Goal: Communication & Community: Answer question/provide support

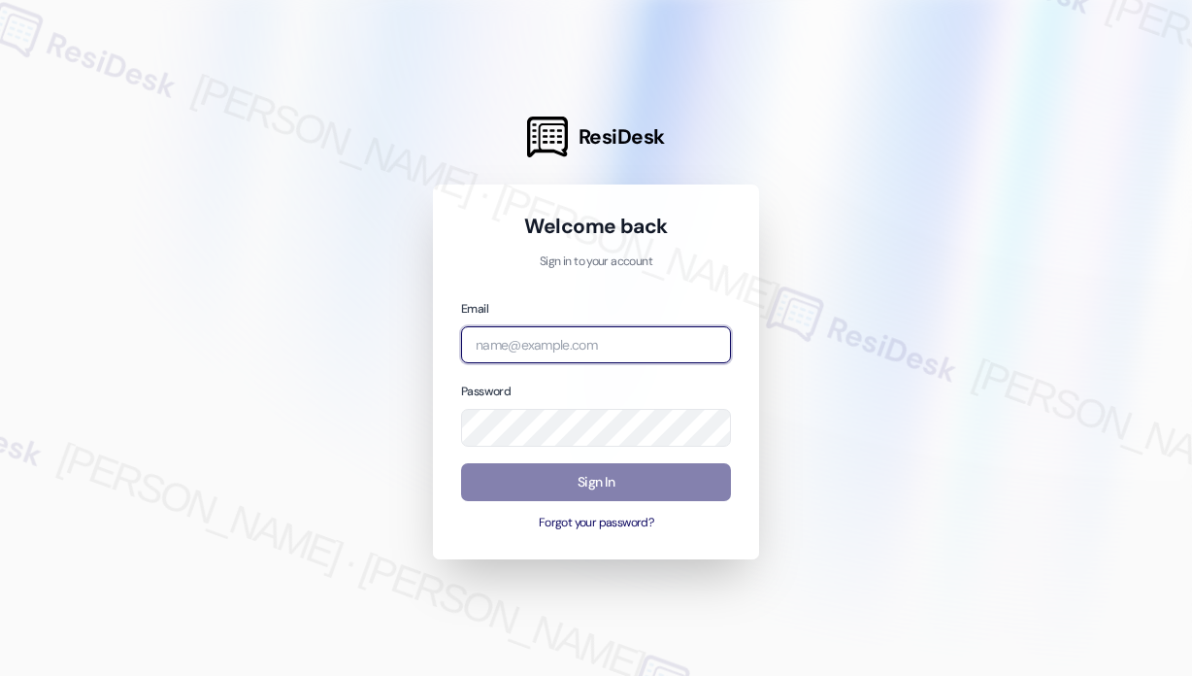
click at [665, 342] on input "email" at bounding box center [596, 345] width 270 height 38
type input "automated-surveys-apartment_management_pros-john-roy.roles@apartment_management…"
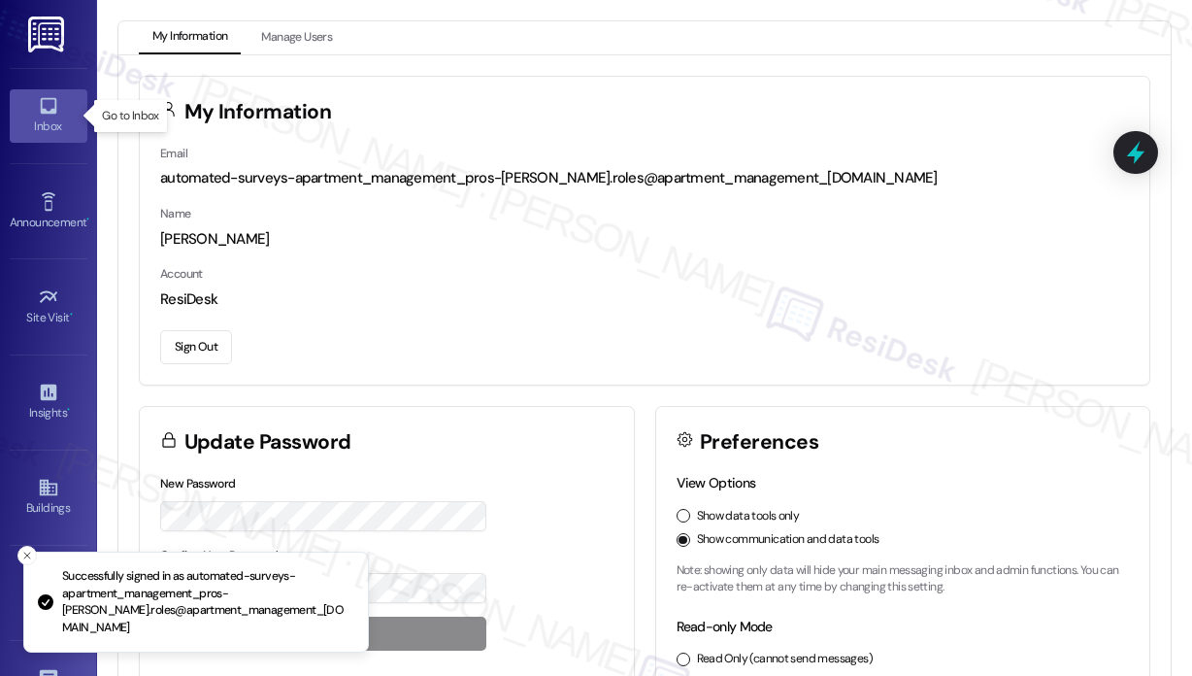
click at [55, 117] on div "Inbox" at bounding box center [48, 126] width 97 height 19
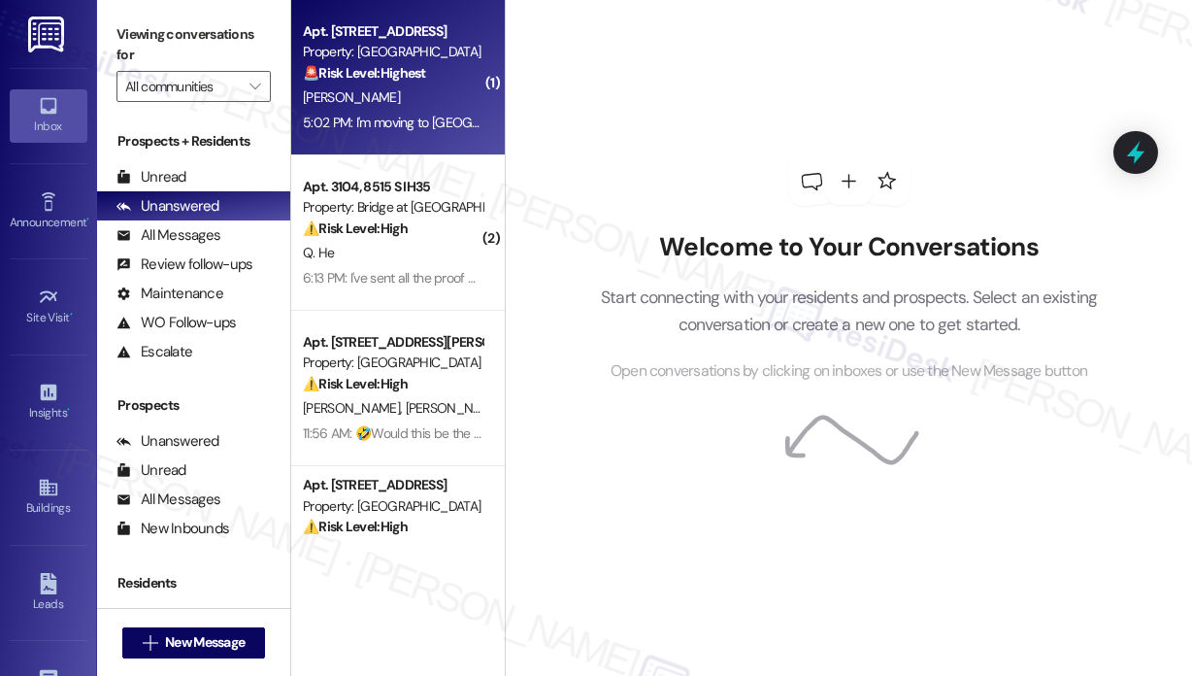
click at [387, 119] on div "5:02 PM: I'm moving to Houston for work 5:02 PM: I'm moving to Houston for work" at bounding box center [454, 122] width 302 height 17
click at [399, 93] on div "B. Phillips" at bounding box center [392, 97] width 183 height 24
click at [427, 101] on div "B. Phillips" at bounding box center [392, 97] width 183 height 24
click at [412, 114] on div "5:02 PM: I'm moving to Houston for work 5:02 PM: I'm moving to Houston for work" at bounding box center [454, 122] width 302 height 17
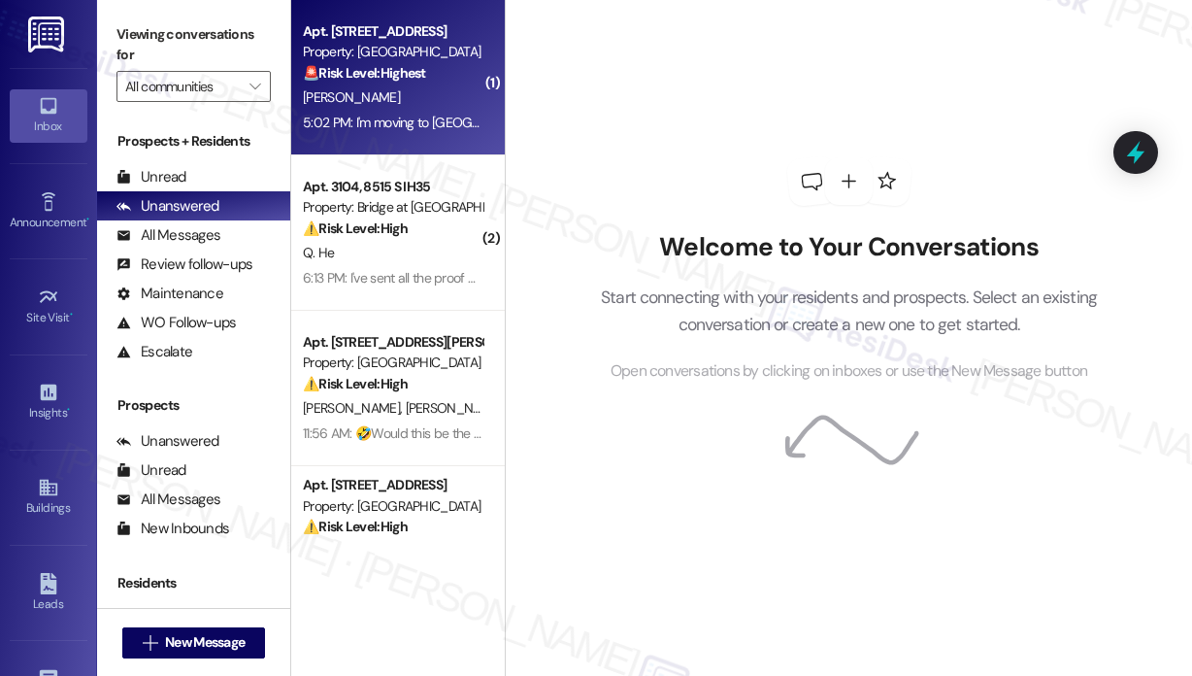
click at [427, 126] on div "5:02 PM: I'm moving to Houston for work 5:02 PM: I'm moving to Houston for work" at bounding box center [454, 122] width 302 height 17
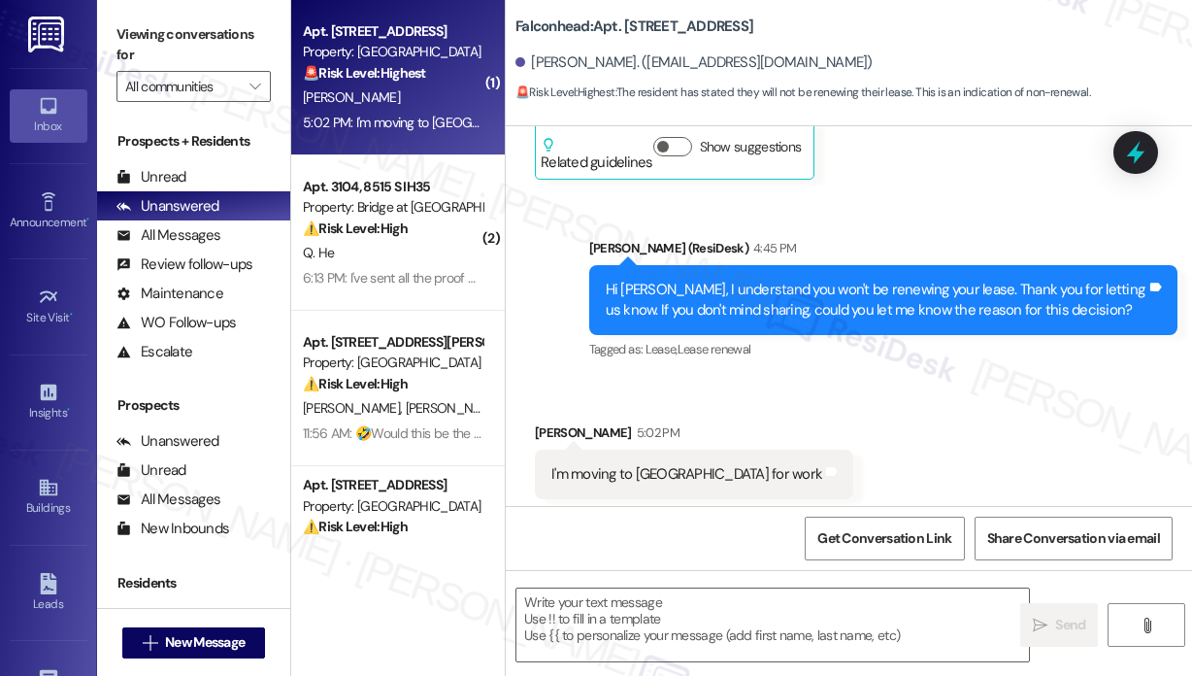
scroll to position [1681, 0]
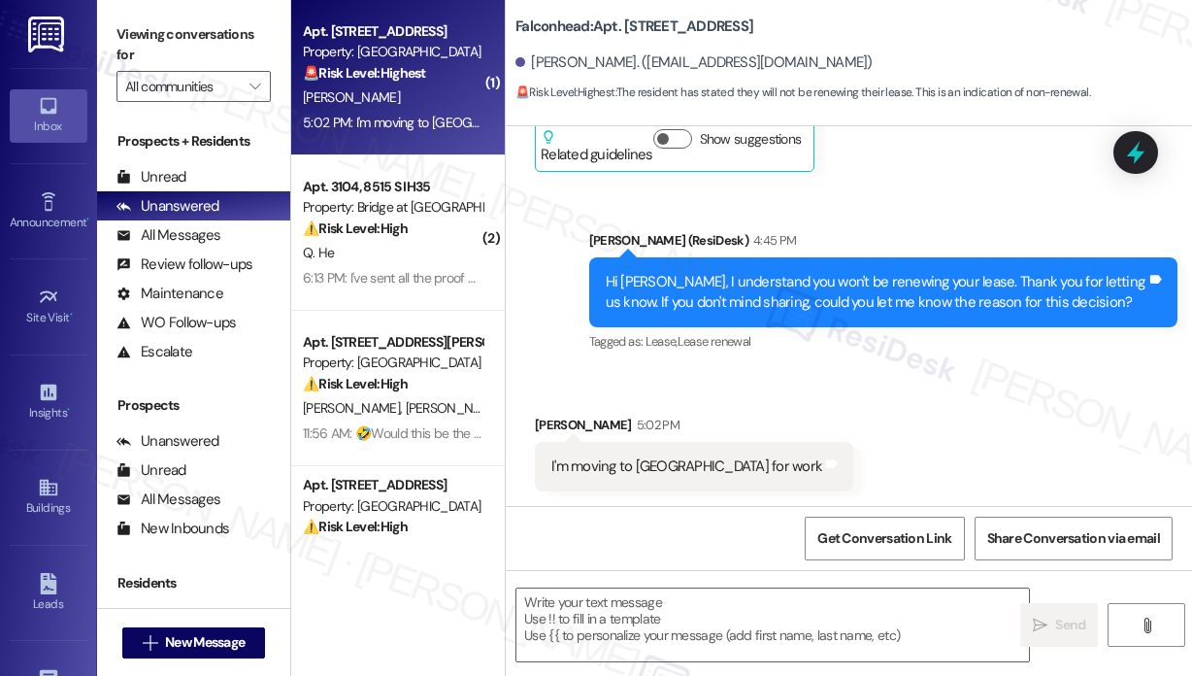
click at [980, 402] on div "Received via SMS Brianna Phillips 5:02 PM I'm moving to Houston for work Tags a…" at bounding box center [849, 438] width 686 height 135
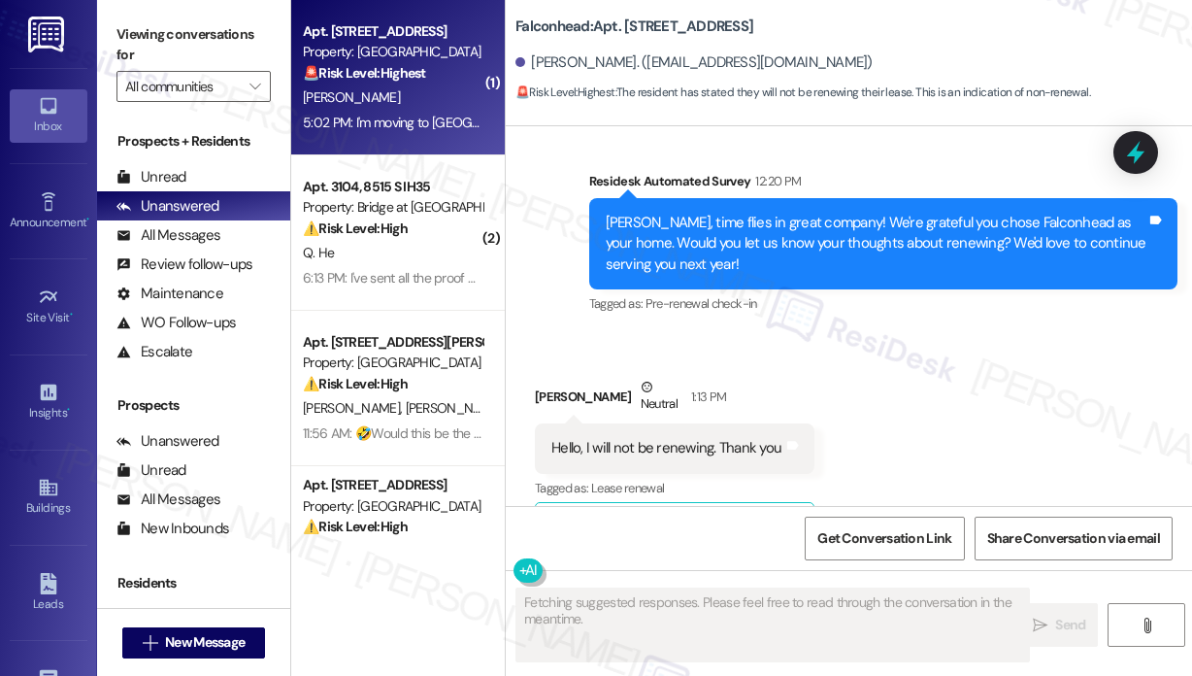
scroll to position [1196, 0]
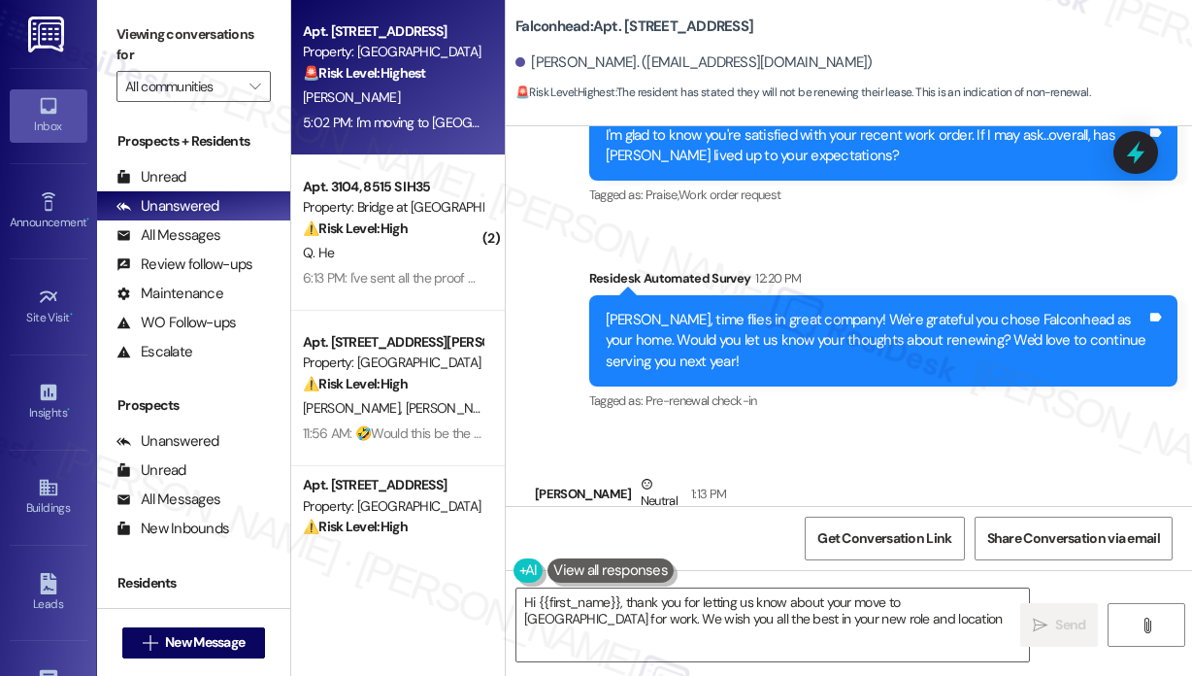
type textarea "Hi {{first_name}}, thank you for letting us know about your move to Houston for…"
click at [1058, 40] on div "Falconhead: Apt. 10206, 3400 Ranch Rd 620 S Brianna Phillips. (ephillips4321@gm…" at bounding box center [854, 54] width 677 height 98
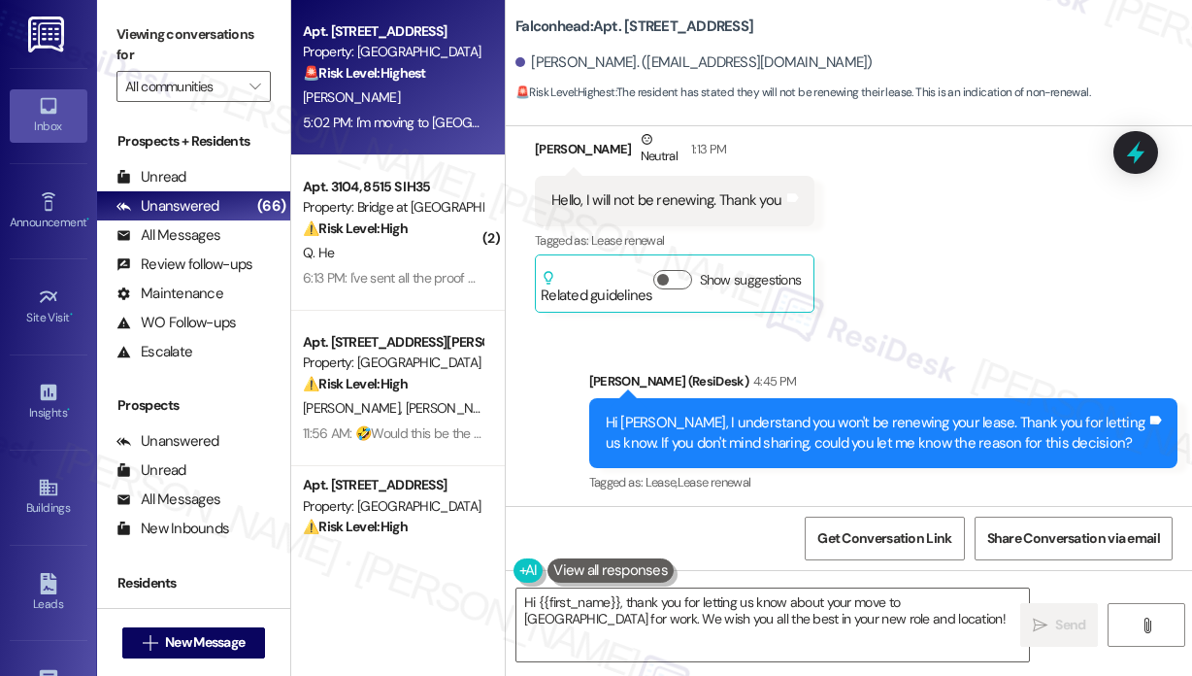
scroll to position [1681, 0]
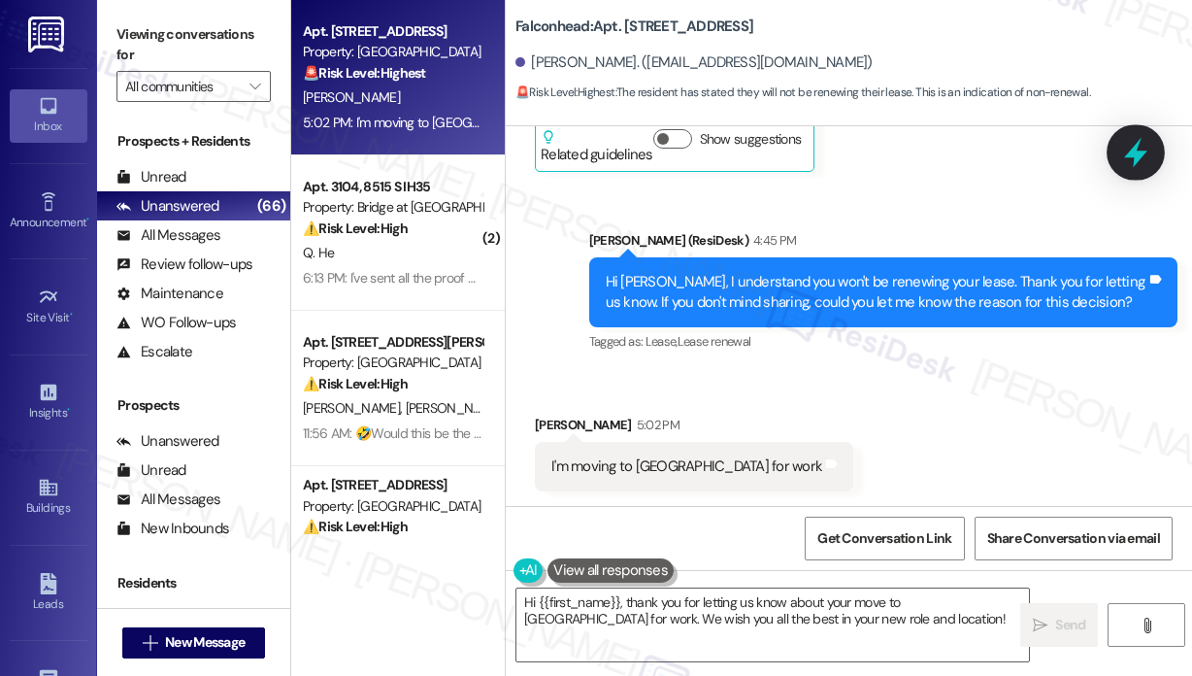
click at [1142, 155] on icon at bounding box center [1135, 153] width 23 height 30
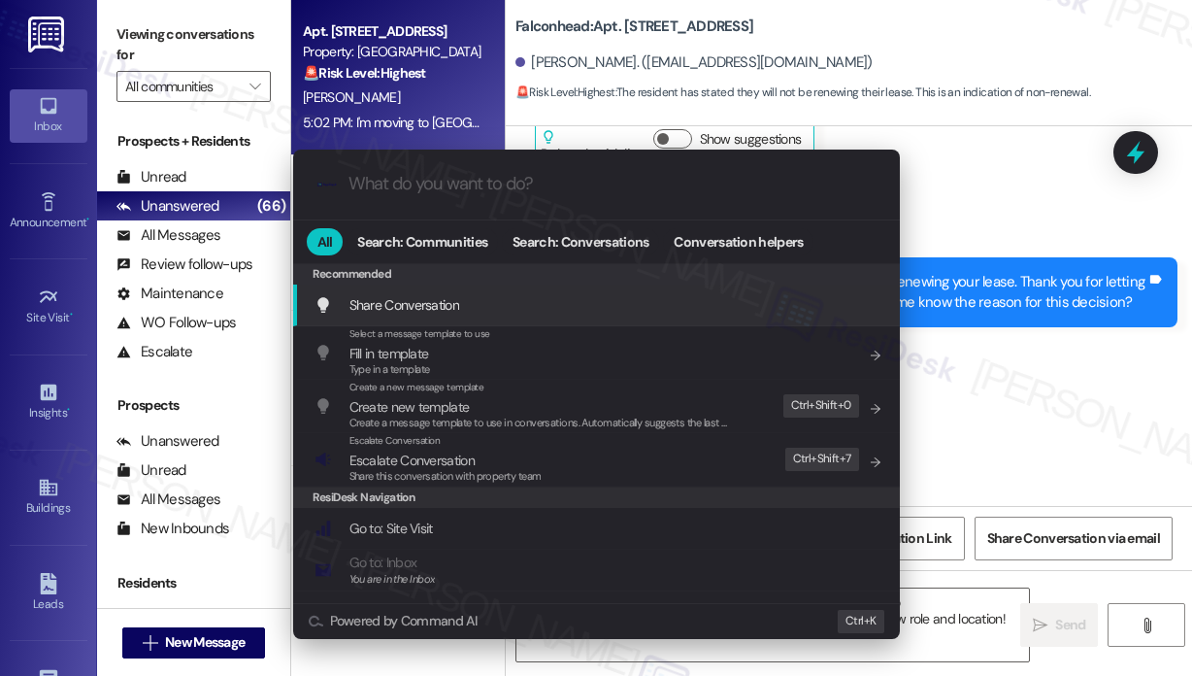
click at [457, 189] on input "What do you want to do?" at bounding box center [612, 184] width 527 height 20
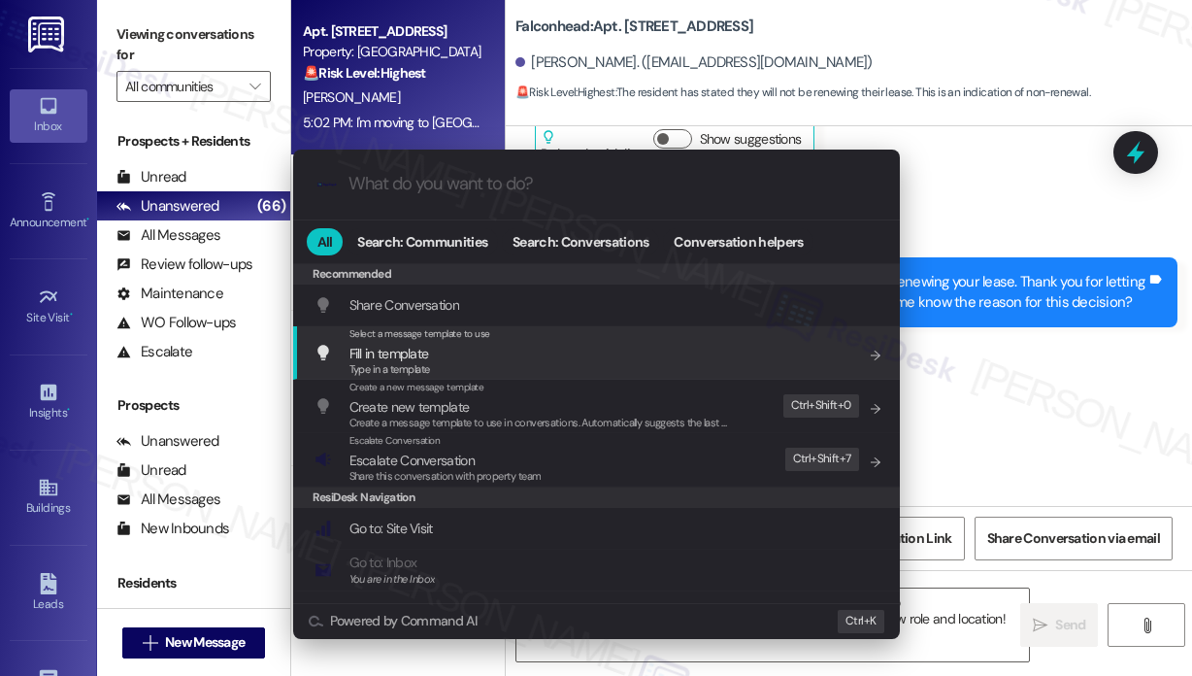
click at [985, 376] on div ".cls-1{fill:#0a055f;}.cls-2{fill:#0cc4c4;} resideskLogoBlueOrange All Search: C…" at bounding box center [596, 338] width 1192 height 676
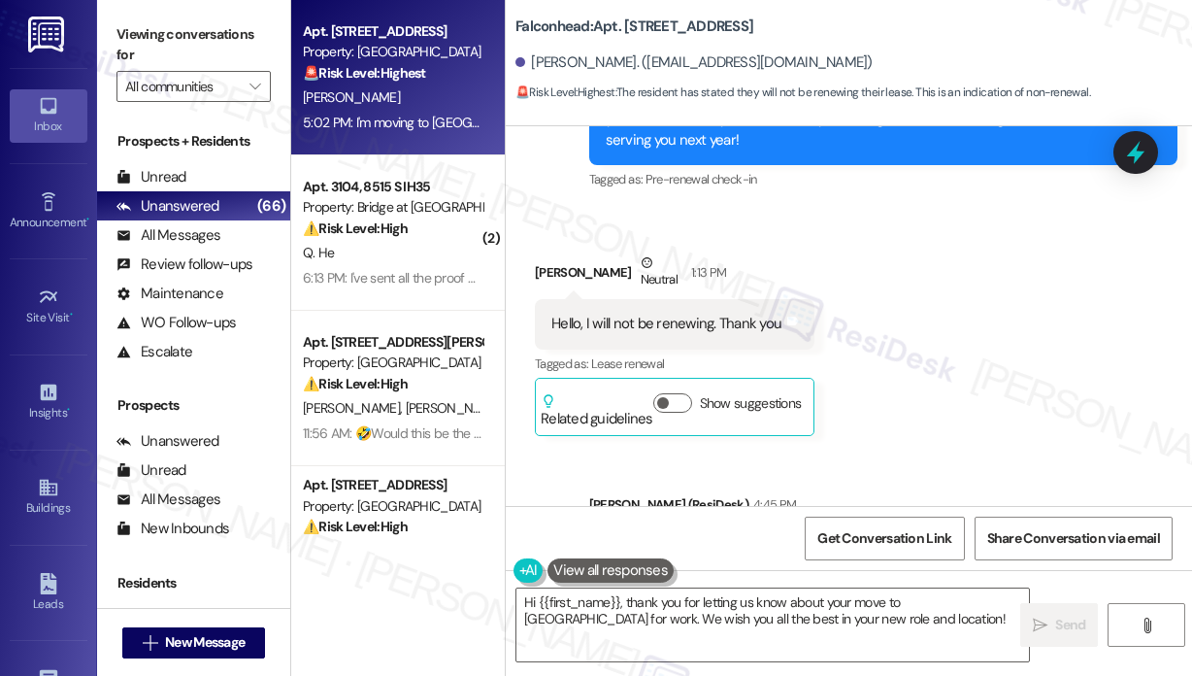
scroll to position [1390, 0]
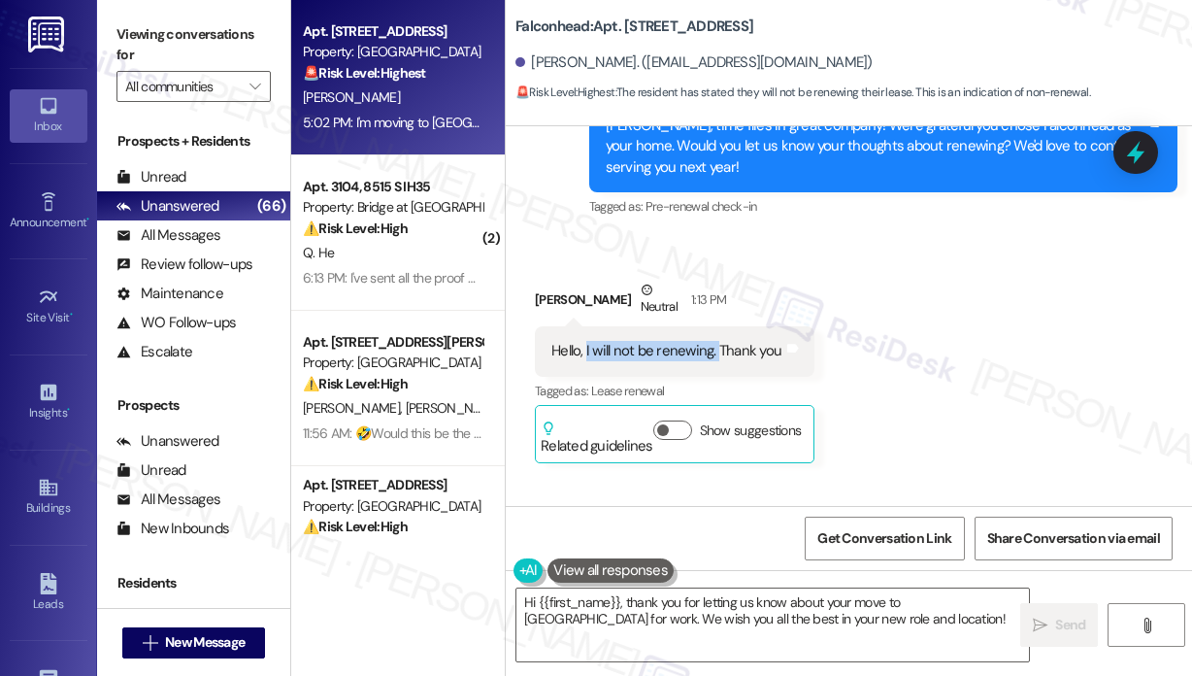
drag, startPoint x: 715, startPoint y: 350, endPoint x: 583, endPoint y: 349, distance: 131.1
click at [584, 349] on div "Hello, I will not be renewing. Thank you" at bounding box center [666, 351] width 230 height 20
copy div "I will not be renewing."
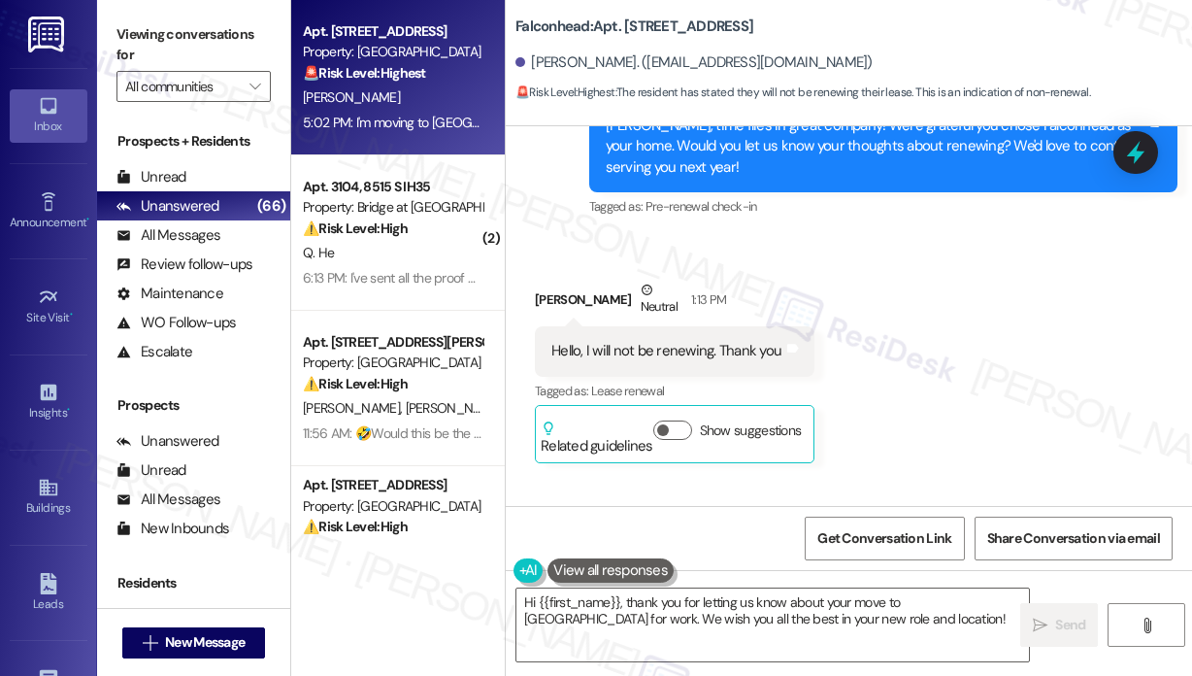
click at [1085, 327] on div "Received via SMS Brianna Phillips Neutral 1:13 PM Hello, I will not be renewing…" at bounding box center [849, 357] width 686 height 242
click at [1130, 151] on icon at bounding box center [1135, 153] width 23 height 30
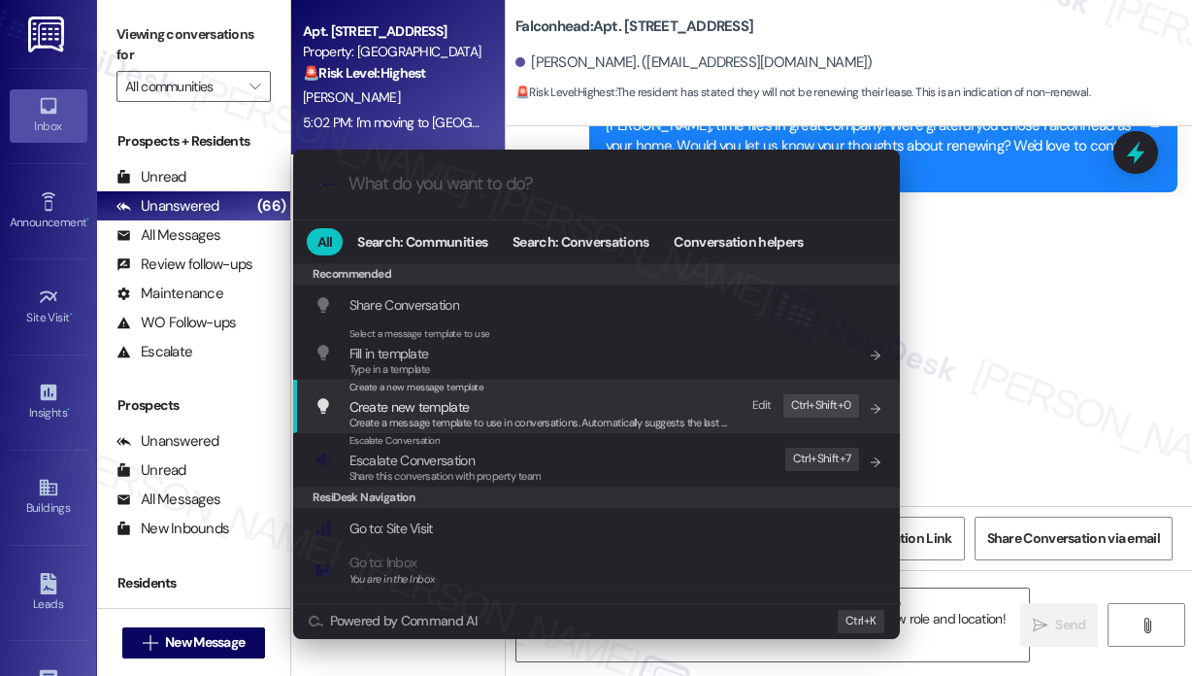
click at [998, 367] on div ".cls-1{fill:#0a055f;}.cls-2{fill:#0cc4c4;} resideskLogoBlueOrange All Search: C…" at bounding box center [596, 338] width 1192 height 676
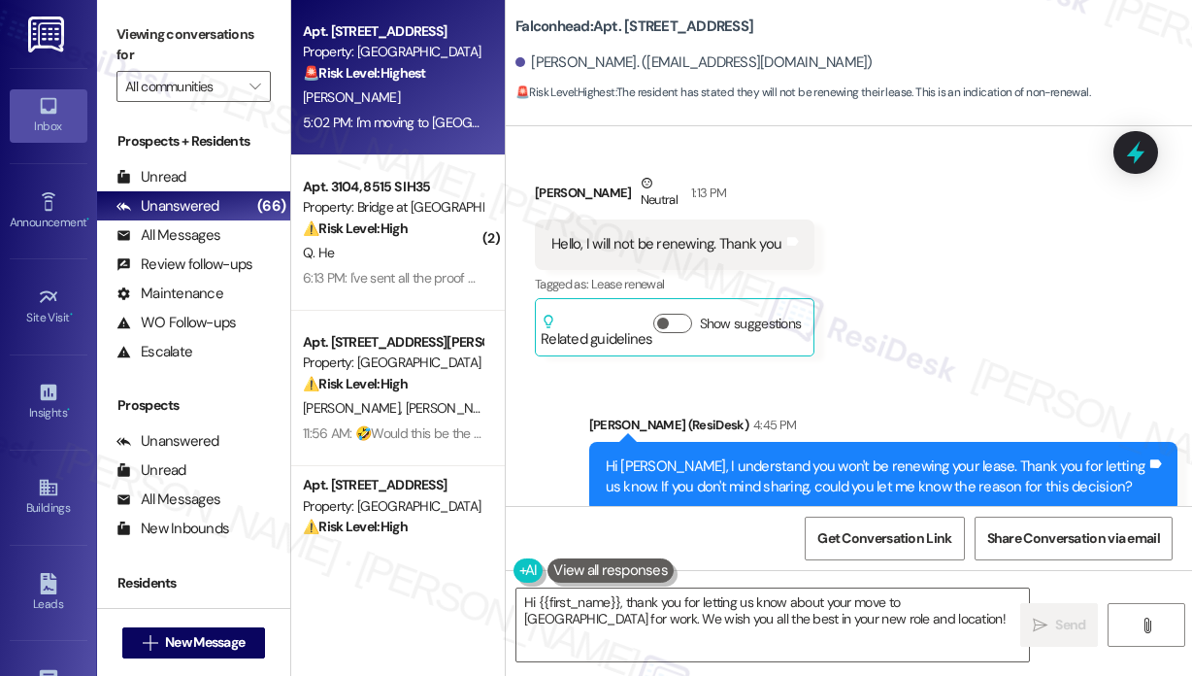
scroll to position [1681, 0]
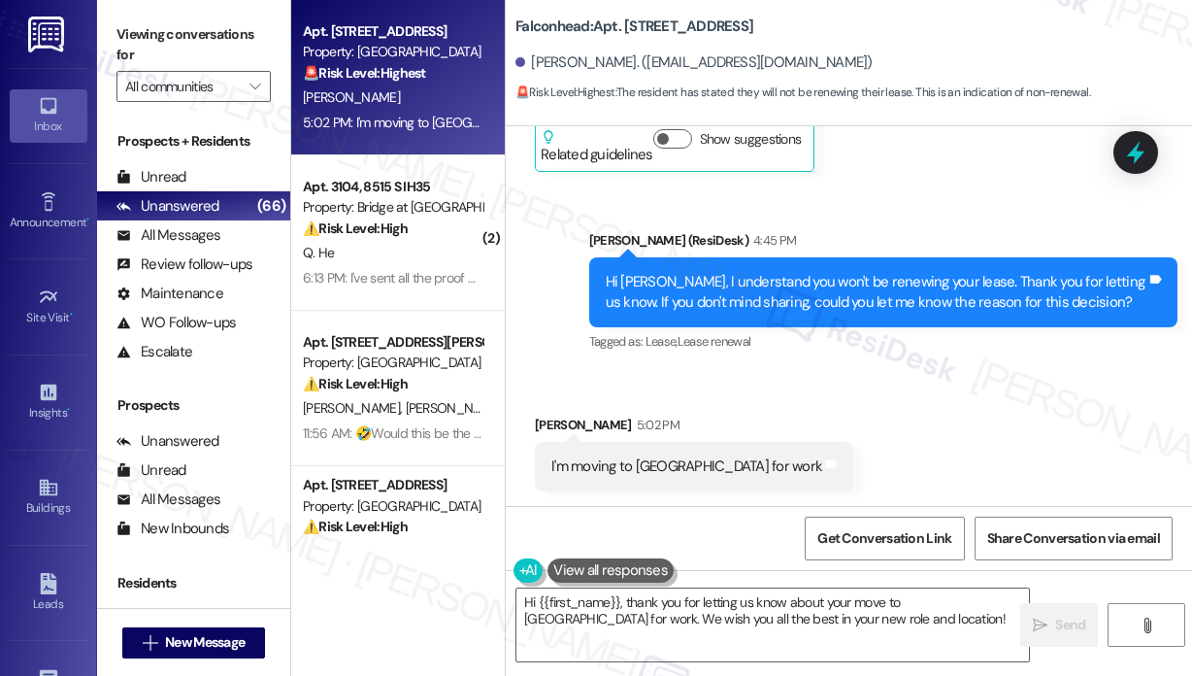
click at [694, 471] on div "I'm moving to Houston for work" at bounding box center [686, 466] width 271 height 20
click at [693, 471] on div "I'm moving to Houston for work" at bounding box center [686, 466] width 271 height 20
click at [692, 470] on div "I'm moving to Houston for work" at bounding box center [686, 466] width 271 height 20
copy div "I'm moving to Houston for work Tags and notes"
click at [989, 416] on div "Received via SMS Brianna Phillips 5:02 PM I'm moving to Houston for work Tags a…" at bounding box center [849, 438] width 686 height 135
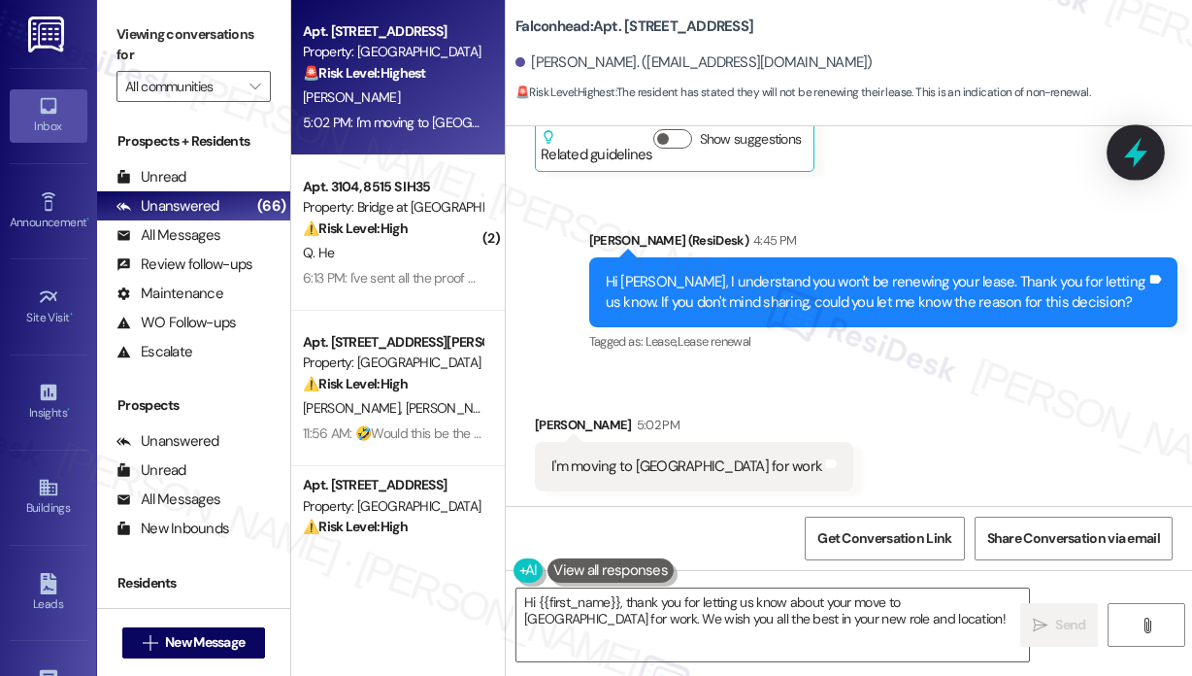
click at [1126, 147] on icon at bounding box center [1135, 152] width 33 height 33
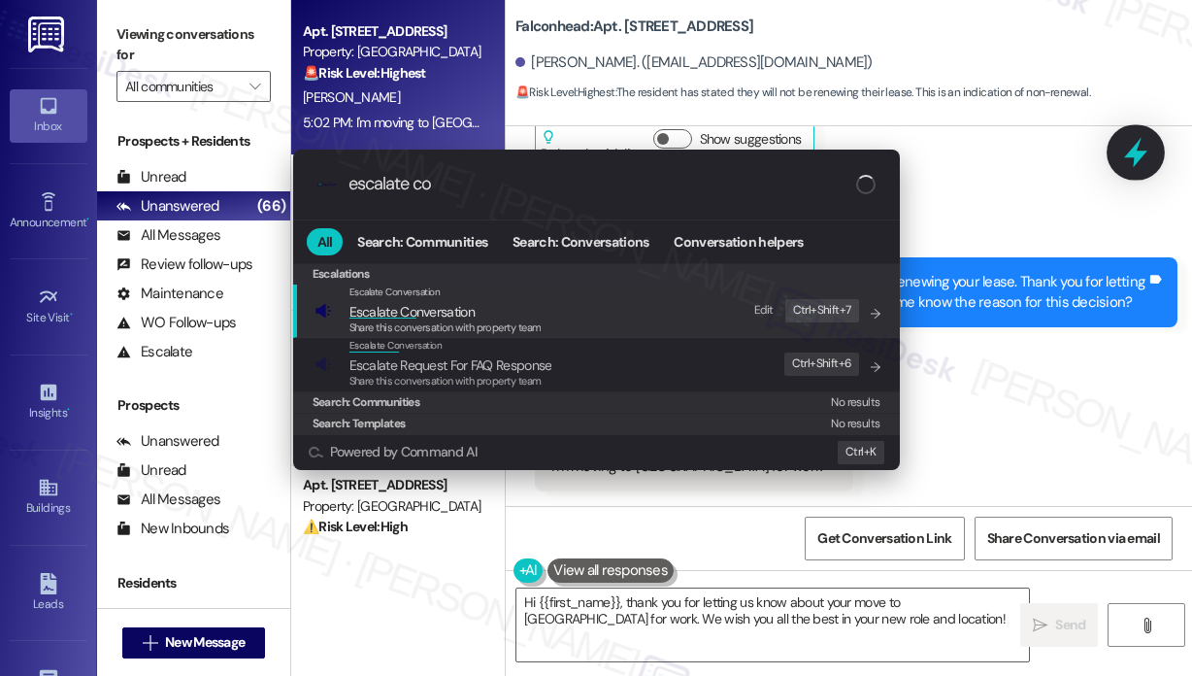
type input "escalate con"
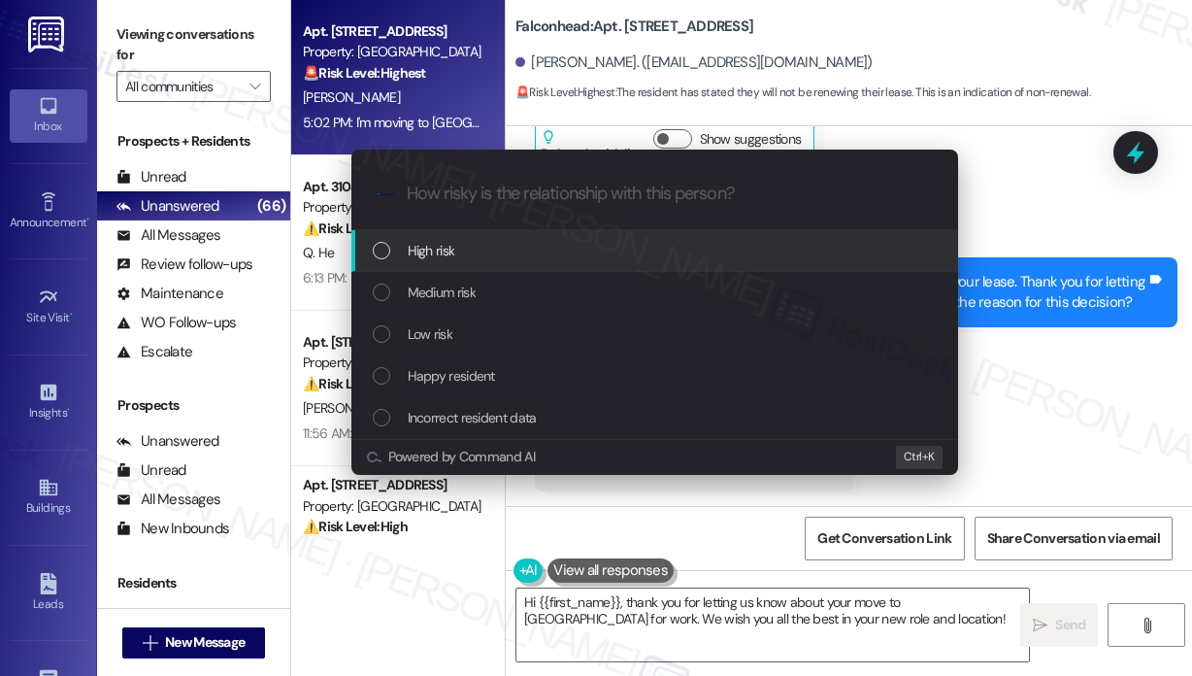
click at [562, 251] on div "High risk" at bounding box center [657, 250] width 568 height 21
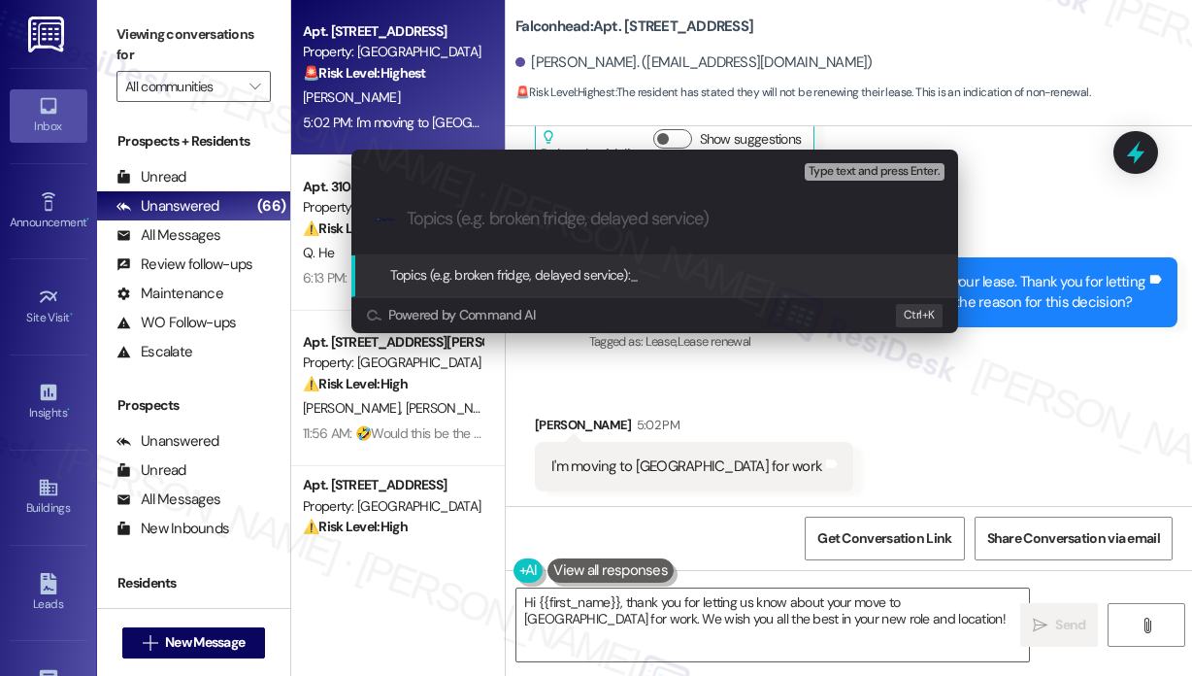
paste input "Non-Renewal Notice – Moving to Houston for Work"
type input "Non-Renewal Notice – Moving to Houston for Work"
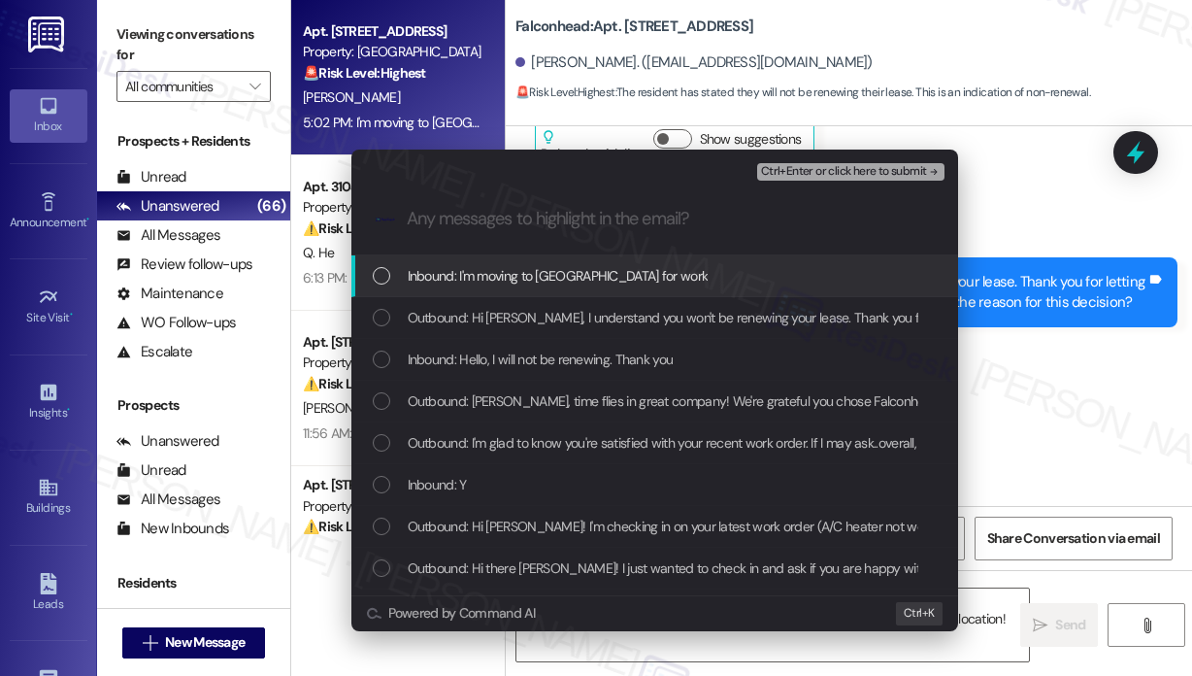
click at [590, 266] on span "Inbound: I'm moving to Houston for work" at bounding box center [558, 275] width 301 height 21
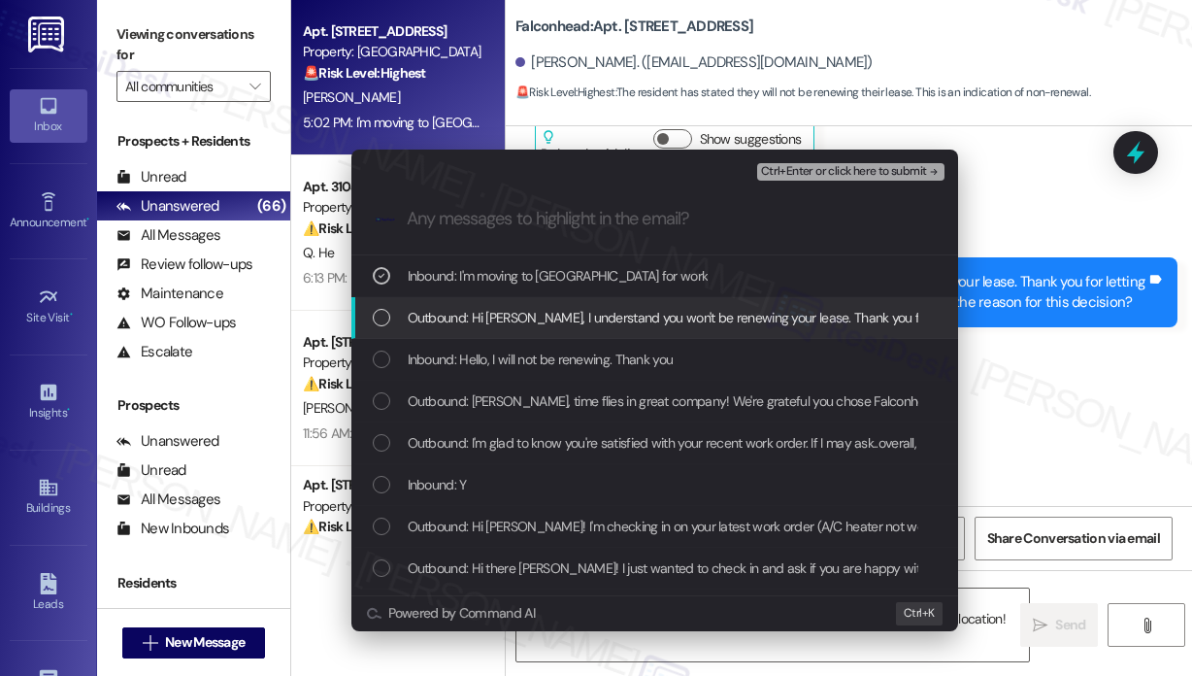
click at [590, 314] on span "Outbound: Hi Brianna, I understand you won't be renewing your lease. Thank you …" at bounding box center [930, 317] width 1045 height 21
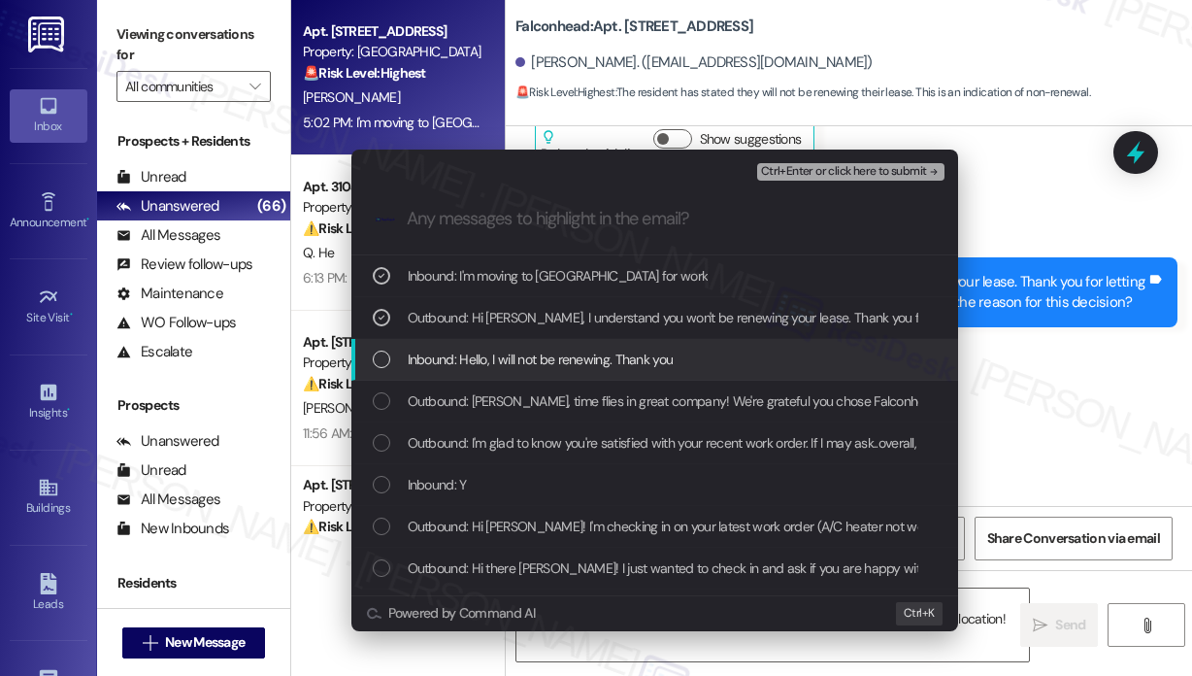
click at [591, 366] on span "Inbound: Hello, I will not be renewing. Thank you" at bounding box center [541, 359] width 266 height 21
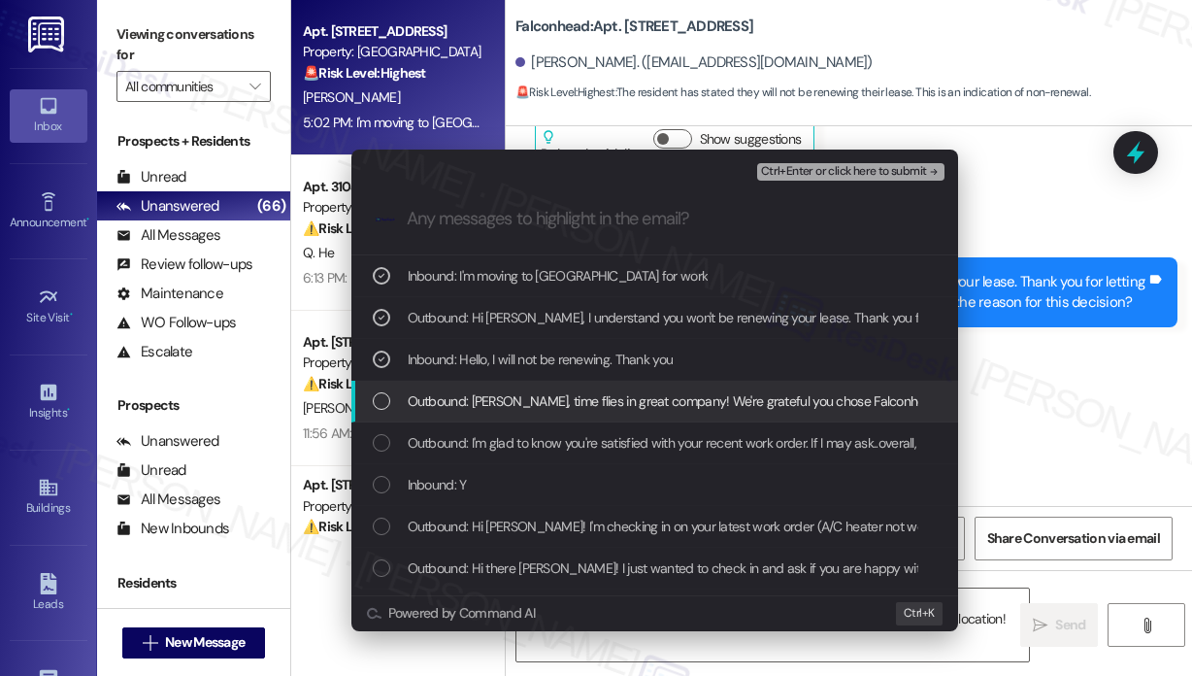
click at [593, 396] on span "Outbound: Brianna, time flies in great company! We're grateful you chose Falcon…" at bounding box center [993, 400] width 1170 height 21
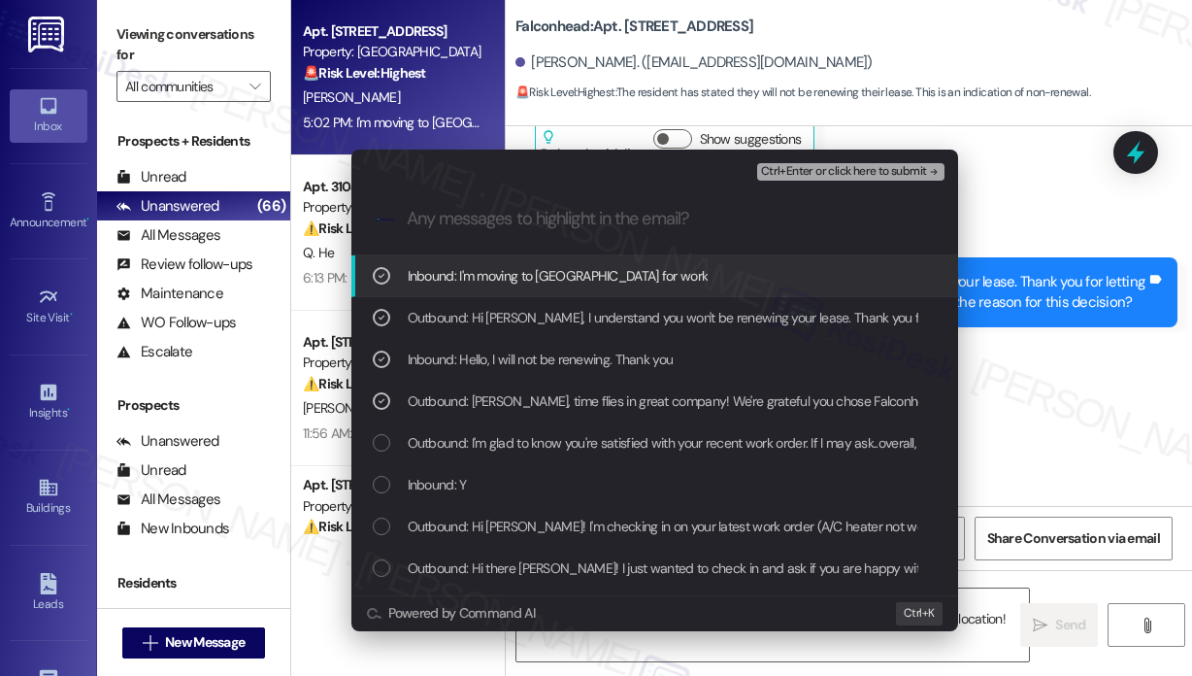
click at [854, 172] on span "Ctrl+Enter or click here to submit" at bounding box center [844, 172] width 166 height 14
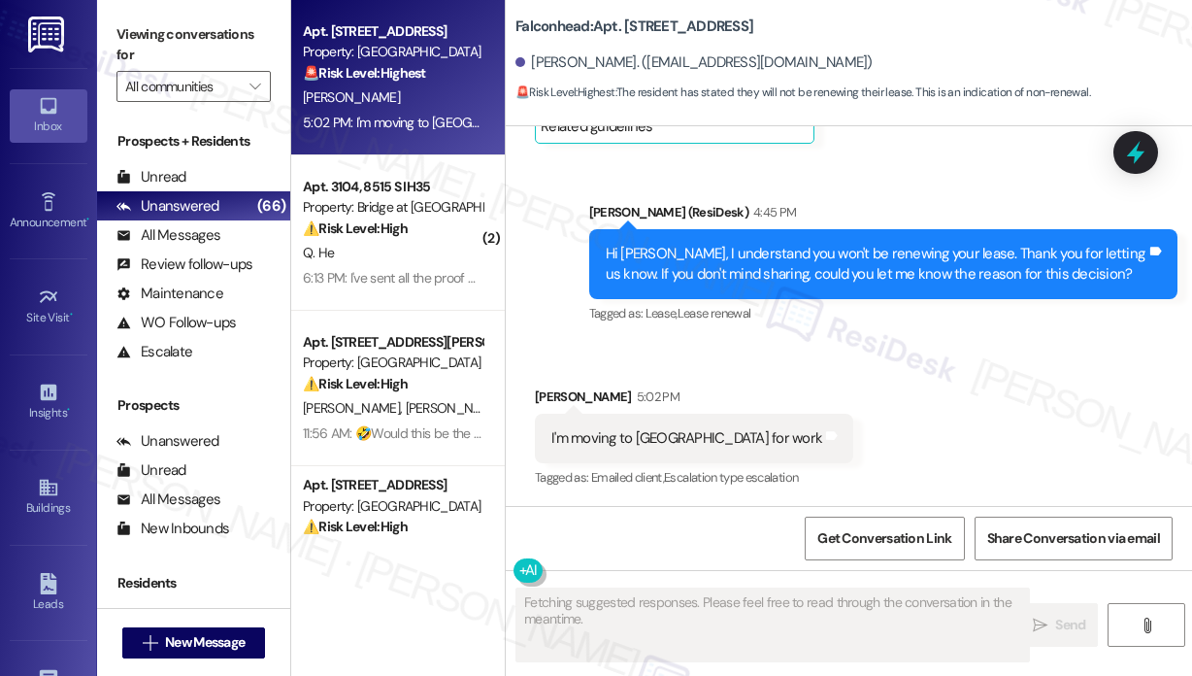
scroll to position [1711, 0]
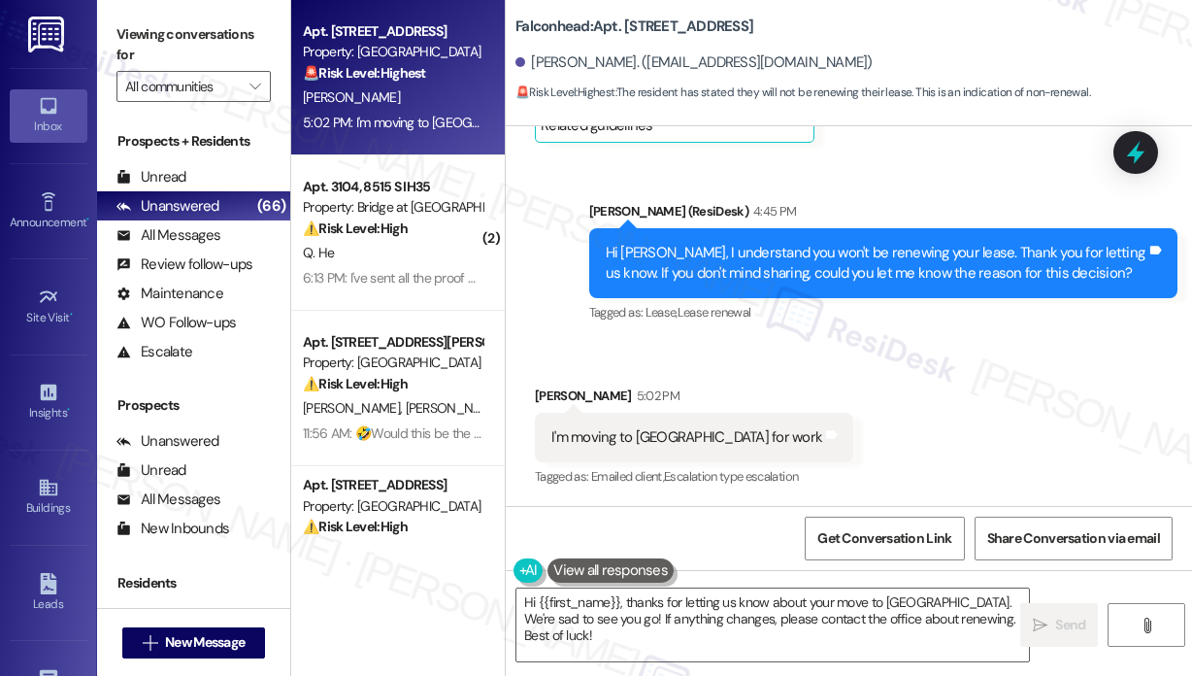
click at [1049, 410] on div "Received via SMS Brianna Phillips 5:02 PM I'm moving to Houston for work Tags a…" at bounding box center [849, 424] width 686 height 164
click at [979, 377] on div "Received via SMS Brianna Phillips 5:02 PM I'm moving to Houston for work Tags a…" at bounding box center [849, 424] width 686 height 164
click at [917, 616] on textarea "Hi {{first_name}}, thanks for letting us know about your move to Houston. We're…" at bounding box center [772, 624] width 513 height 73
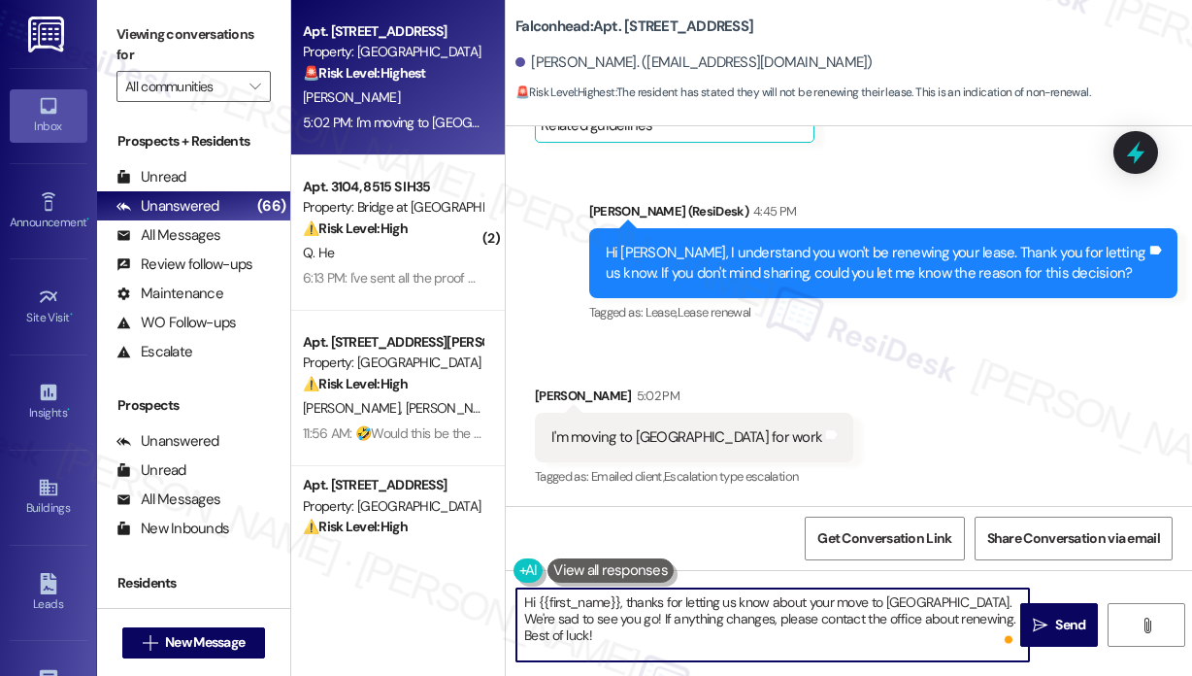
click at [924, 414] on div "Received via SMS Brianna Phillips 5:02 PM I'm moving to Houston for work Tags a…" at bounding box center [849, 424] width 686 height 164
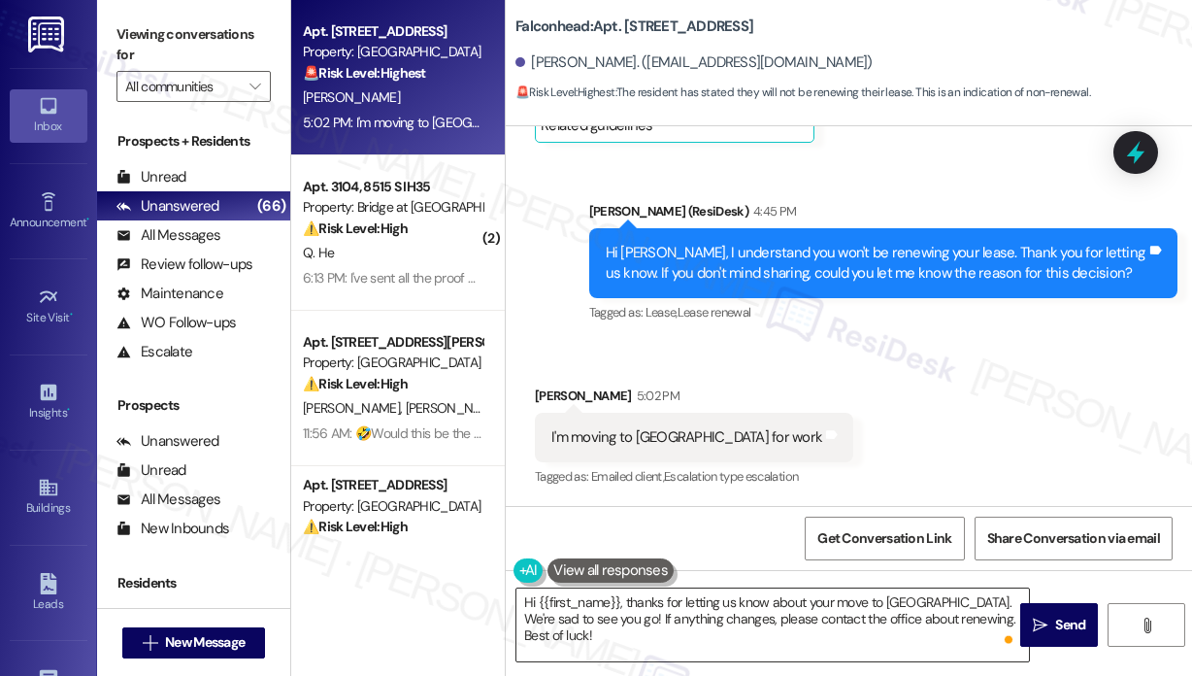
click at [779, 616] on textarea "Hi {{first_name}}, thanks for letting us know about your move to Houston. We're…" at bounding box center [772, 624] width 513 height 73
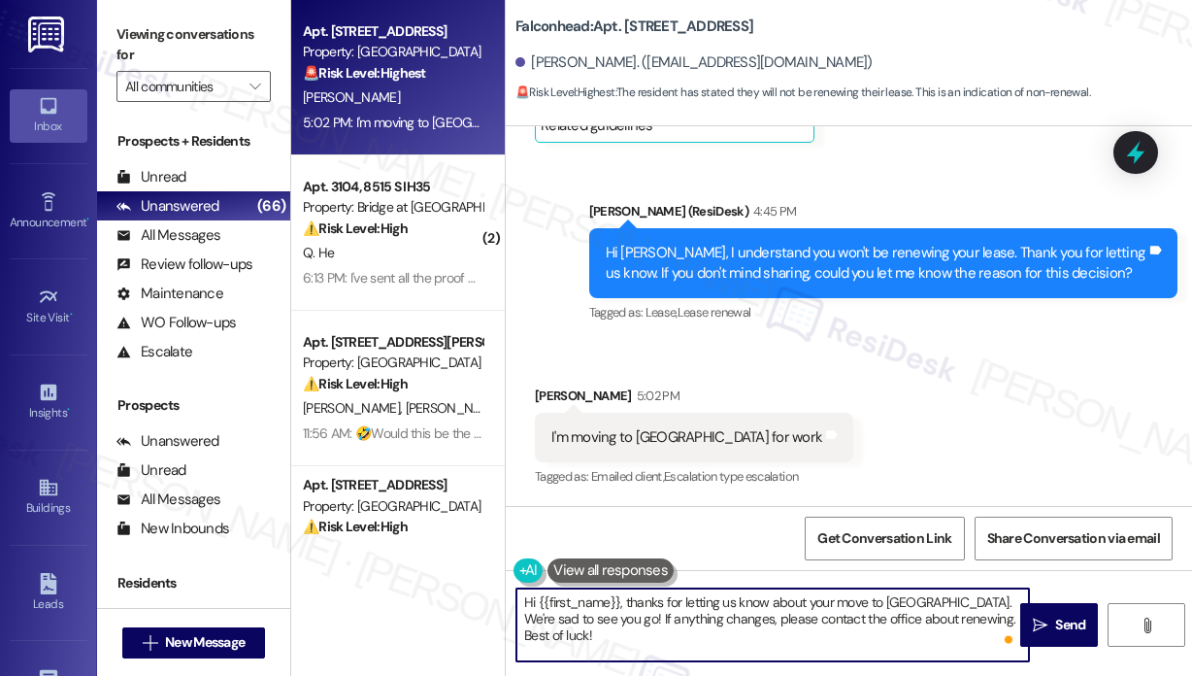
click at [777, 620] on textarea "Hi {{first_name}}, thanks for letting us know about your move to Houston. We're…" at bounding box center [772, 624] width 513 height 73
drag, startPoint x: 939, startPoint y: 596, endPoint x: 1016, endPoint y: 644, distance: 90.3
click at [1016, 644] on div "Hi {{first_name}}, thanks for letting us know about your move to Houston. We're…" at bounding box center [773, 624] width 515 height 75
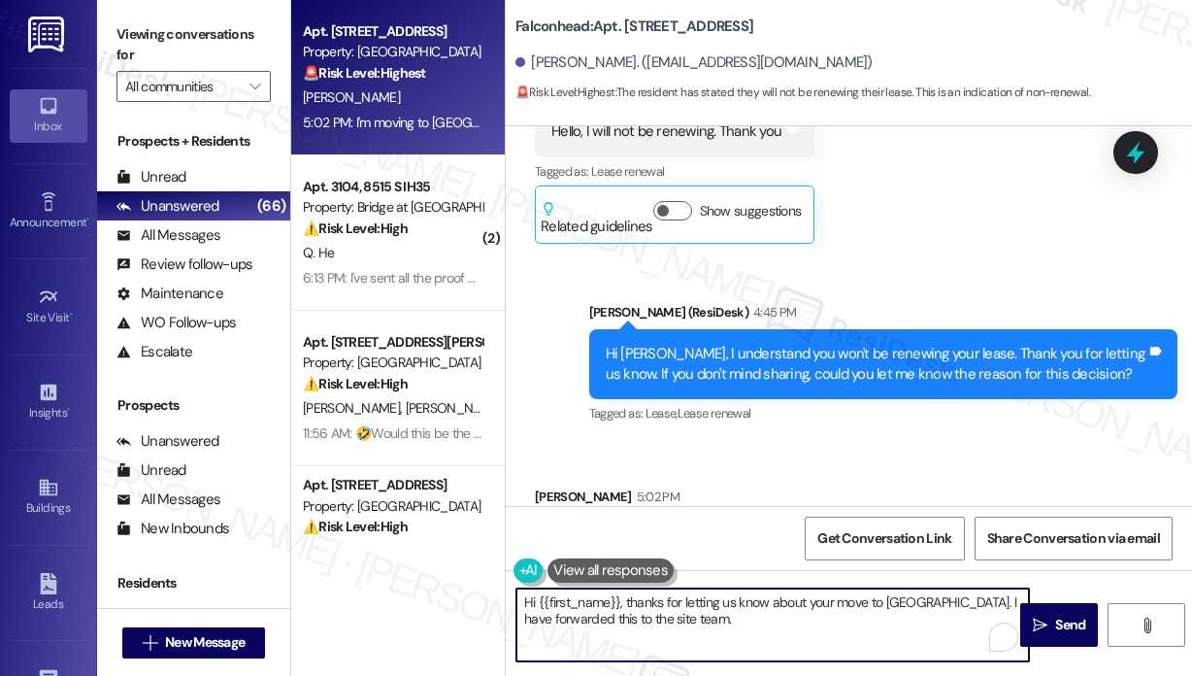
scroll to position [1614, 0]
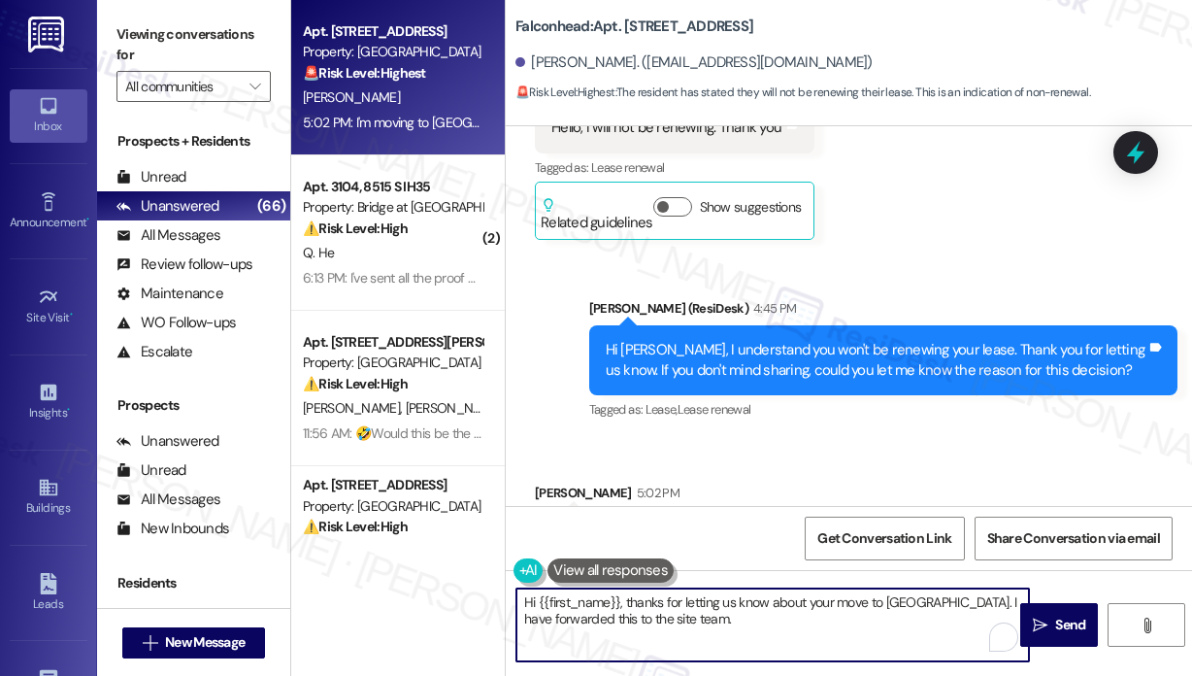
click at [816, 617] on textarea "Hi {{first_name}}, thanks for letting us know about your move to Houston. I hav…" at bounding box center [772, 624] width 513 height 73
type textarea "Hi {{first_name}}, thanks for letting us know about your move to Houston. I hav…"
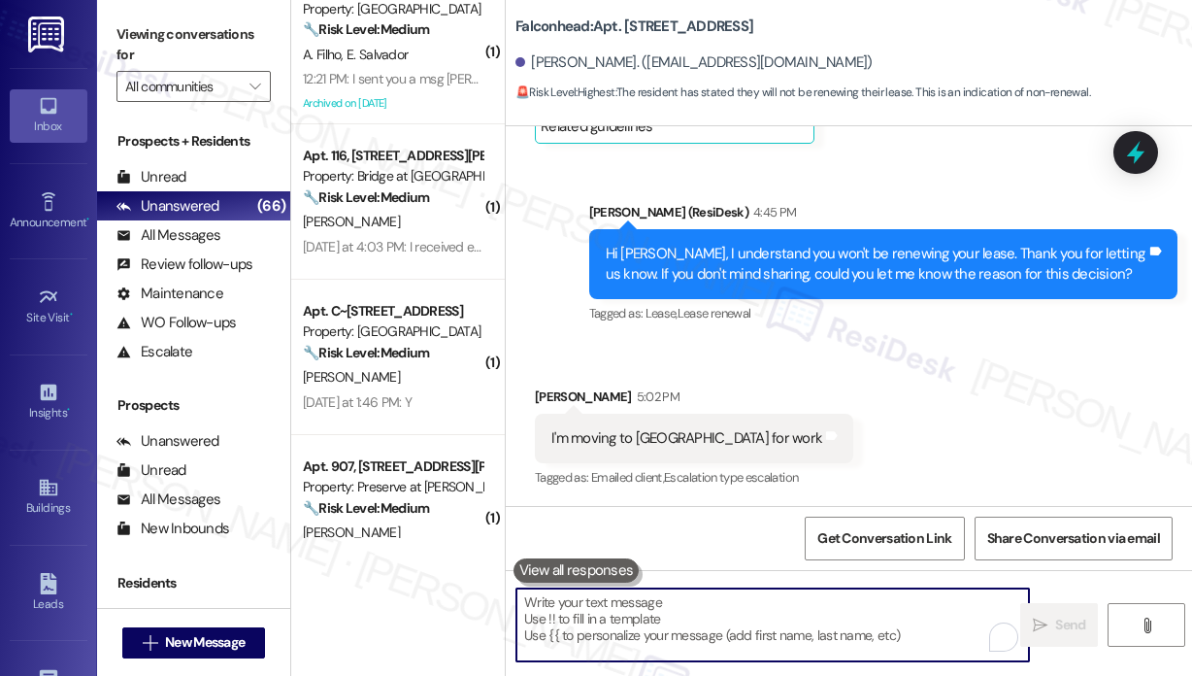
scroll to position [874, 0]
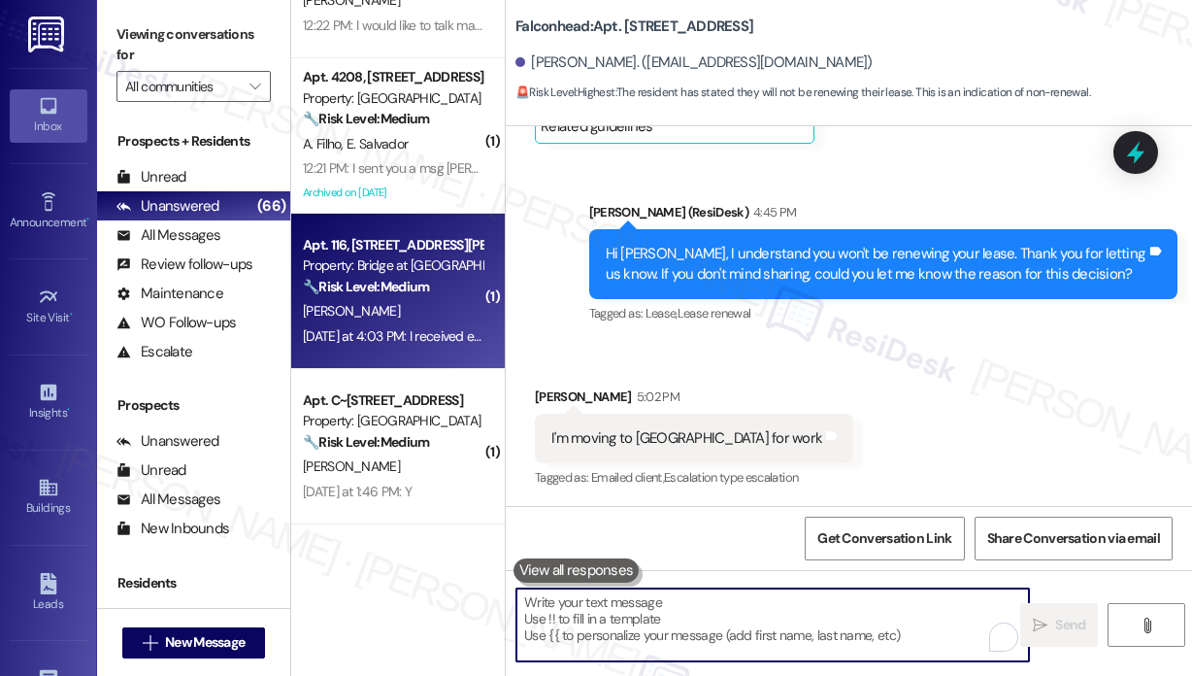
click at [427, 307] on div "[PERSON_NAME]" at bounding box center [392, 311] width 183 height 24
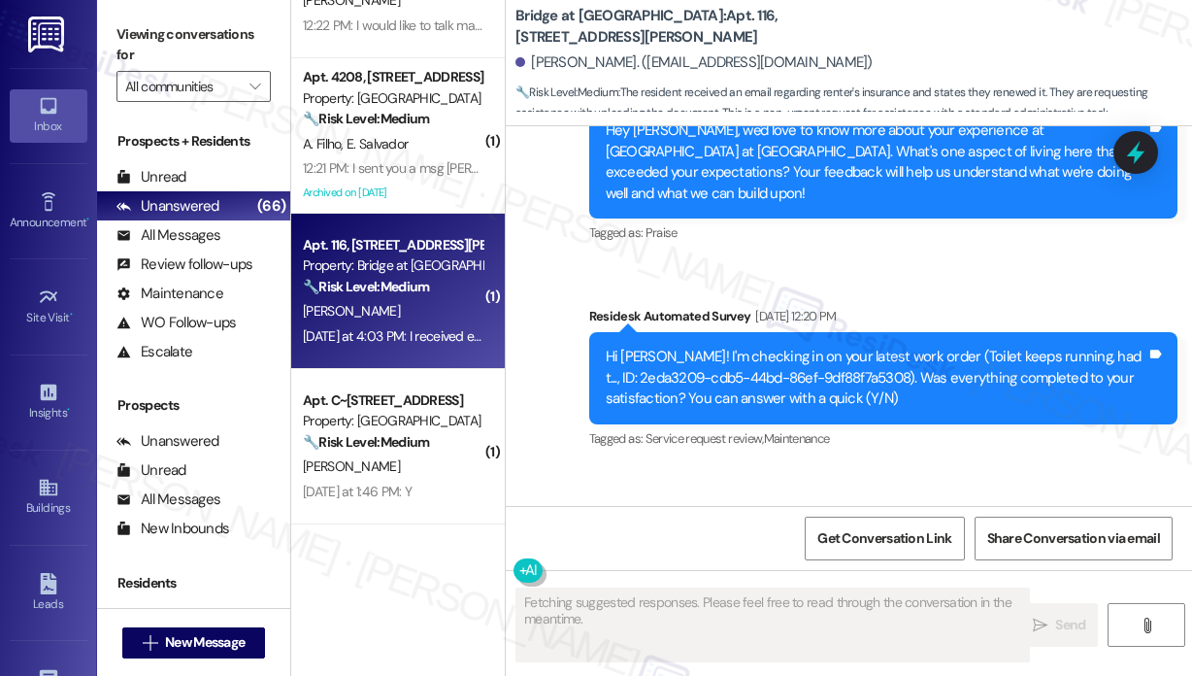
scroll to position [4699, 0]
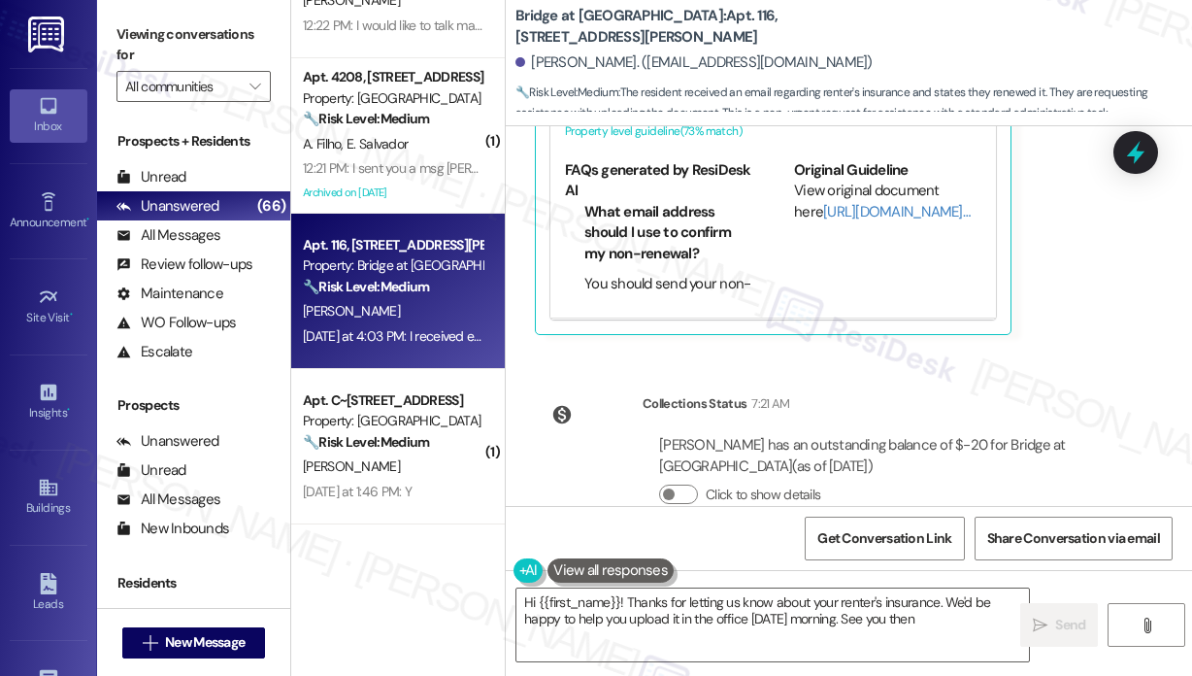
type textarea "Hi {{first_name}}! Thanks for letting us know about your renter's insurance. We…"
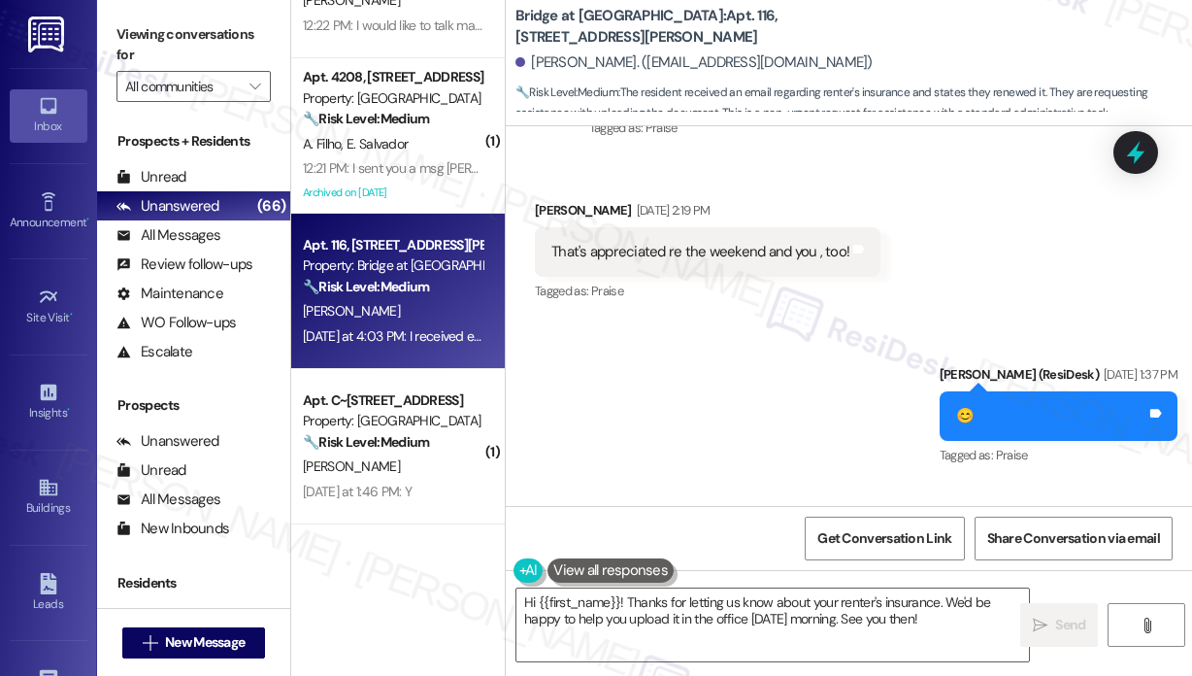
scroll to position [4019, 0]
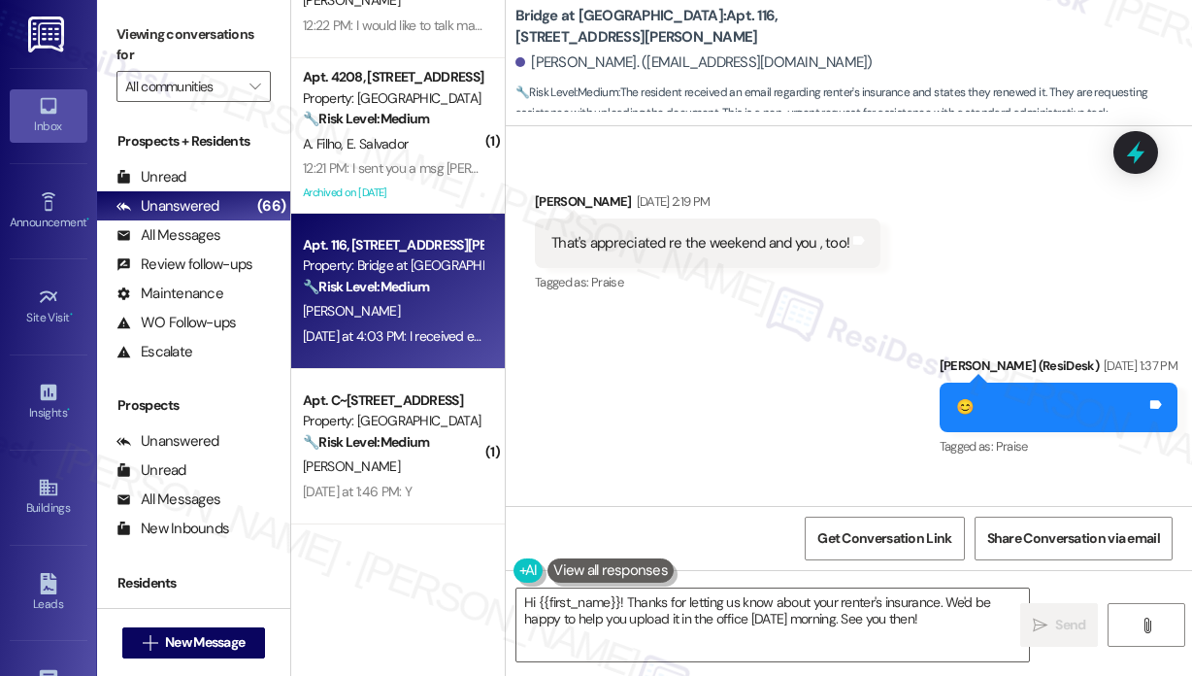
click at [755, 320] on div "Sent via SMS Sarah (ResiDesk) Aug 11, 2025 at 1:37 PM 😊 Tags and notes Tagged a…" at bounding box center [849, 394] width 686 height 164
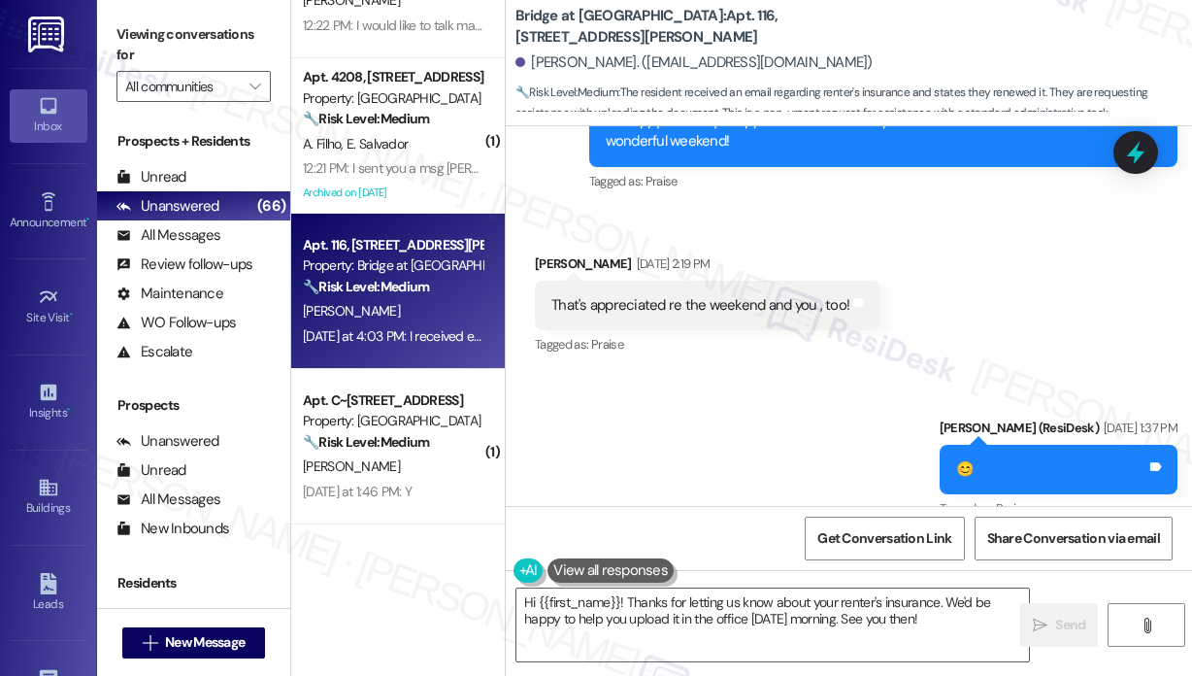
scroll to position [3922, 0]
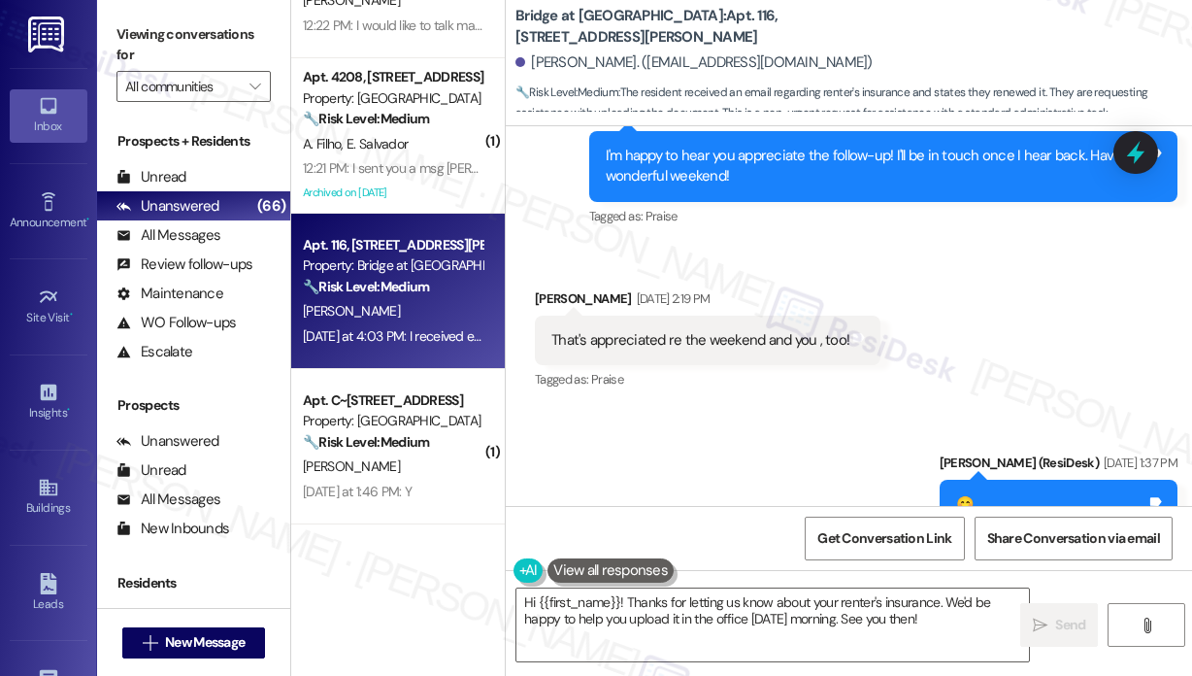
click at [797, 245] on div "Received via SMS Jean Koepsel Aug 09, 2025 at 2:19 PM That's appreciated re the…" at bounding box center [849, 327] width 686 height 164
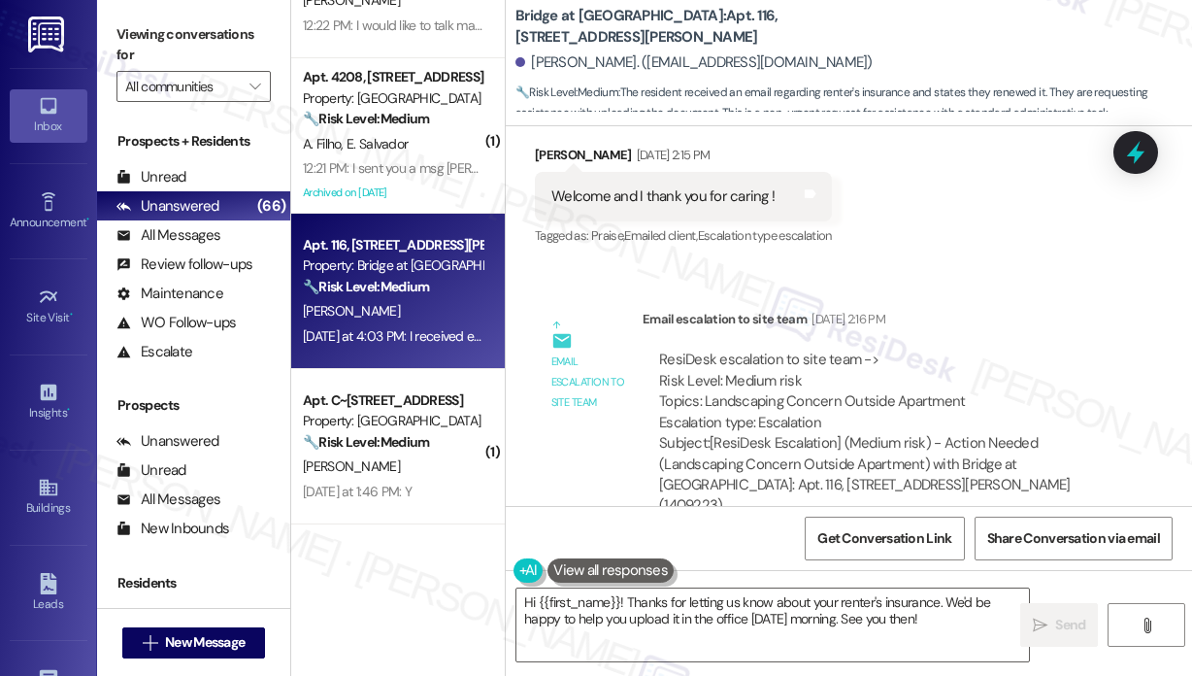
scroll to position [3340, 0]
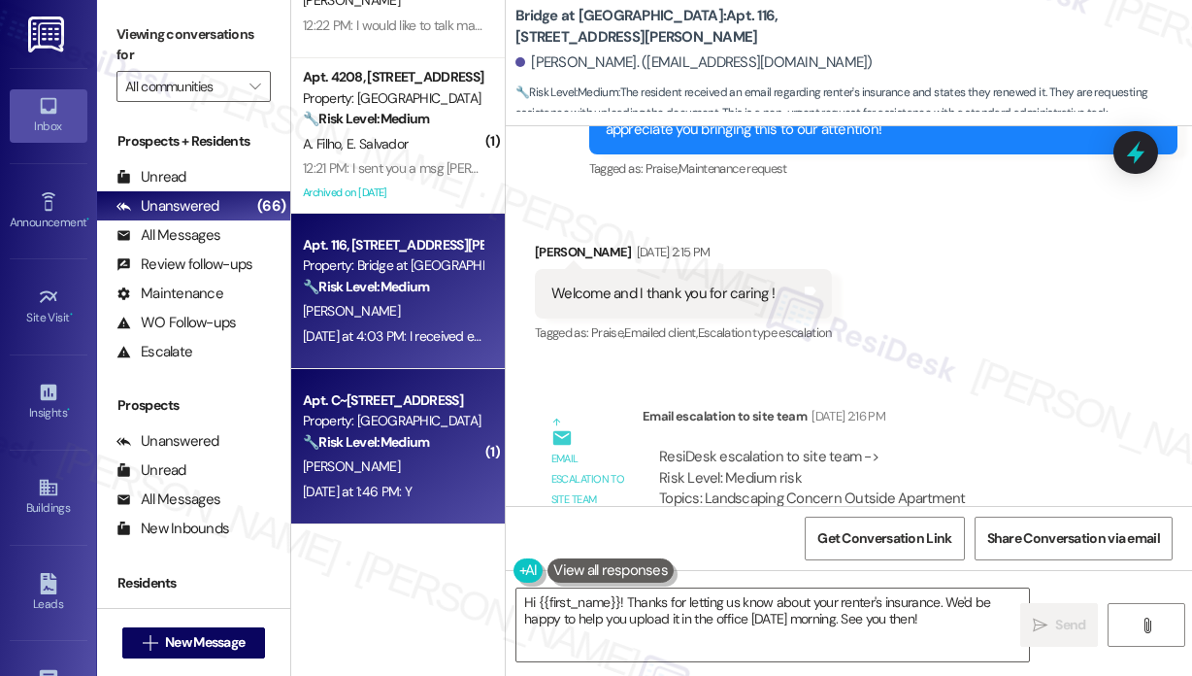
click at [396, 432] on div "🔧 Risk Level: Medium The resident responded 'Y' to a check-in regarding a compl…" at bounding box center [393, 442] width 180 height 20
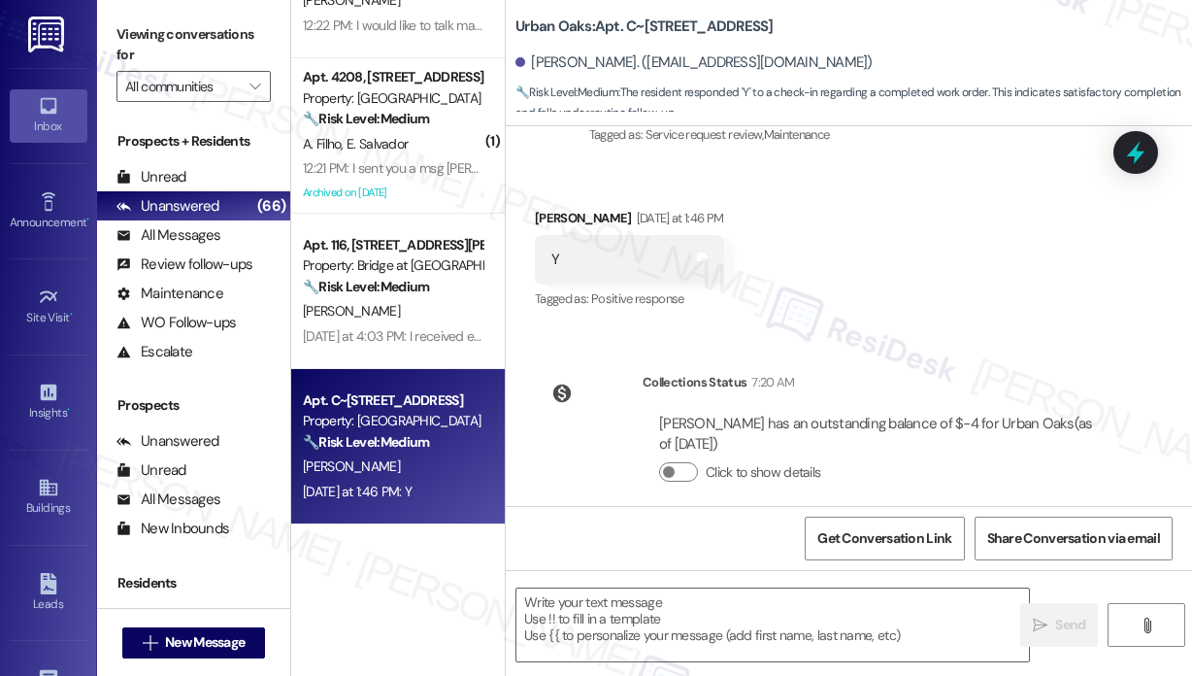
scroll to position [1817, 0]
click at [637, 442] on div "Collections Status 7:20 AM Roxann Martinez has an outstanding balance of $-4 fo…" at bounding box center [828, 441] width 617 height 170
click at [680, 630] on textarea at bounding box center [772, 624] width 513 height 73
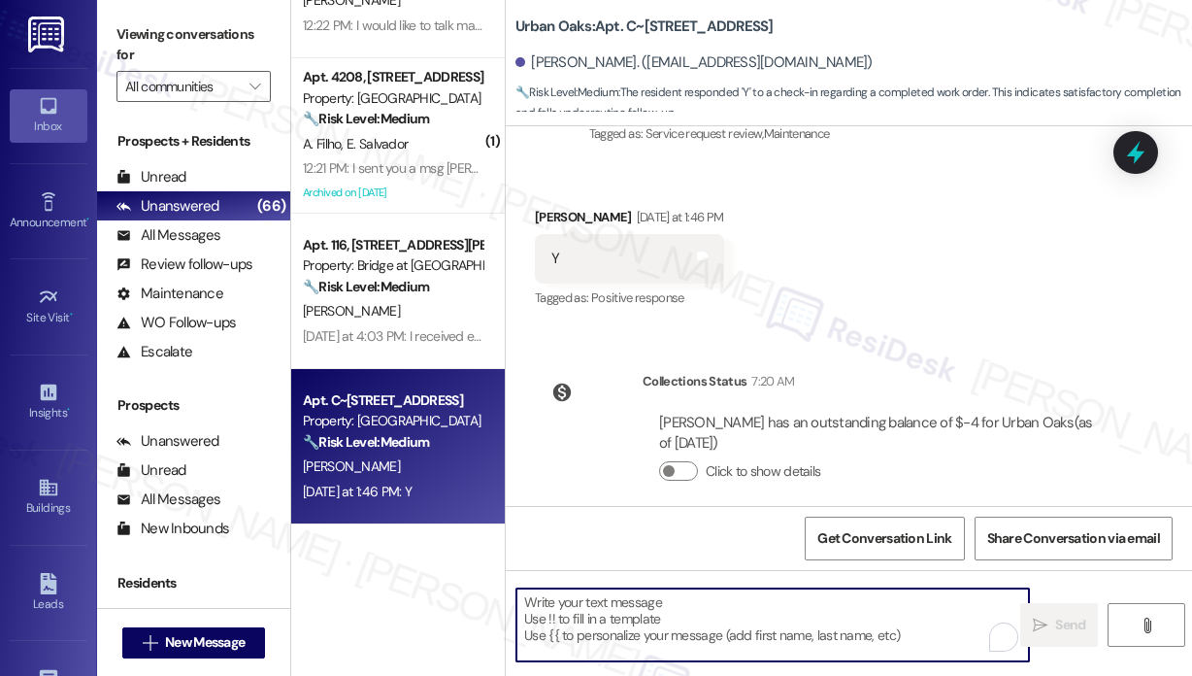
paste textarea "That’s wonderful to hear! We’re so glad that you’re satisfied with the recent w…"
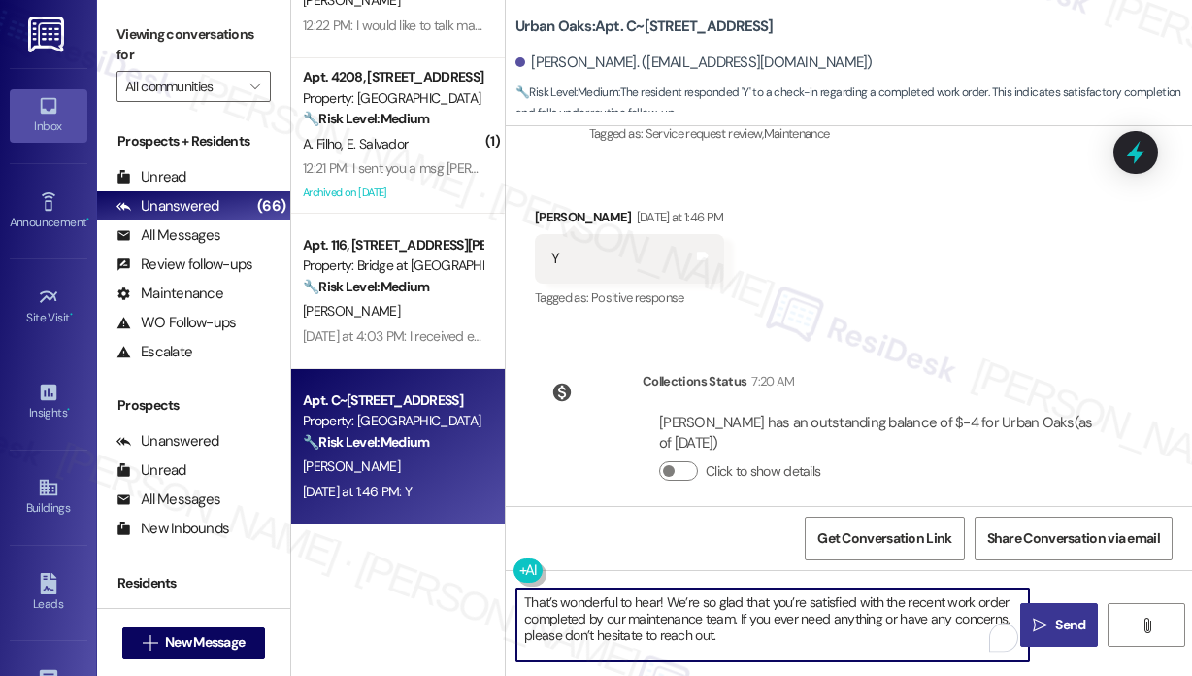
type textarea "That’s wonderful to hear! We’re so glad that you’re satisfied with the recent w…"
click at [1055, 624] on span "Send" at bounding box center [1070, 625] width 30 height 20
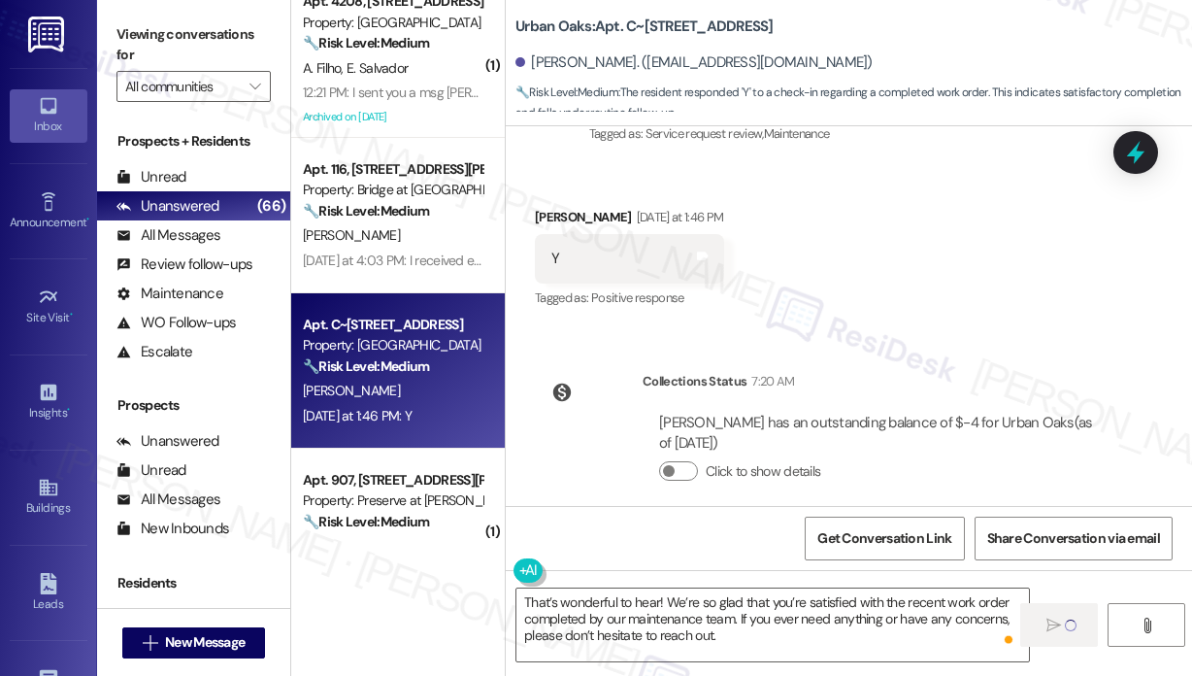
scroll to position [1165, 0]
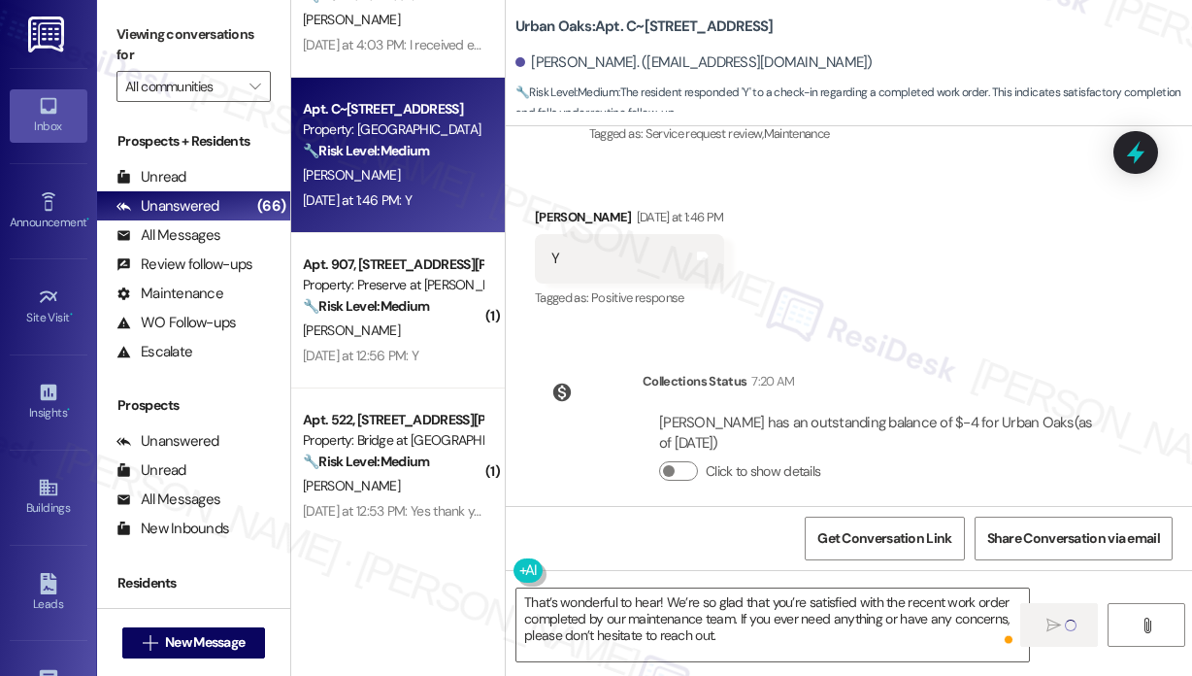
click at [442, 314] on div "🔧 Risk Level: Medium The resident responded 'Y' to confirm that the work order …" at bounding box center [393, 306] width 180 height 20
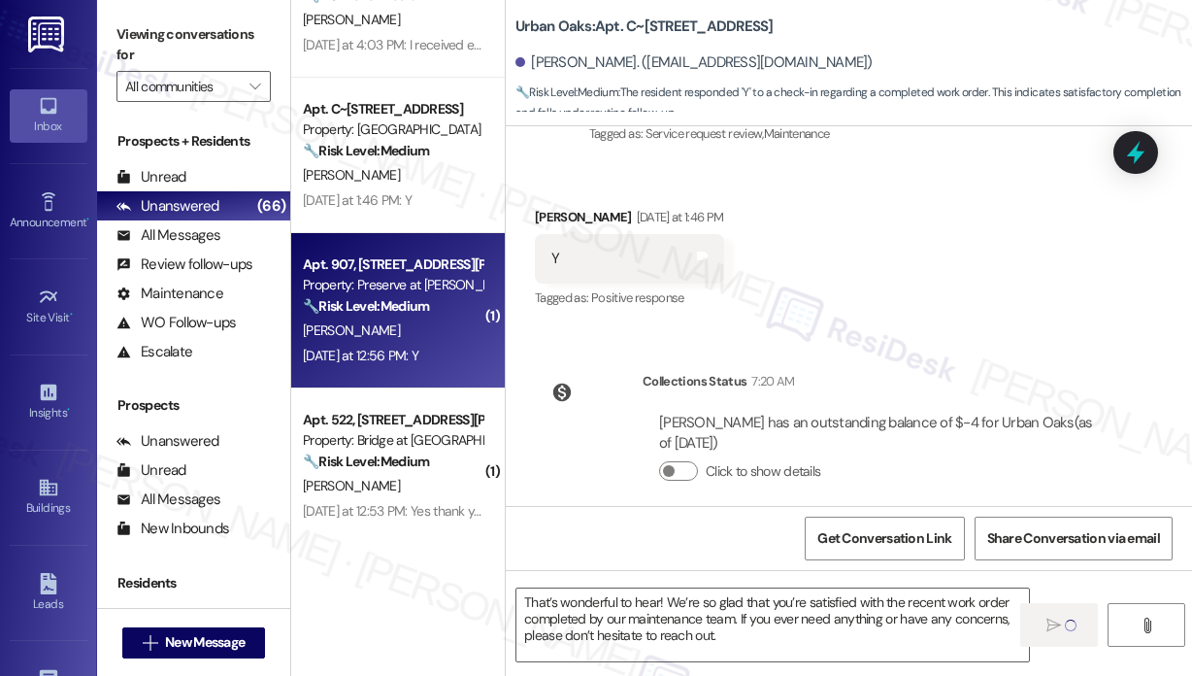
type textarea "Fetching suggested responses. Please feel free to read through the conversation…"
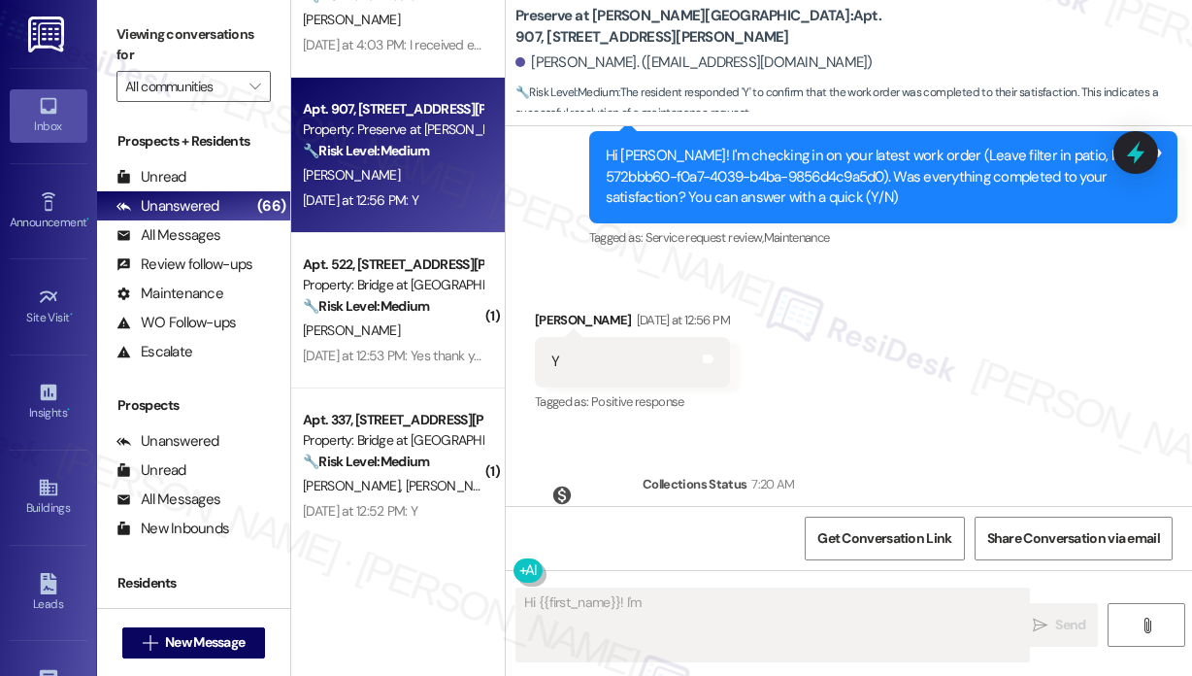
scroll to position [12920, 0]
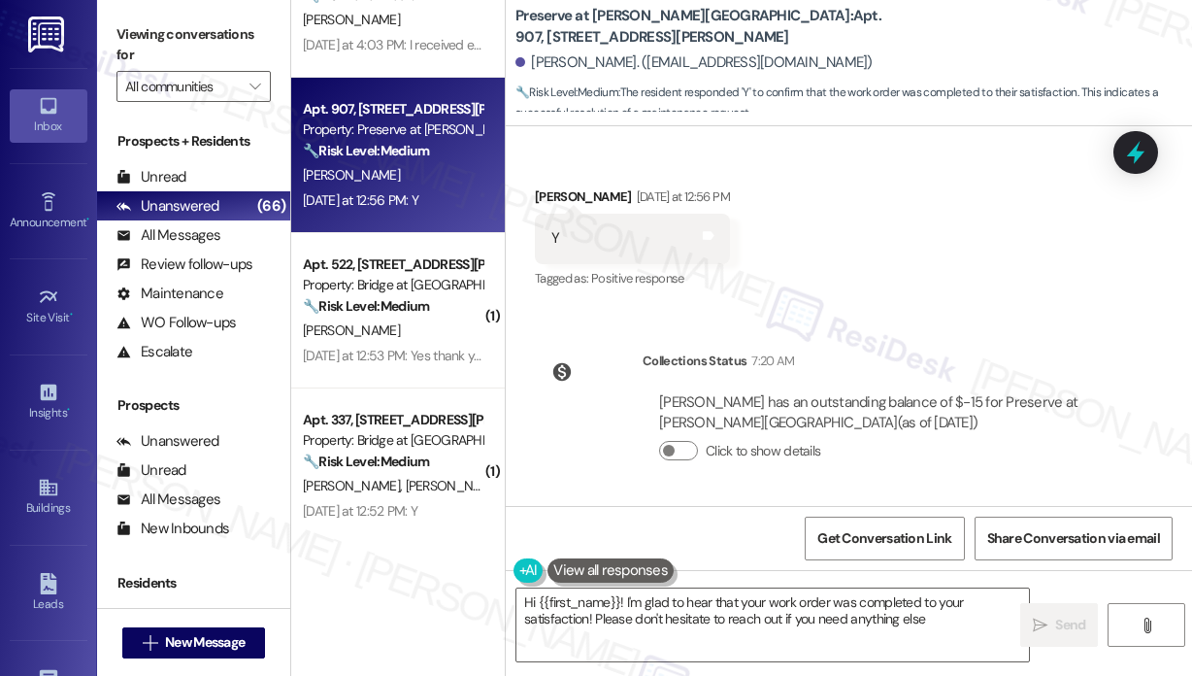
type textarea "Hi {{first_name}}! I'm glad to hear that your work order was completed to your …"
click at [805, 609] on textarea "Hi {{first_name}}! I'm glad to hear that your work order was completed to your …" at bounding box center [772, 624] width 513 height 73
click at [1056, 622] on span "Send" at bounding box center [1070, 625] width 30 height 20
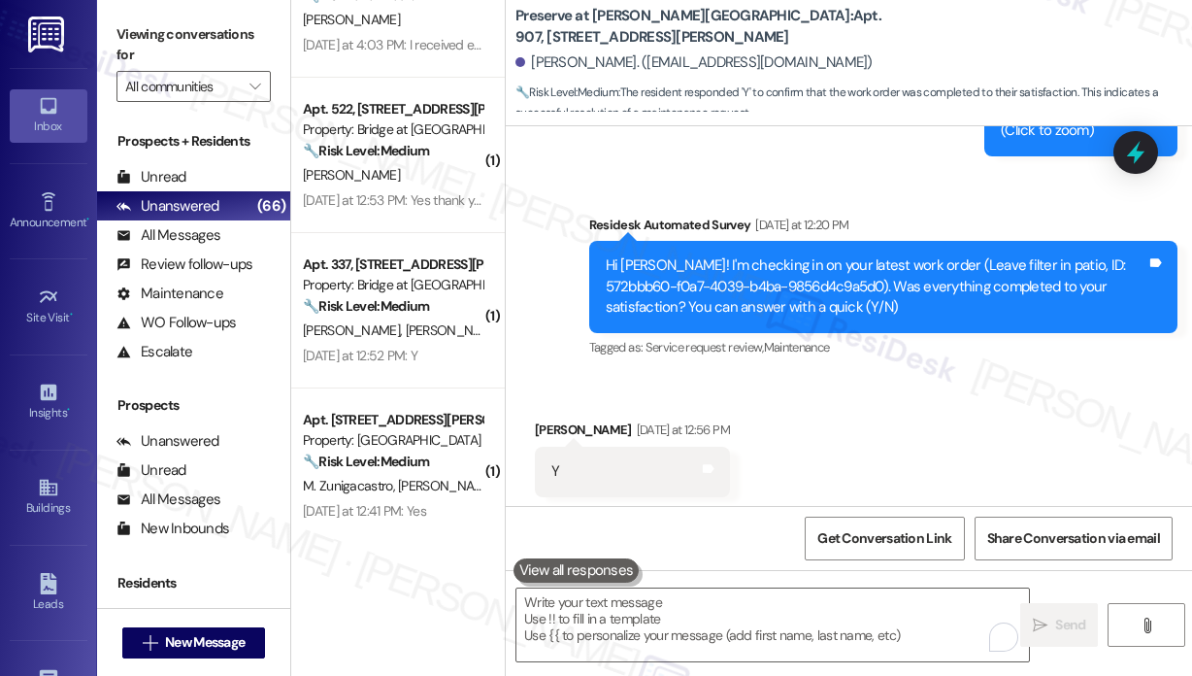
scroll to position [13075, 0]
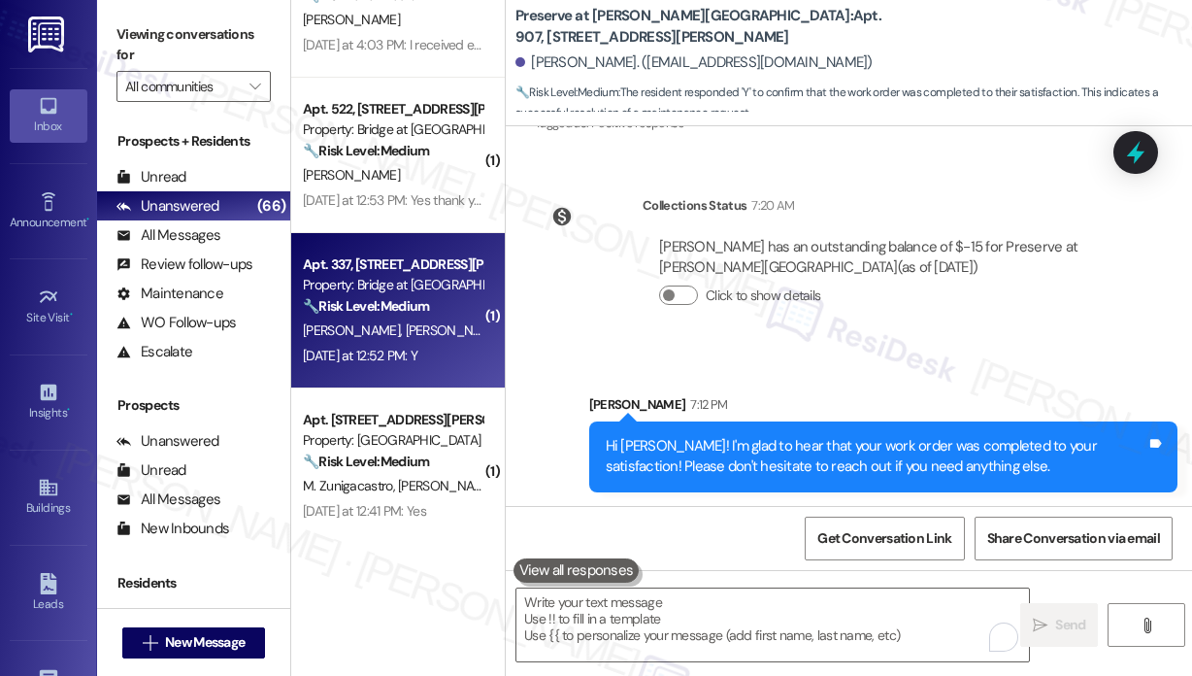
click at [416, 321] on div "D. Moran L. Guerra" at bounding box center [392, 330] width 183 height 24
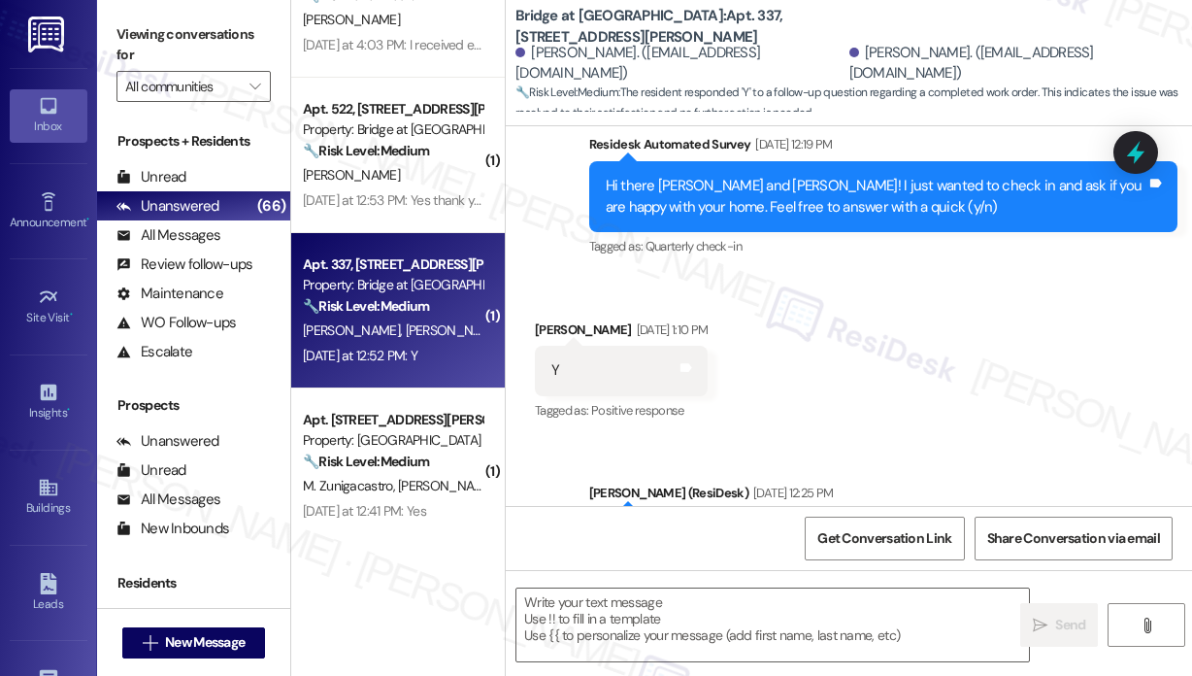
type textarea "Fetching suggested responses. Please feel free to read through the conversation…"
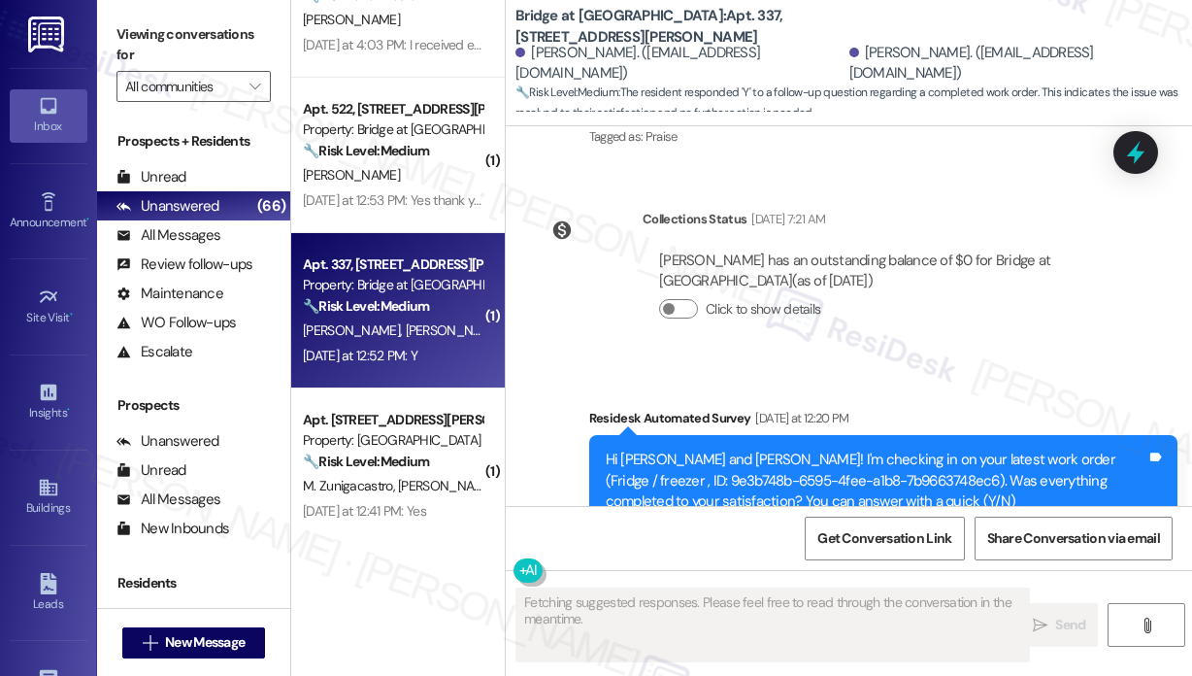
scroll to position [1325, 0]
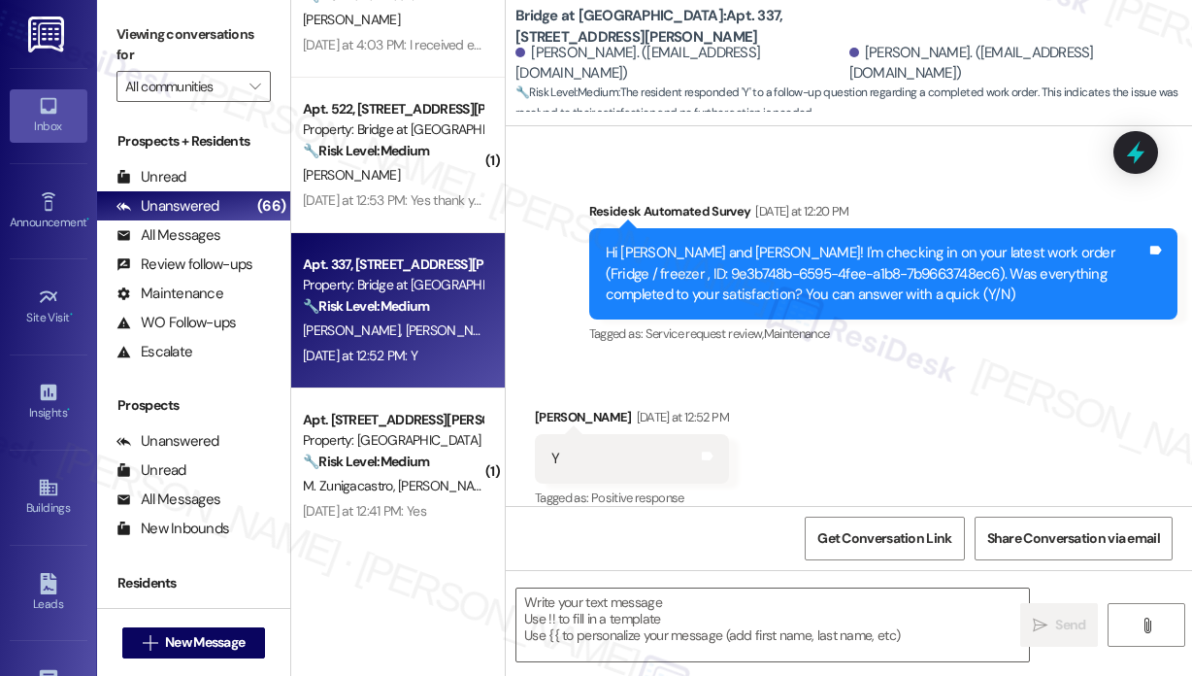
click at [869, 363] on div "Received via SMS Lisa Guerra Yesterday at 12:52 PM Y Tags and notes Tagged as: …" at bounding box center [849, 445] width 686 height 164
click at [749, 606] on textarea at bounding box center [772, 624] width 513 height 73
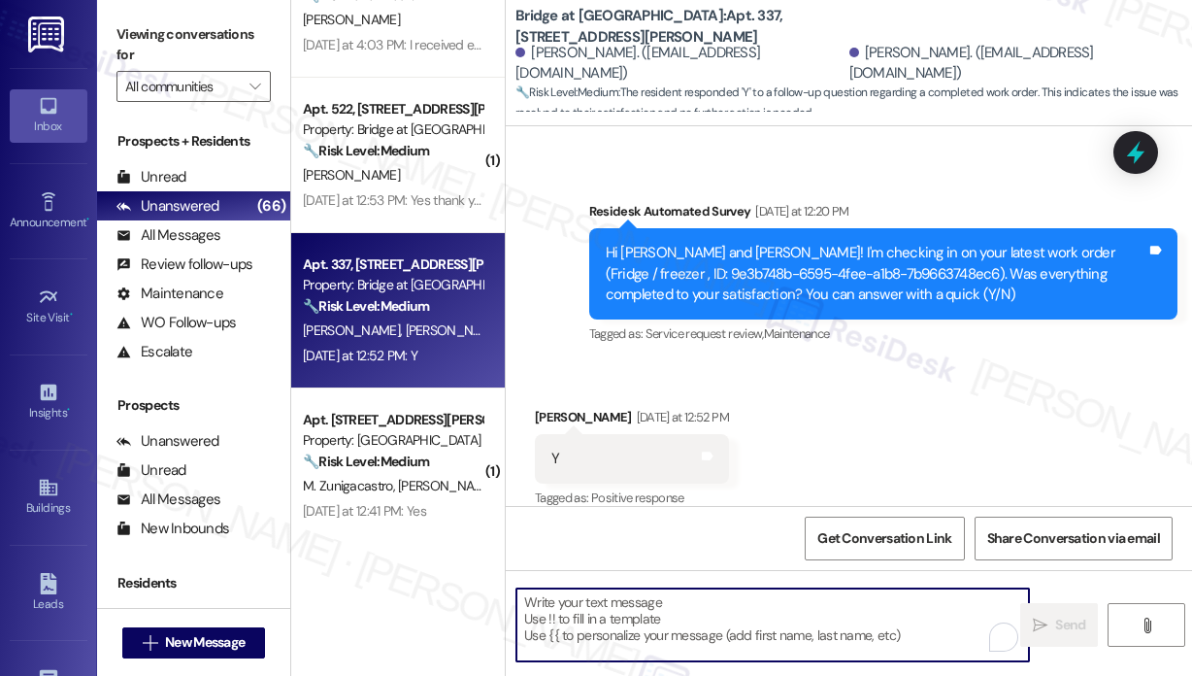
paste textarea "That’s wonderful to hear! We’re so glad that you’re satisfied with the recent w…"
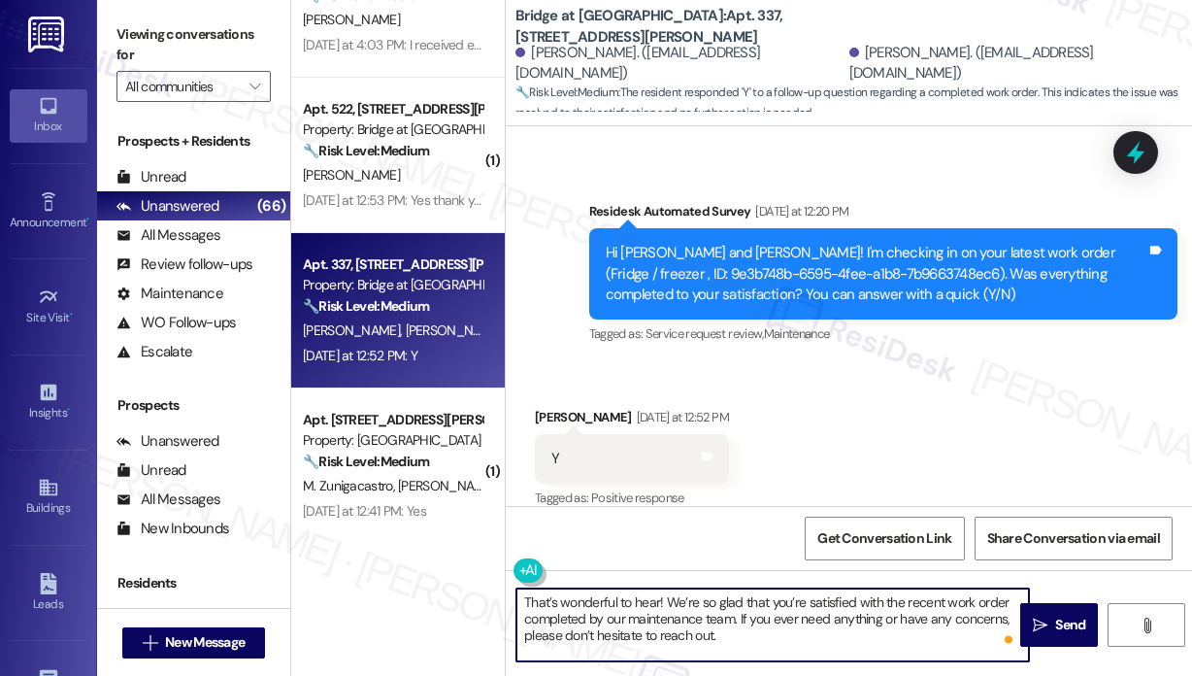
scroll to position [1326, 0]
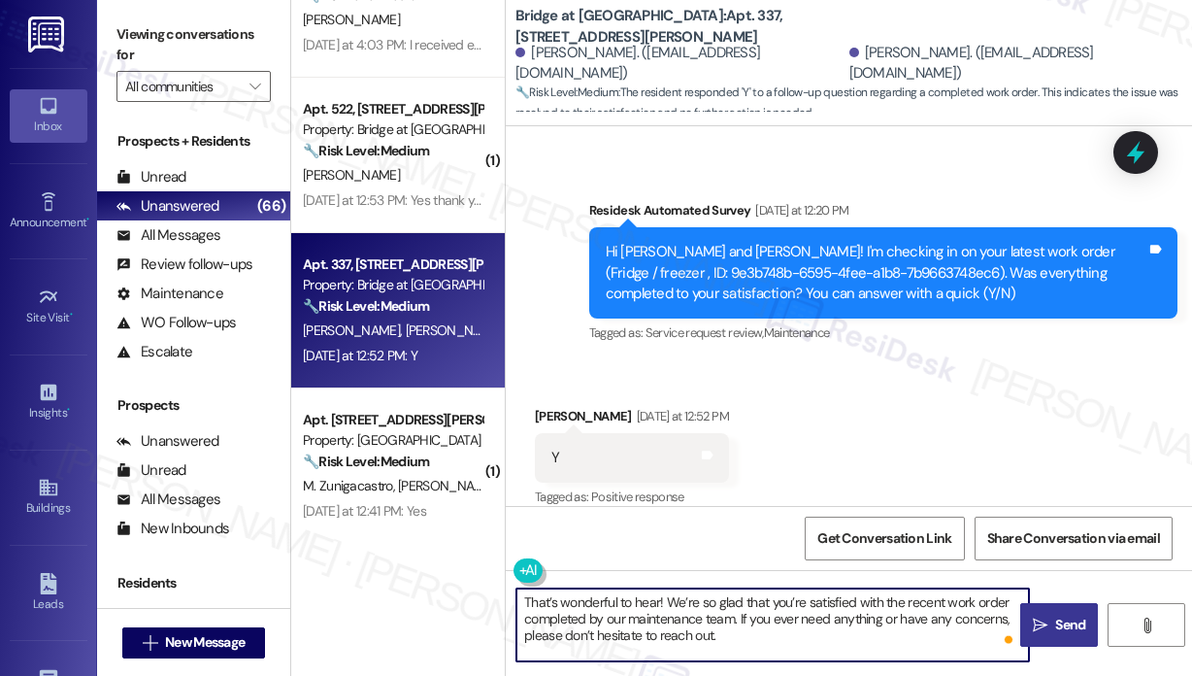
type textarea "That’s wonderful to hear! We’re so glad that you’re satisfied with the recent w…"
click at [1049, 613] on button " Send" at bounding box center [1059, 625] width 78 height 44
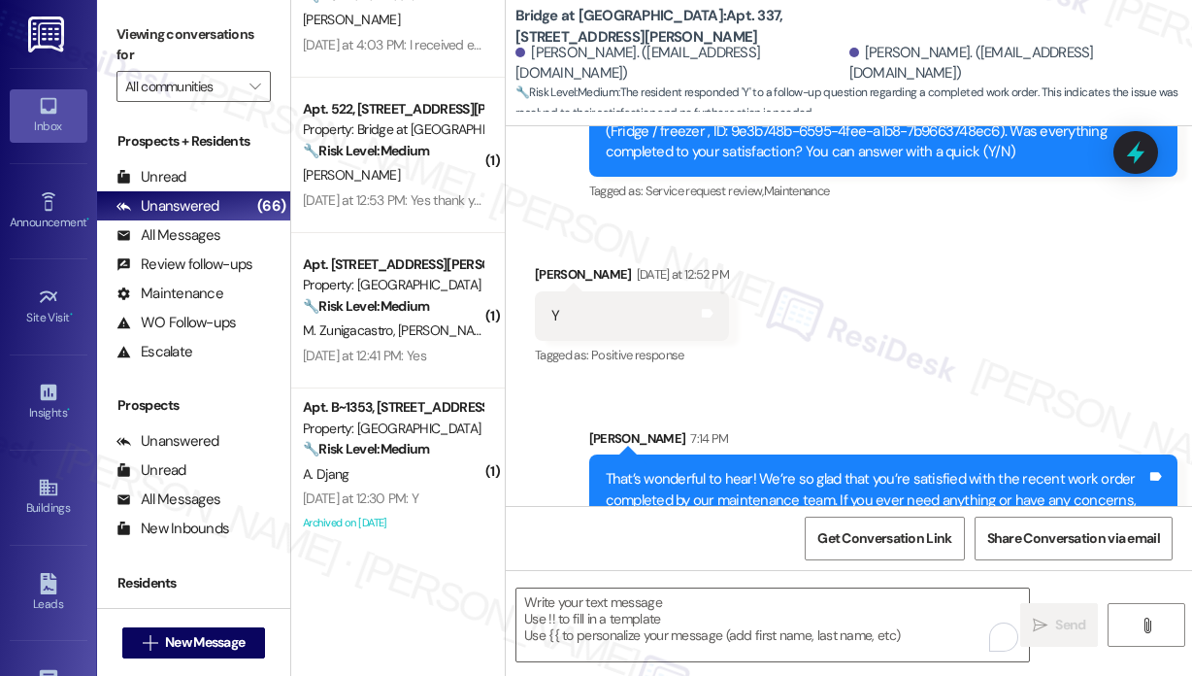
scroll to position [1503, 0]
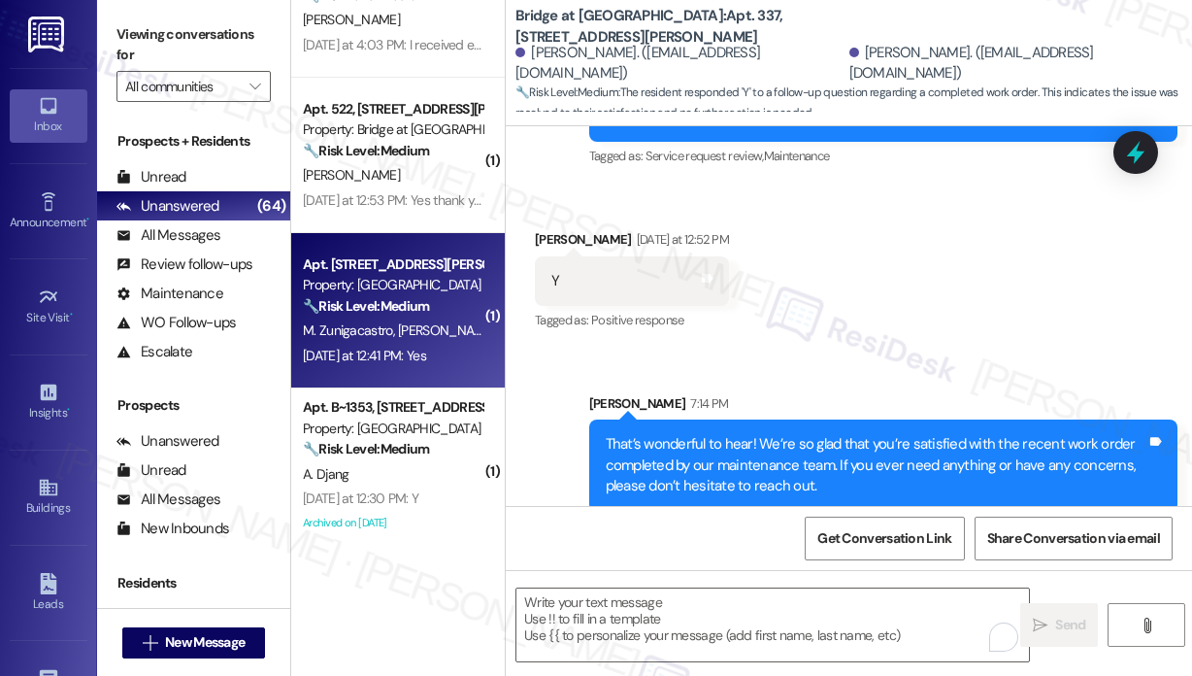
click at [454, 333] on div "M. Zunigacastro B. Zuniga" at bounding box center [392, 330] width 183 height 24
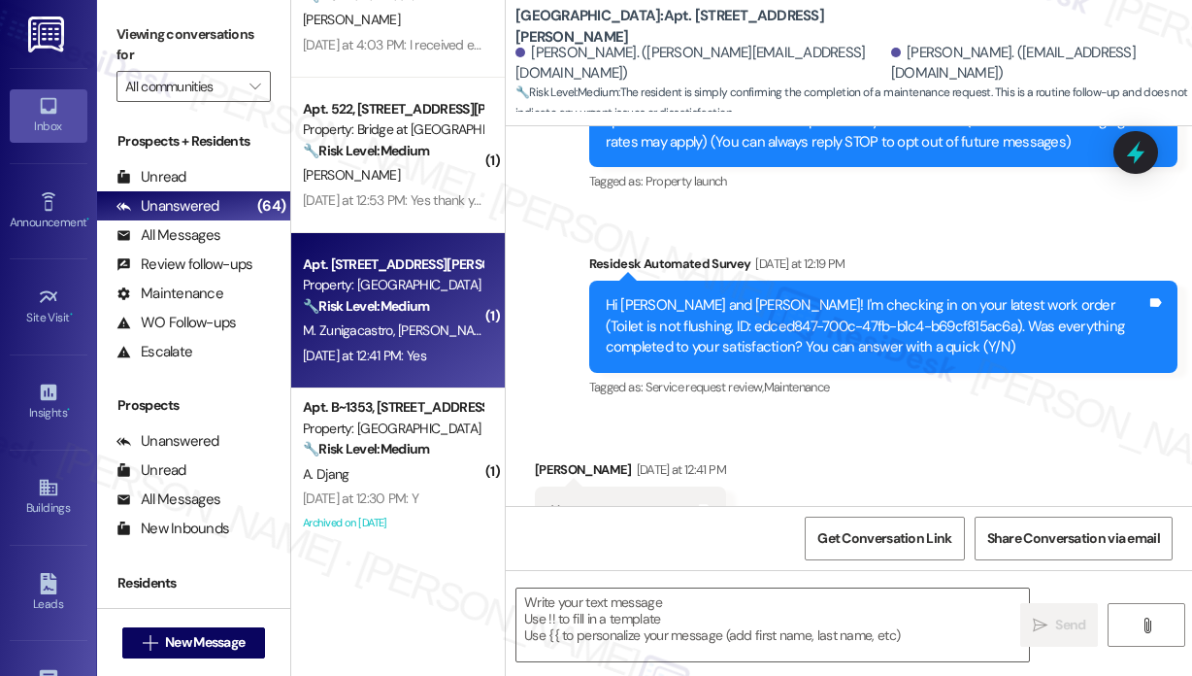
scroll to position [366, 0]
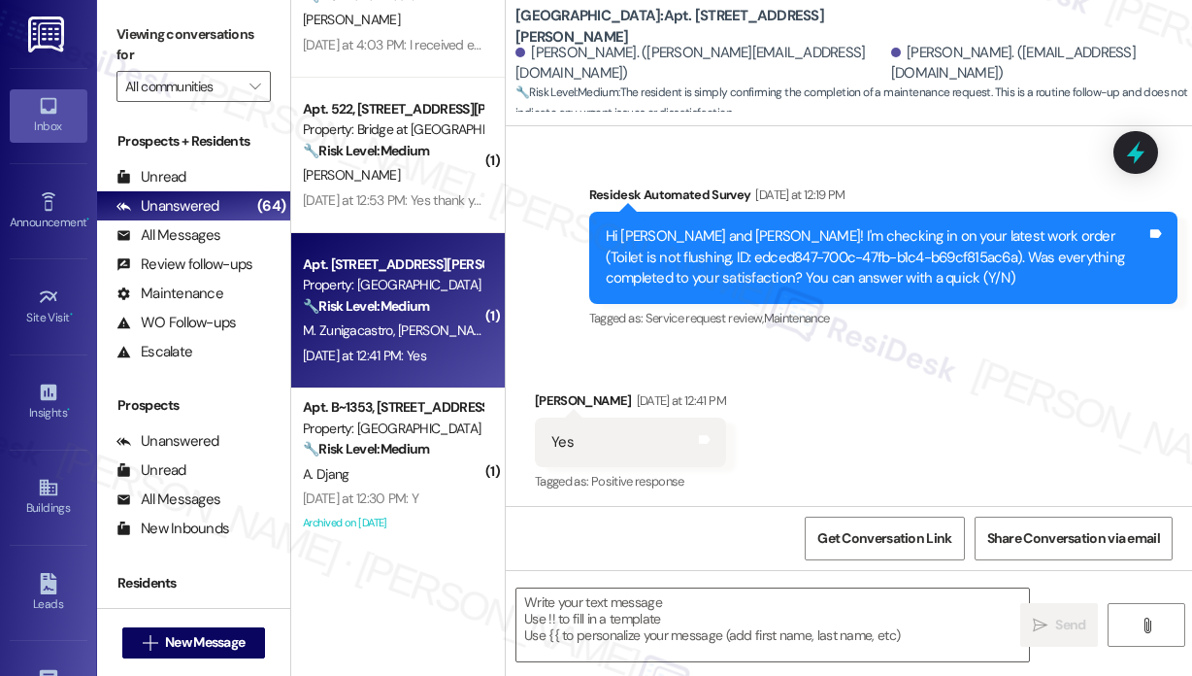
type textarea "Fetching suggested responses. Please feel free to read through the conversation…"
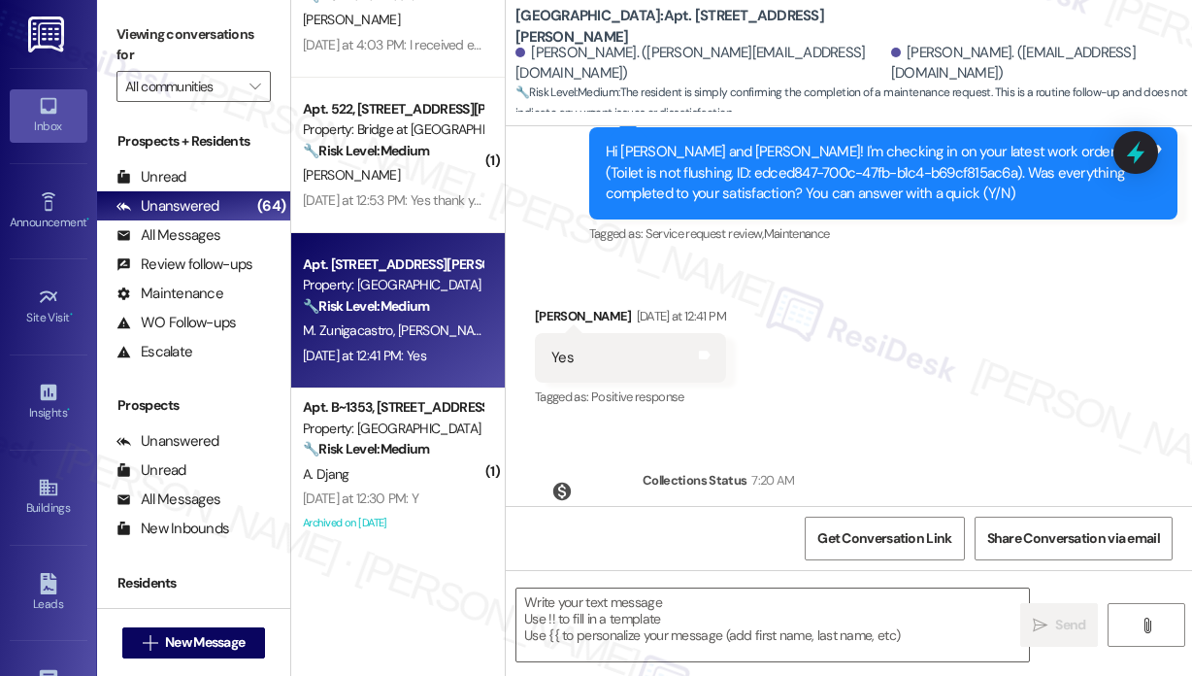
scroll to position [567, 0]
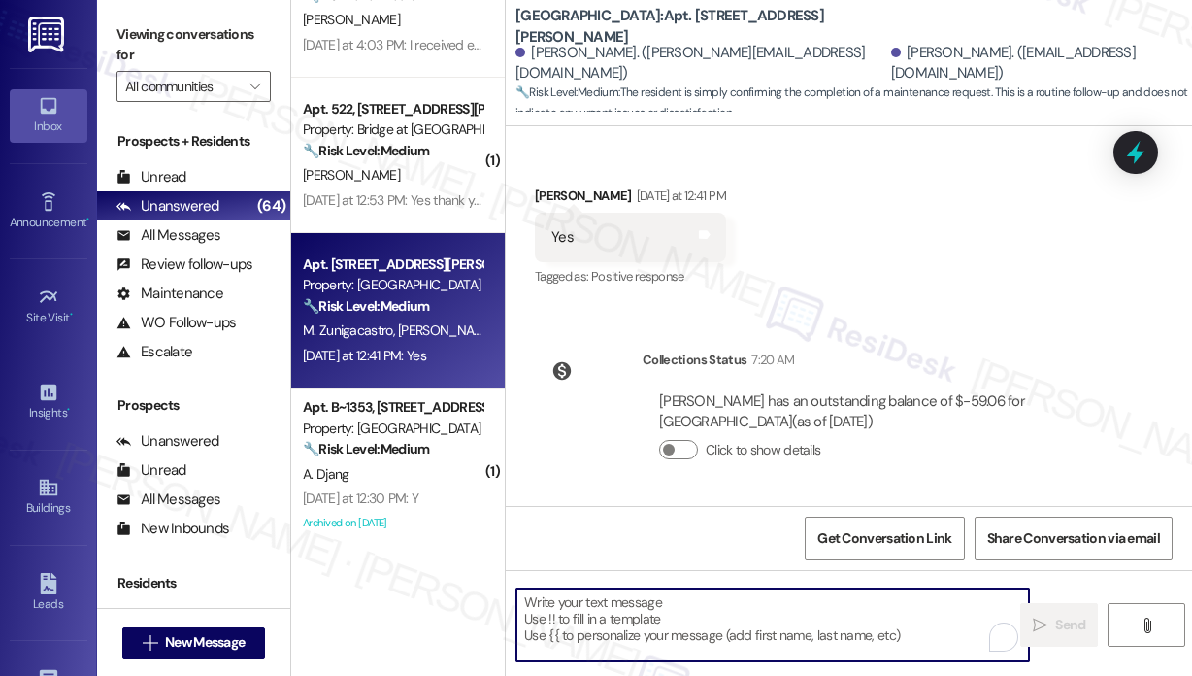
click at [623, 647] on textarea "To enrich screen reader interactions, please activate Accessibility in Grammarl…" at bounding box center [772, 624] width 513 height 73
paste textarea "That’s wonderful to hear! We’re so glad that you’re satisfied with the recent w…"
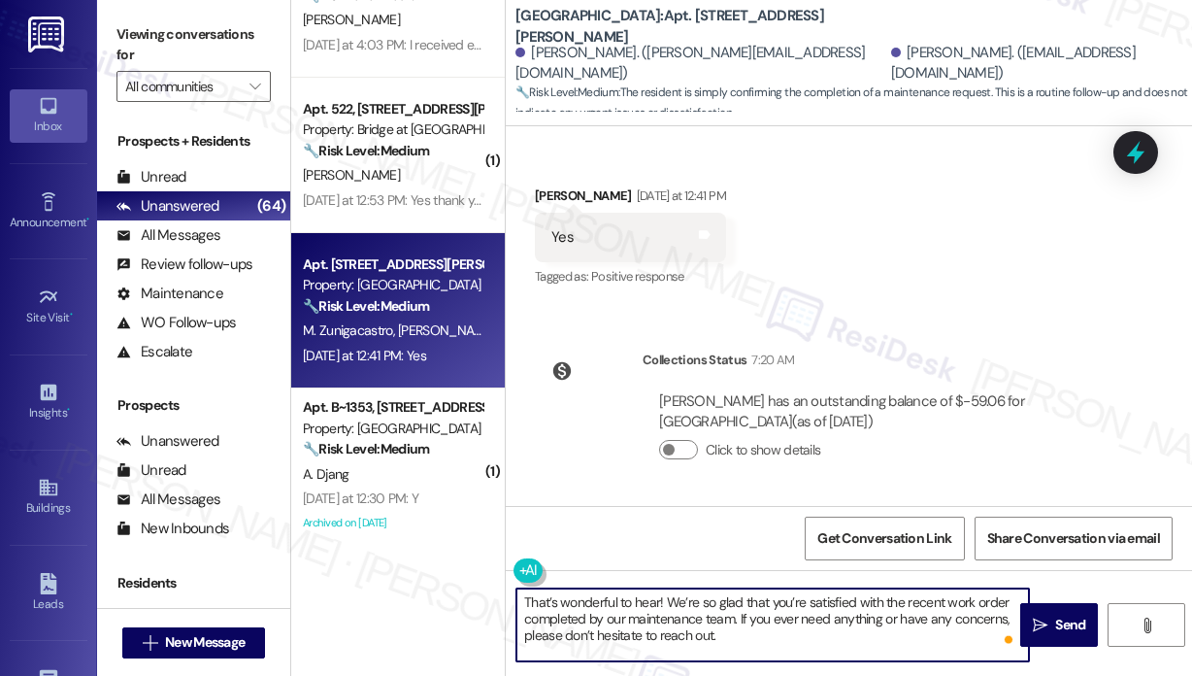
click at [800, 640] on textarea "That’s wonderful to hear! We’re so glad that you’re satisfied with the recent w…" at bounding box center [772, 624] width 513 height 73
type textarea "That’s wonderful to hear! We’re so glad that you’re satisfied with the recent w…"
click at [1068, 627] on span "Send" at bounding box center [1070, 625] width 30 height 20
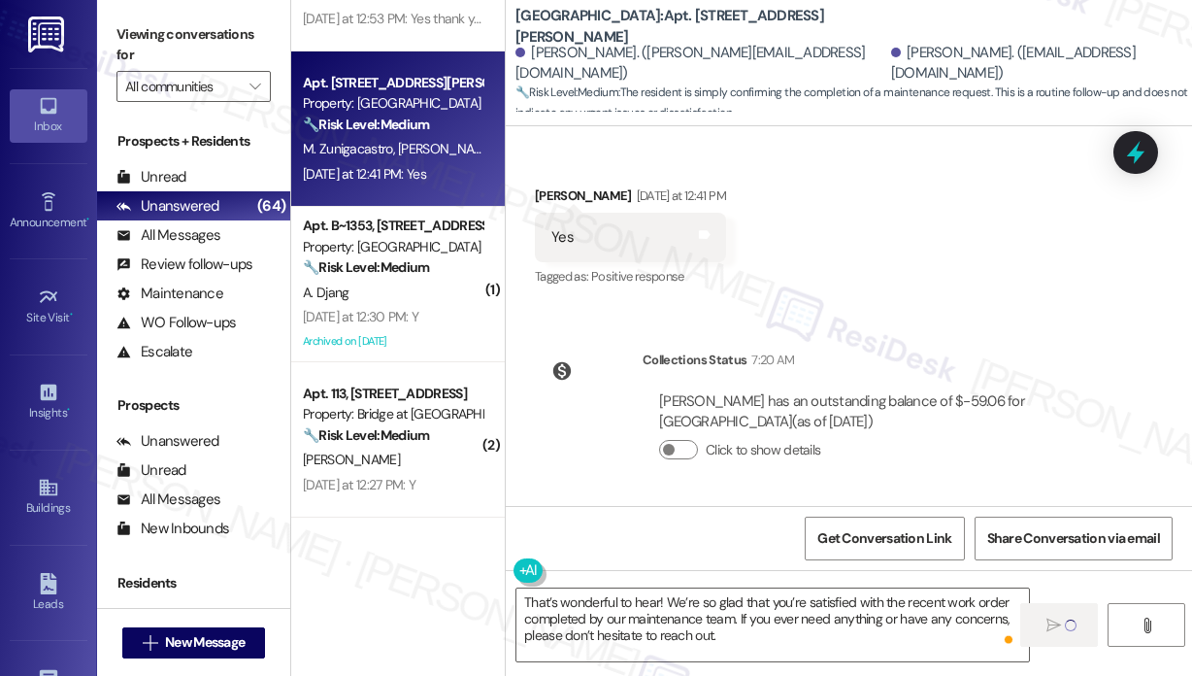
scroll to position [1359, 0]
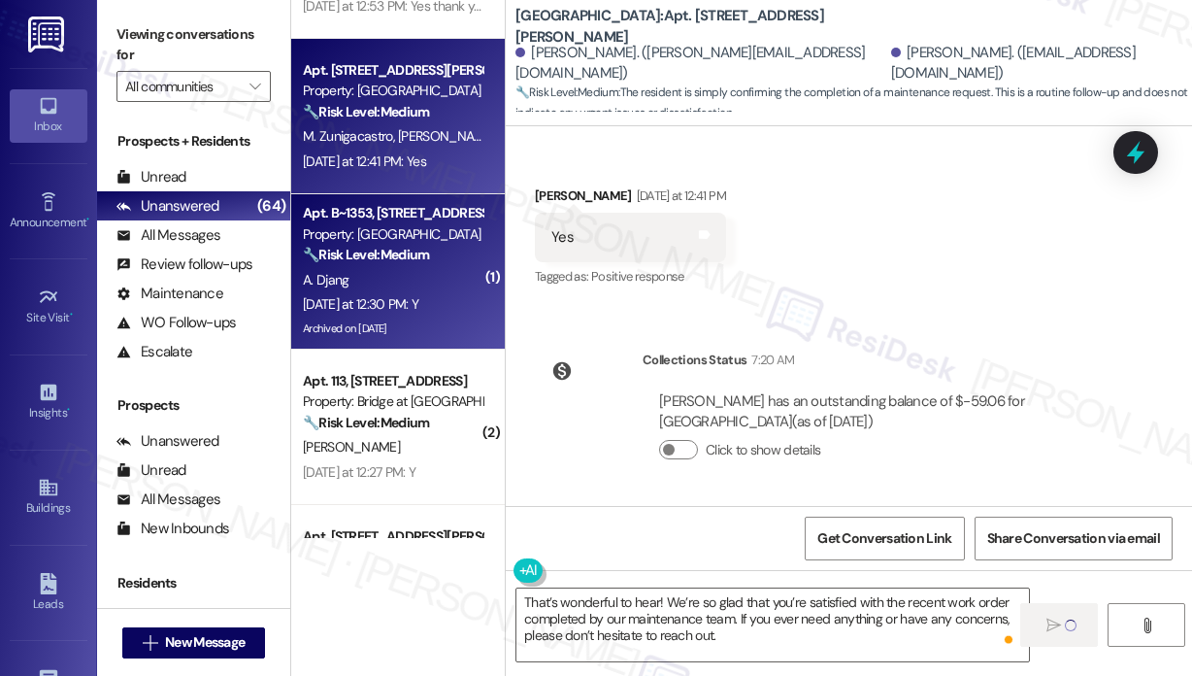
click at [432, 315] on div "Yesterday at 12:30 PM: Y Yesterday at 12:30 PM: Y" at bounding box center [392, 304] width 183 height 24
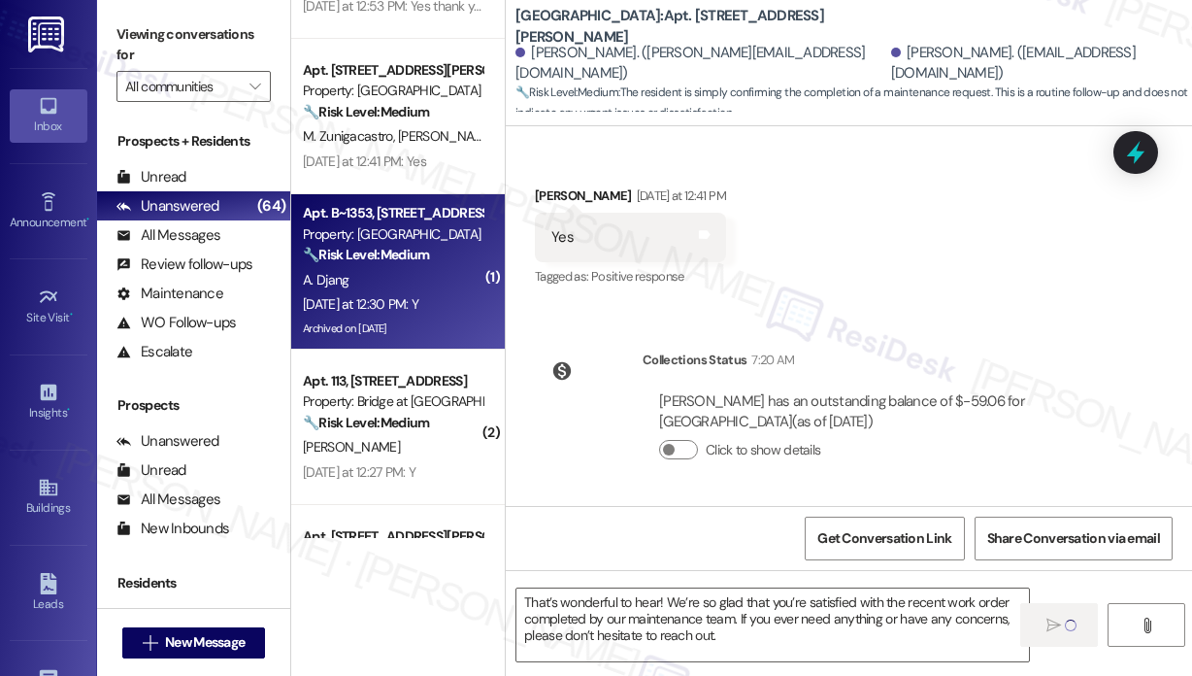
type textarea "Fetching suggested responses. Please feel free to read through the conversation…"
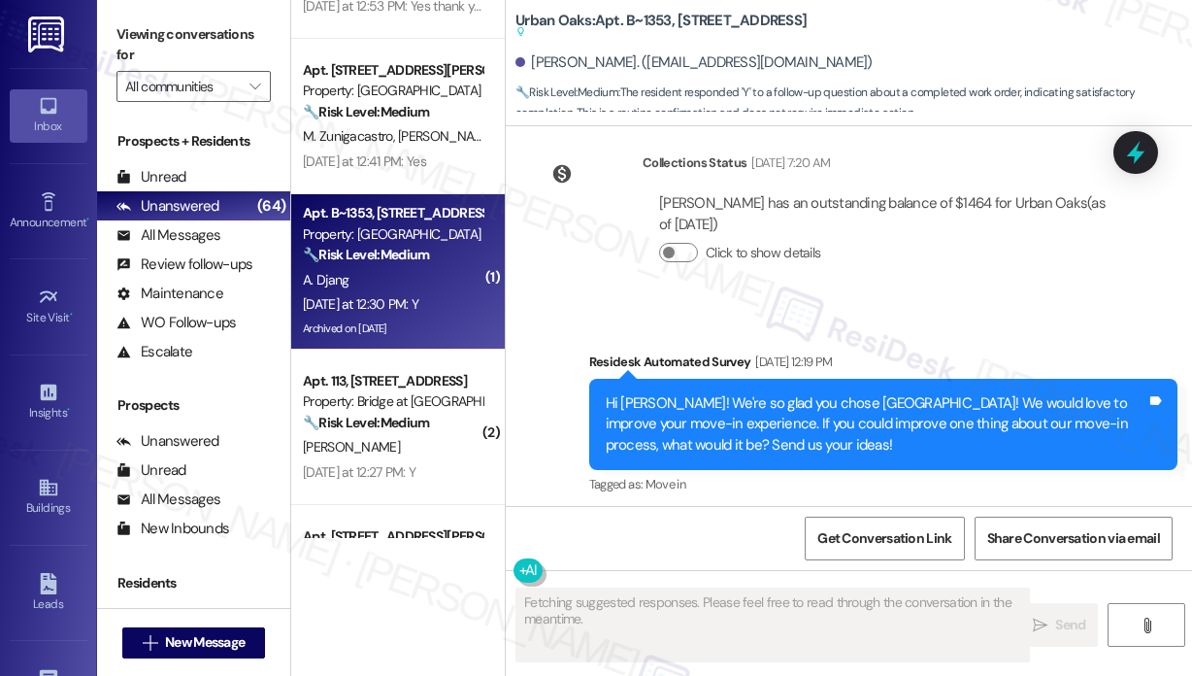
scroll to position [5054, 0]
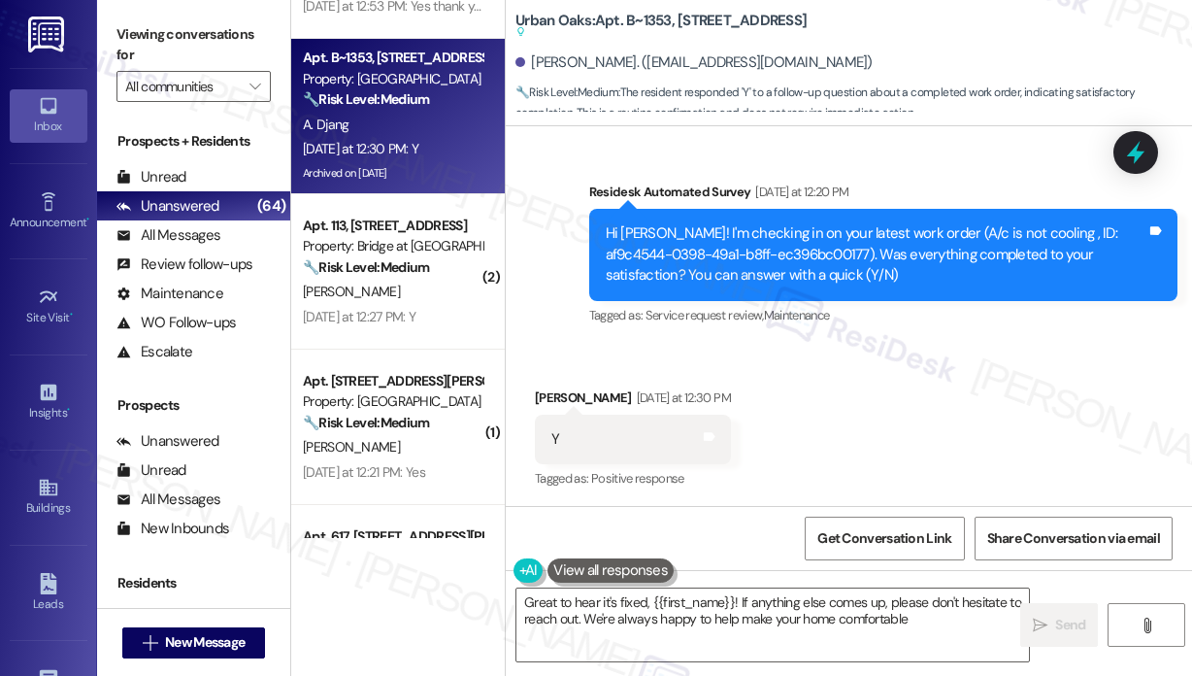
type textarea "Great to hear it's fixed, {{first_name}}! If anything else comes up, please don…"
click at [933, 446] on div "Received via SMS Aurelie Djang Yesterday at 12:30 PM Y Tags and notes Tagged as…" at bounding box center [849, 426] width 686 height 164
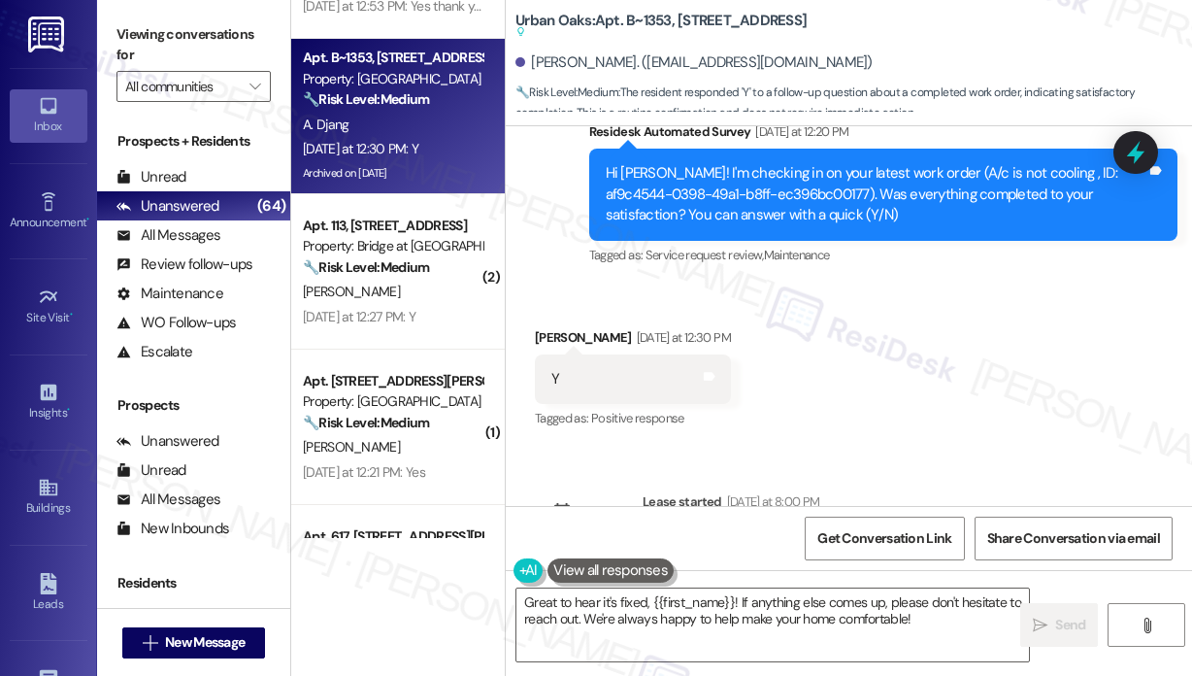
scroll to position [5170, 0]
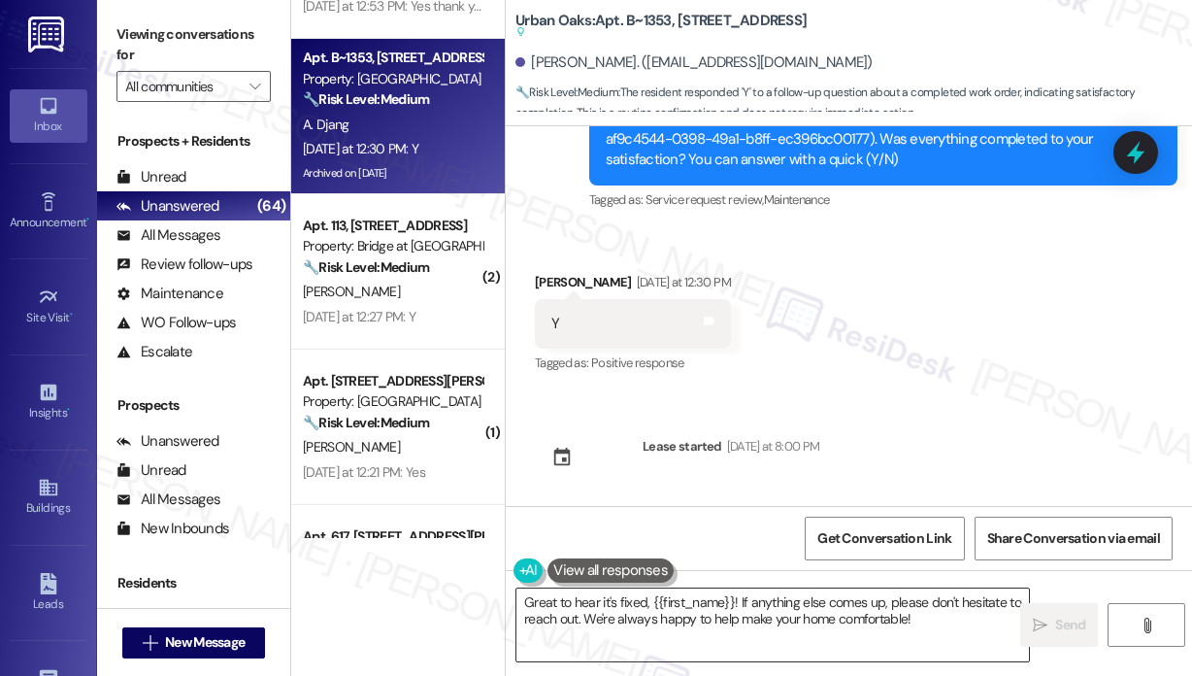
click at [796, 624] on textarea "Great to hear it's fixed, {{first_name}}! If anything else comes up, please don…" at bounding box center [772, 624] width 513 height 73
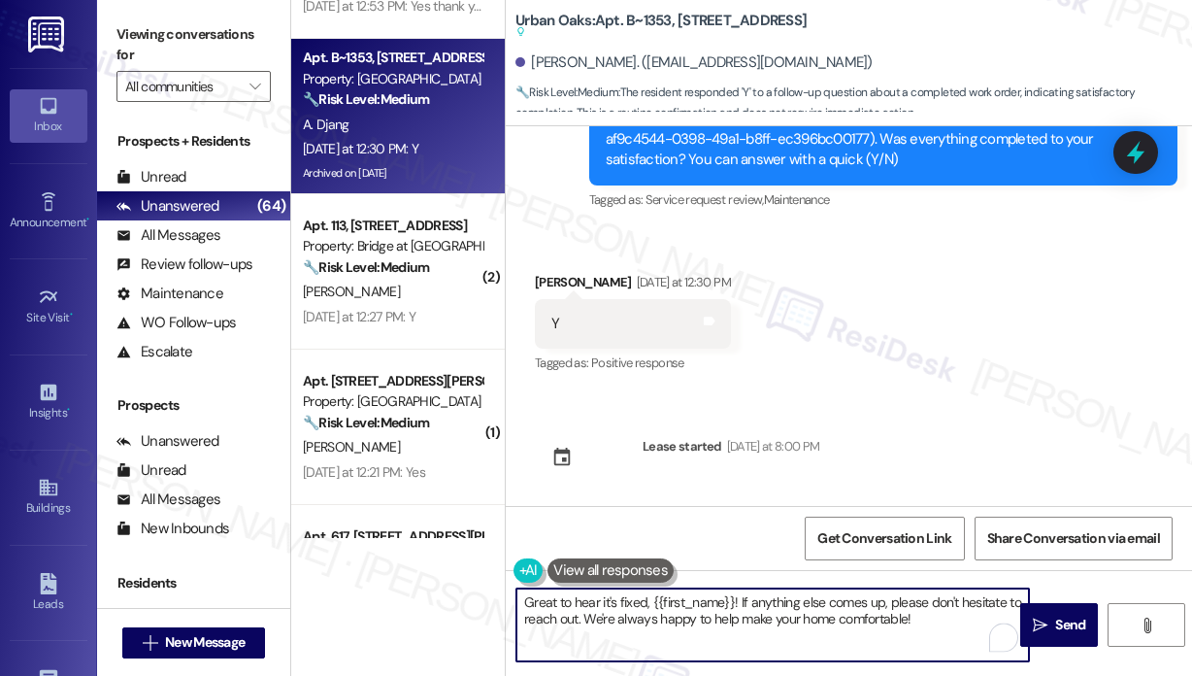
click at [854, 626] on textarea "Great to hear it's fixed, {{first_name}}! If anything else comes up, please don…" at bounding box center [772, 624] width 513 height 73
click at [1051, 618] on span "Send" at bounding box center [1070, 625] width 38 height 20
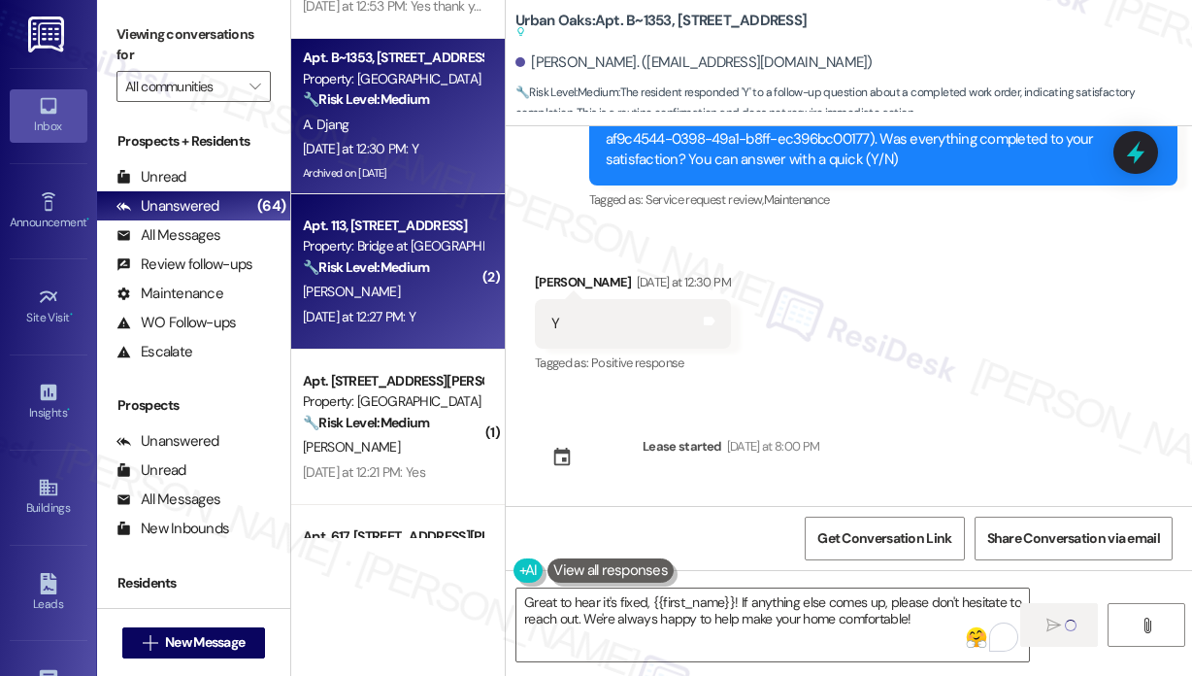
click at [455, 318] on div "Yesterday at 12:27 PM: Y Yesterday at 12:27 PM: Y" at bounding box center [392, 317] width 183 height 24
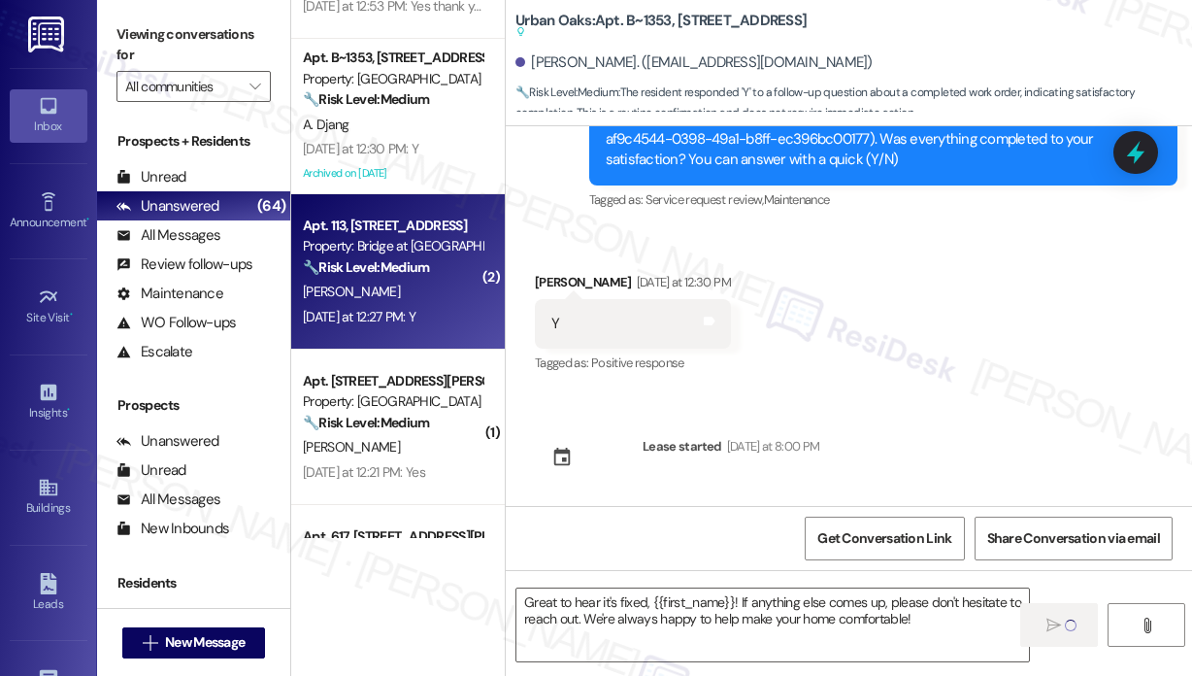
type textarea "Fetching suggested responses. Please feel free to read through the conversation…"
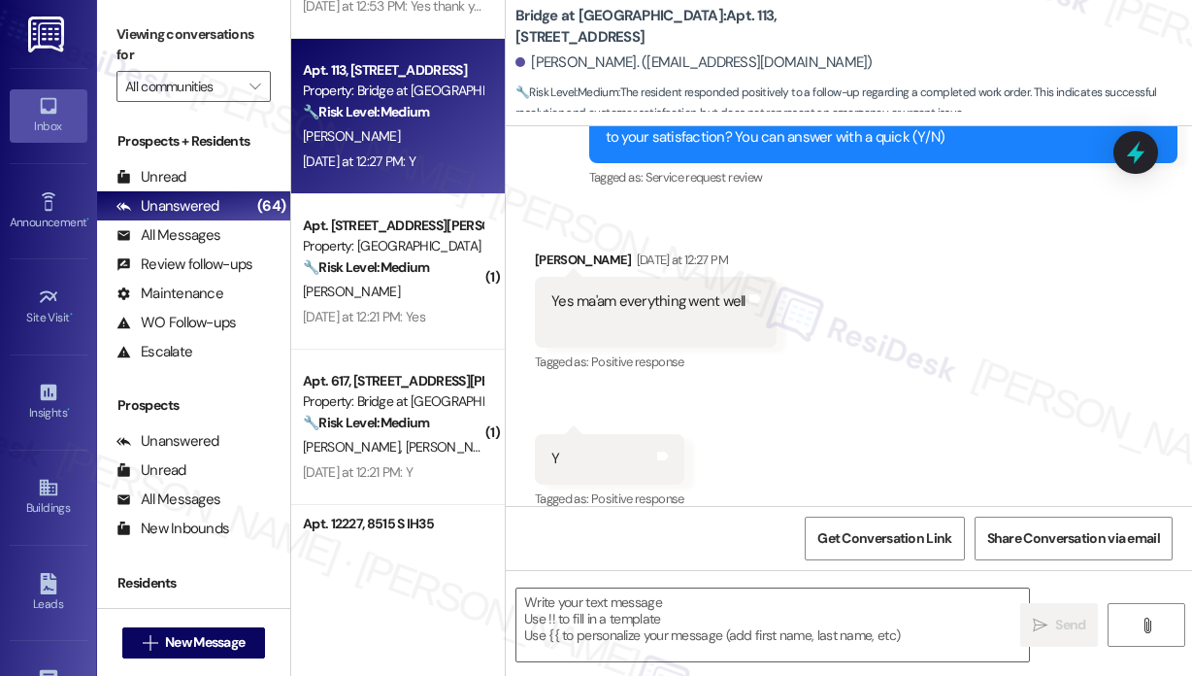
scroll to position [2605, 0]
click at [731, 599] on textarea at bounding box center [772, 624] width 513 height 73
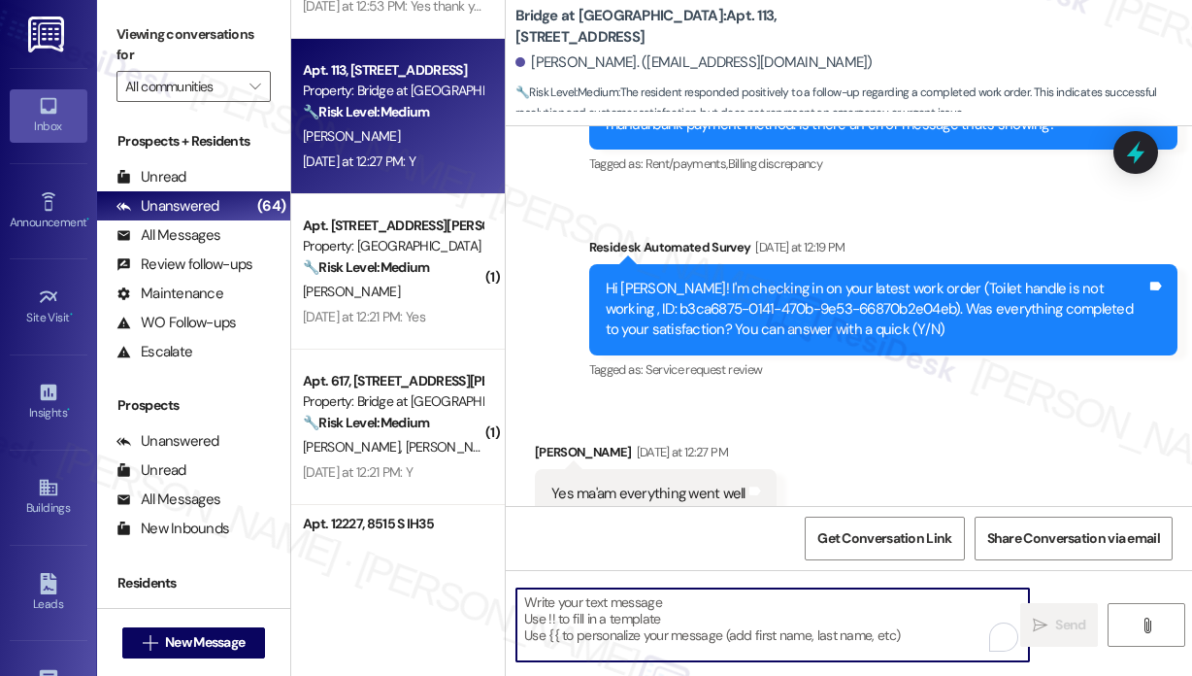
scroll to position [2411, 0]
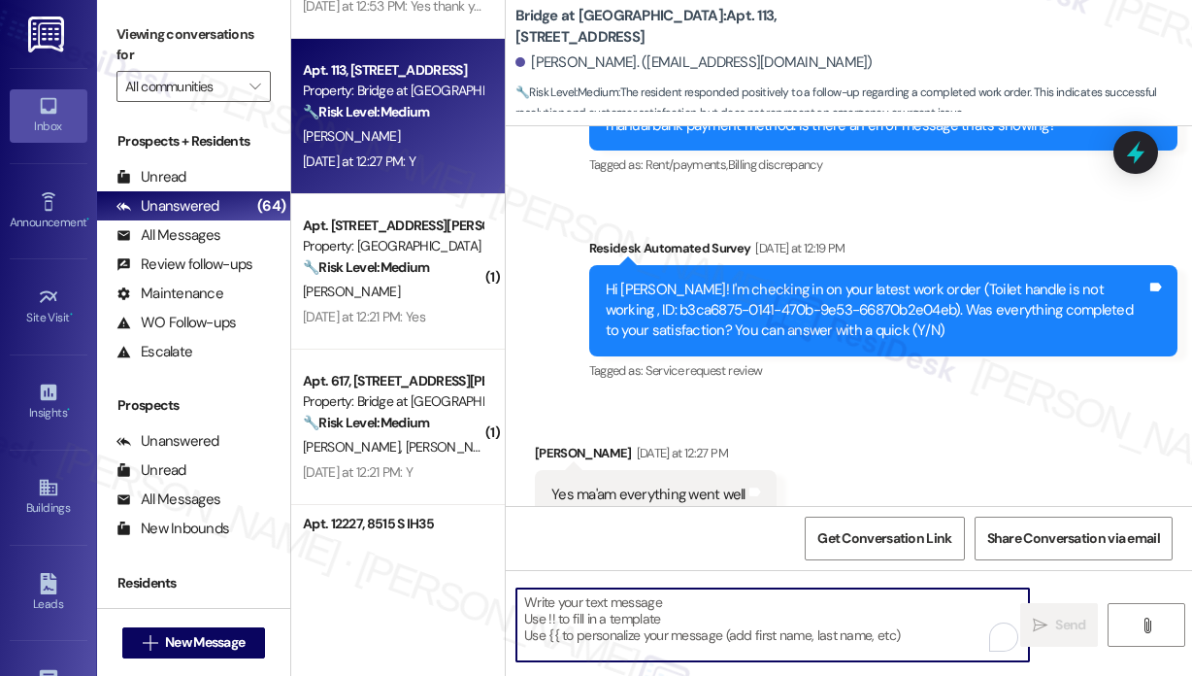
click at [920, 402] on div "Received via SMS Jacob Swank Yesterday at 12:27 PM Yes ma'am everything went we…" at bounding box center [849, 559] width 686 height 321
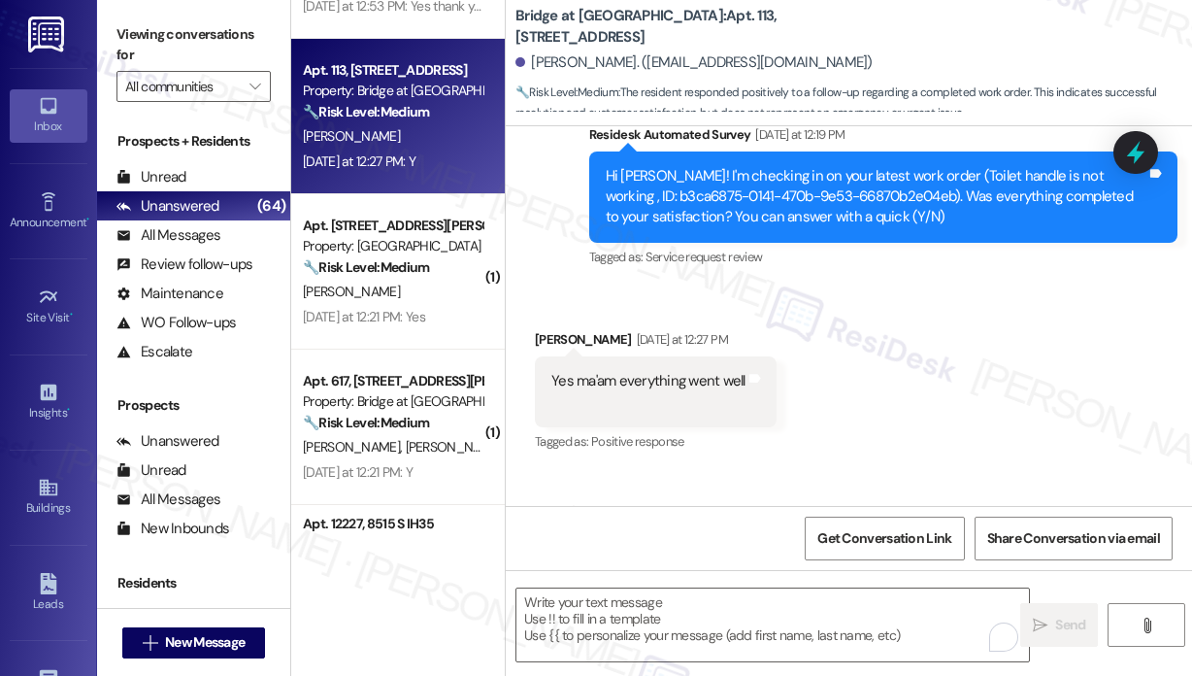
scroll to position [2605, 0]
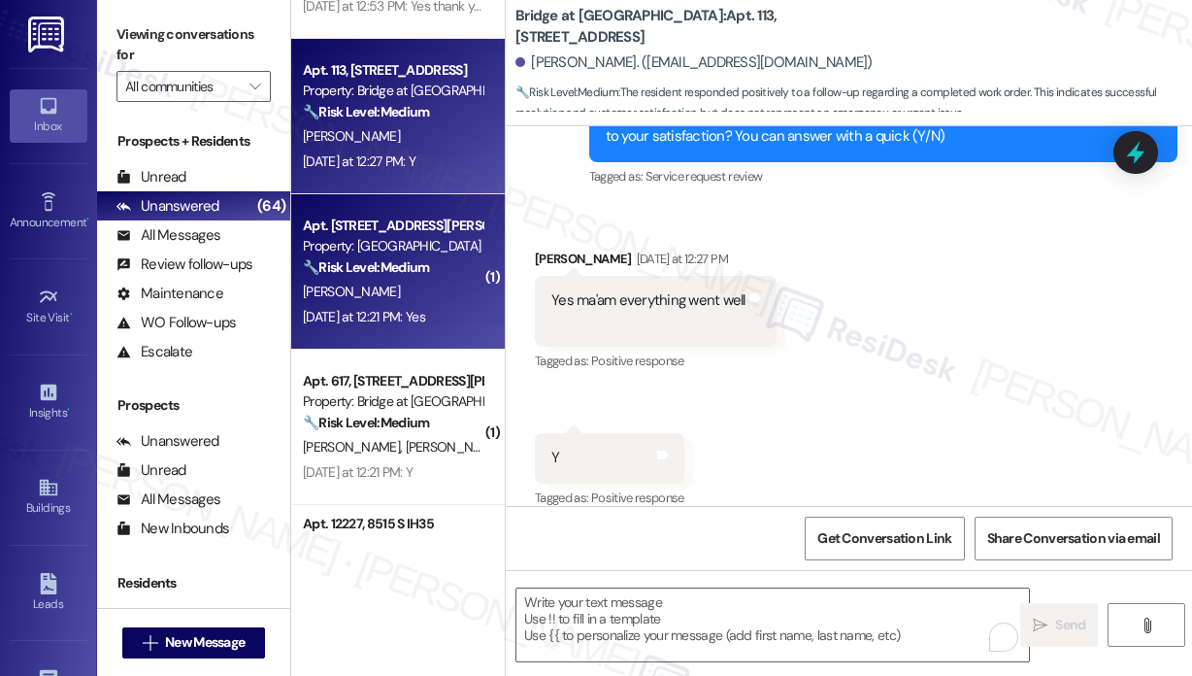
click at [445, 302] on div "A. Kluchin" at bounding box center [392, 292] width 183 height 24
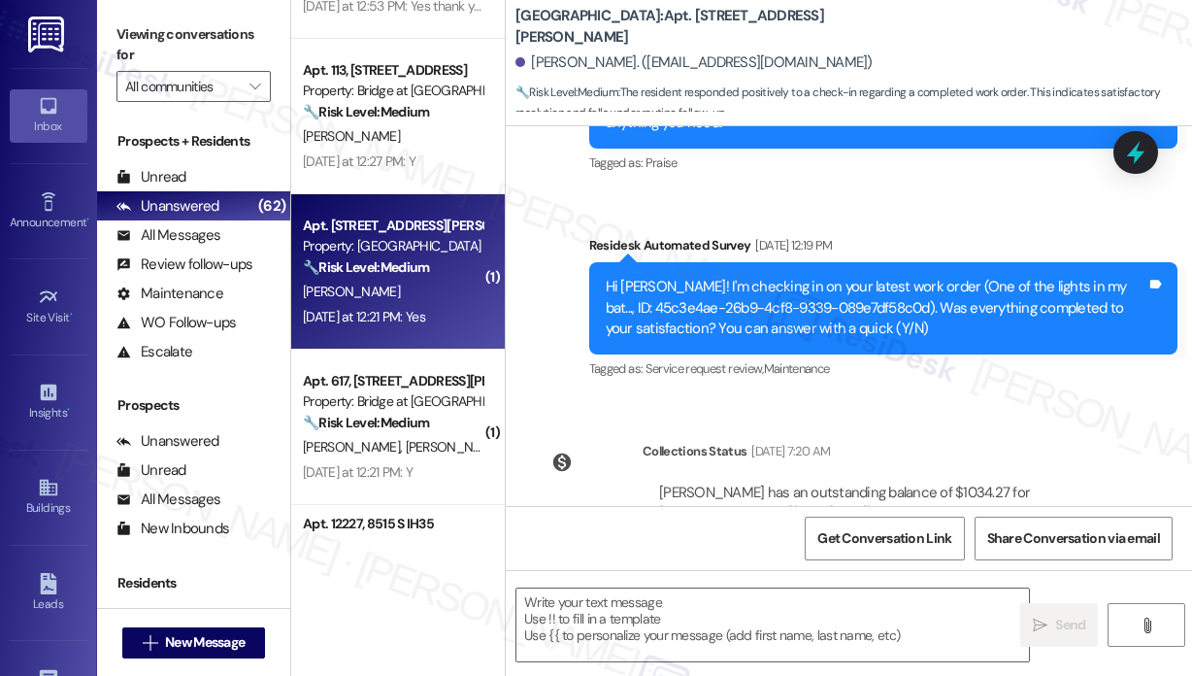
type textarea "Fetching suggested responses. Please feel free to read through the conversation…"
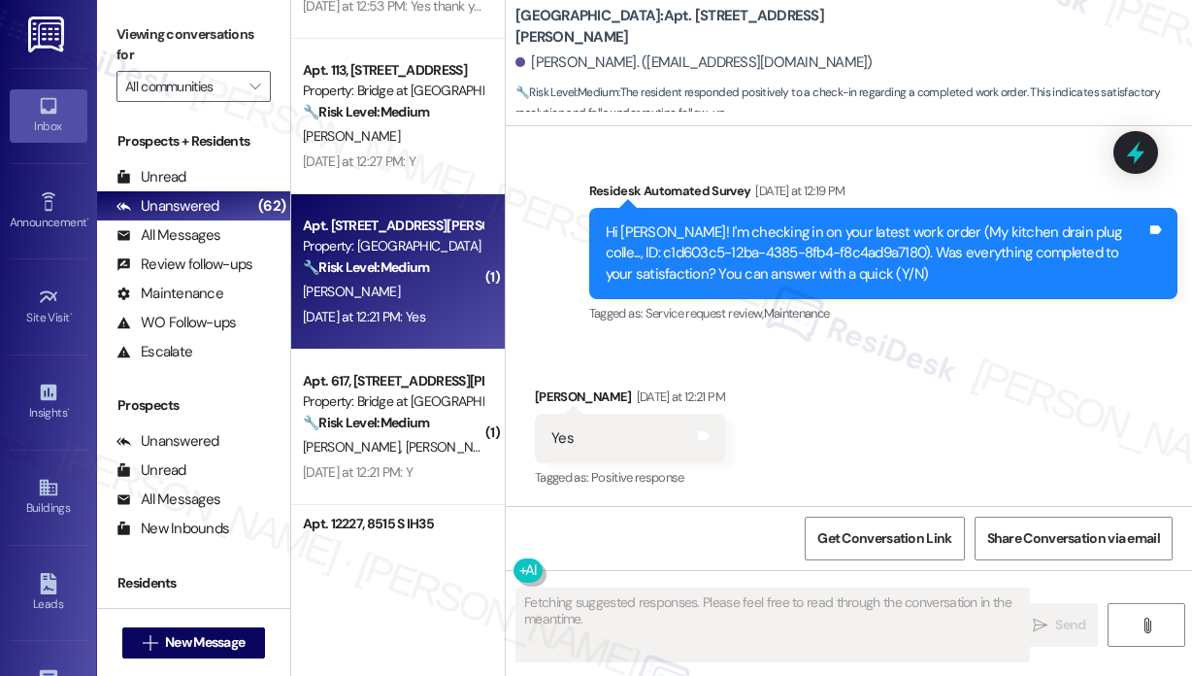
scroll to position [1120, 0]
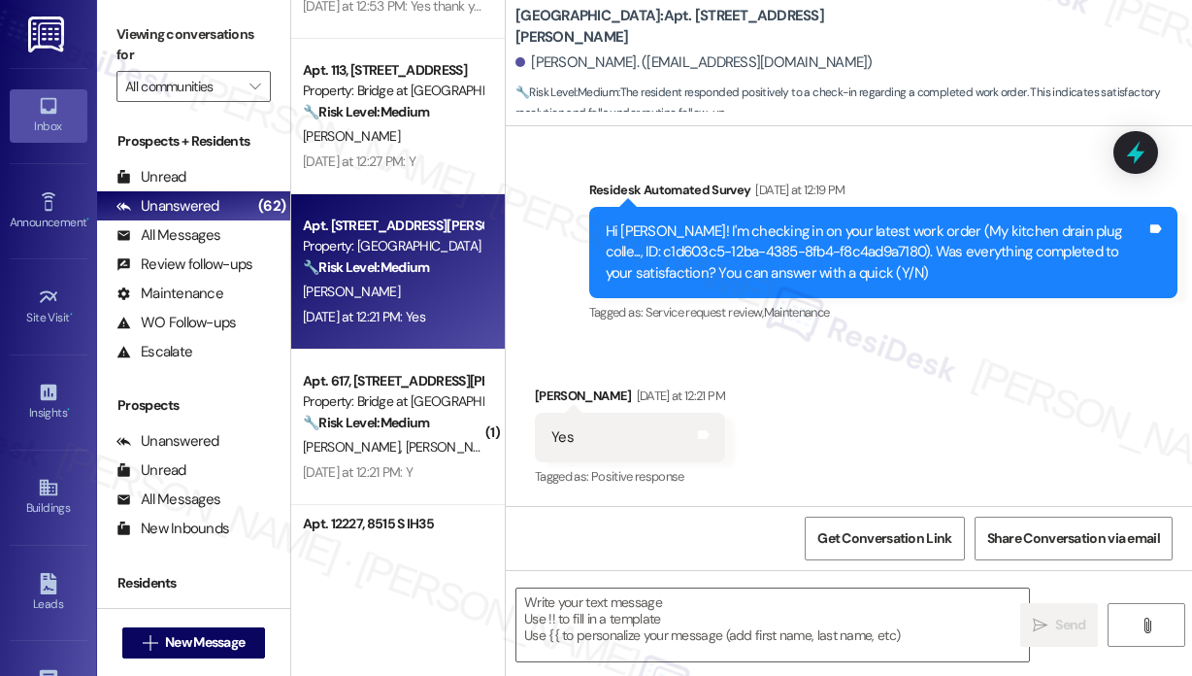
click at [919, 479] on div "Received via SMS Alexander Kluchin Yesterday at 12:21 PM Yes Tags and notes Tag…" at bounding box center [849, 424] width 686 height 164
click at [919, 481] on div "Received via SMS Alexander Kluchin Yesterday at 12:21 PM Yes Tags and notes Tag…" at bounding box center [849, 424] width 686 height 164
click at [836, 613] on textarea at bounding box center [772, 624] width 513 height 73
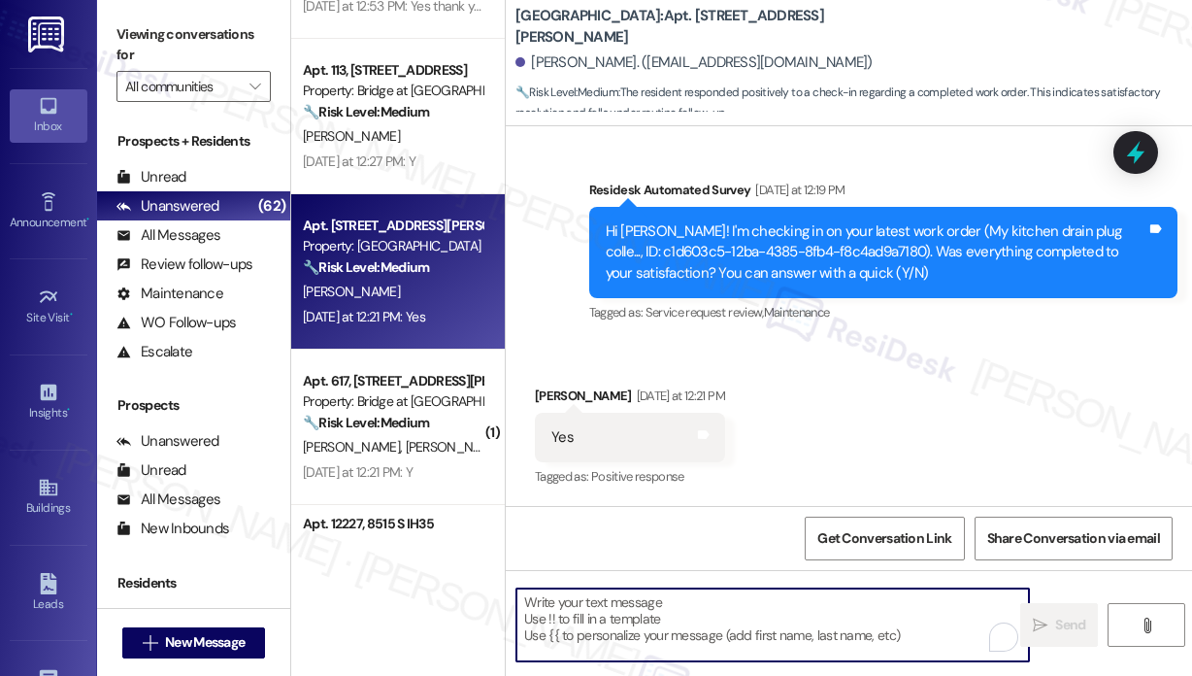
paste textarea "That’s wonderful to hear! We’re so glad that you’re satisfied with the recent w…"
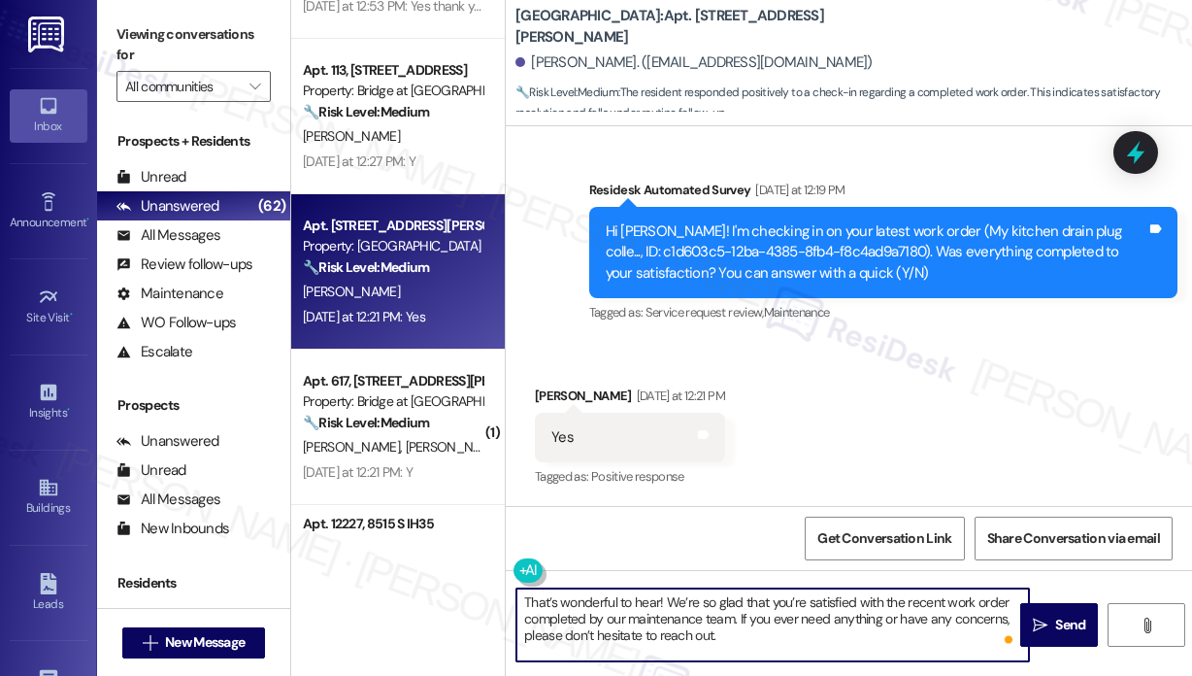
click at [841, 632] on textarea "That’s wonderful to hear! We’re so glad that you’re satisfied with the recent w…" at bounding box center [772, 624] width 513 height 73
type textarea "That’s wonderful to hear! We’re so glad that you’re satisfied with the recent w…"
click at [1061, 628] on span "Send" at bounding box center [1070, 625] width 30 height 20
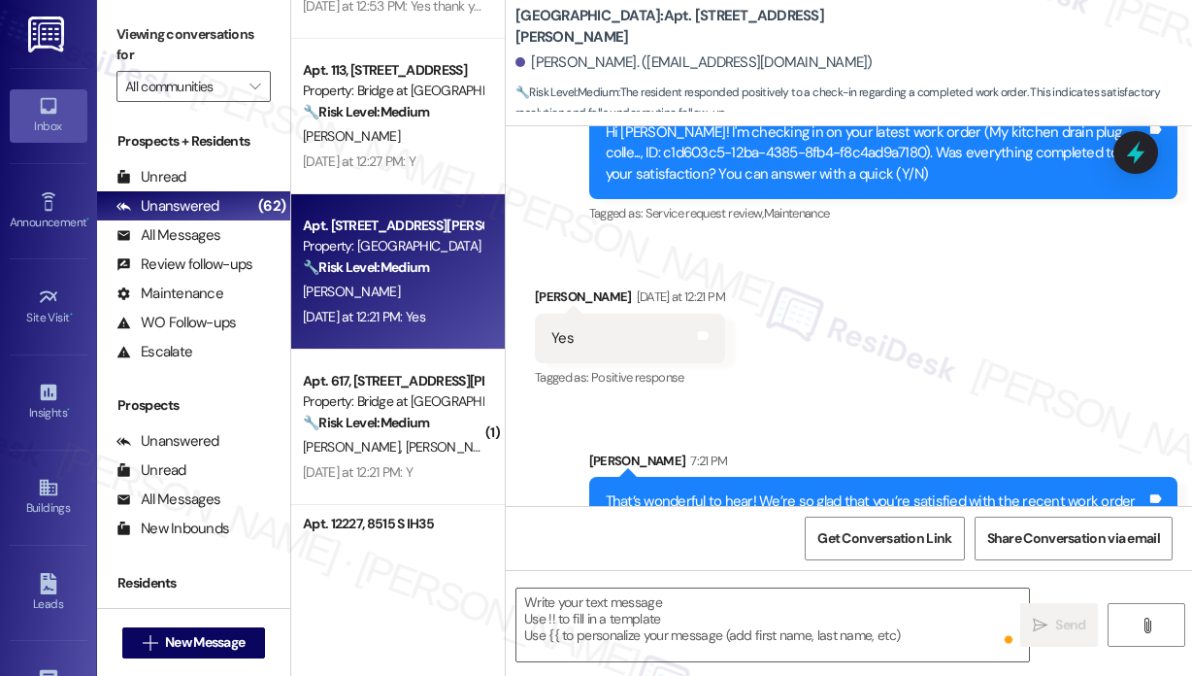
scroll to position [1297, 0]
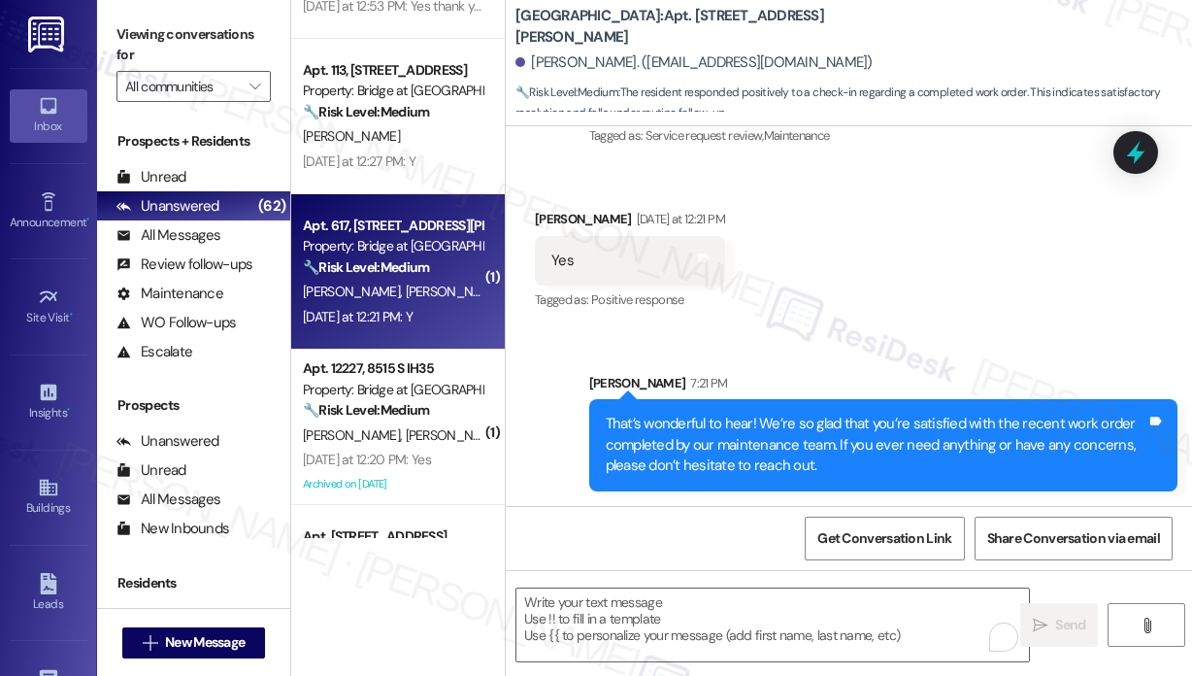
click at [400, 279] on div "Apt. 617, 11908 Anderson Mill Rd Property: Bridge at Volente 🔧 Risk Level: Medi…" at bounding box center [392, 247] width 183 height 66
type textarea "Fetching suggested responses. Please feel free to read through the conversation…"
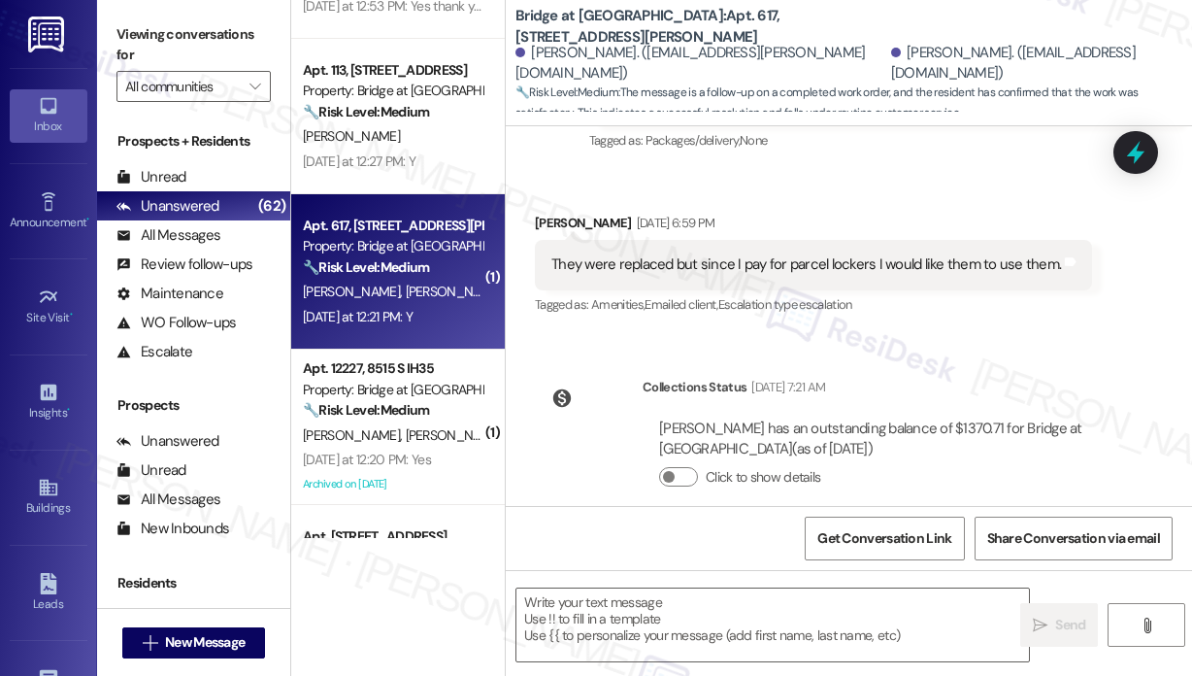
scroll to position [3529, 0]
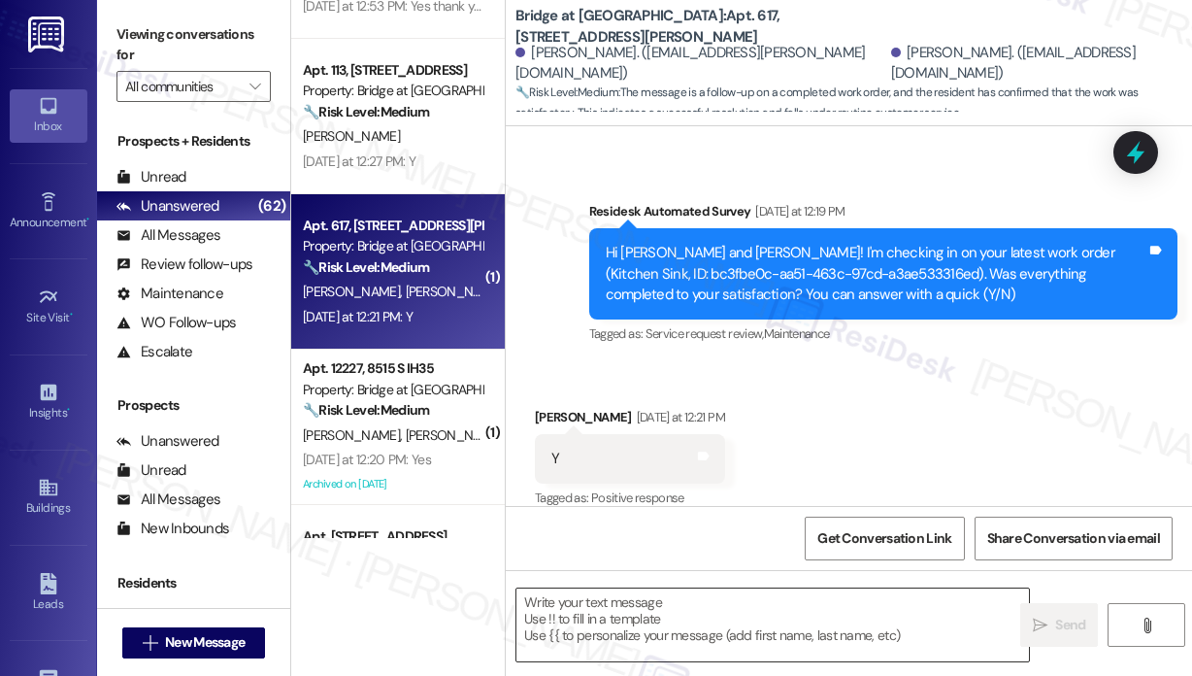
click at [759, 604] on textarea at bounding box center [772, 624] width 513 height 73
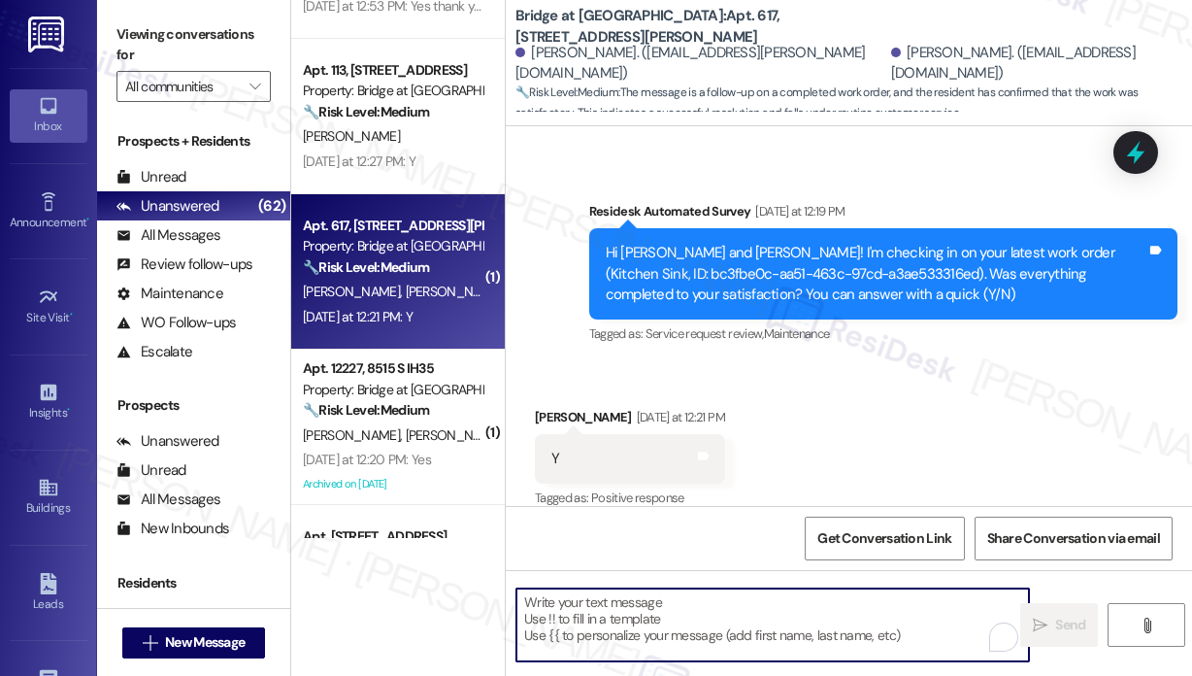
type textarea "Fetching suggested responses. Please feel free to read through the conversation…"
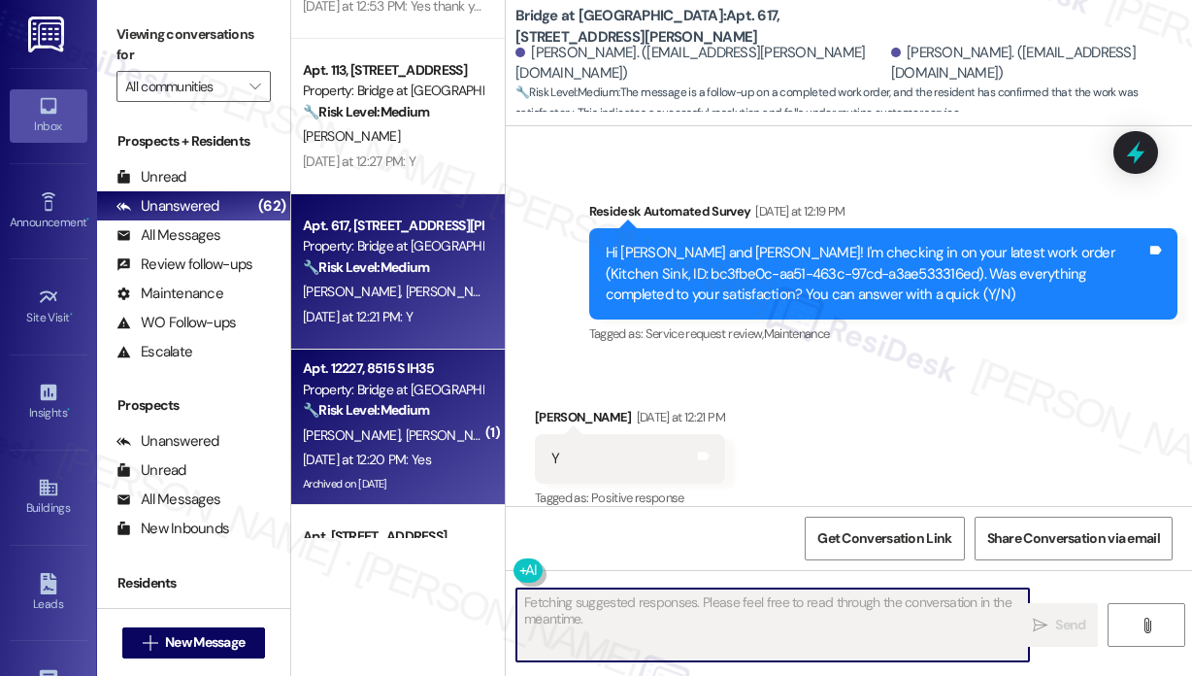
click at [454, 455] on div "Yesterday at 12:20 PM: Yes Yesterday at 12:20 PM: Yes" at bounding box center [392, 460] width 183 height 24
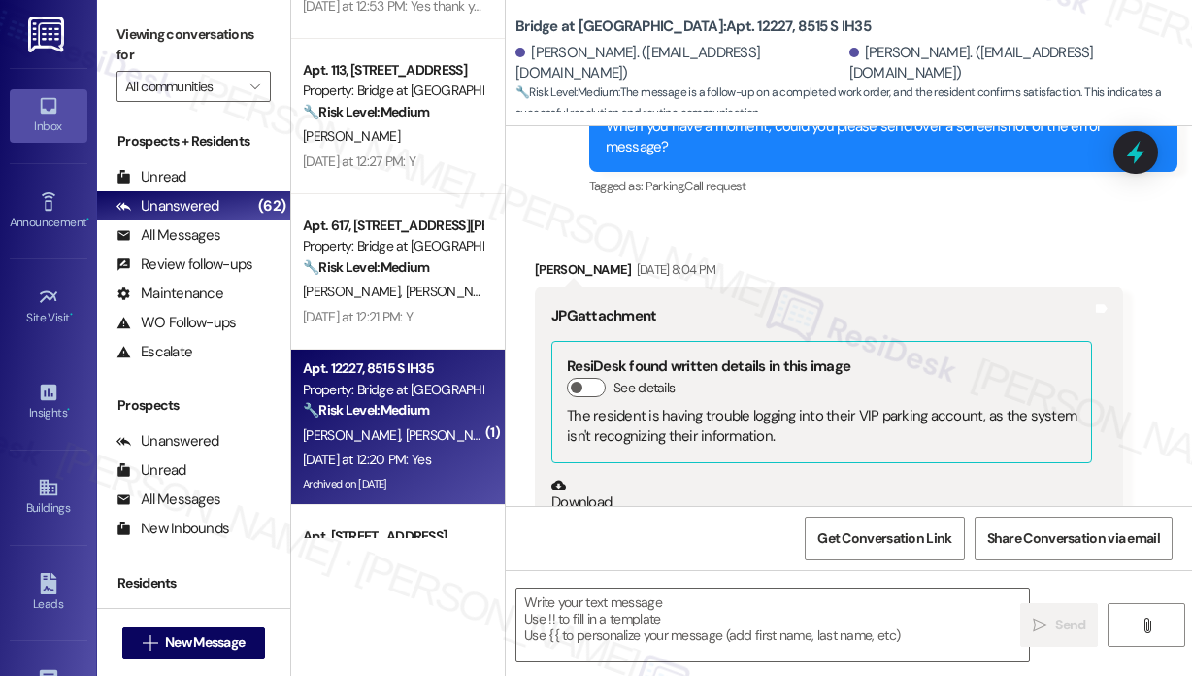
type textarea "Fetching suggested responses. Please feel free to read through the conversation…"
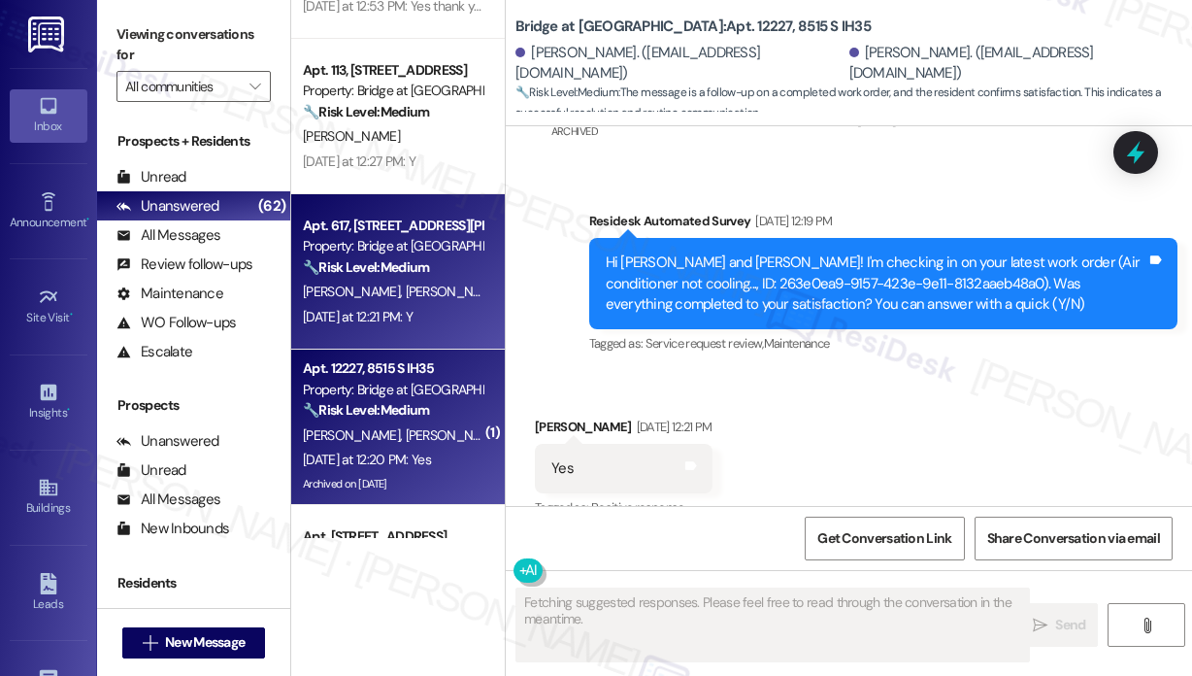
click at [450, 347] on div "Apt. 617, 11908 Anderson Mill Rd Property: Bridge at Volente 🔧 Risk Level: Medi…" at bounding box center [398, 271] width 214 height 155
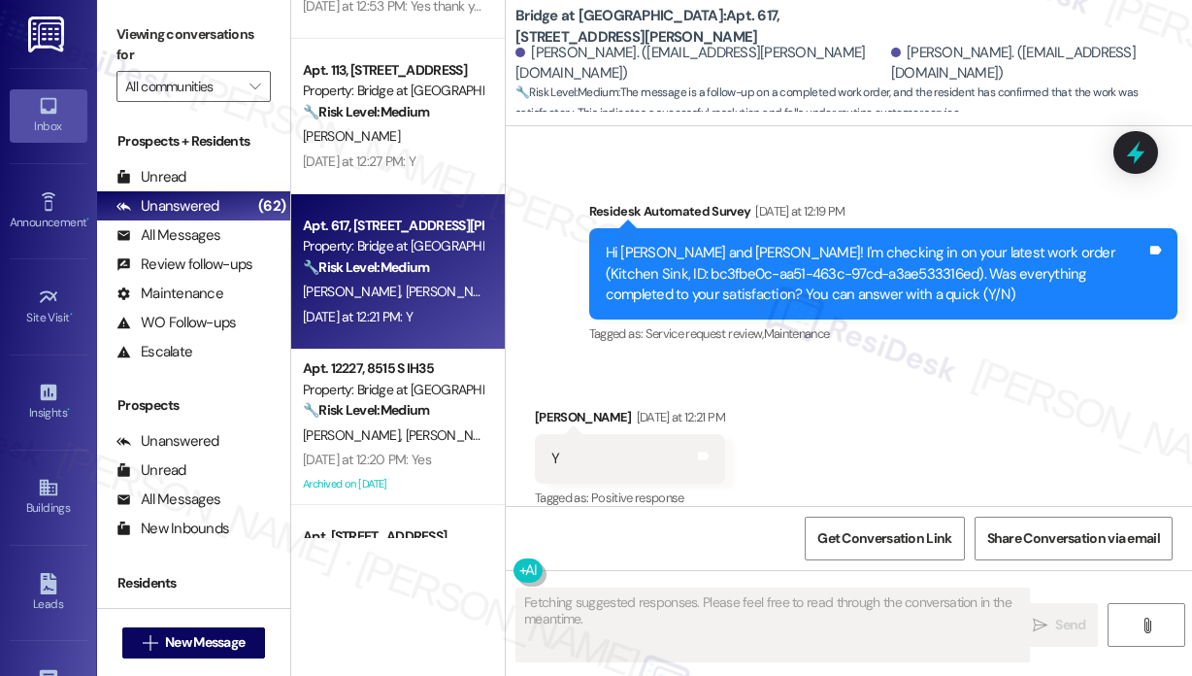
scroll to position [3530, 0]
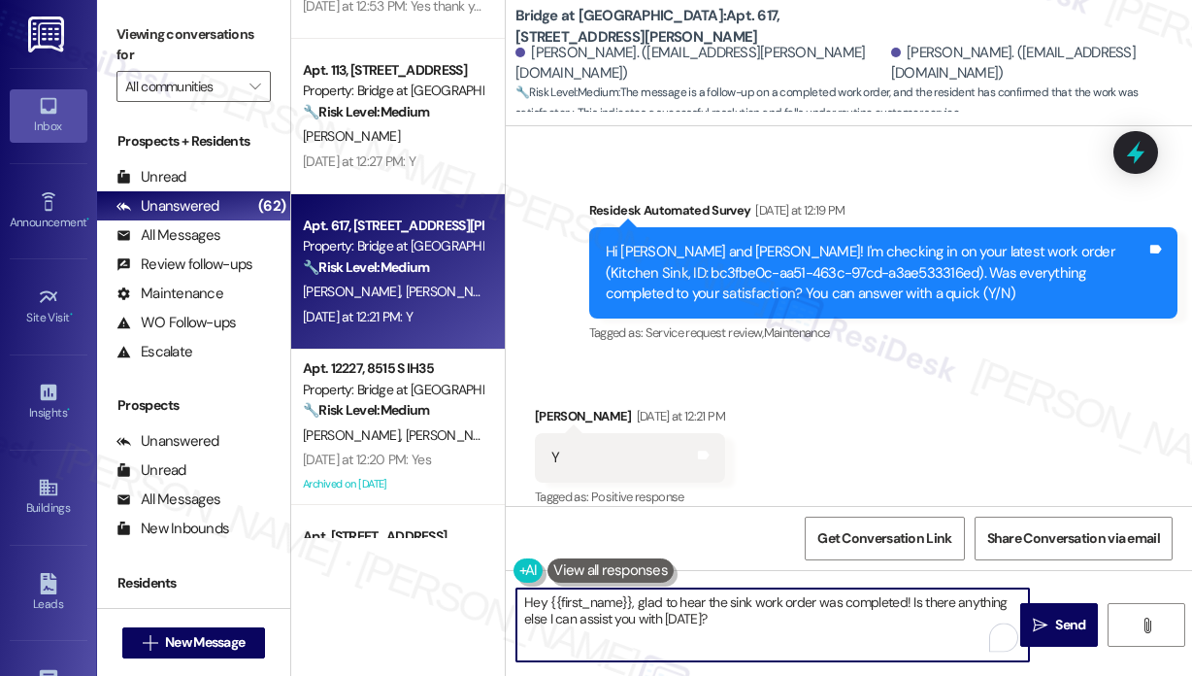
drag, startPoint x: 789, startPoint y: 634, endPoint x: 505, endPoint y: 595, distance: 287.1
click at [506, 600] on div "Hey {{first_name}}, glad to hear the sink work order was completed! Is there an…" at bounding box center [763, 624] width 515 height 75
paste textarea "That’s wonderful to hear! We’re so glad that you’re satisfied with the recent w…"
type textarea "That’s wonderful to hear! We’re so glad that you’re satisfied with the recent w…"
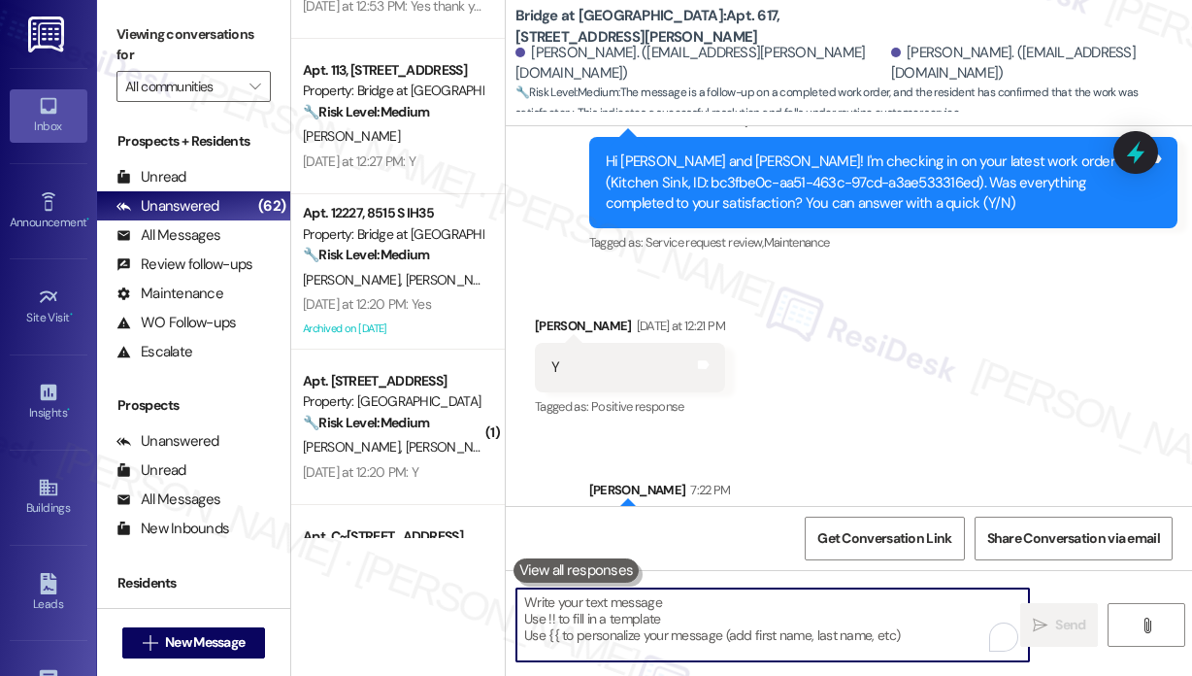
scroll to position [3707, 0]
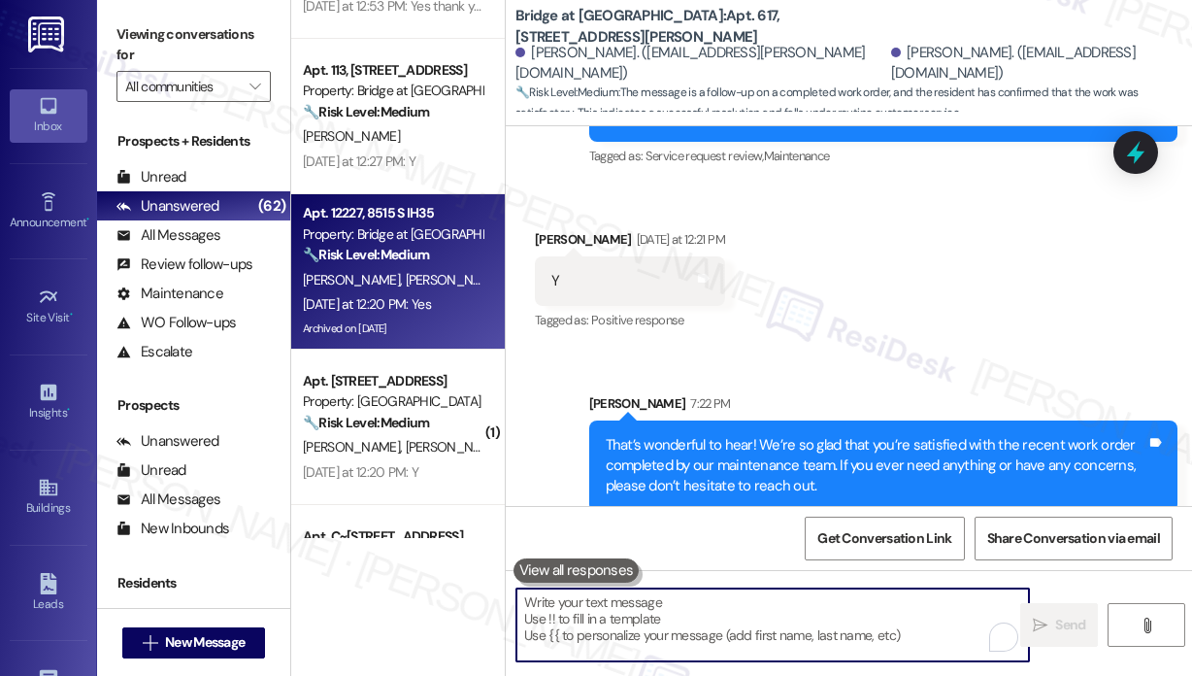
click at [430, 311] on div "Yesterday at 12:20 PM: Yes Yesterday at 12:20 PM: Yes" at bounding box center [367, 303] width 128 height 17
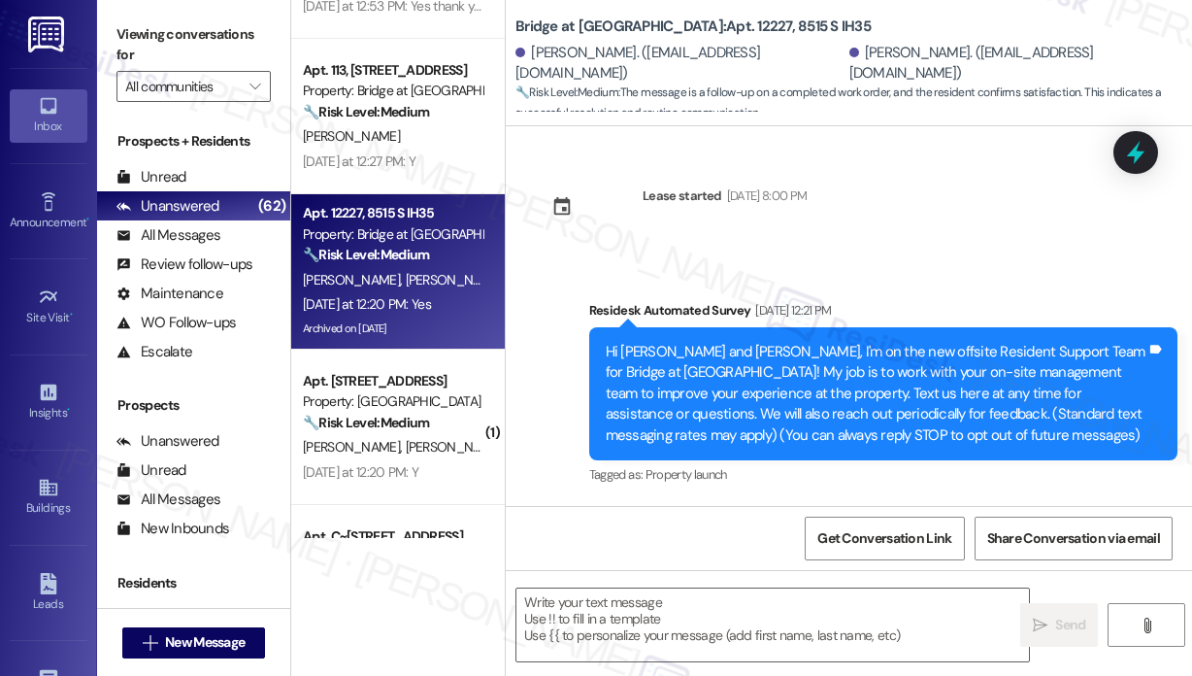
scroll to position [4044, 0]
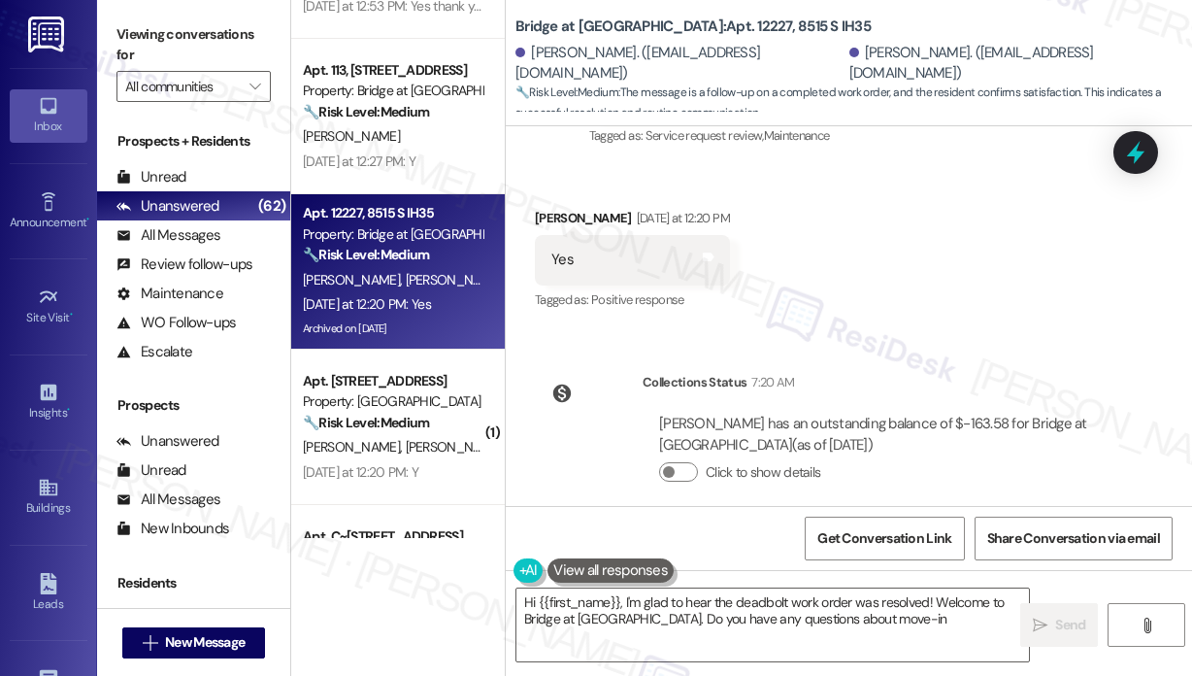
type textarea "Hi {{first_name}}, I'm glad to hear the deadbolt work order was resolved! Welco…"
click at [679, 630] on textarea "Hi {{first_name}}, I'm glad to hear the deadbolt work order was resolved! Welco…" at bounding box center [772, 624] width 513 height 73
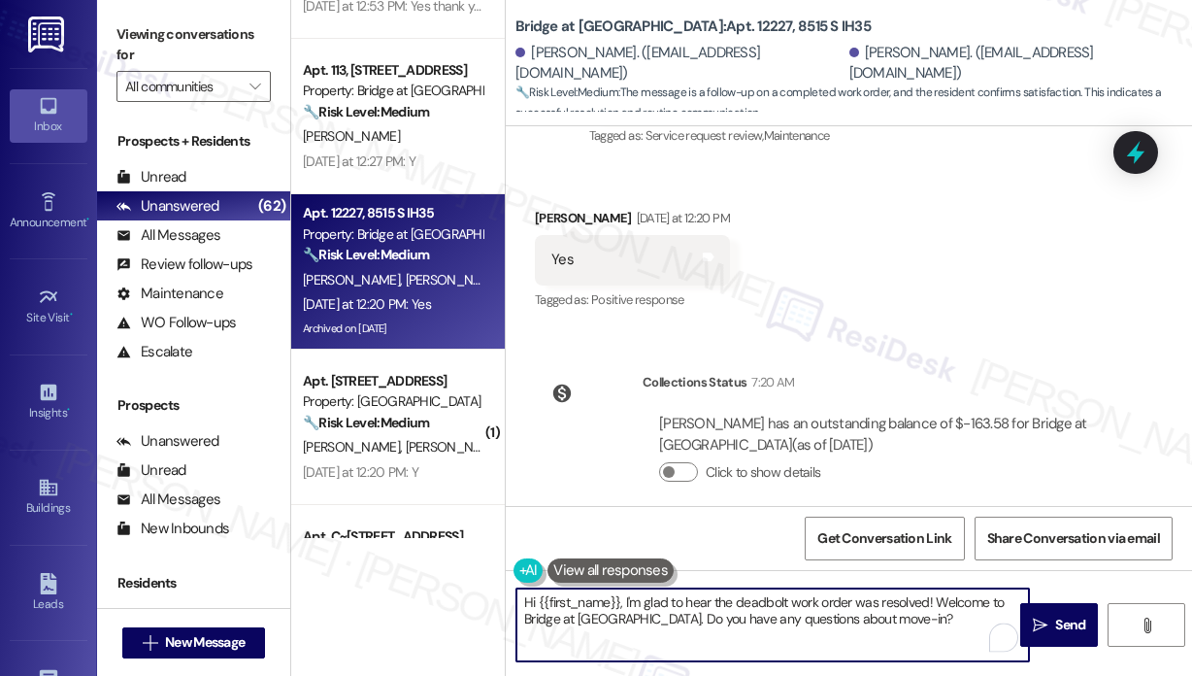
click at [737, 630] on textarea "Hi {{first_name}}, I'm glad to hear the deadbolt work order was resolved! Welco…" at bounding box center [772, 624] width 513 height 73
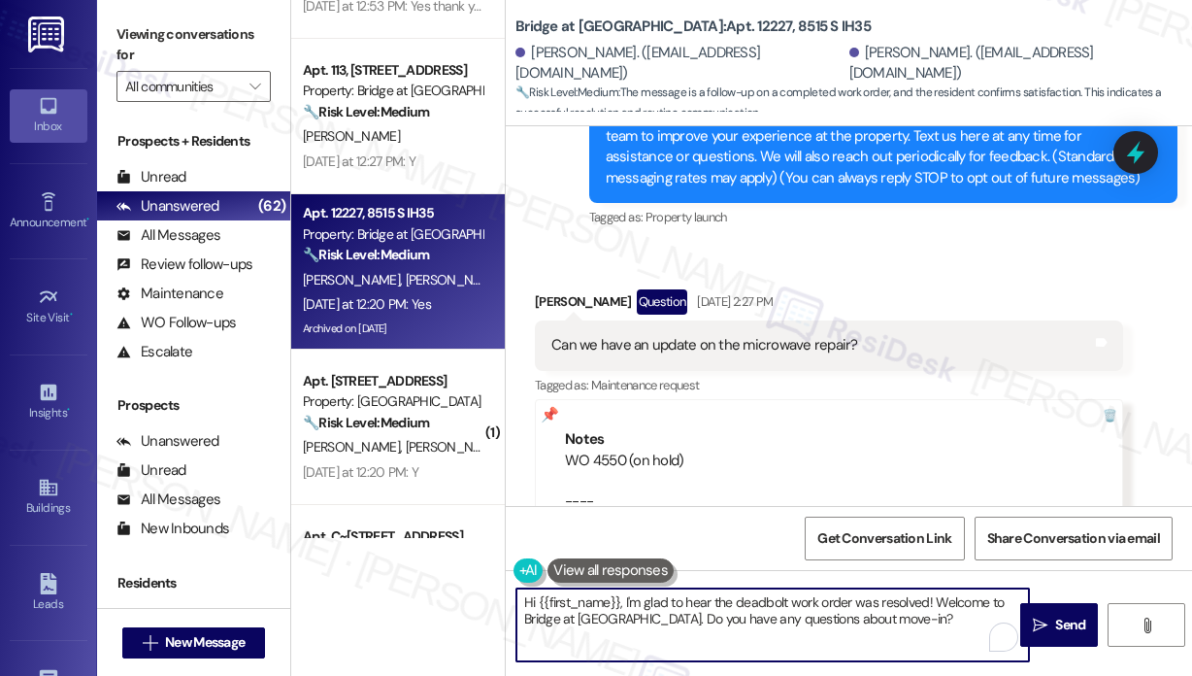
scroll to position [0, 0]
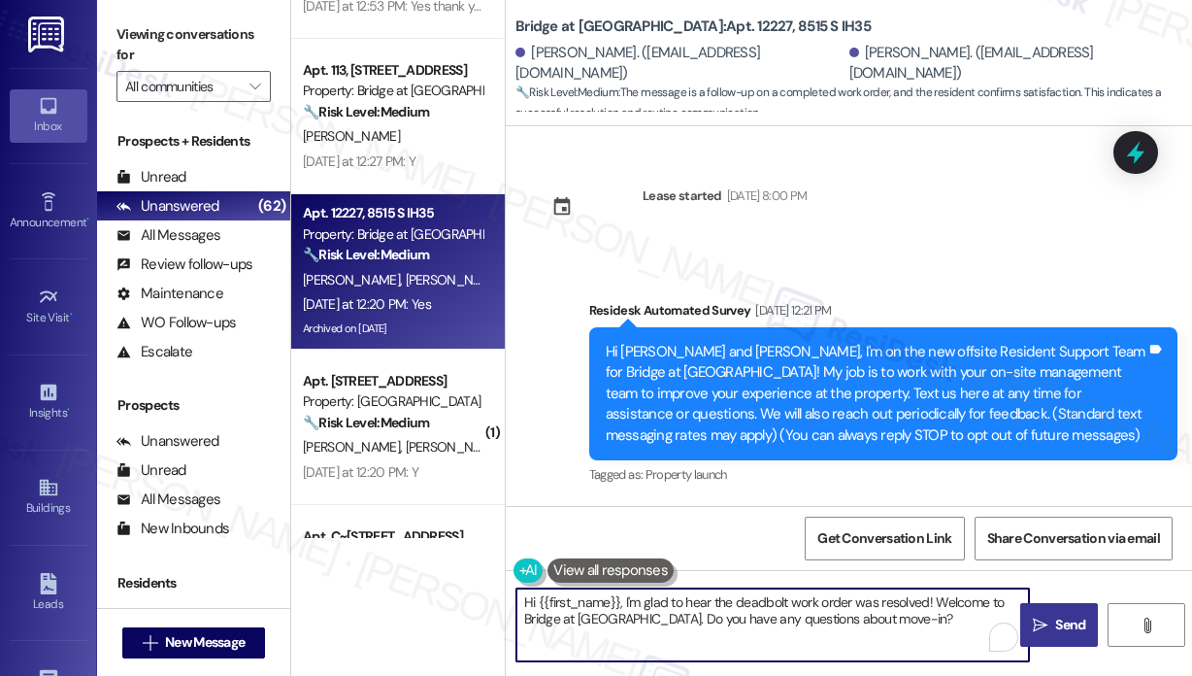
click at [1049, 623] on span " Send" at bounding box center [1059, 625] width 61 height 20
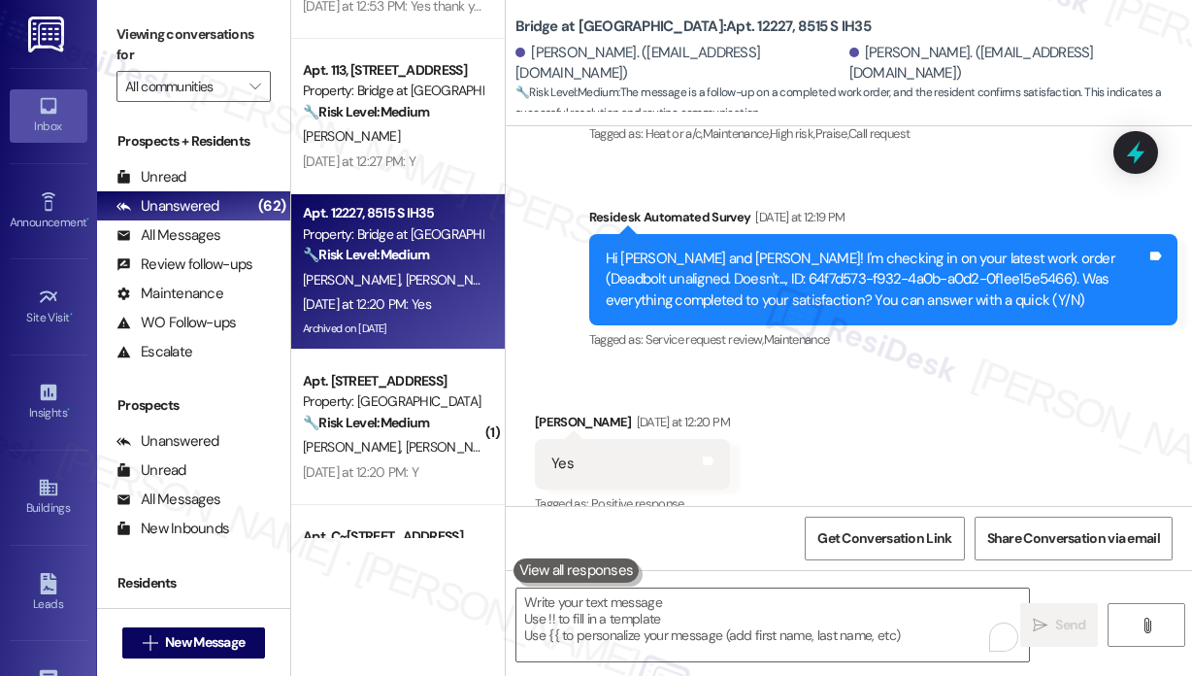
scroll to position [3845, 0]
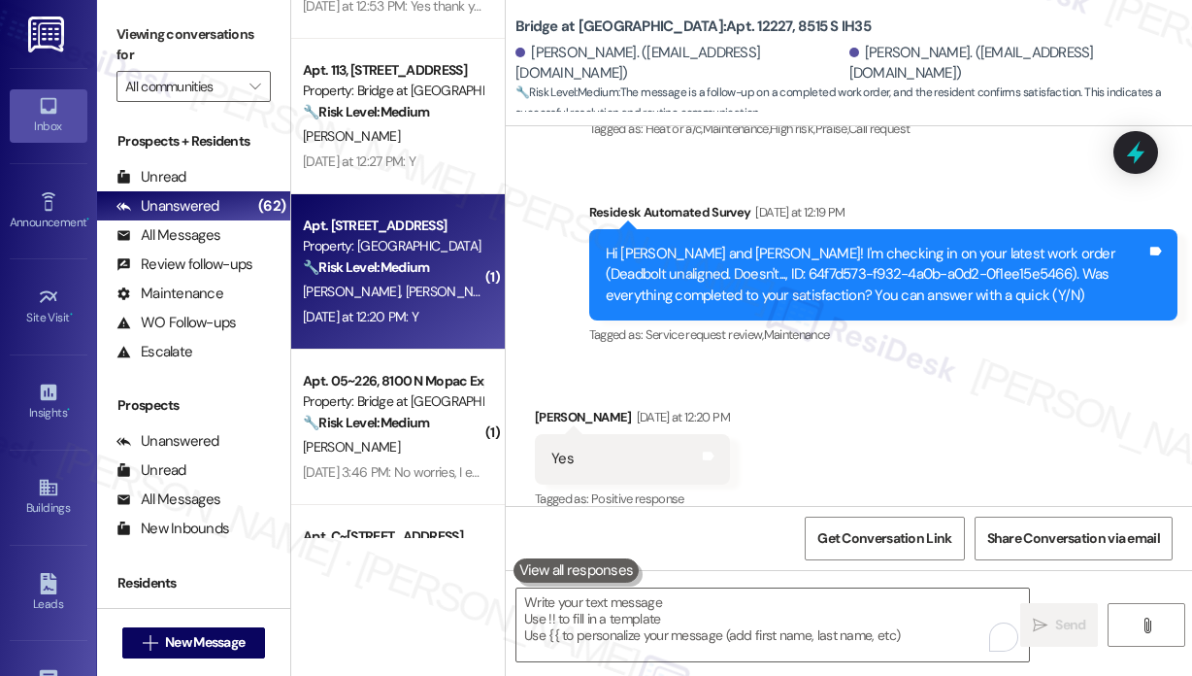
click at [392, 318] on div "Yesterday at 12:20 PM: Y Yesterday at 12:20 PM: Y" at bounding box center [361, 316] width 116 height 17
type textarea "Fetching suggested responses. Please feel free to read through the conversation…"
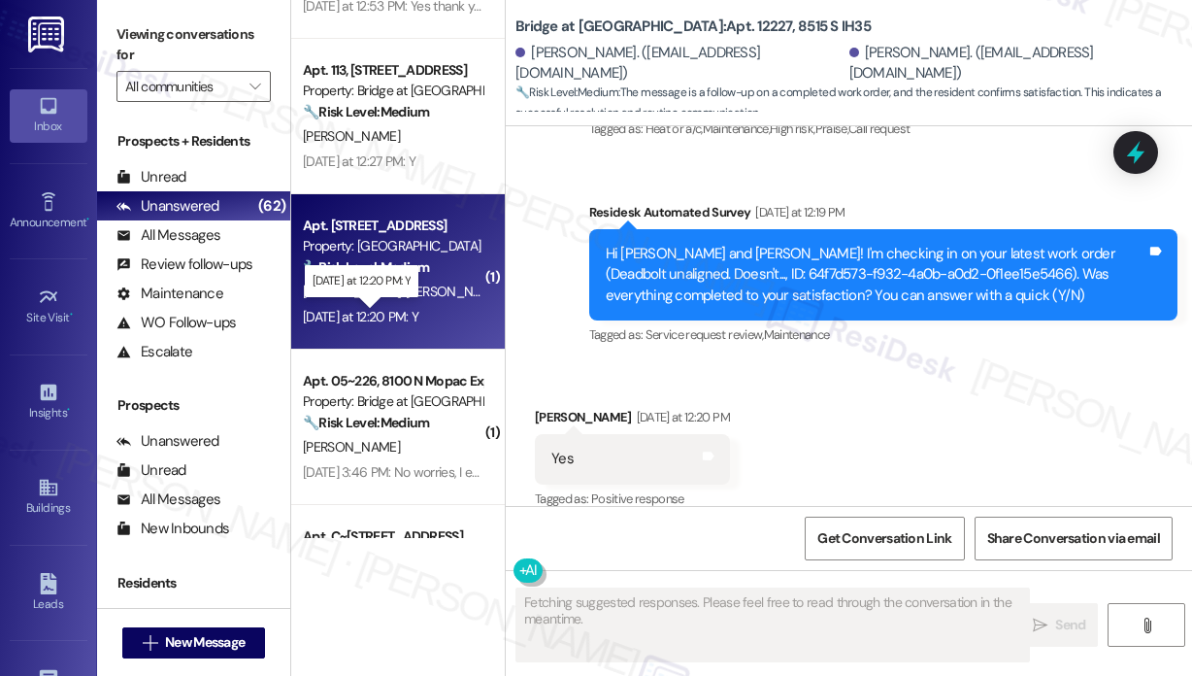
scroll to position [751, 0]
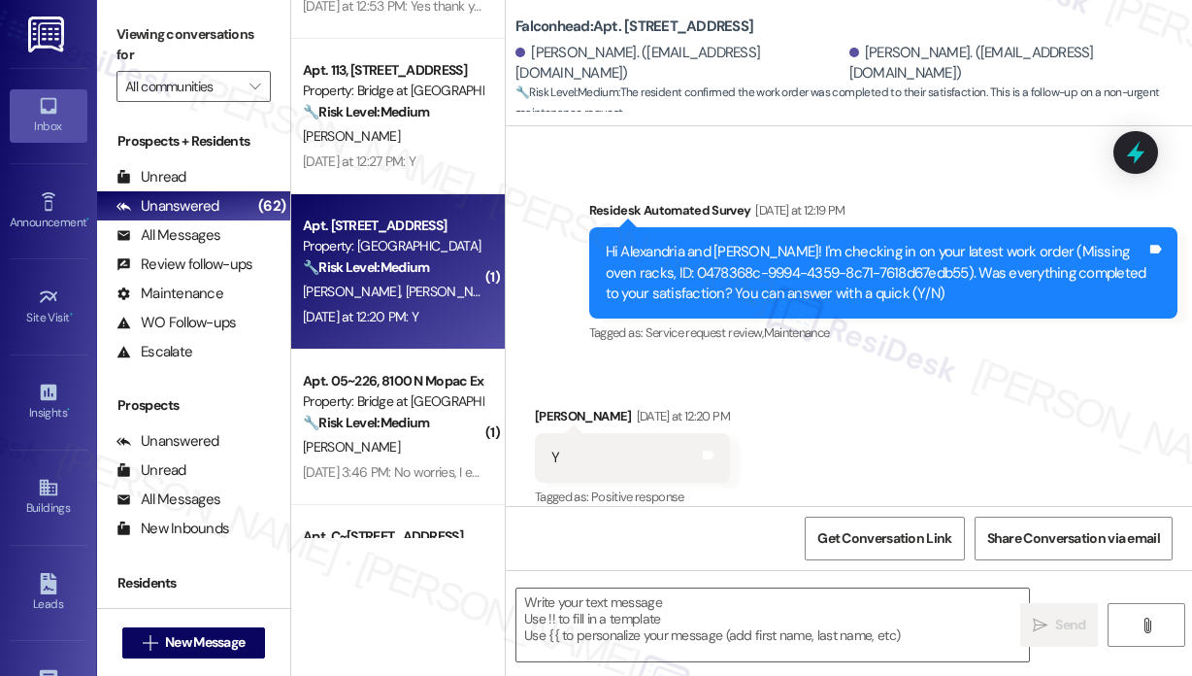
click at [940, 435] on div "Received via SMS Alexandria Garcia Yesterday at 12:20 PM Y Tags and notes Tagge…" at bounding box center [849, 444] width 686 height 164
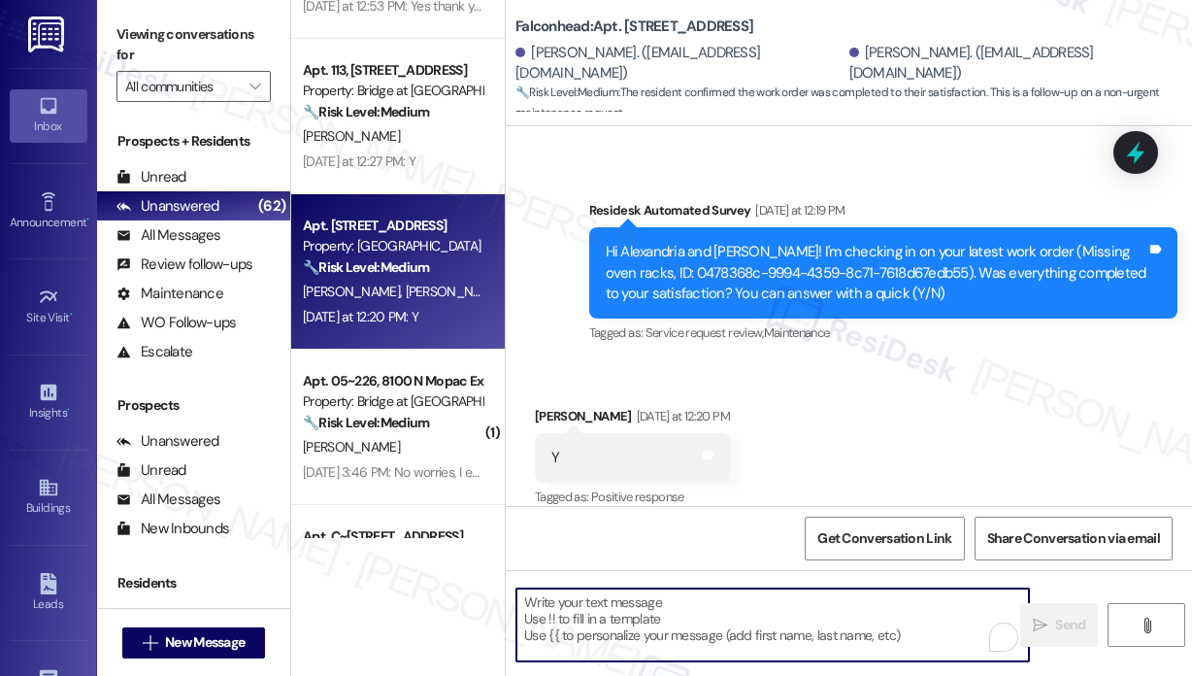
click at [757, 631] on textarea "To enrich screen reader interactions, please activate Accessibility in Grammarl…" at bounding box center [772, 624] width 513 height 73
paste textarea "That’s wonderful to hear! We’re so glad that you’re satisfied with the recent w…"
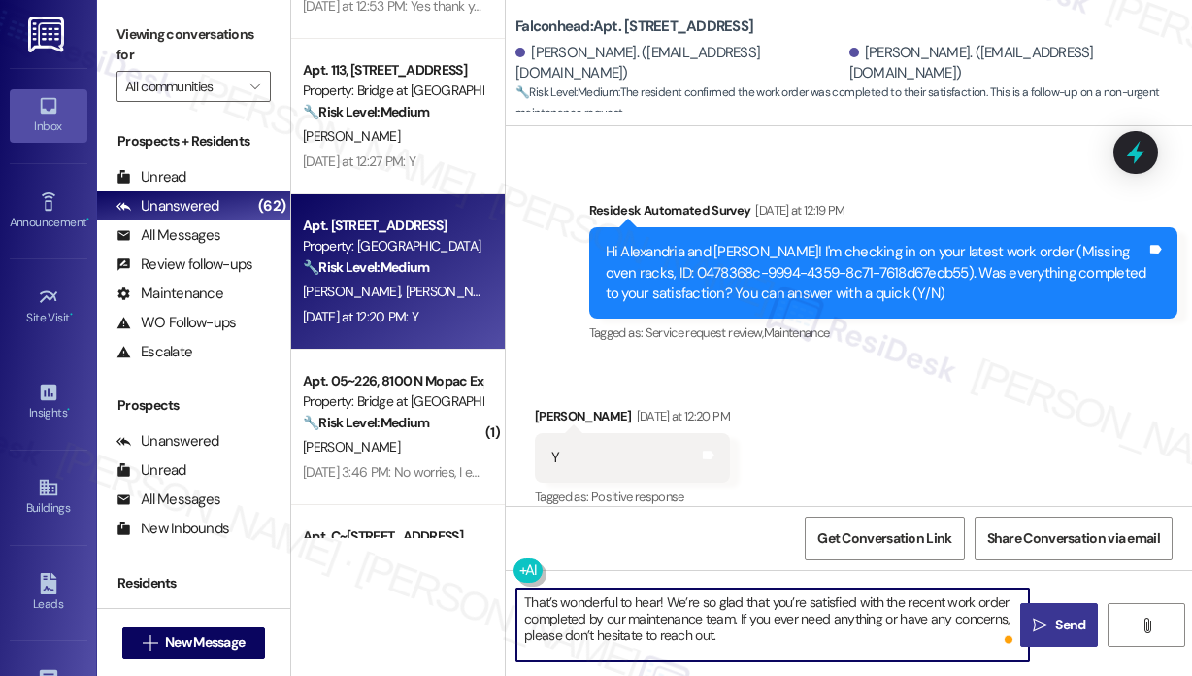
type textarea "That’s wonderful to hear! We’re so glad that you’re satisfied with the recent w…"
click at [1062, 616] on span "Send" at bounding box center [1070, 625] width 30 height 20
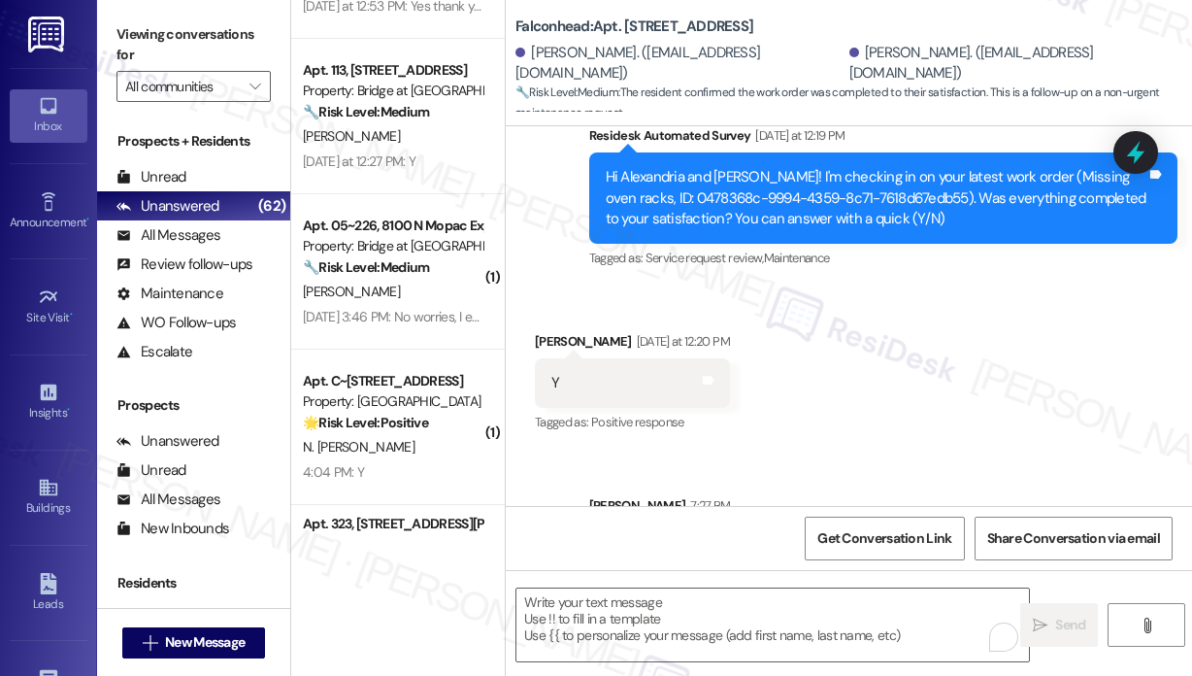
scroll to position [928, 0]
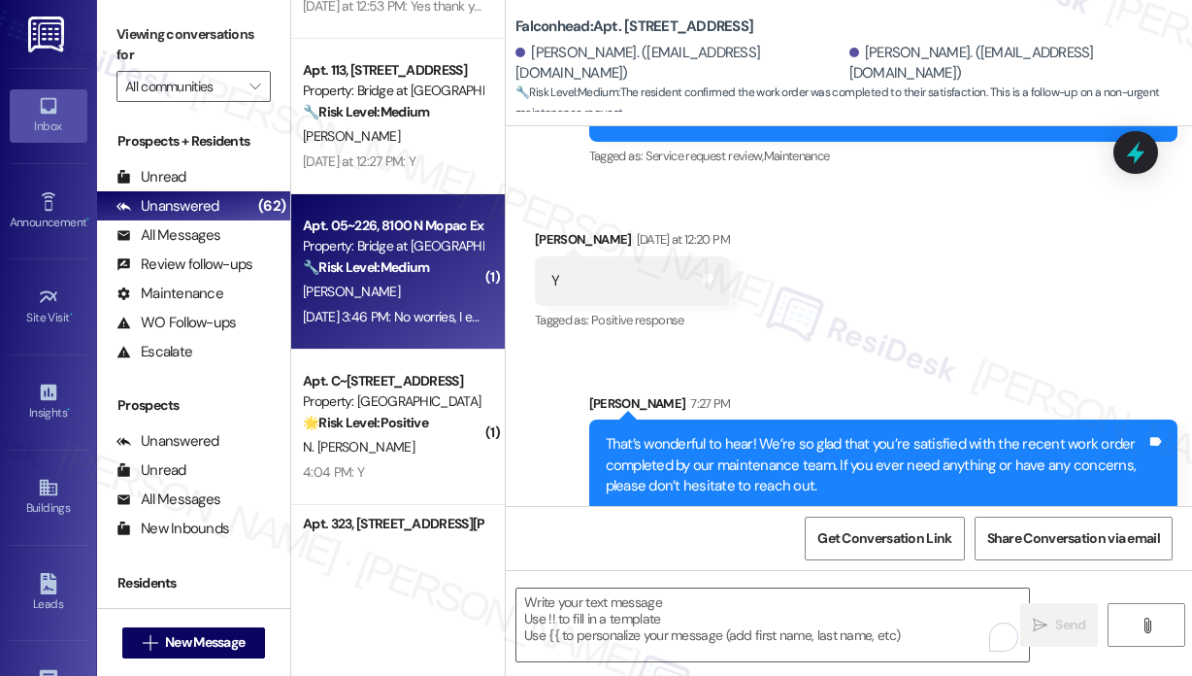
click at [412, 330] on div "Apt. 05~226, 8100 N Mopac Expwy Property: Bridge at Terracina 🔧 Risk Level: Med…" at bounding box center [398, 271] width 214 height 155
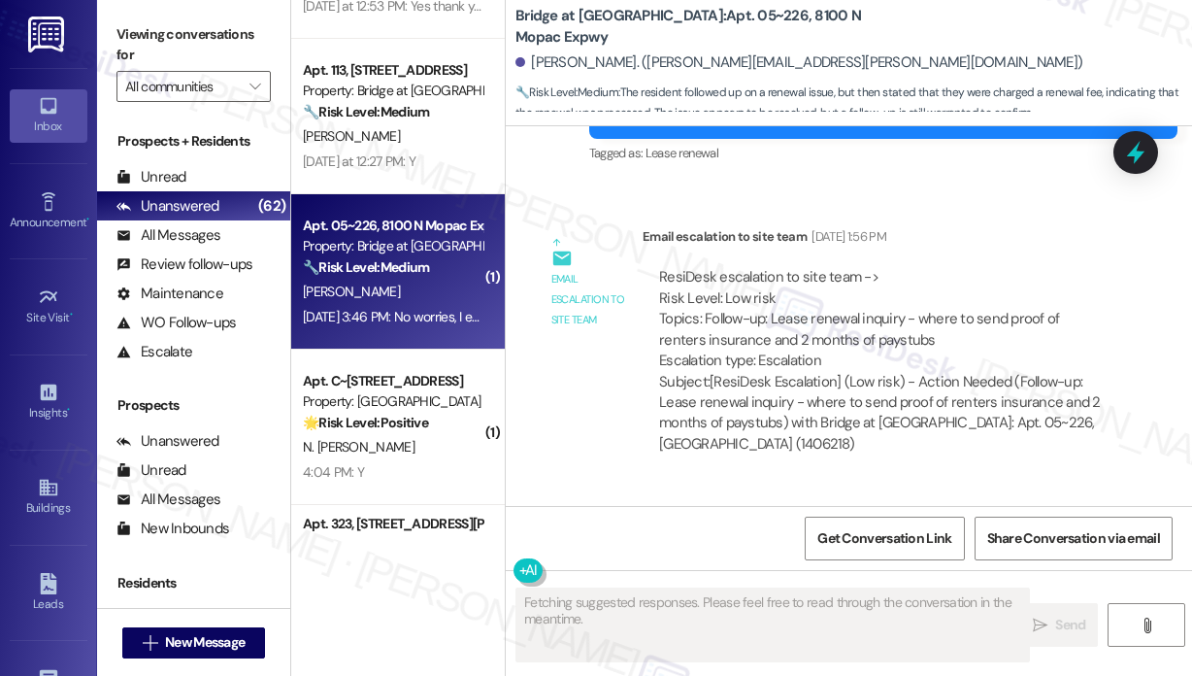
scroll to position [6621, 0]
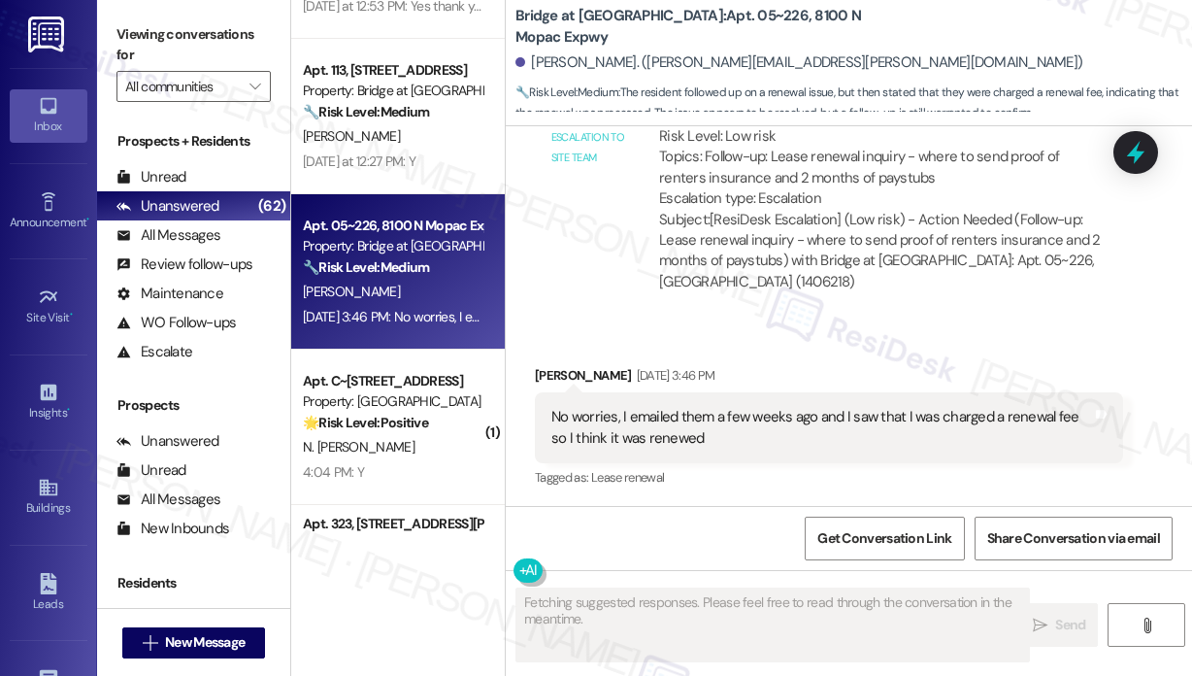
click at [843, 481] on div "Tagged as: Lease renewal Click to highlight conversations about Lease renewal" at bounding box center [829, 477] width 588 height 28
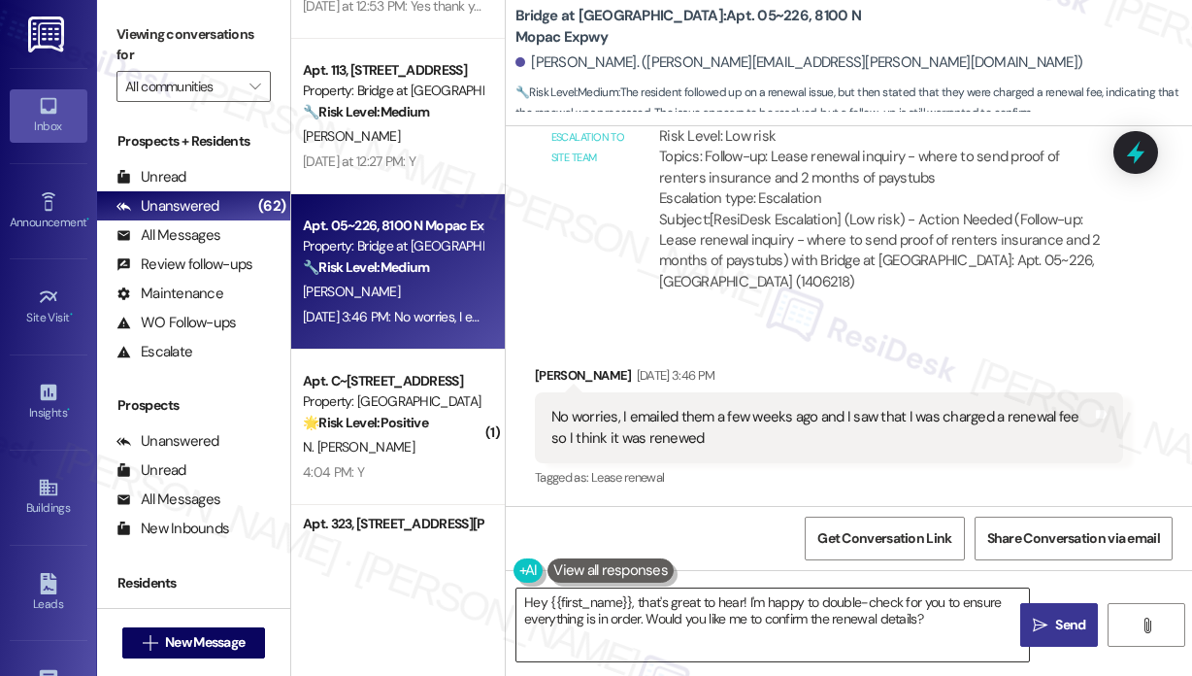
click at [843, 619] on textarea "Hey {{first_name}}, that's great to hear! I'm happy to double-check for you to …" at bounding box center [772, 624] width 513 height 73
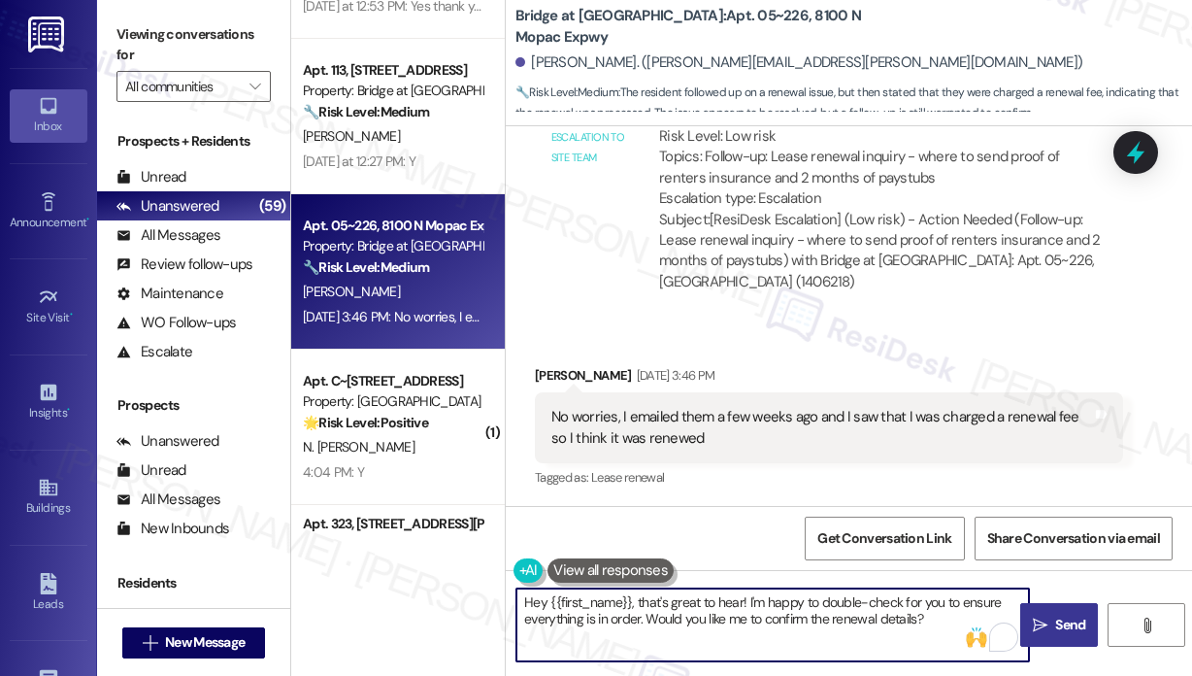
click at [792, 368] on div "Ian Semonis Aug 26, 2025 at 3:46 PM" at bounding box center [829, 378] width 588 height 27
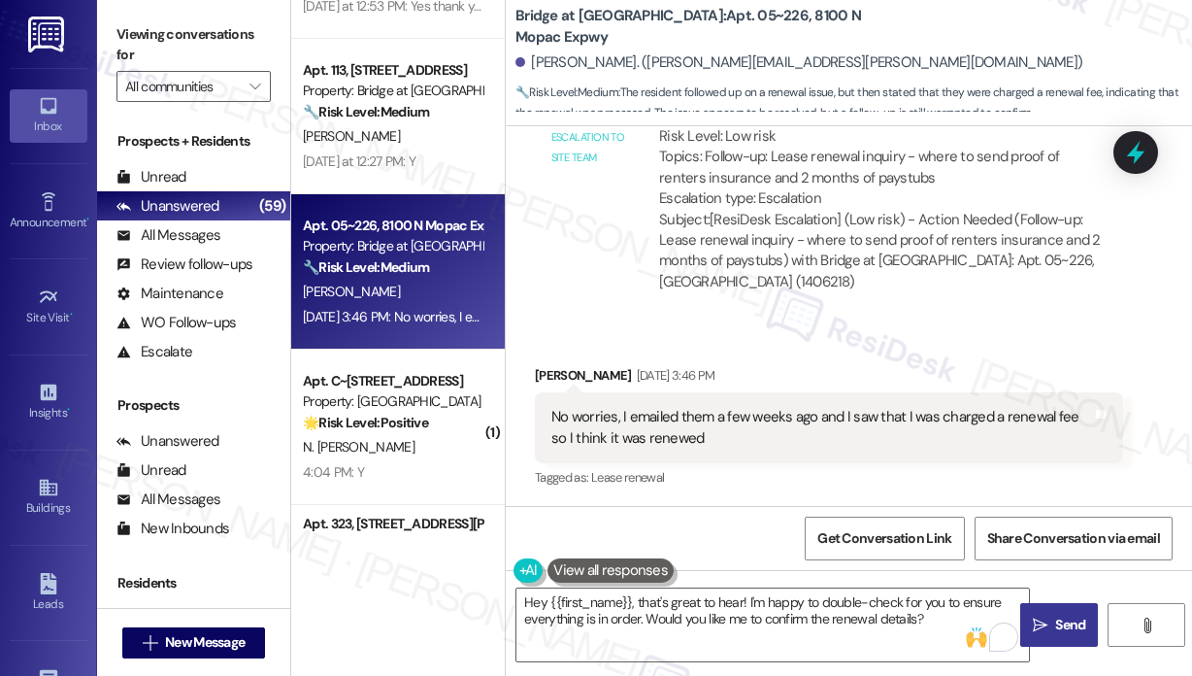
click at [868, 359] on div "Received via SMS Ian Semonis Aug 26, 2025 at 3:46 PM No worries, I emailed them…" at bounding box center [828, 427] width 617 height 155
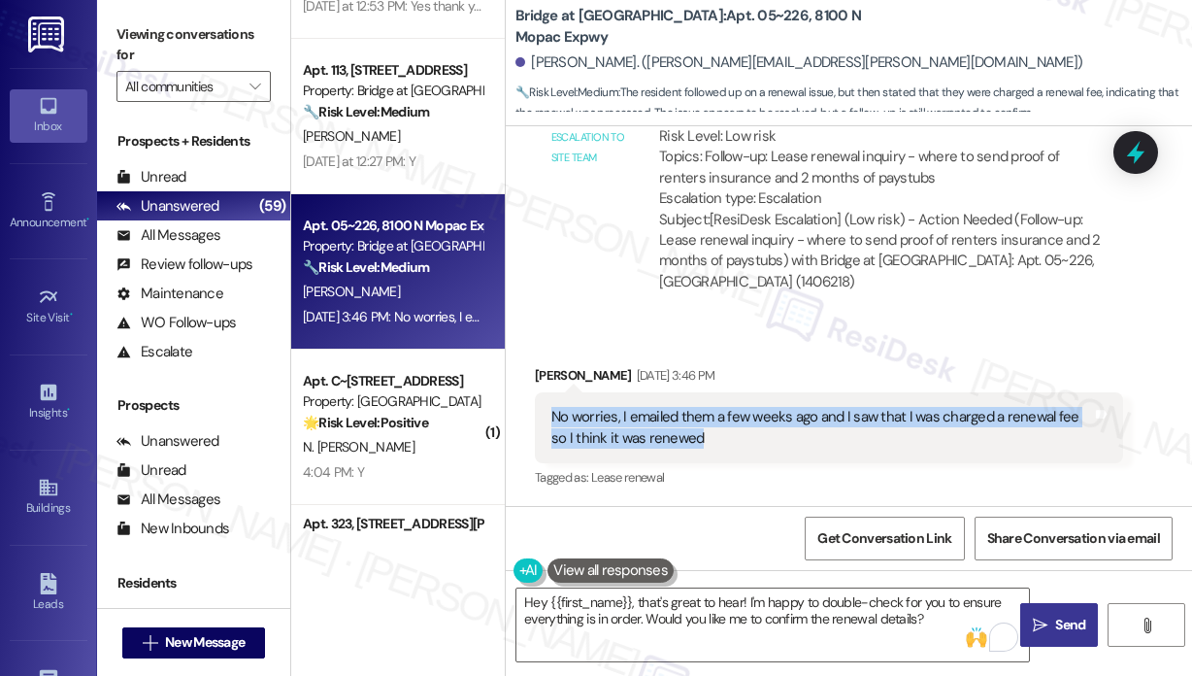
drag, startPoint x: 734, startPoint y: 436, endPoint x: 549, endPoint y: 418, distance: 185.3
click at [551, 418] on div "No worries, I emailed them a few weeks ago and I saw that I was charged a renew…" at bounding box center [821, 428] width 541 height 42
copy div "No worries, I emailed them a few weeks ago and I saw that I was charged a renew…"
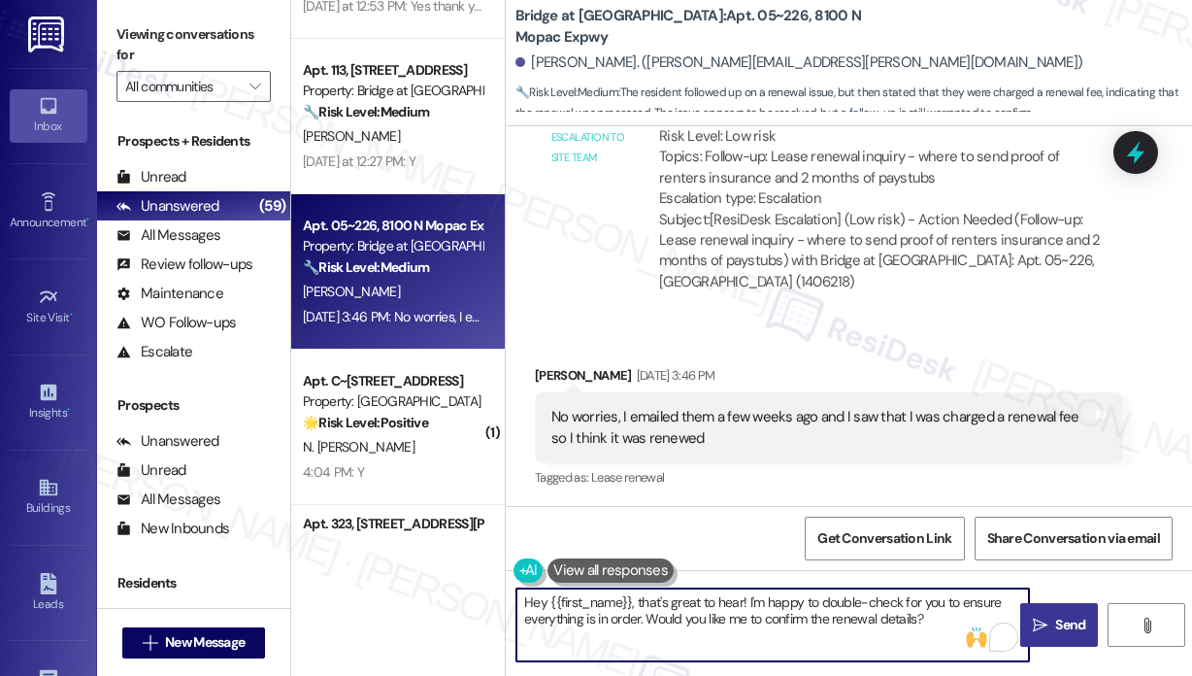
click at [750, 599] on textarea "Hey {{first_name}}, that's great to hear! I'm happy to double-check for you to …" at bounding box center [772, 624] width 513 height 73
paste textarea "Thank you for reaching out. I’ve already escalated this and I’m still waiting f…"
type textarea "Thank you for reaching out. I’ve already escalated this and I’m still waiting f…"
click at [1046, 624] on icon "" at bounding box center [1040, 625] width 15 height 16
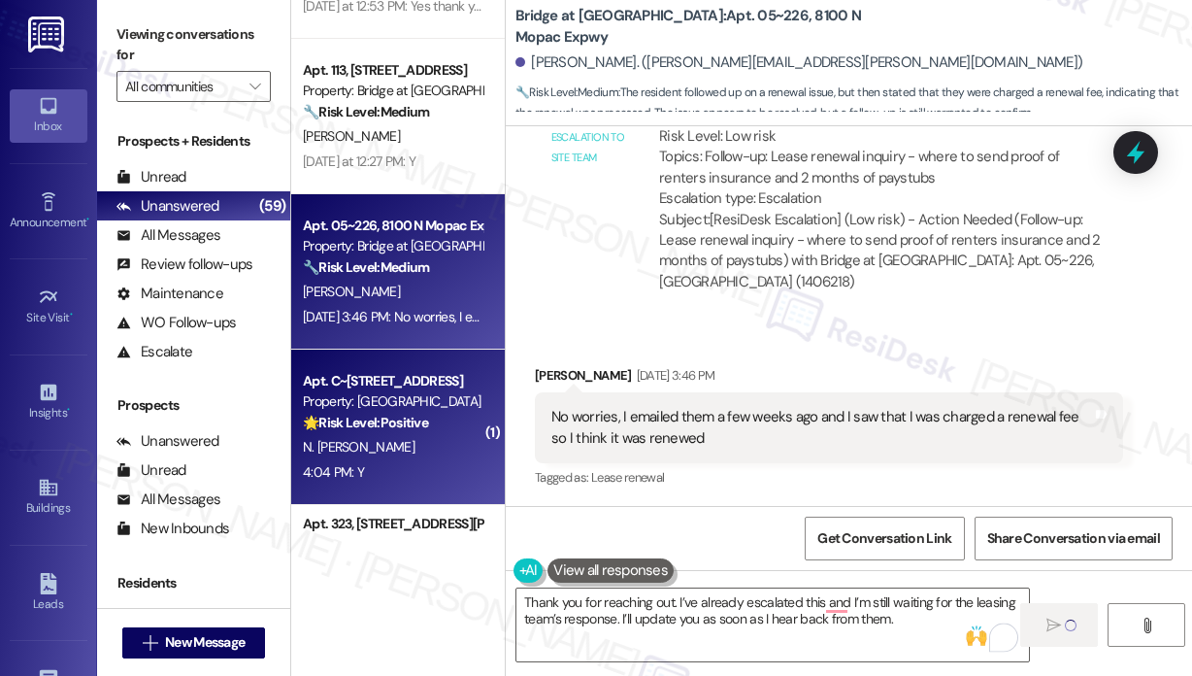
click at [423, 418] on strong "🌟 Risk Level: Positive" at bounding box center [365, 422] width 125 height 17
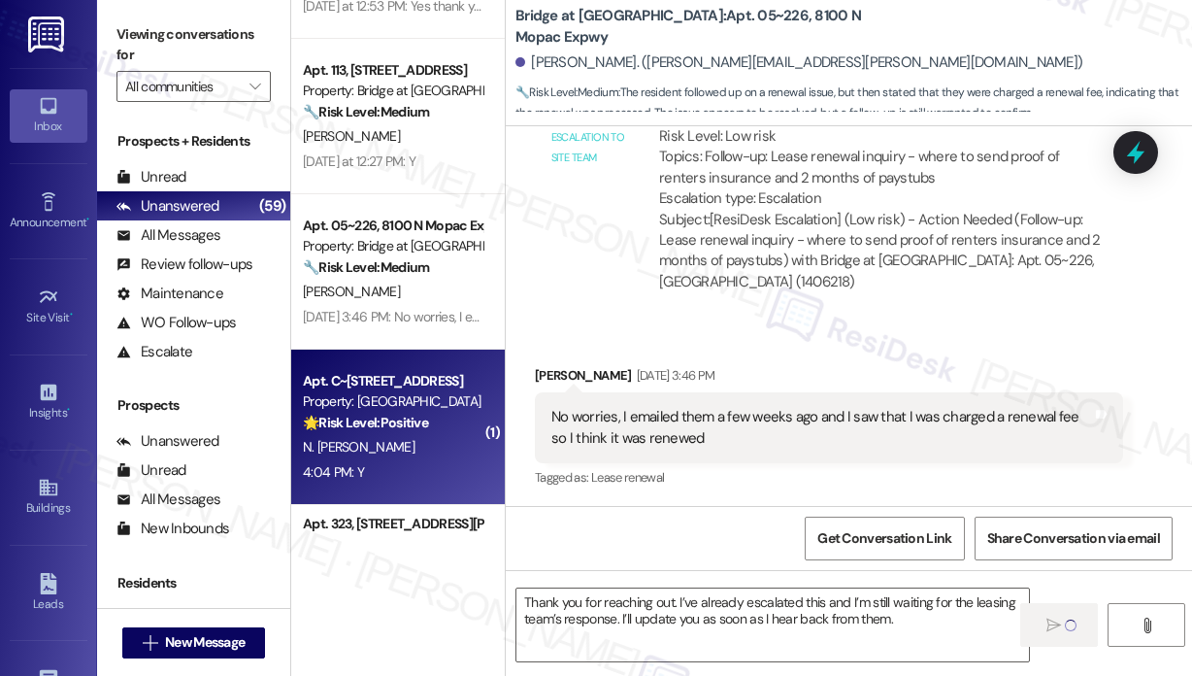
type textarea "Fetching suggested responses. Please feel free to read through the conversation…"
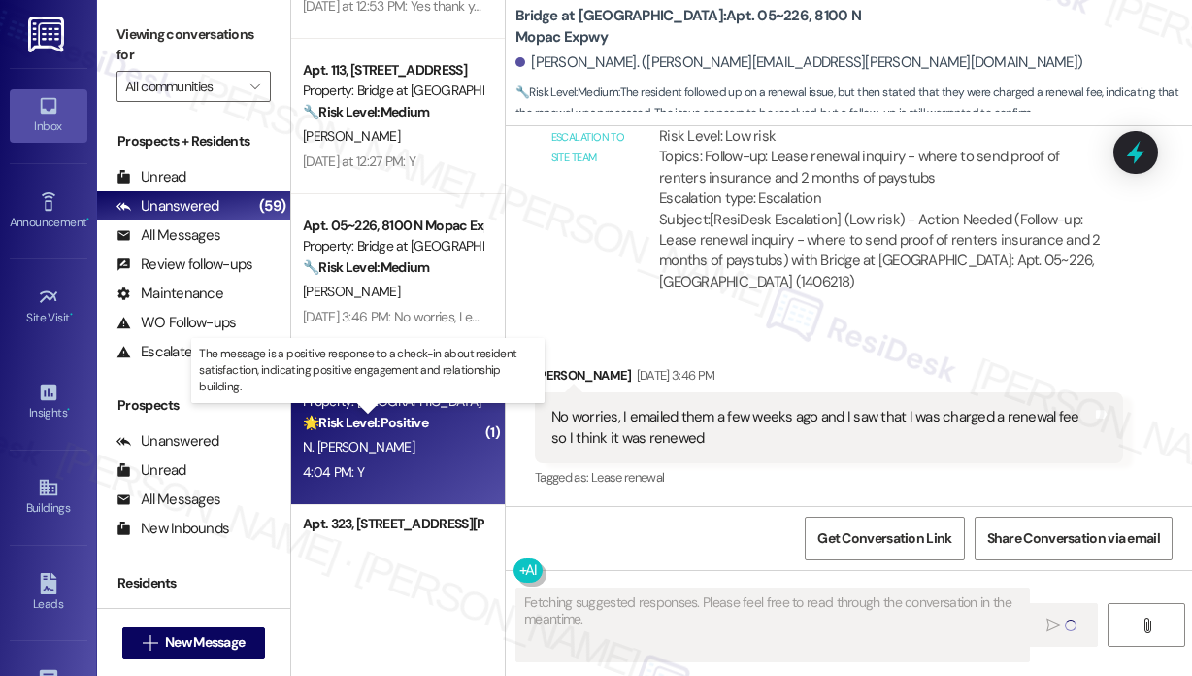
scroll to position [1645, 0]
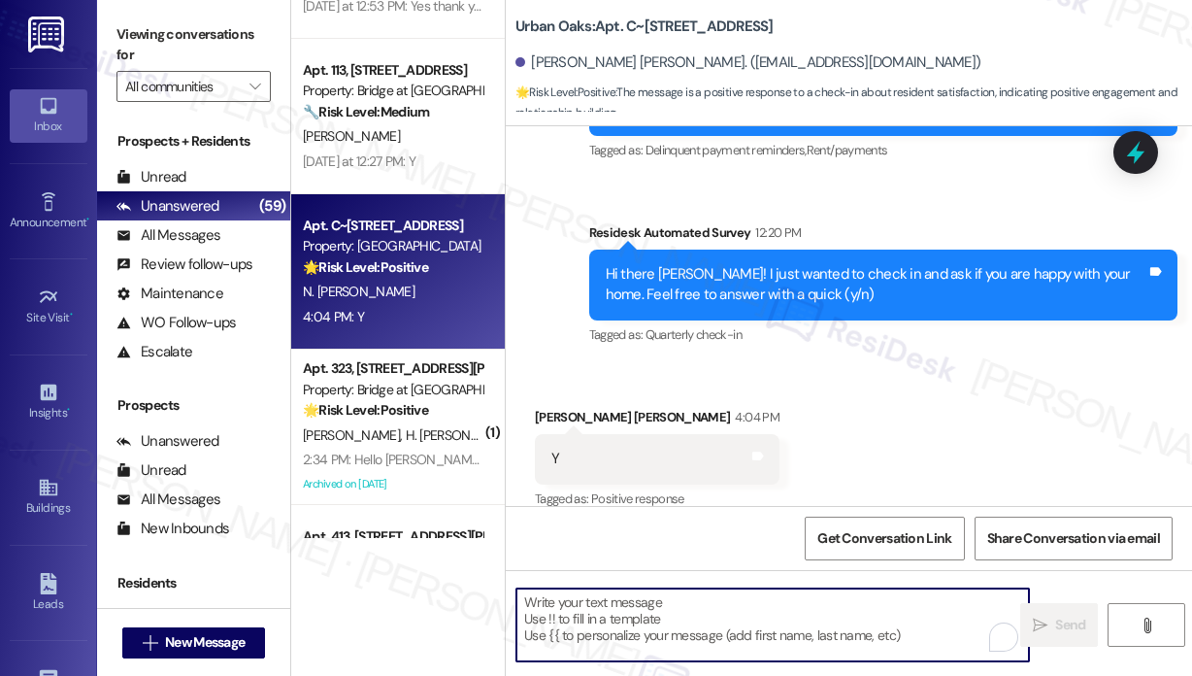
click at [637, 611] on textarea "To enrich screen reader interactions, please activate Accessibility in Grammarl…" at bounding box center [772, 624] width 513 height 73
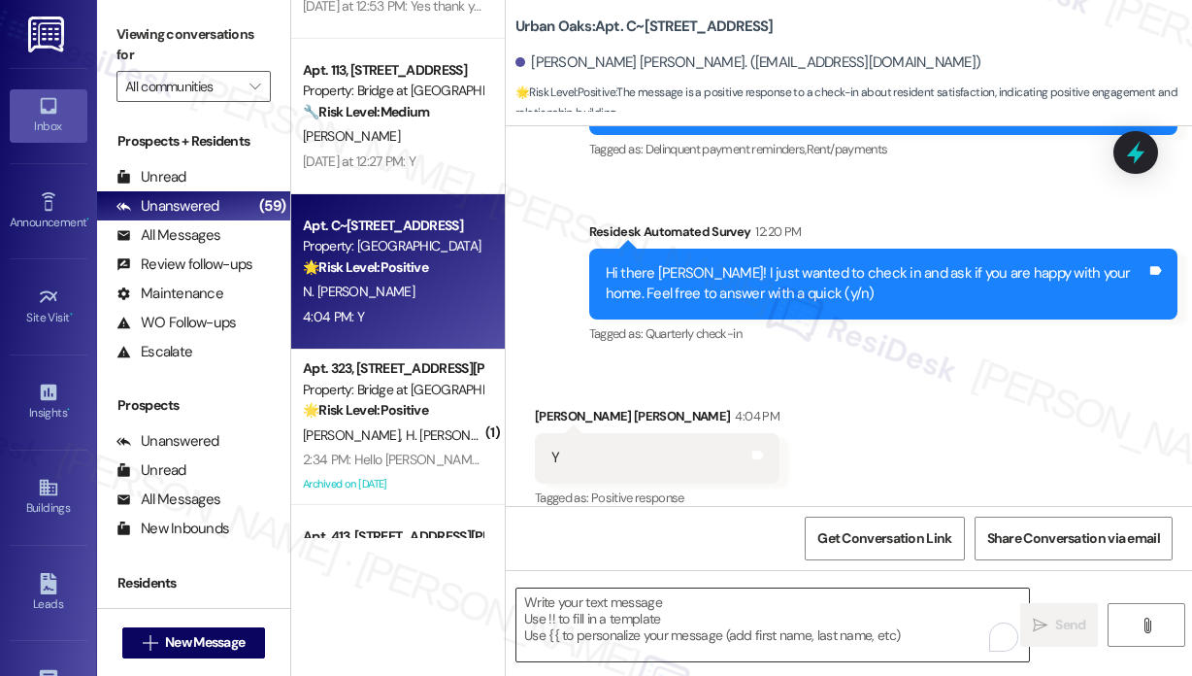
click at [643, 601] on textarea "To enrich screen reader interactions, please activate Accessibility in Grammarl…" at bounding box center [772, 624] width 513 height 73
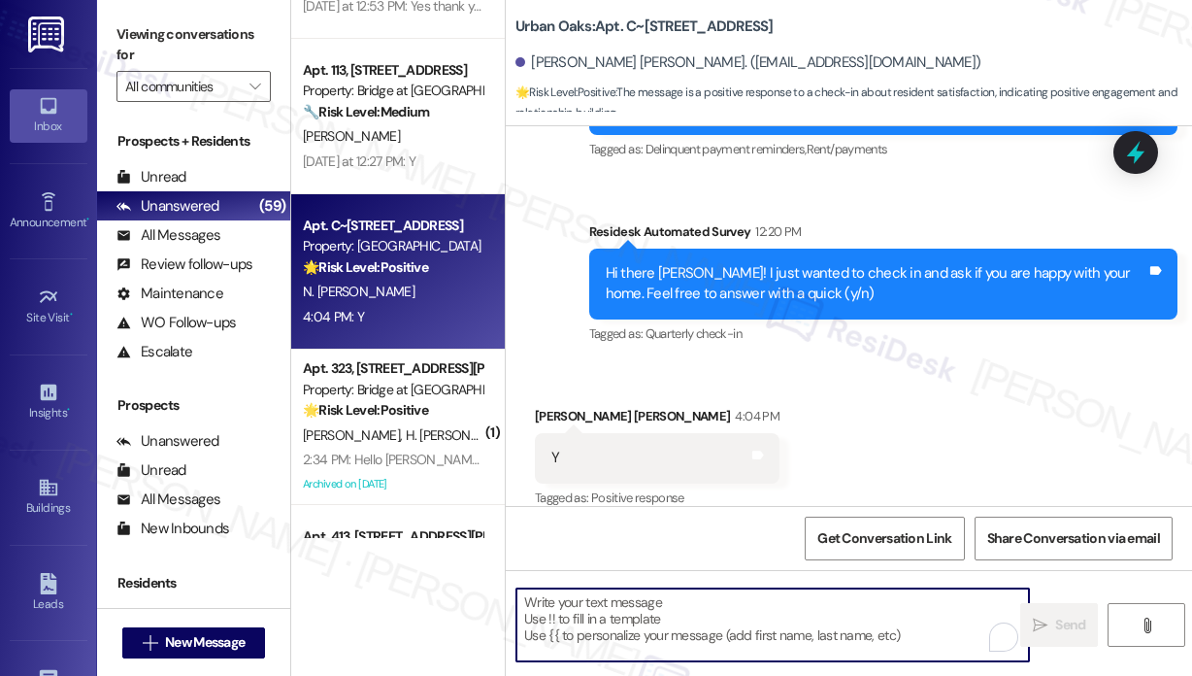
paste textarea "Great! 😊 If I may ask...has {{property}} lived up to your expectations?"
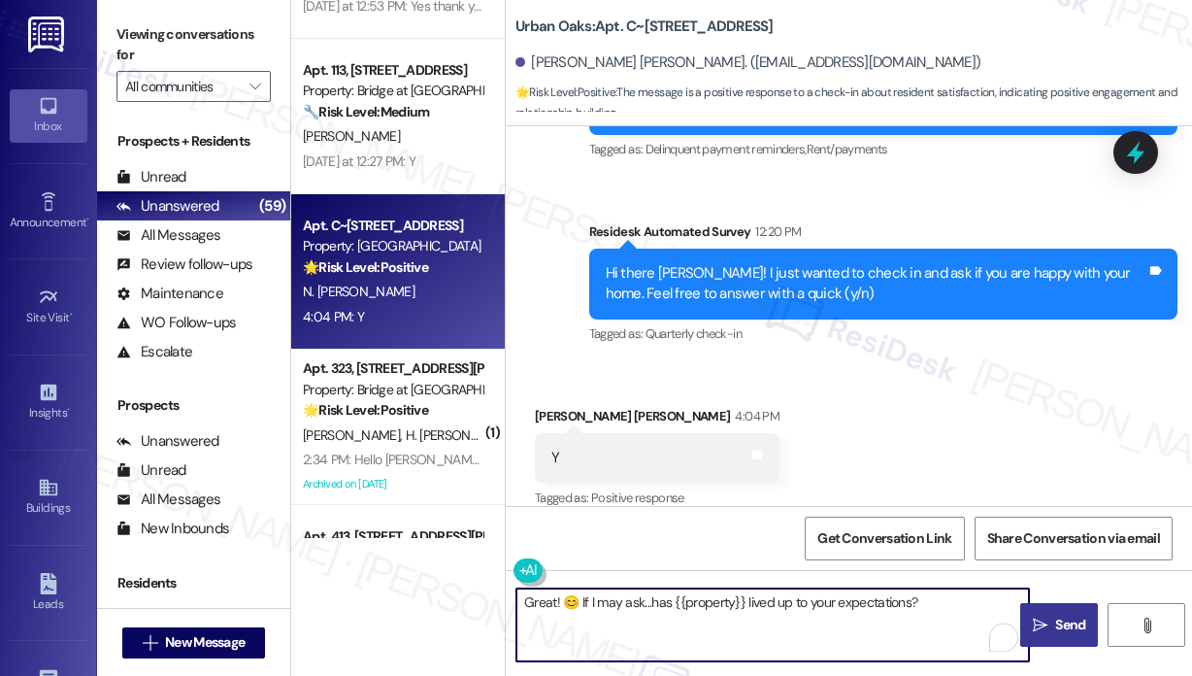
type textarea "Great! 😊 If I may ask...has {{property}} lived up to your expectations?"
click at [1056, 613] on button " Send" at bounding box center [1059, 625] width 78 height 44
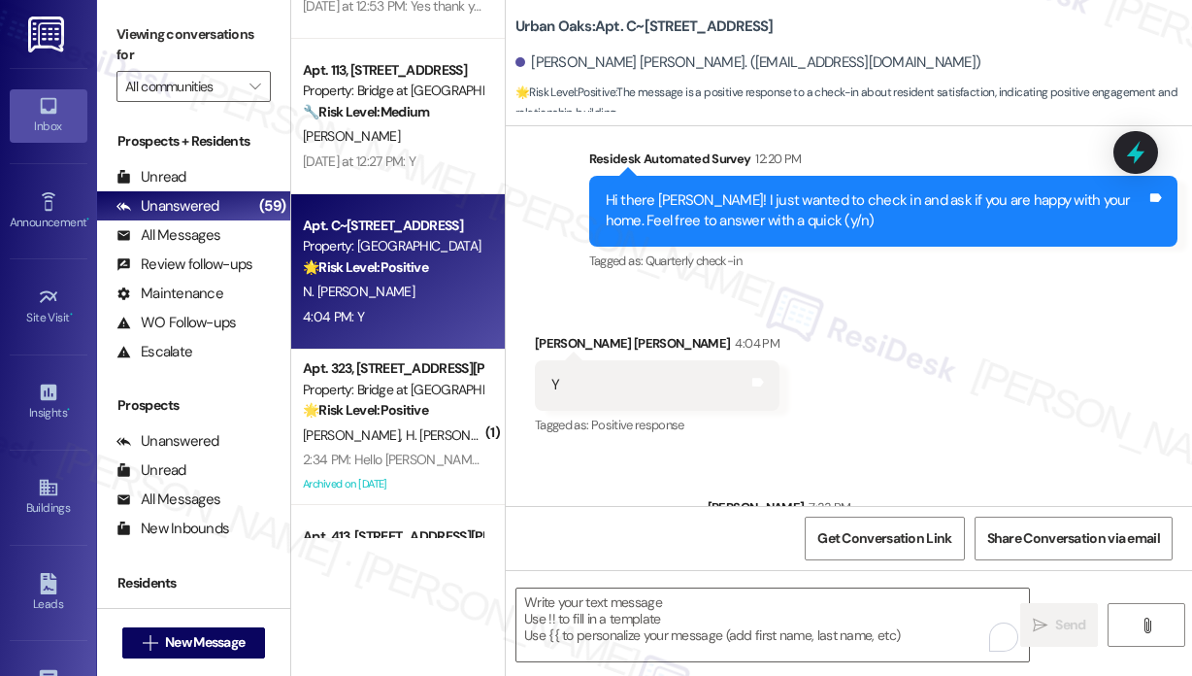
scroll to position [1781, 0]
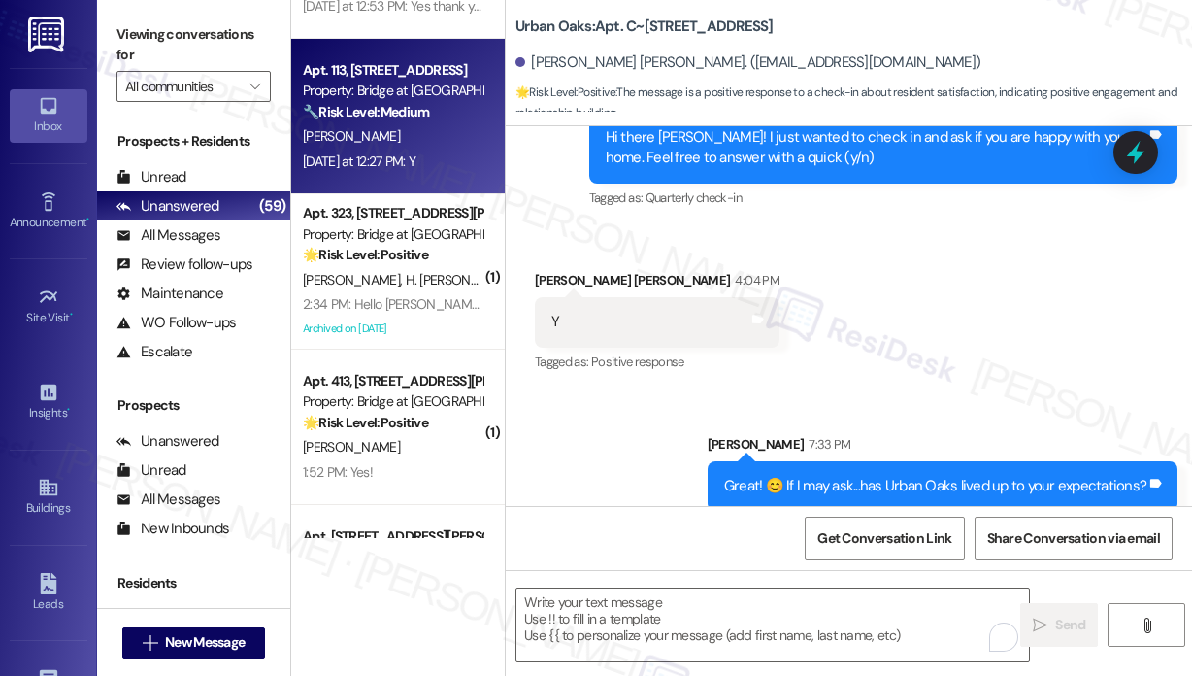
click at [392, 145] on div "J. Swank" at bounding box center [392, 136] width 183 height 24
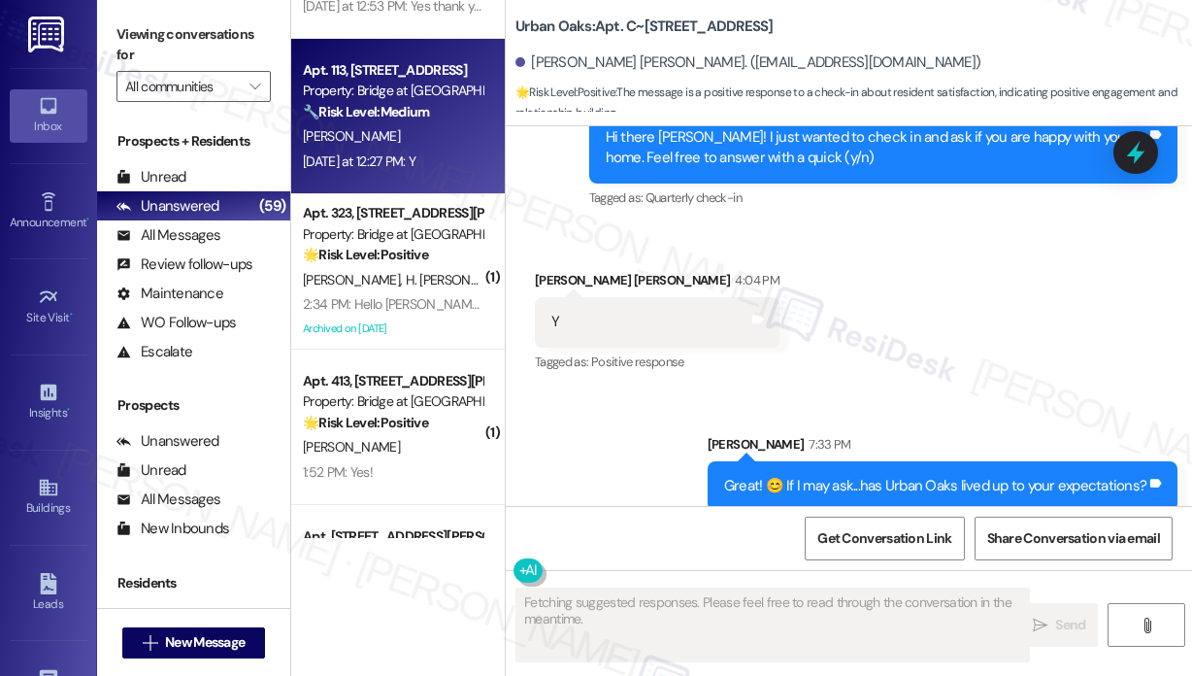
type textarea "Fetching suggested responses. Please feel free to read through the conversation…"
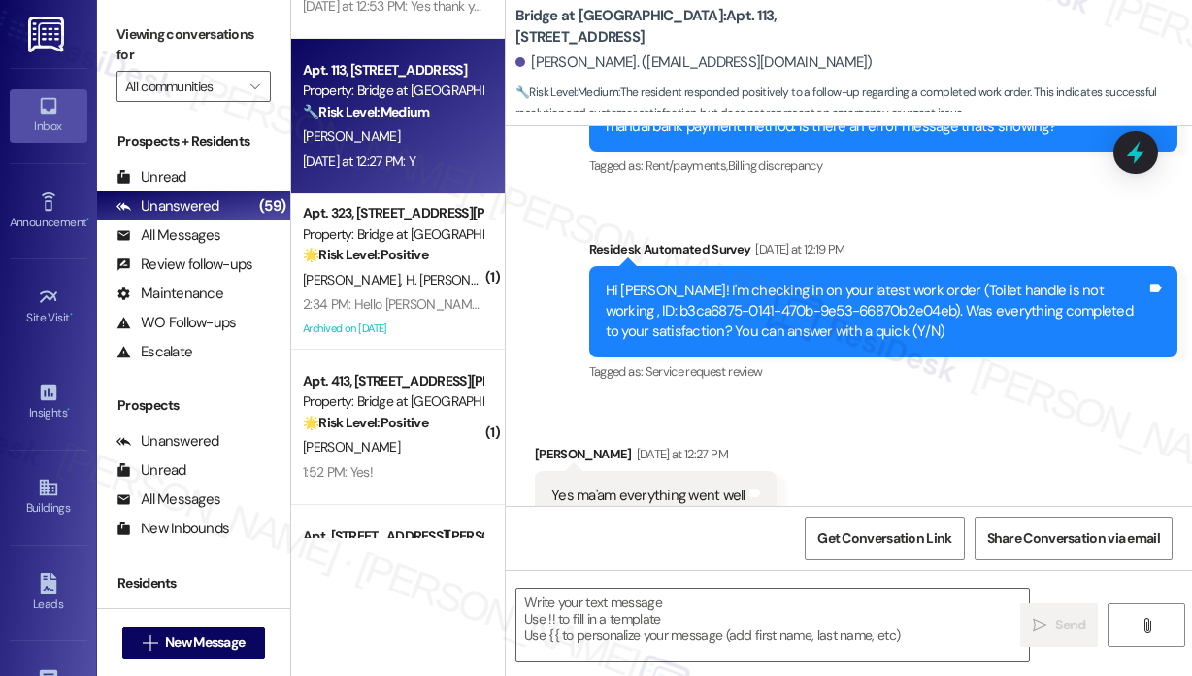
scroll to position [2605, 0]
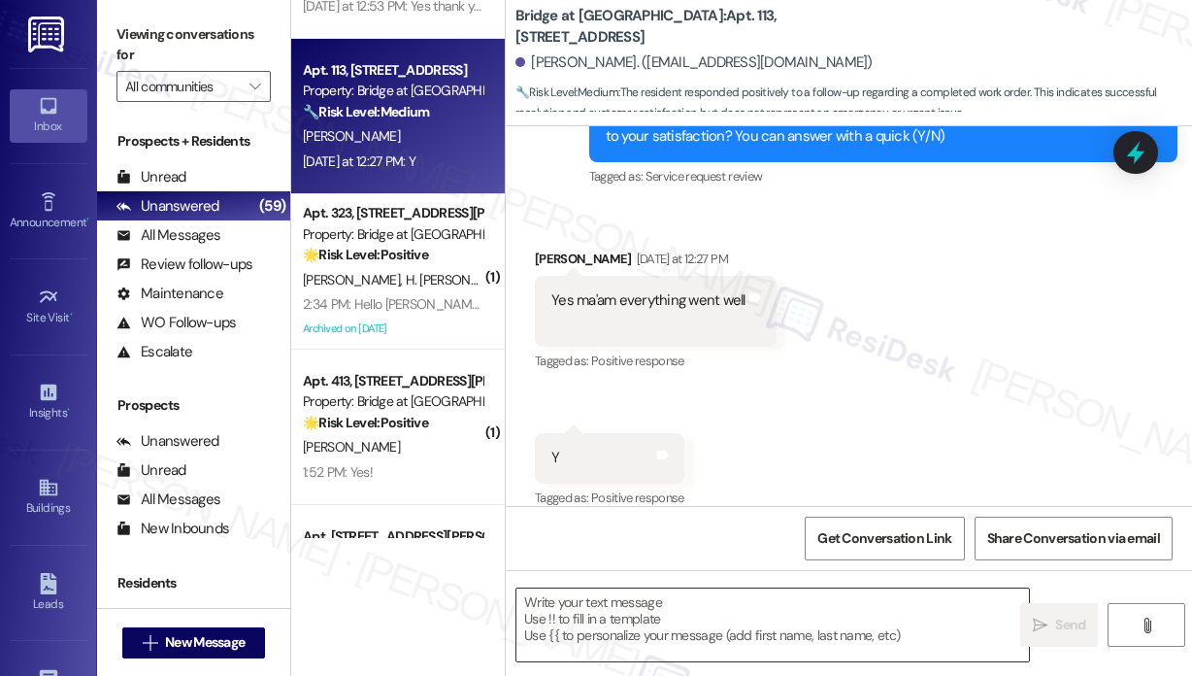
click at [683, 601] on textarea at bounding box center [772, 624] width 513 height 73
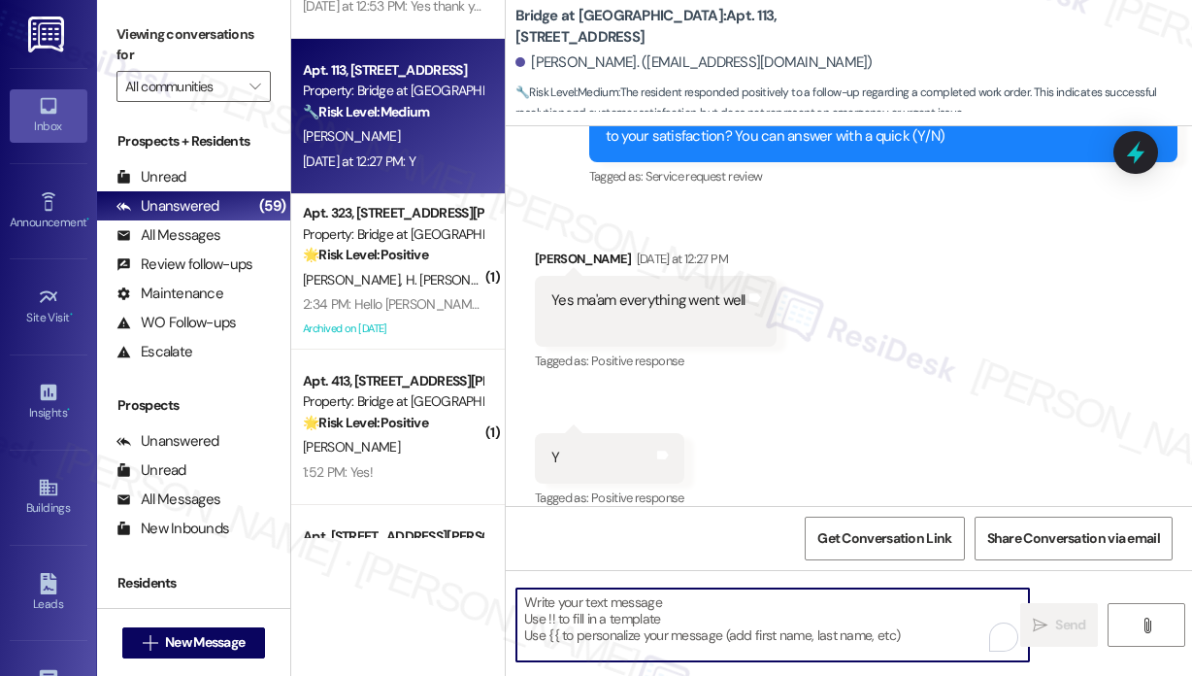
paste textarea "That’s wonderful to hear! We’re so glad that you’re satisfied with the recent w…"
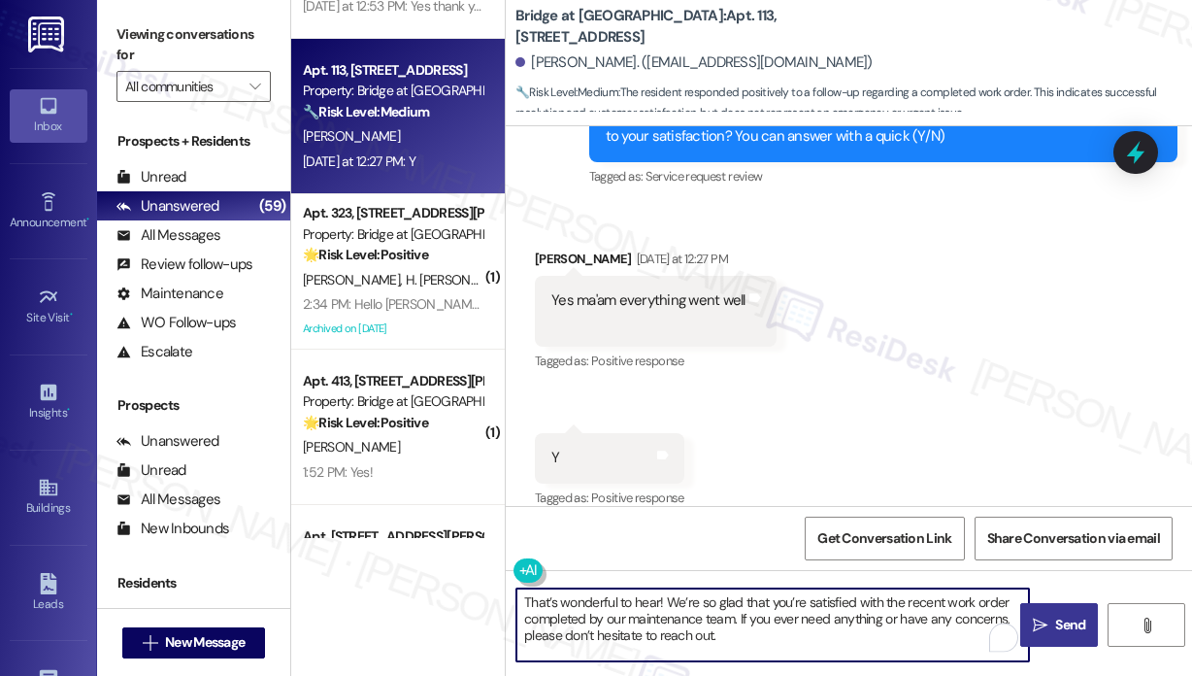
type textarea "That’s wonderful to hear! We’re so glad that you’re satisfied with the recent w…"
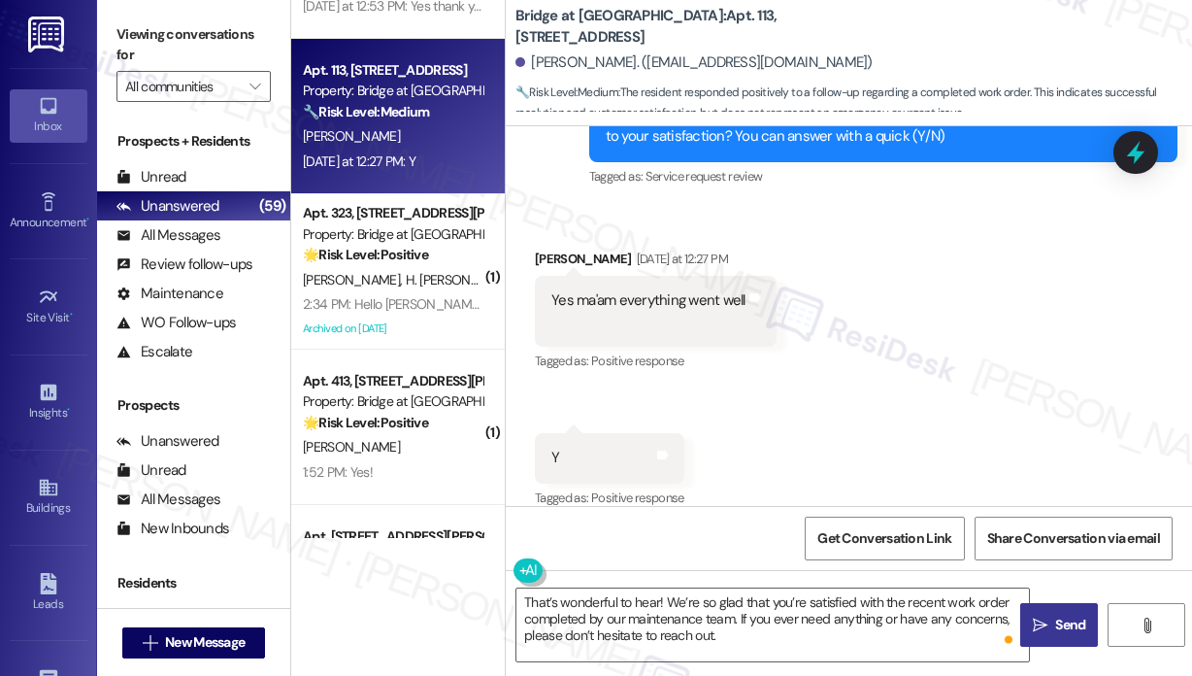
click at [1066, 617] on span "Send" at bounding box center [1070, 625] width 30 height 20
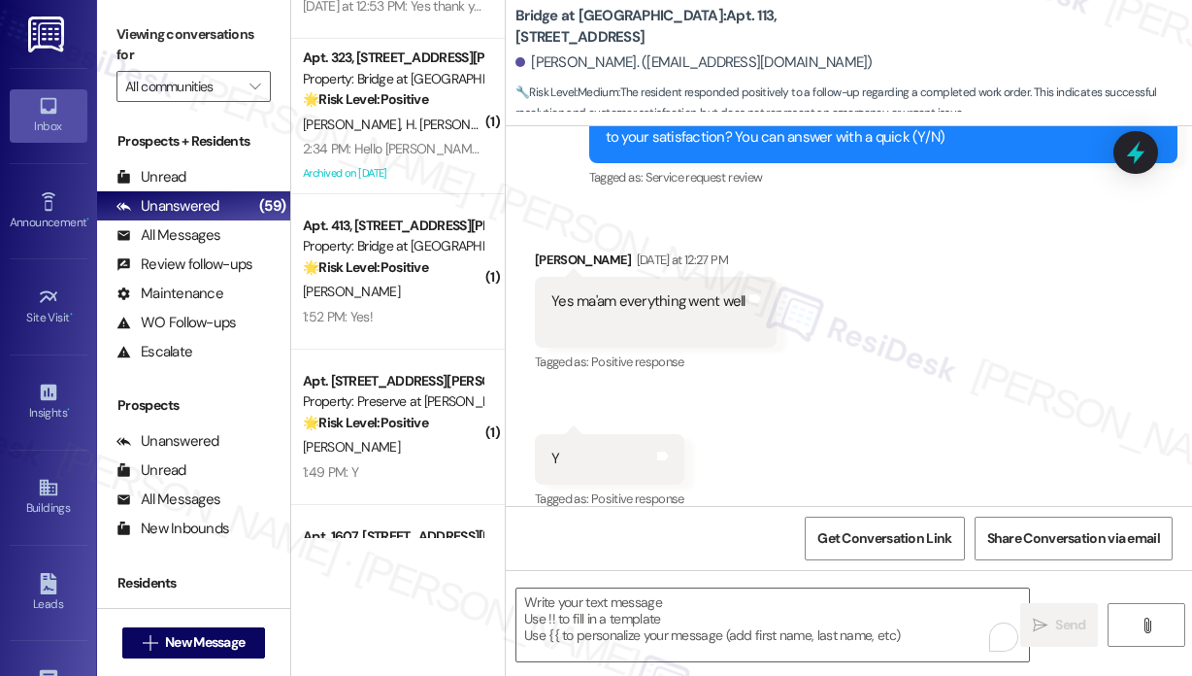
scroll to position [2781, 0]
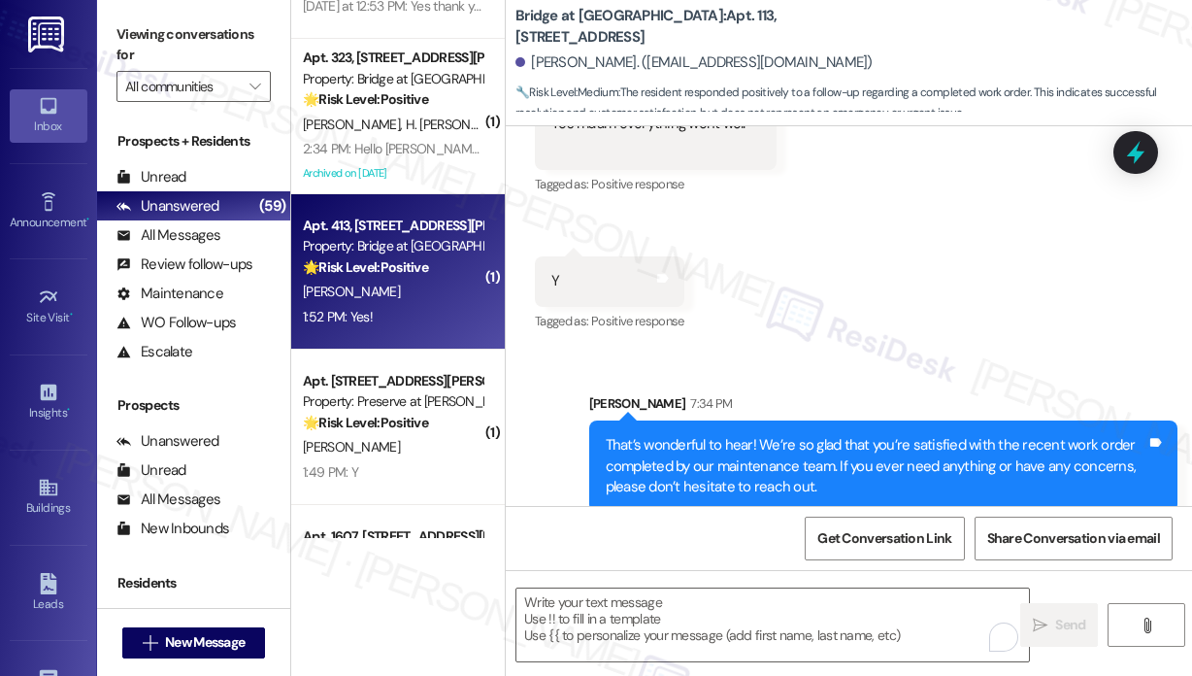
click at [429, 294] on div "E. Webber" at bounding box center [392, 292] width 183 height 24
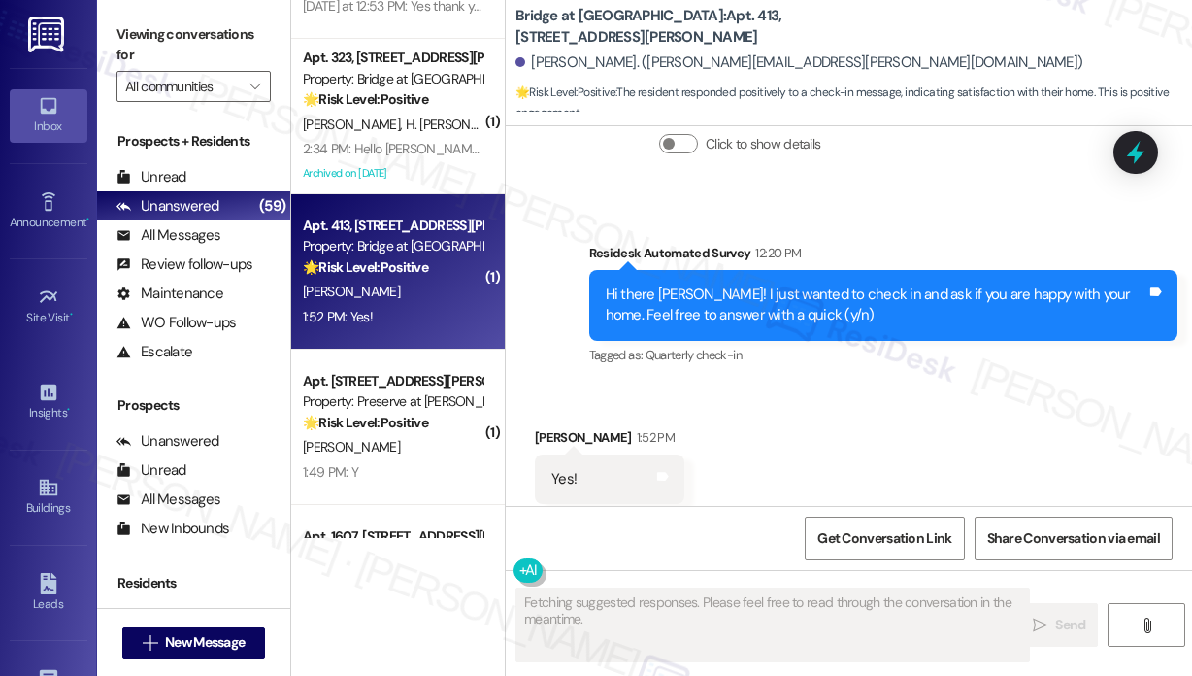
scroll to position [1161, 0]
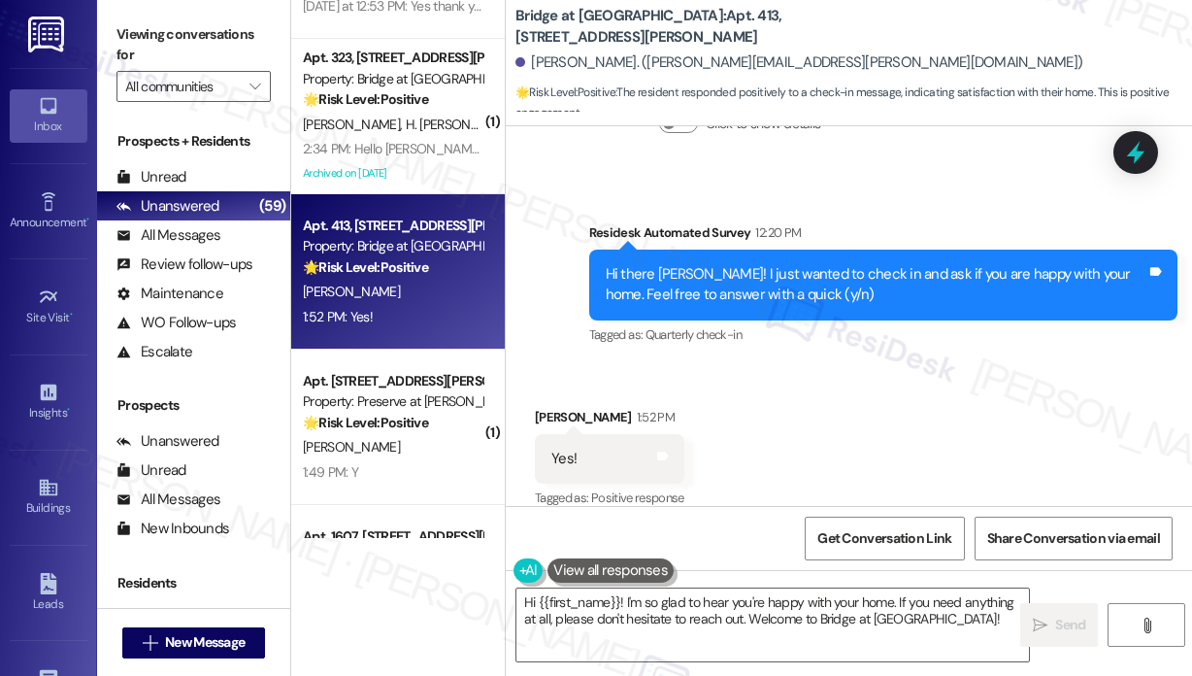
click at [949, 394] on div "Received via SMS Evelyn Webber 1:52 PM Yes! Tags and notes Tagged as: Positive …" at bounding box center [849, 445] width 686 height 164
click at [696, 363] on div "Received via SMS Evelyn Webber 1:52 PM Yes! Tags and notes Tagged as: Positive …" at bounding box center [849, 445] width 686 height 164
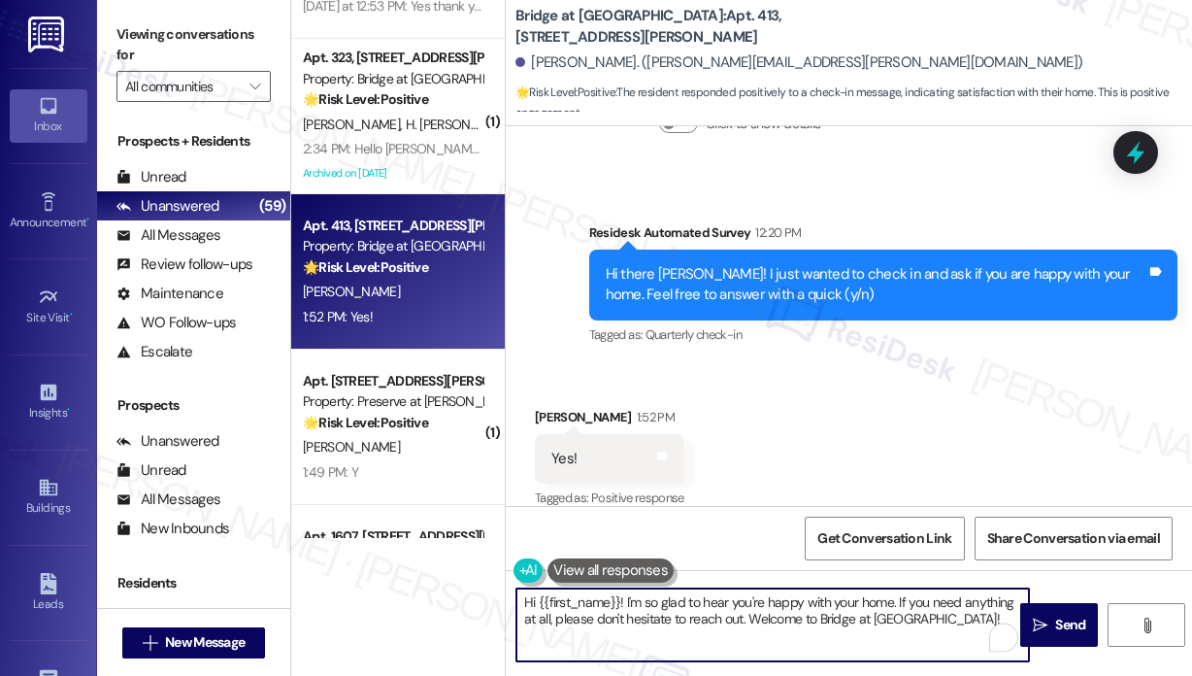
drag, startPoint x: 953, startPoint y: 624, endPoint x: 898, endPoint y: 605, distance: 58.6
click at [898, 605] on textarea "Hi {{first_name}}! I'm so glad to hear you're happy with your home. If you need…" at bounding box center [772, 624] width 513 height 73
paste textarea "😊 If I may ask...has {{property}} lived up to your expectations?"
type textarea "Hi {{first_name}}! I'm so glad to hear you're happy with your home. 😊 If I may …"
click at [1056, 626] on span "Send" at bounding box center [1070, 625] width 30 height 20
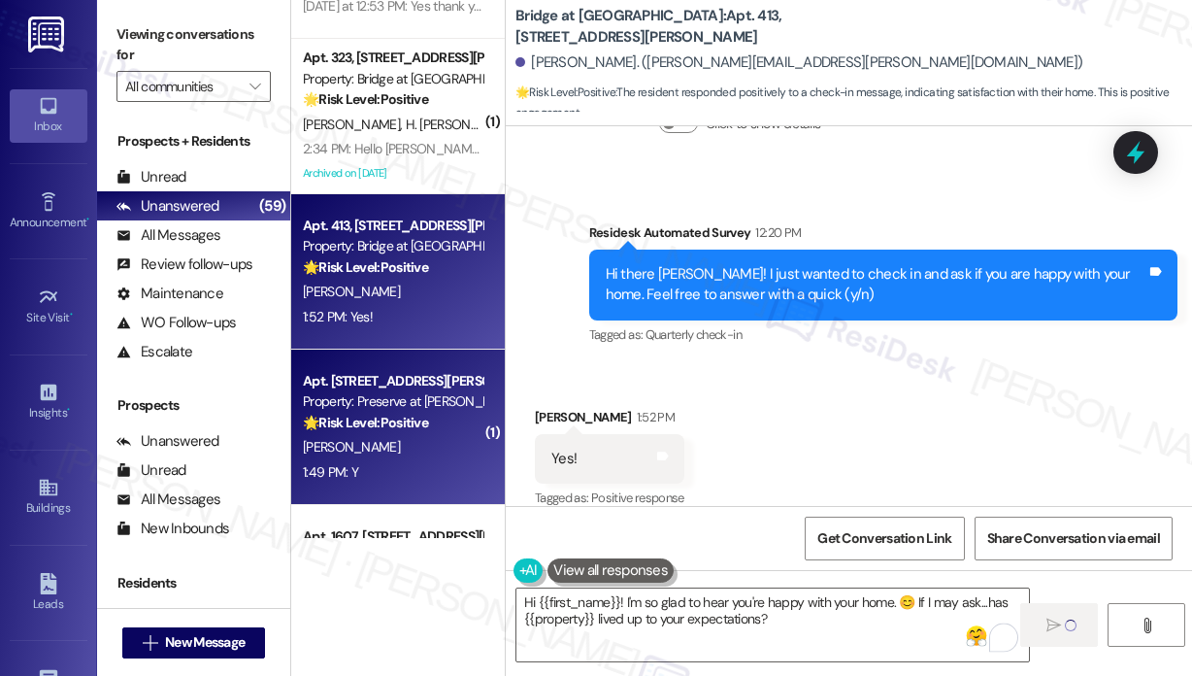
click at [423, 476] on div "1:49 PM: Y 1:49 PM: Y" at bounding box center [392, 472] width 183 height 24
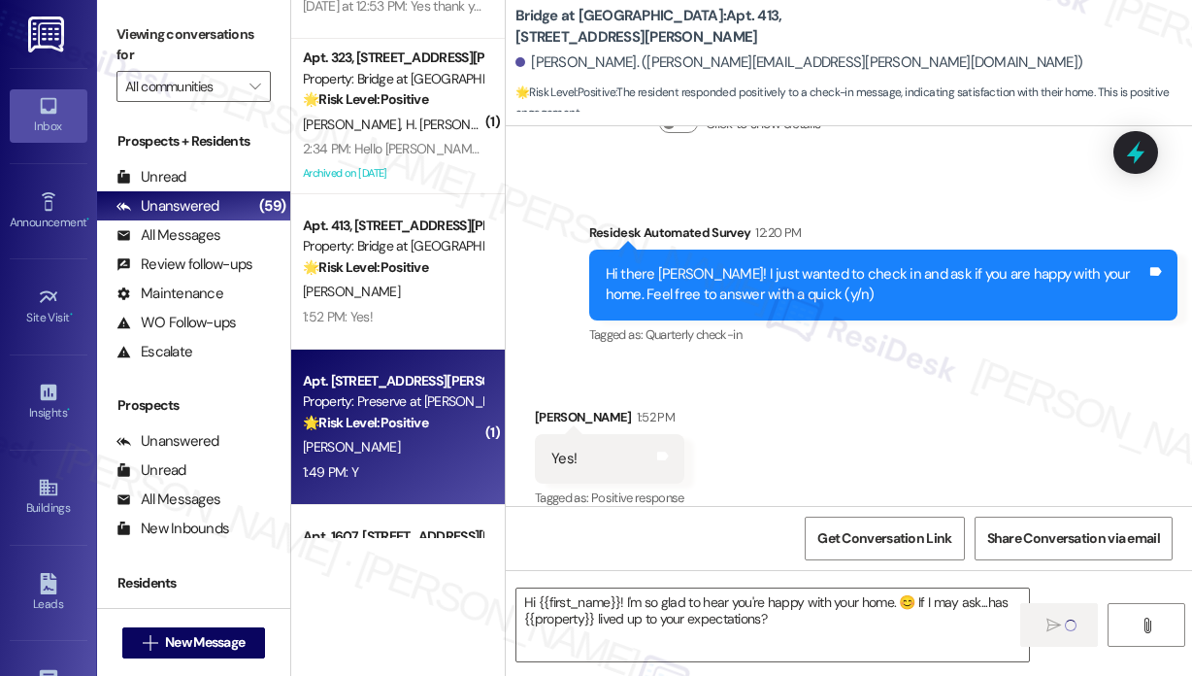
type textarea "Fetching suggested responses. Please feel free to read through the conversation…"
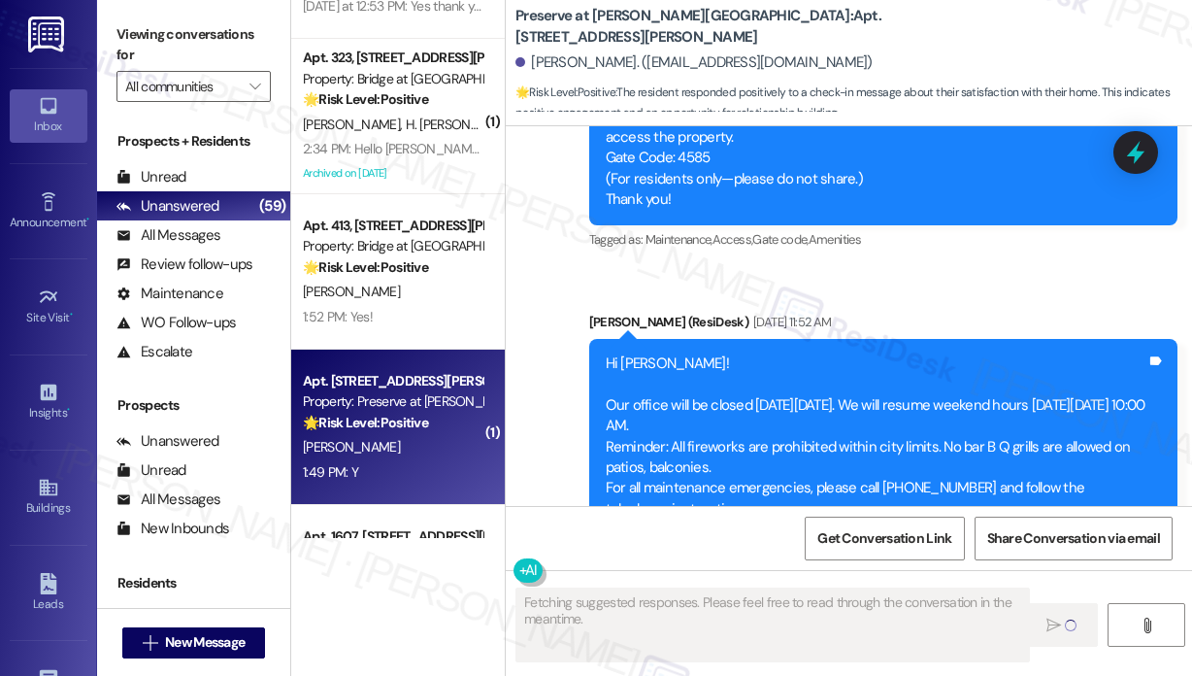
scroll to position [13514, 0]
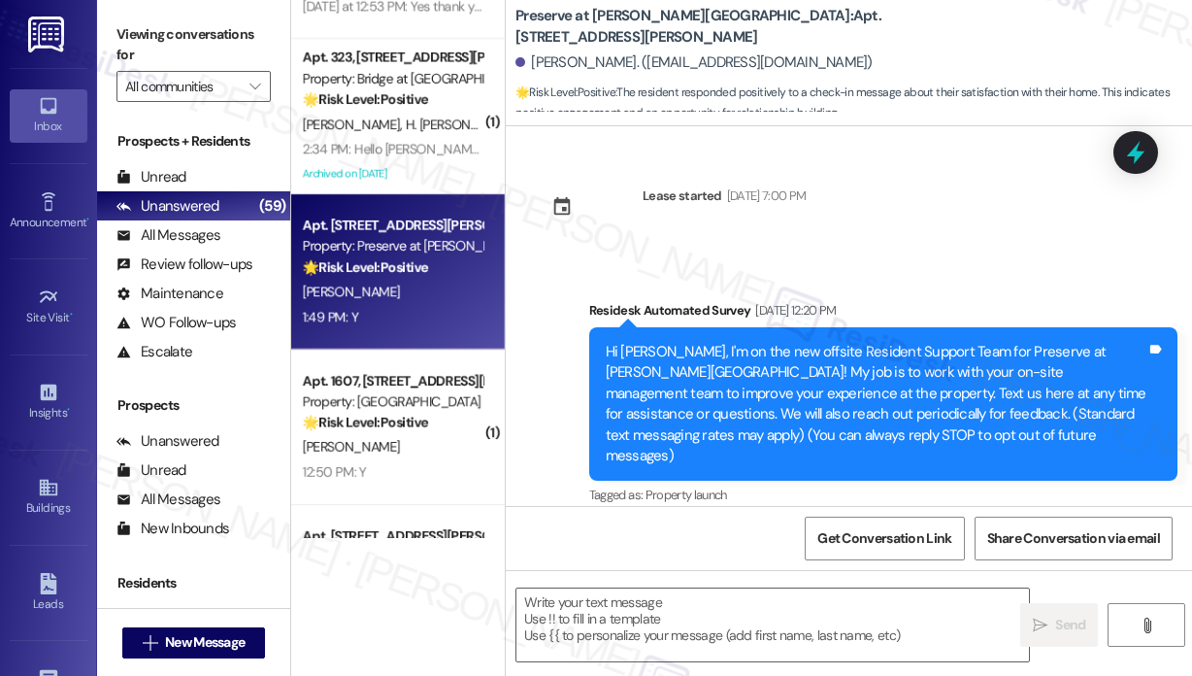
scroll to position [13514, 0]
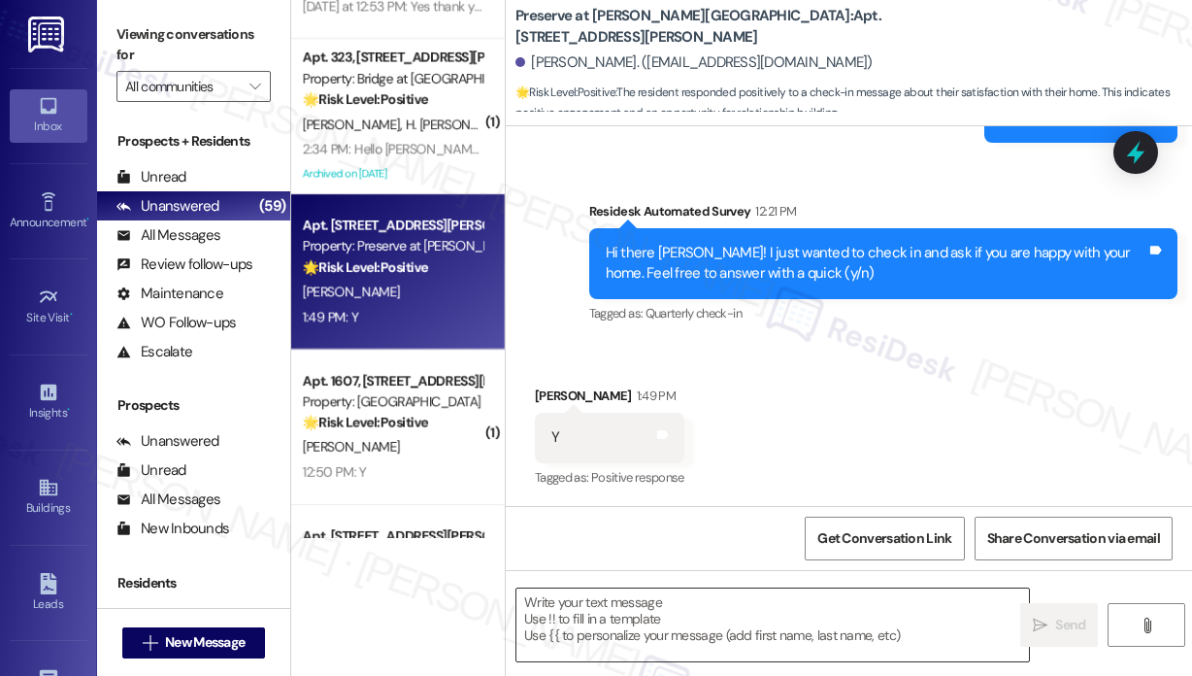
click at [645, 605] on textarea at bounding box center [772, 624] width 513 height 73
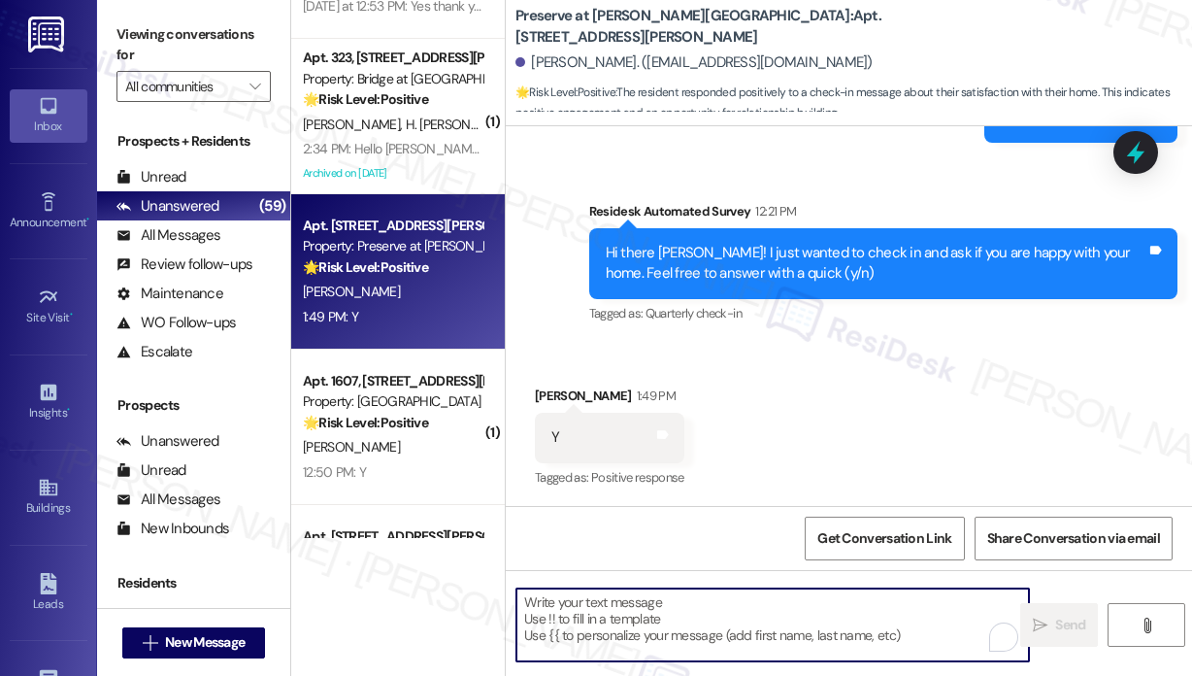
paste textarea "Great! 😊 If I may ask...has {{property}} lived up to your expectations?"
type textarea "Great! 😊 If I may ask...has {{property}} lived up to your expectations?"
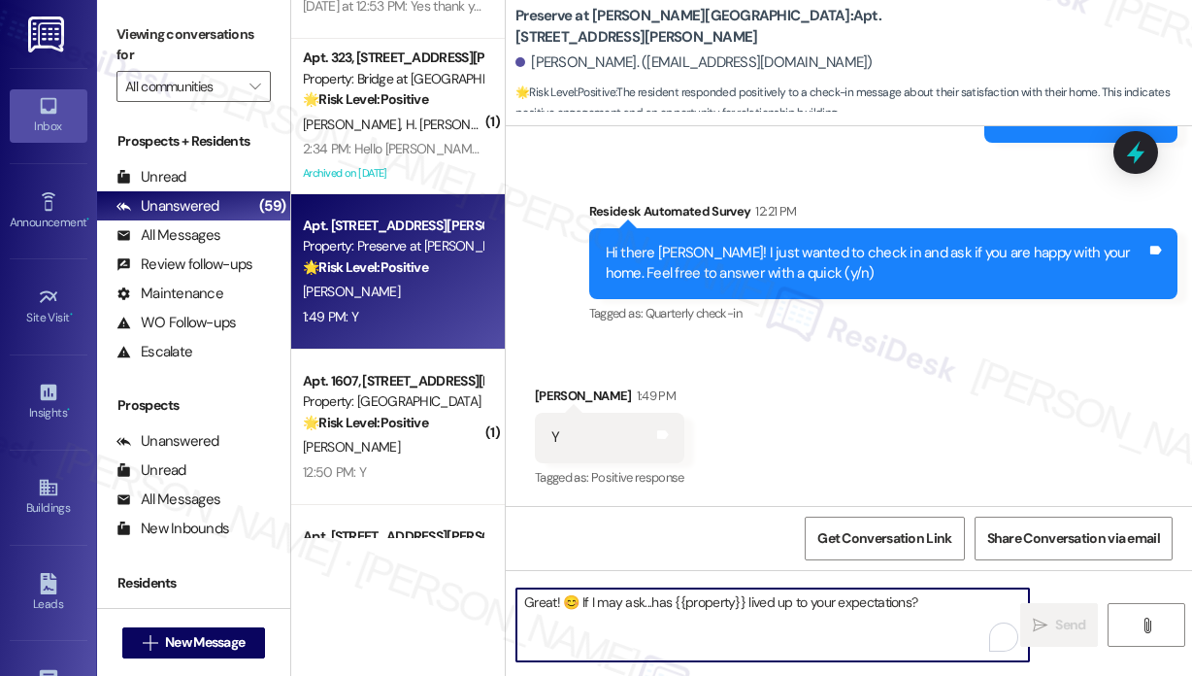
scroll to position [13513, 0]
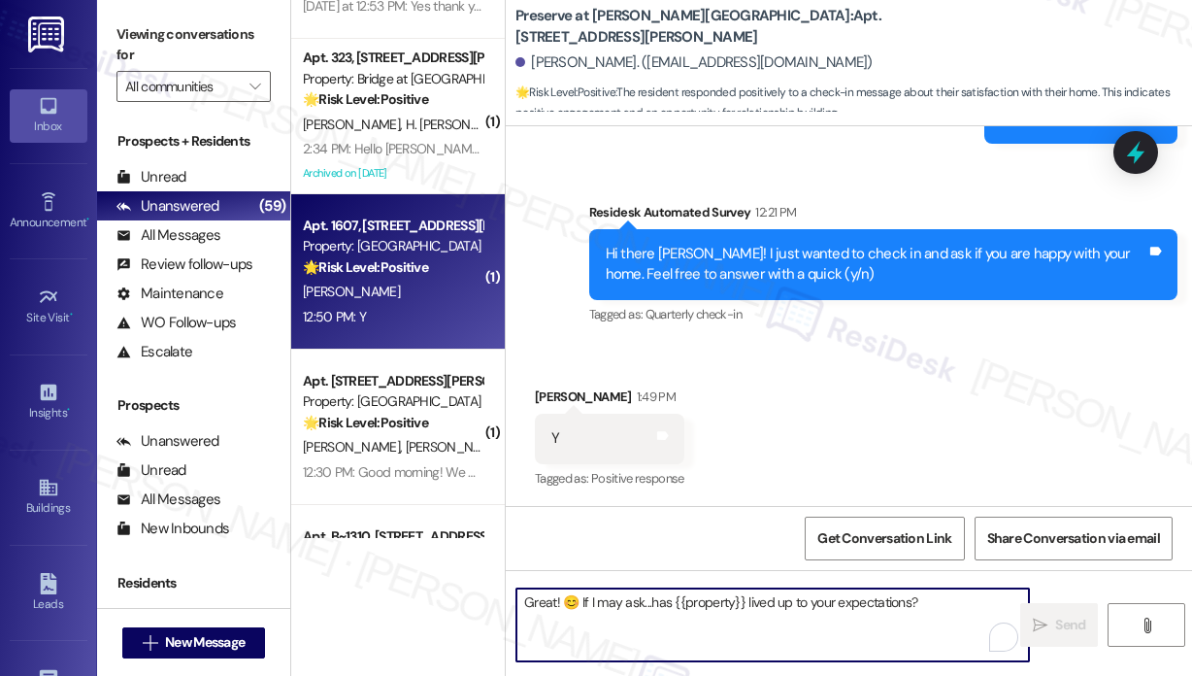
click at [422, 294] on div "[PERSON_NAME]" at bounding box center [392, 292] width 183 height 24
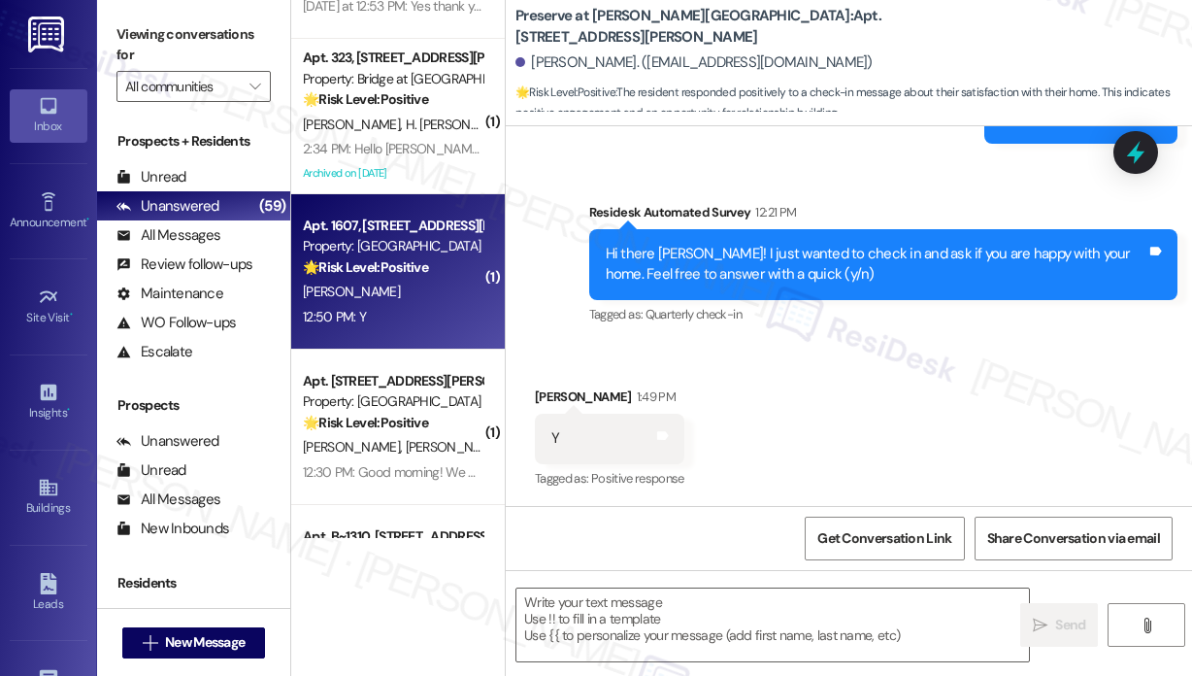
type textarea "Fetching suggested responses. Please feel free to read through the conversation…"
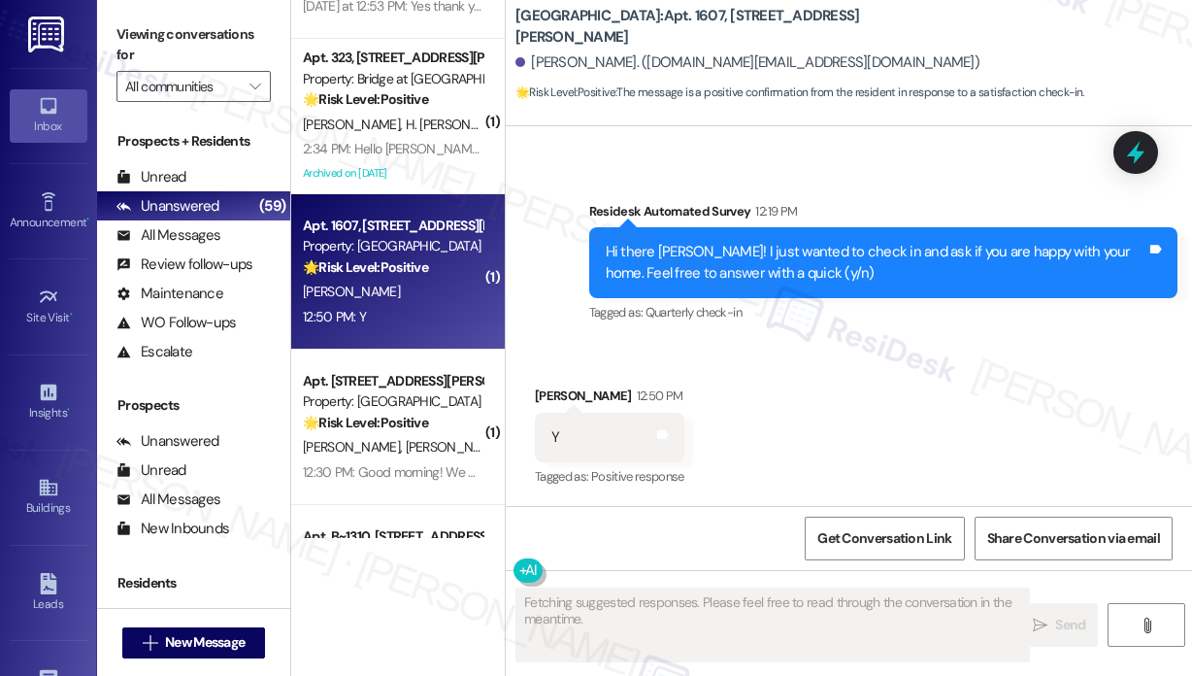
scroll to position [545, 0]
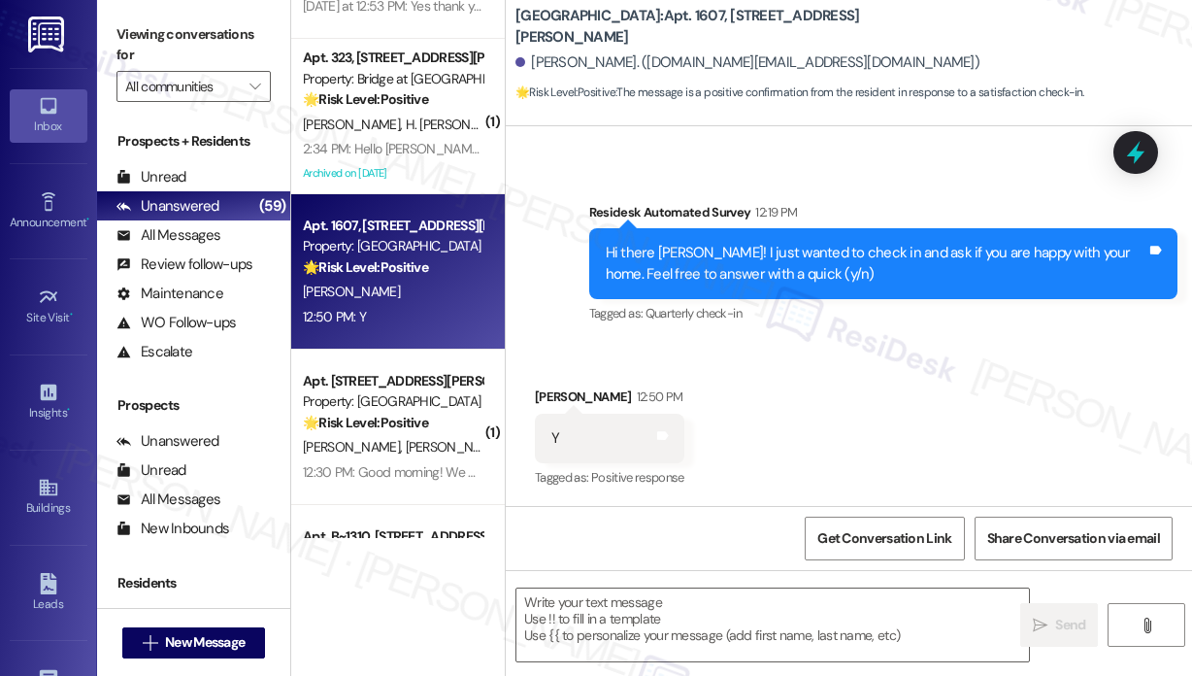
click at [889, 434] on div "Received via SMS [PERSON_NAME] 12:50 PM Y Tags and notes Tagged as: Positive re…" at bounding box center [849, 425] width 686 height 164
click at [738, 619] on textarea at bounding box center [772, 624] width 513 height 73
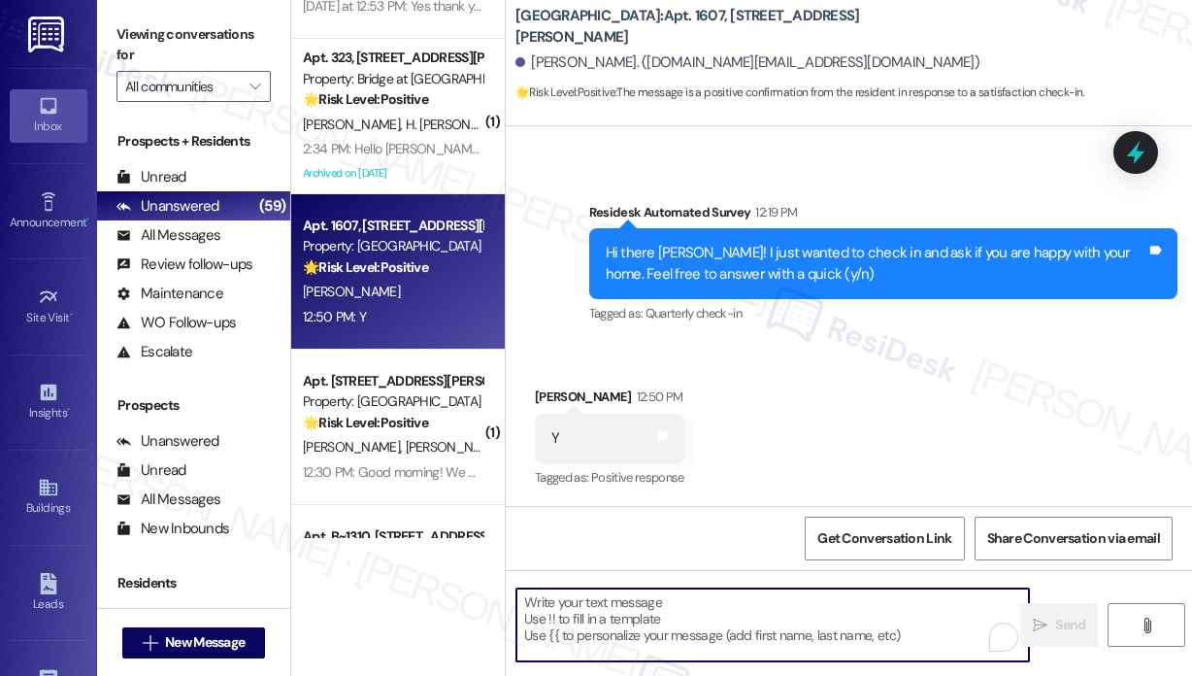
paste textarea "Great! 😊 If I may ask...has {{property}} lived up to your expectations?"
type textarea "Great! 😊 If I may ask...has {{property}} lived up to your expectations?"
click at [419, 317] on div "12:30 PM: Good morning! We are looking to renew for another year. We benefit fr…" at bounding box center [636, 316] width 666 height 17
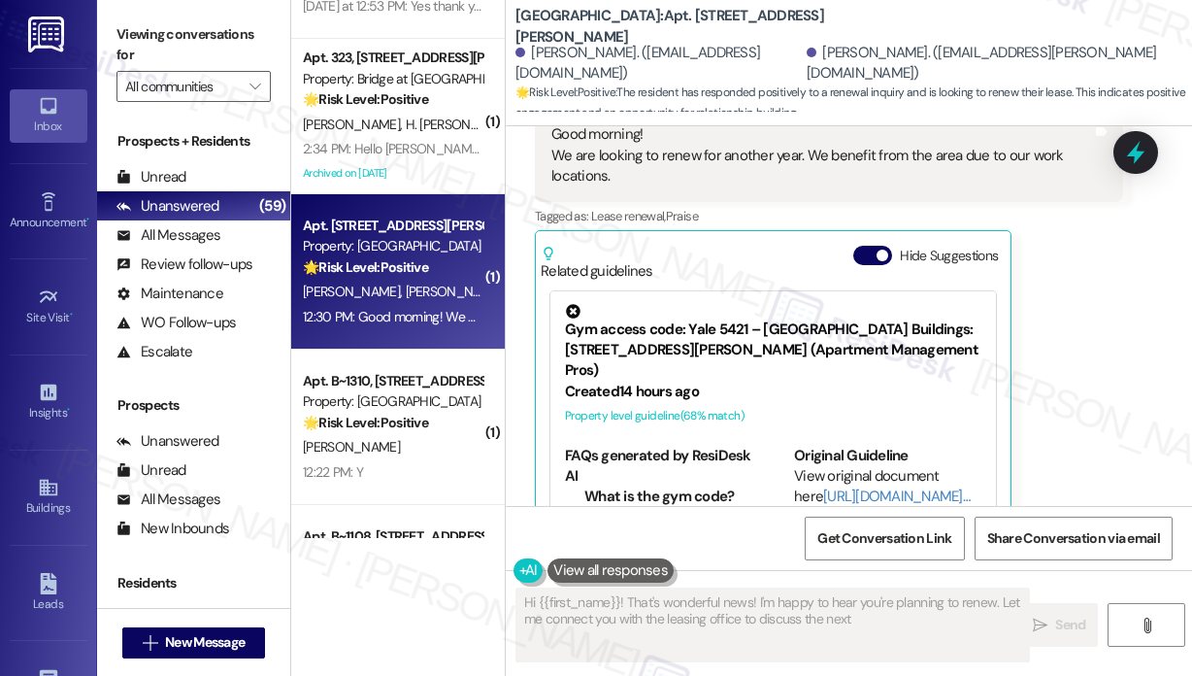
scroll to position [1119, 0]
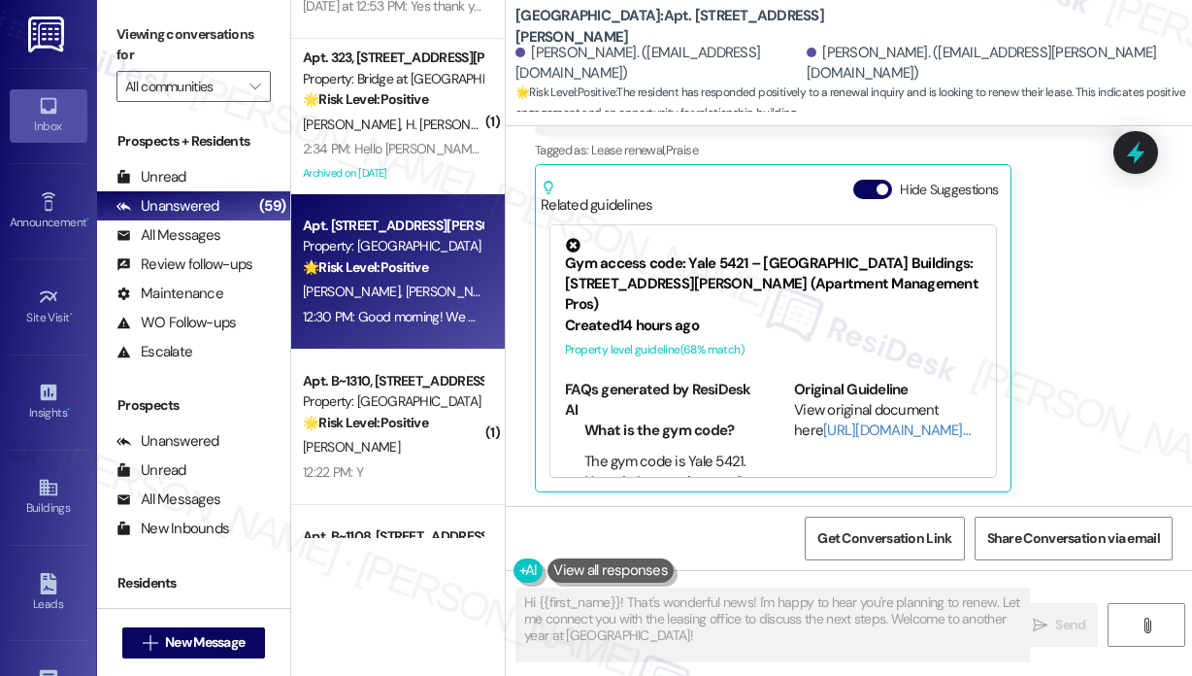
click at [1060, 402] on div "[PERSON_NAME] 12:30 PM Good morning! We are looking to renew for another year. …" at bounding box center [829, 254] width 588 height 475
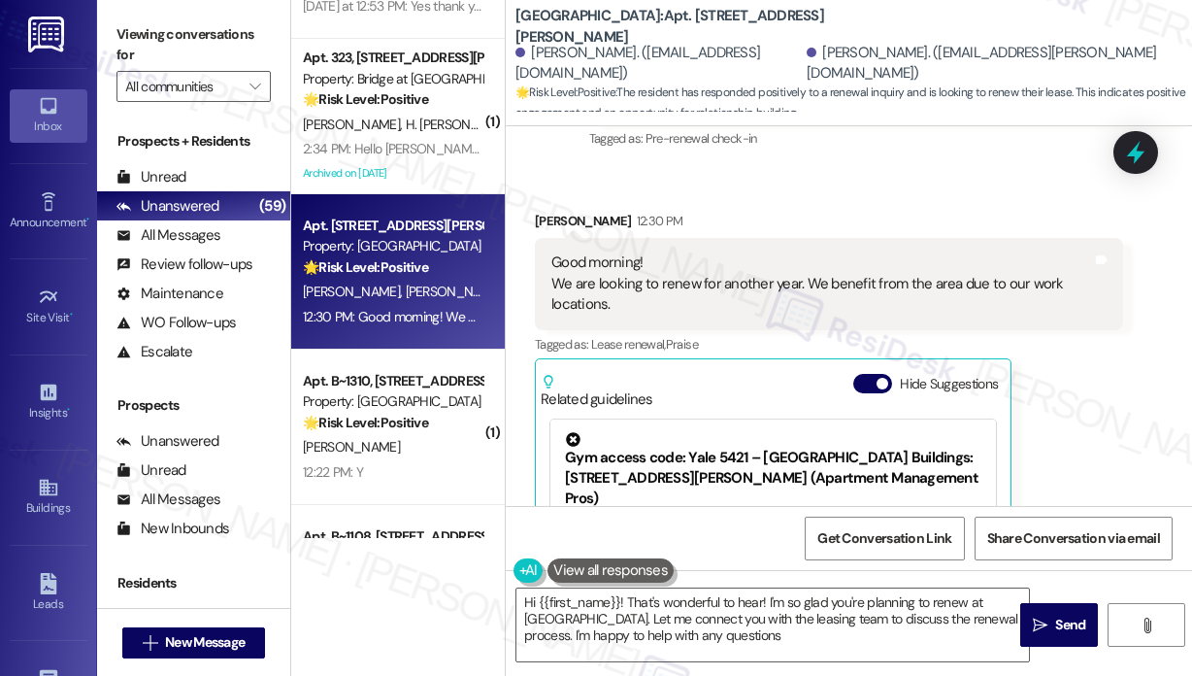
type textarea "Hi {{first_name}}! That's wonderful to hear! I'm so glad you're planning to ren…"
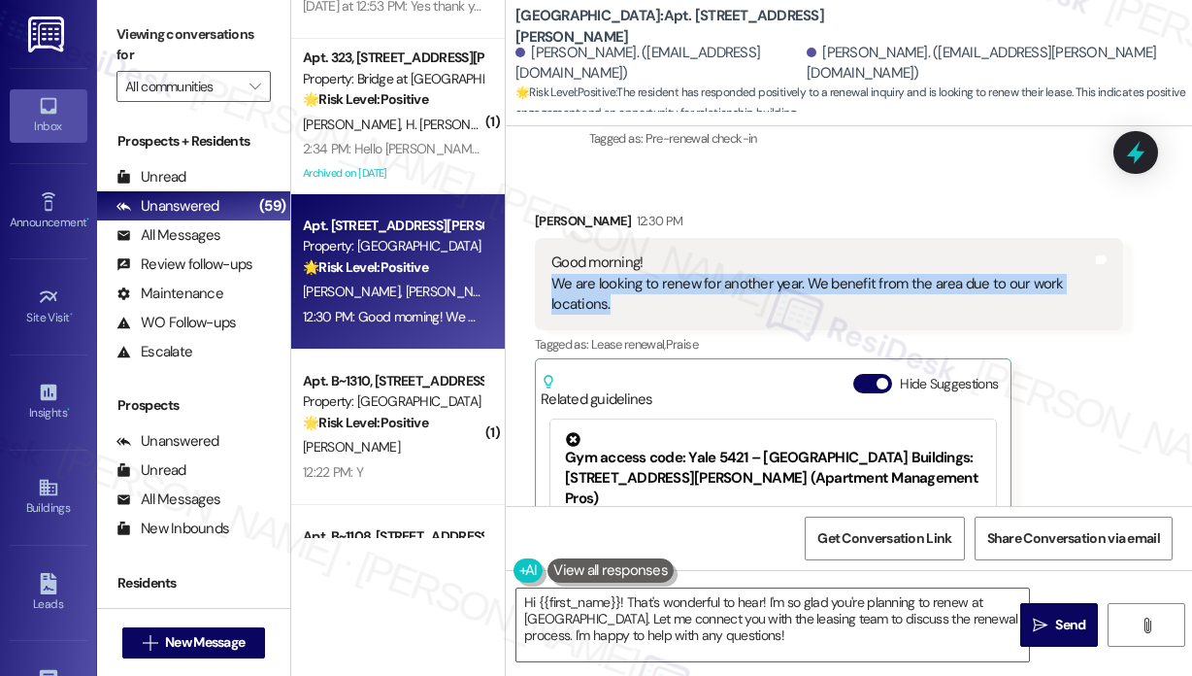
drag, startPoint x: 666, startPoint y: 300, endPoint x: 551, endPoint y: 288, distance: 115.2
click at [551, 288] on div "Good morning! We are looking to renew for another year. We benefit from the are…" at bounding box center [821, 283] width 541 height 62
copy div "We are looking to renew for another year. We benefit from the area due to our w…"
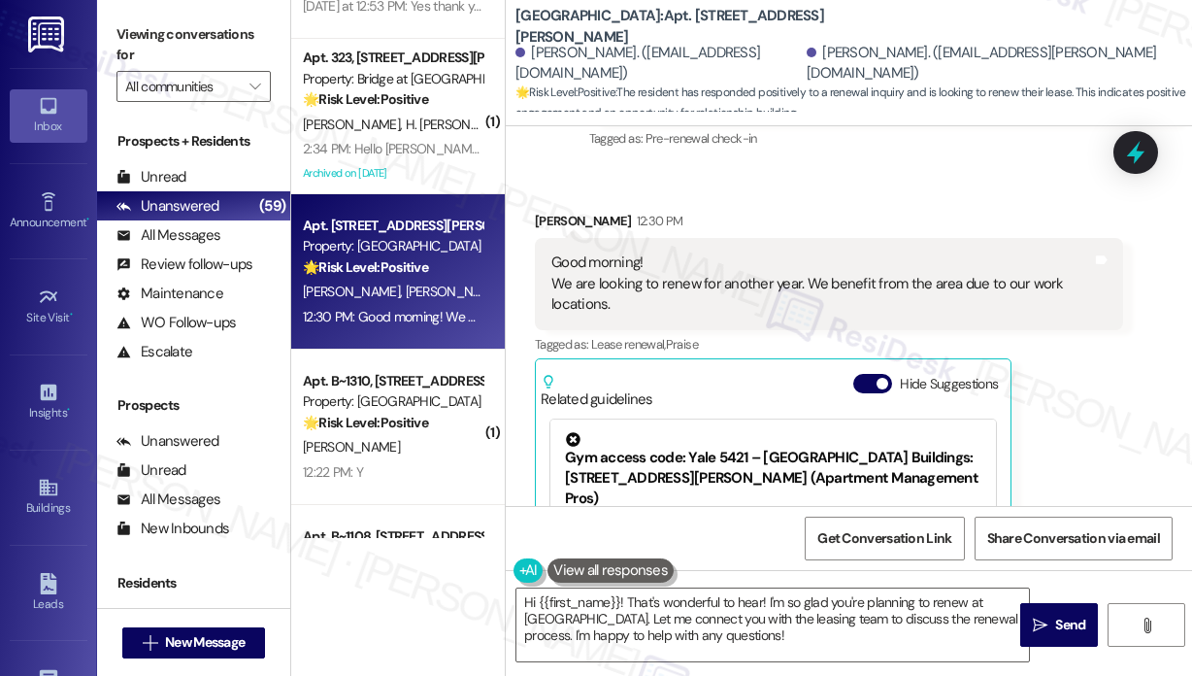
click at [1086, 396] on div "[PERSON_NAME] 12:30 PM Good morning! We are looking to renew for another year. …" at bounding box center [829, 448] width 588 height 475
click at [1134, 150] on icon at bounding box center [1135, 152] width 17 height 23
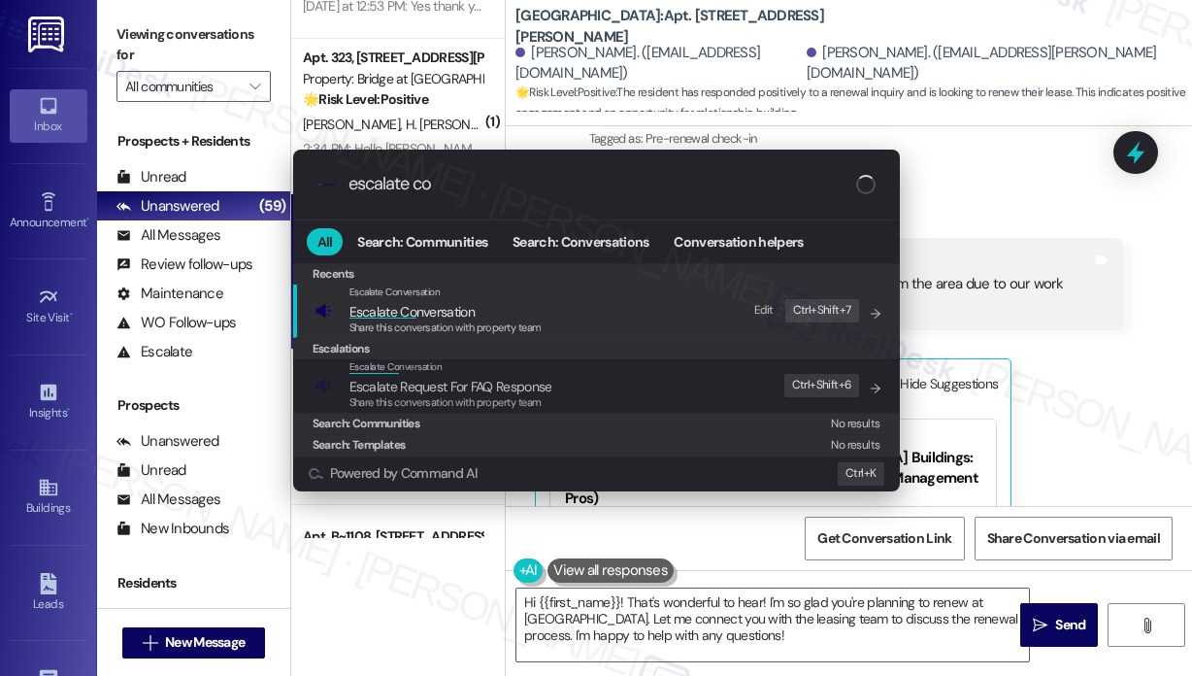
type input "escalate con"
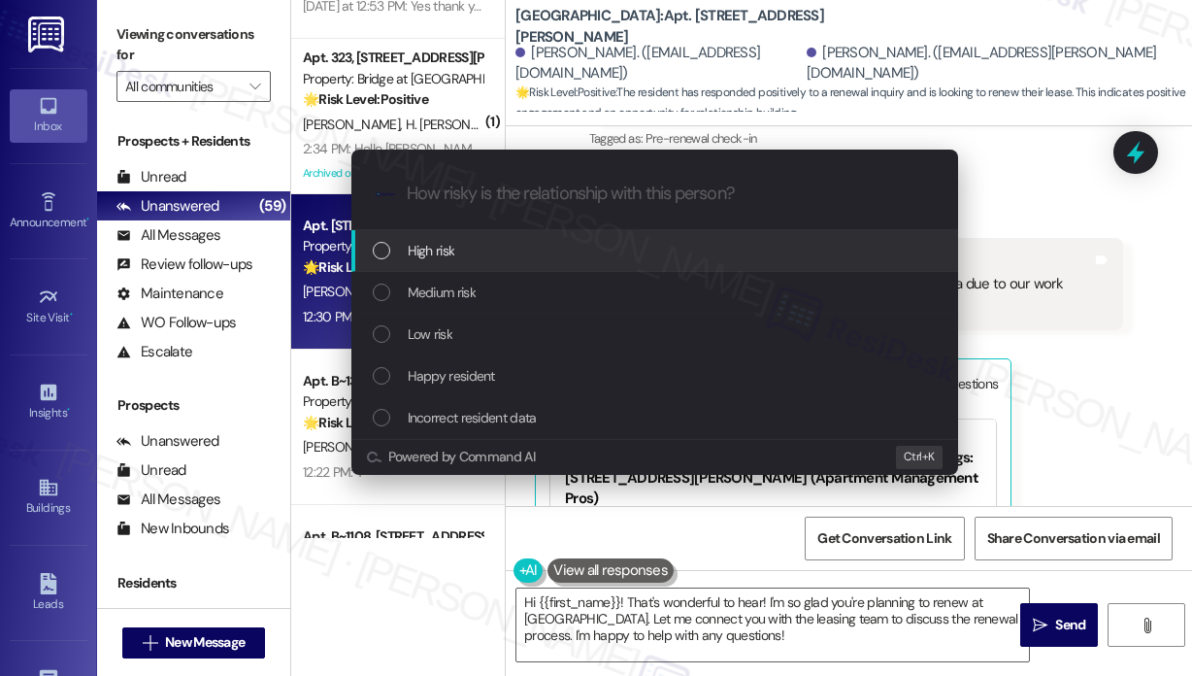
click at [412, 240] on span "High risk" at bounding box center [432, 250] width 48 height 21
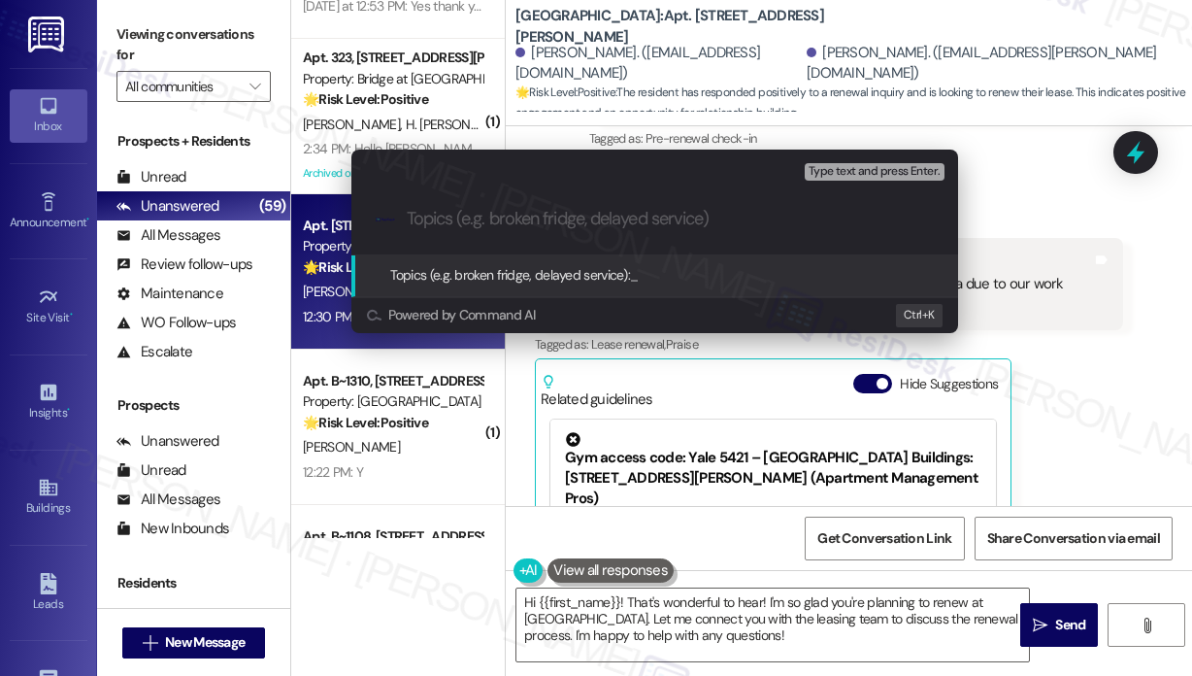
click at [450, 216] on input "Topics (e.g. broken fridge, delayed service)" at bounding box center [670, 219] width 527 height 20
paste input "Renewal Request for Another Year"
type input "Renewal Request for Another Year"
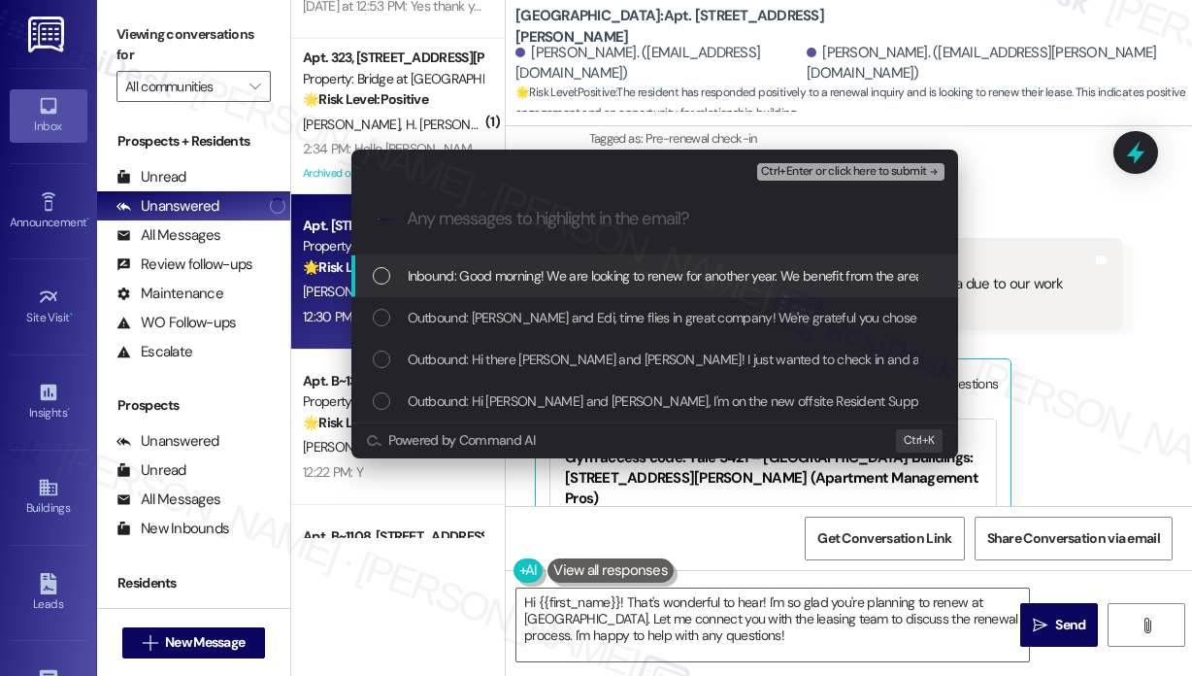
click at [438, 281] on span "Inbound: Good morning! We are looking to renew for another year. We benefit fro…" at bounding box center [739, 275] width 663 height 21
click at [442, 310] on span "Outbound: [PERSON_NAME] and Edi, time flies in great company! We're grateful yo…" at bounding box center [1045, 317] width 1274 height 21
click at [799, 165] on span "Ctrl+Enter or click here to submit" at bounding box center [844, 172] width 166 height 14
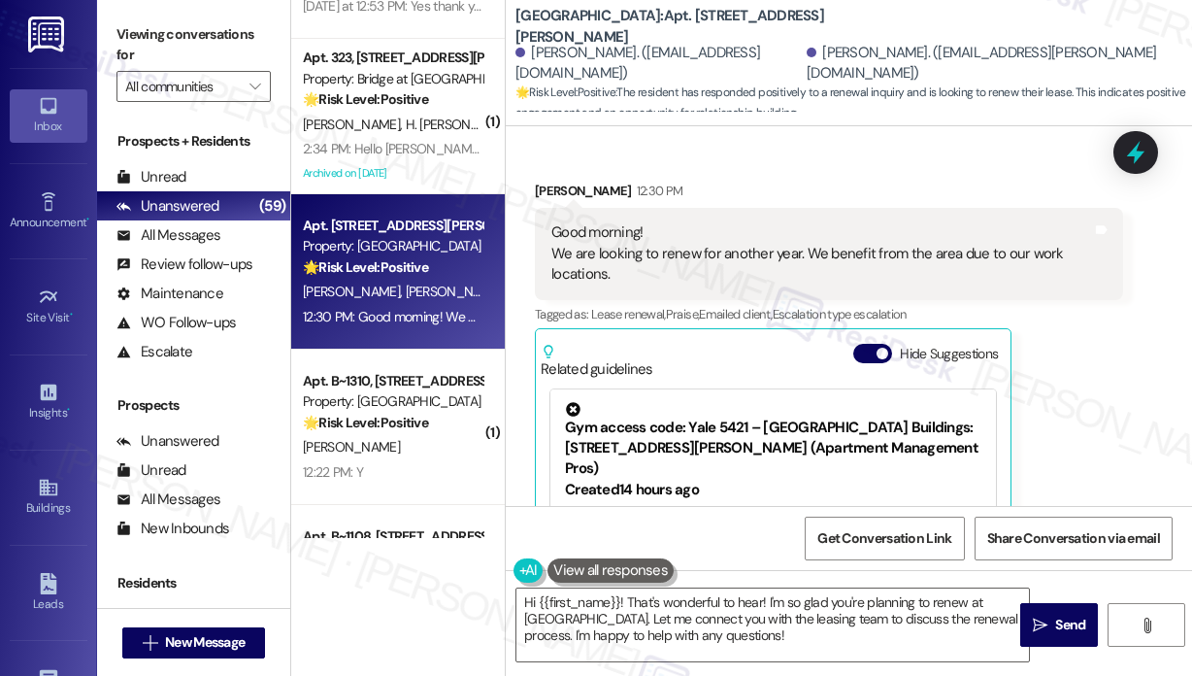
scroll to position [1023, 0]
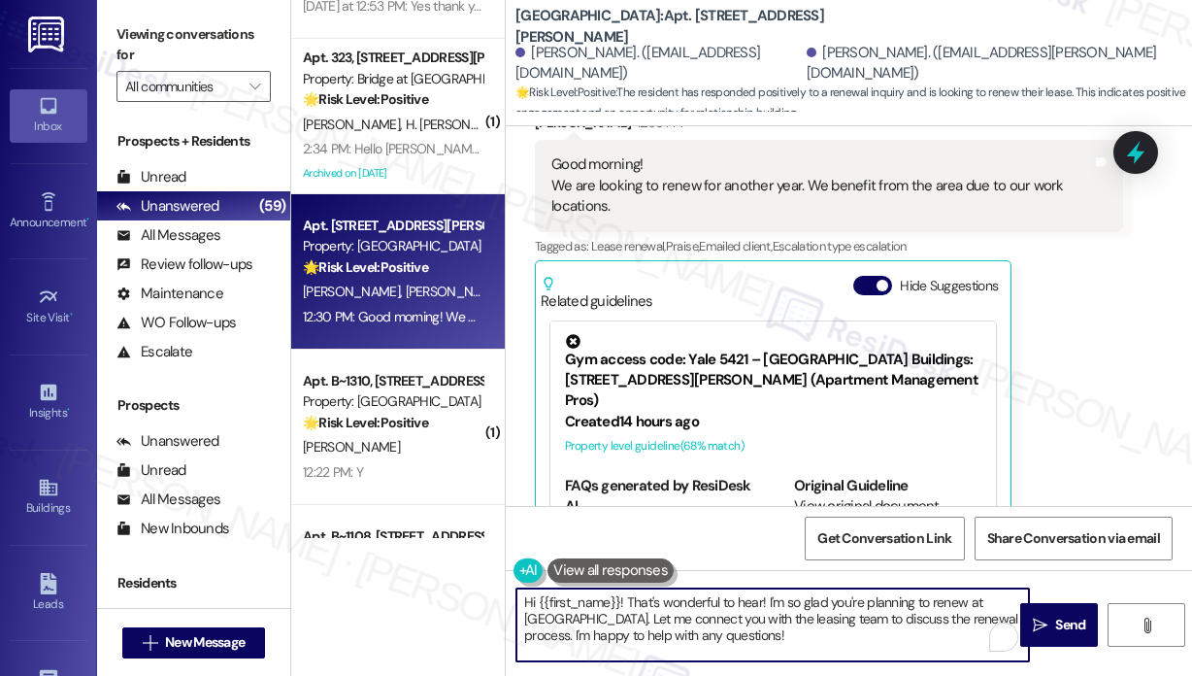
click at [834, 637] on textarea "Hi {{first_name}}! That's wonderful to hear! I'm so glad you're planning to ren…" at bounding box center [772, 624] width 513 height 73
click at [816, 640] on textarea "Hi {{first_name}}! That's wonderful to hear! I'm so glad you're planning to ren…" at bounding box center [772, 624] width 513 height 73
click at [803, 631] on textarea "Hi {{first_name}}! That's wonderful to hear! I'm so glad you're planning to ren…" at bounding box center [772, 624] width 513 height 73
click at [818, 644] on textarea "Hi {{first_name}}! That's wonderful to hear! I'm so glad you're planning to ren…" at bounding box center [772, 624] width 513 height 73
click at [1049, 621] on span " Send" at bounding box center [1059, 625] width 61 height 20
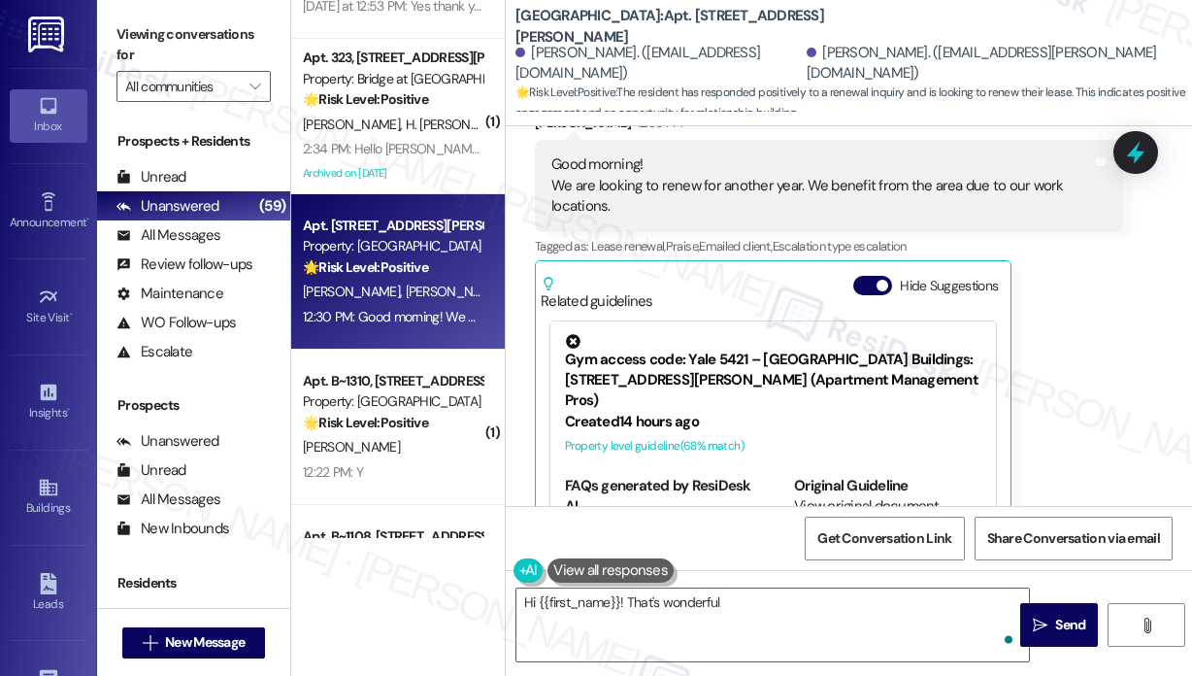
scroll to position [1119, 0]
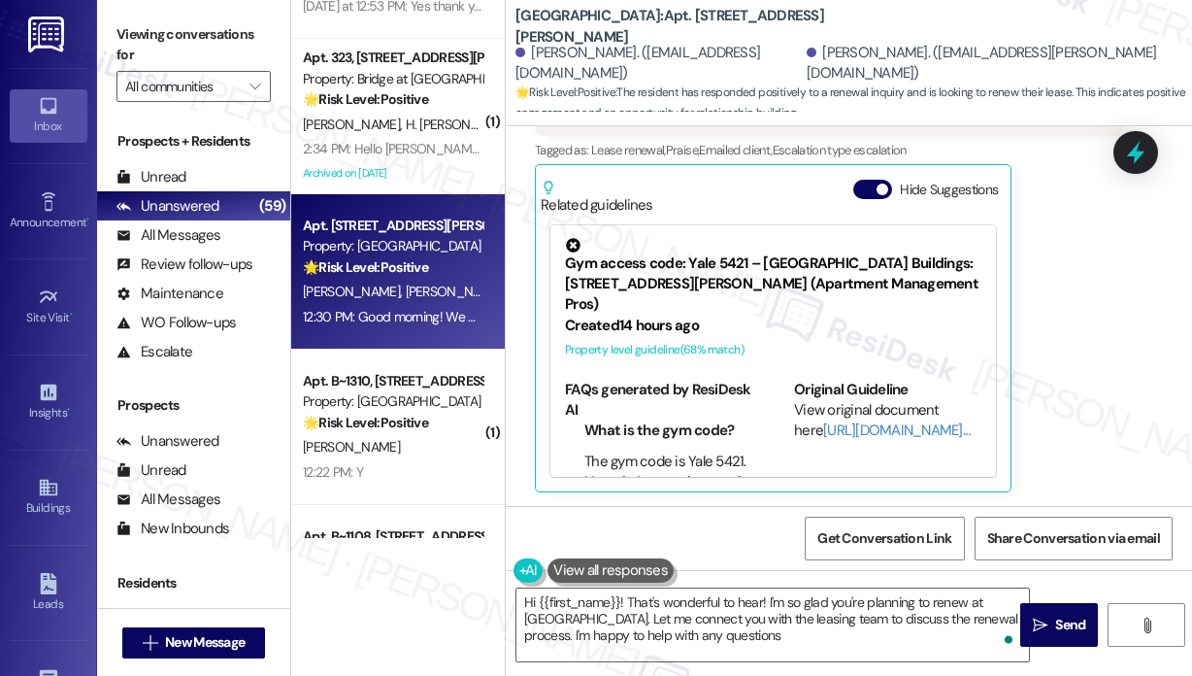
type textarea "Hi {{first_name}}! That's wonderful to hear! I'm so glad you're planning to ren…"
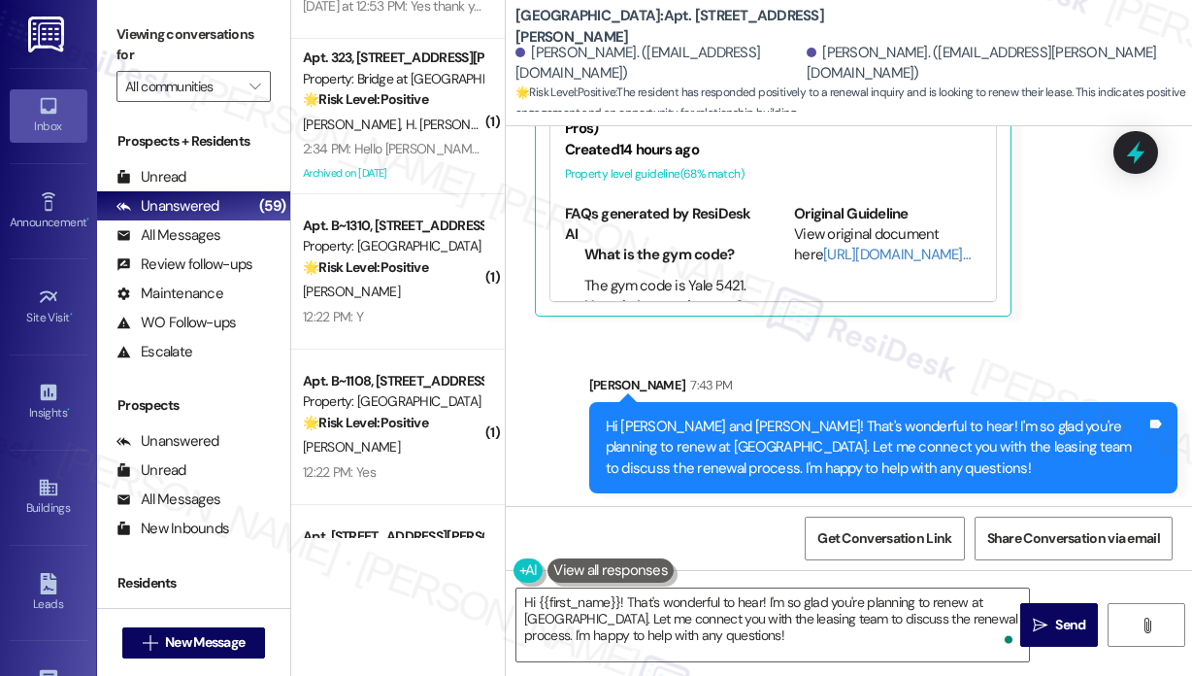
scroll to position [1297, 0]
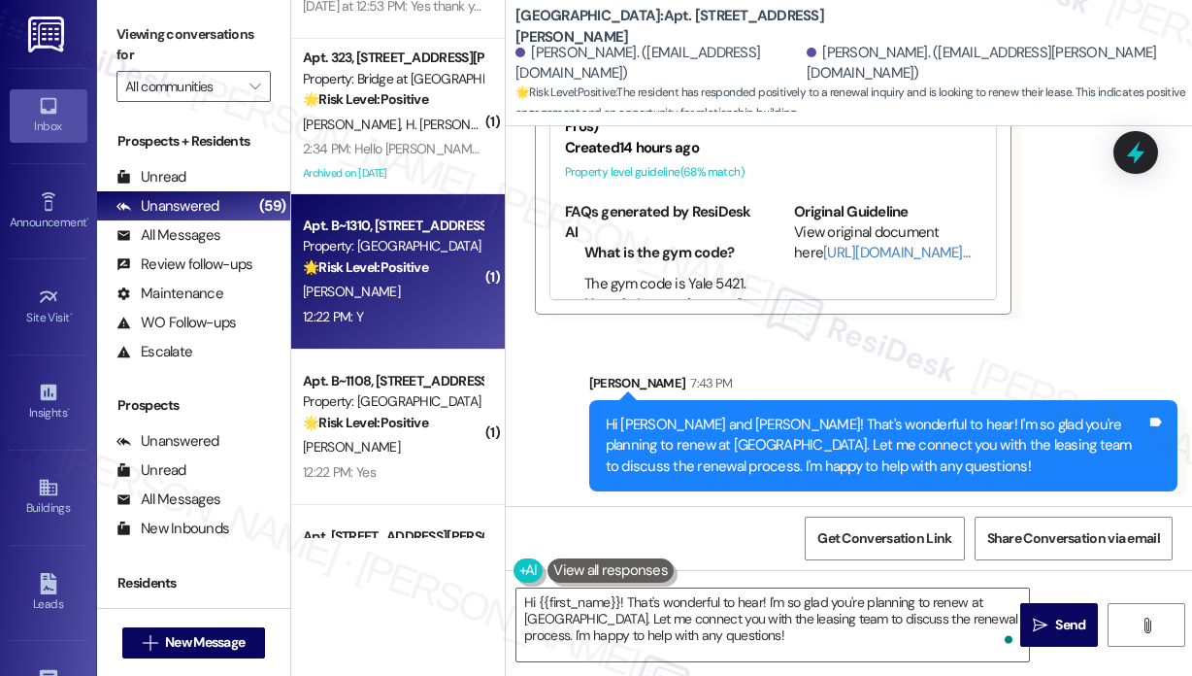
click at [425, 322] on div "12:22 PM: Y 12:22 PM: Y" at bounding box center [392, 317] width 183 height 24
type textarea "Fetching suggested responses. Please feel free to read through the conversation…"
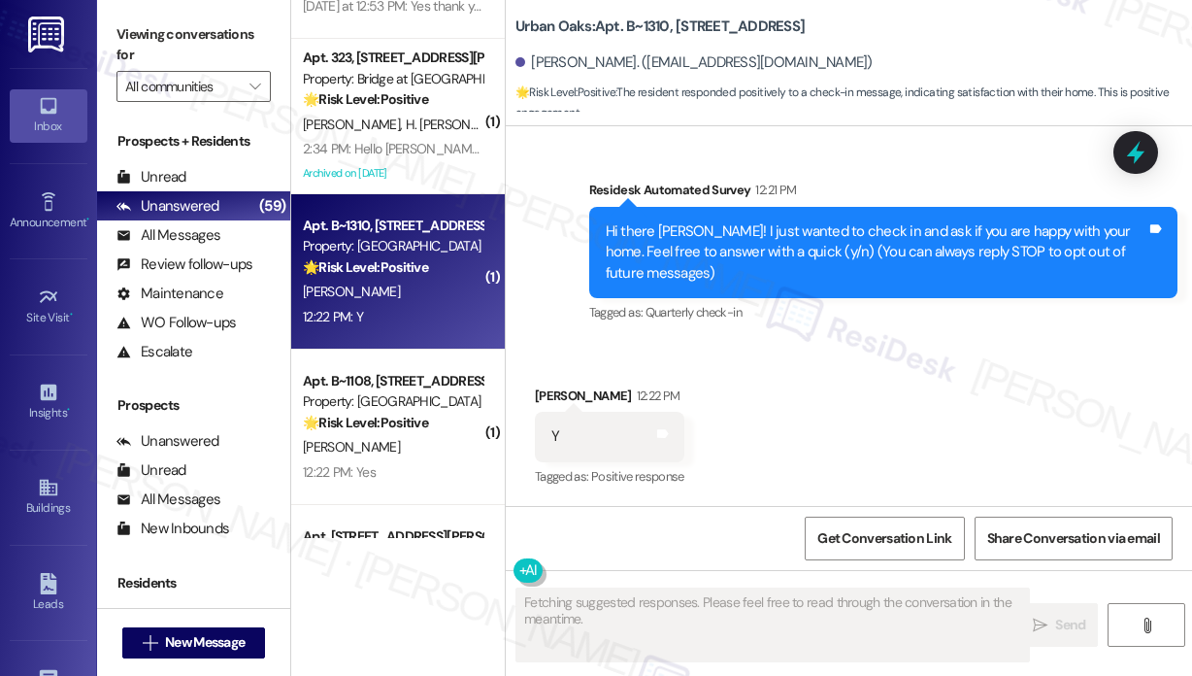
scroll to position [119, 0]
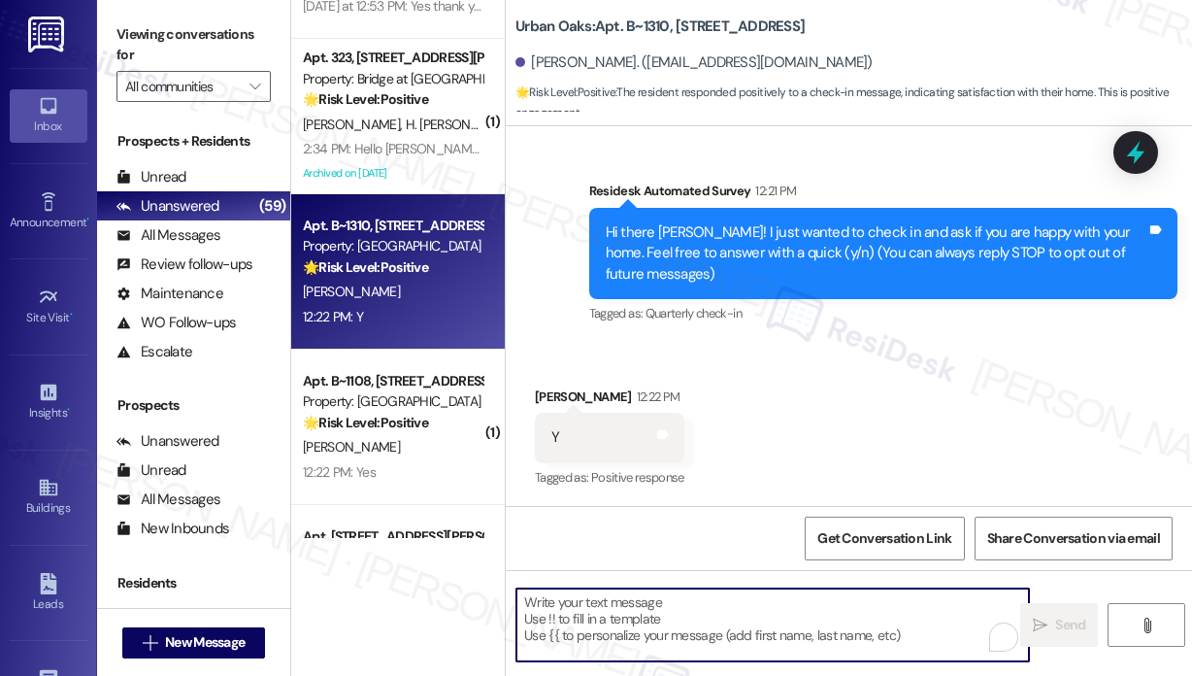
click at [618, 615] on textarea "To enrich screen reader interactions, please activate Accessibility in Grammarl…" at bounding box center [772, 624] width 513 height 73
click at [718, 624] on textarea "To enrich screen reader interactions, please activate Accessibility in Grammarl…" at bounding box center [772, 624] width 513 height 73
paste textarea "Renewal Request for Another Year"
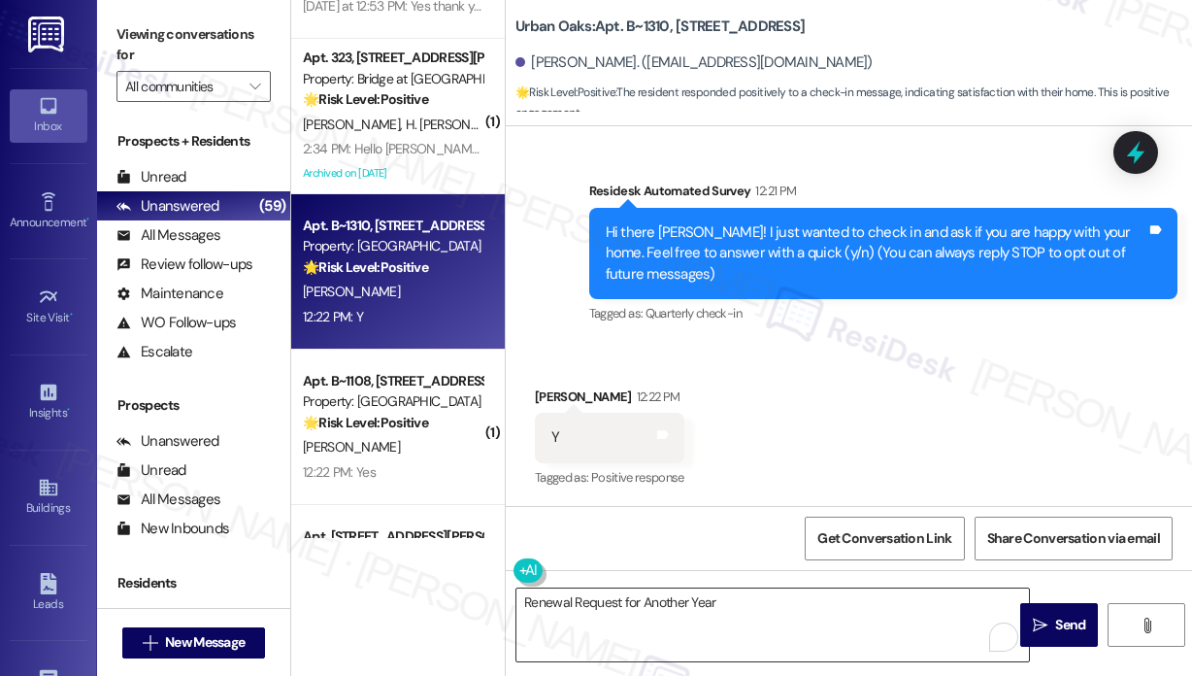
click at [667, 591] on textarea "Renewal Request for Another Year" at bounding box center [772, 624] width 513 height 73
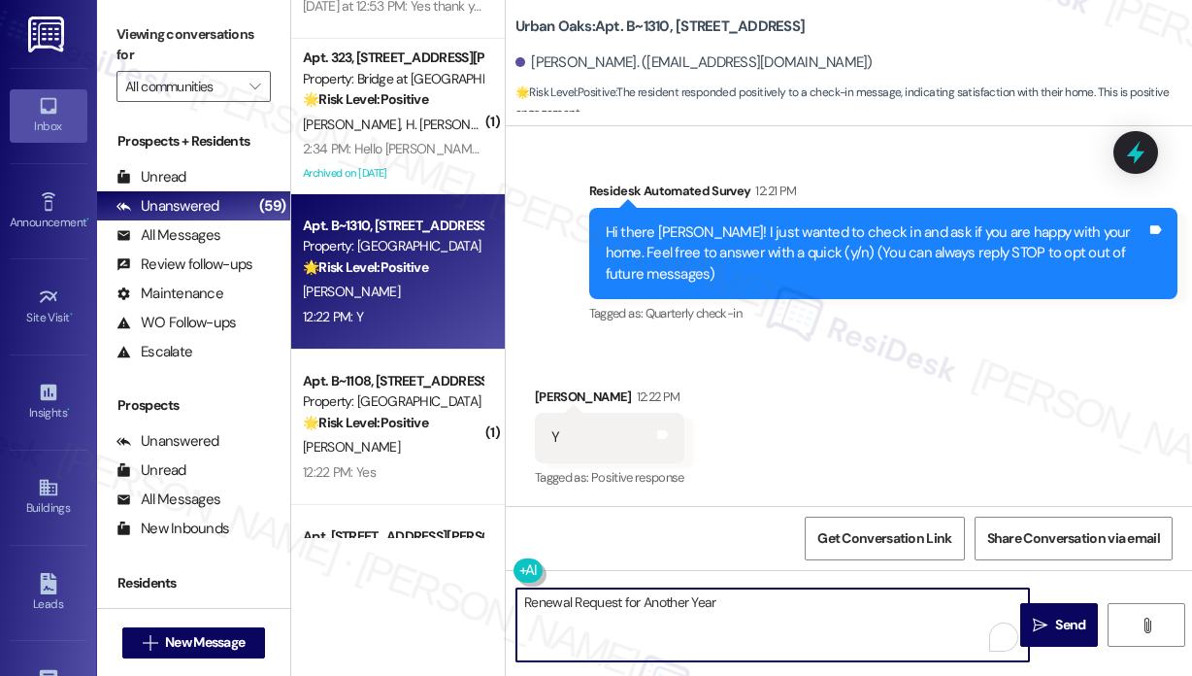
drag, startPoint x: 734, startPoint y: 599, endPoint x: 522, endPoint y: 590, distance: 211.8
click at [522, 593] on textarea "Renewal Request for Another Year" at bounding box center [772, 624] width 513 height 73
paste textarea "Great! 😊 If I may ask...has {{property}} lived up to your expectations?"
type textarea "Great! 😊 If I may ask...has {{property}} lived up to your expectations?"
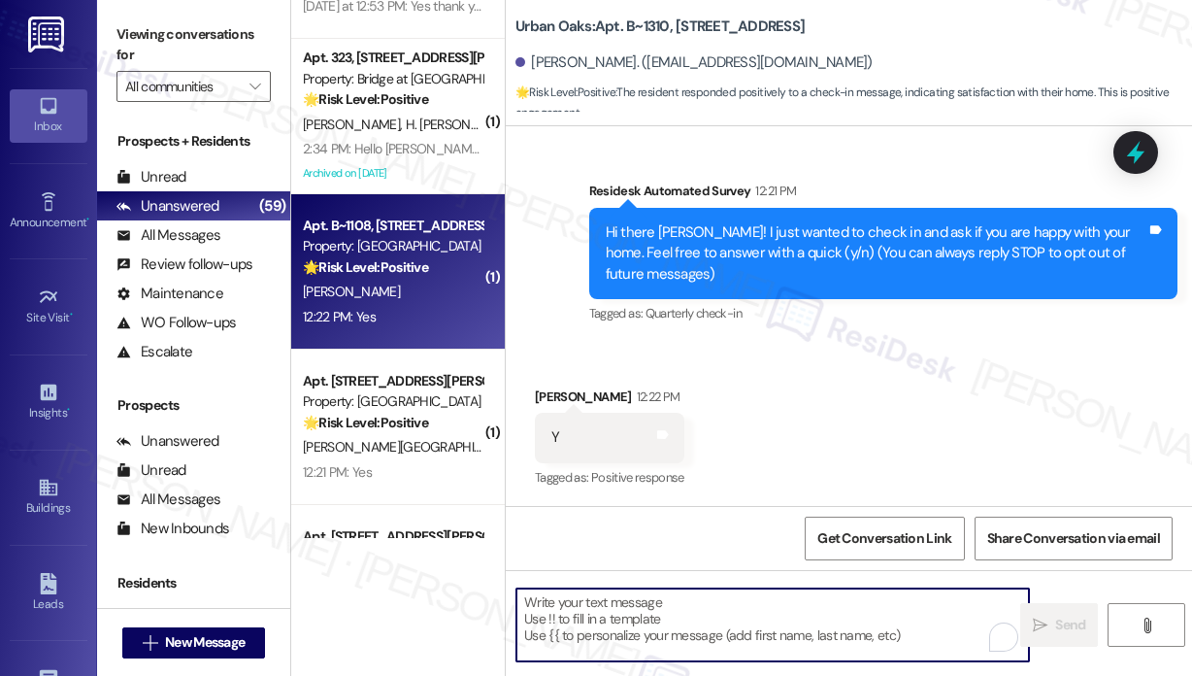
click at [391, 318] on div "12:22 PM: Yes 12:22 PM: Yes" at bounding box center [392, 317] width 183 height 24
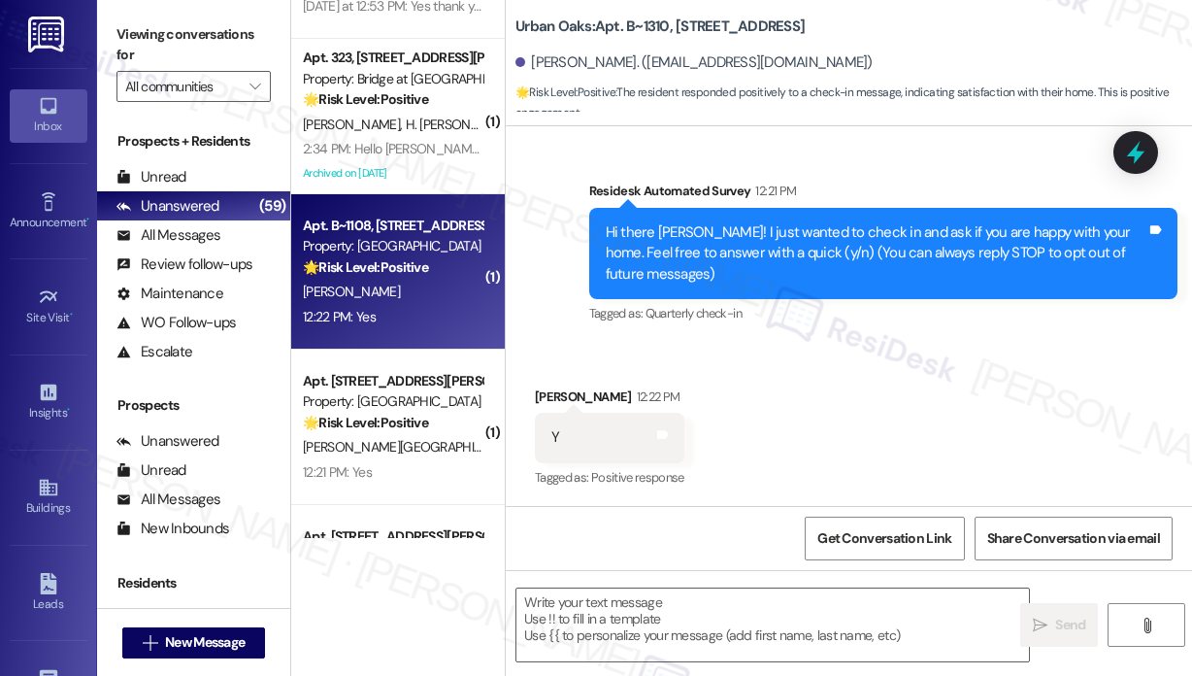
type textarea "Fetching suggested responses. Please feel free to read through the conversation…"
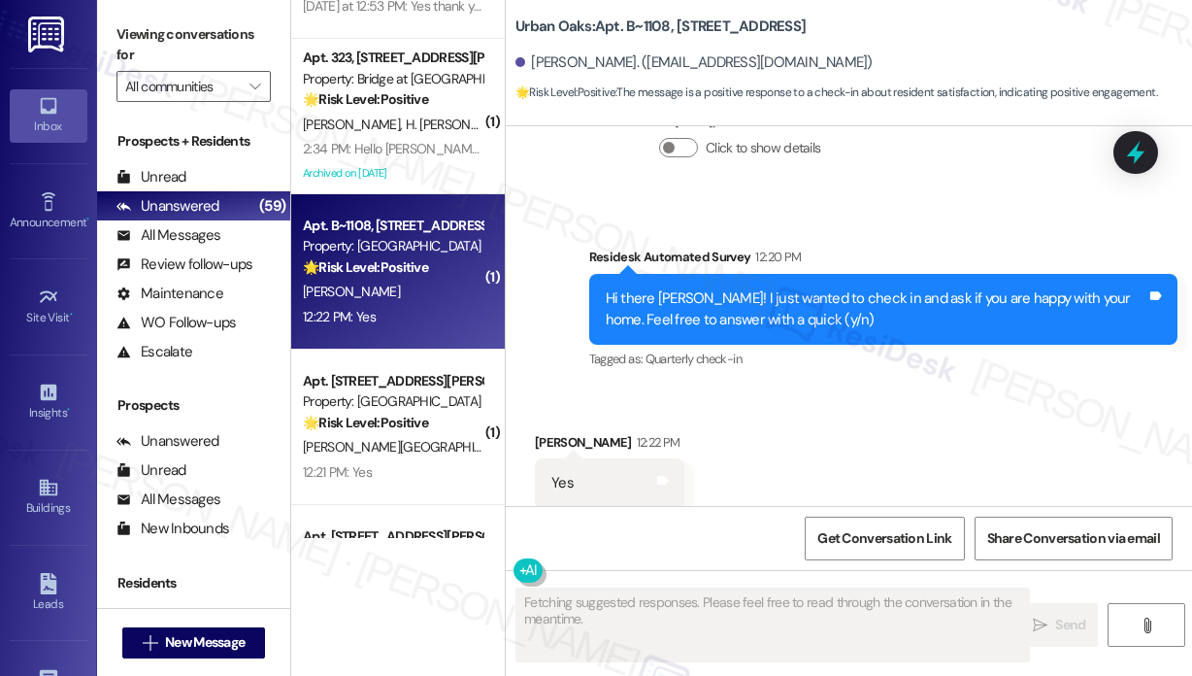
scroll to position [914, 0]
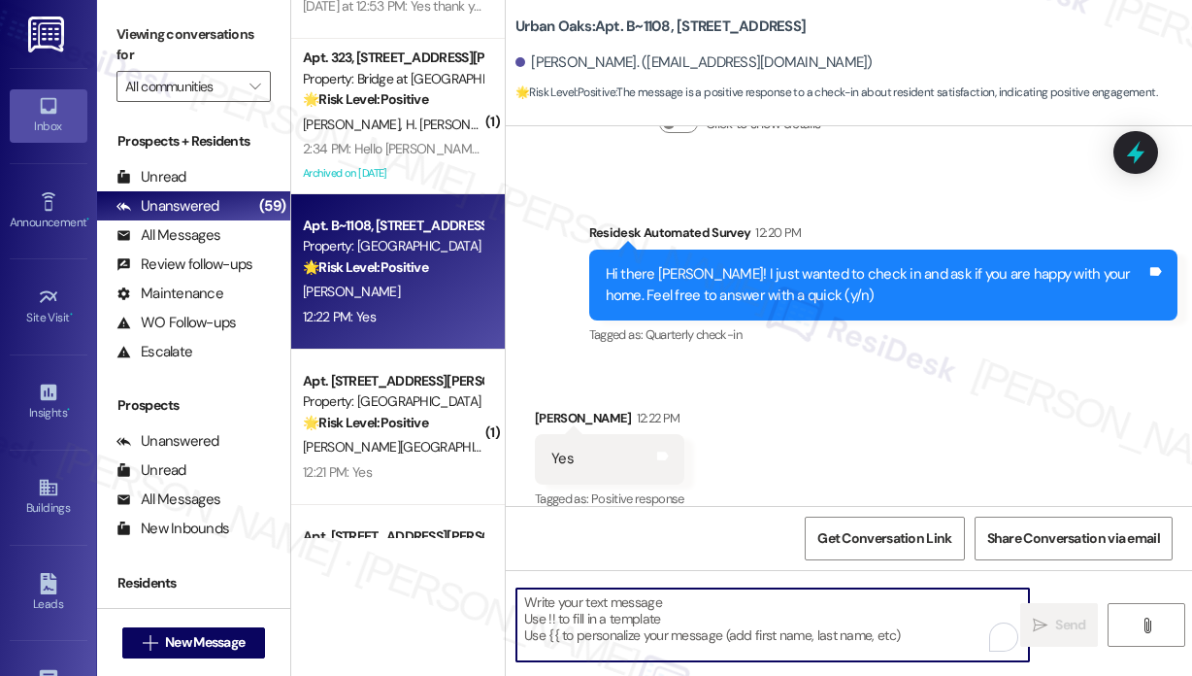
click at [772, 597] on textarea "To enrich screen reader interactions, please activate Accessibility in Grammarl…" at bounding box center [772, 624] width 513 height 73
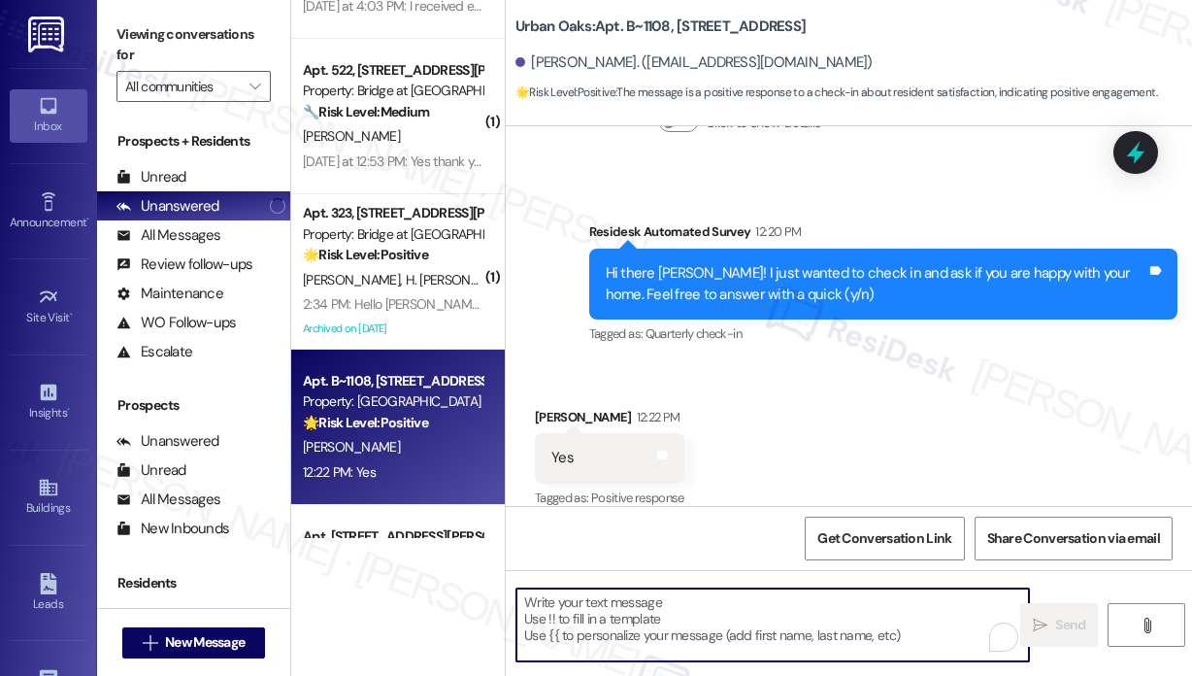
click at [802, 425] on div "Received via SMS [PERSON_NAME] 12:22 PM Yes Tags and notes Tagged as: Positive …" at bounding box center [849, 445] width 686 height 164
click at [728, 632] on textarea "To enrich screen reader interactions, please activate Accessibility in Grammarl…" at bounding box center [772, 624] width 513 height 73
paste textarea "Great! 😊 If I may ask...has {{property}} lived up to your expectations?"
type textarea "Great! 😊 If I may ask...has {{property}} lived up to your expectations?"
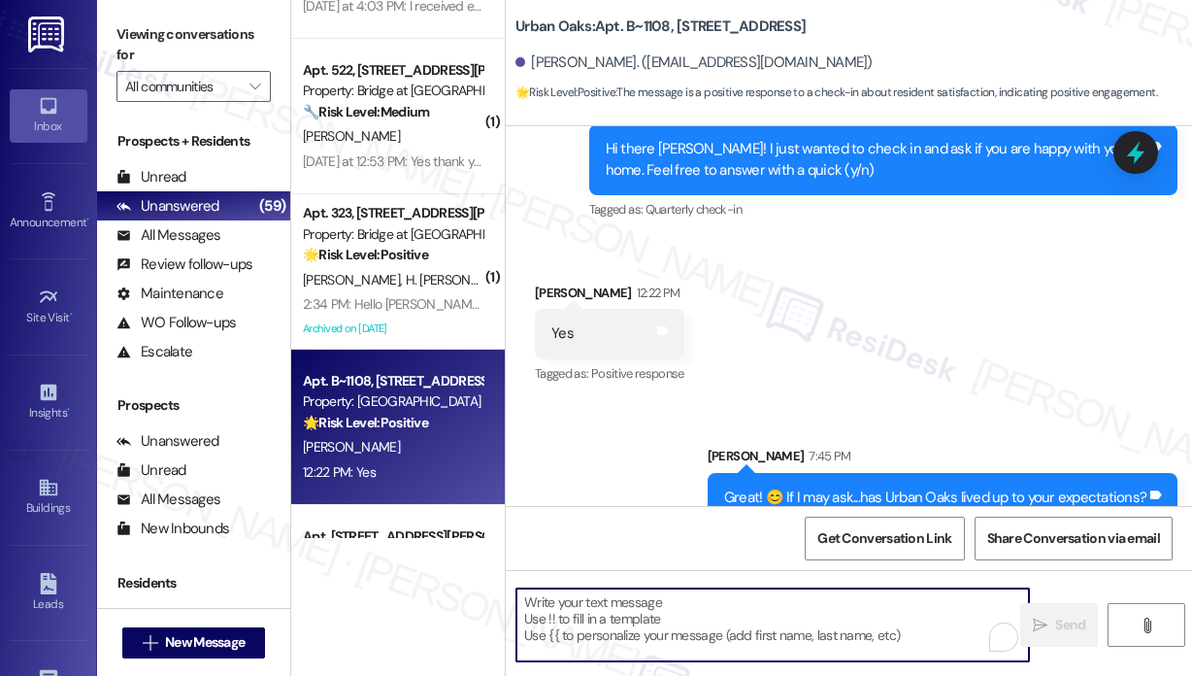
scroll to position [1050, 0]
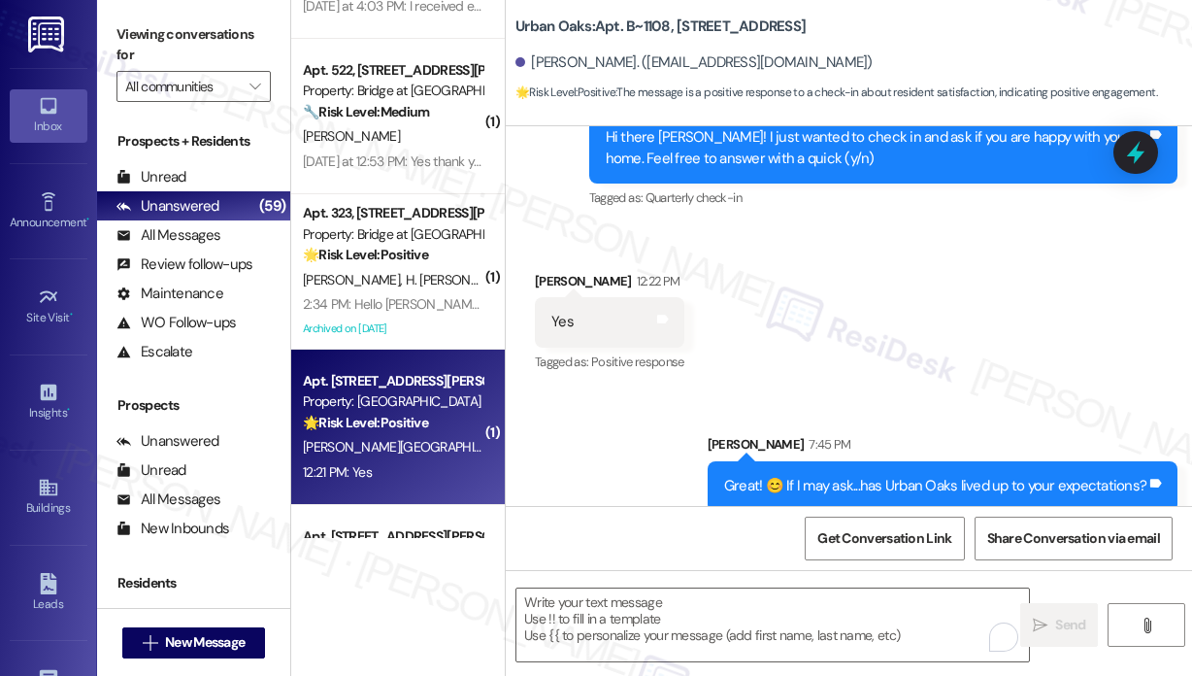
click at [408, 436] on div "[PERSON_NAME][GEOGRAPHIC_DATA][PERSON_NAME]" at bounding box center [392, 447] width 183 height 24
type textarea "Fetching suggested responses. Please feel free to read through the conversation…"
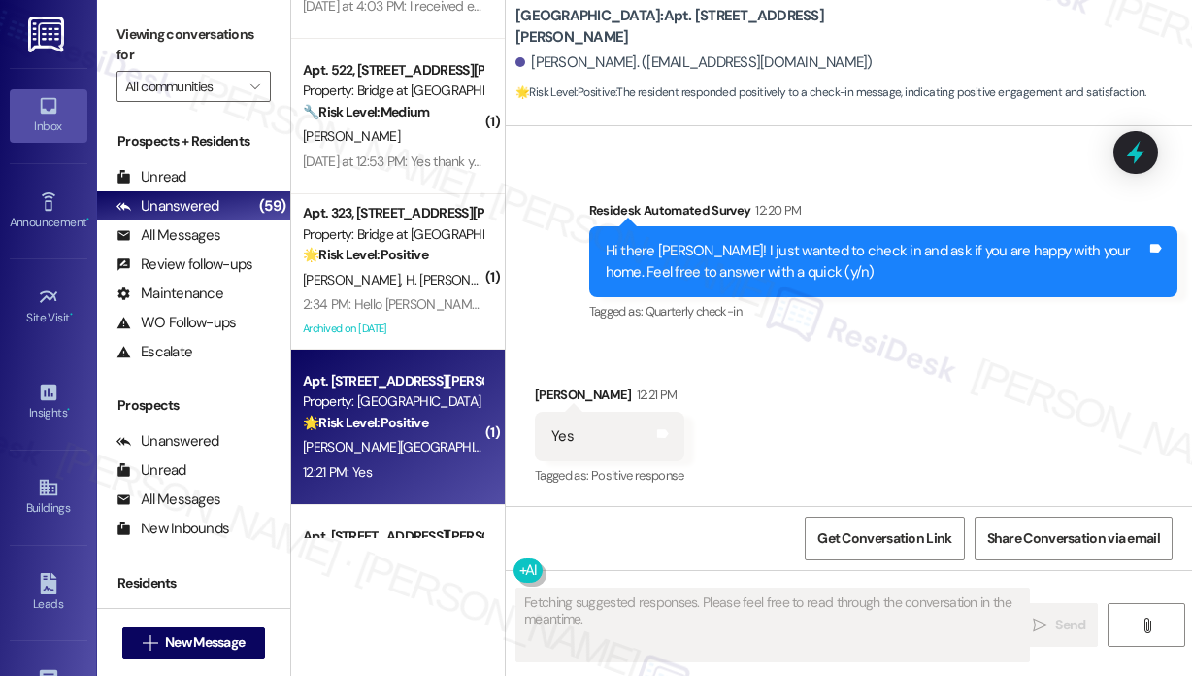
scroll to position [545, 0]
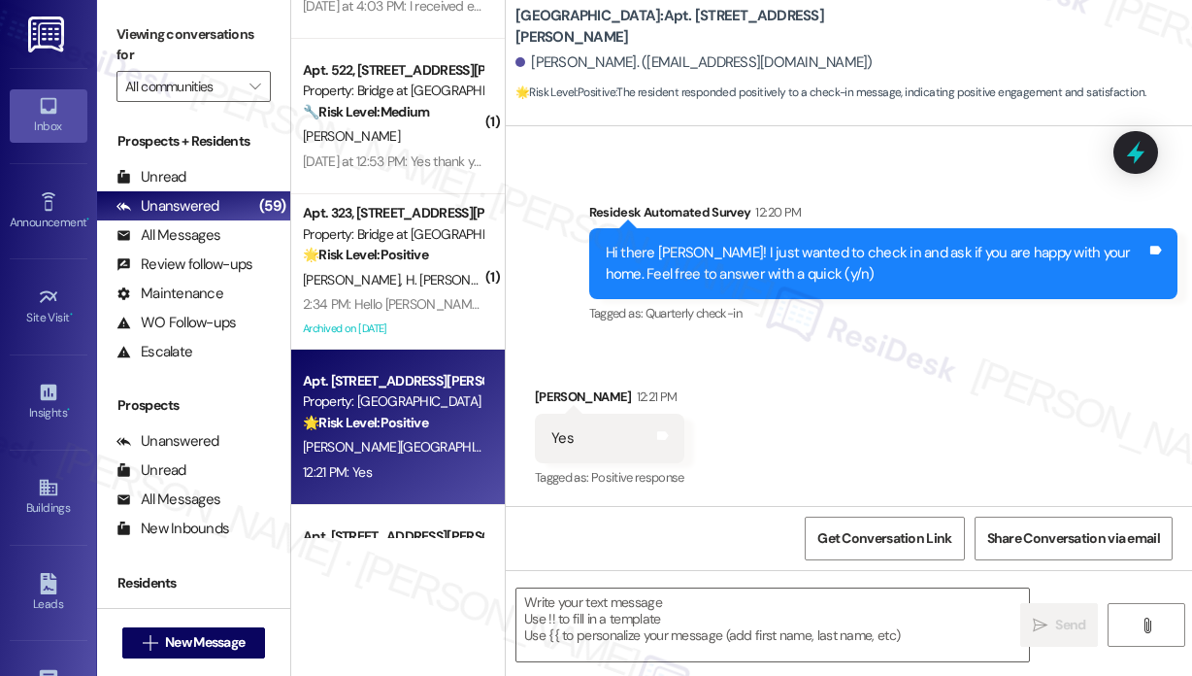
click at [959, 428] on div "Received via SMS [PERSON_NAME] 12:21 PM Yes Tags and notes Tagged as: Positive …" at bounding box center [849, 425] width 686 height 164
click at [805, 615] on textarea at bounding box center [772, 624] width 513 height 73
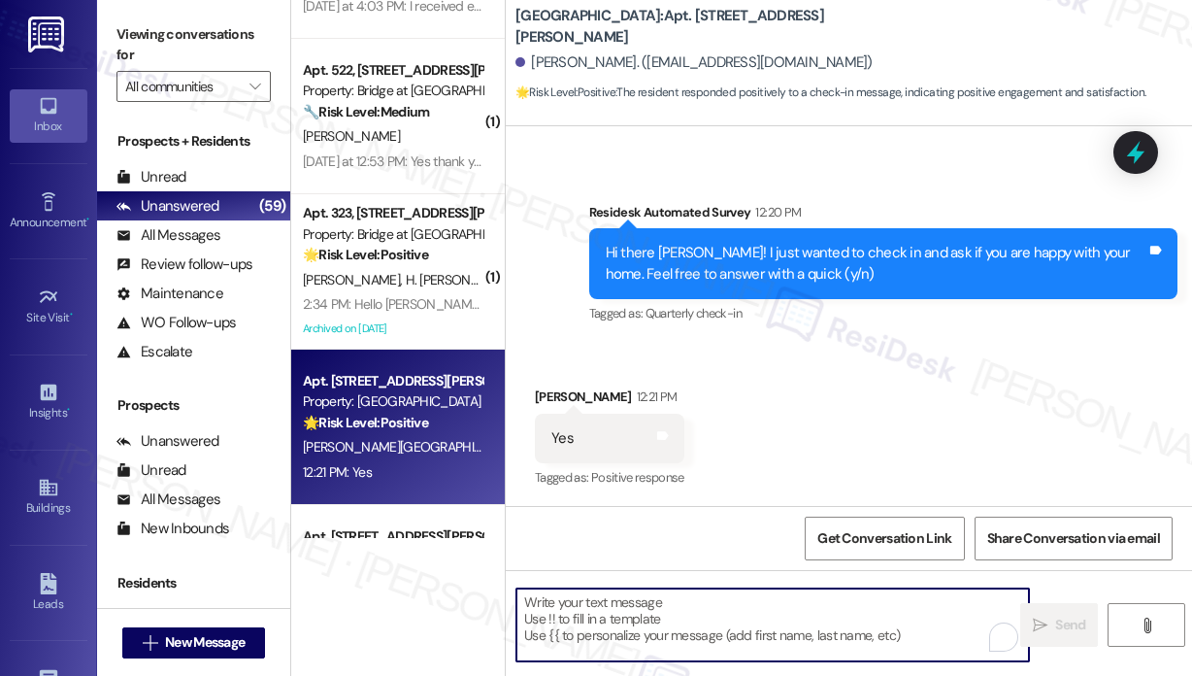
paste textarea "Great! 😊 If I may ask...has {{property}} lived up to your expectations?"
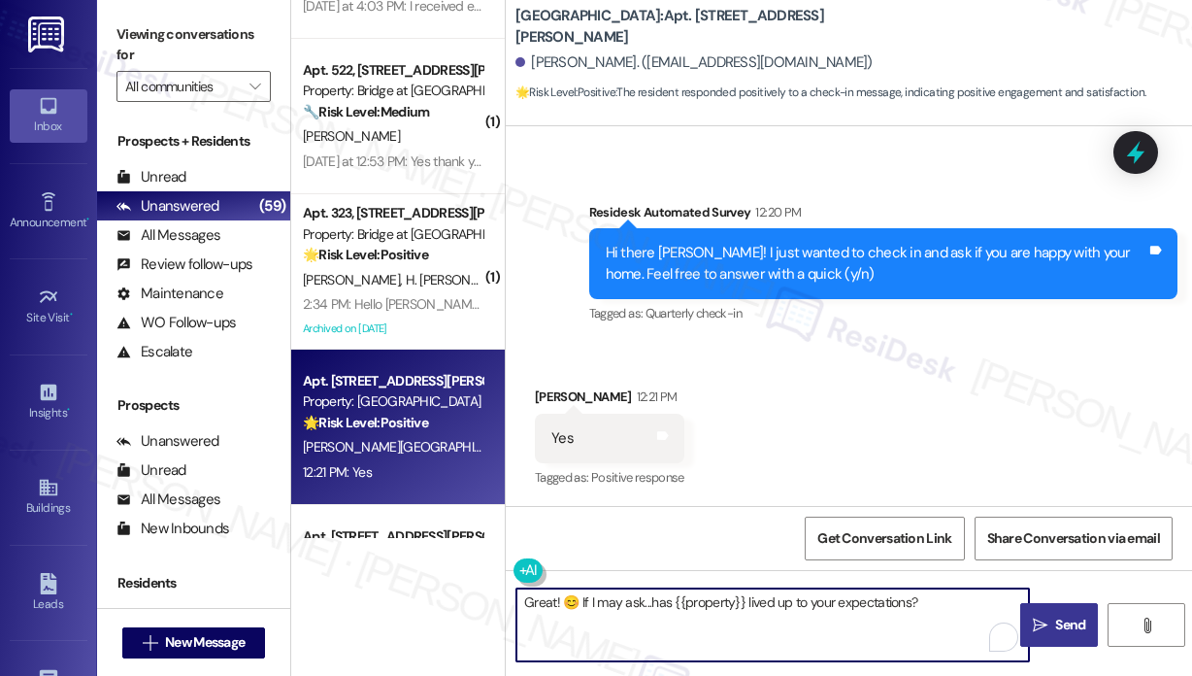
type textarea "Great! 😊 If I may ask...has {{property}} lived up to your expectations?"
click at [1064, 623] on span "Send" at bounding box center [1070, 625] width 30 height 20
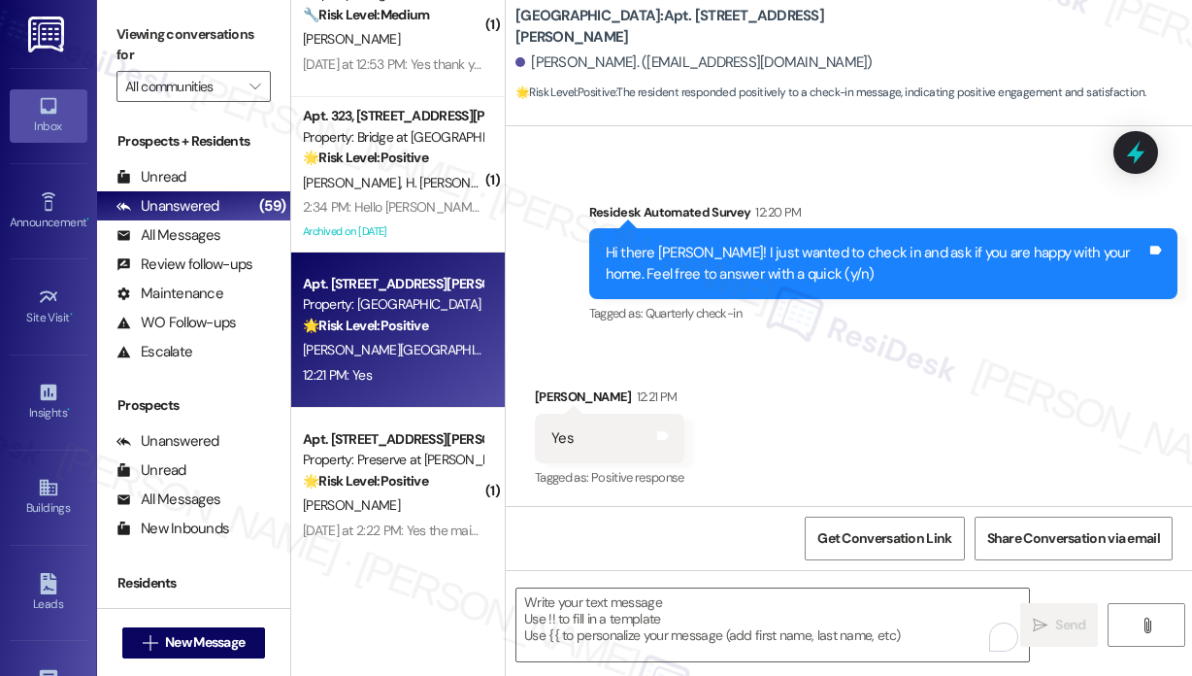
scroll to position [1553, 0]
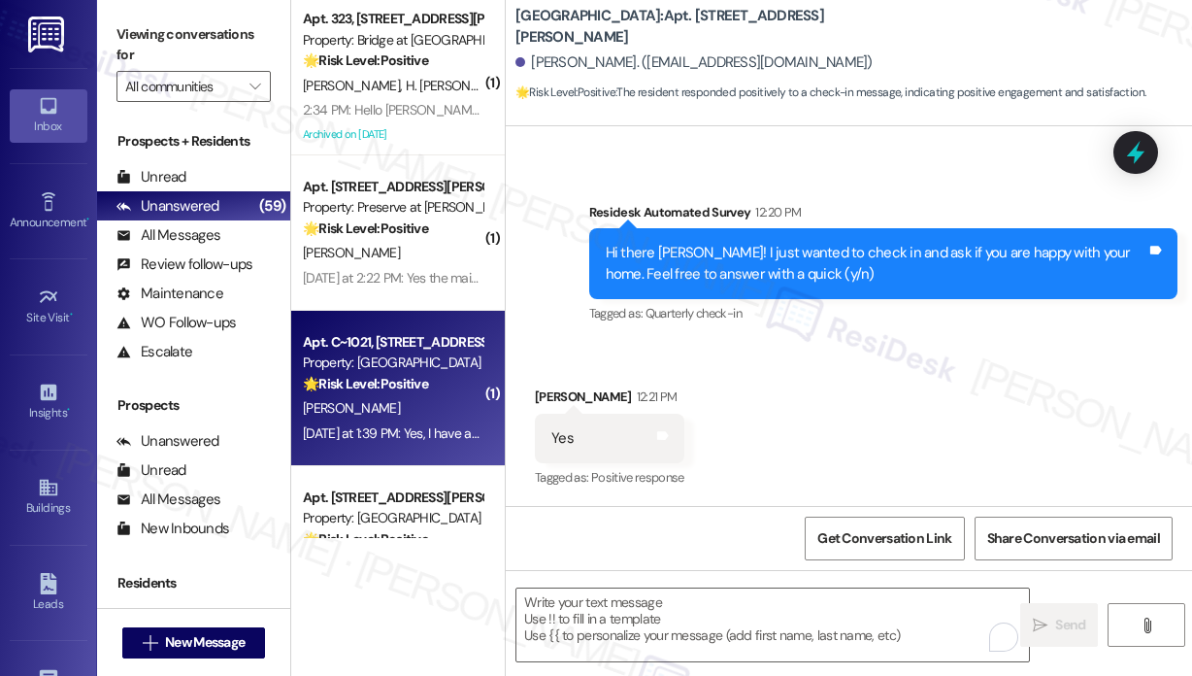
click at [445, 387] on div "🌟 Risk Level: Positive This is a follow-up message regarding a completed work o…" at bounding box center [393, 384] width 180 height 20
type textarea "Fetching suggested responses. Please feel free to read through the conversation…"
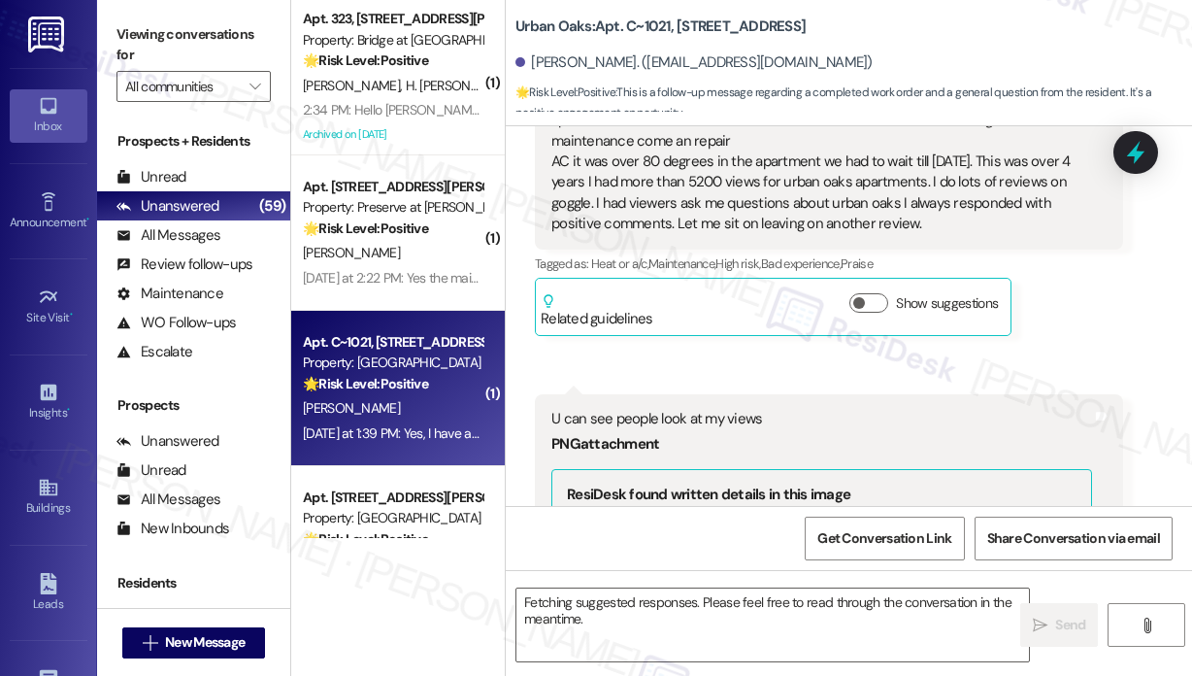
scroll to position [5336, 0]
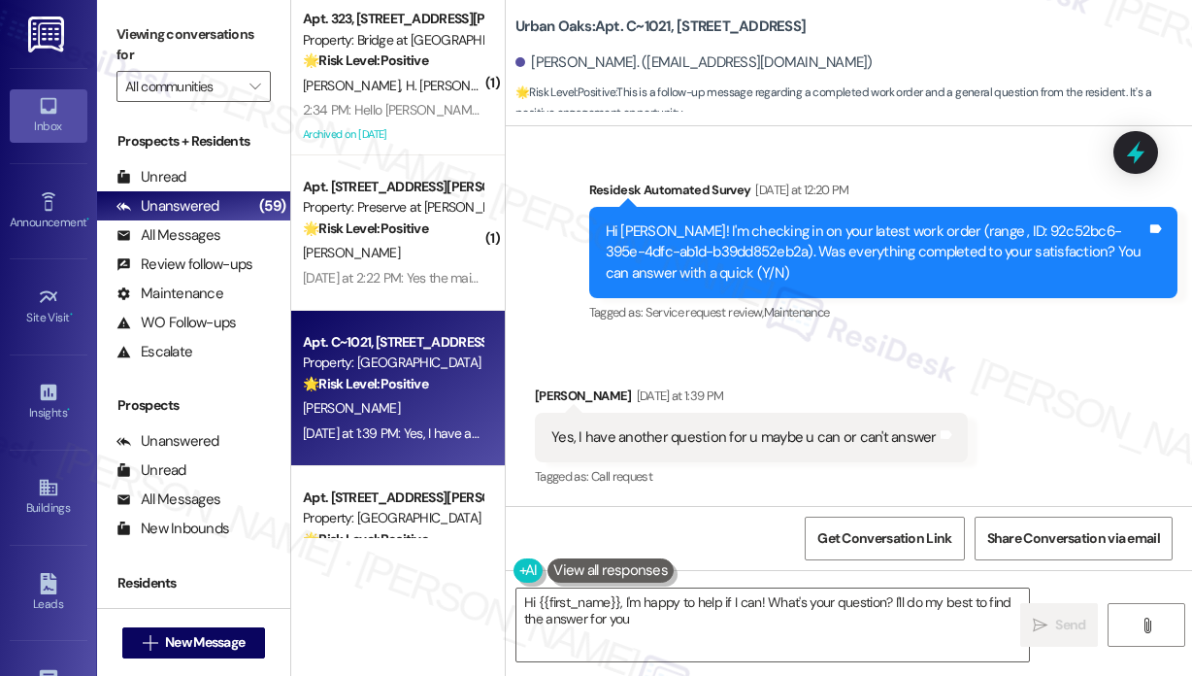
type textarea "Hi {{first_name}}, I'm happy to help if I can! What's your question? I'll do my…"
click at [806, 438] on div "Yes, I have another question for u maybe u can or can't answer" at bounding box center [743, 437] width 385 height 20
click at [1072, 411] on div "Received via SMS [PERSON_NAME] [DATE] at 1:39 PM Yes, I have another question f…" at bounding box center [849, 424] width 686 height 164
click at [854, 615] on textarea "Hi {{first_name}}, I'm happy to help if I can! What's your question? I'll do my…" at bounding box center [772, 624] width 513 height 73
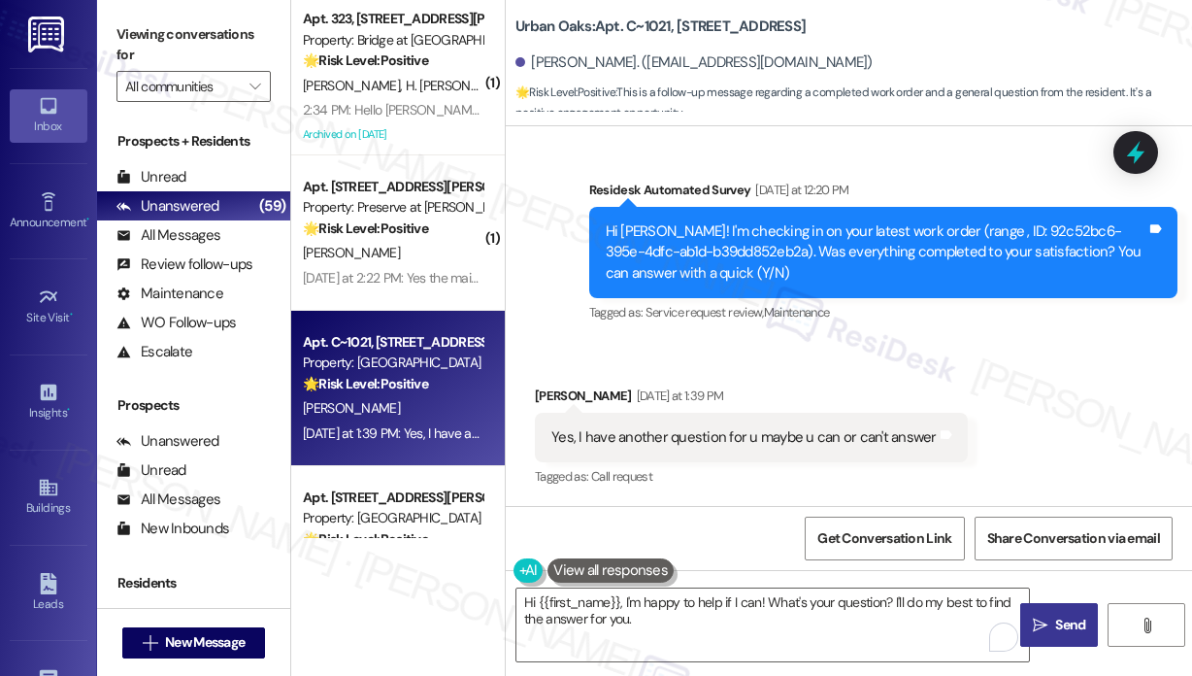
click at [1066, 621] on span "Send" at bounding box center [1070, 625] width 30 height 20
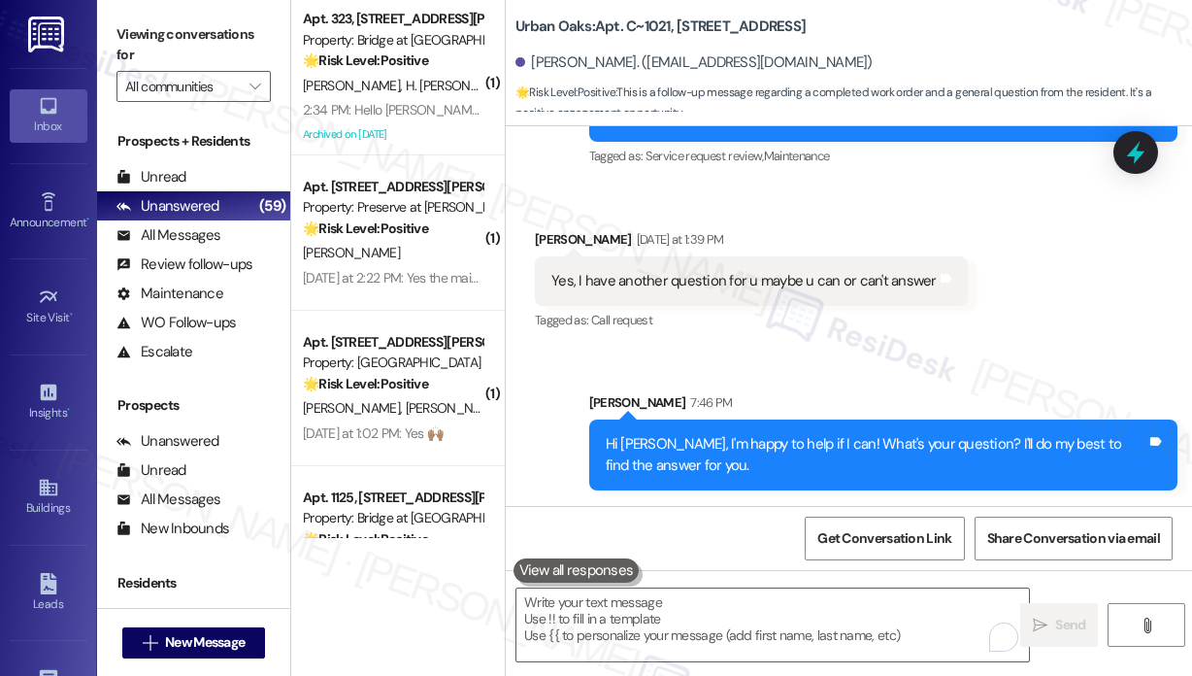
scroll to position [5492, 0]
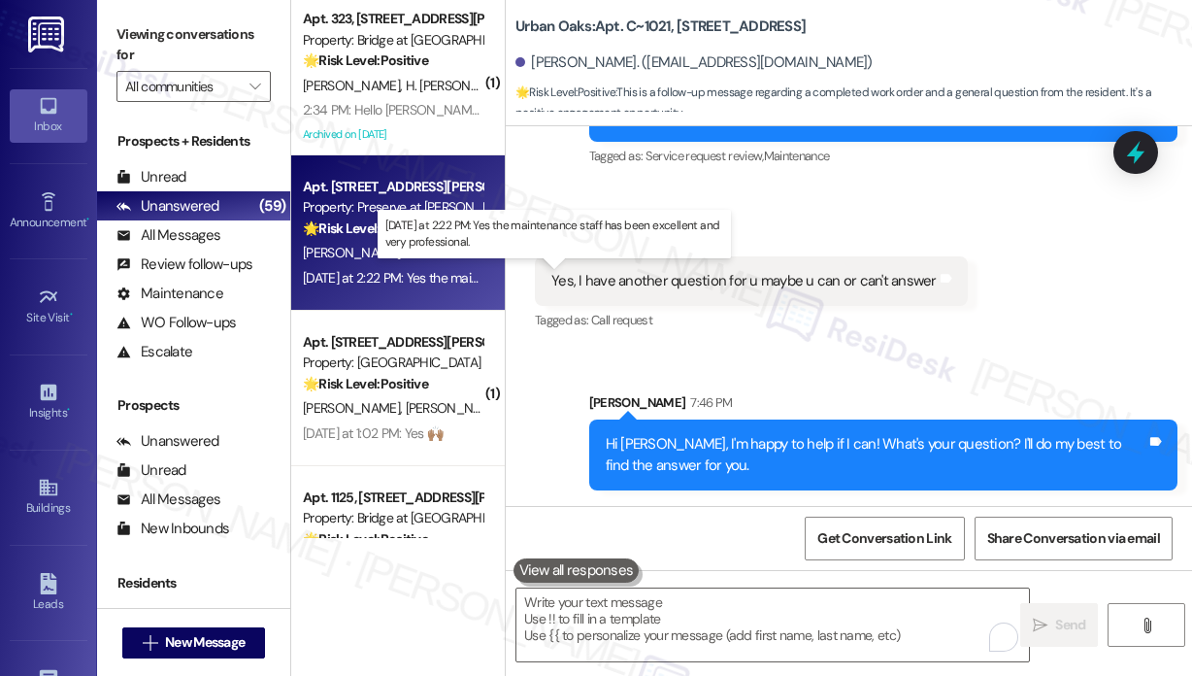
click at [381, 281] on div "[DATE] at 2:22 PM: Yes the maintenance staff has been excellent and very profes…" at bounding box center [546, 277] width 487 height 17
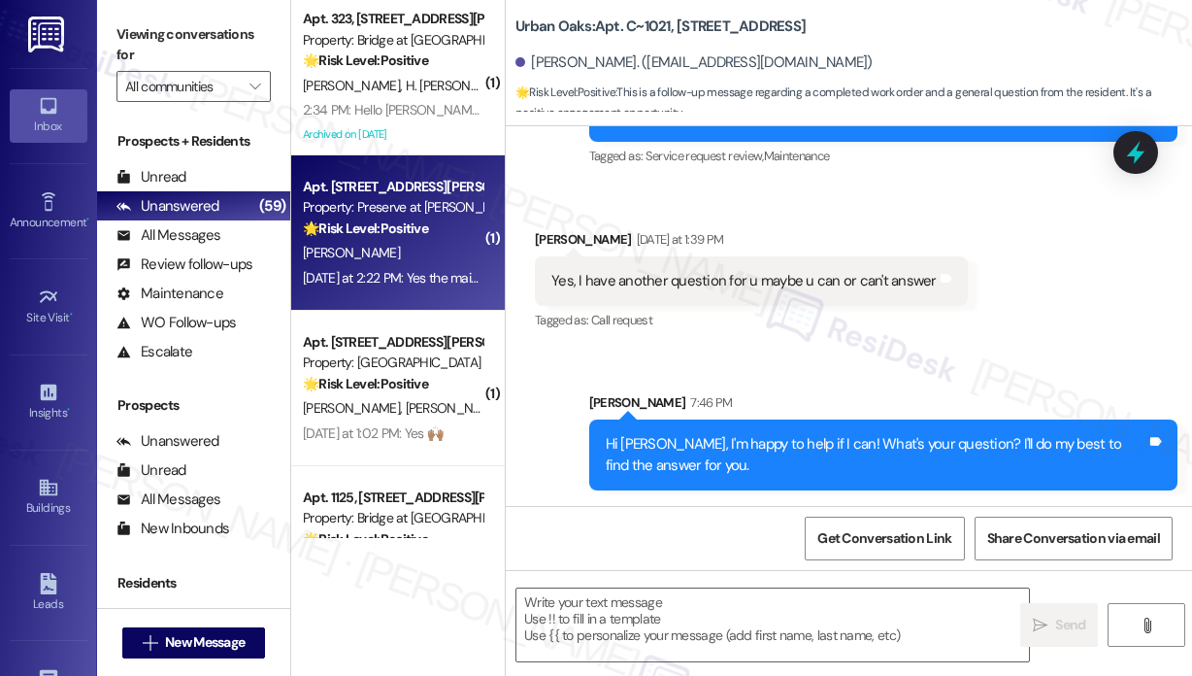
type textarea "Fetching suggested responses. Please feel free to read through the conversation…"
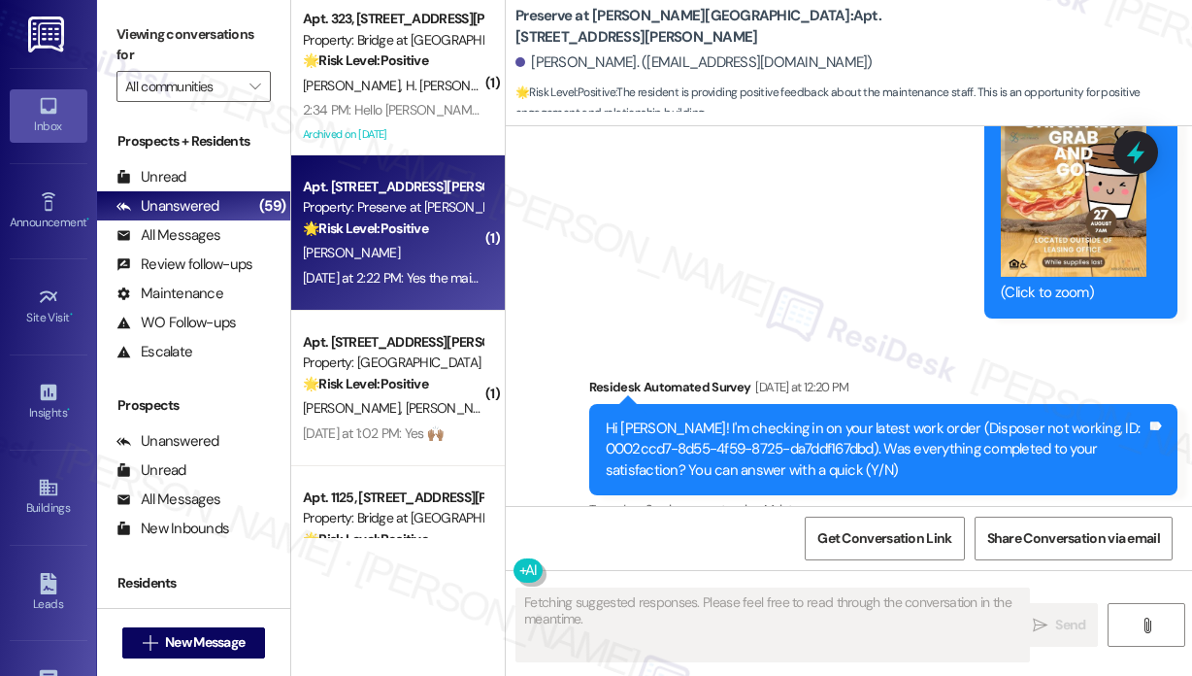
scroll to position [14679, 0]
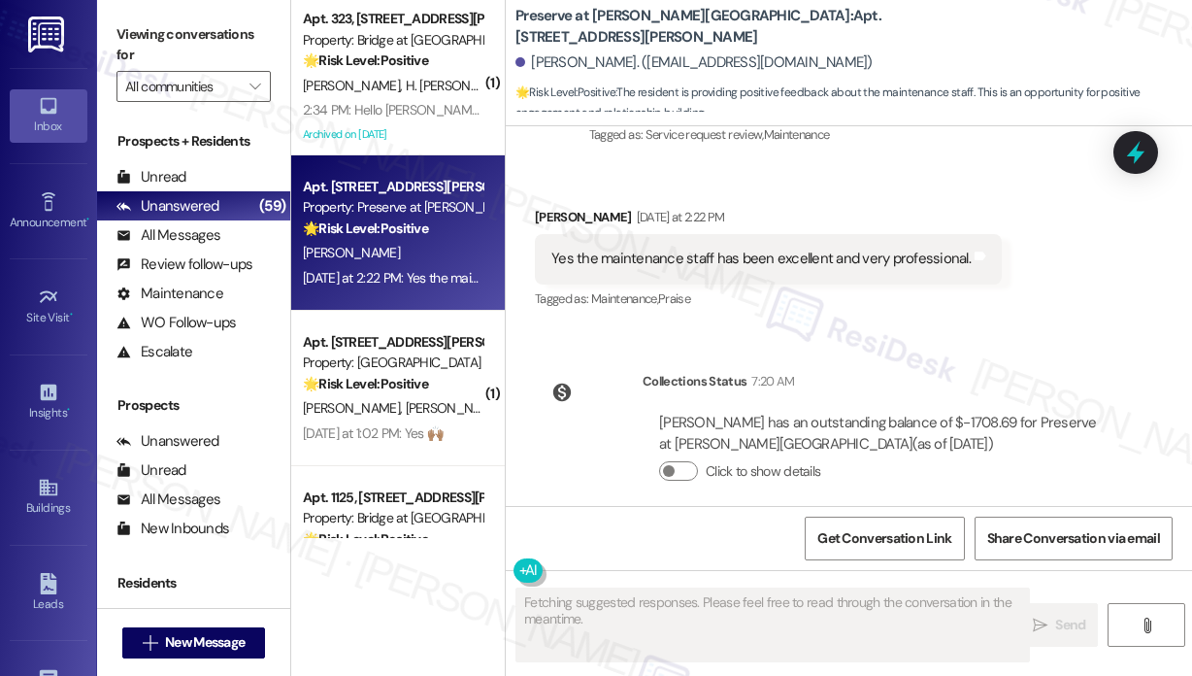
click at [734, 300] on div "Received via SMS [PERSON_NAME] [DATE] at 2:22 PM Yes the maintenance staff has …" at bounding box center [768, 259] width 496 height 135
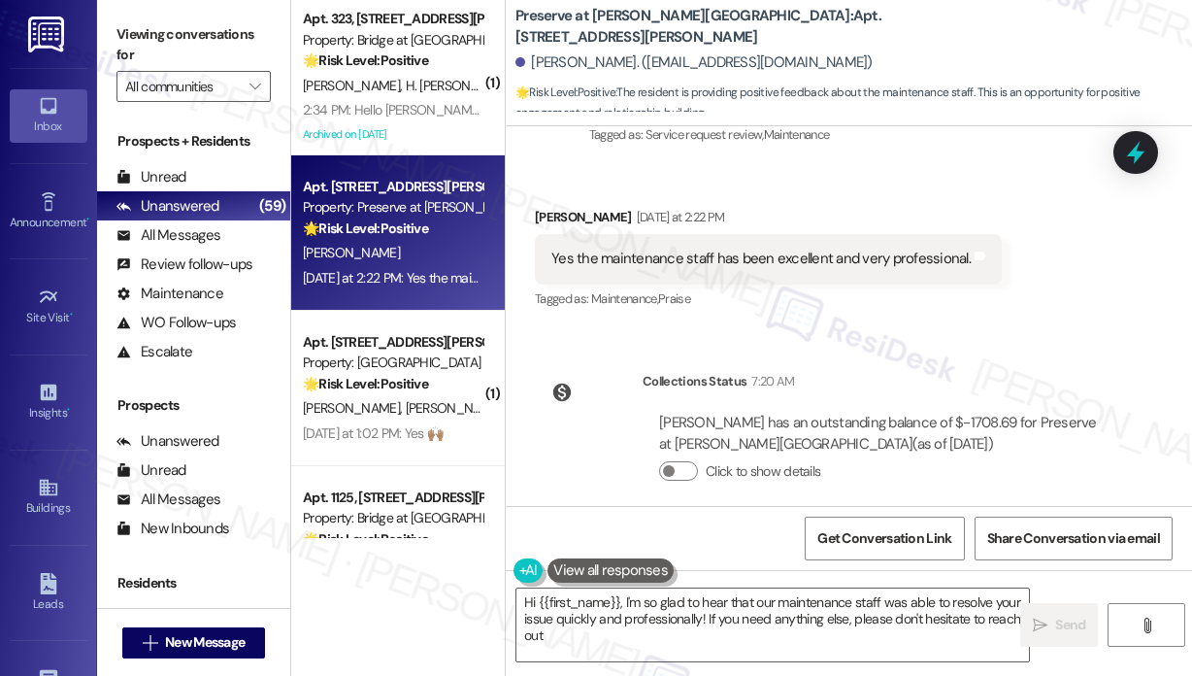
type textarea "Hi {{first_name}}, I'm so glad to hear that our maintenance staff was able to r…"
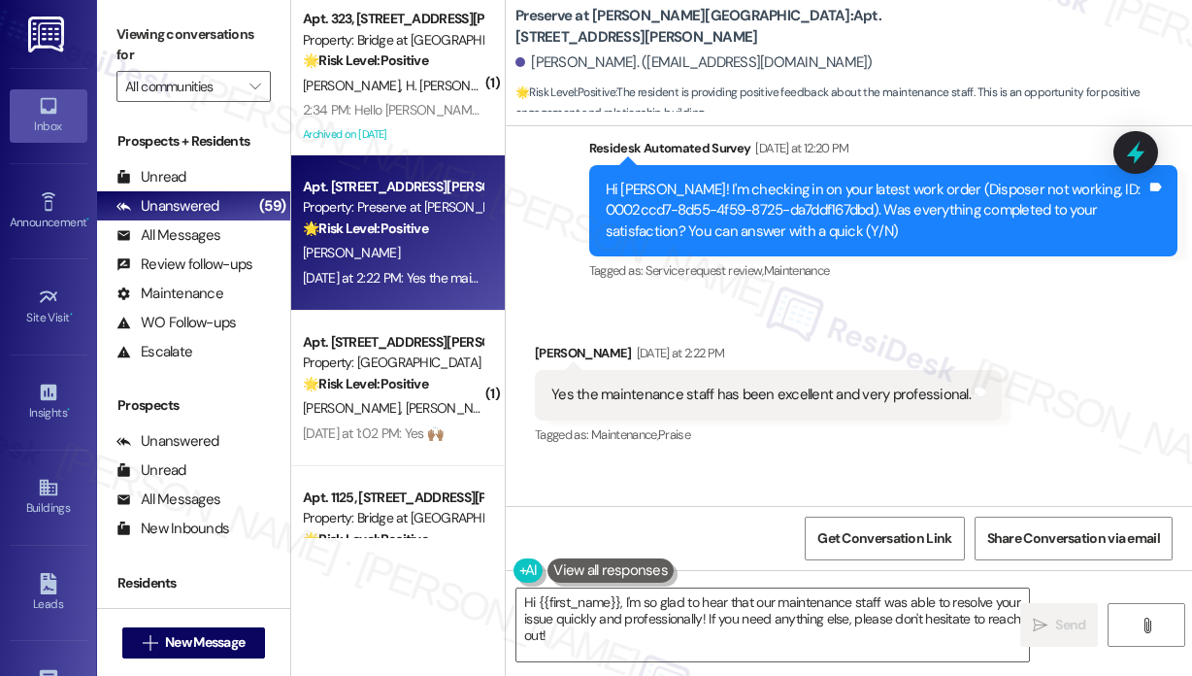
scroll to position [14485, 0]
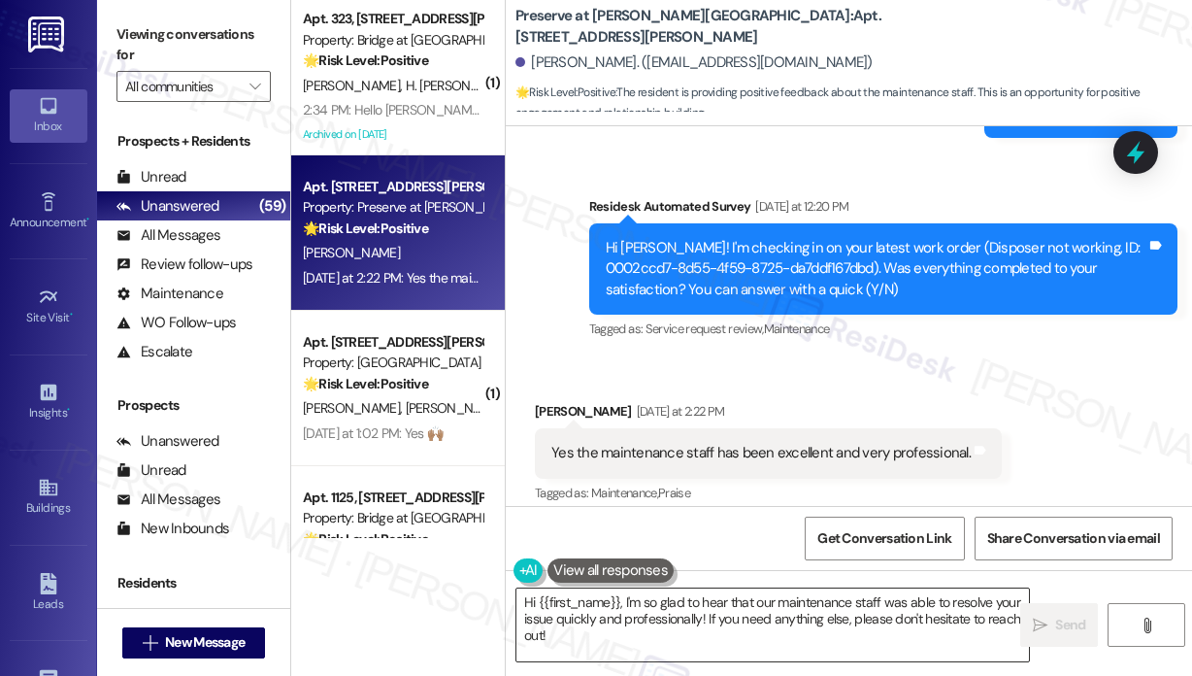
click at [744, 650] on textarea "Hi {{first_name}}, I'm so glad to hear that our maintenance staff was able to r…" at bounding box center [772, 624] width 513 height 73
click at [1045, 632] on icon "" at bounding box center [1040, 625] width 15 height 16
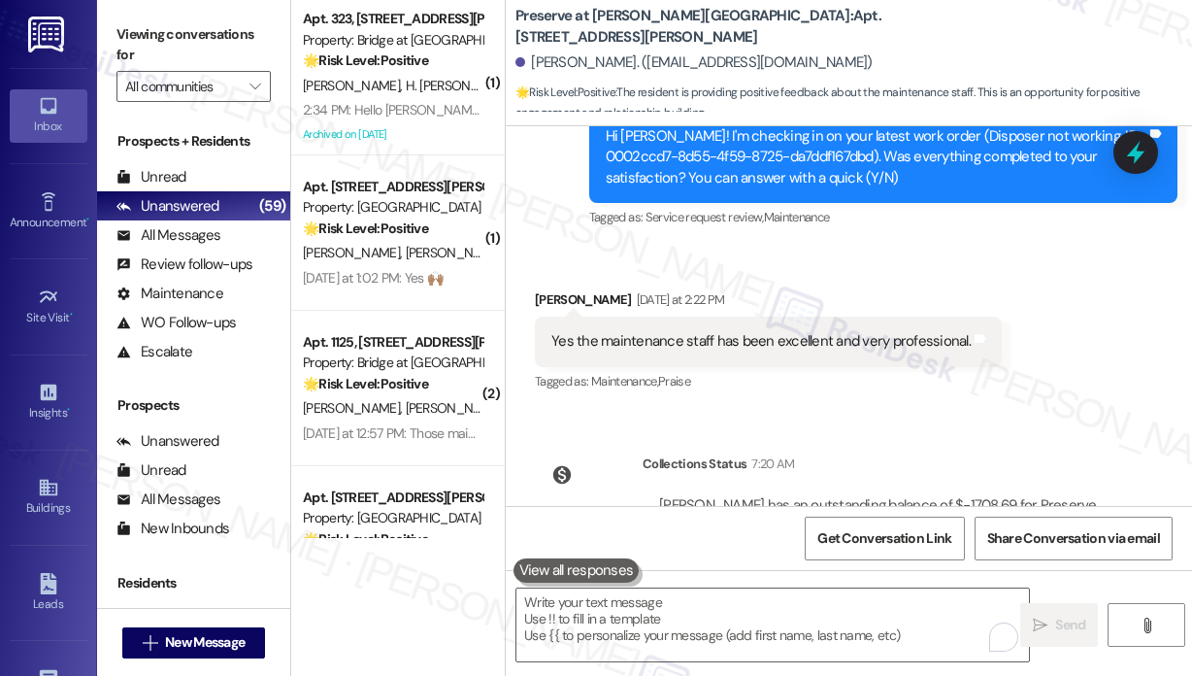
scroll to position [14834, 0]
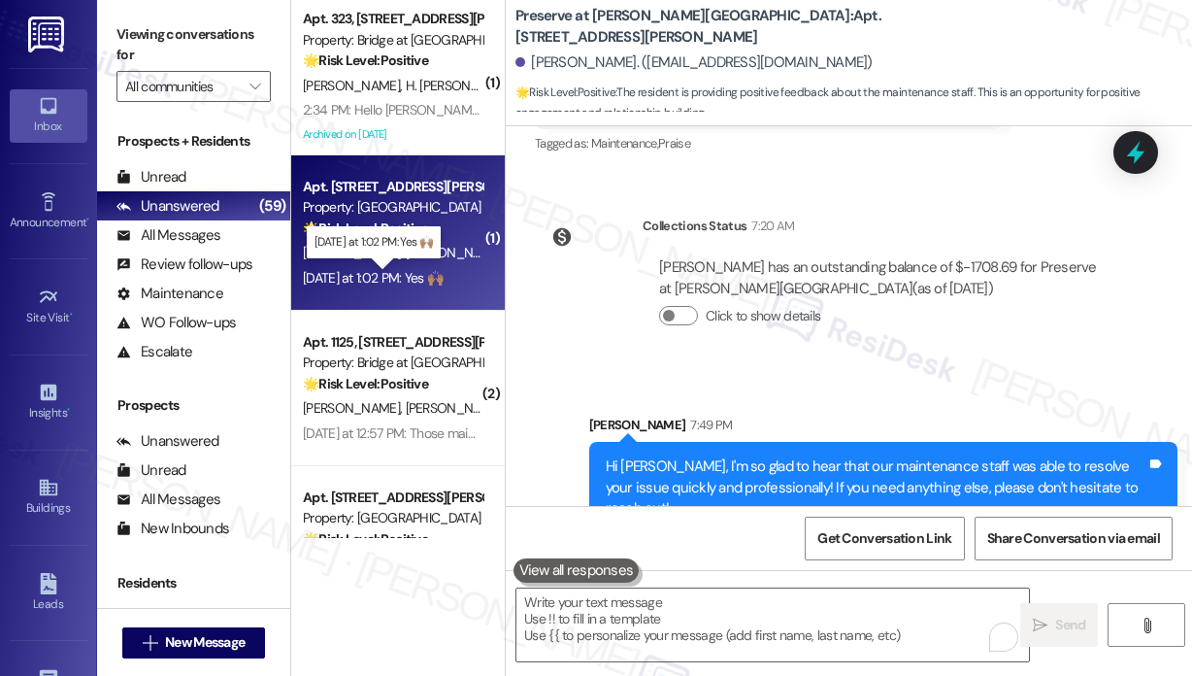
click at [389, 273] on div "[DATE] at 1:02 PM: Yes 🙌🏽 [DATE] at 1:02 PM: Yes 🙌🏽" at bounding box center [373, 277] width 140 height 17
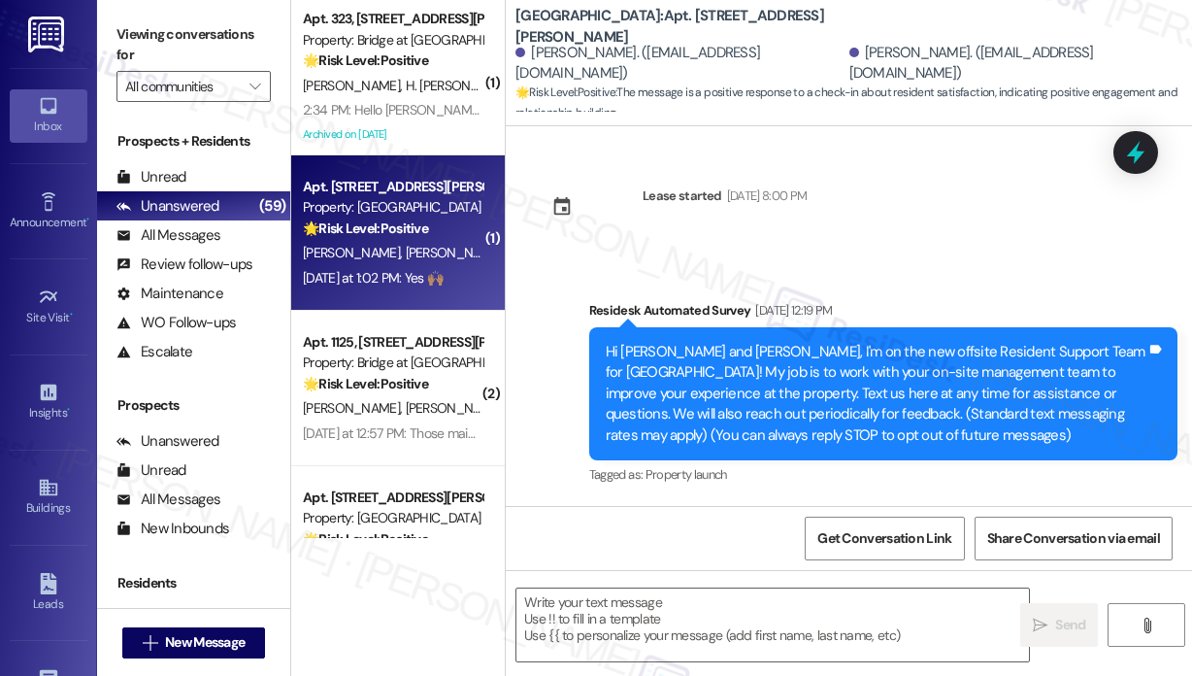
scroll to position [346, 0]
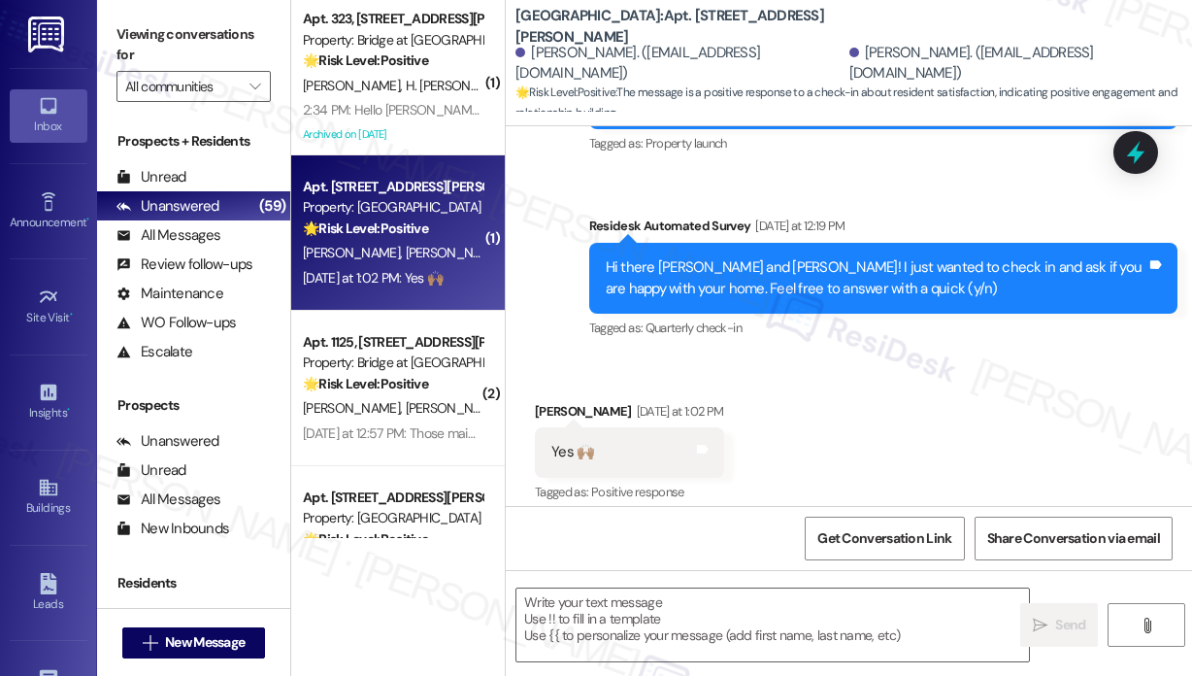
type textarea "Fetching suggested responses. Please feel free to read through the conversation…"
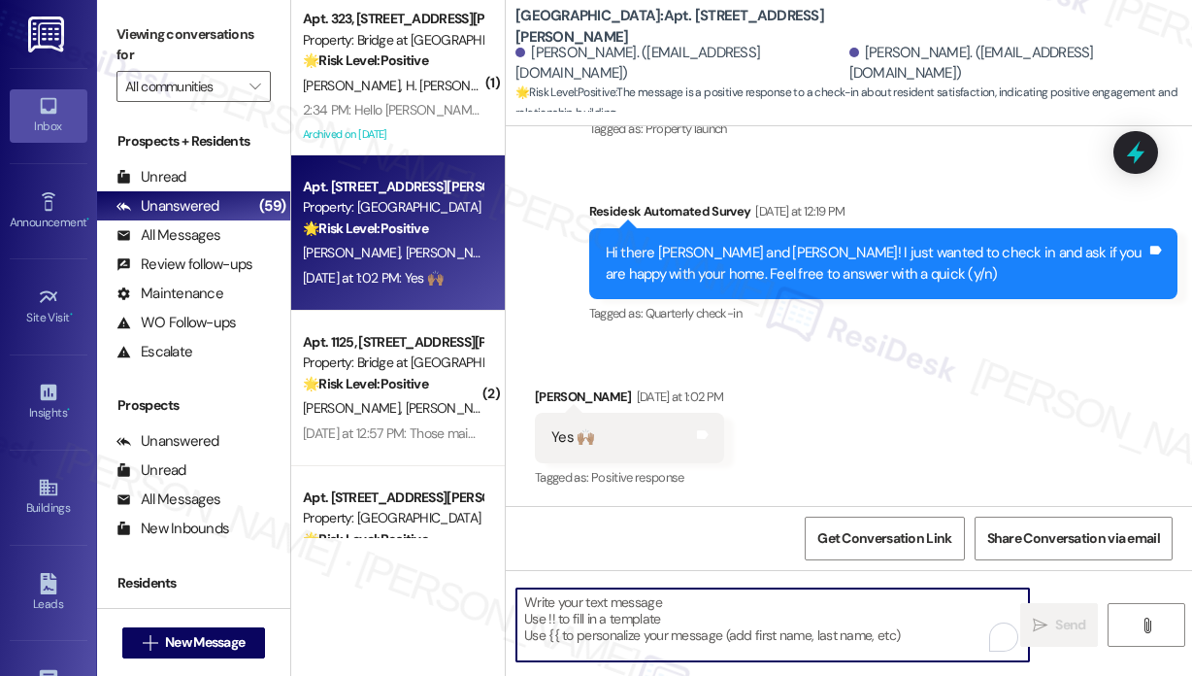
click at [729, 623] on textarea "To enrich screen reader interactions, please activate Accessibility in Grammarl…" at bounding box center [772, 624] width 513 height 73
paste textarea "Great! 😊 If I may ask...has {{property}} lived up to your expectations?"
type textarea "Great! 😊 If I may ask...has {{property}} lived up to your expectations?"
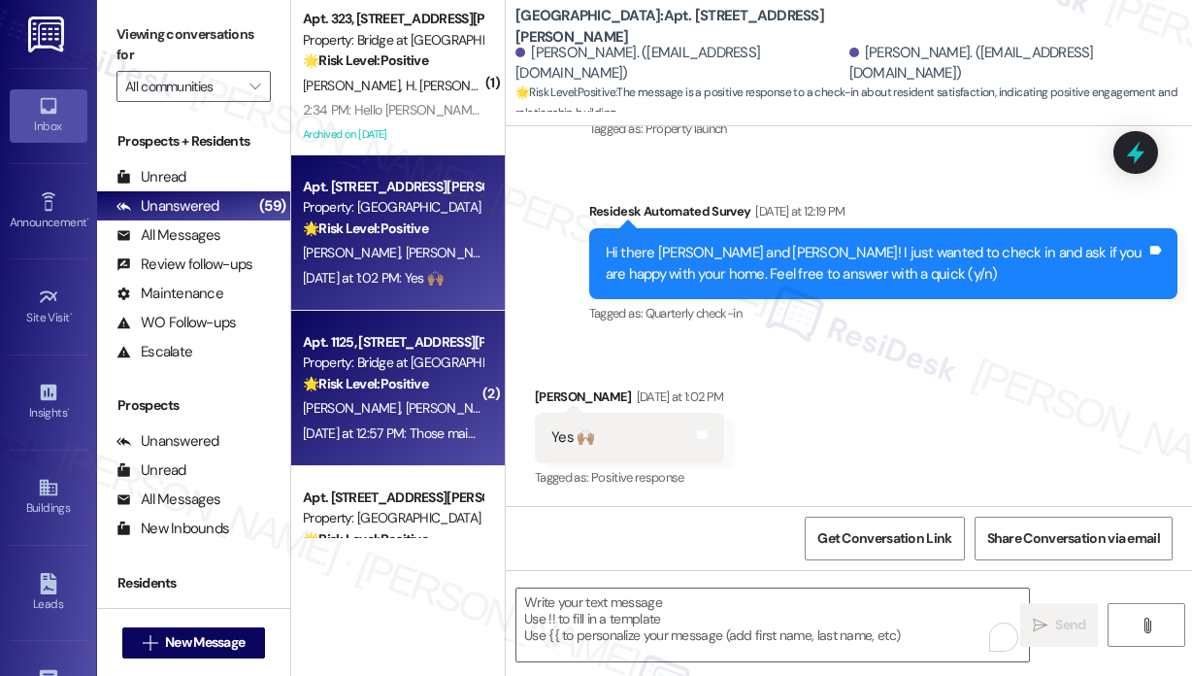
click at [392, 441] on div "[DATE] at 12:57 PM: Those maintenance guys are incredible. [DATE] at 12:57 PM: …" at bounding box center [468, 432] width 331 height 17
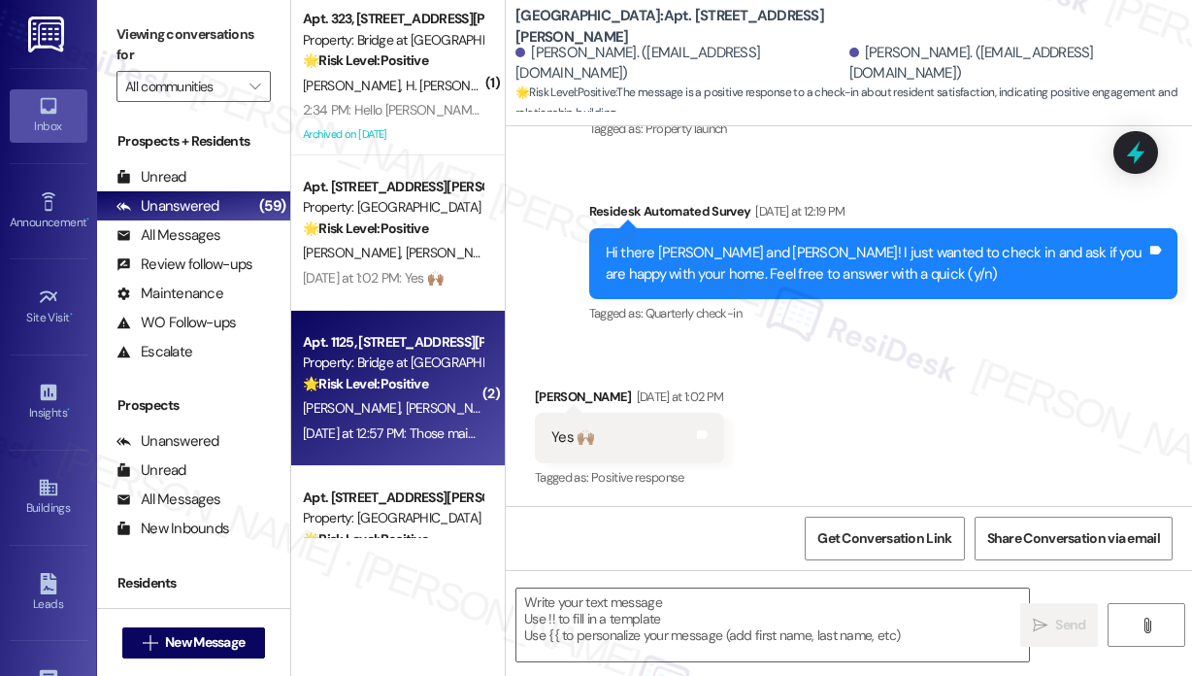
type textarea "Fetching suggested responses. Please feel free to read through the conversation…"
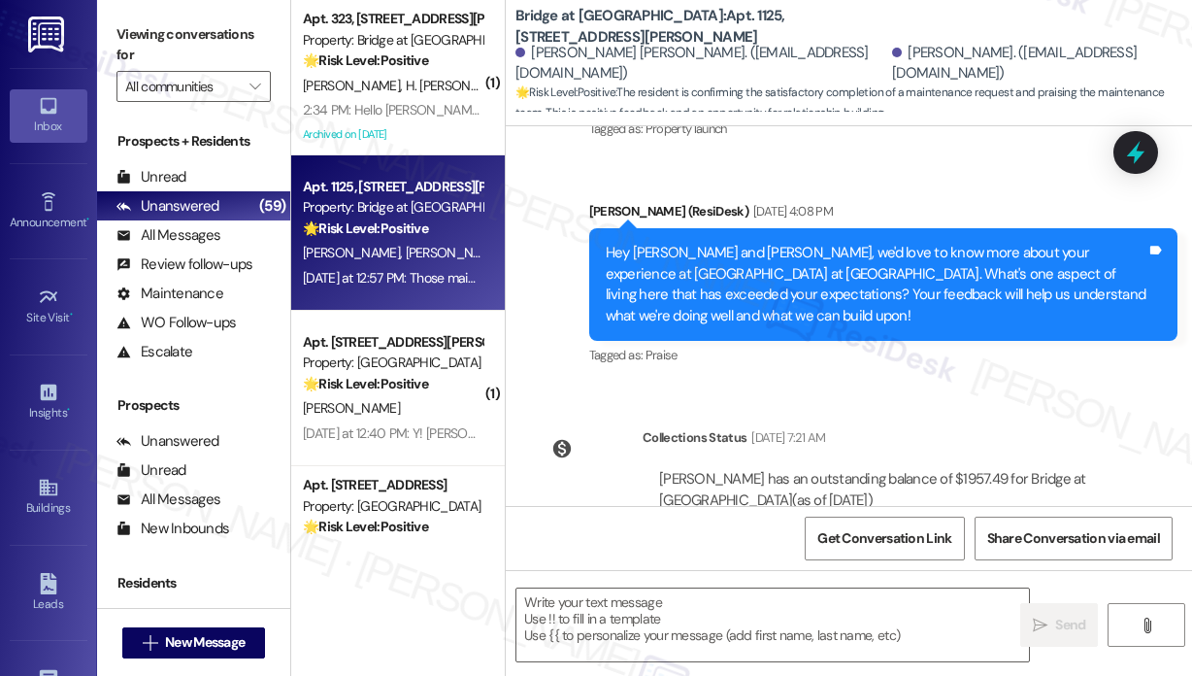
click at [785, 366] on div "Lease started [DATE] 8:00 PM Survey, sent via SMS Residesk Automated Survey [DA…" at bounding box center [849, 316] width 686 height 380
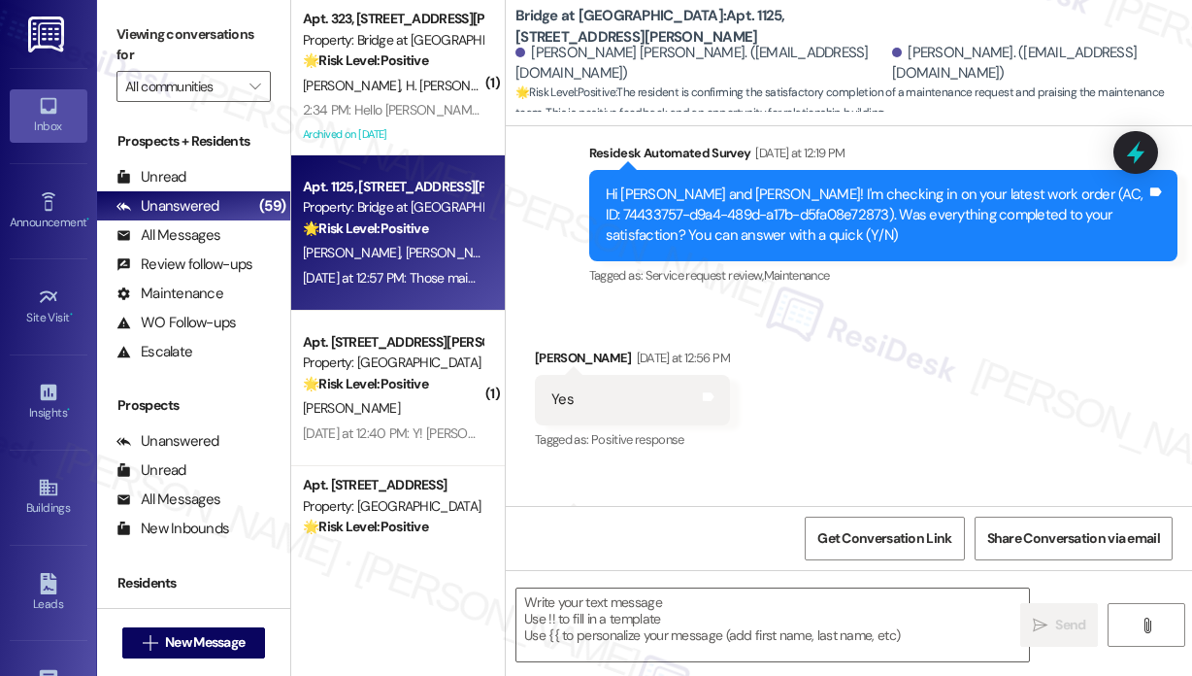
scroll to position [909, 0]
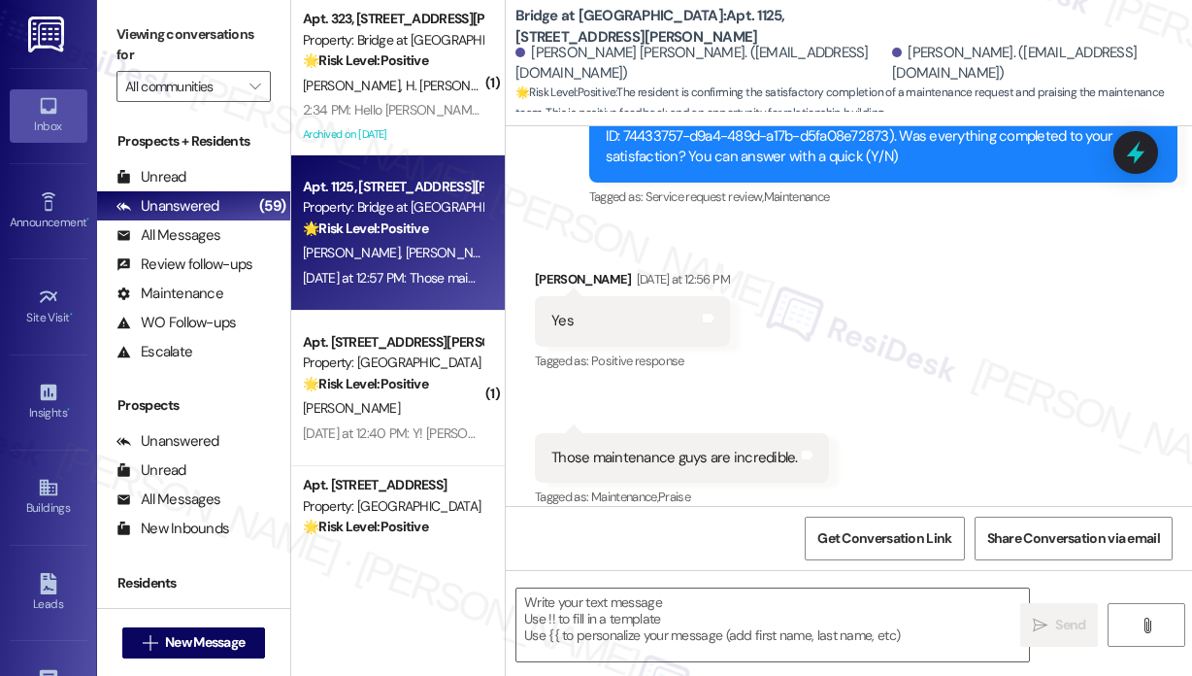
click at [932, 417] on div "Received via SMS [PERSON_NAME] [DATE] at 12:56 PM Yes Tags and notes Tagged as:…" at bounding box center [849, 375] width 686 height 301
click at [1004, 356] on div "Received via SMS [PERSON_NAME] [DATE] at 12:56 PM Yes Tags and notes Tagged as:…" at bounding box center [849, 375] width 686 height 301
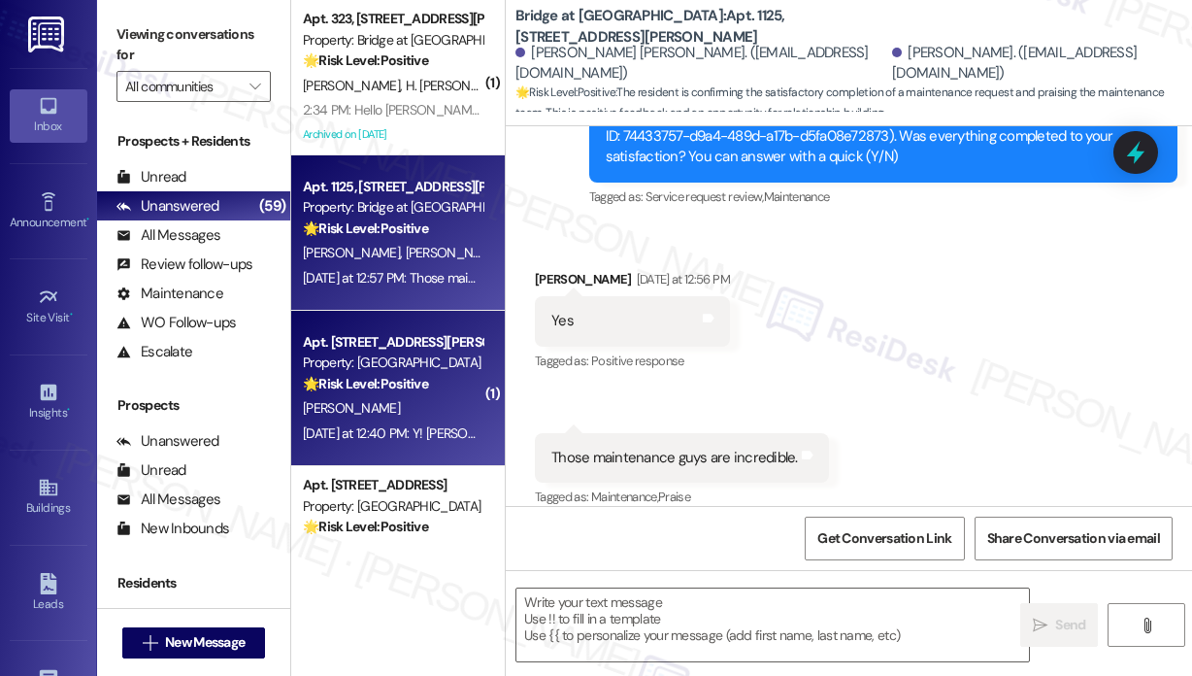
click at [391, 364] on div "Property: [GEOGRAPHIC_DATA]" at bounding box center [393, 362] width 180 height 20
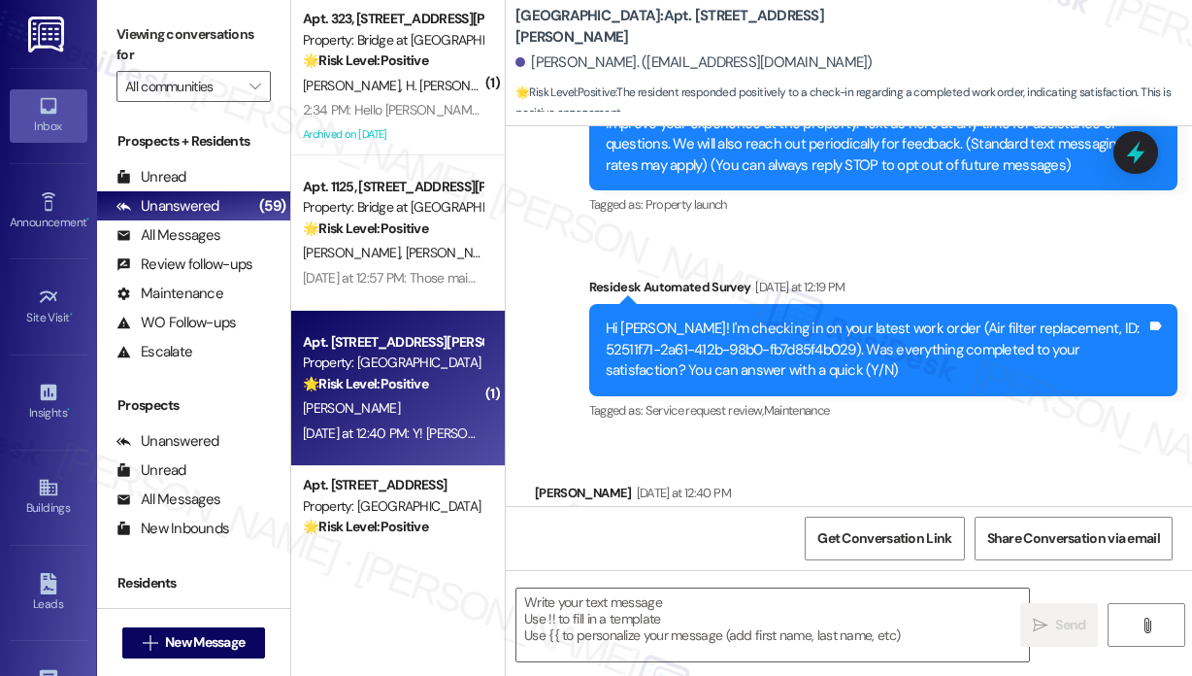
scroll to position [366, 0]
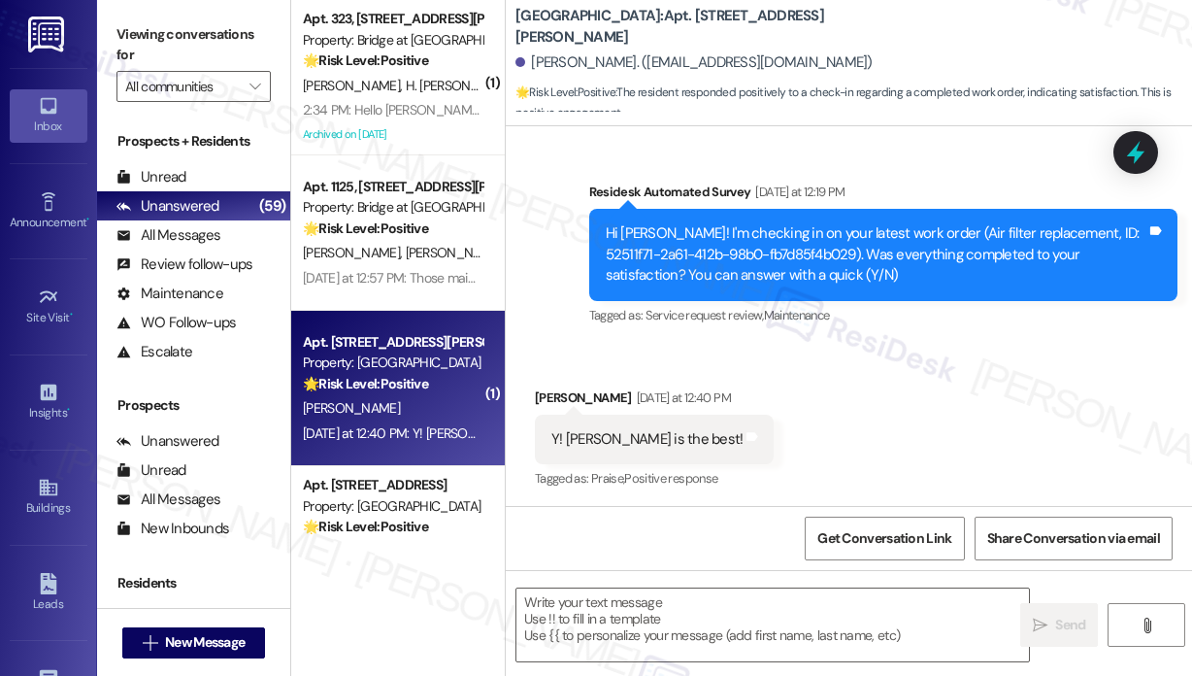
type textarea "Fetching suggested responses. Please feel free to read through the conversation…"
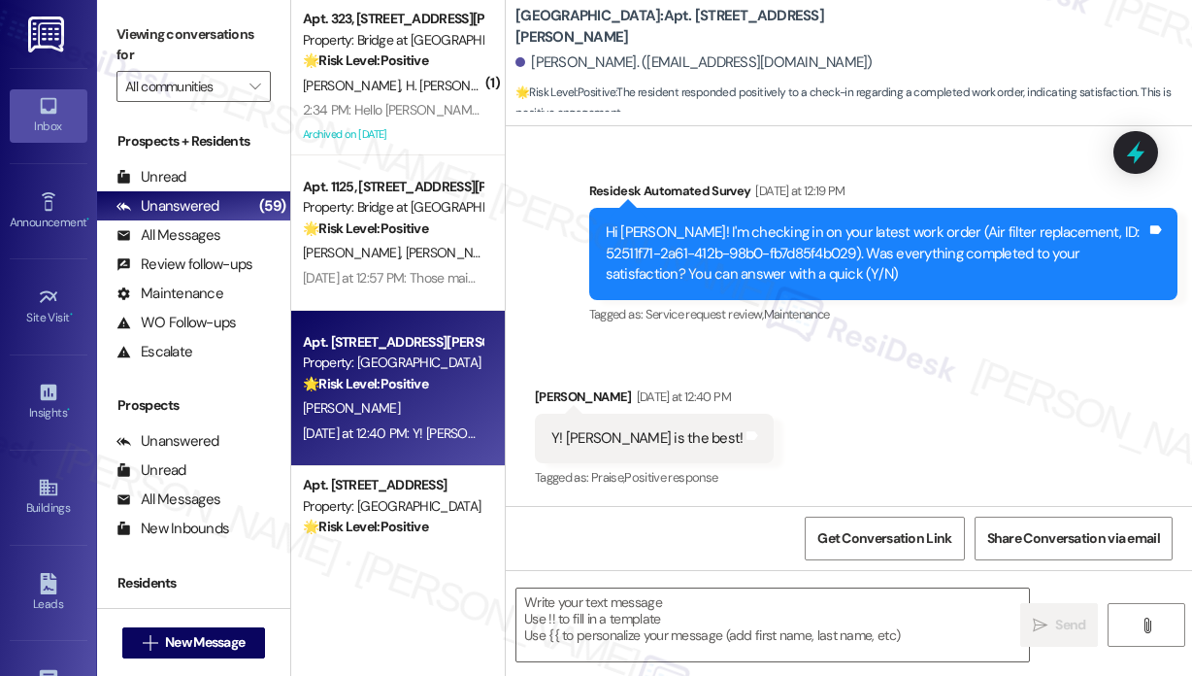
click at [902, 362] on div "Received via SMS [PERSON_NAME] [DATE] at 12:40 PM Y! [PERSON_NAME] is the best!…" at bounding box center [849, 425] width 686 height 164
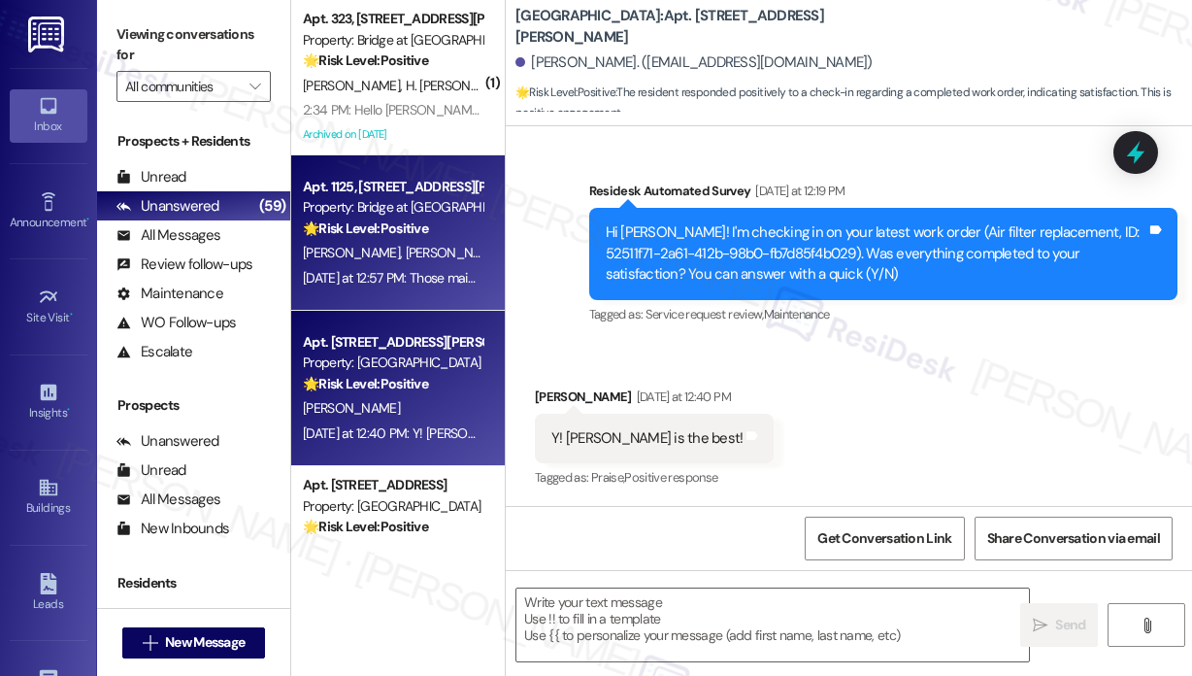
click at [445, 290] on div "Apt. 1125, [STREET_ADDRESS][PERSON_NAME] Property: Bridge at Volente 🌟 Risk Lev…" at bounding box center [398, 232] width 214 height 155
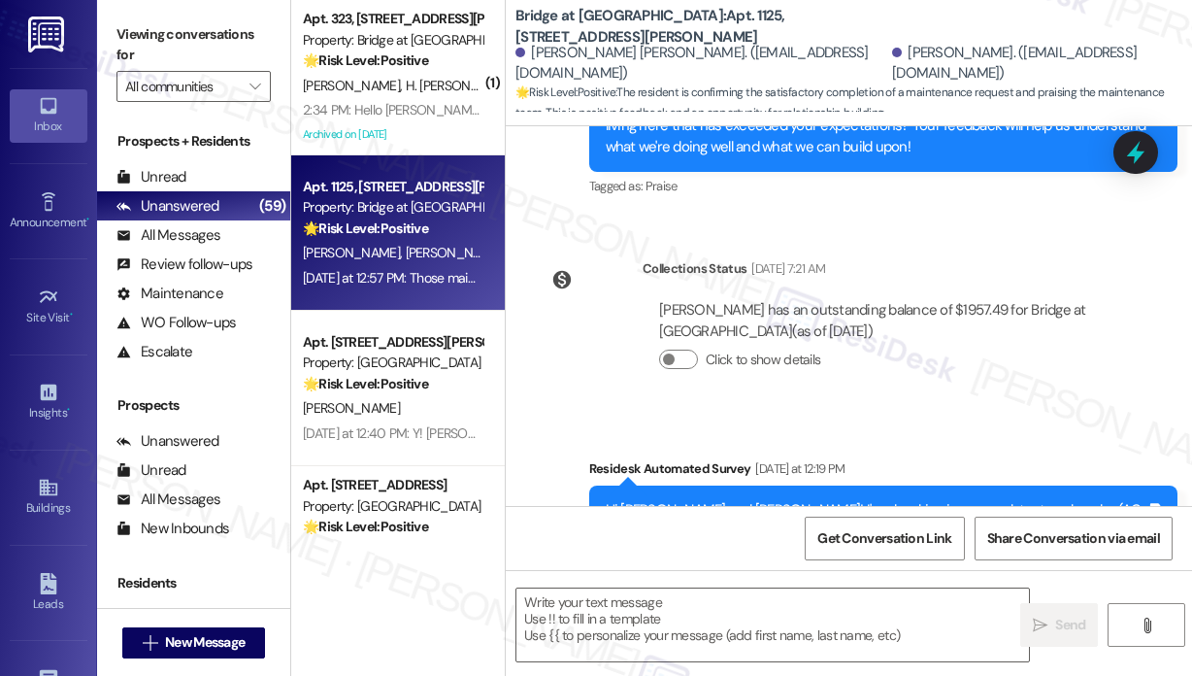
type textarea "Fetching suggested responses. Please feel free to read through the conversation…"
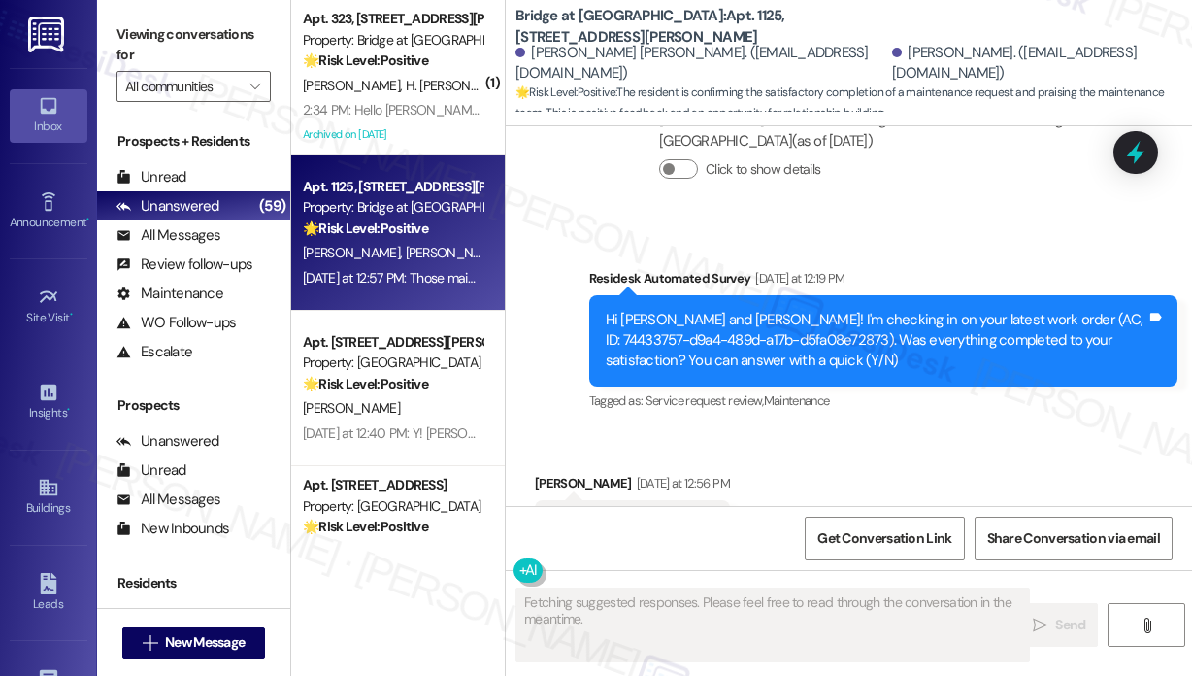
scroll to position [908, 0]
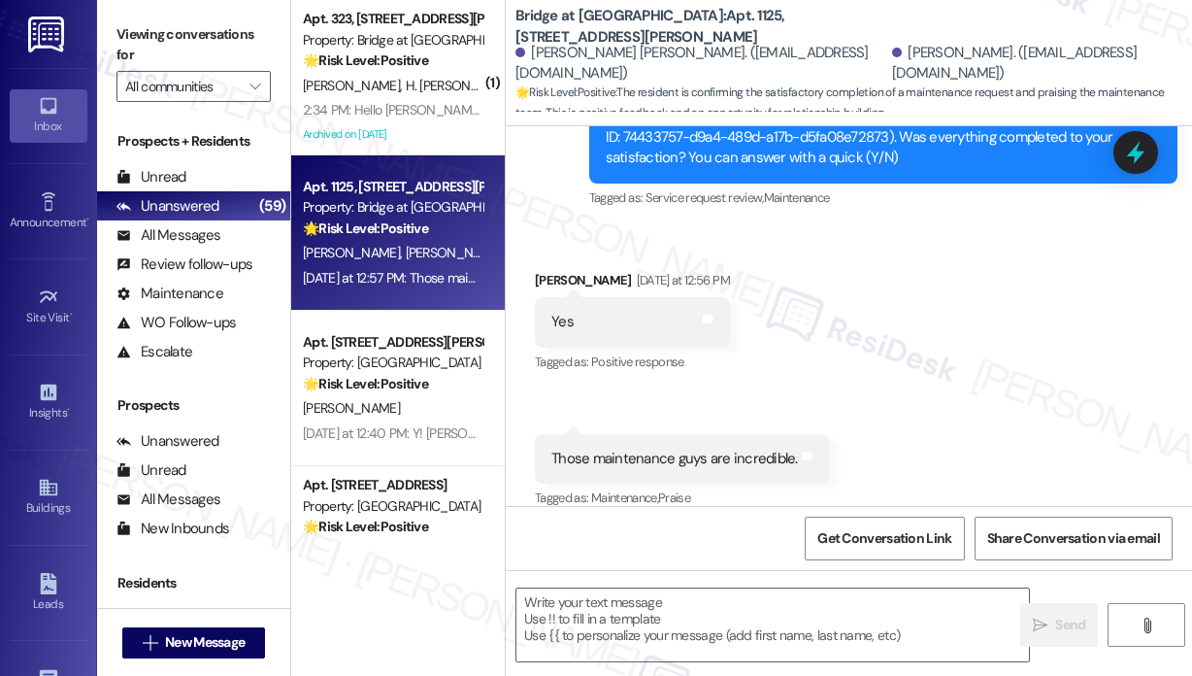
click at [744, 449] on div "Those maintenance guys are incredible." at bounding box center [674, 459] width 247 height 20
click at [746, 449] on div "Those maintenance guys are incredible." at bounding box center [674, 459] width 247 height 20
click at [748, 449] on div "Those maintenance guys are incredible." at bounding box center [674, 459] width 247 height 20
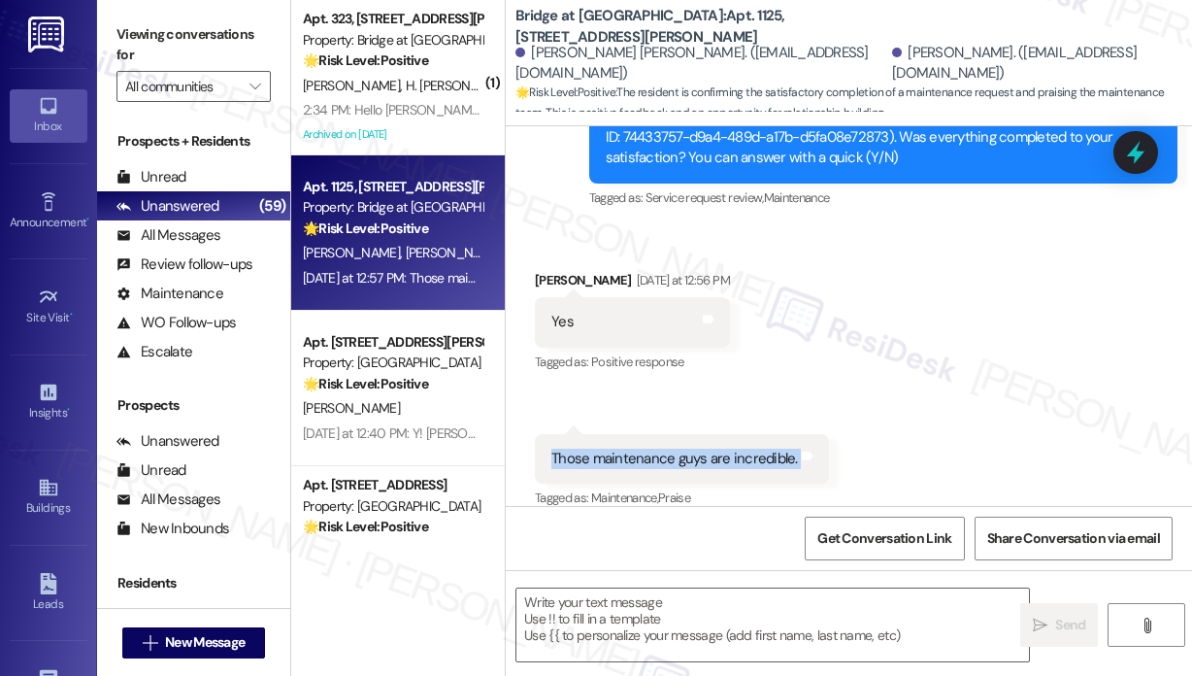
click at [748, 449] on div "Those maintenance guys are incredible." at bounding box center [674, 459] width 247 height 20
copy div "Those maintenance guys are incredible. Tags and notes"
click at [715, 604] on textarea at bounding box center [772, 624] width 513 height 73
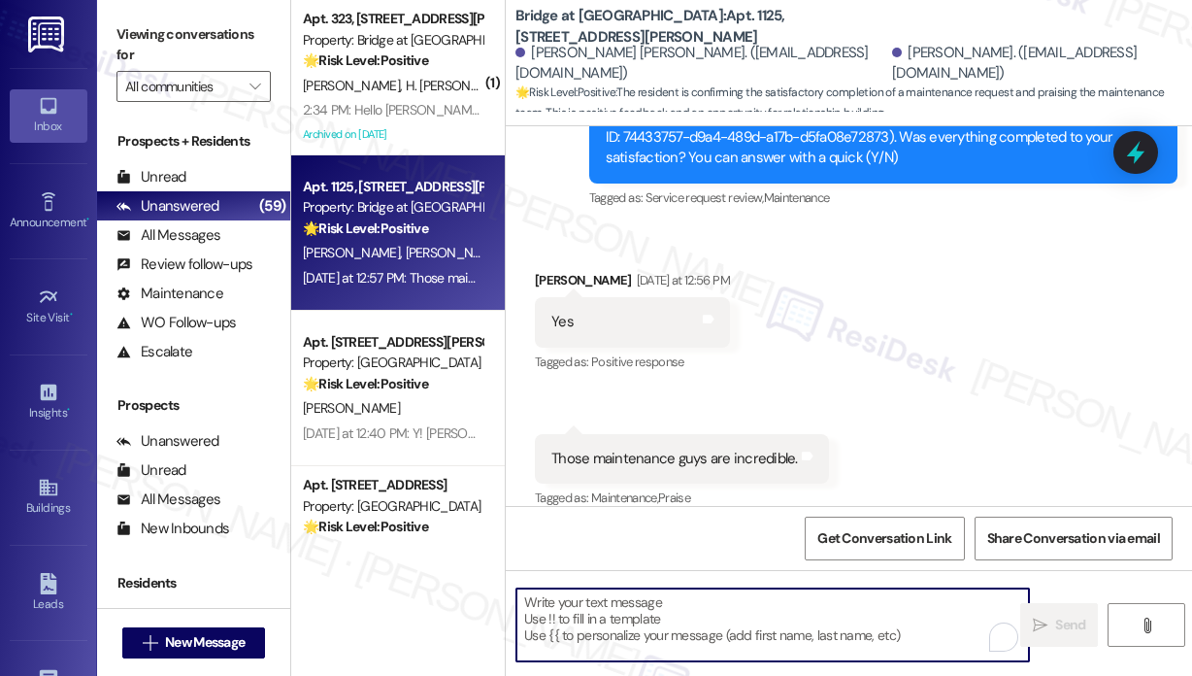
paste textarea "Thank you for reaching out. We’re so glad to hear you think the maintenance tea…"
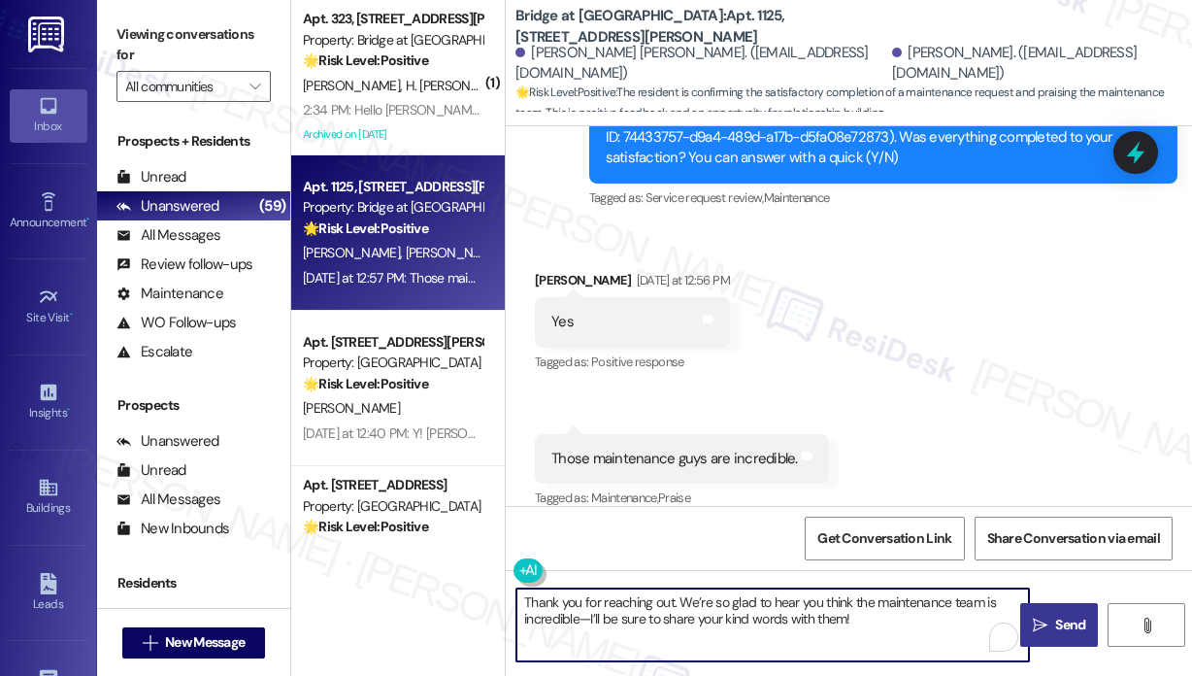
type textarea "Thank you for reaching out. We’re so glad to hear you think the maintenance tea…"
click at [1058, 624] on span "Send" at bounding box center [1070, 625] width 30 height 20
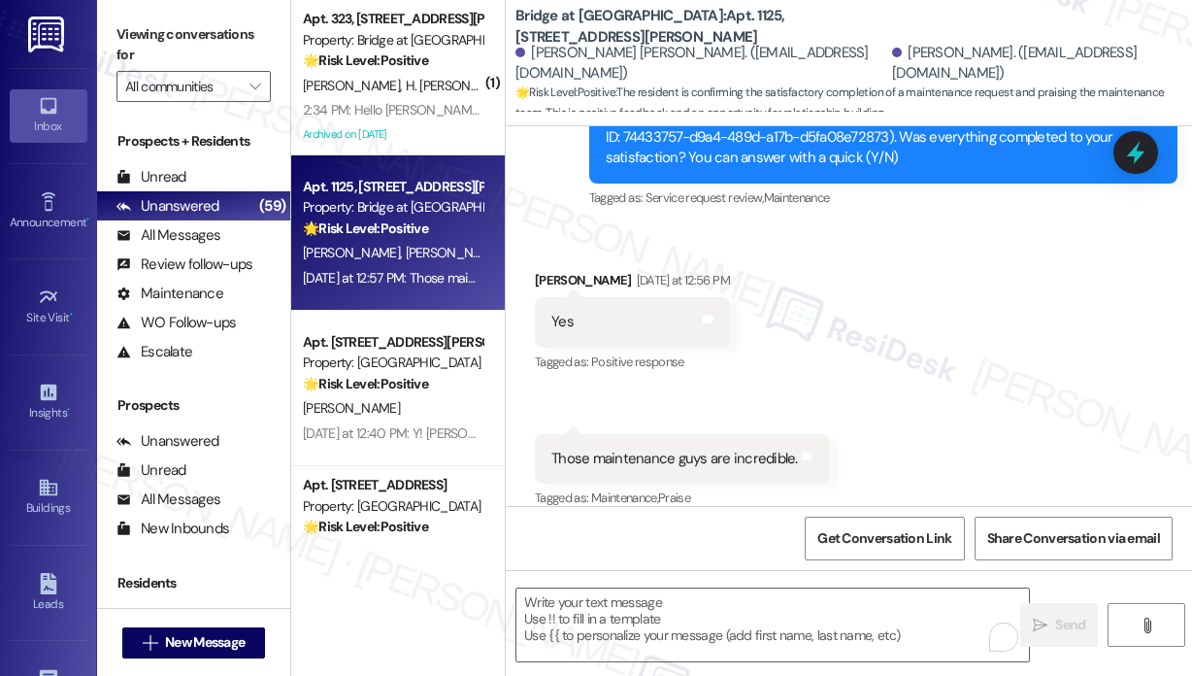
click at [1056, 325] on div "Received via SMS [PERSON_NAME] [DATE] at 12:56 PM Yes Tags and notes Tagged as:…" at bounding box center [849, 376] width 686 height 301
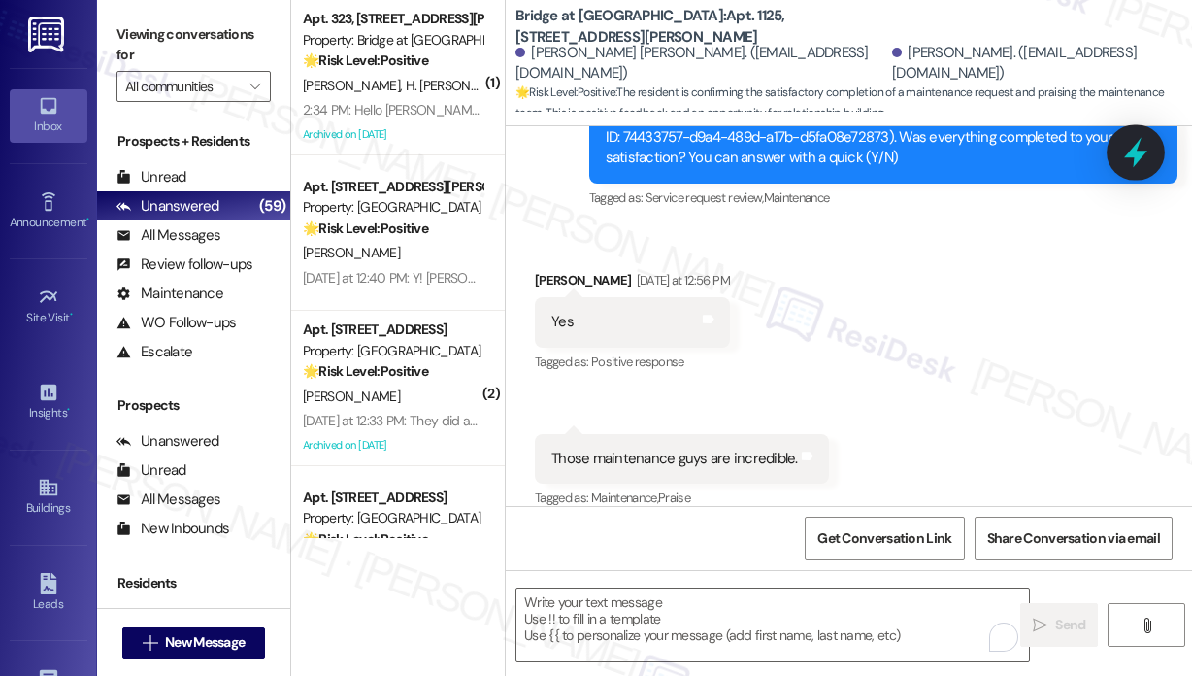
click at [1141, 153] on icon at bounding box center [1135, 153] width 23 height 30
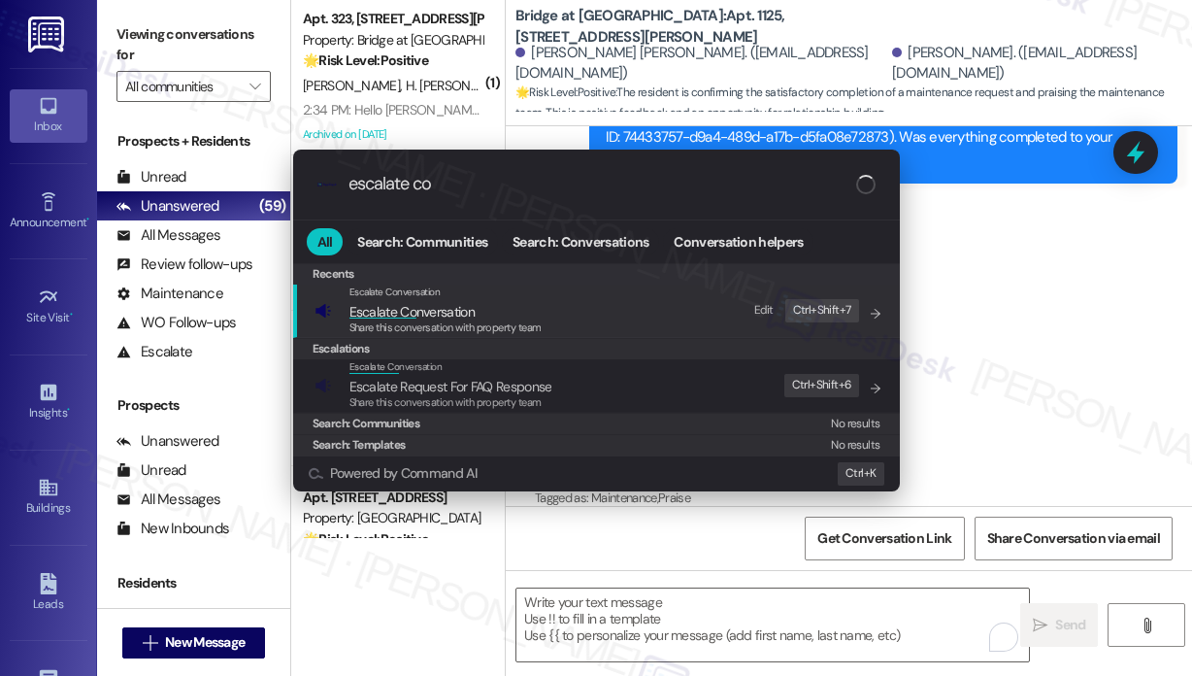
type input "escalate con"
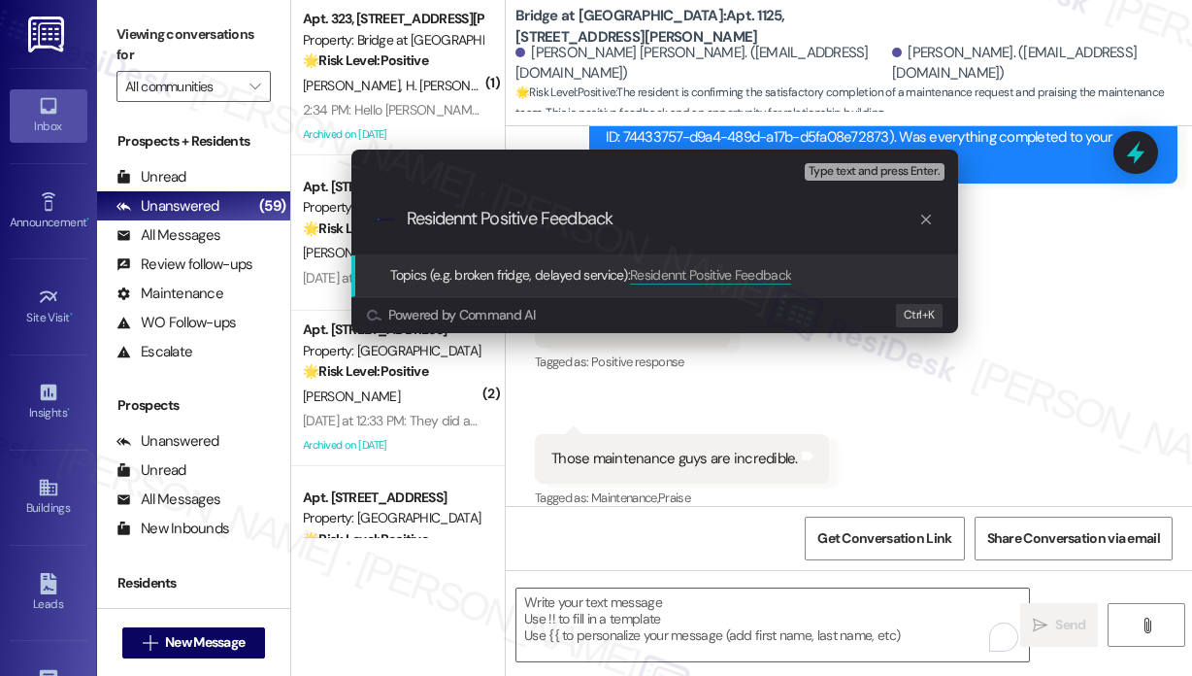
type input "Resident Positive Feedback"
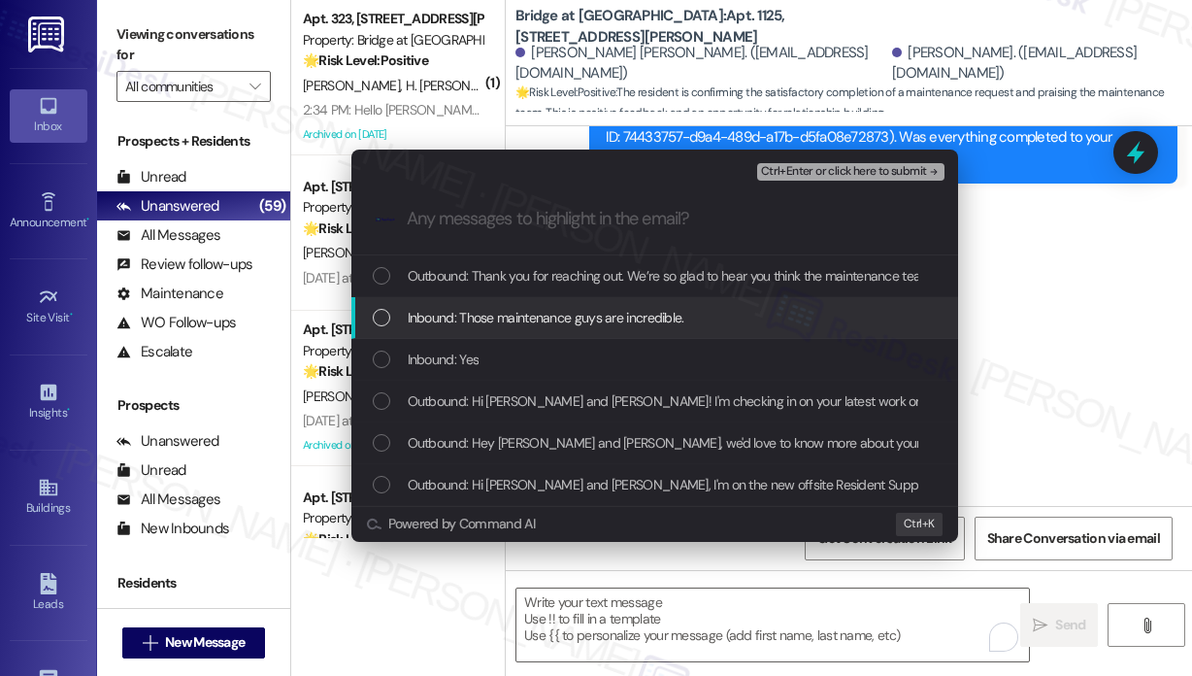
click at [558, 316] on span "Inbound: Those maintenance guys are incredible." at bounding box center [546, 317] width 277 height 21
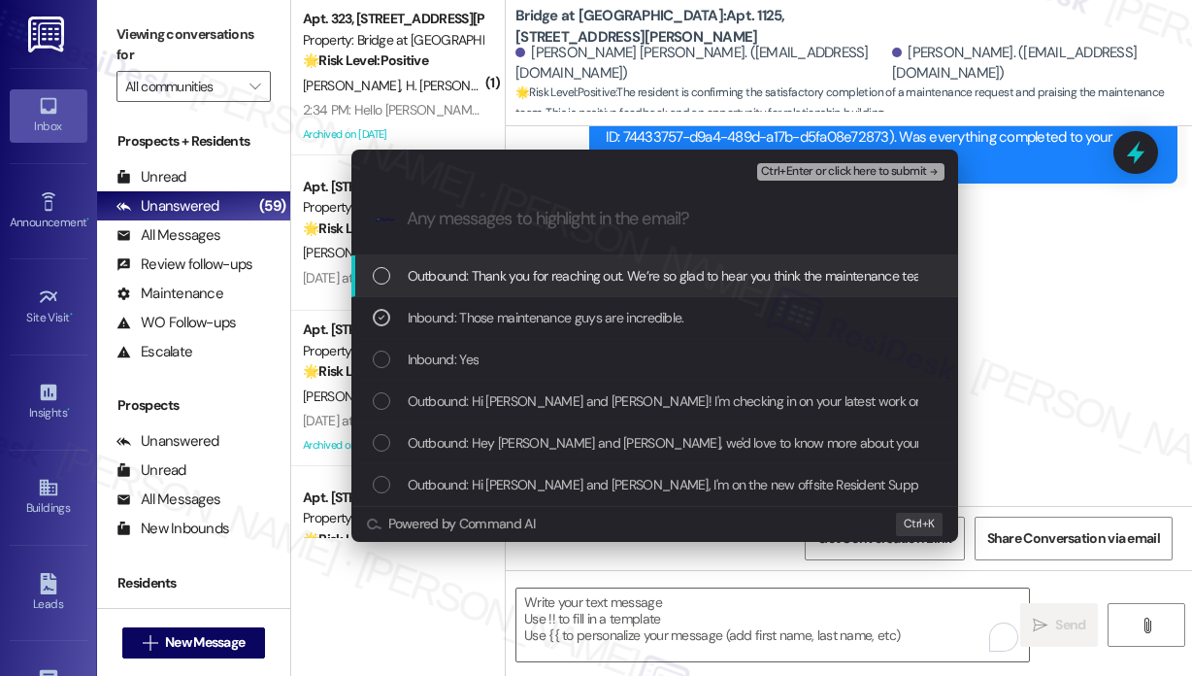
click at [569, 276] on span "Outbound: Thank you for reaching out. We’re so glad to hear you think the maint…" at bounding box center [840, 275] width 865 height 21
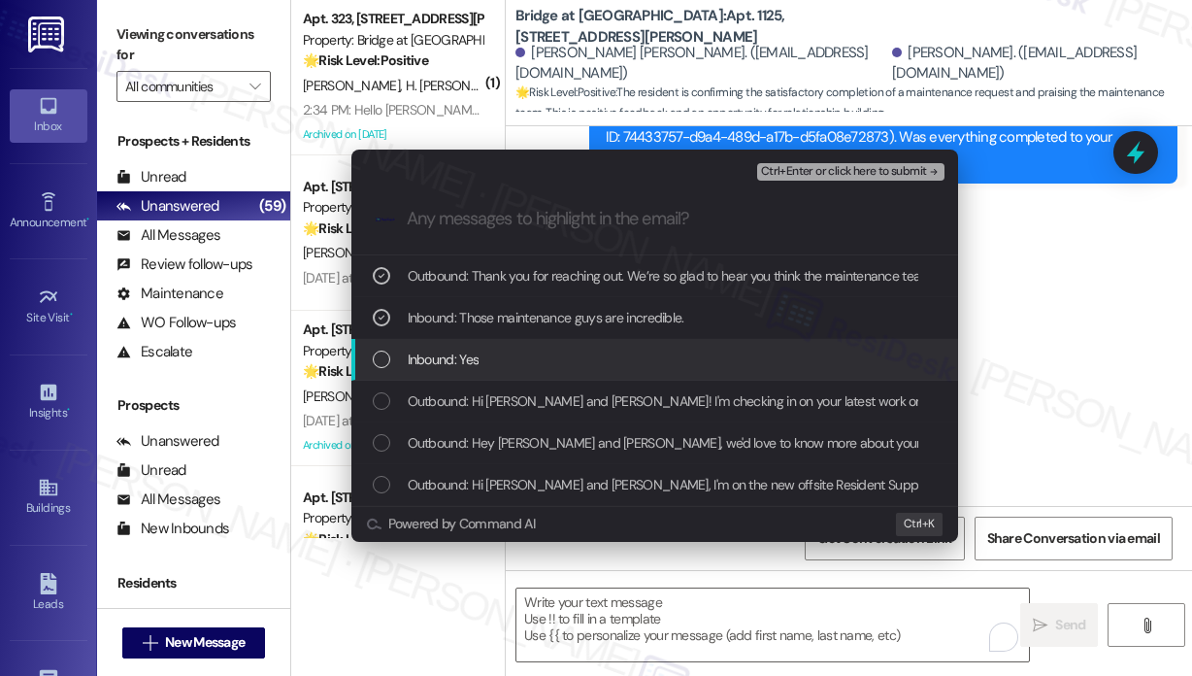
click at [562, 358] on div "Inbound: Yes" at bounding box center [657, 359] width 568 height 21
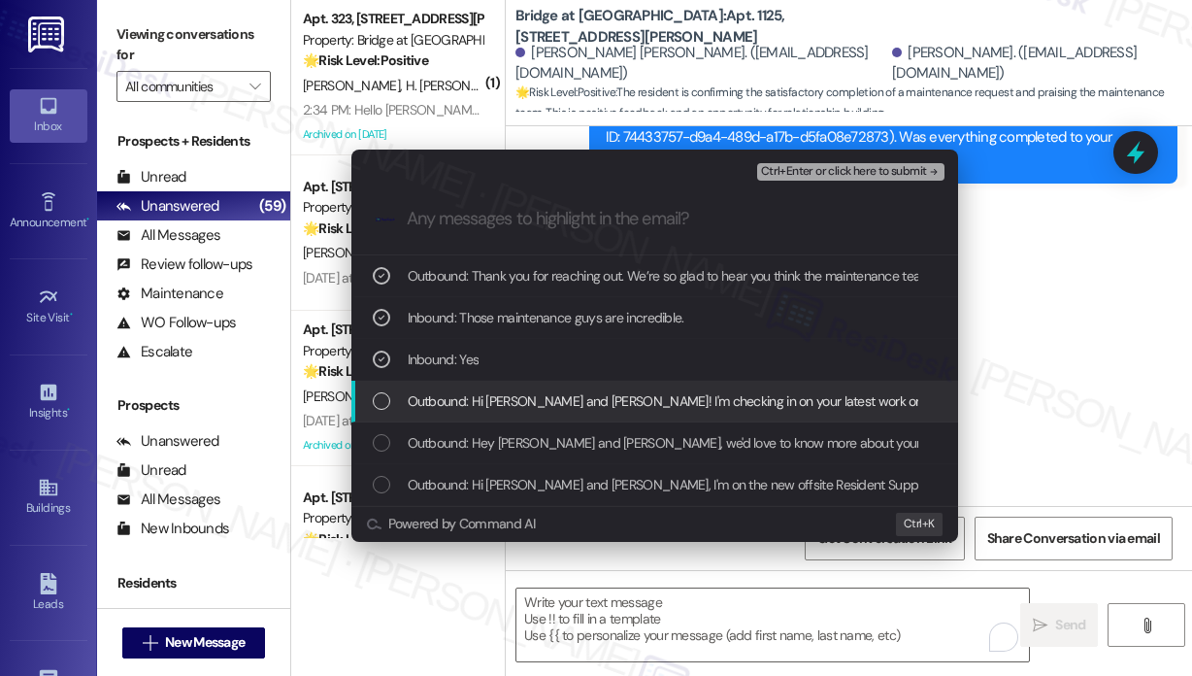
click at [569, 392] on span "Outbound: Hi [PERSON_NAME] and [PERSON_NAME]! I'm checking in on your latest wo…" at bounding box center [1062, 400] width 1309 height 21
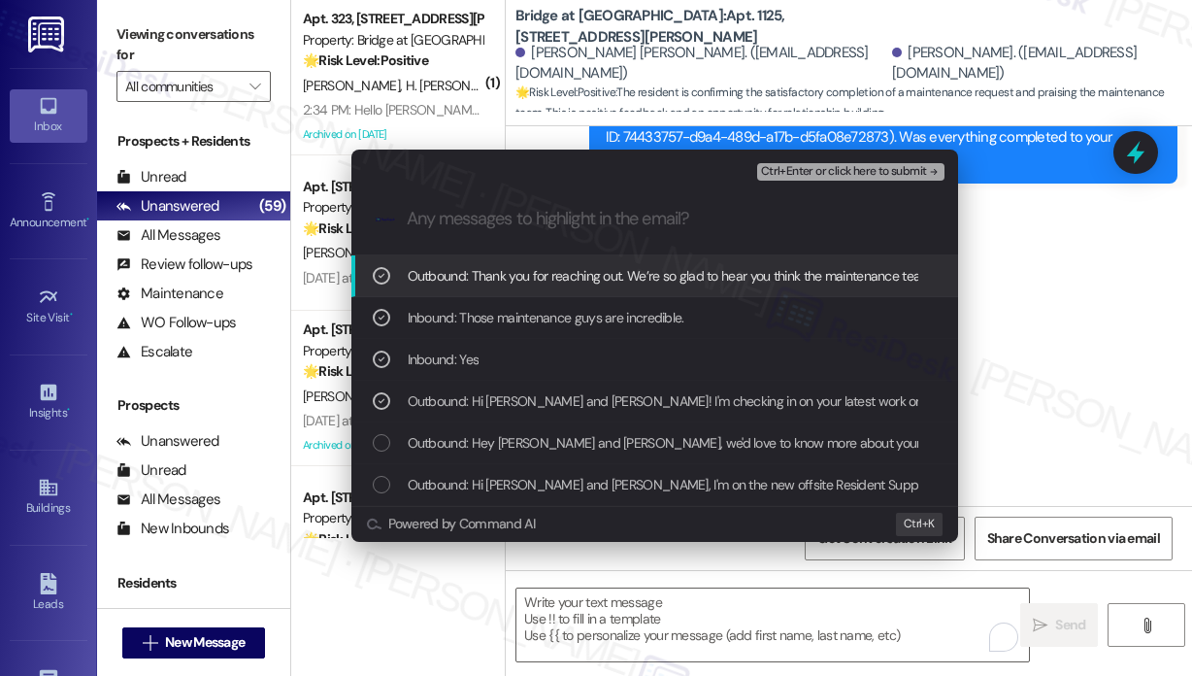
click at [808, 173] on span "Ctrl+Enter or click here to submit" at bounding box center [844, 172] width 166 height 14
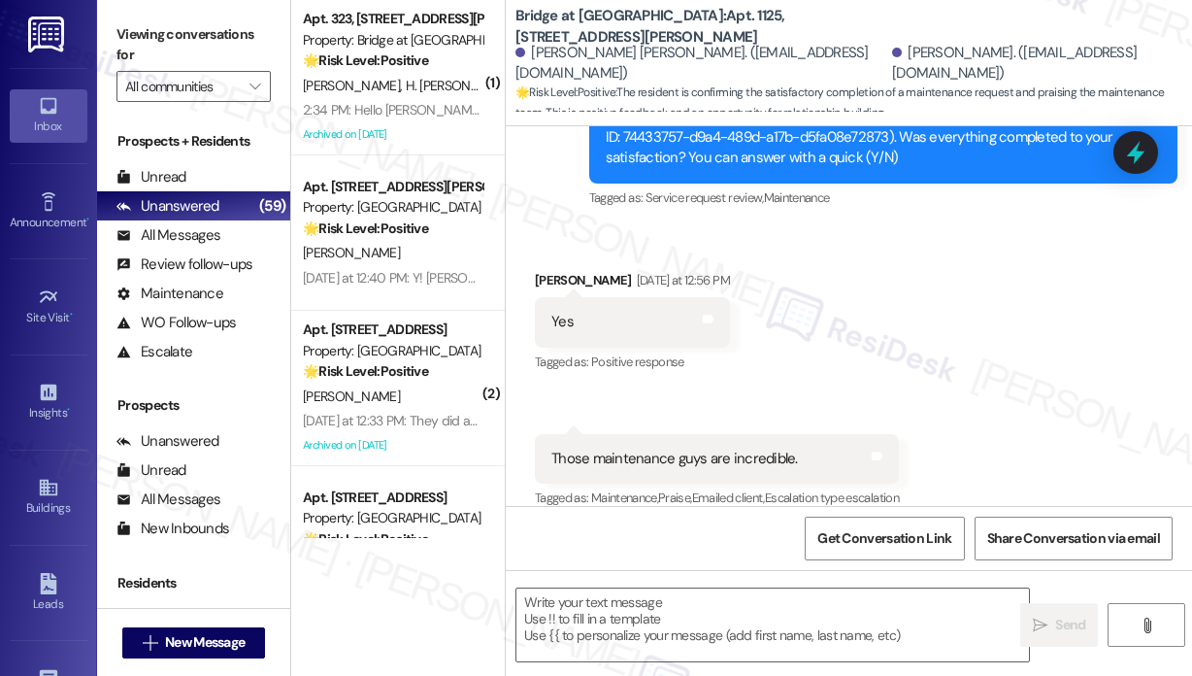
type textarea "Fetching suggested responses. Please feel free to read through the conversation…"
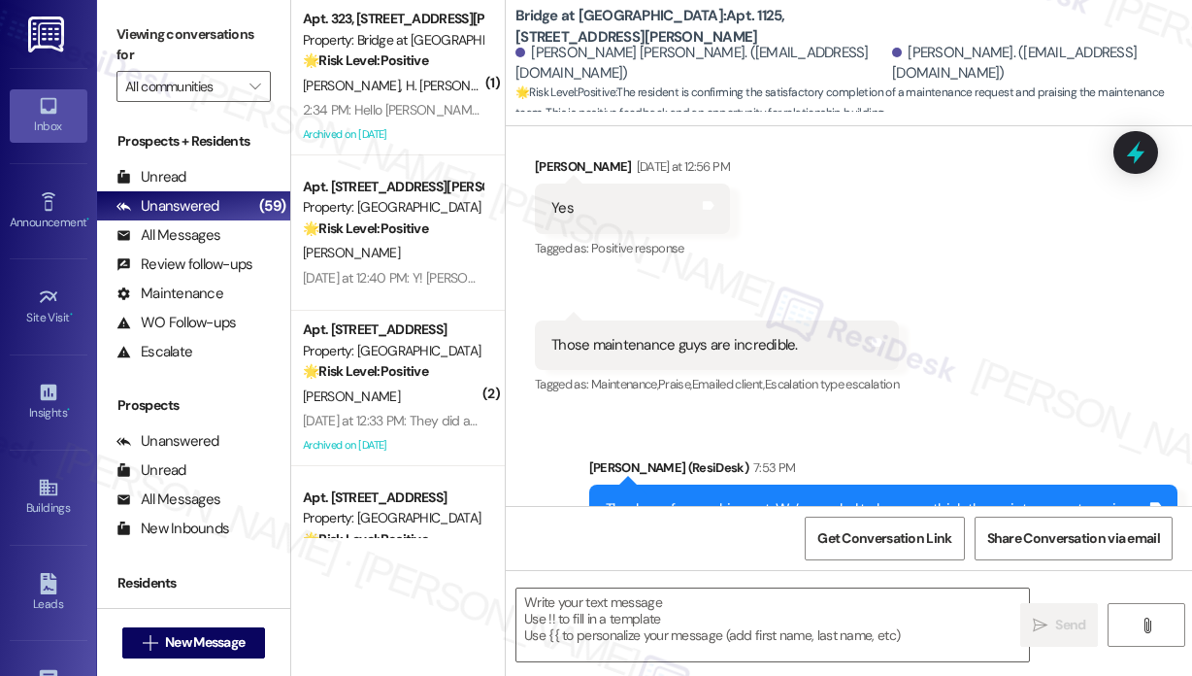
scroll to position [1093, 0]
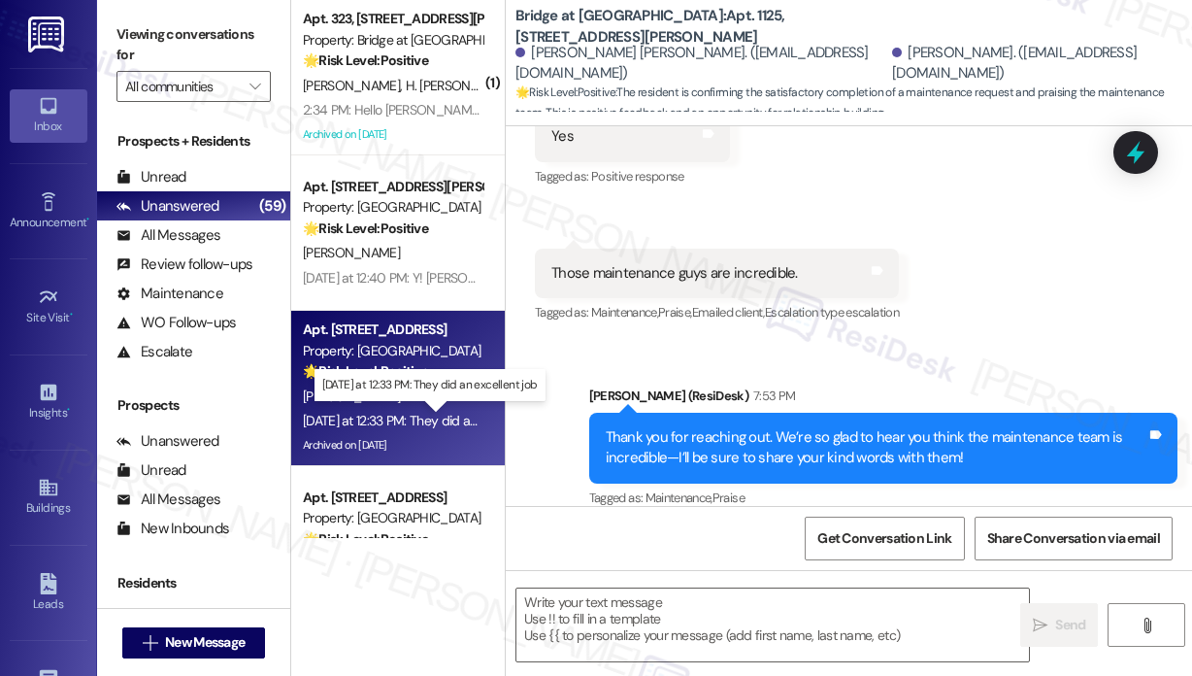
click at [416, 421] on div "[DATE] at 12:33 PM: They did an excellent job [DATE] at 12:33 PM: They did an e…" at bounding box center [427, 420] width 249 height 17
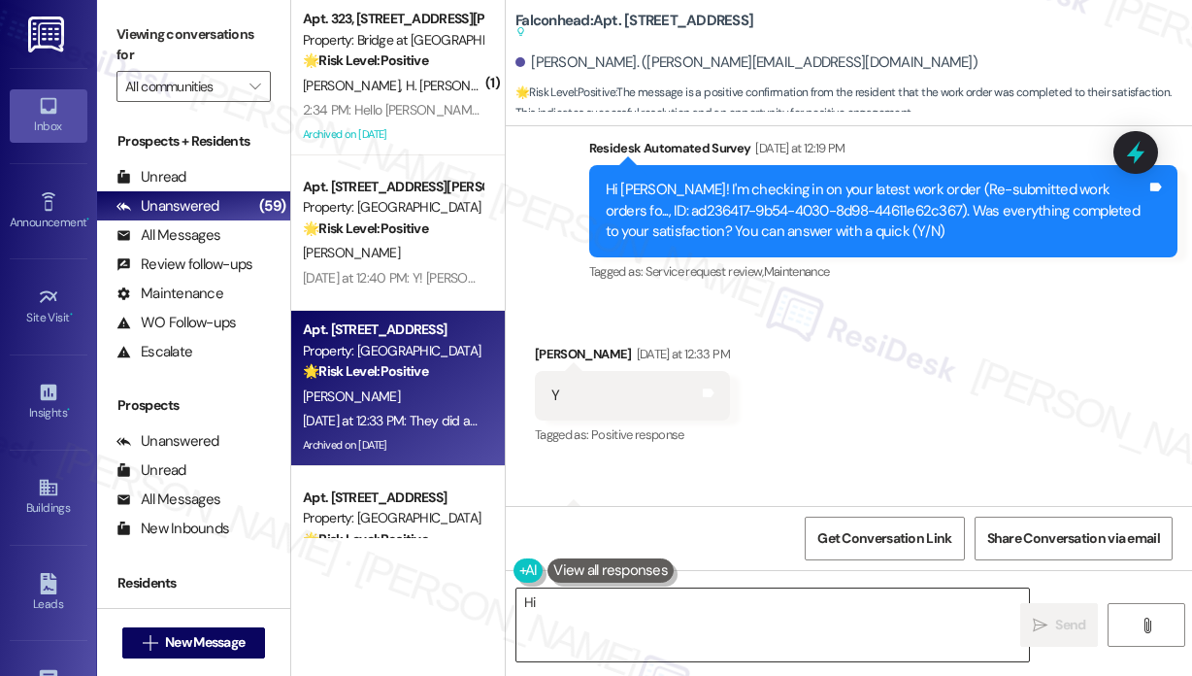
scroll to position [9976, 0]
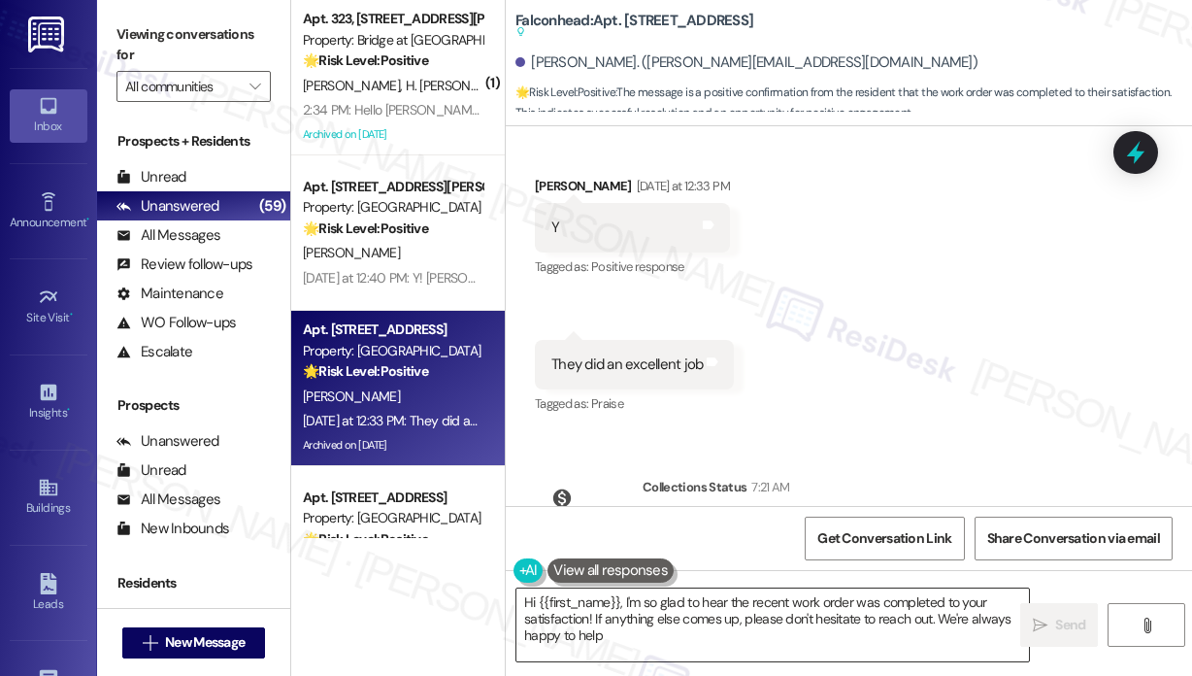
type textarea "Hi {{first_name}}, I'm so glad to hear the recent work order was completed to y…"
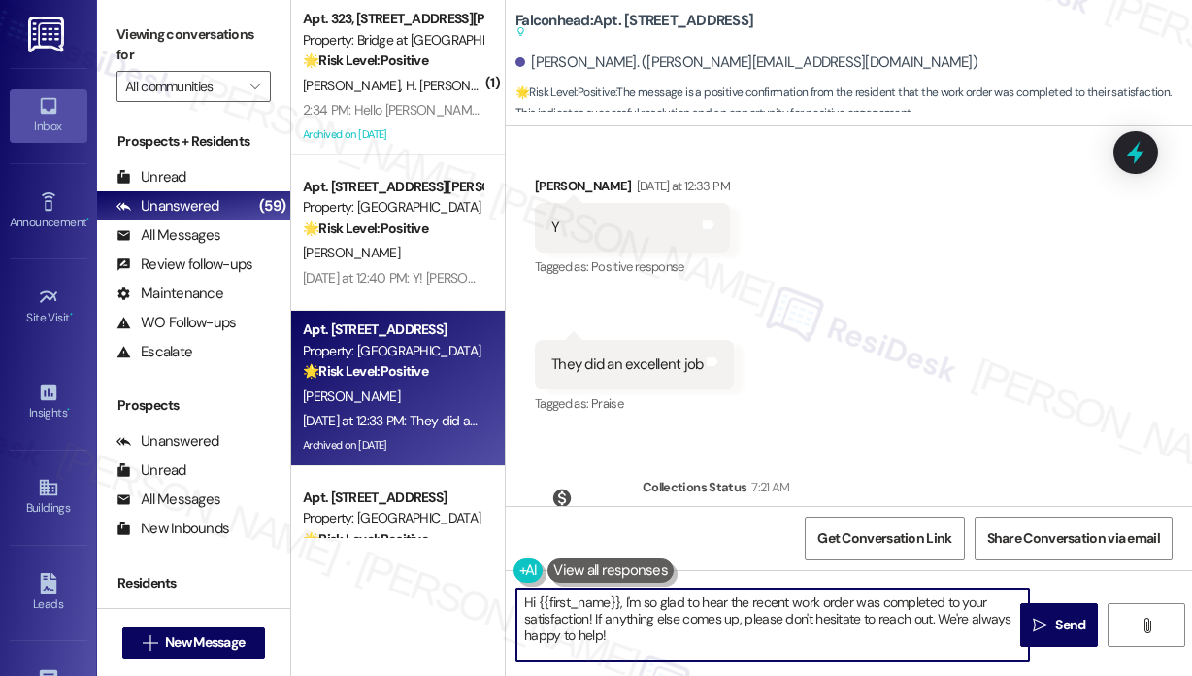
click at [795, 652] on textarea "Hi {{first_name}}, I'm so glad to hear the recent work order was completed to y…" at bounding box center [772, 624] width 513 height 73
drag, startPoint x: 796, startPoint y: 648, endPoint x: 594, endPoint y: 616, distance: 204.5
click at [594, 616] on textarea "Hi {{first_name}}, I'm so glad to hear the recent work order was completed to y…" at bounding box center [772, 624] width 513 height 73
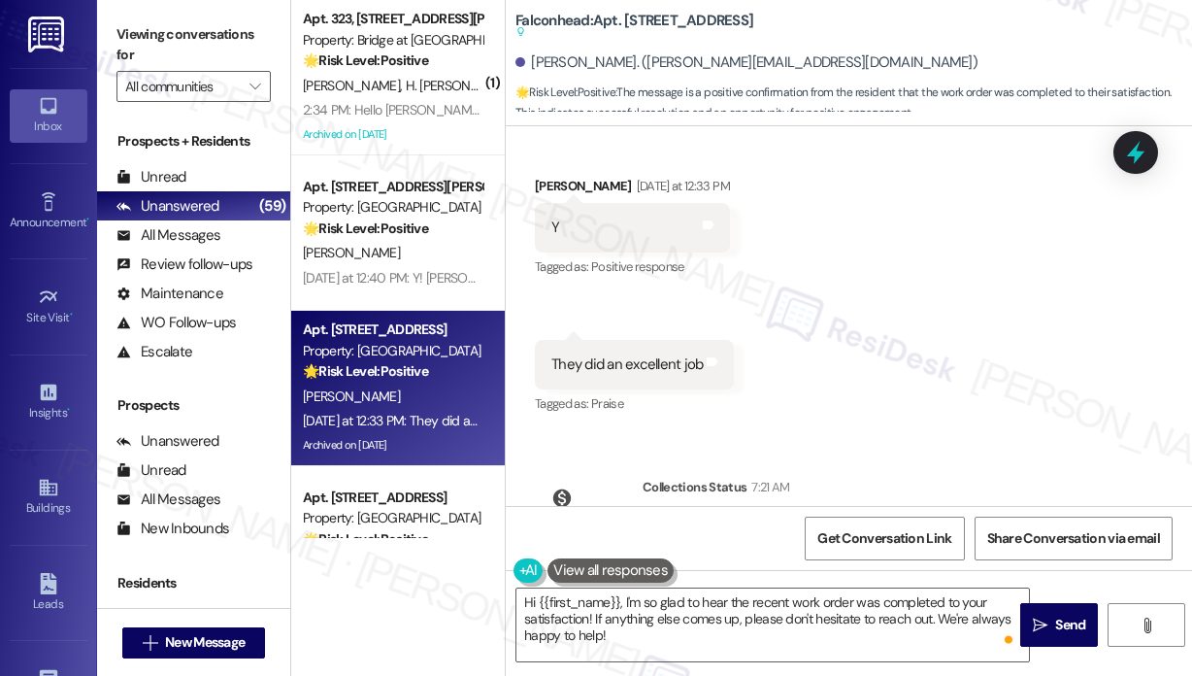
click at [1035, 318] on div "Received via SMS [PERSON_NAME] [DATE] at 12:33 PM Y Tags and notes Tagged as: P…" at bounding box center [849, 282] width 686 height 301
click at [1005, 340] on div "Received via SMS [PERSON_NAME] [DATE] at 12:33 PM Y Tags and notes Tagged as: P…" at bounding box center [849, 282] width 686 height 301
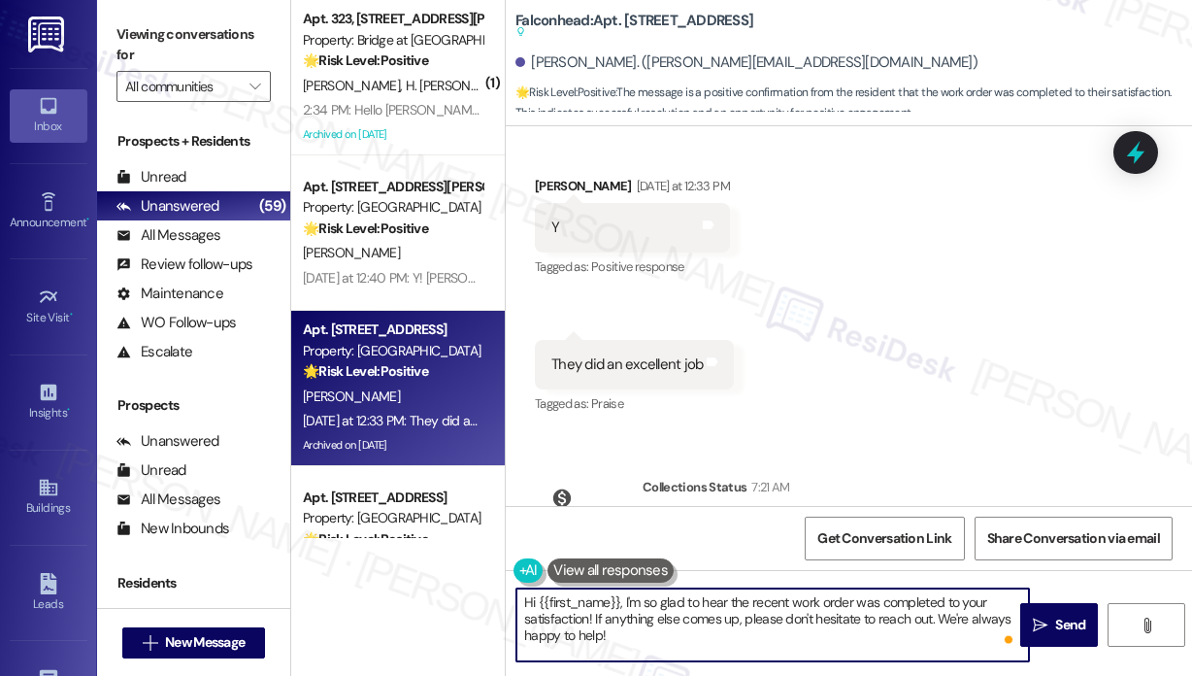
click at [827, 643] on textarea "Hi {{first_name}}, I'm so glad to hear the recent work order was completed to y…" at bounding box center [772, 624] width 513 height 73
click at [1056, 620] on span "Send" at bounding box center [1070, 625] width 30 height 20
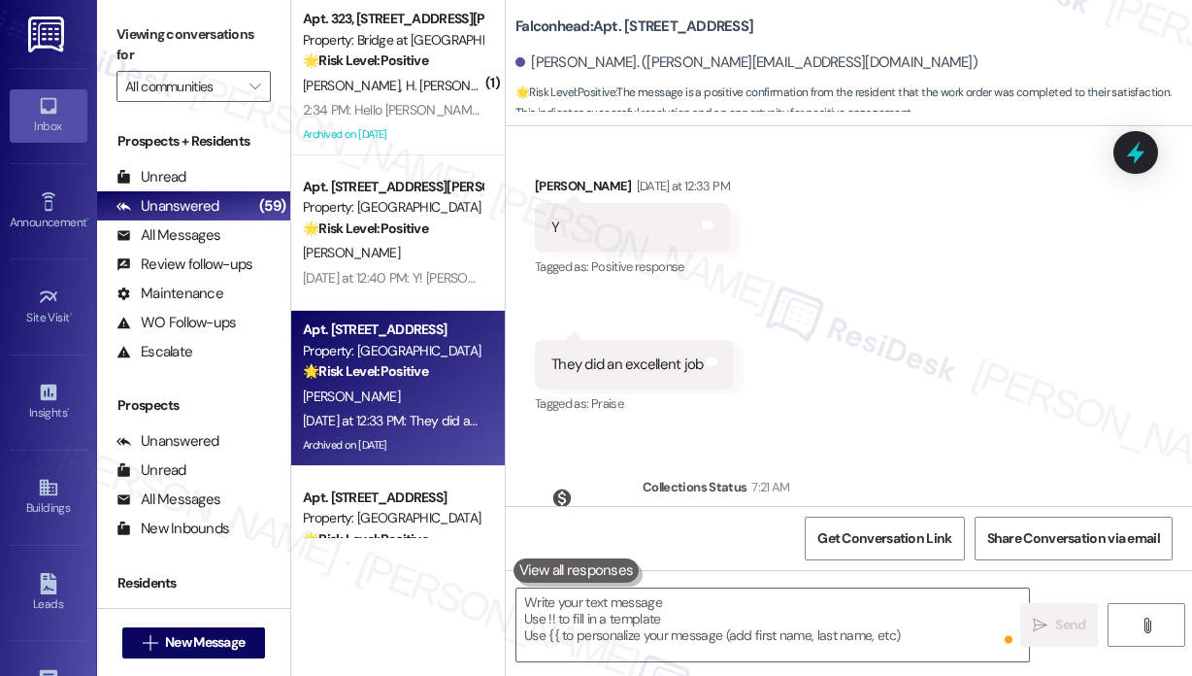
scroll to position [9879, 0]
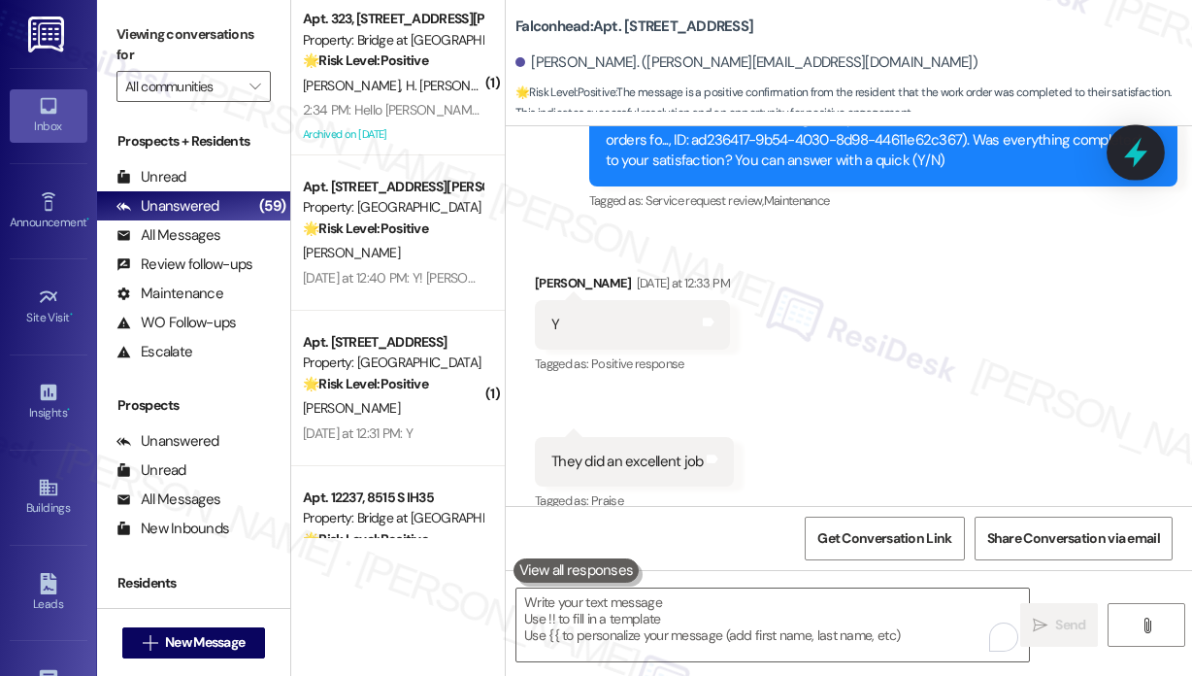
click at [1141, 157] on icon at bounding box center [1135, 153] width 23 height 30
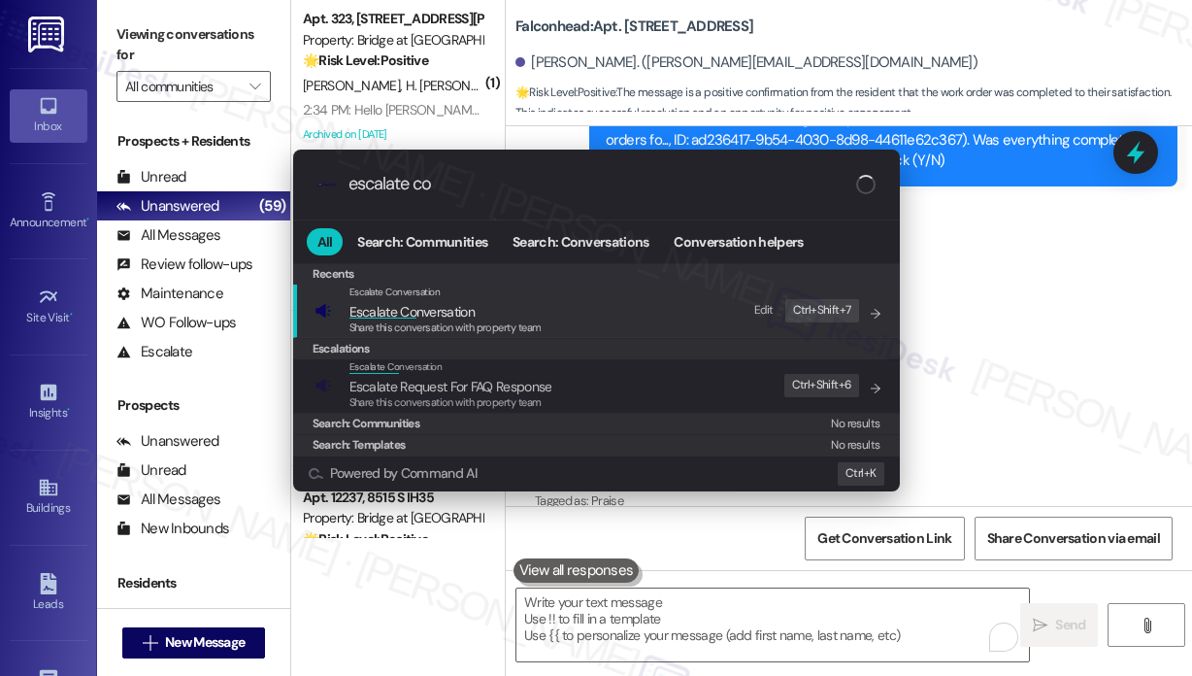
type input "escalate con"
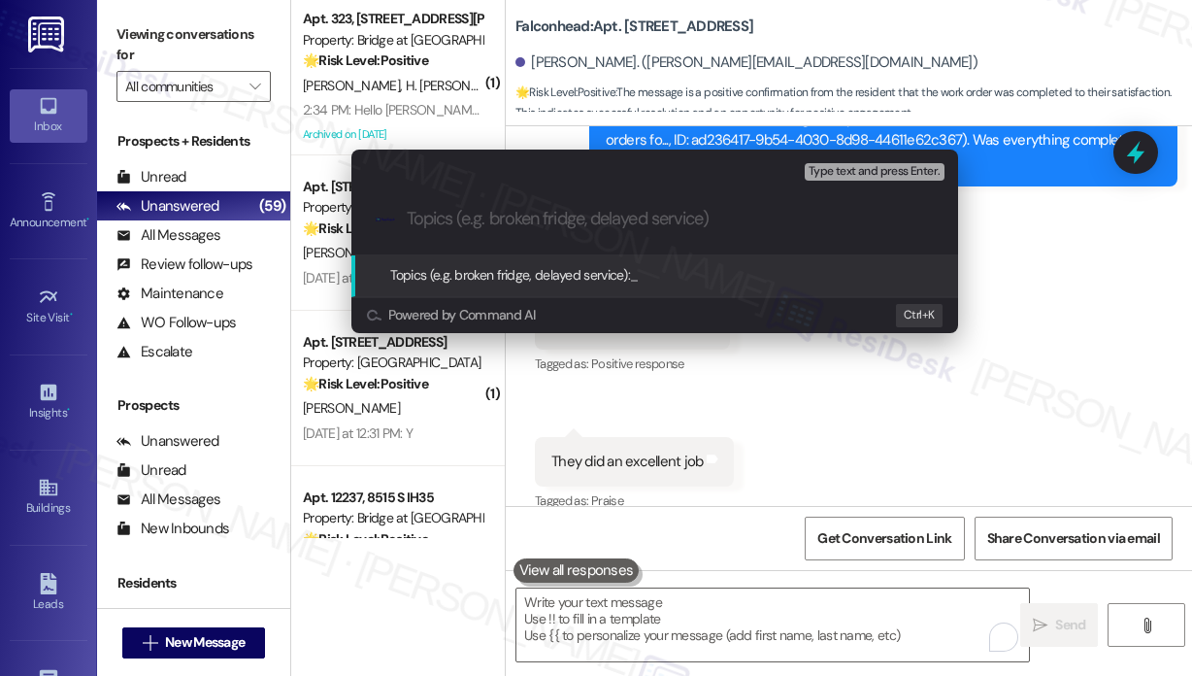
paste input "Resident Positive Feedback"
type input "Resident Positive Feedback"
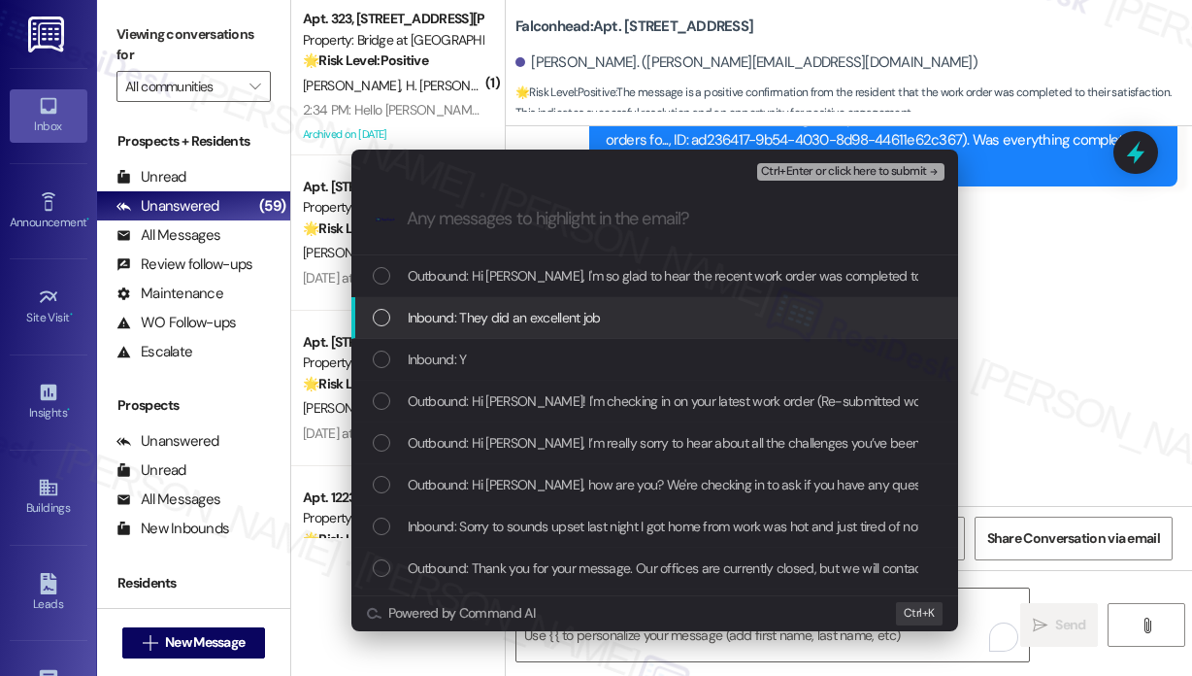
click at [485, 317] on span "Inbound: They did an excellent job" at bounding box center [504, 317] width 193 height 21
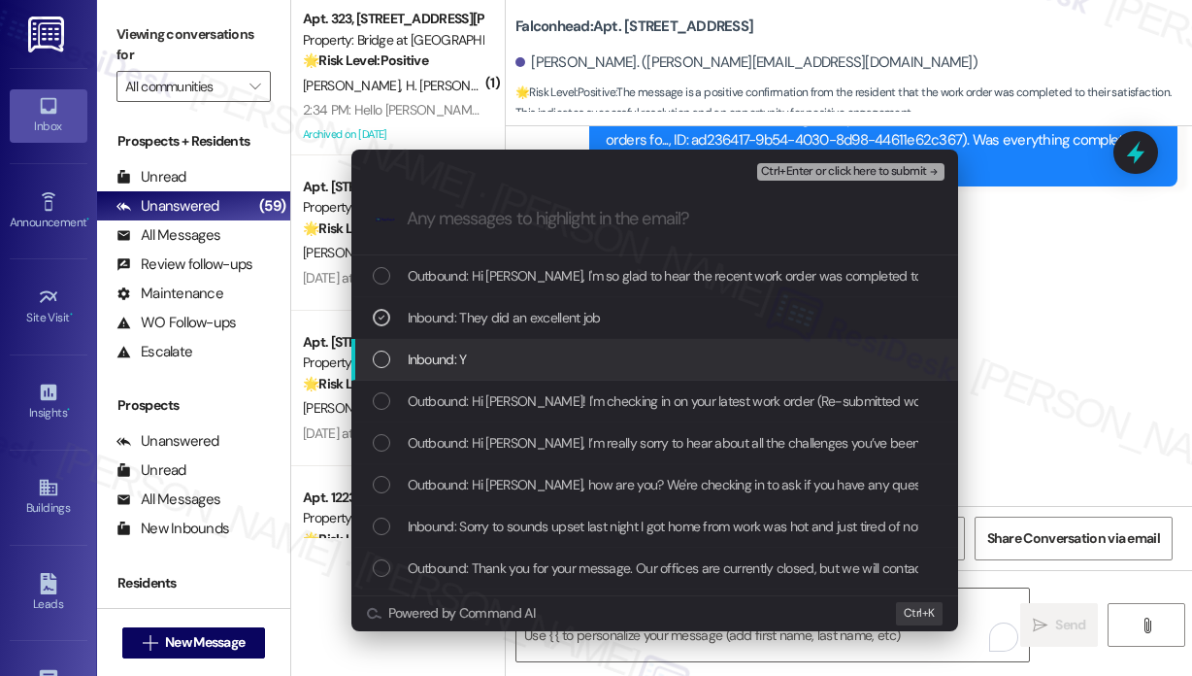
click at [474, 356] on div "Inbound: Y" at bounding box center [657, 359] width 568 height 21
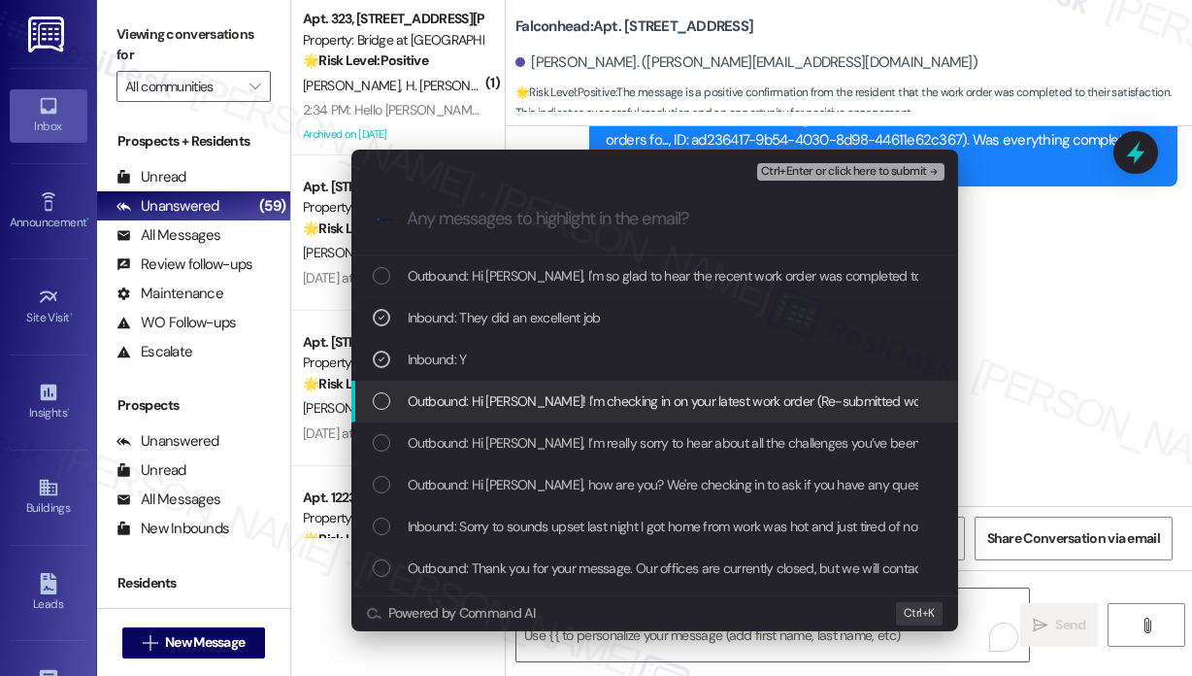
click at [482, 392] on span "Outbound: Hi [PERSON_NAME]! I'm checking in on your latest work order (Re-submi…" at bounding box center [1079, 400] width 1343 height 21
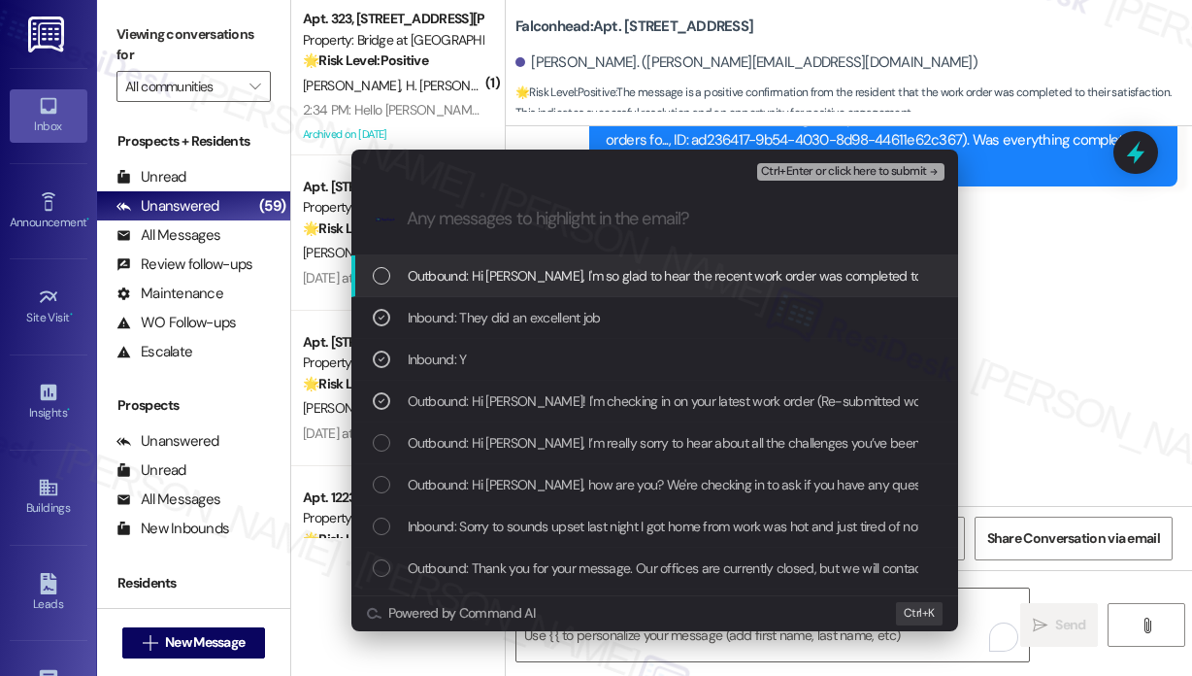
click at [782, 179] on span "Ctrl+Enter or click here to submit" at bounding box center [844, 172] width 166 height 14
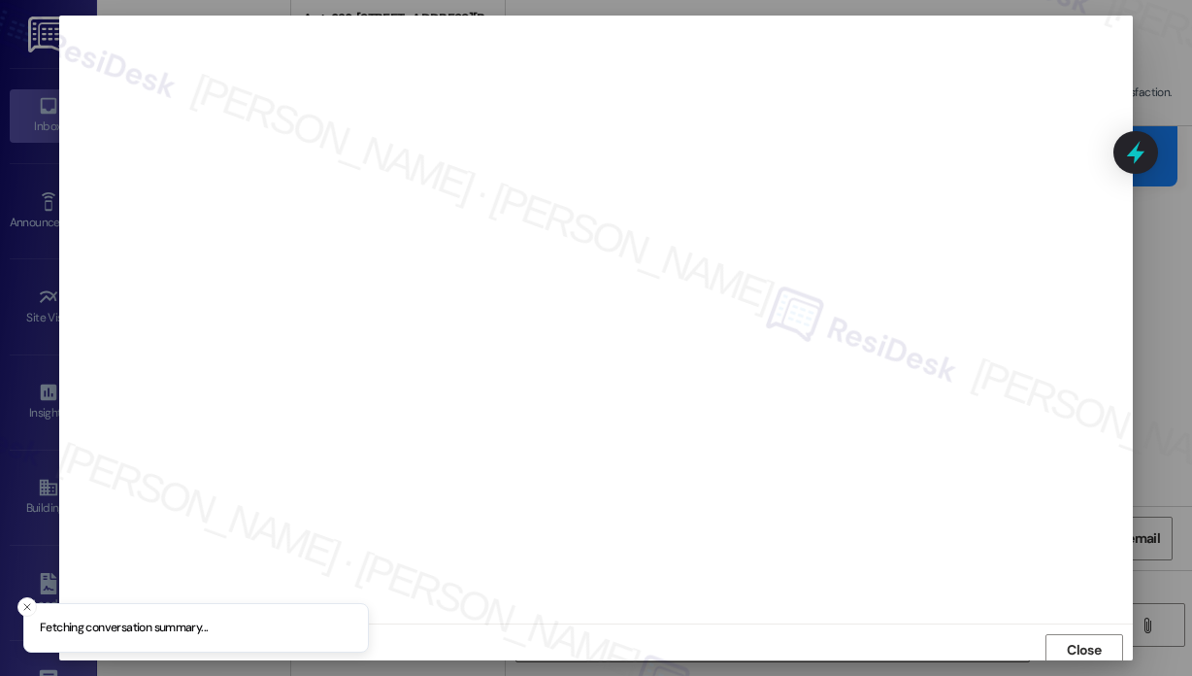
scroll to position [5, 0]
click at [1085, 643] on span "Close" at bounding box center [1084, 645] width 34 height 20
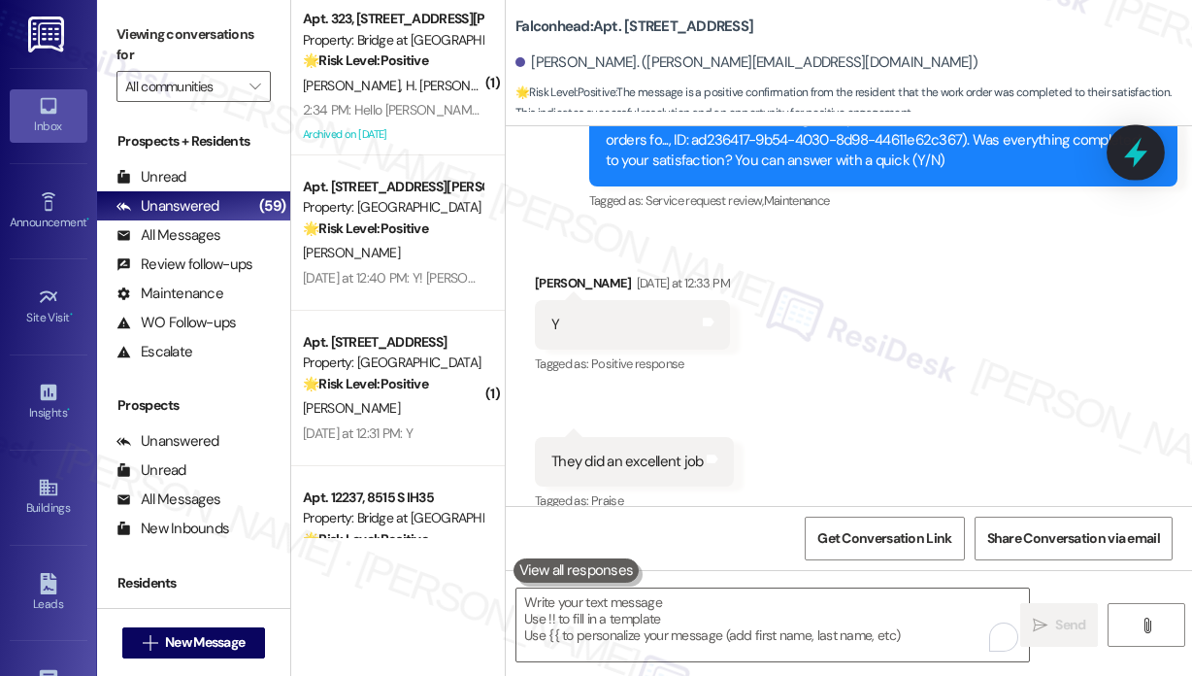
click at [1146, 157] on icon at bounding box center [1135, 152] width 33 height 33
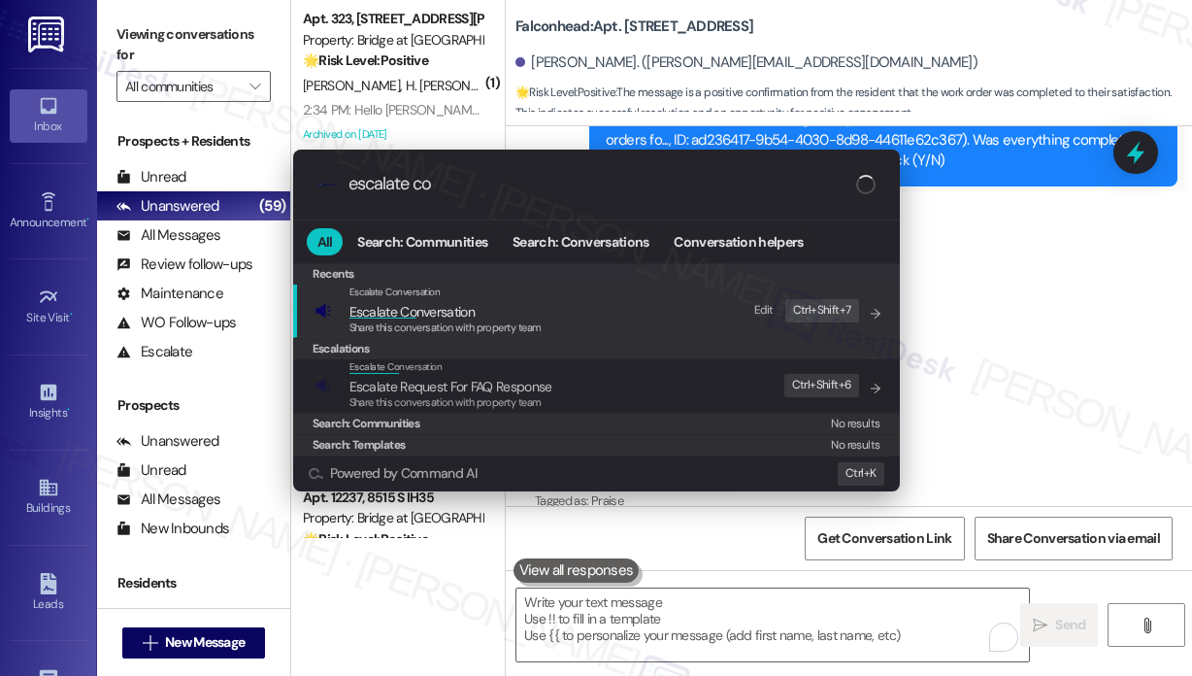
type input "escalate con"
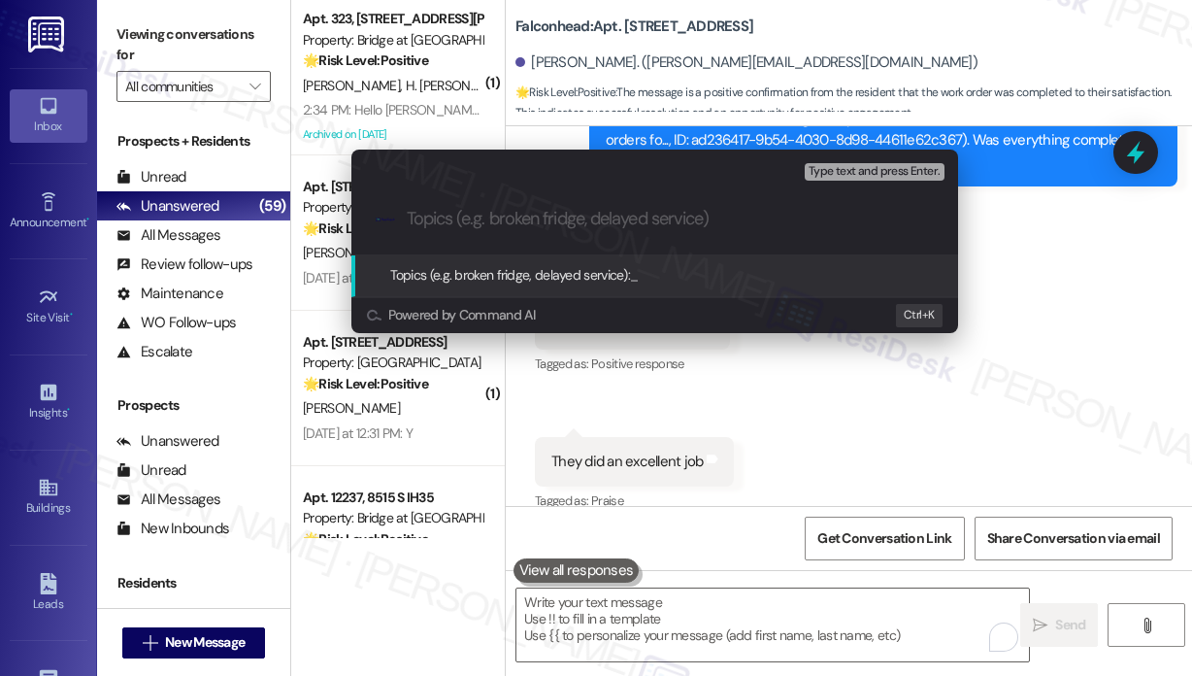
paste input "Resident Positive Feedback"
type input "Resident Positive Feedback"
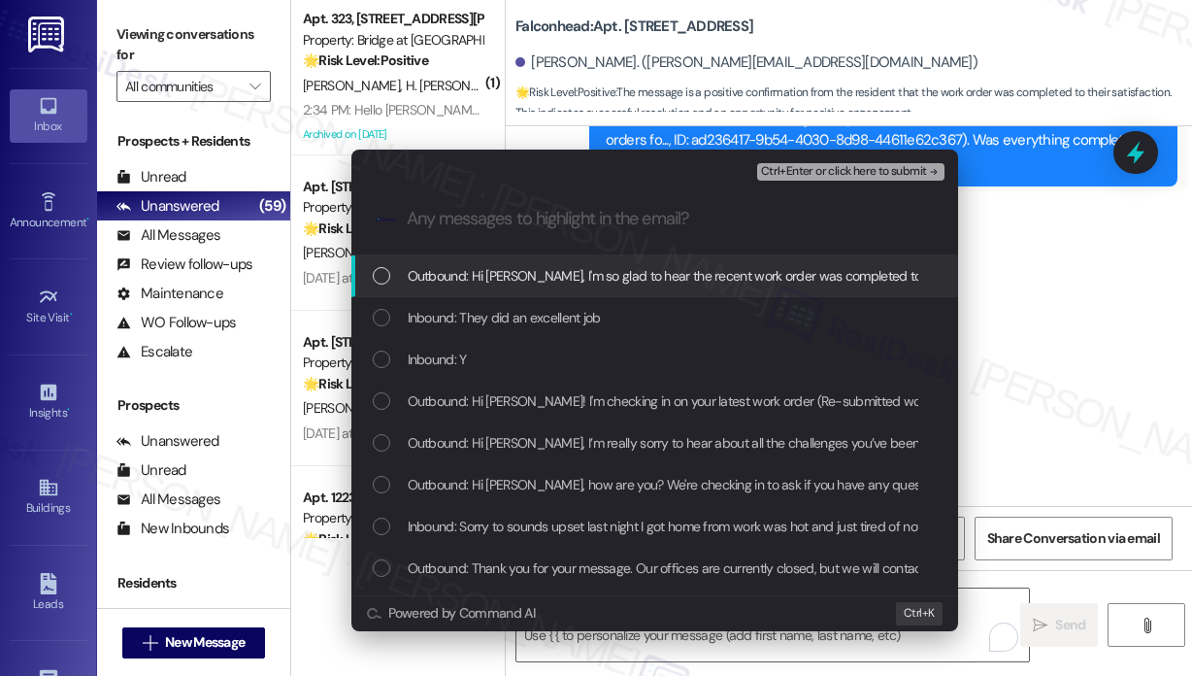
click at [510, 267] on span "Outbound: Hi [PERSON_NAME], I'm so glad to hear the recent work order was compl…" at bounding box center [966, 275] width 1117 height 21
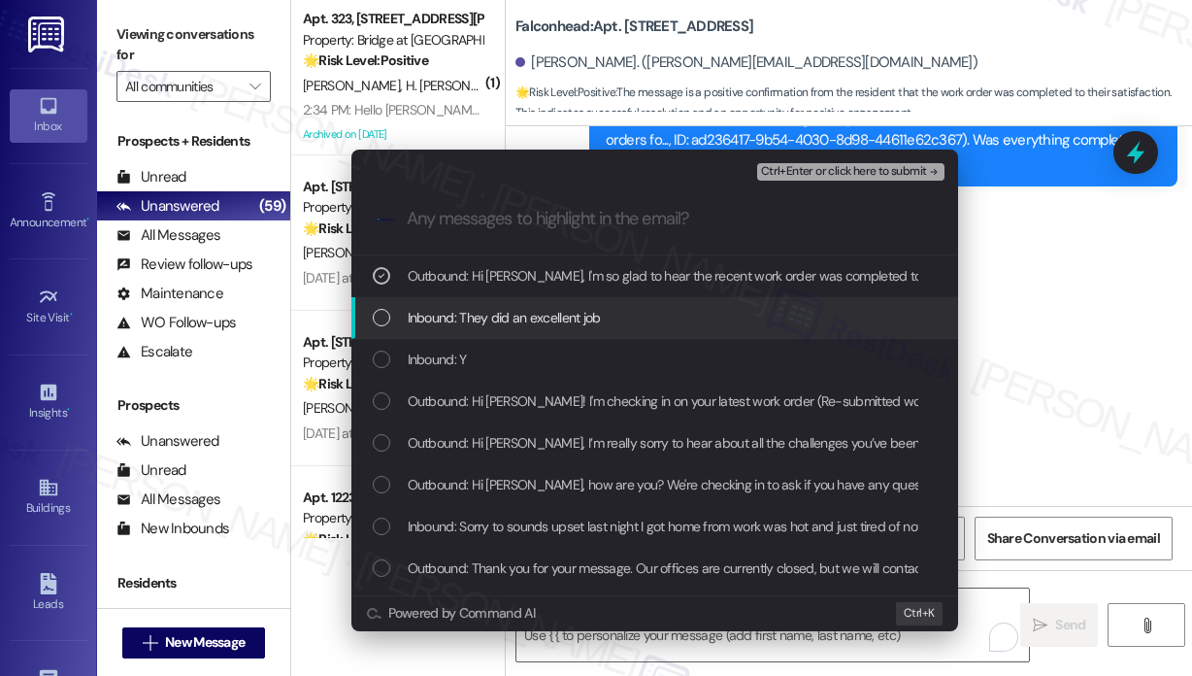
click at [508, 314] on span "Inbound: They did an excellent job" at bounding box center [504, 317] width 193 height 21
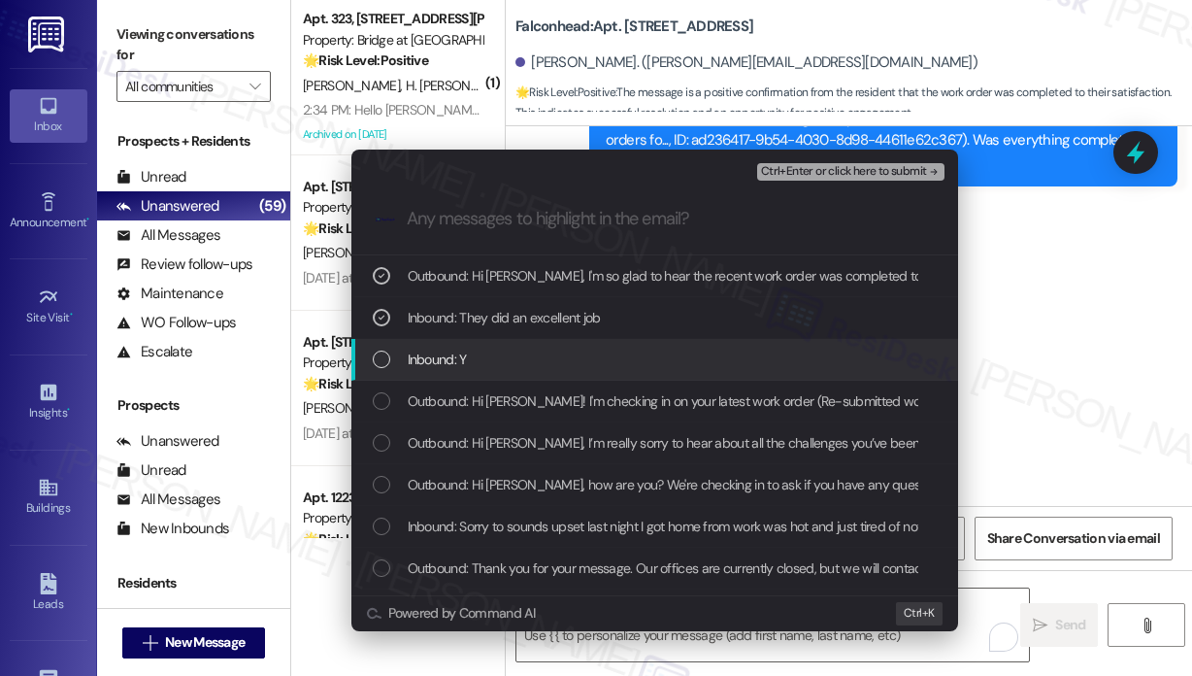
click at [483, 373] on div "Inbound: Y" at bounding box center [654, 360] width 607 height 42
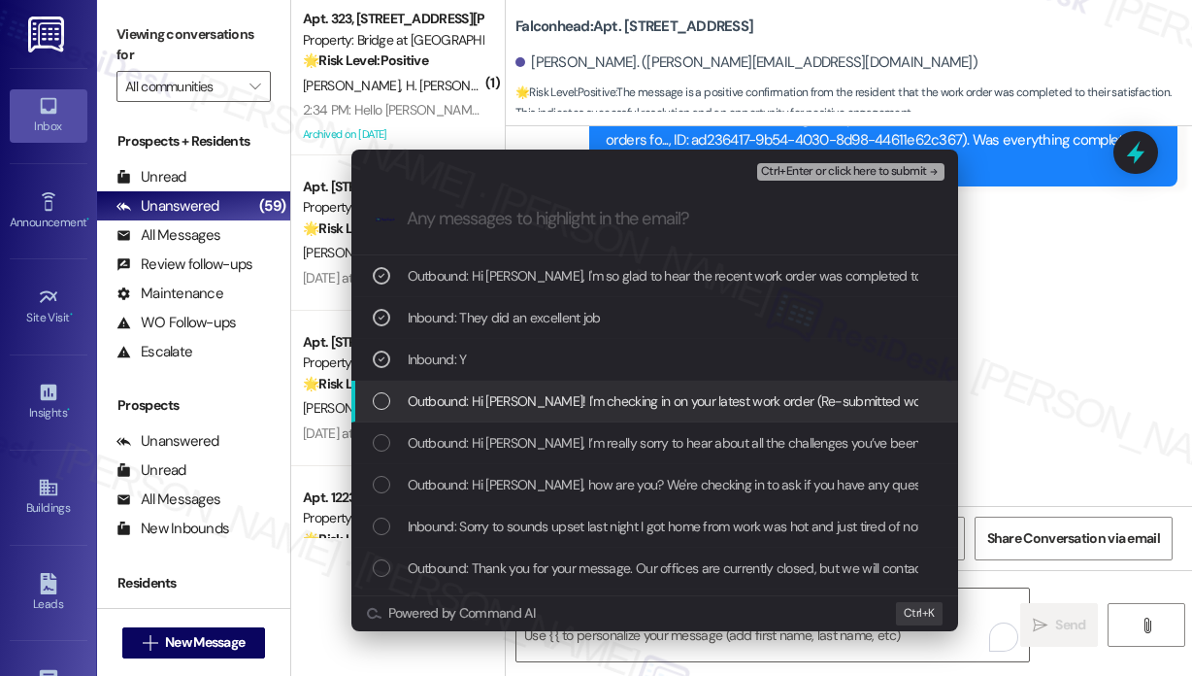
click at [484, 406] on span "Outbound: Hi [PERSON_NAME]! I'm checking in on your latest work order (Re-submi…" at bounding box center [1079, 400] width 1343 height 21
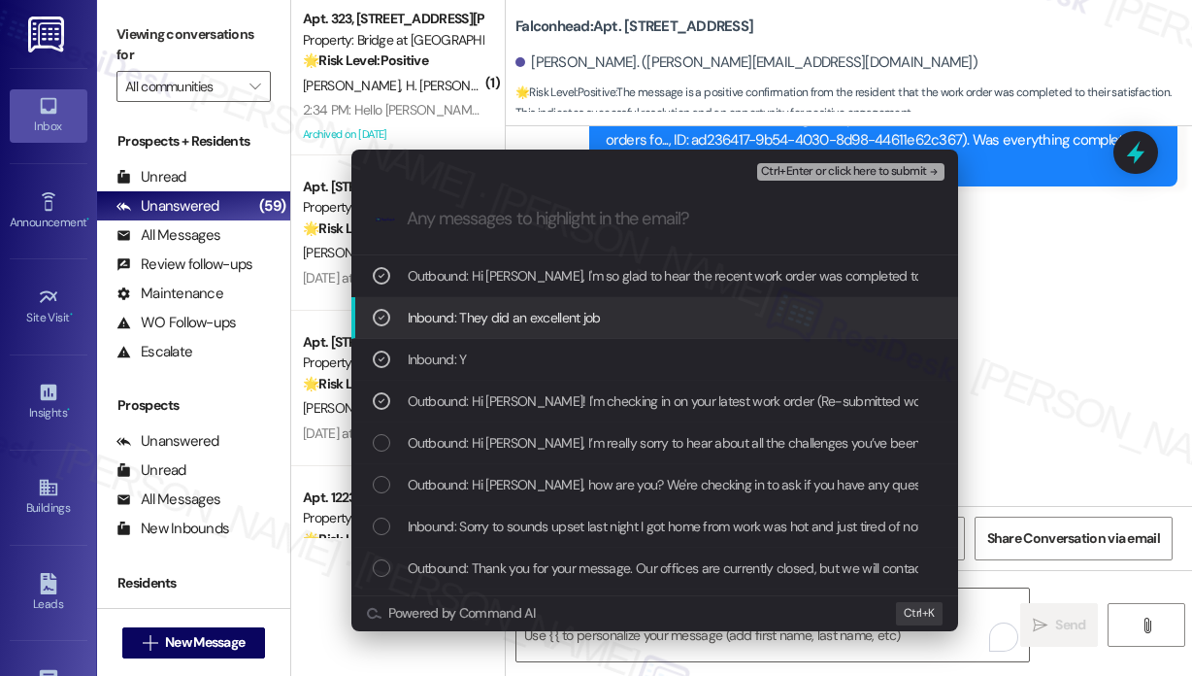
click at [848, 173] on span "Ctrl+Enter or click here to submit" at bounding box center [844, 172] width 166 height 14
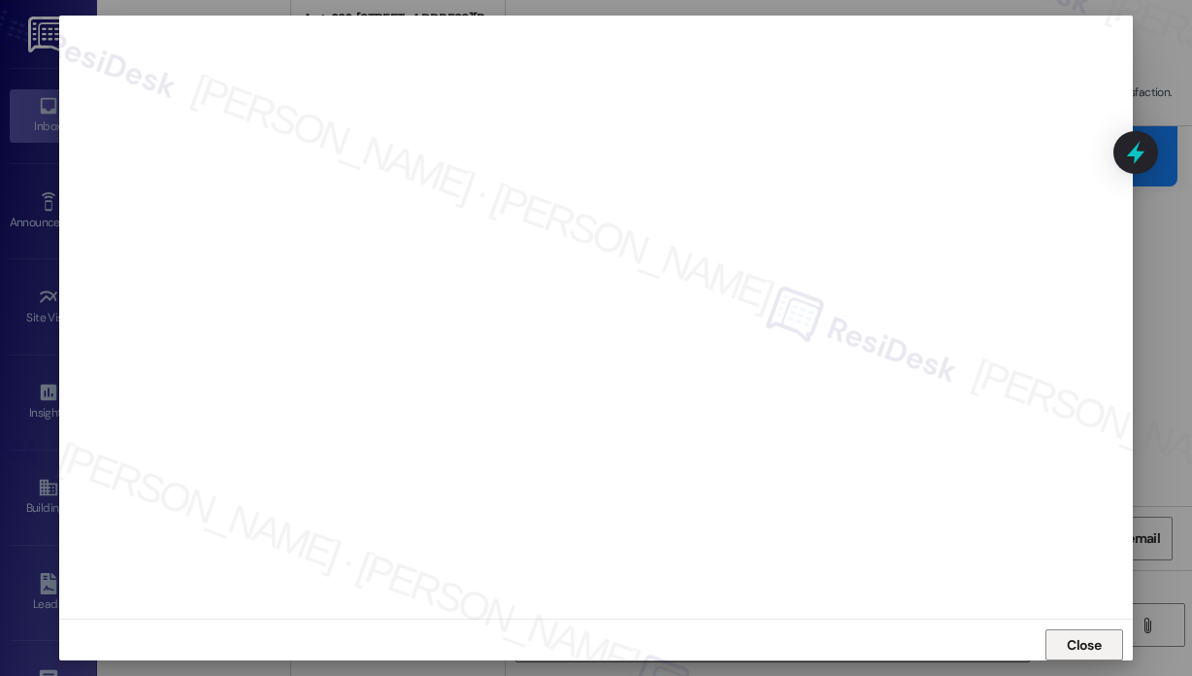
click at [1071, 641] on span "Close" at bounding box center [1084, 645] width 34 height 20
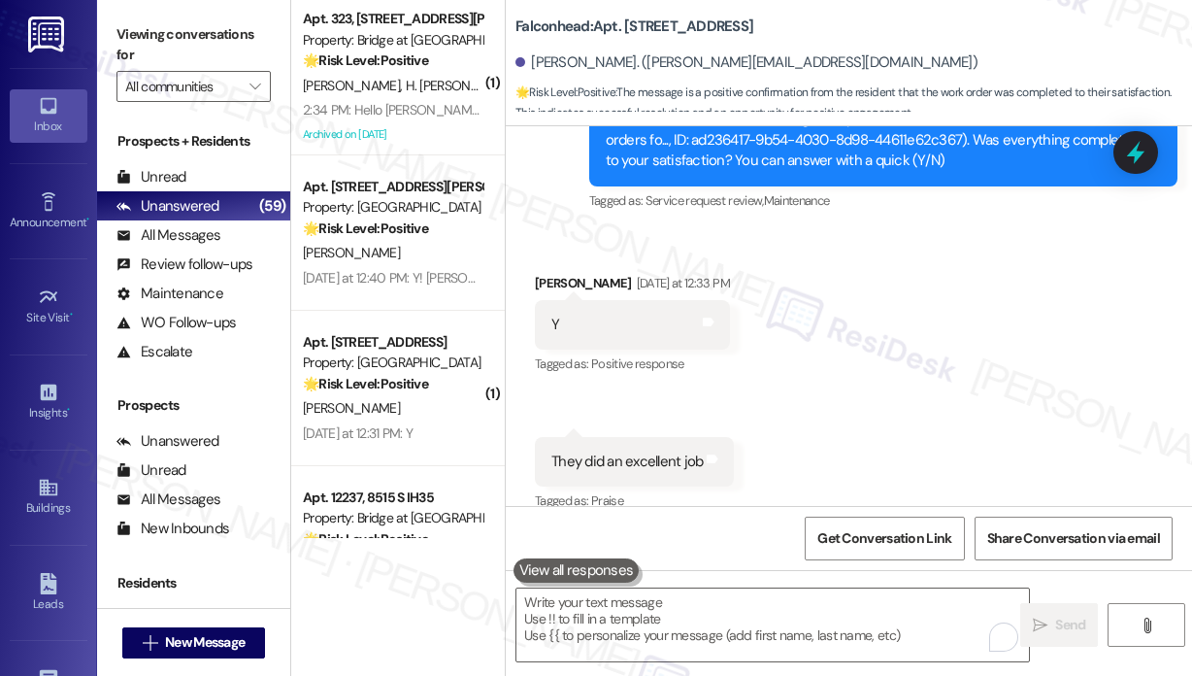
click at [1140, 159] on icon at bounding box center [1135, 152] width 17 height 23
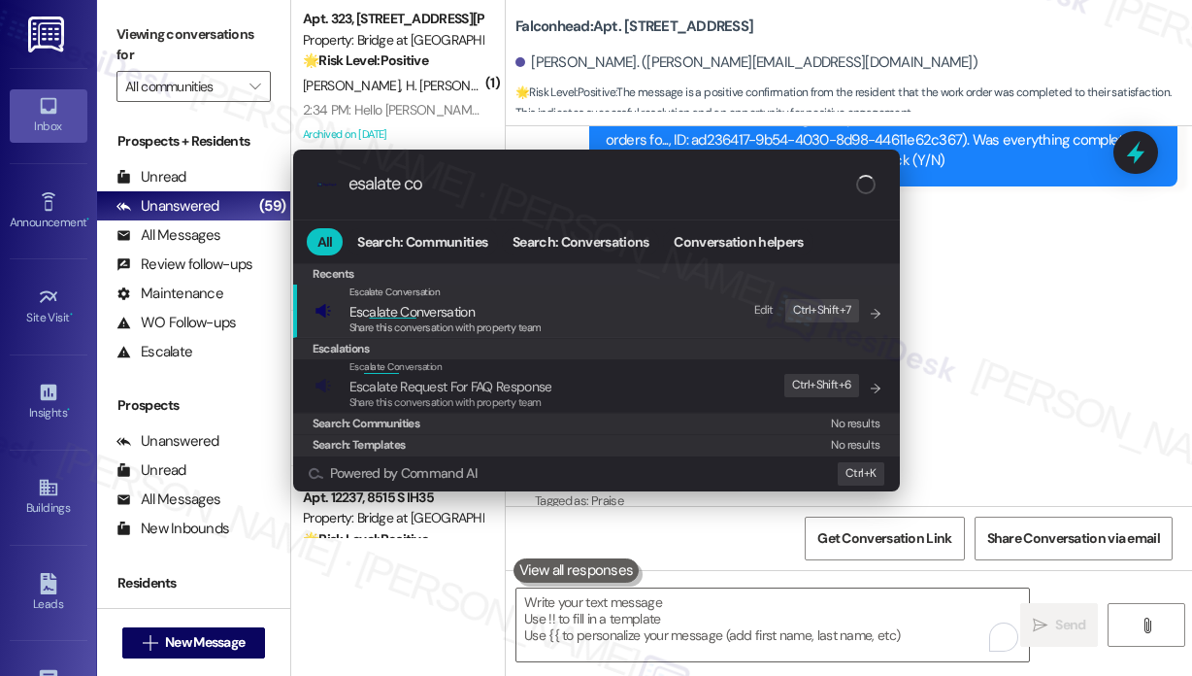
type input "esalate con"
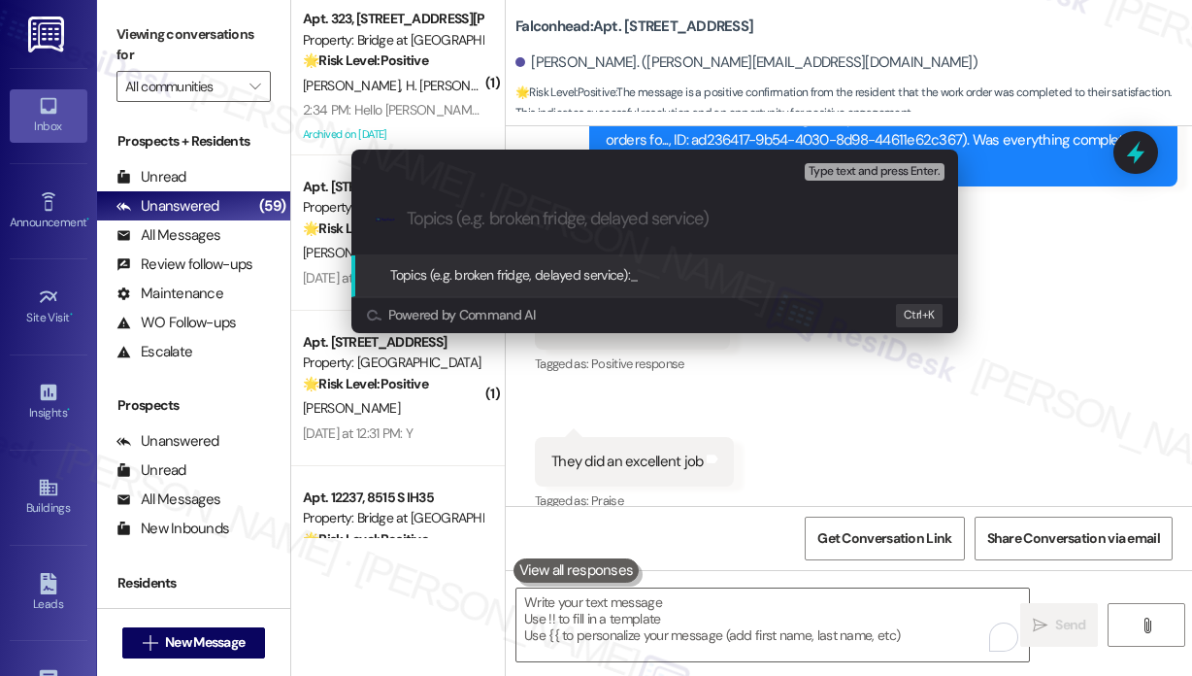
paste input "Resident Positive Feedback"
type input "Resident Positive Feedback"
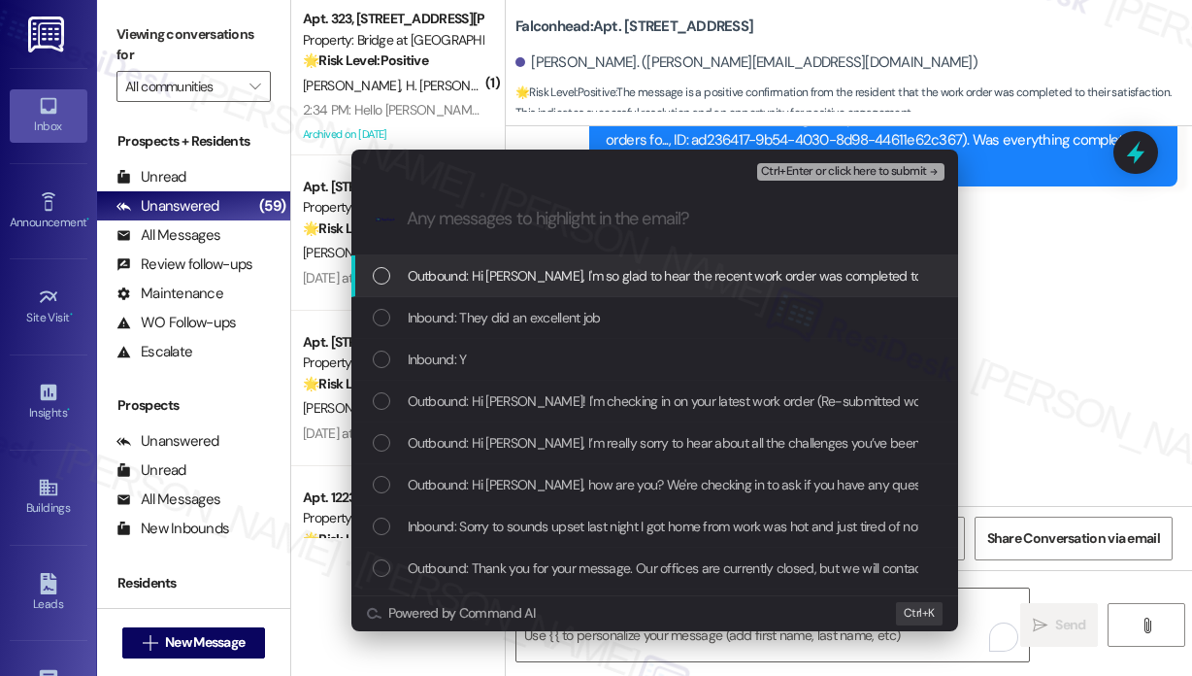
click at [633, 278] on span "Outbound: Hi [PERSON_NAME], I'm so glad to hear the recent work order was compl…" at bounding box center [966, 275] width 1117 height 21
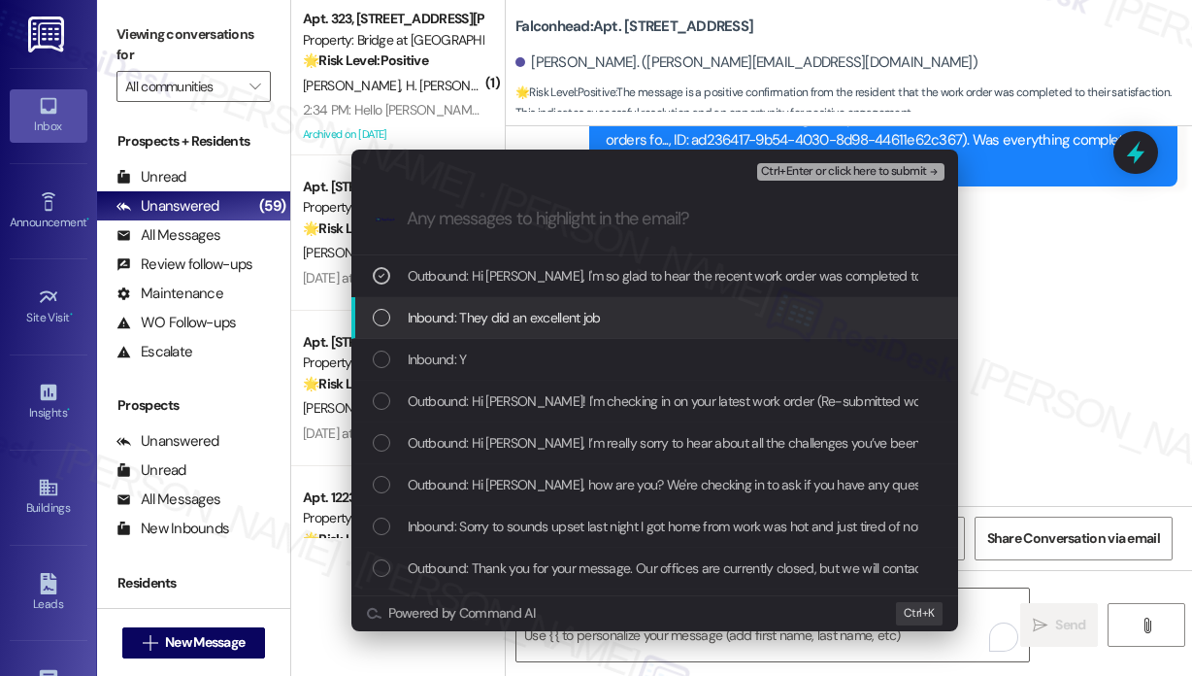
click at [610, 312] on div "Inbound: They did an excellent job" at bounding box center [657, 317] width 568 height 21
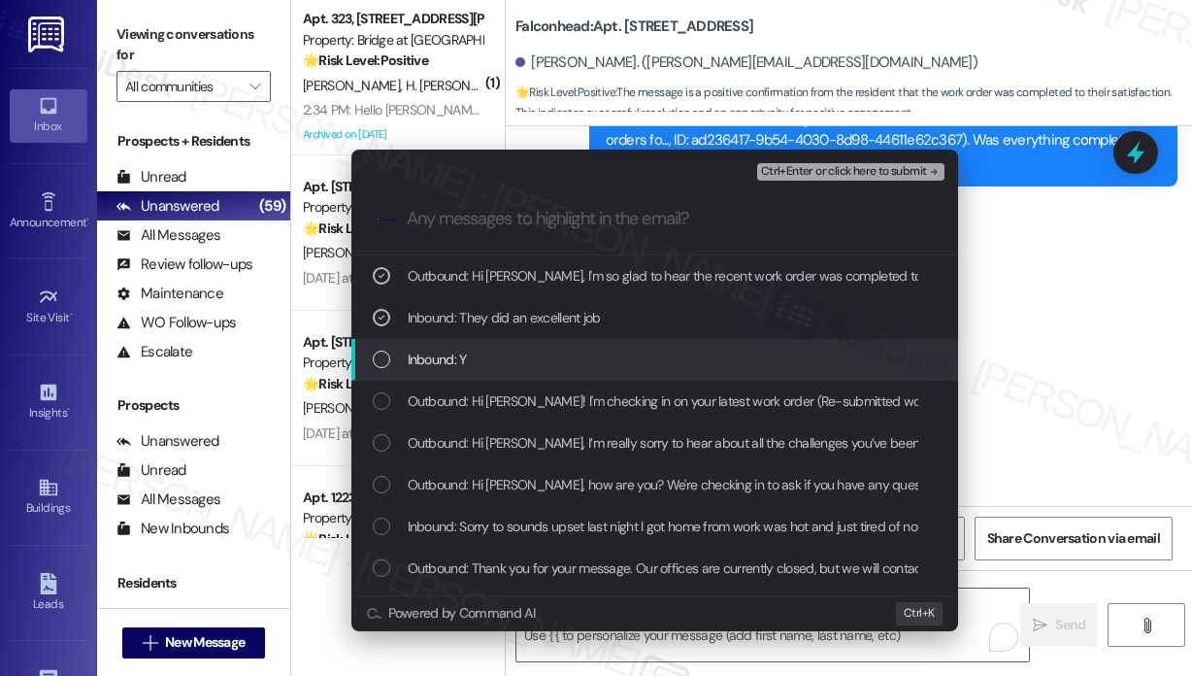
click at [593, 356] on div "Inbound: Y" at bounding box center [657, 359] width 568 height 21
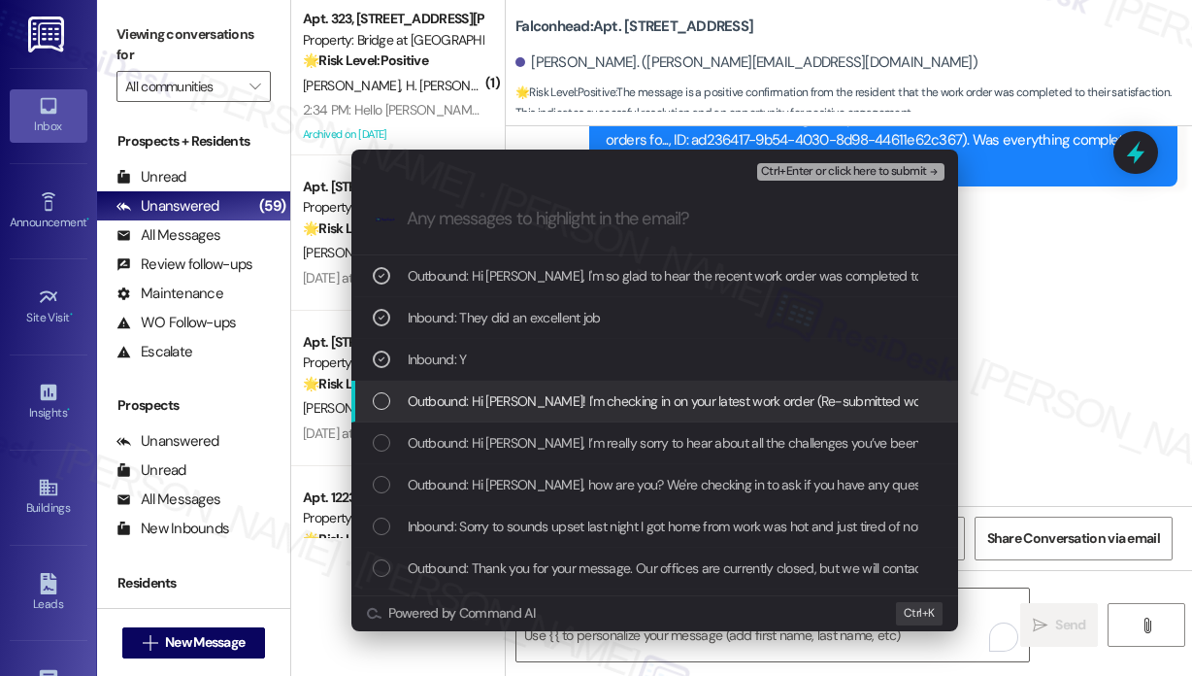
click at [604, 396] on span "Outbound: Hi [PERSON_NAME]! I'm checking in on your latest work order (Re-submi…" at bounding box center [1079, 400] width 1343 height 21
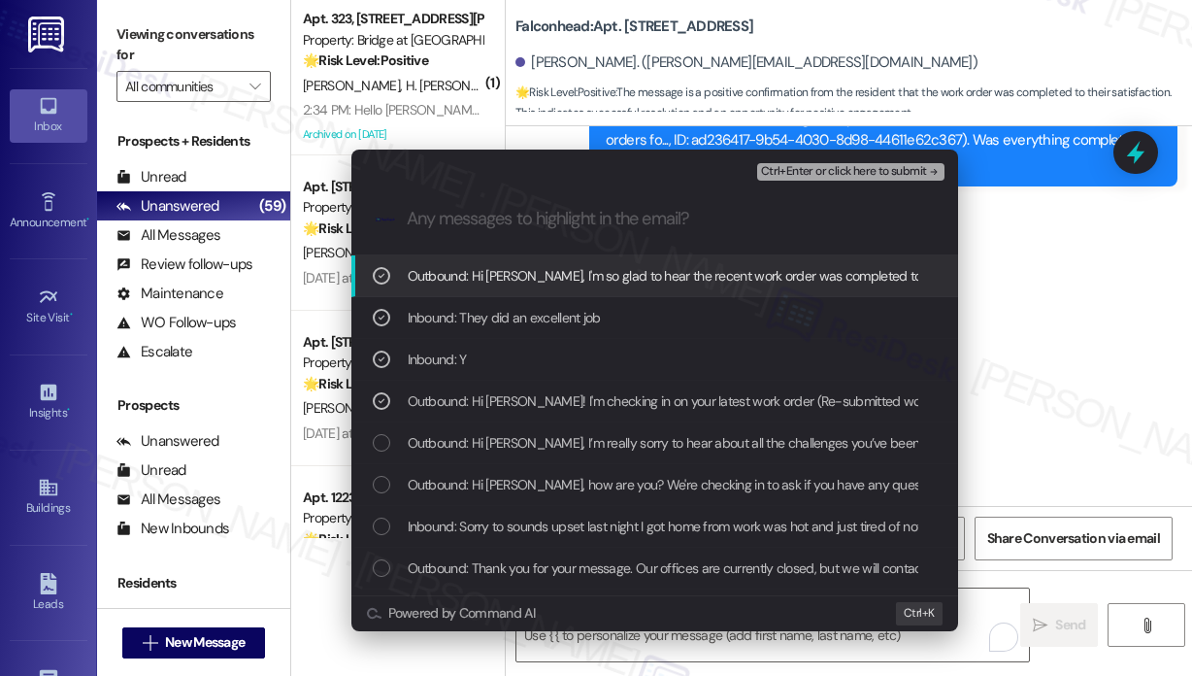
click at [848, 182] on div "Ctrl+Enter or click here to submit" at bounding box center [852, 171] width 191 height 25
click at [848, 169] on span "Ctrl+Enter or click here to submit" at bounding box center [844, 172] width 166 height 14
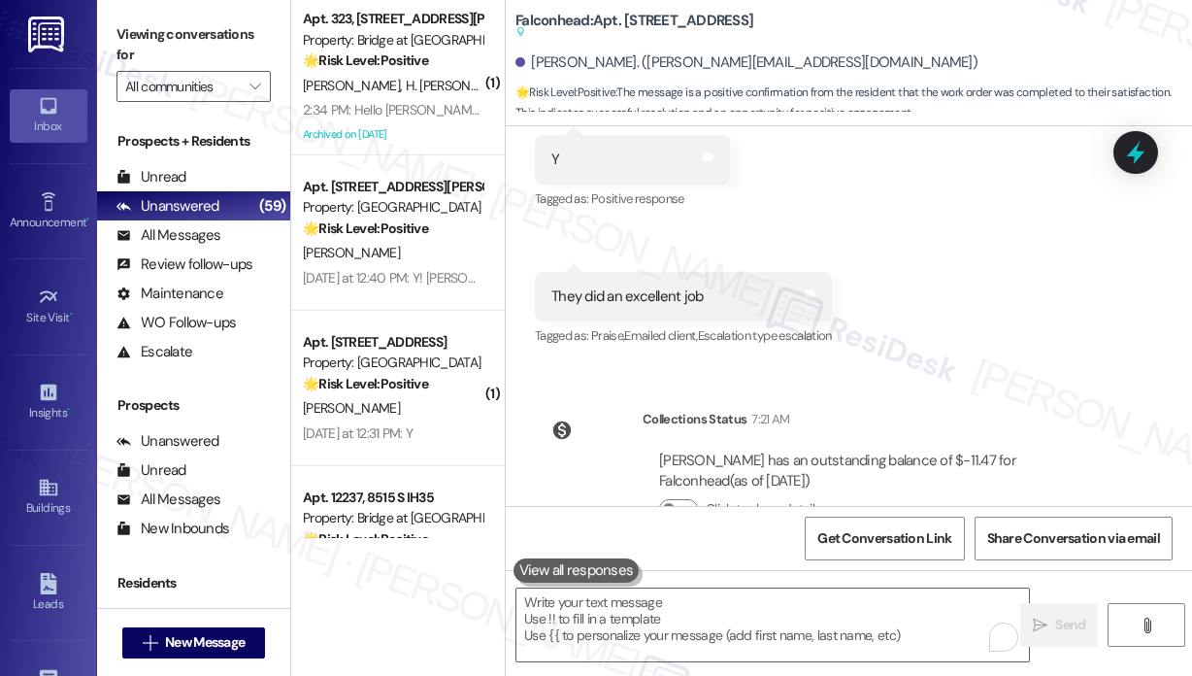
scroll to position [10264, 0]
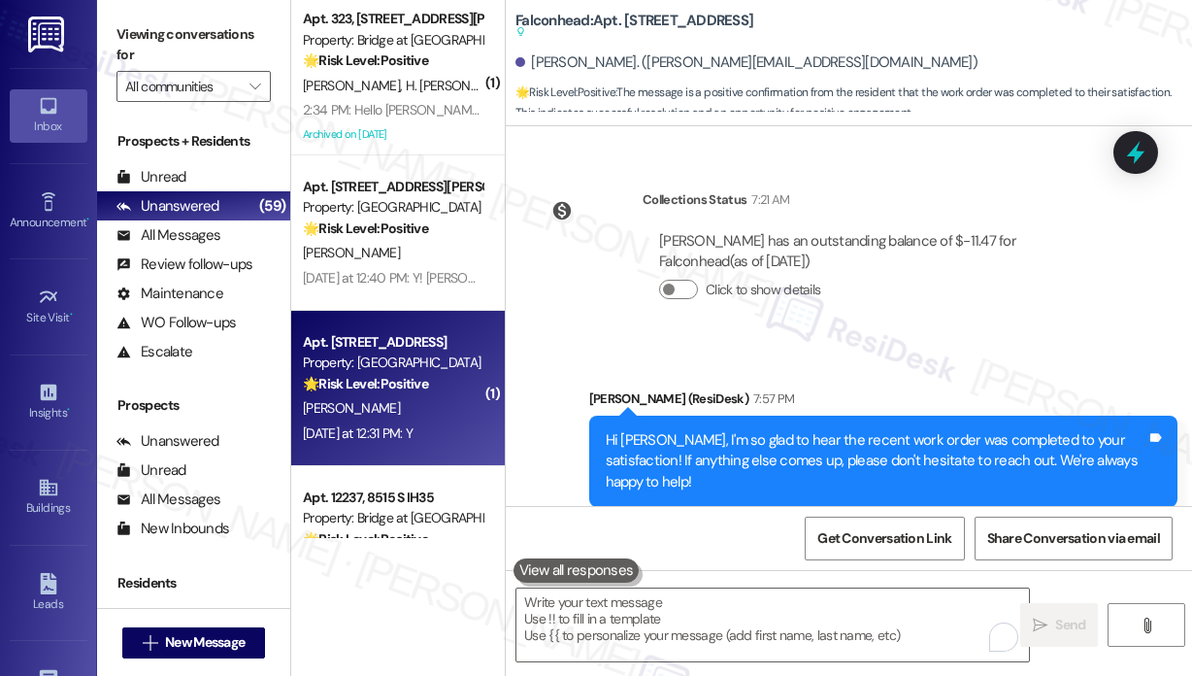
click at [433, 426] on div "[DATE] at 12:31 PM: Y [DATE] at 12:31 PM: Y" at bounding box center [392, 433] width 183 height 24
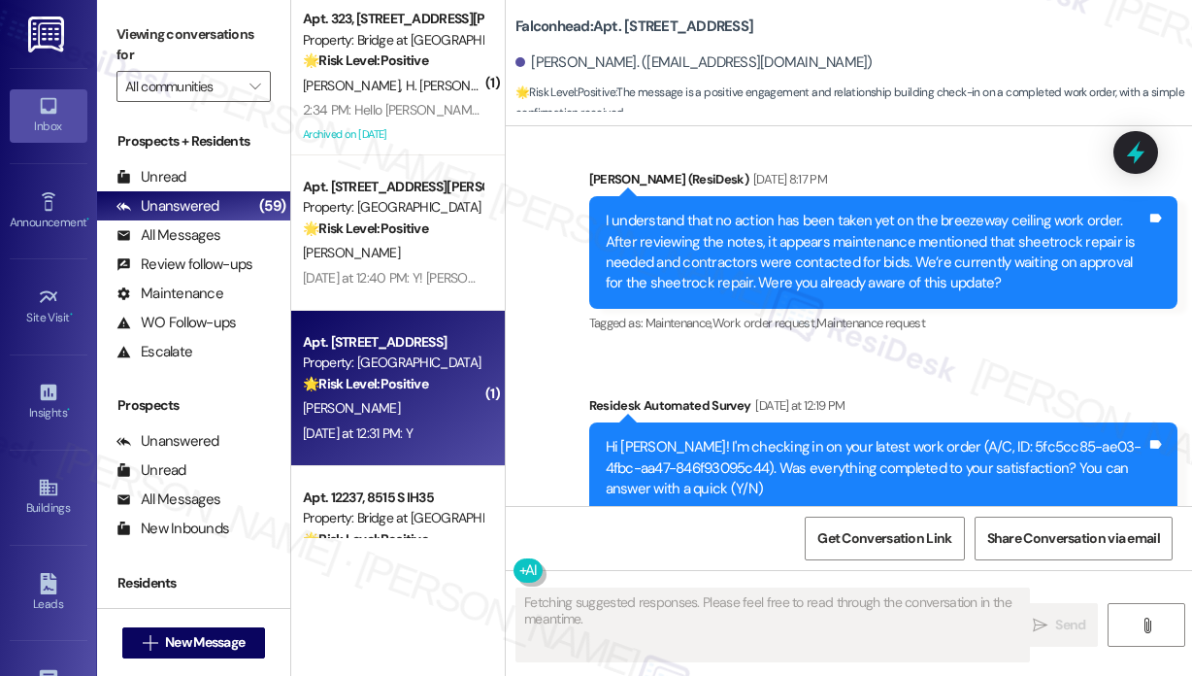
scroll to position [3058, 0]
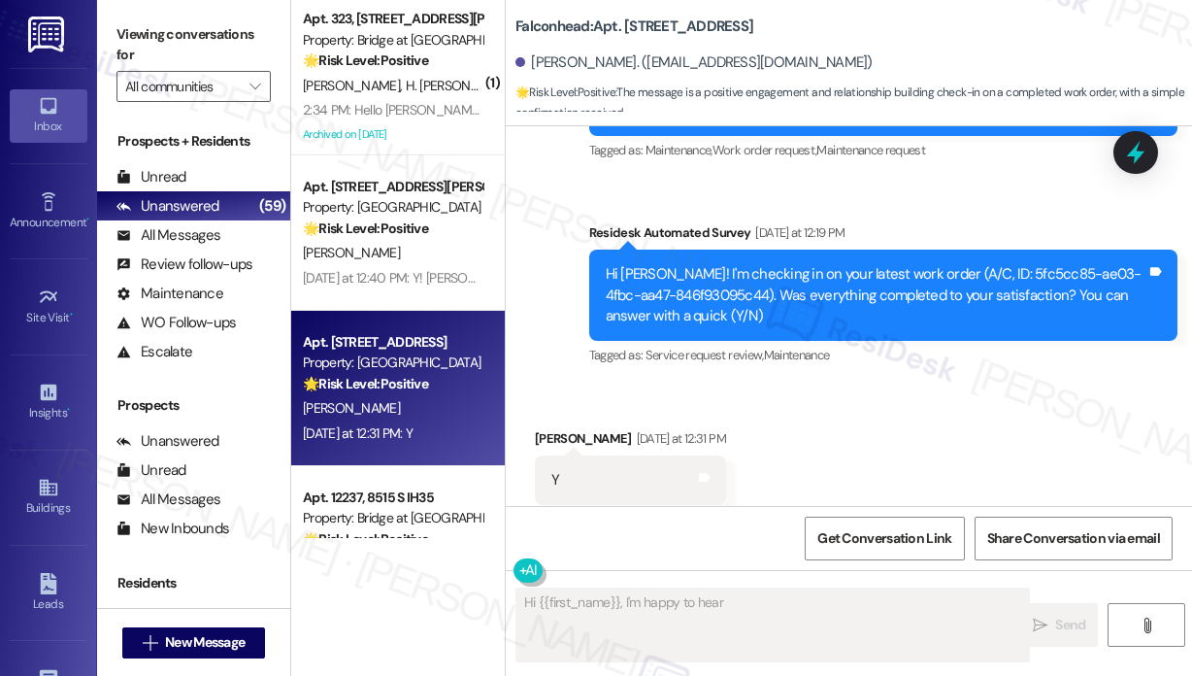
click at [958, 399] on div "Received via SMS [PERSON_NAME] [DATE] at 12:31 PM Y Tags and notes Tagged as: P…" at bounding box center [849, 466] width 686 height 164
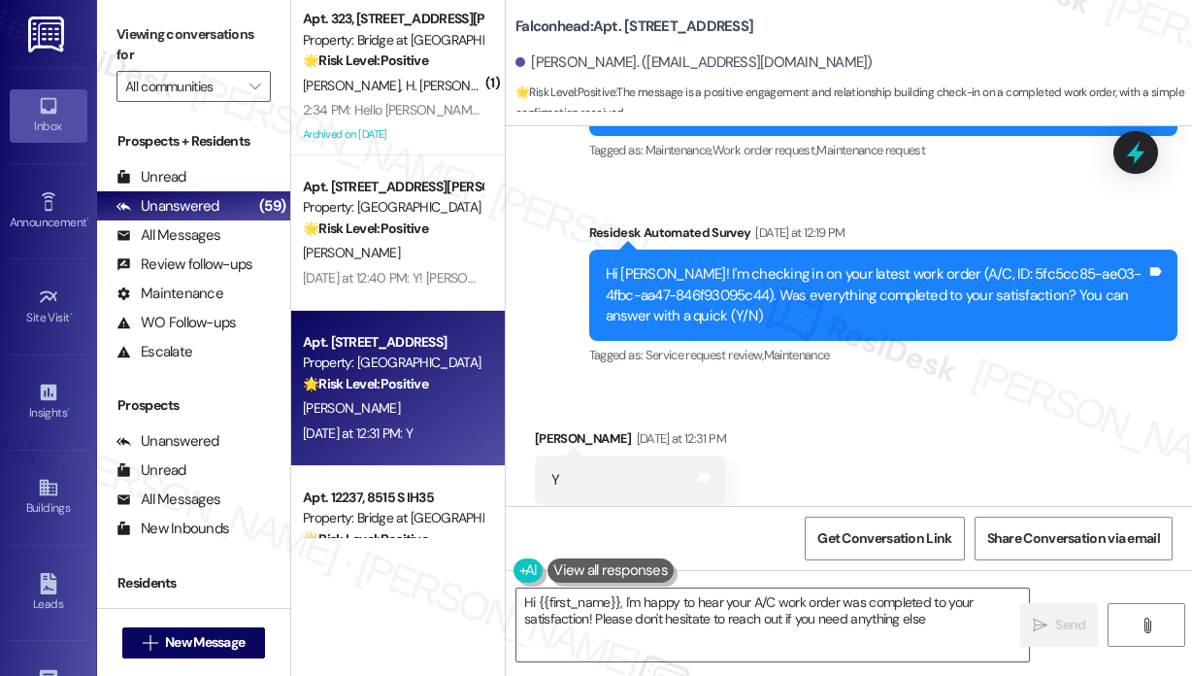
type textarea "Hi {{first_name}}, I'm happy to hear your A/C work order was completed to your …"
click at [913, 430] on div "Received via SMS [PERSON_NAME] [DATE] at 12:31 PM Y Tags and notes Tagged as: P…" at bounding box center [849, 466] width 686 height 164
click at [947, 614] on textarea "Hi {{first_name}}, I'm happy to hear your A/C work order was completed to your …" at bounding box center [772, 624] width 513 height 73
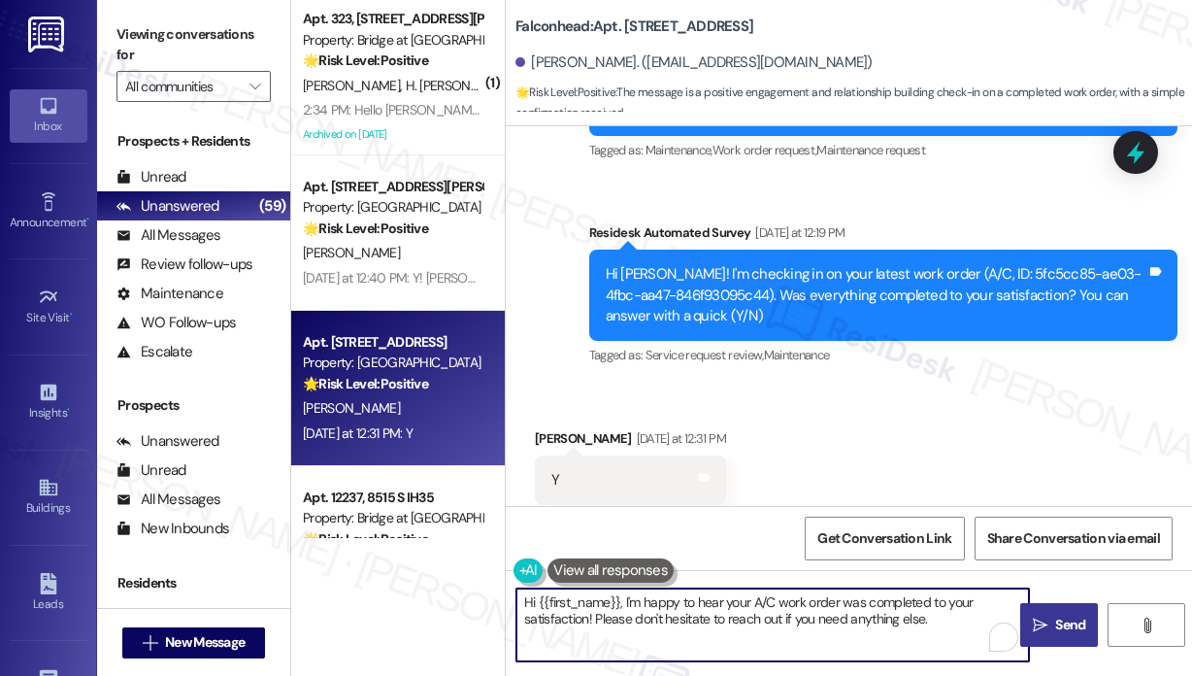
click at [1049, 625] on span " Send" at bounding box center [1059, 625] width 61 height 20
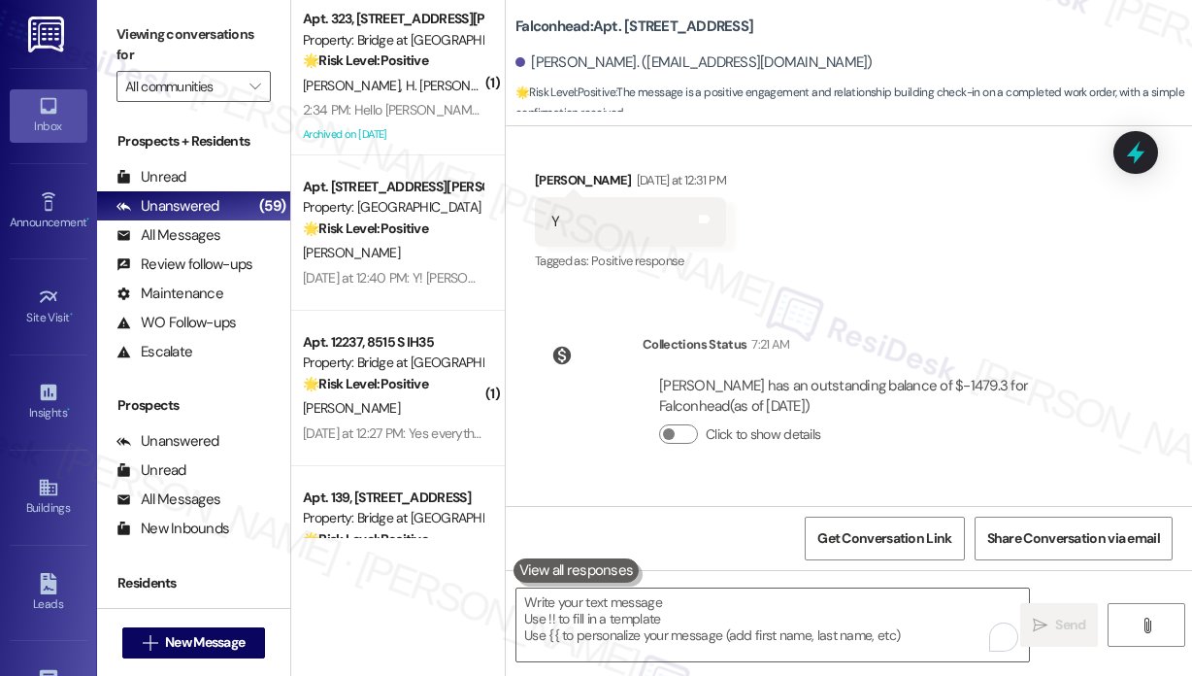
scroll to position [3414, 0]
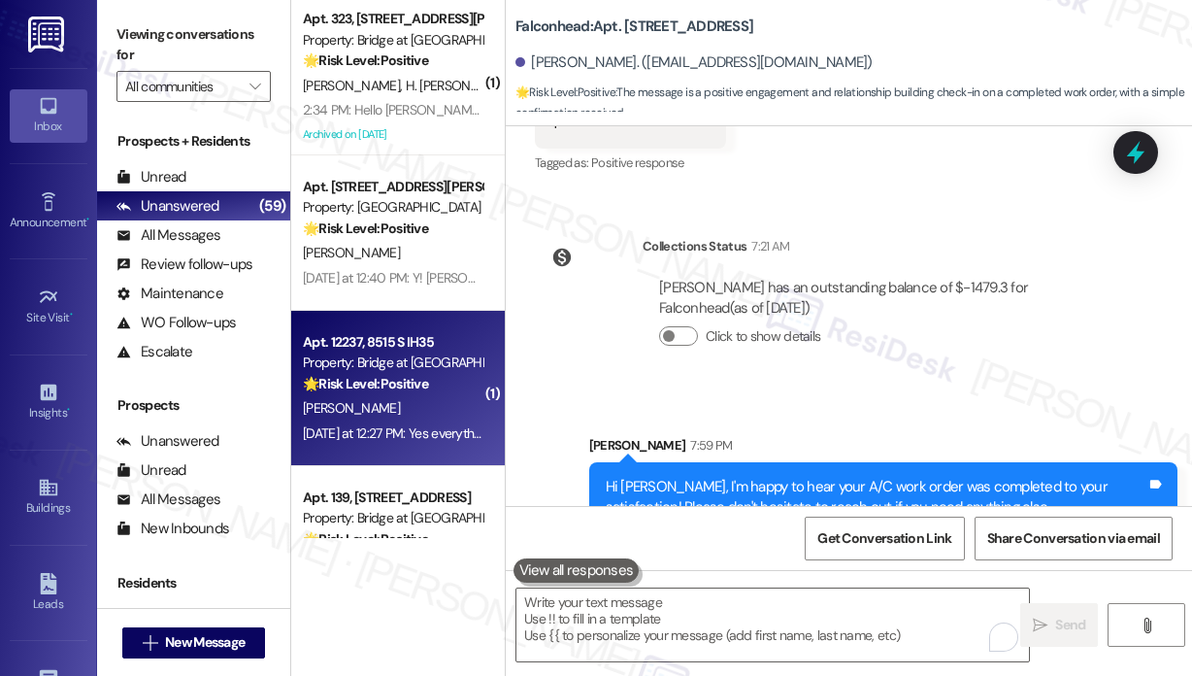
click at [396, 397] on div "[PERSON_NAME]" at bounding box center [392, 408] width 183 height 24
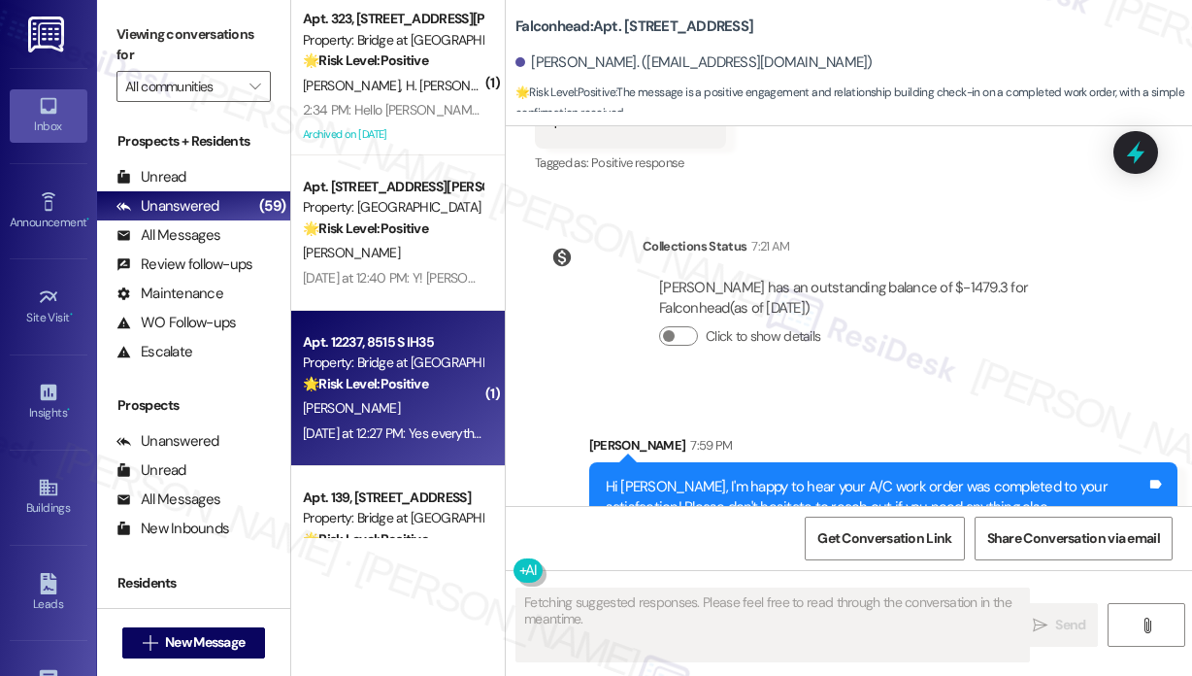
scroll to position [754, 0]
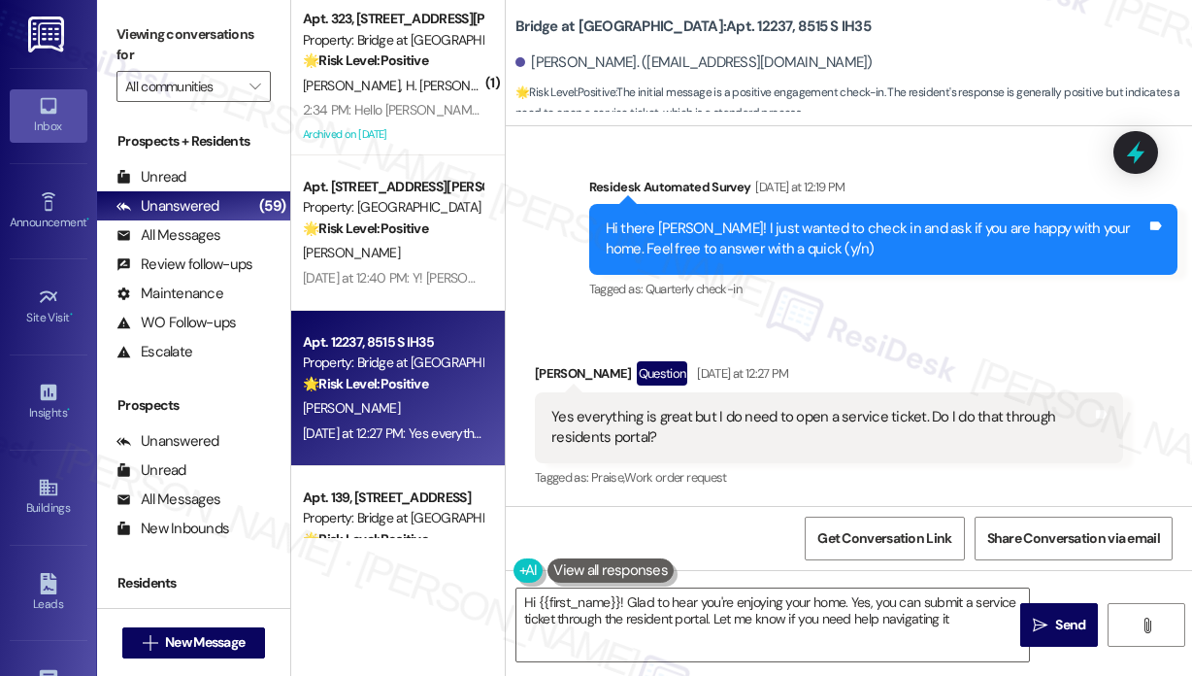
type textarea "Hi {{first_name}}! Glad to hear you're enjoying your home. Yes, you can submit …"
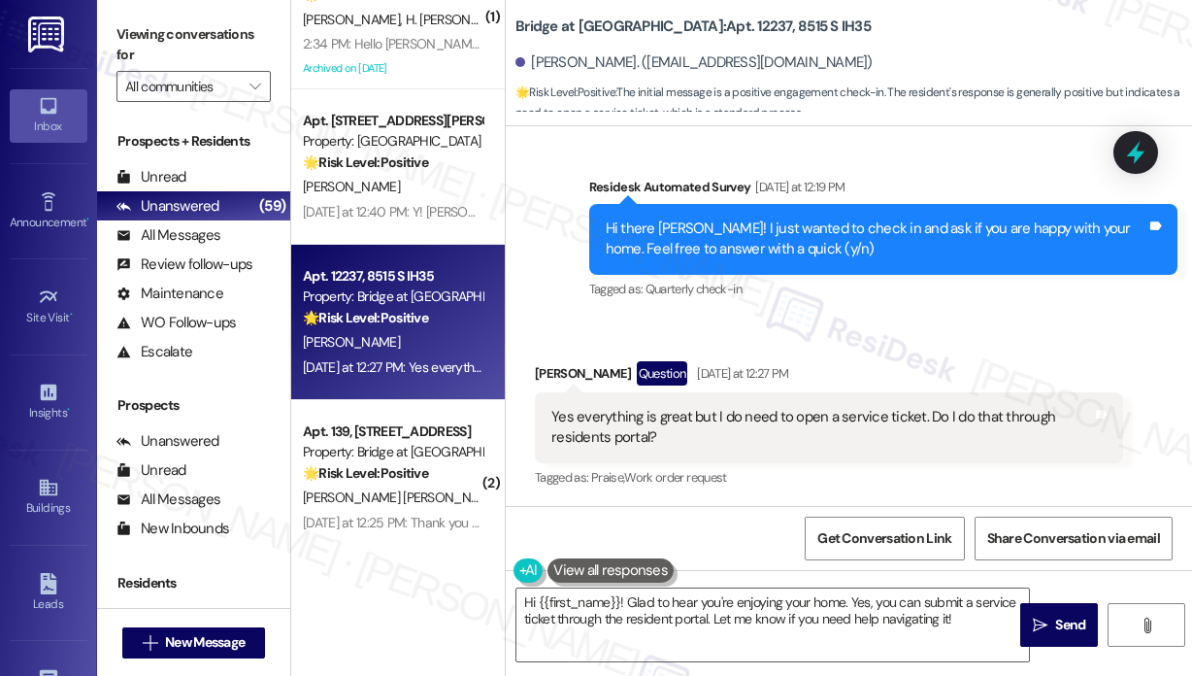
scroll to position [1845, 0]
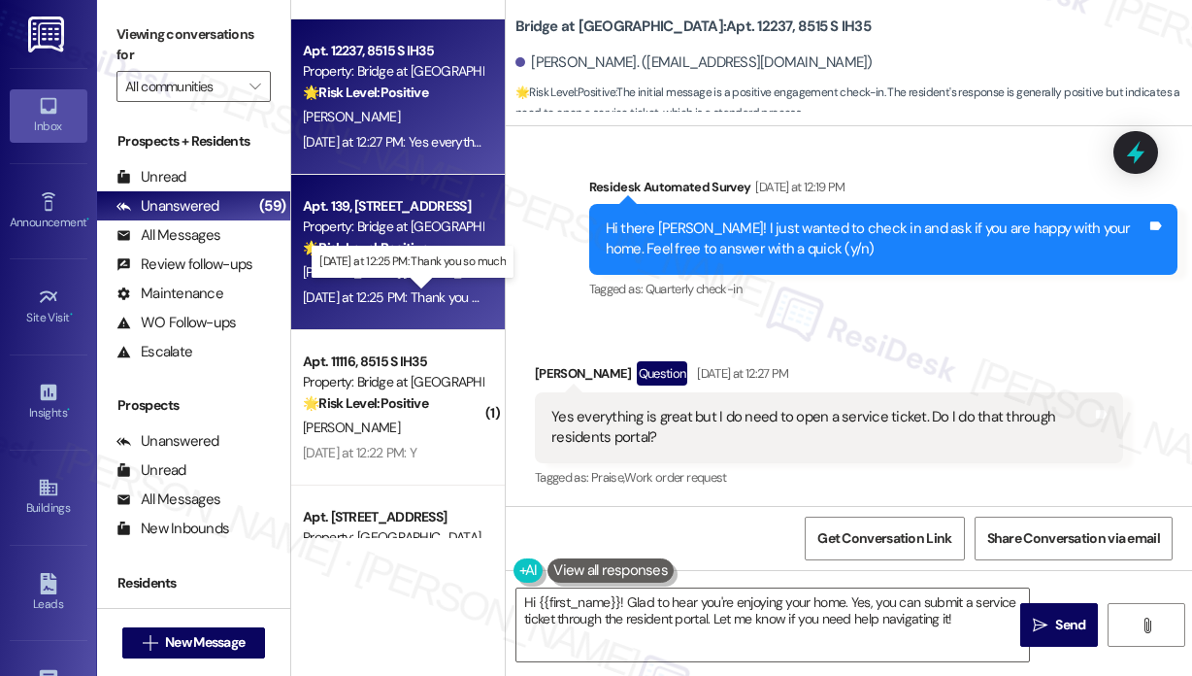
click at [443, 292] on div "[DATE] at 12:25 PM: Thank you so much [DATE] at 12:25 PM: Thank you so much" at bounding box center [411, 296] width 217 height 17
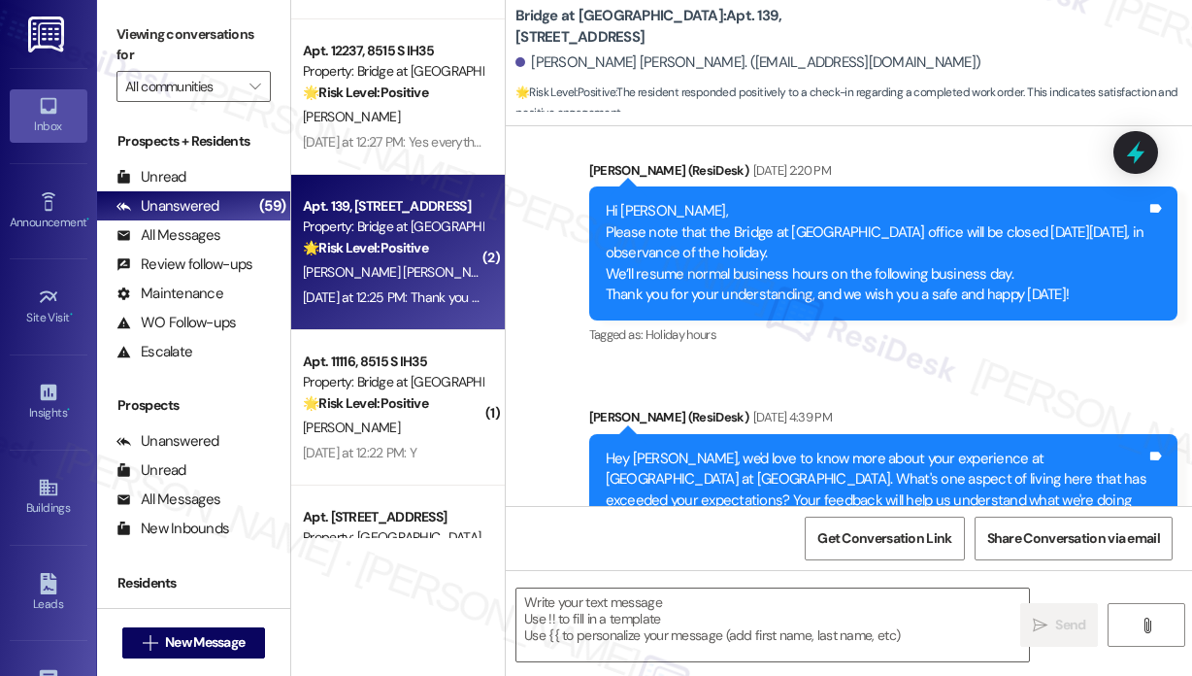
type textarea "Fetching suggested responses. Please feel free to read through the conversation…"
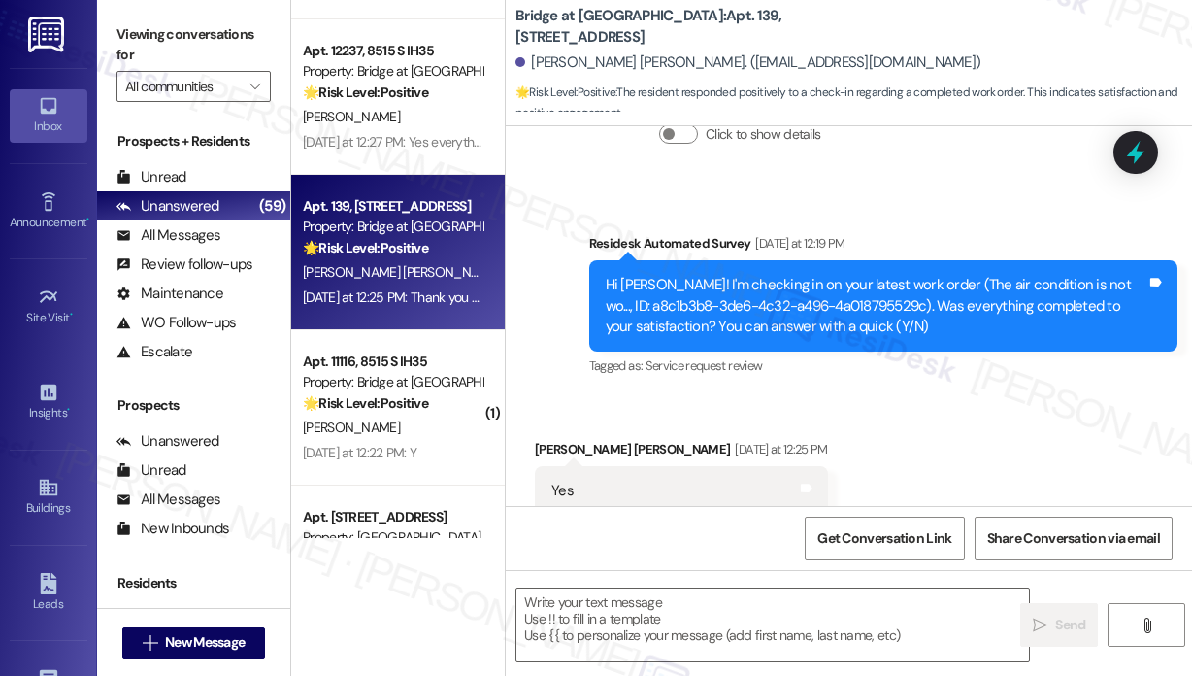
scroll to position [1166, 0]
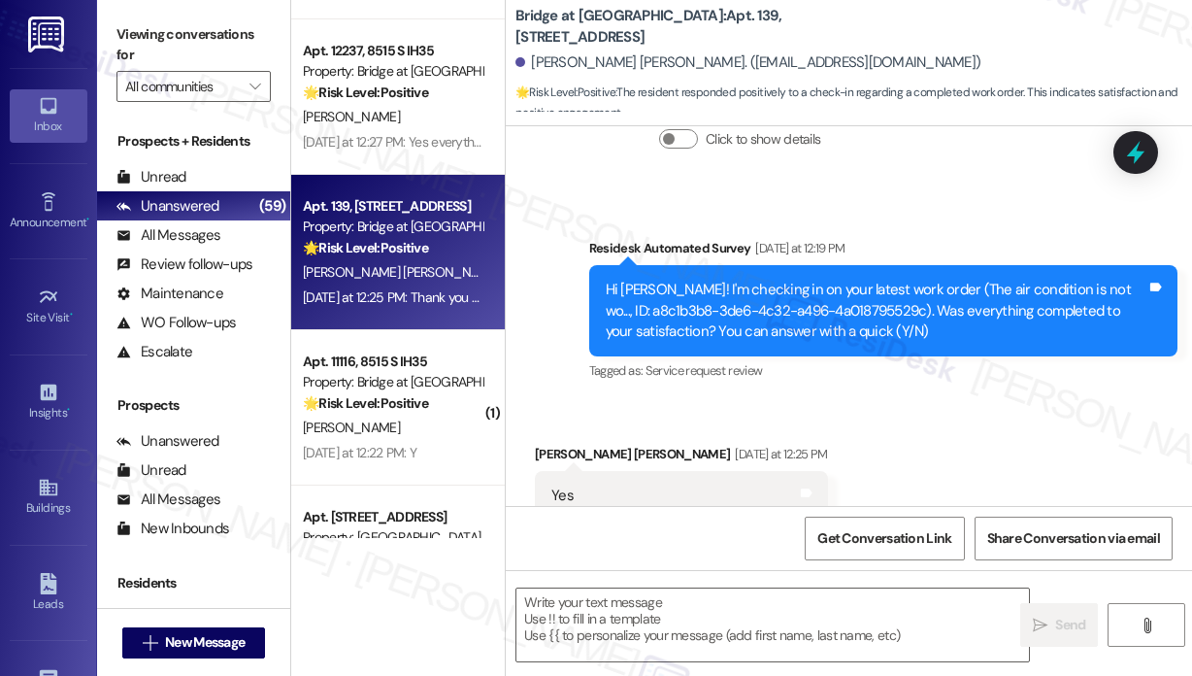
drag, startPoint x: 657, startPoint y: 406, endPoint x: 663, endPoint y: 466, distance: 60.5
click at [657, 406] on div "Received via SMS [PERSON_NAME] [PERSON_NAME] [DATE] at 12:25 PM Yes Tags and no…" at bounding box center [849, 550] width 686 height 301
click at [656, 606] on textarea at bounding box center [772, 624] width 513 height 73
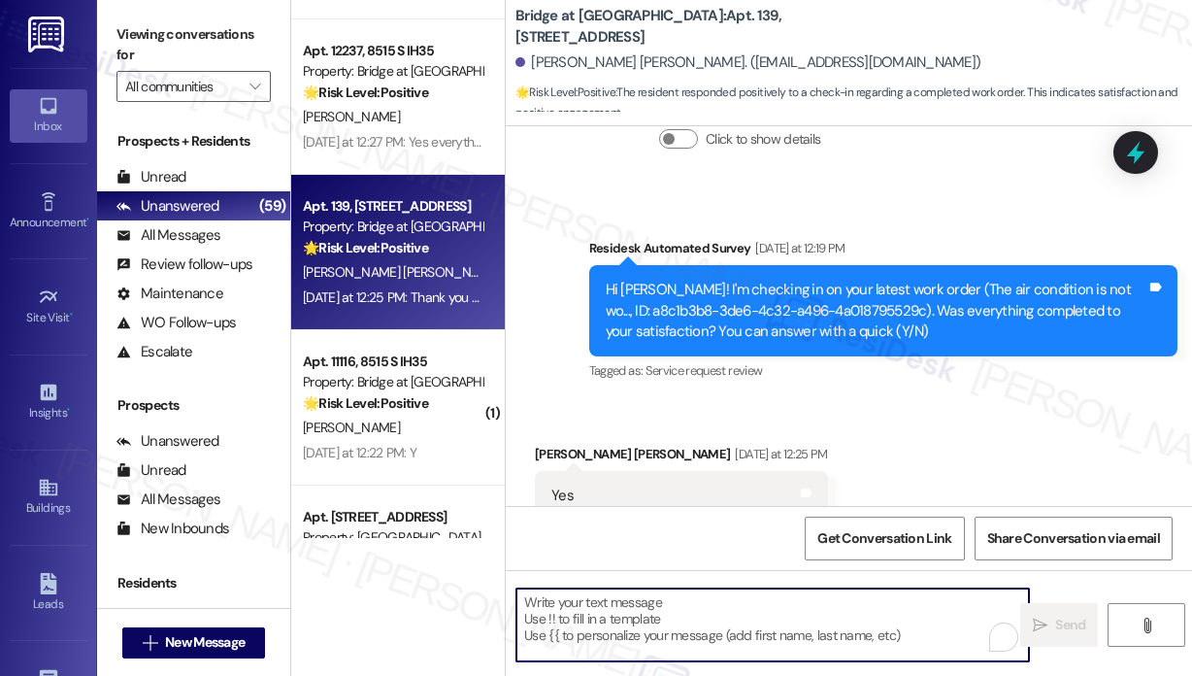
paste textarea "That’s wonderful to hear! We’re so glad that you’re satisfied with the recent w…"
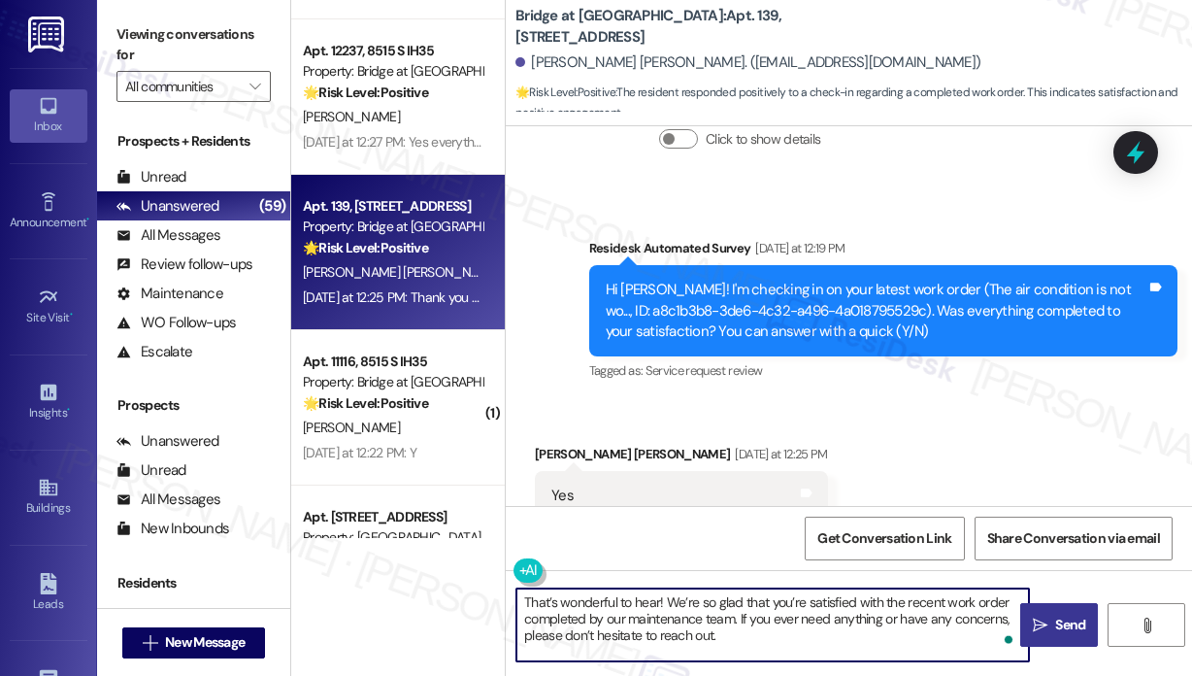
type textarea "That’s wonderful to hear! We’re so glad that you’re satisfied with the recent w…"
click at [1068, 616] on span "Send" at bounding box center [1070, 625] width 30 height 20
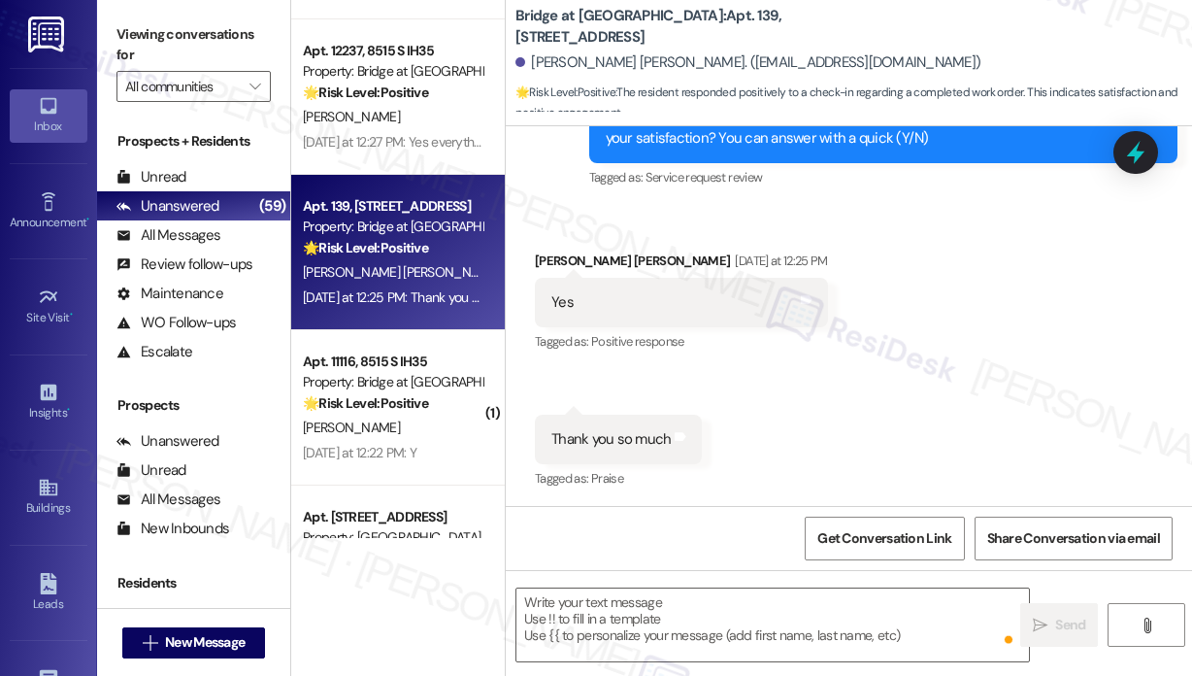
scroll to position [1360, 0]
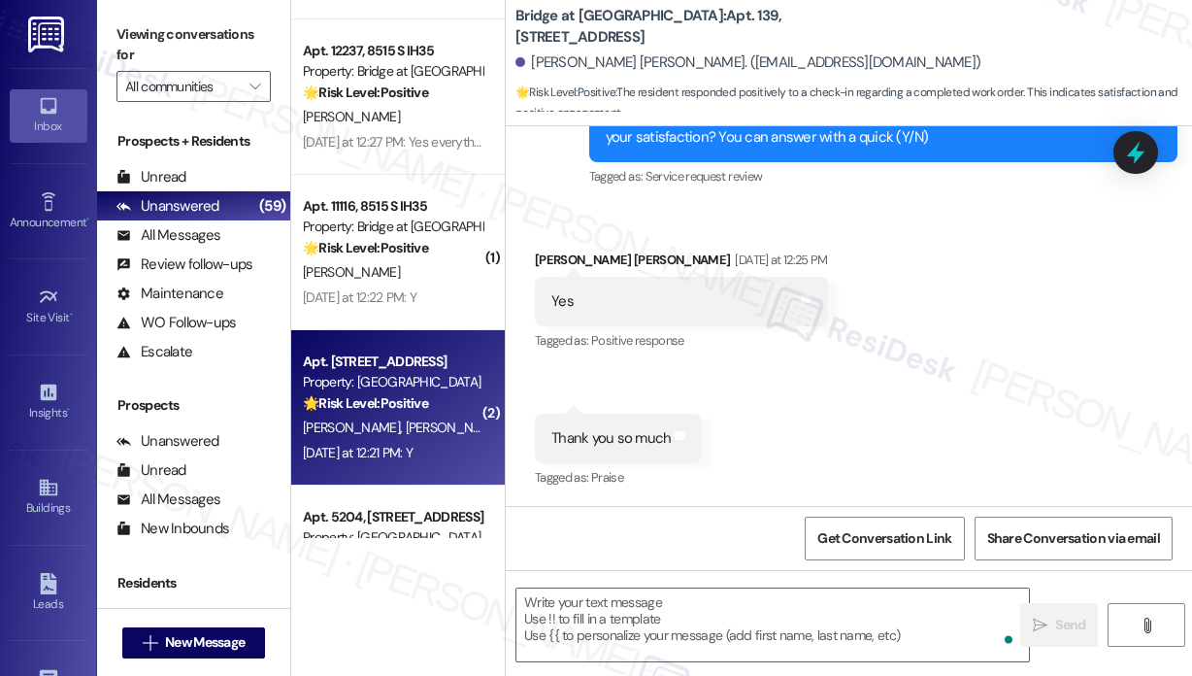
click at [466, 434] on div "[PERSON_NAME] [PERSON_NAME]" at bounding box center [392, 428] width 183 height 24
type textarea "Fetching suggested responses. Please feel free to read through the conversation…"
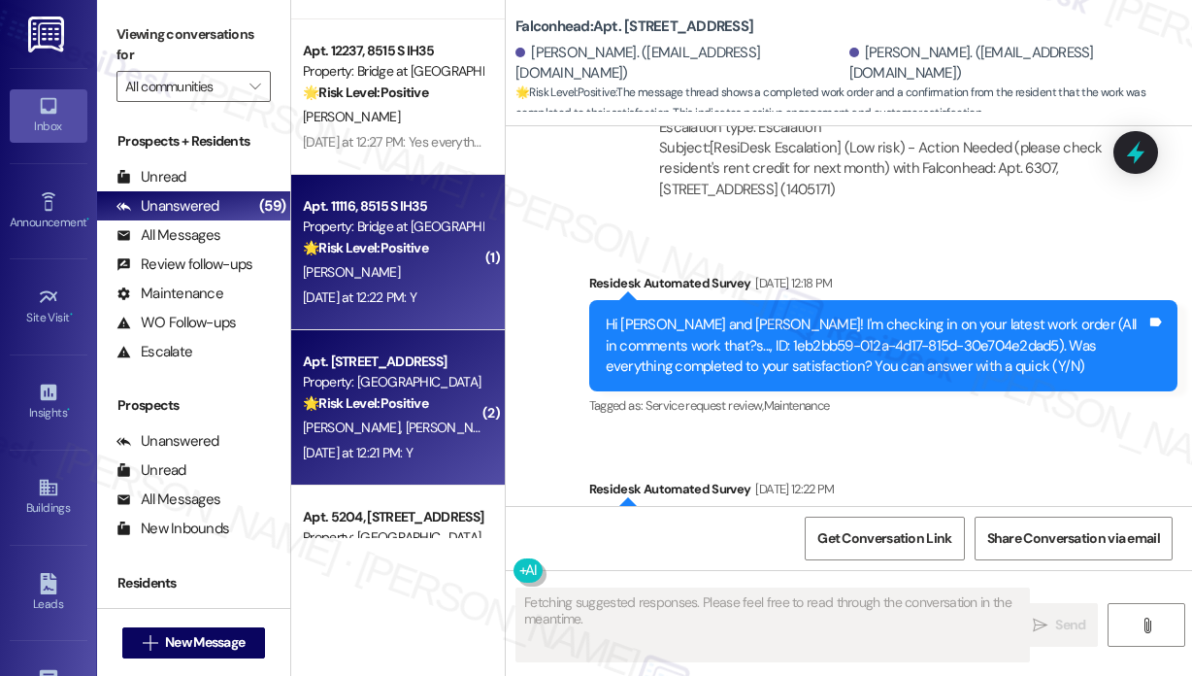
click at [461, 308] on div "[DATE] at 12:22 PM: Y [DATE] at 12:22 PM: Y" at bounding box center [392, 297] width 183 height 24
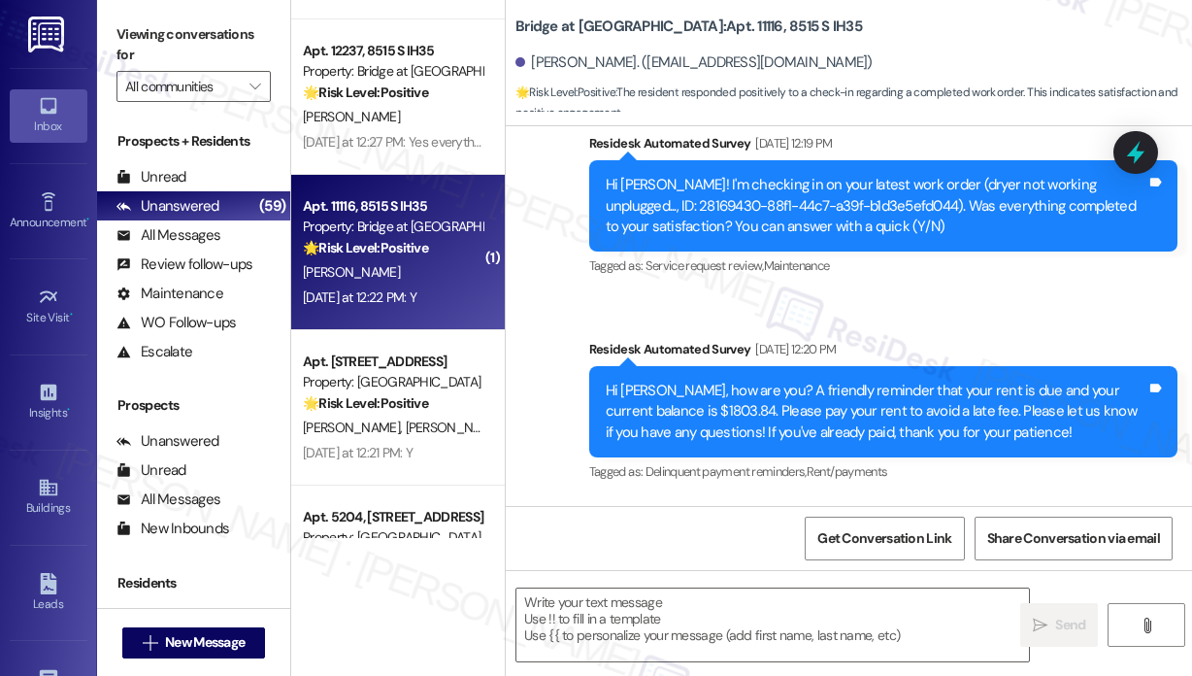
scroll to position [5706, 0]
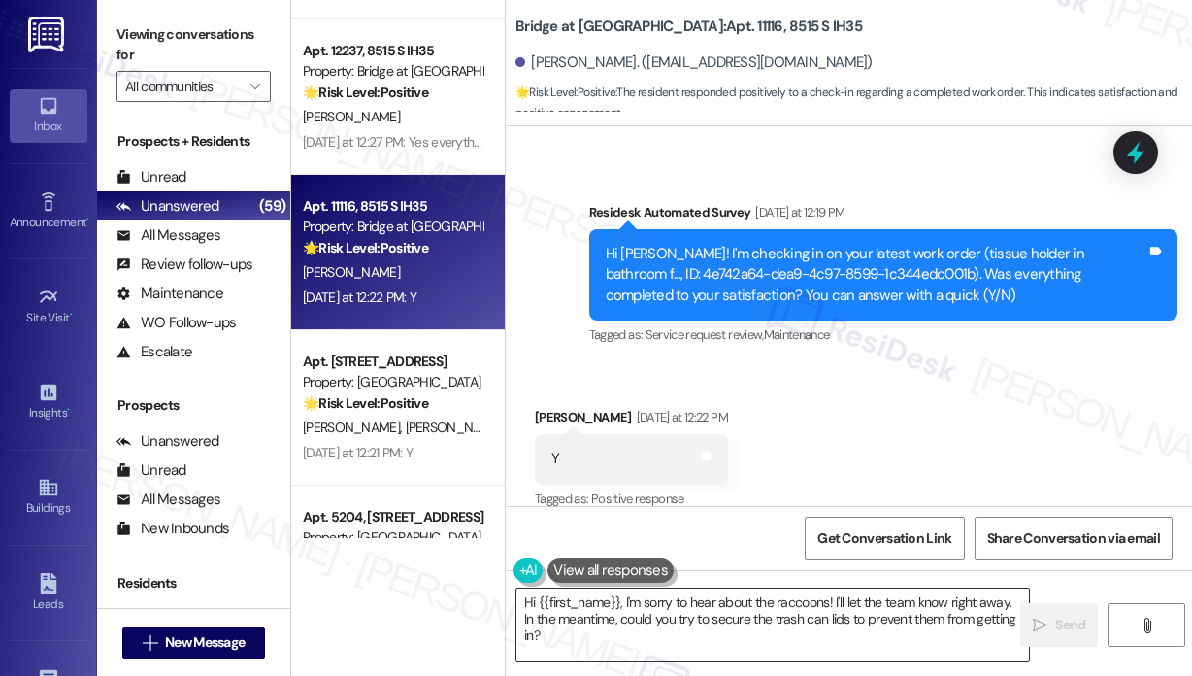
click at [653, 613] on textarea "Hi {{first_name}}, I'm sorry to hear about the raccoons! I'll let the team know…" at bounding box center [772, 624] width 513 height 73
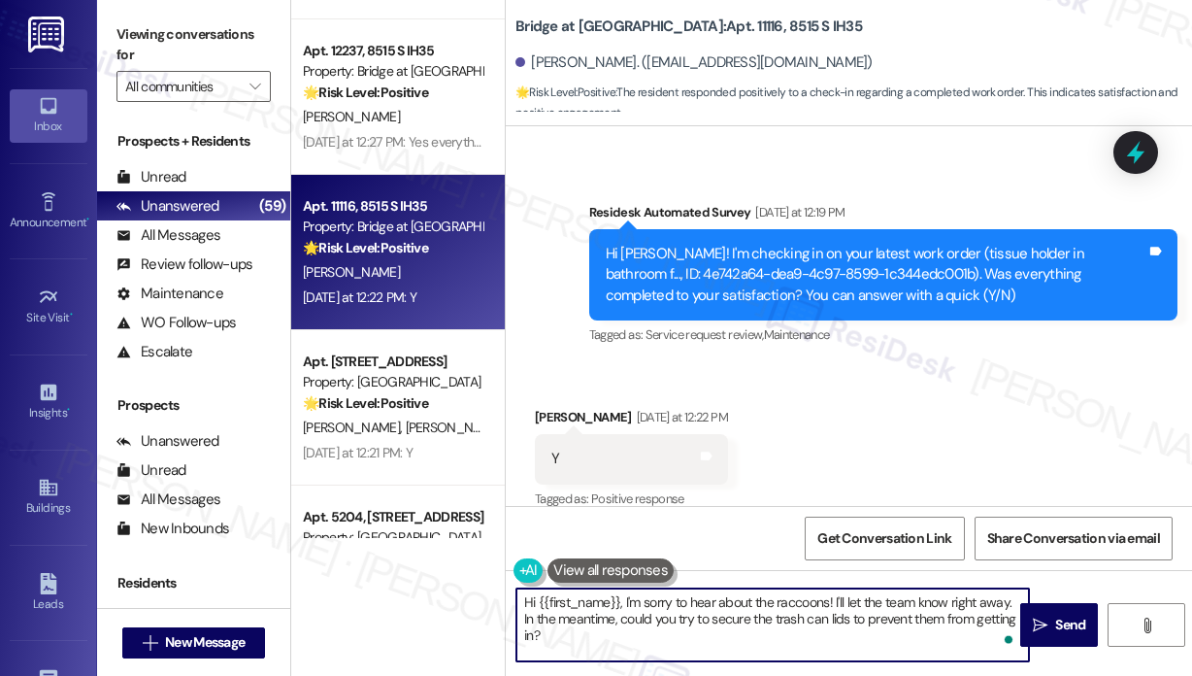
paste textarea "That’s wonderful to hear! We’re so glad that you’re satisfied with the recent w…"
type textarea "That’s wonderful to hear! We’re so glad that you’re satisfied with the recent w…"
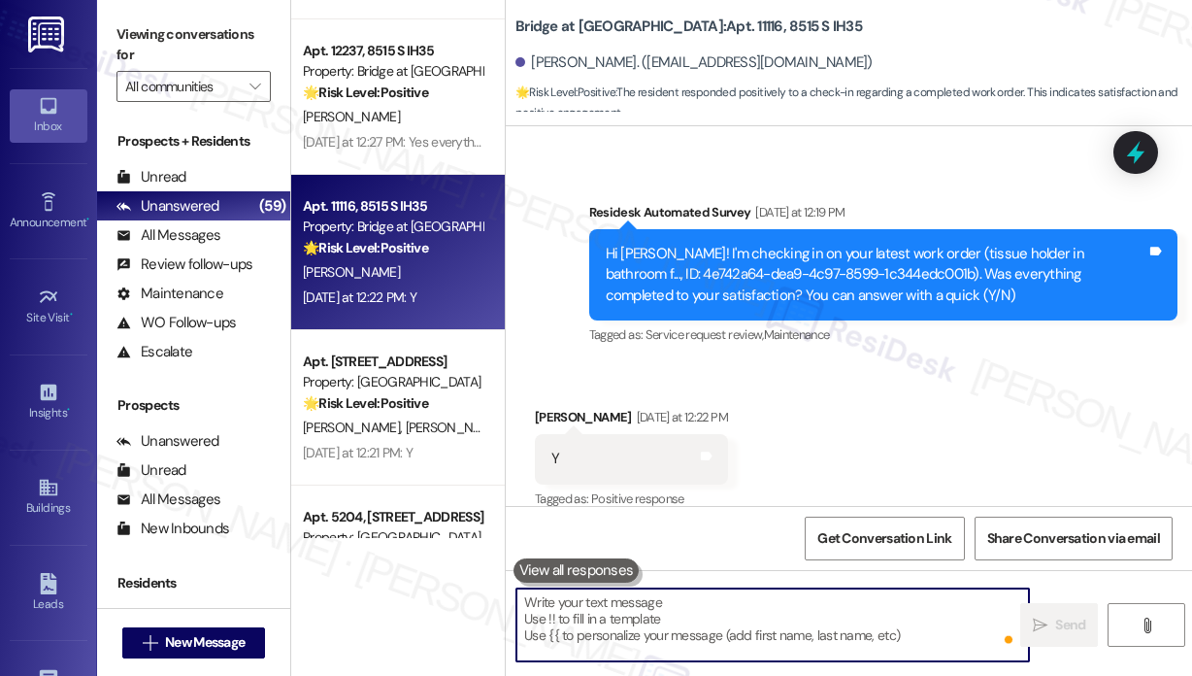
scroll to position [5705, 0]
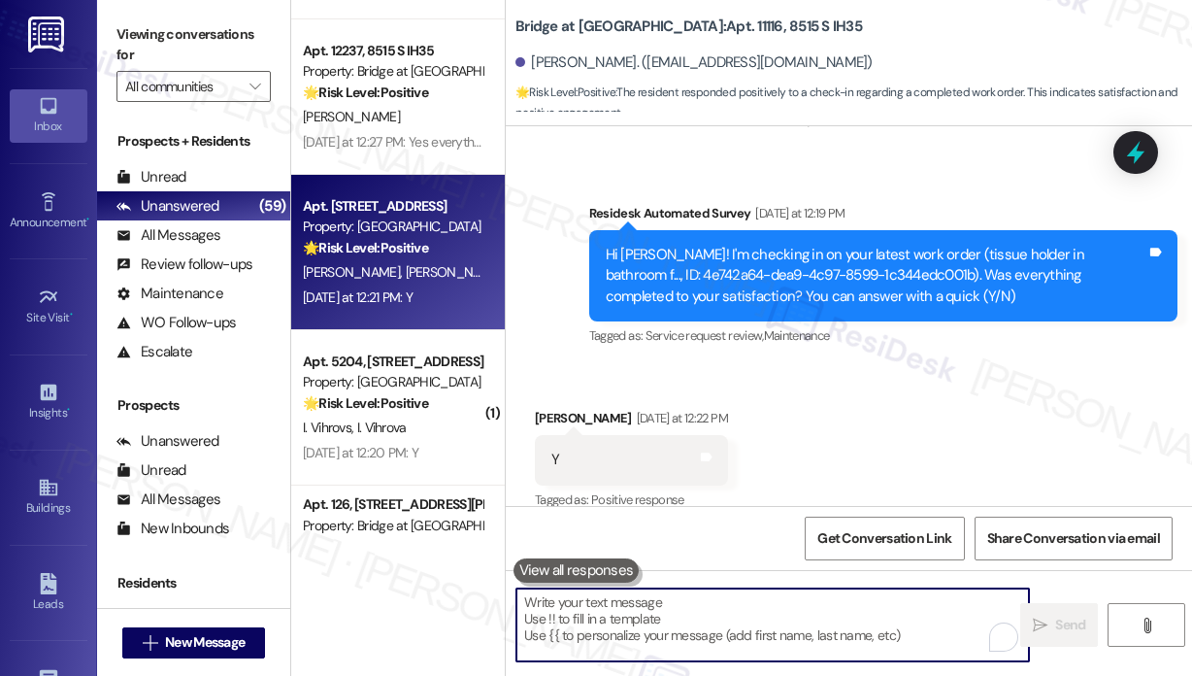
click at [434, 270] on div "[PERSON_NAME] [PERSON_NAME]" at bounding box center [392, 272] width 183 height 24
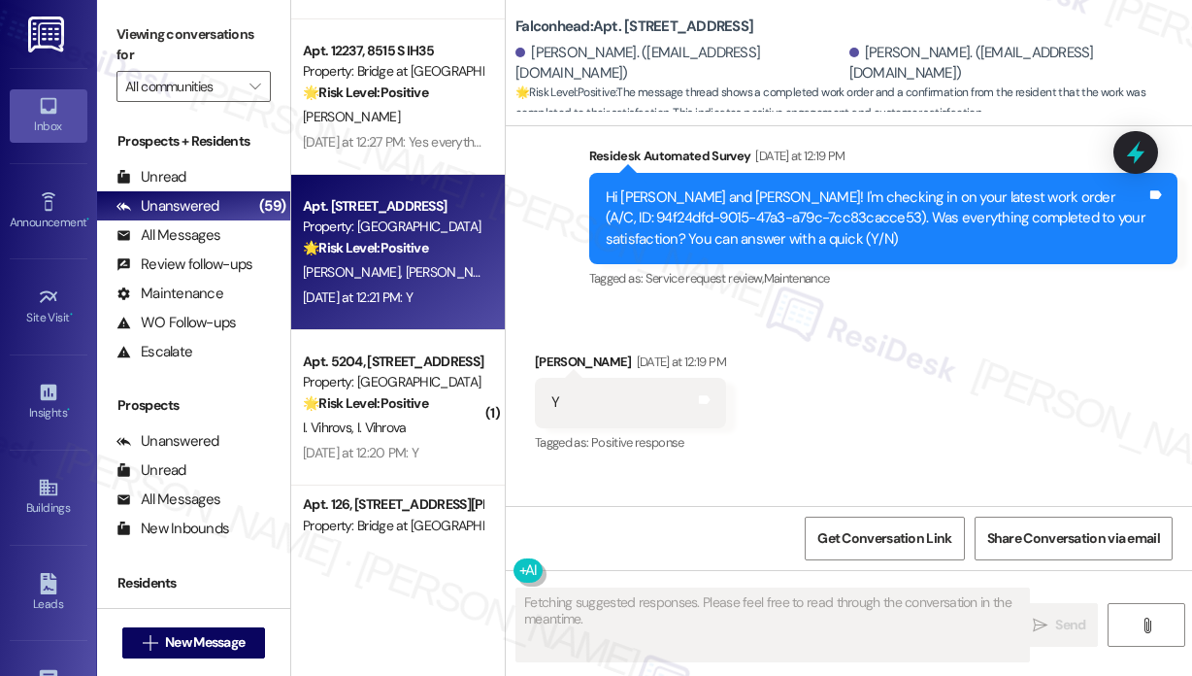
scroll to position [3025, 0]
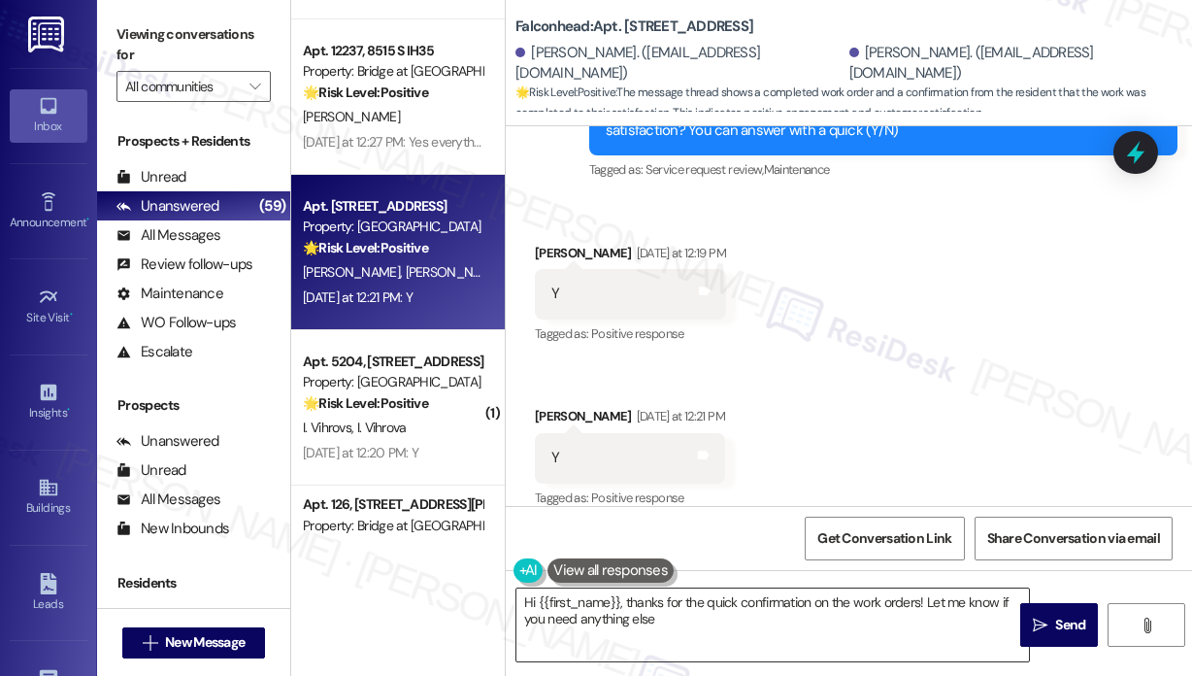
type textarea "Hi {{first_name}}, thanks for the quick confirmation on the work orders! Let me…"
click at [744, 648] on textarea "Hi {{first_name}}, thanks for the quick confirmation on the work orders! Let me…" at bounding box center [772, 624] width 513 height 73
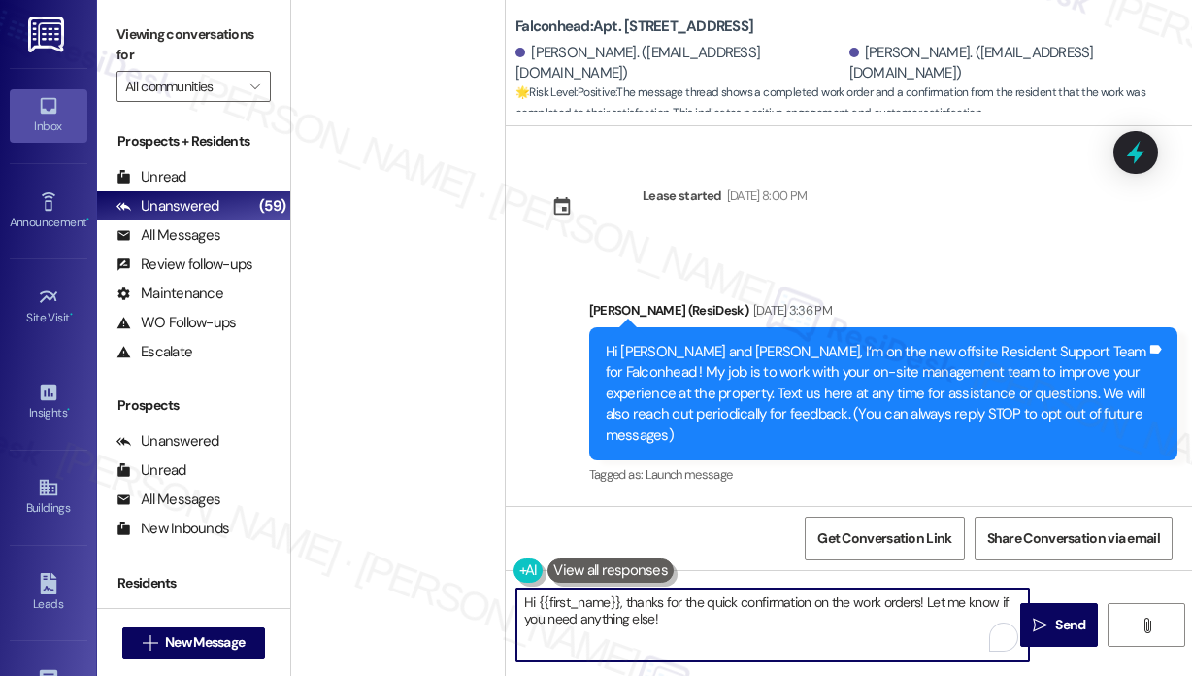
scroll to position [3025, 0]
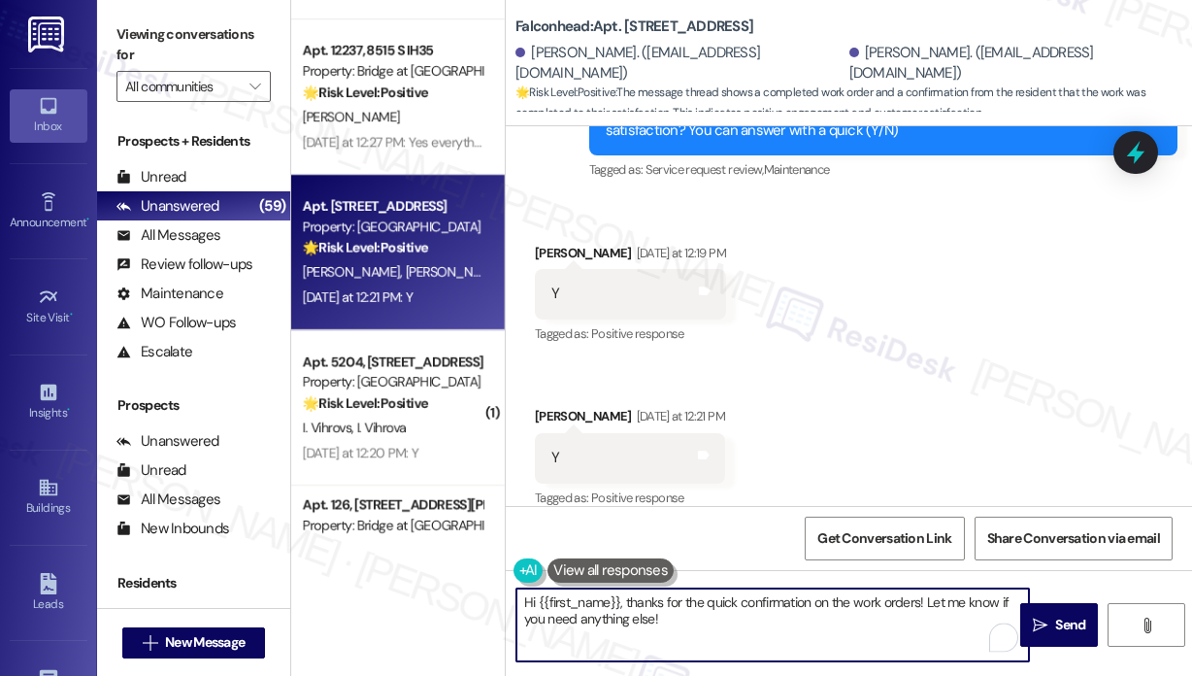
type textarea "That’s wonderful to hear! We’re so glad that you’re satisfied with the recent w…"
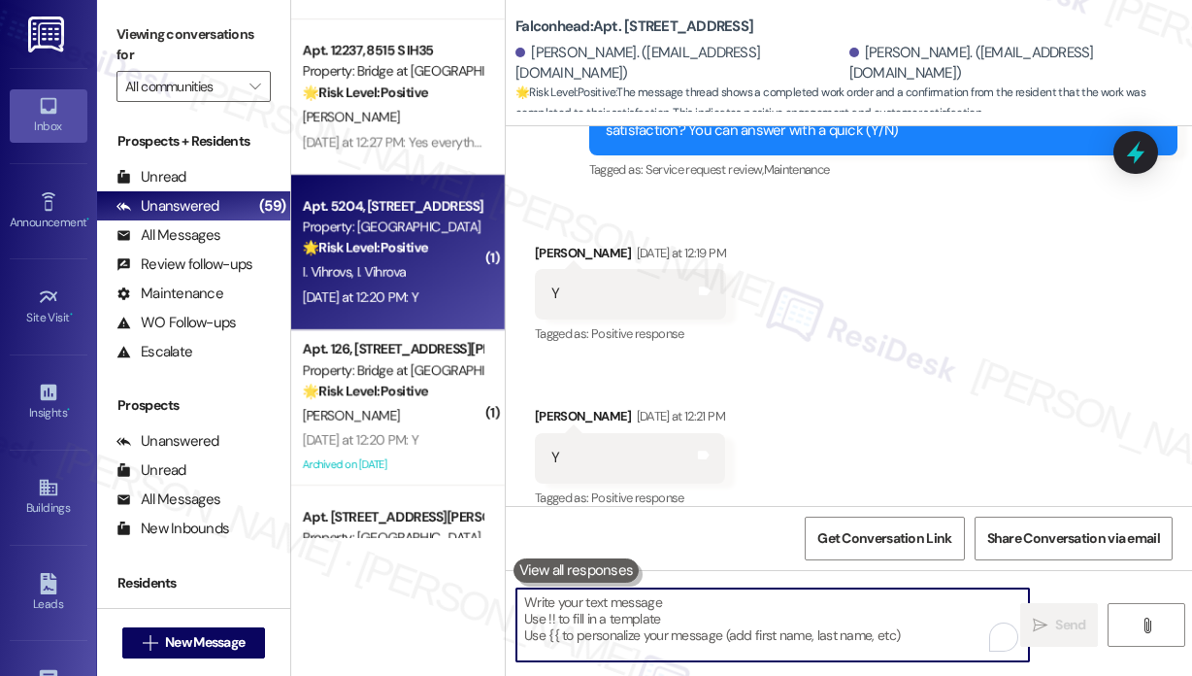
click at [425, 274] on div "I. Vihrovs I. Vihrova" at bounding box center [392, 272] width 183 height 24
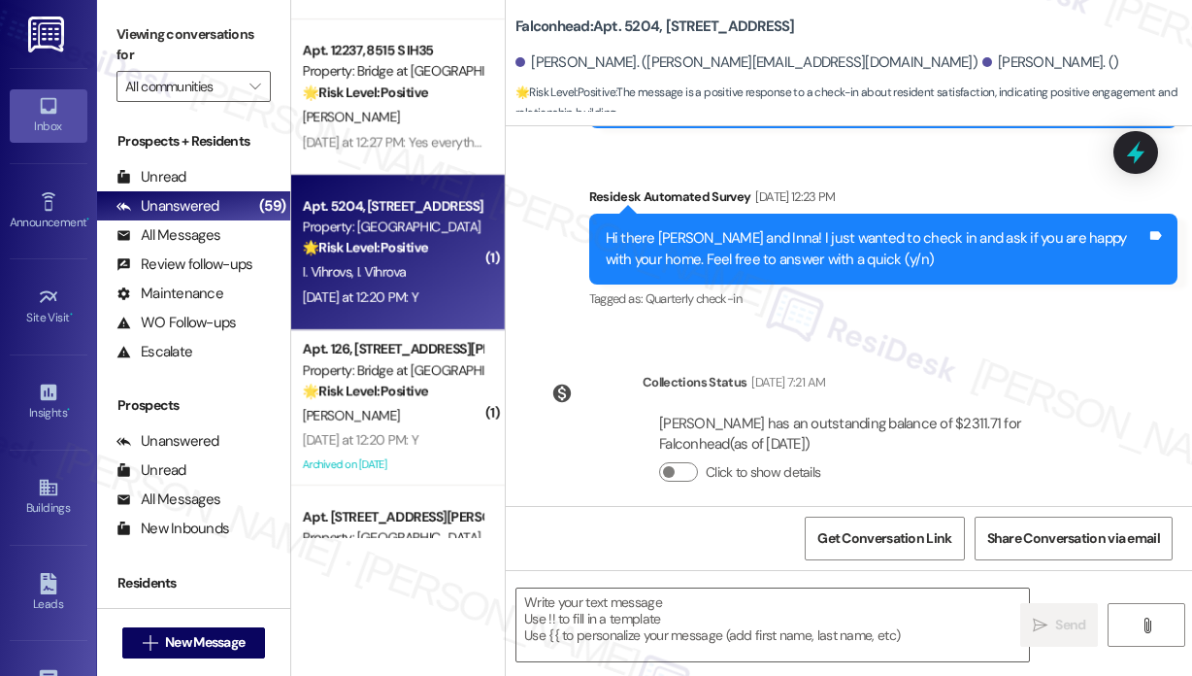
type textarea "Fetching suggested responses. Please feel free to read through the conversation…"
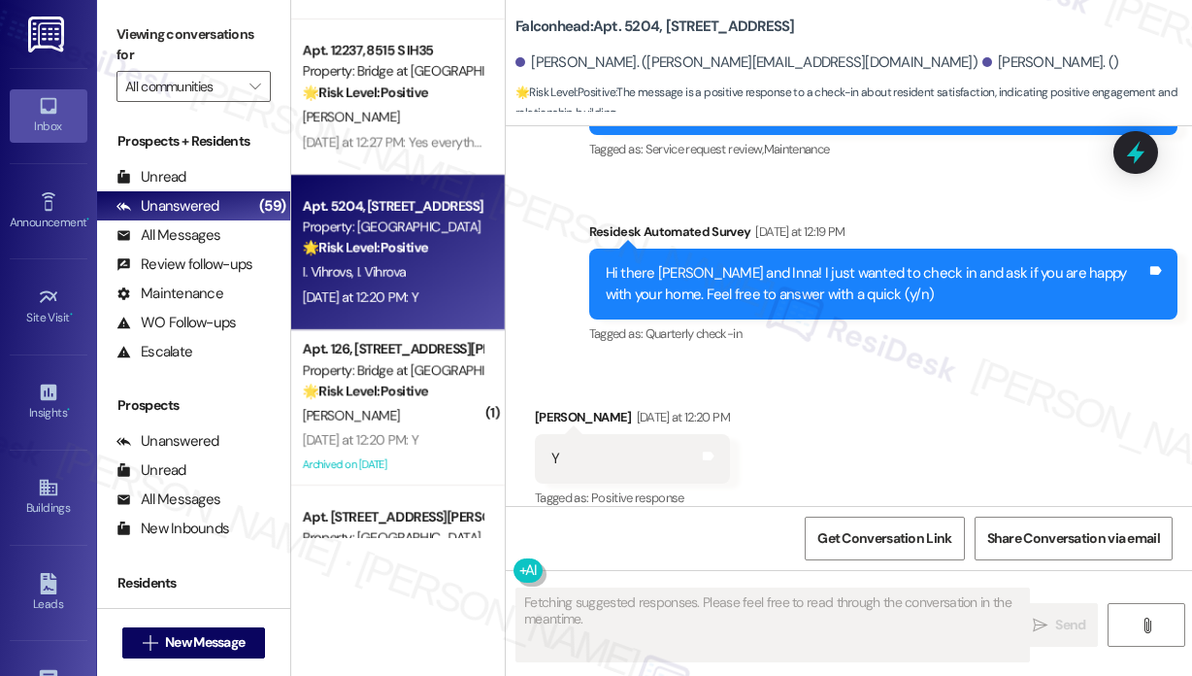
scroll to position [1227, 0]
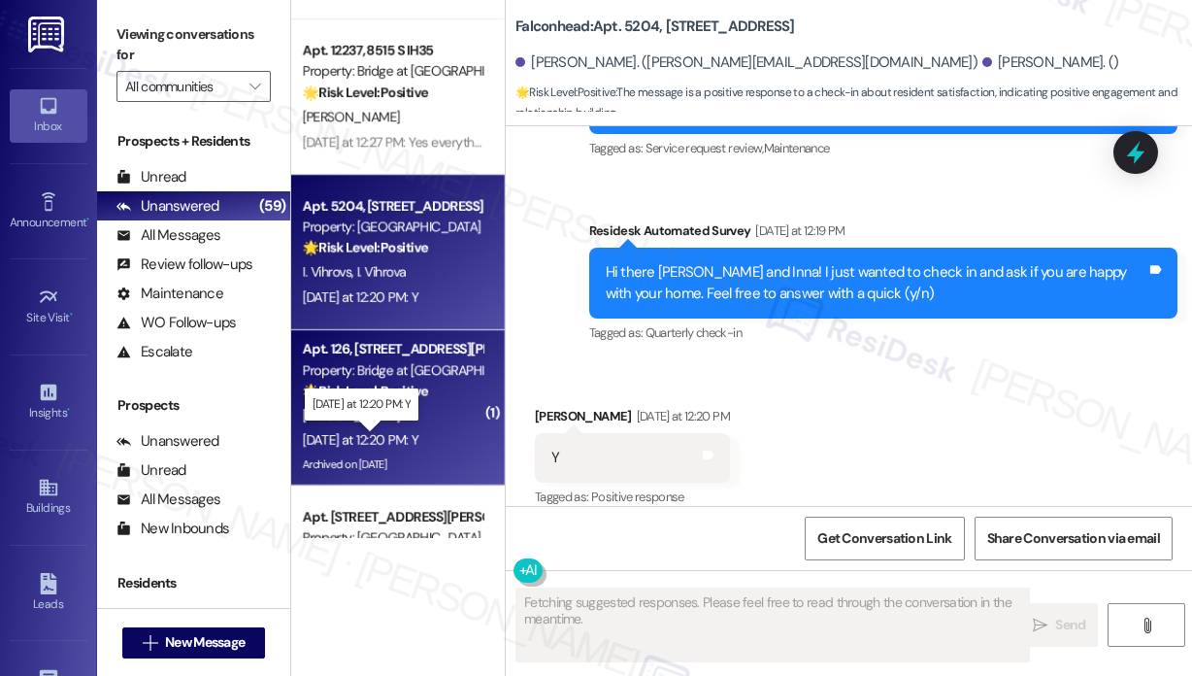
click at [390, 443] on div "Yesterday at 12:20 PM: Y Yesterday at 12:20 PM: Y" at bounding box center [361, 439] width 116 height 17
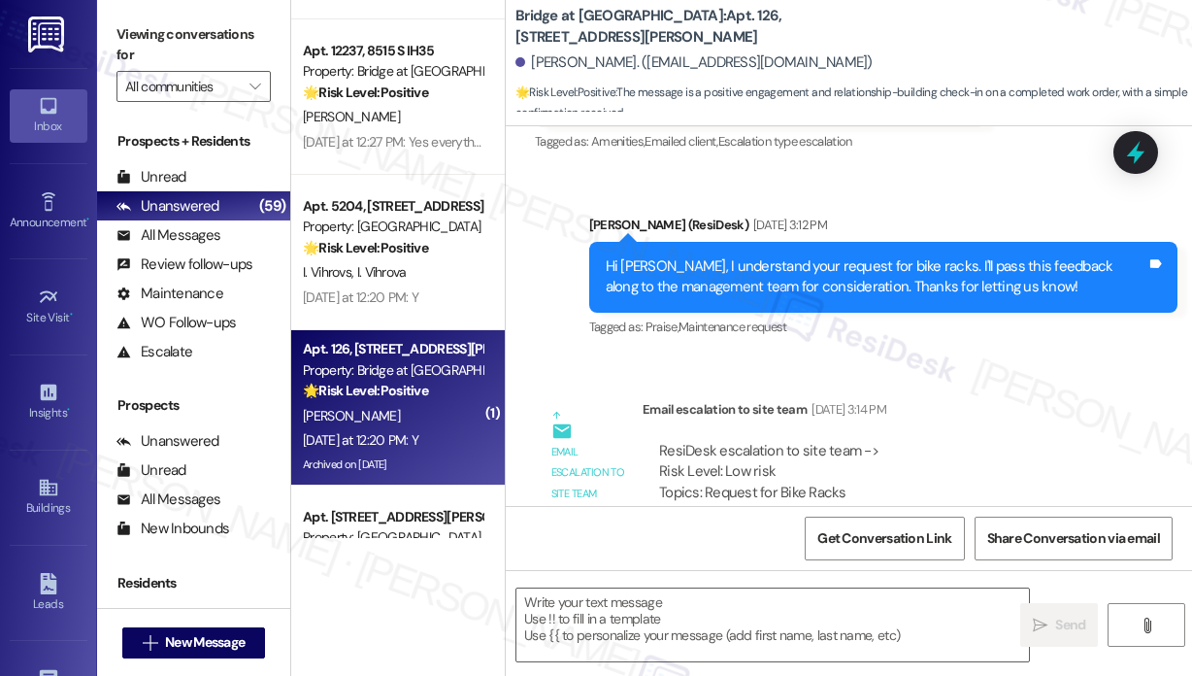
scroll to position [4206, 0]
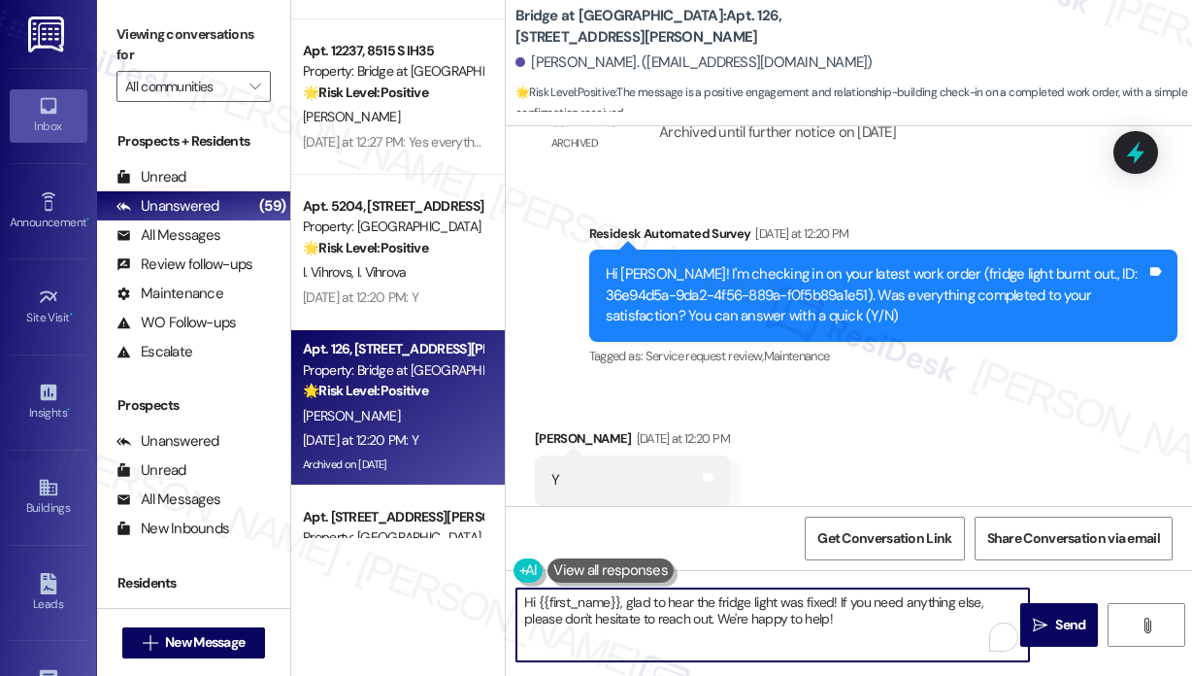
click at [674, 629] on textarea "Hi {{first_name}}, glad to hear the fridge light was fixed! If you need anythin…" at bounding box center [772, 624] width 513 height 73
paste textarea "That’s wonderful to hear! We’re so glad that you’re satisfied with the recent w…"
type textarea "That’s wonderful to hear! We’re so glad that you’re satisfied with the recent w…"
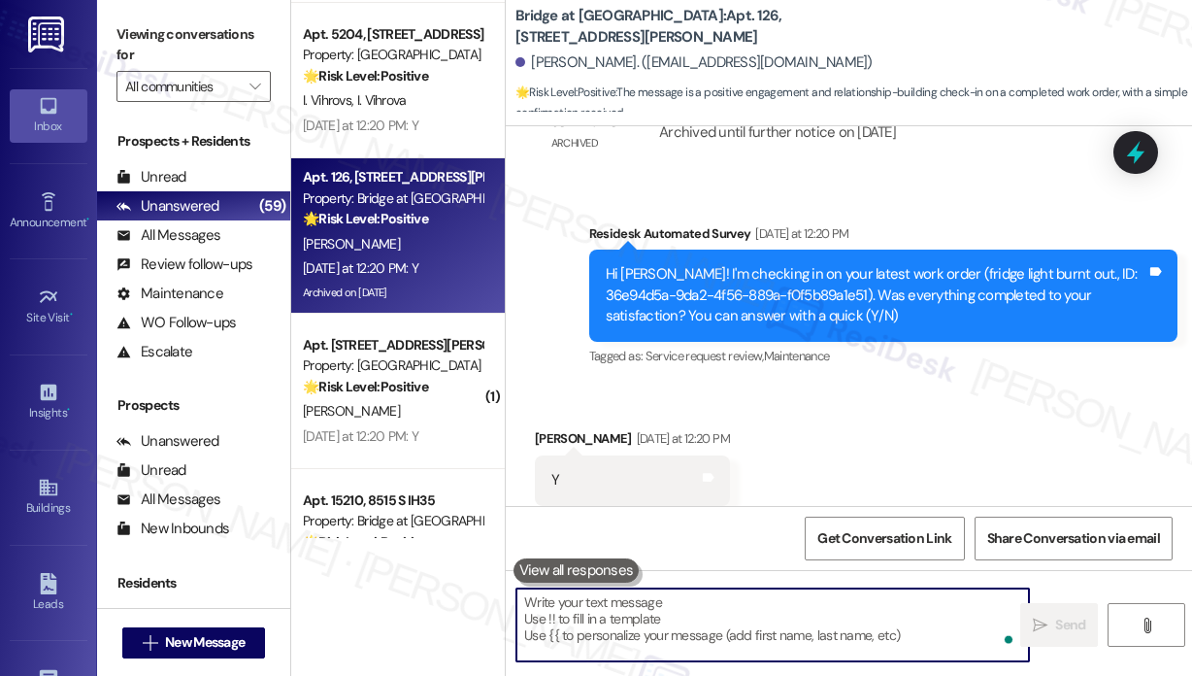
scroll to position [2039, 0]
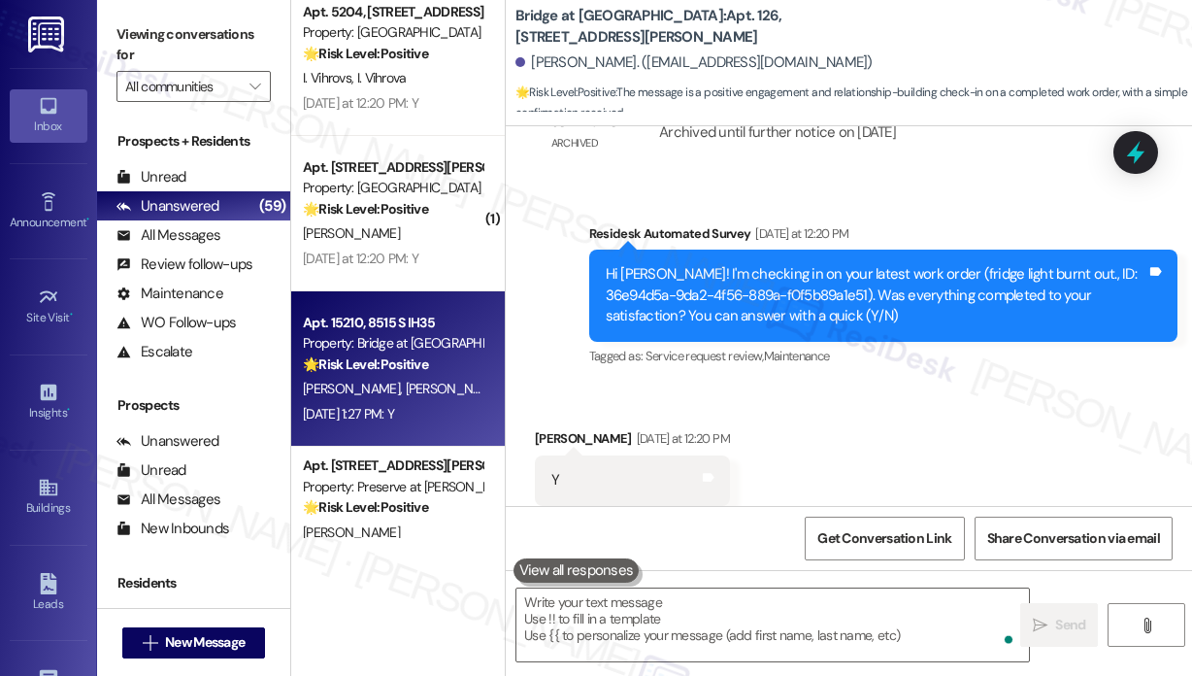
click at [392, 362] on strong "🌟 Risk Level: Positive" at bounding box center [365, 363] width 125 height 17
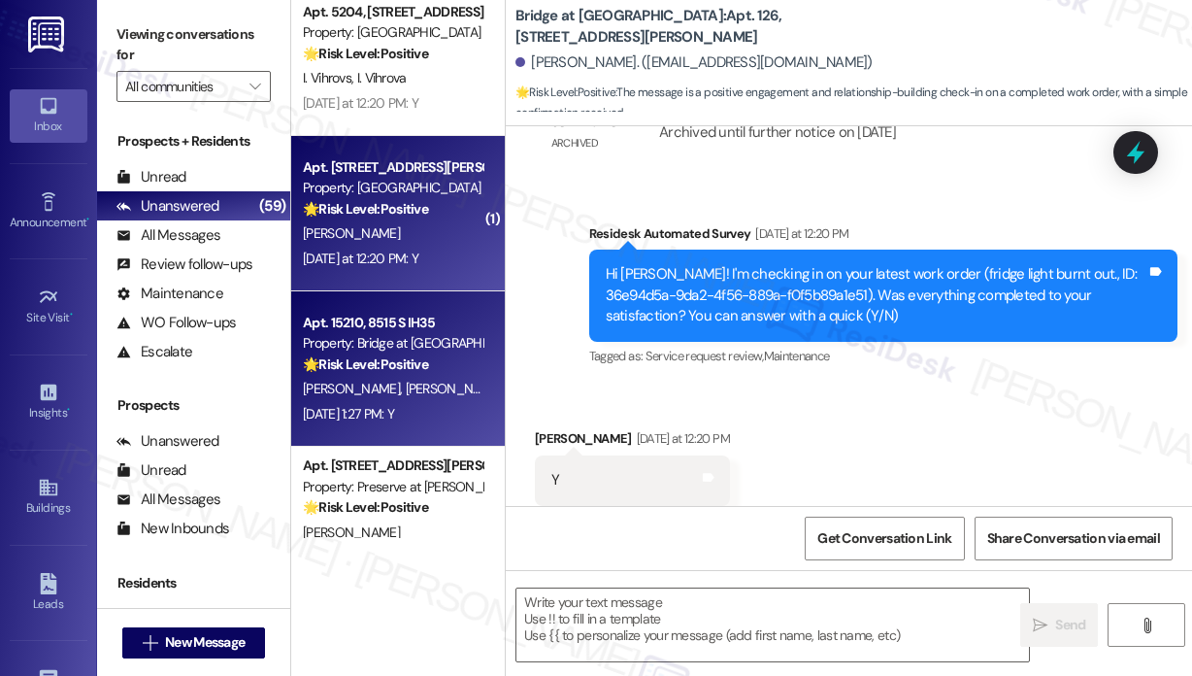
type textarea "Fetching suggested responses. Please feel free to read through the conversation…"
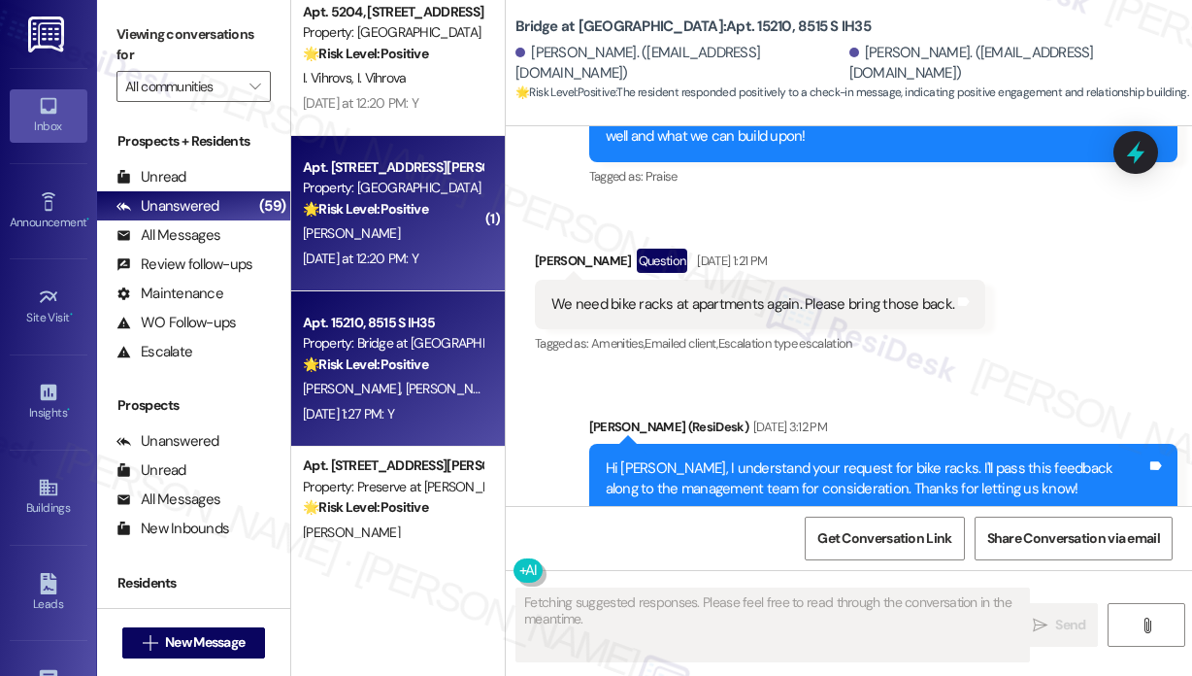
click at [409, 241] on div "[PERSON_NAME]" at bounding box center [392, 233] width 183 height 24
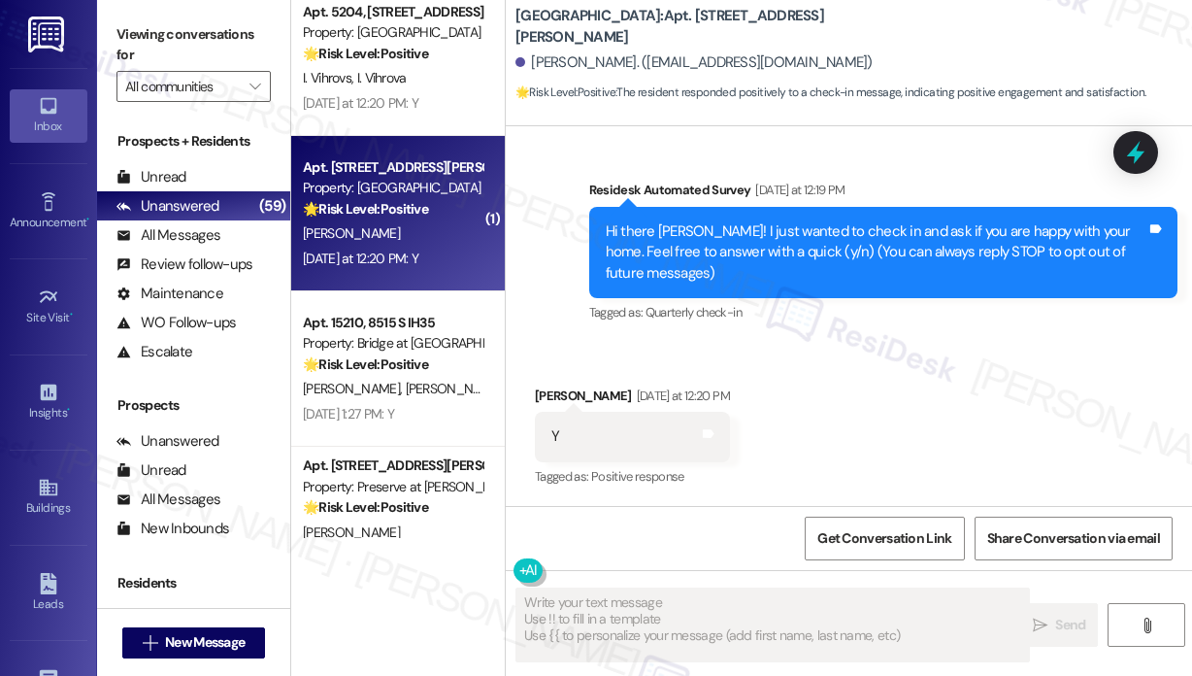
scroll to position [119, 0]
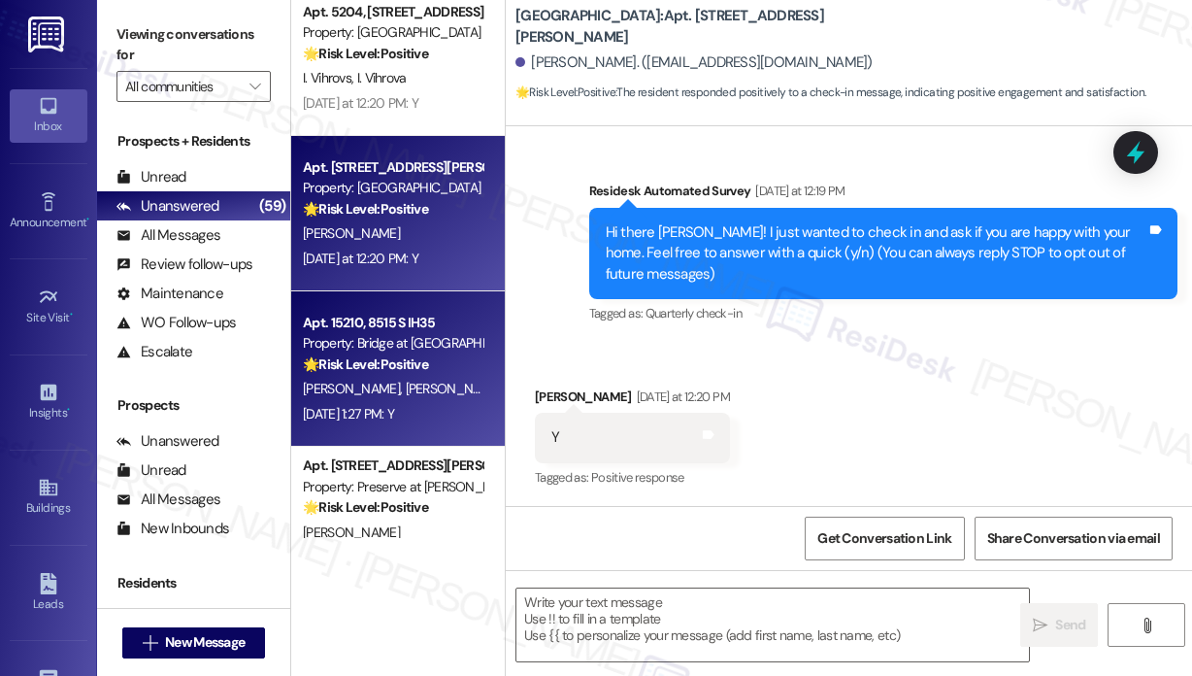
click at [406, 372] on strong "🌟 Risk Level: Positive" at bounding box center [365, 363] width 125 height 17
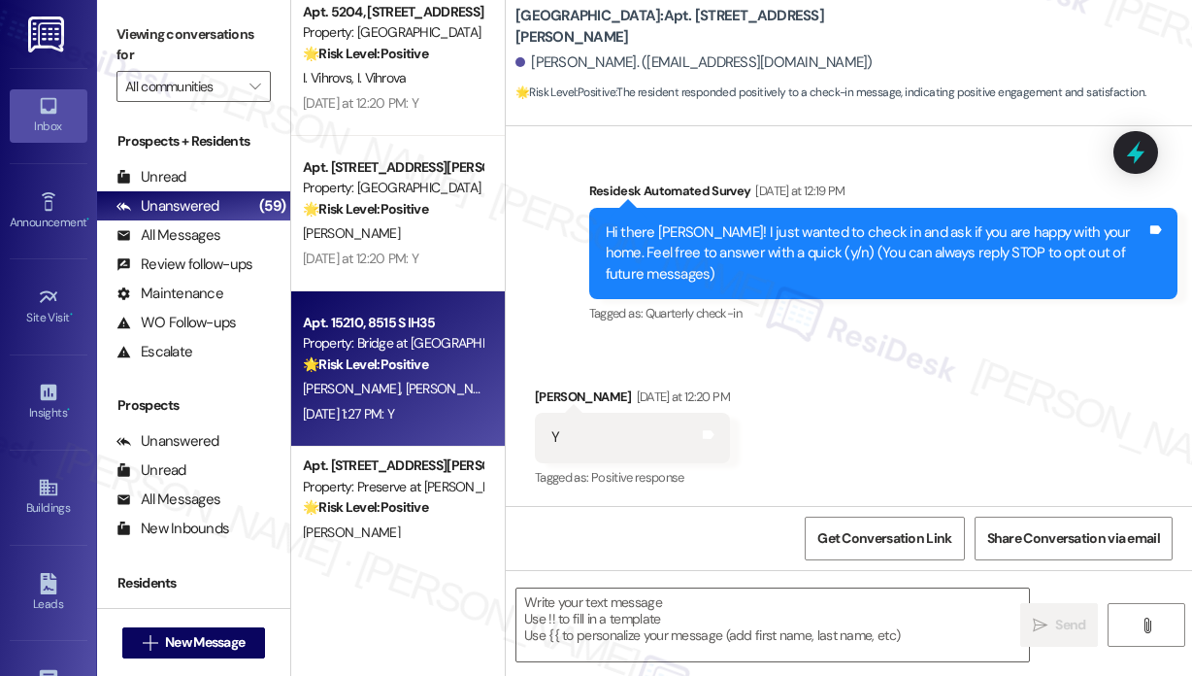
type textarea "Fetching suggested responses. Please feel free to read through the conversation…"
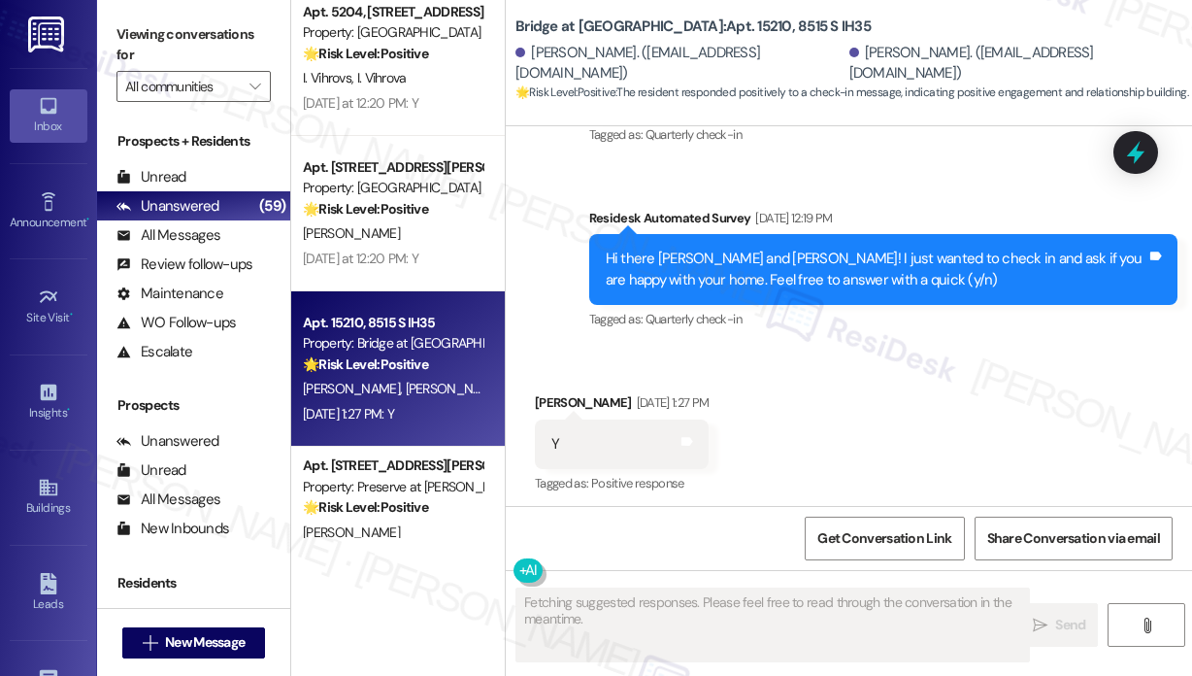
scroll to position [530, 0]
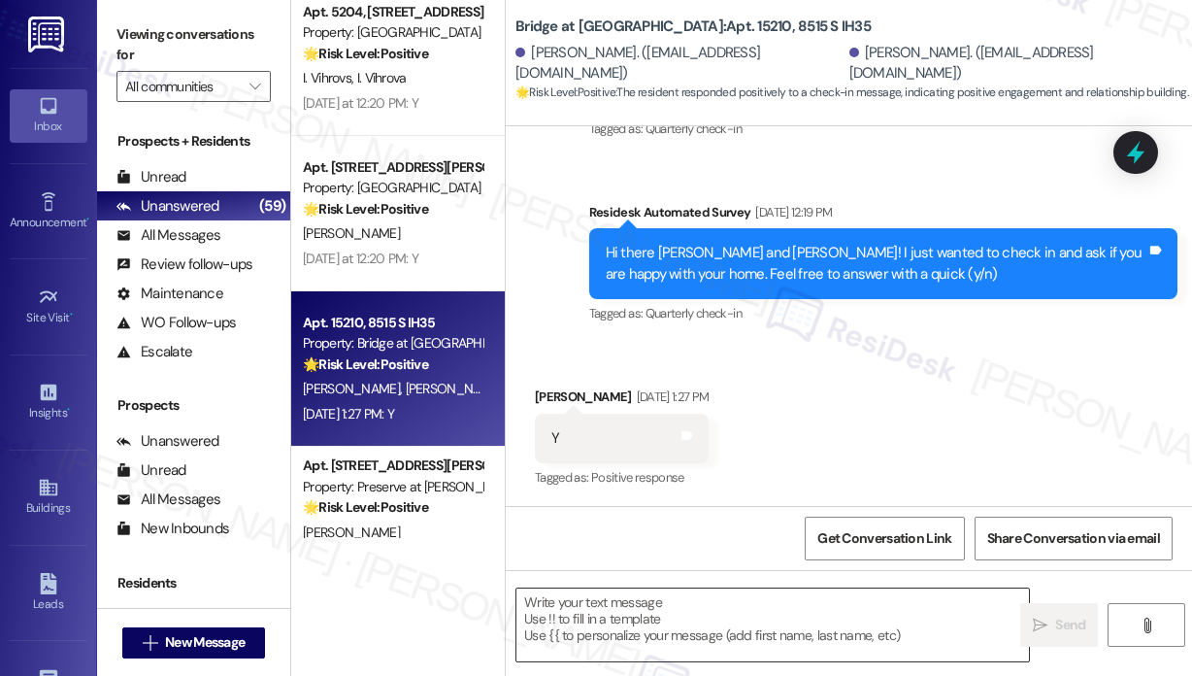
click at [613, 602] on textarea at bounding box center [772, 624] width 513 height 73
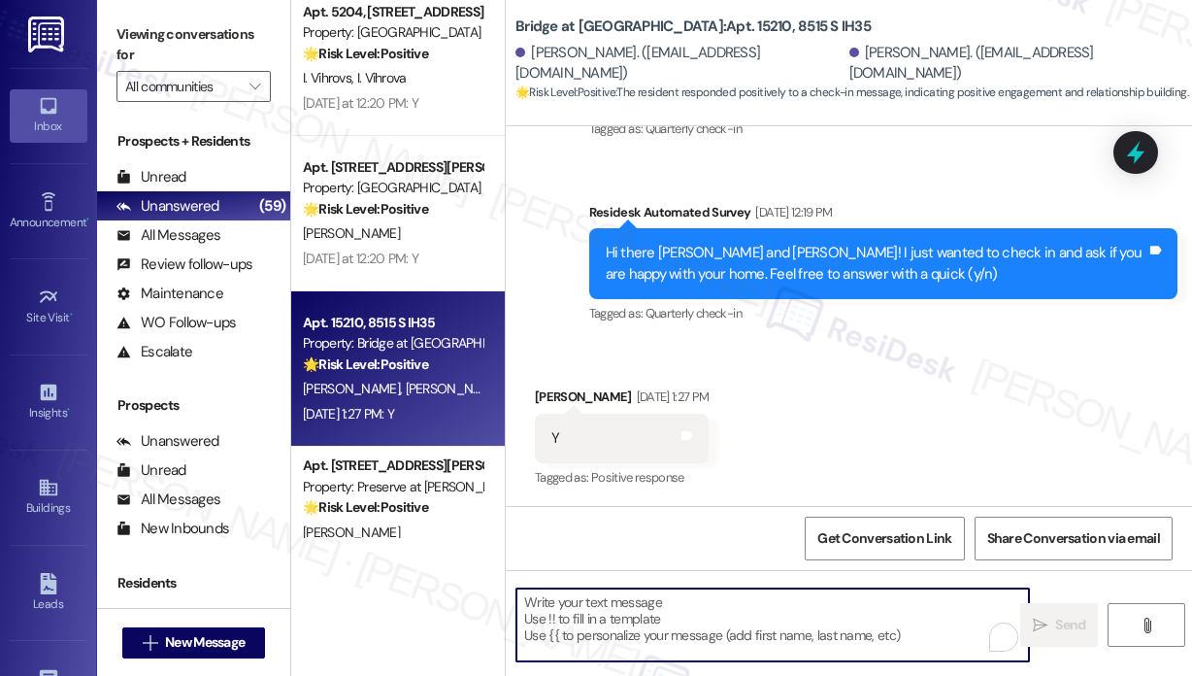
paste textarea "That’s wonderful to hear! We’re so glad that you’re satisfied with the recent w…"
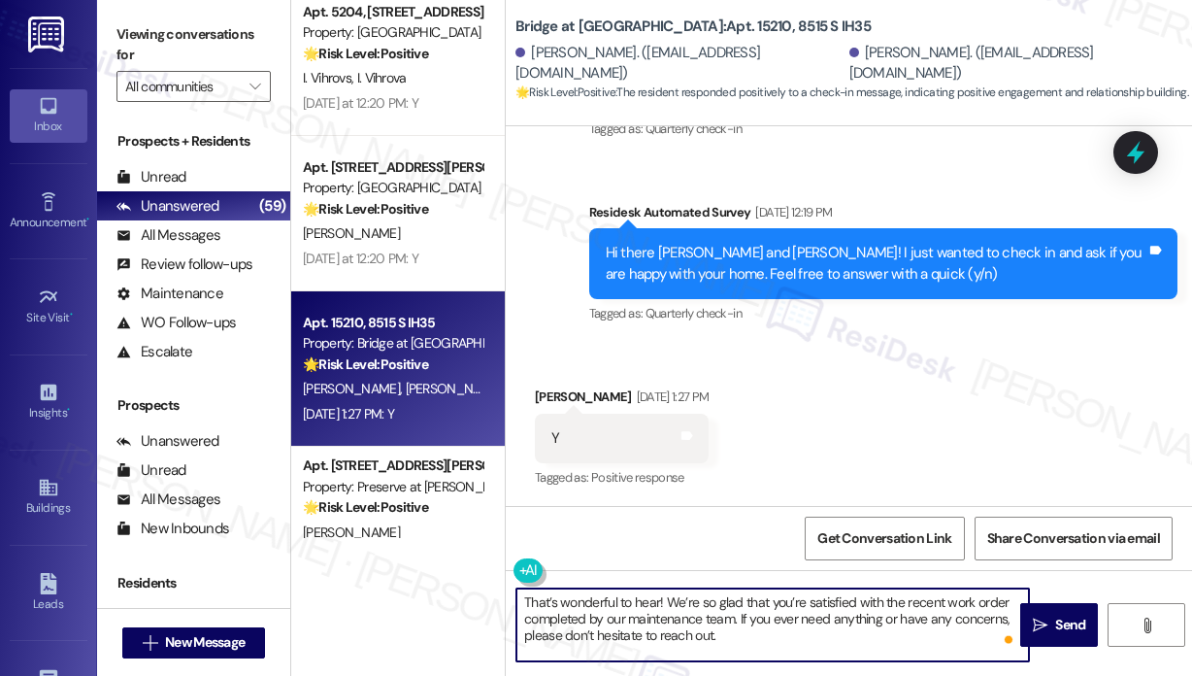
click at [649, 637] on textarea "That’s wonderful to hear! We’re so glad that you’re satisfied with the recent w…" at bounding box center [772, 624] width 513 height 73
paste textarea "Great! 😊 If I may ask...has {{property}} lived up to your expectations?"
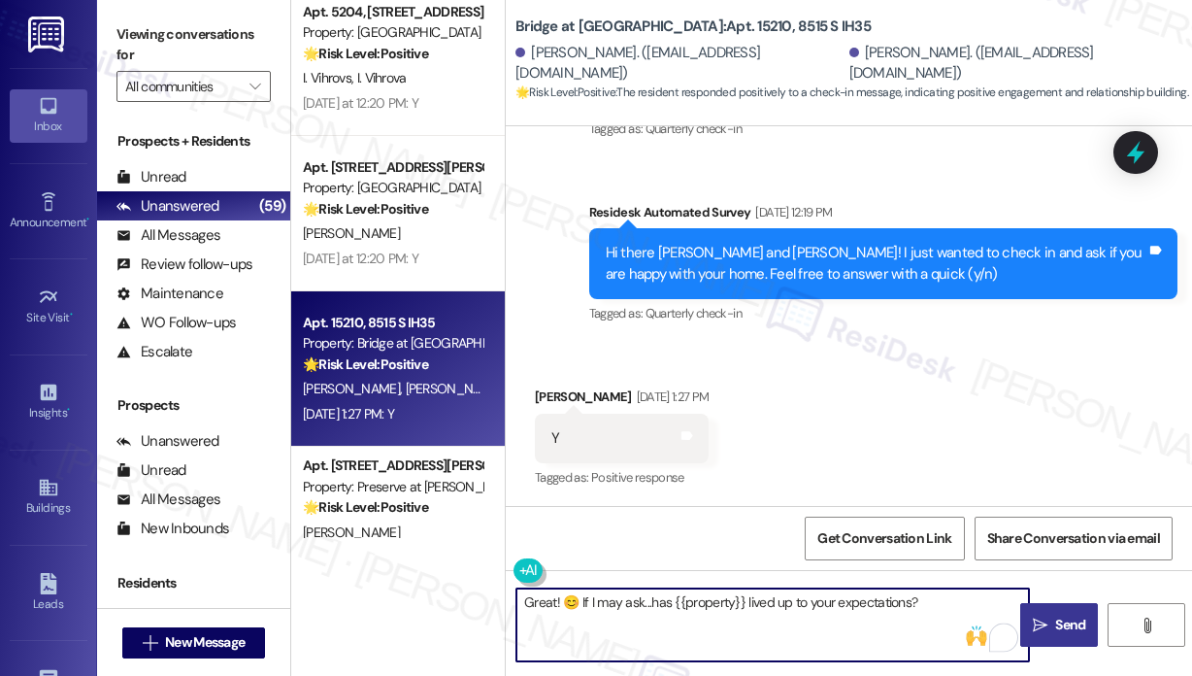
type textarea "Great! 😊 If I may ask...has {{property}} lived up to your expectations?"
click at [1058, 615] on span "Send" at bounding box center [1070, 625] width 30 height 20
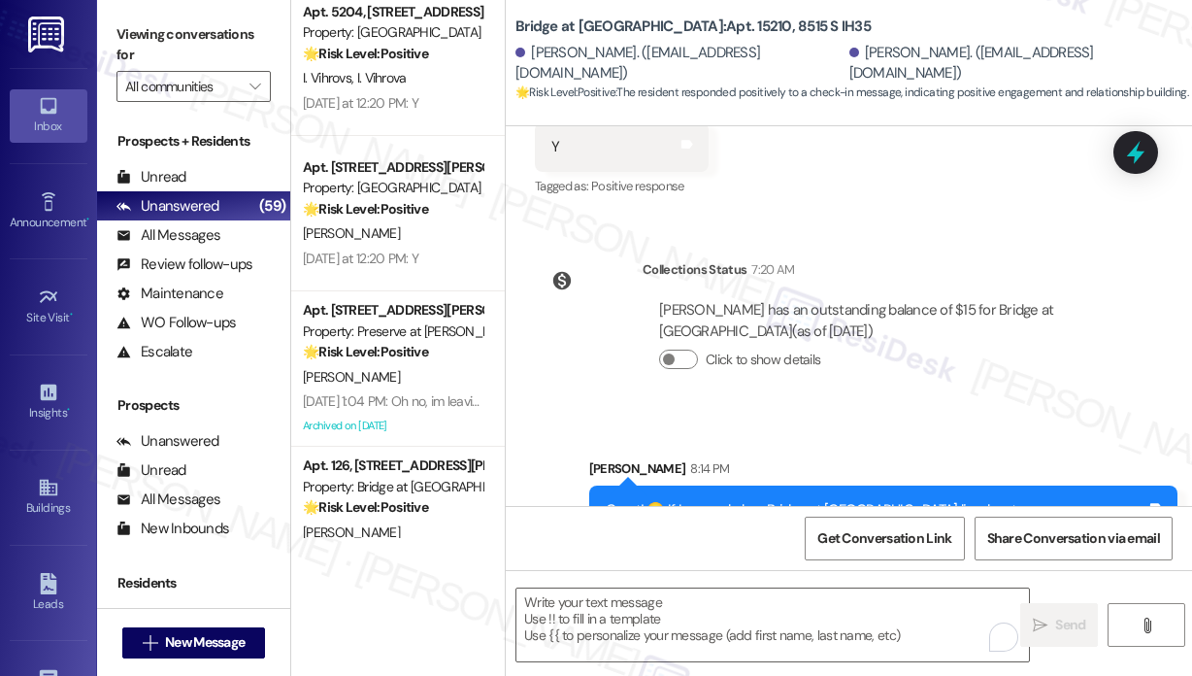
scroll to position [866, 0]
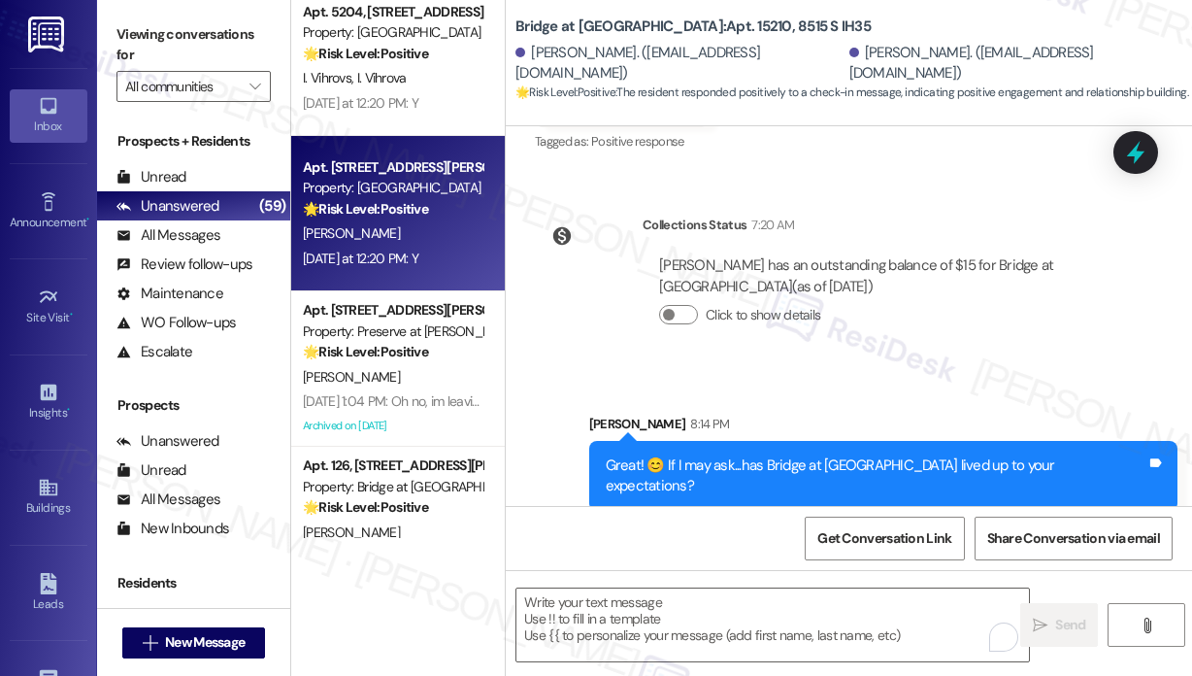
click at [415, 233] on div "[PERSON_NAME]" at bounding box center [392, 233] width 183 height 24
type textarea "Fetching suggested responses. Please feel free to read through the conversation…"
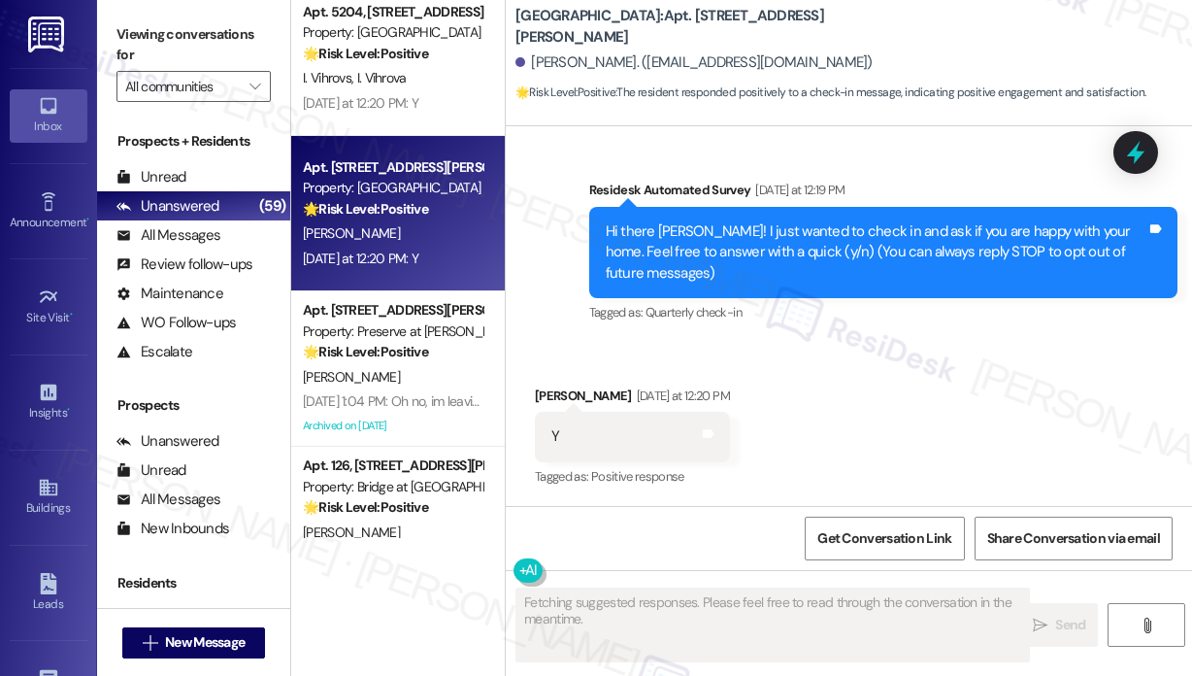
scroll to position [119, 0]
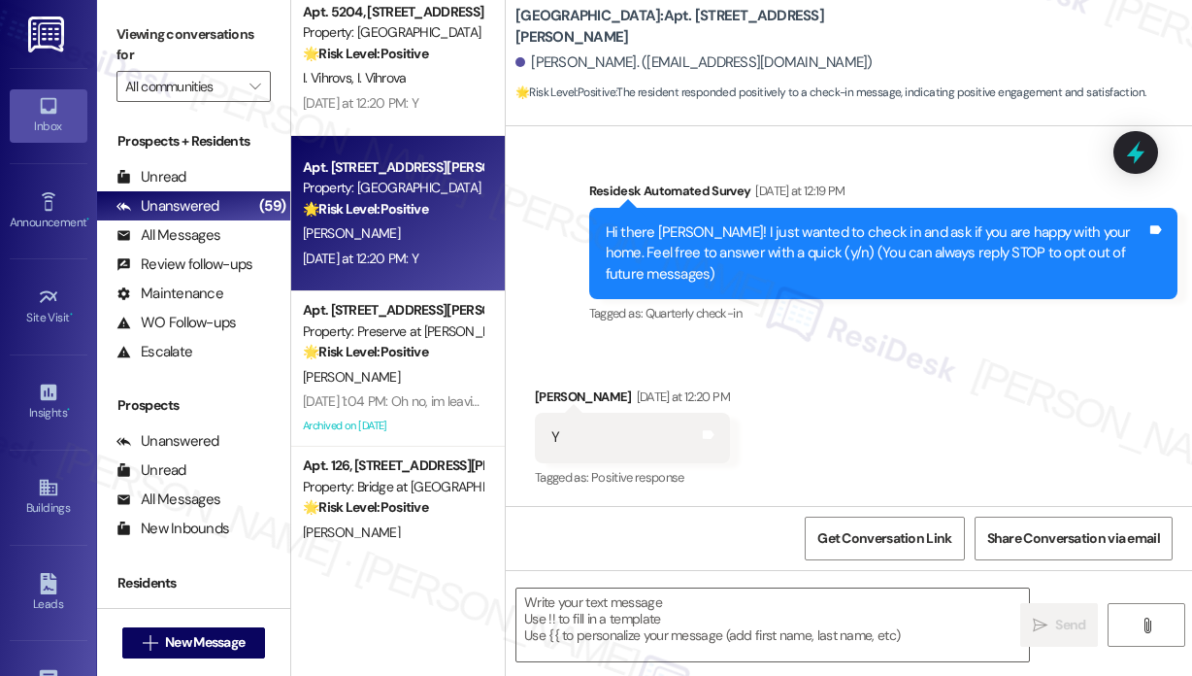
click at [852, 415] on div "Received via SMS Patricia Brown Yesterday at 12:20 PM Y Tags and notes Tagged a…" at bounding box center [849, 425] width 686 height 164
click at [746, 635] on textarea at bounding box center [772, 624] width 513 height 73
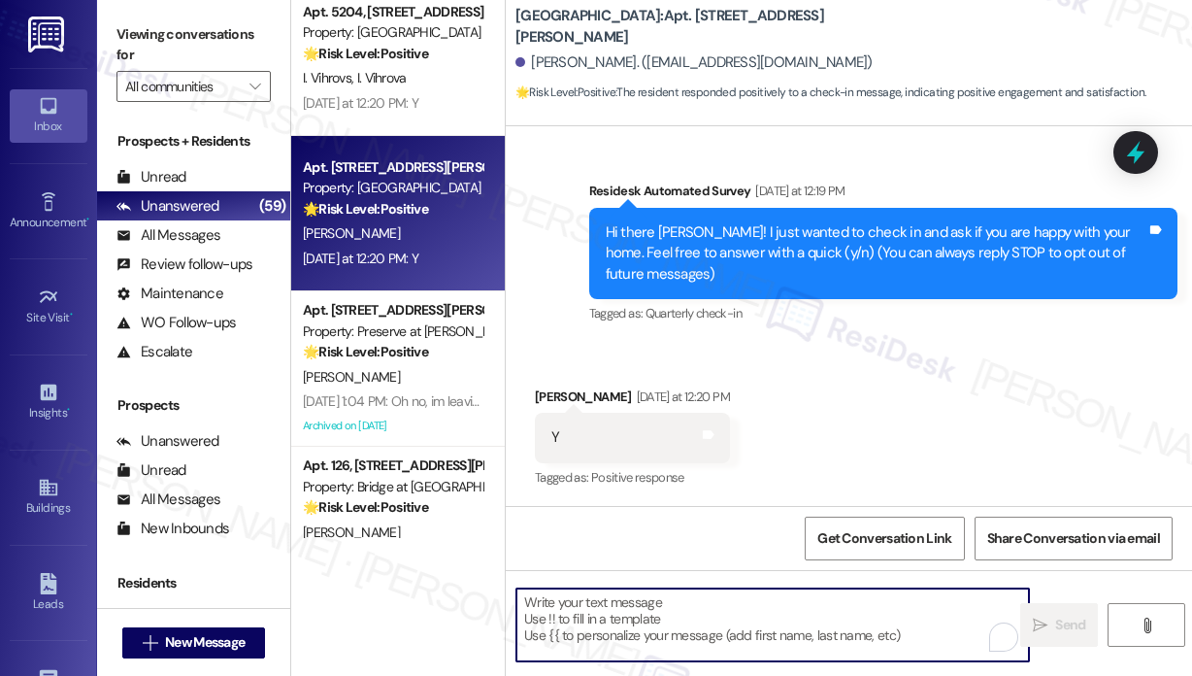
paste textarea "Great! 😊 If I may ask...has {{property}} lived up to your expectations?"
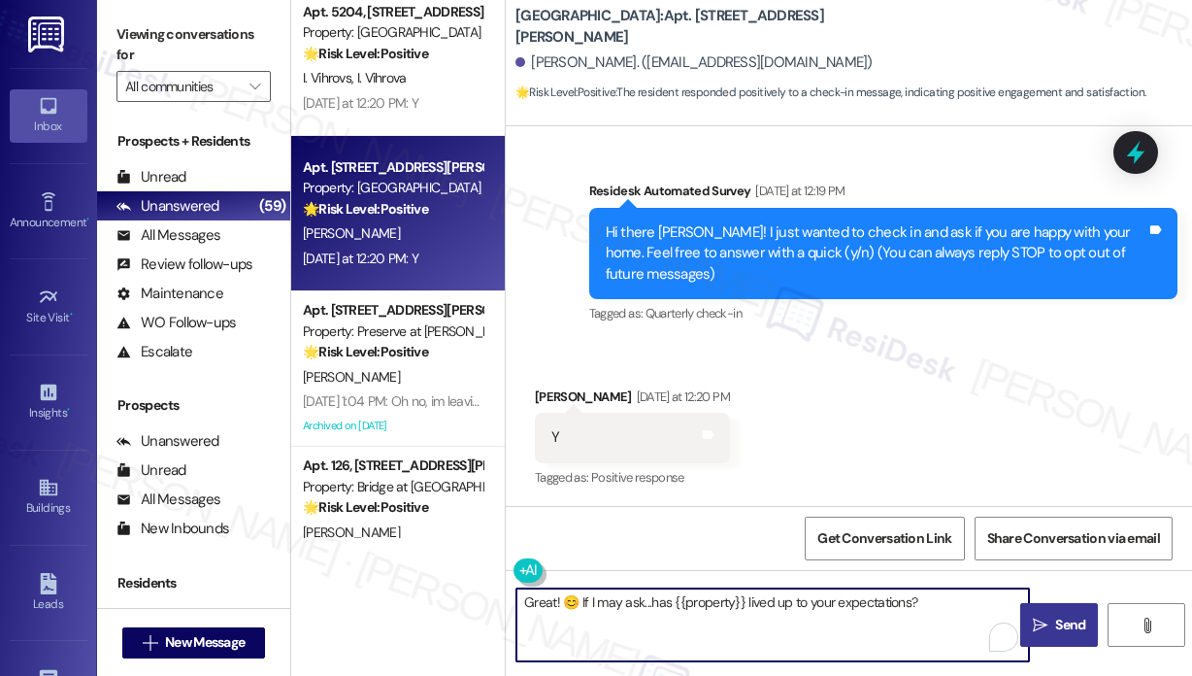
type textarea "Great! 😊 If I may ask...has {{property}} lived up to your expectations?"
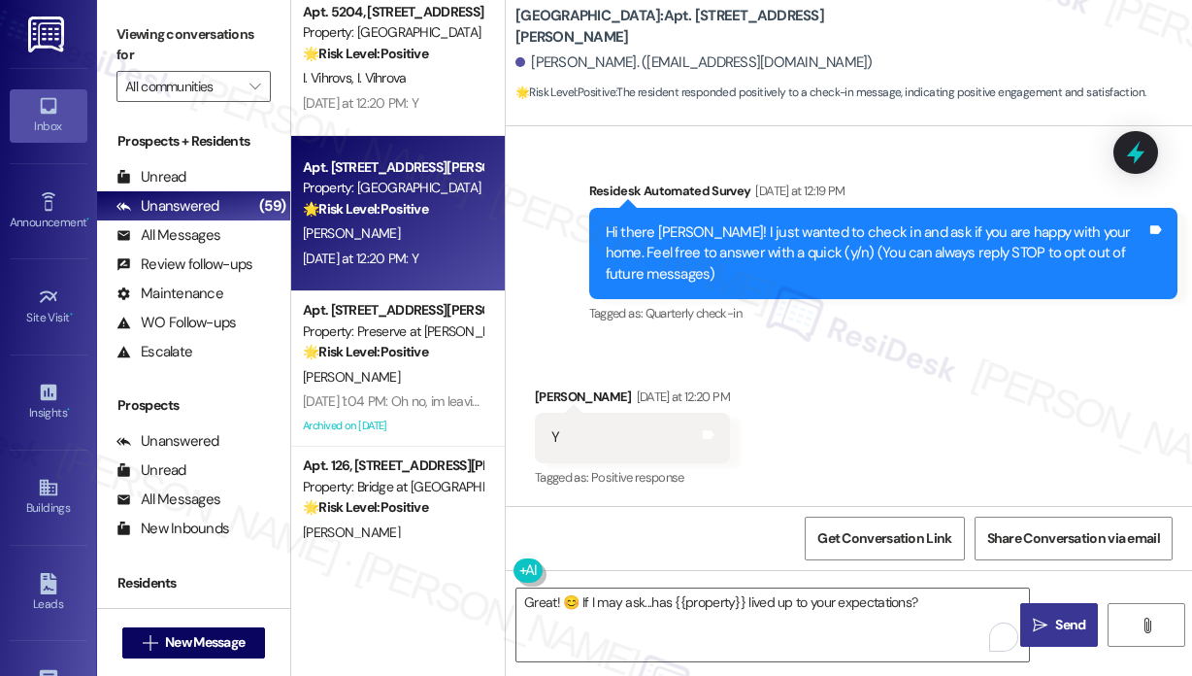
click at [1067, 615] on span "Send" at bounding box center [1070, 625] width 30 height 20
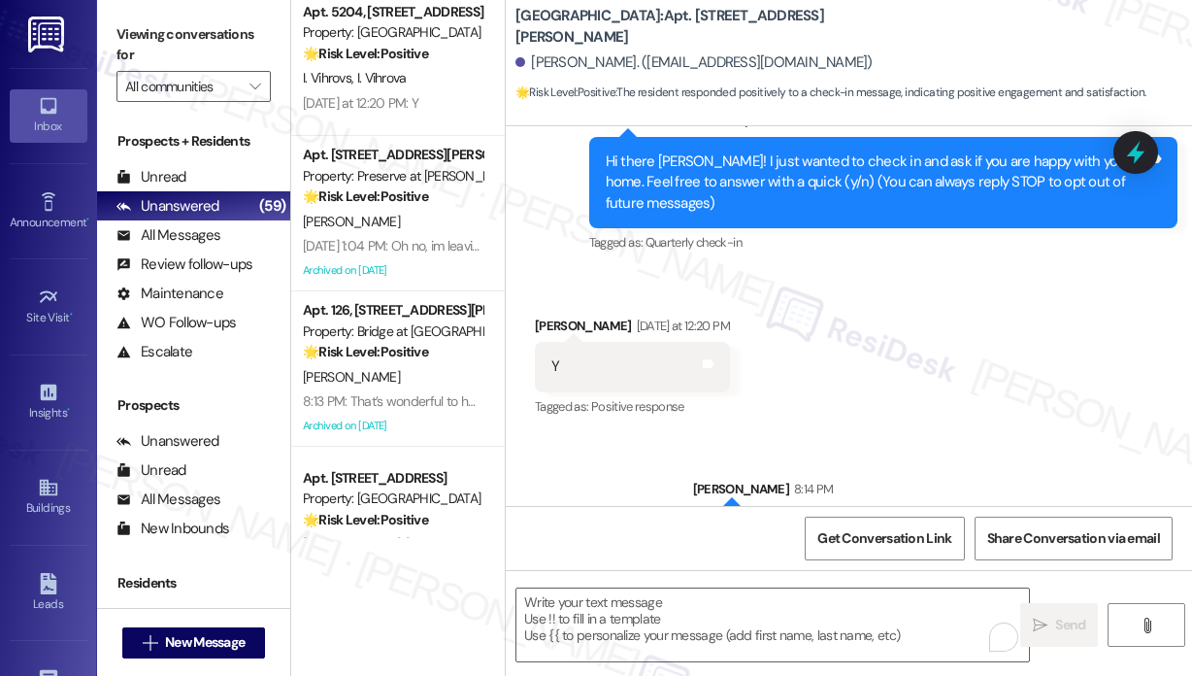
scroll to position [255, 0]
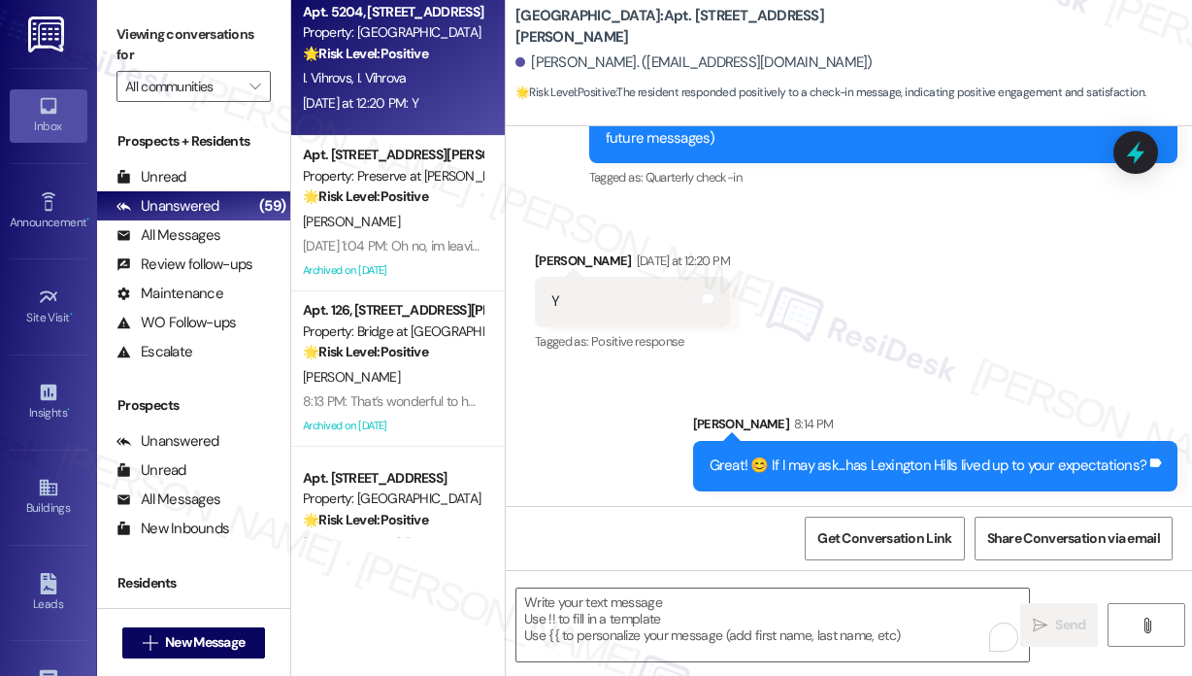
click at [416, 103] on div "Yesterday at 12:20 PM: Y Yesterday at 12:20 PM: Y" at bounding box center [361, 102] width 116 height 17
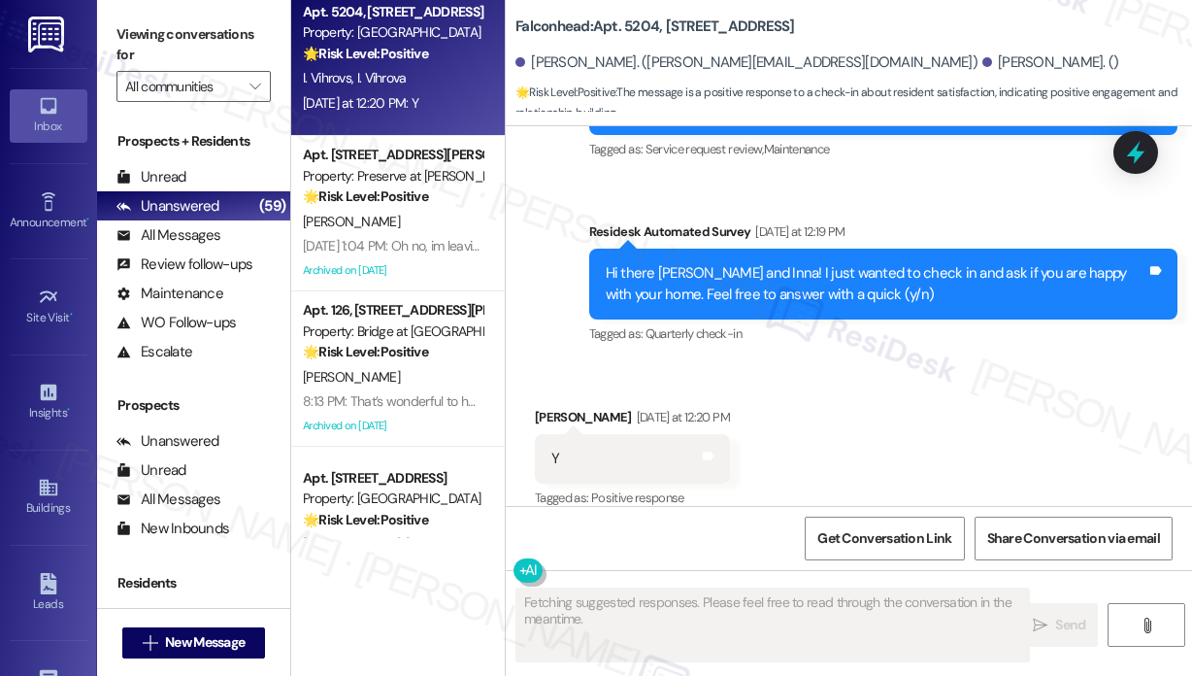
scroll to position [1227, 0]
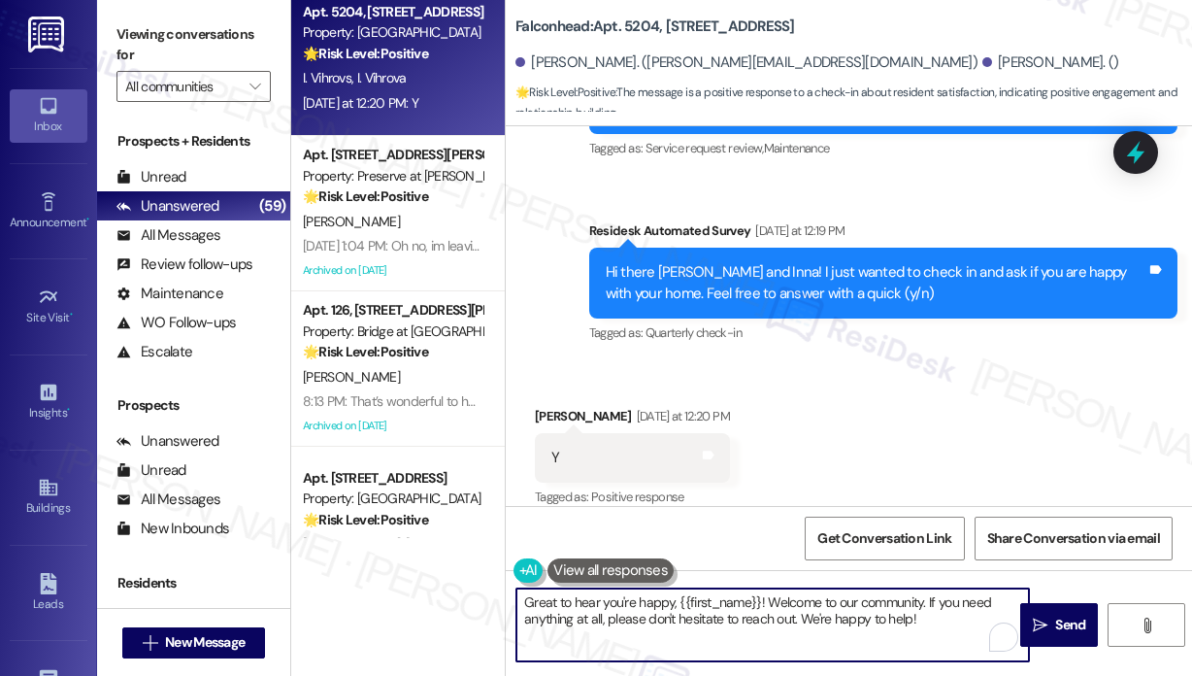
click at [751, 613] on textarea "Great to hear you're happy, {{first_name}}! Welcome to our community. If you ne…" at bounding box center [772, 624] width 513 height 73
paste textarea "! 😊 If I may ask...has {{property}} lived up to your expectations?"
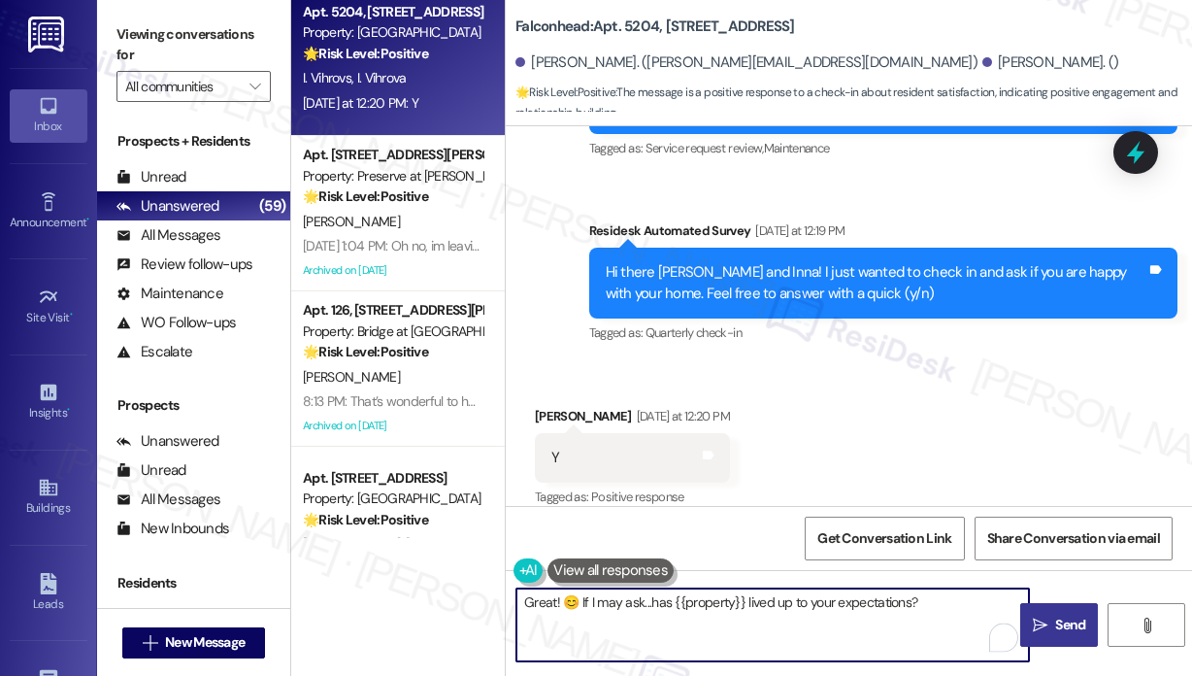
type textarea "Great! 😊 If I may ask...has {{property}} lived up to your expectations?"
click at [1056, 613] on button " Send" at bounding box center [1059, 625] width 78 height 44
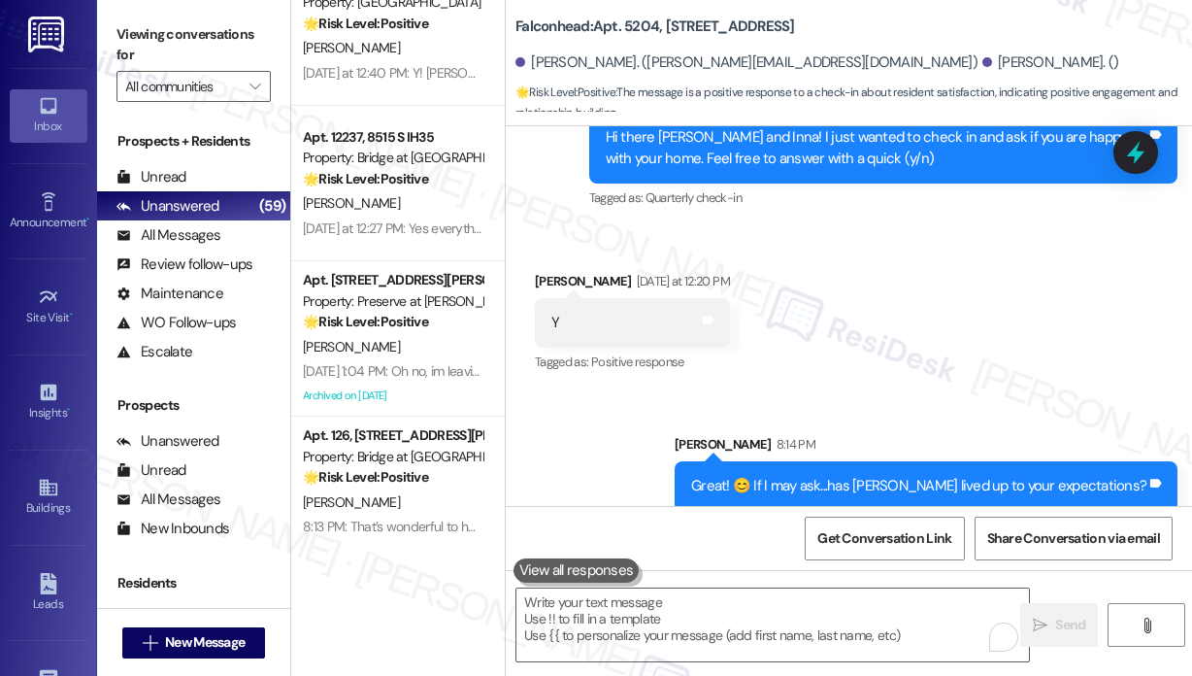
scroll to position [1748, 0]
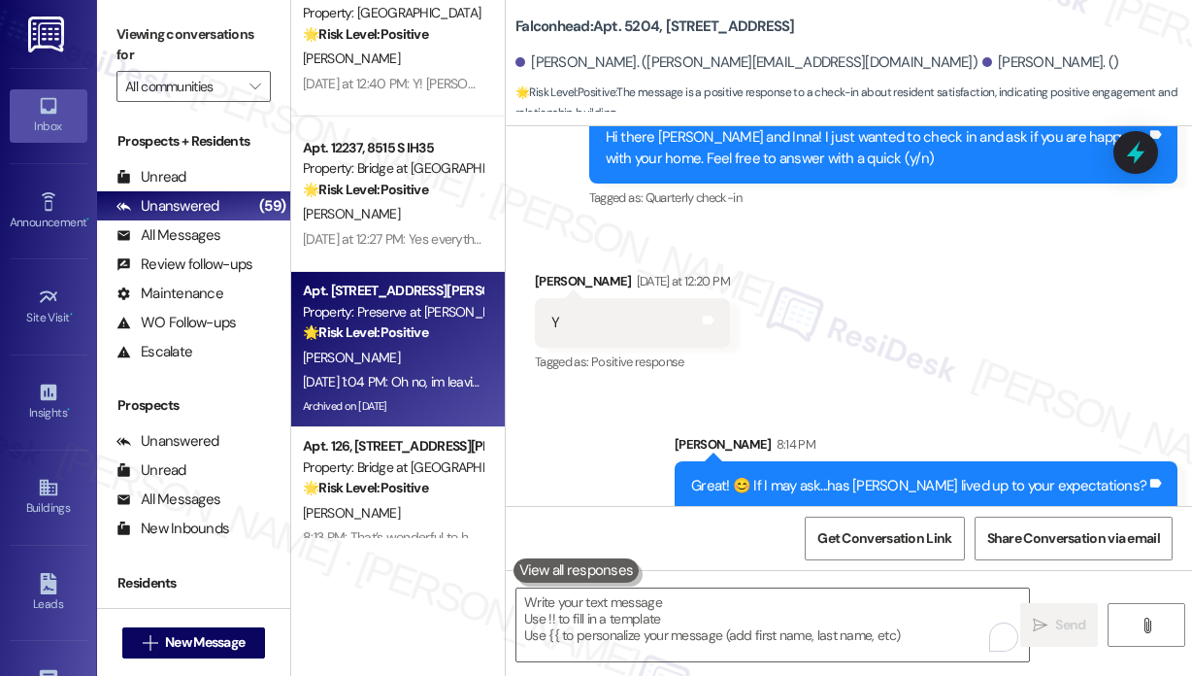
click at [437, 347] on div "E. Reyes" at bounding box center [392, 358] width 183 height 24
type textarea "Fetching suggested responses. Please feel free to read through the conversation…"
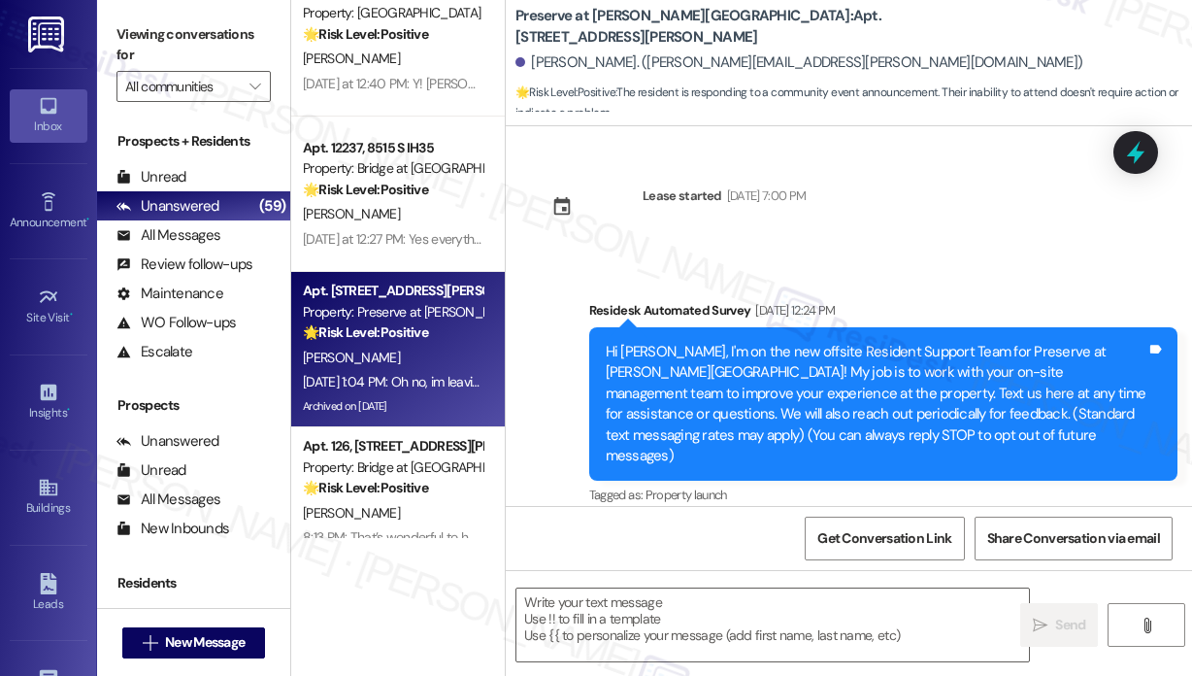
scroll to position [15273, 0]
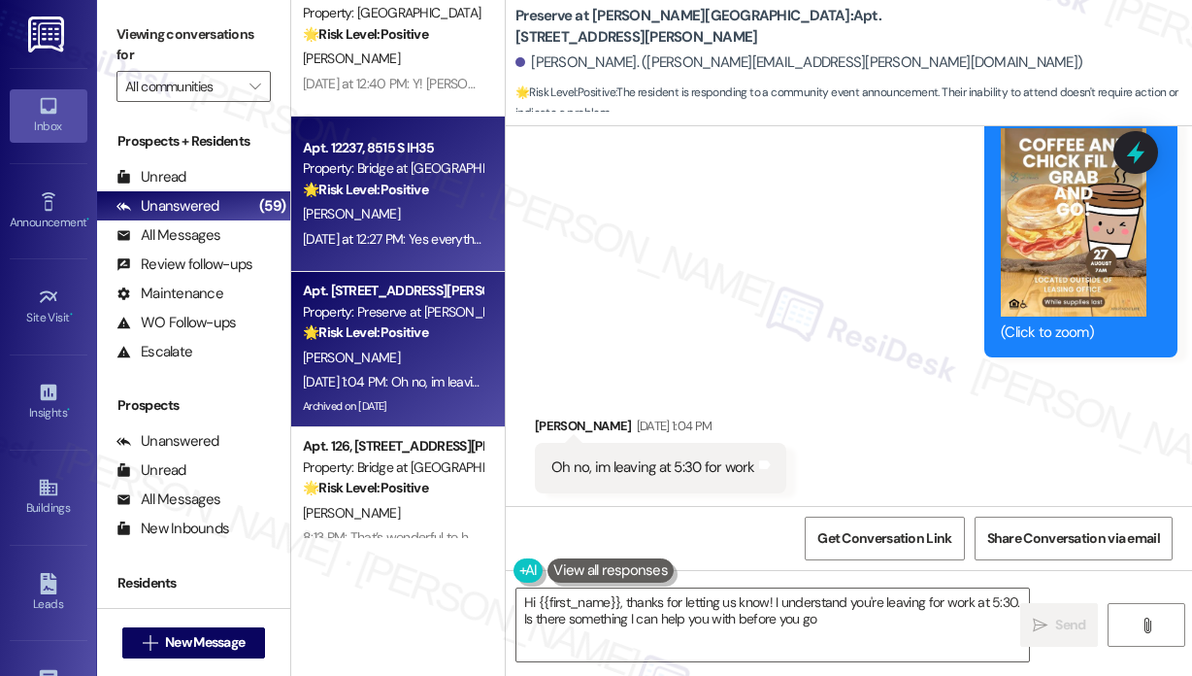
type textarea "Hi {{first_name}}, thanks for letting us know! I understand you're leaving for …"
click at [418, 242] on div "Yesterday at 12:27 PM: Yes everything is great but I do need to open a service …" at bounding box center [633, 238] width 660 height 17
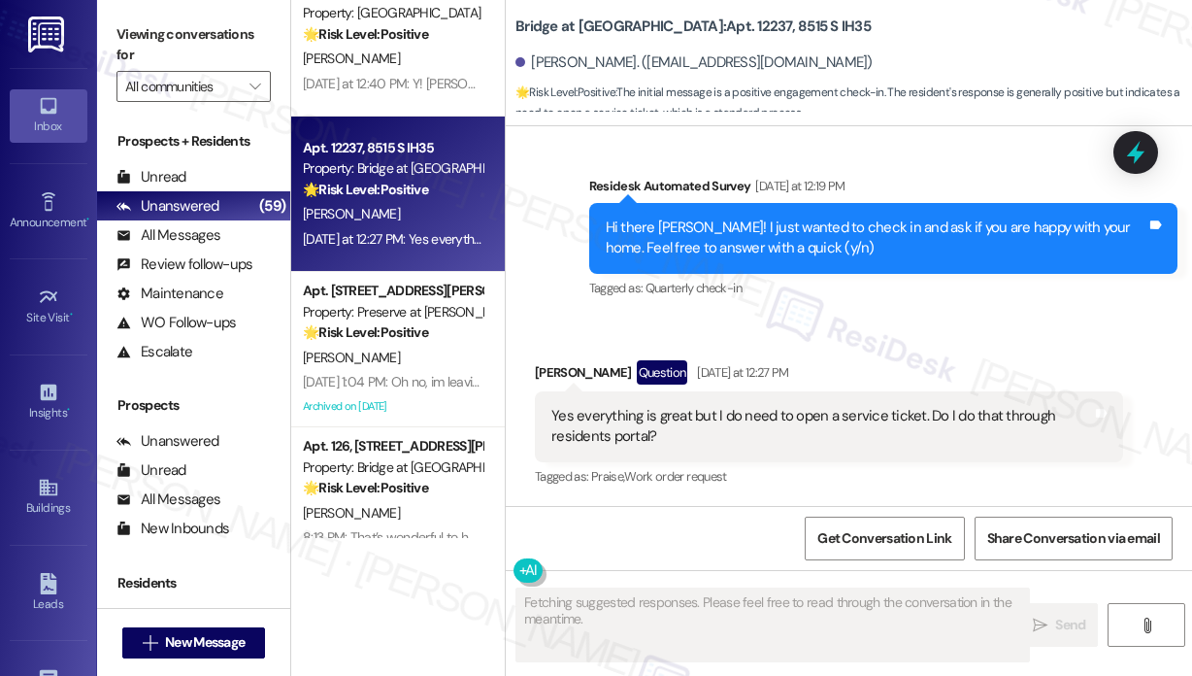
scroll to position [755, 0]
click at [875, 337] on div "Received via SMS Benito Rosales Question Yesterday at 12:27 PM Yes everything i…" at bounding box center [849, 410] width 686 height 188
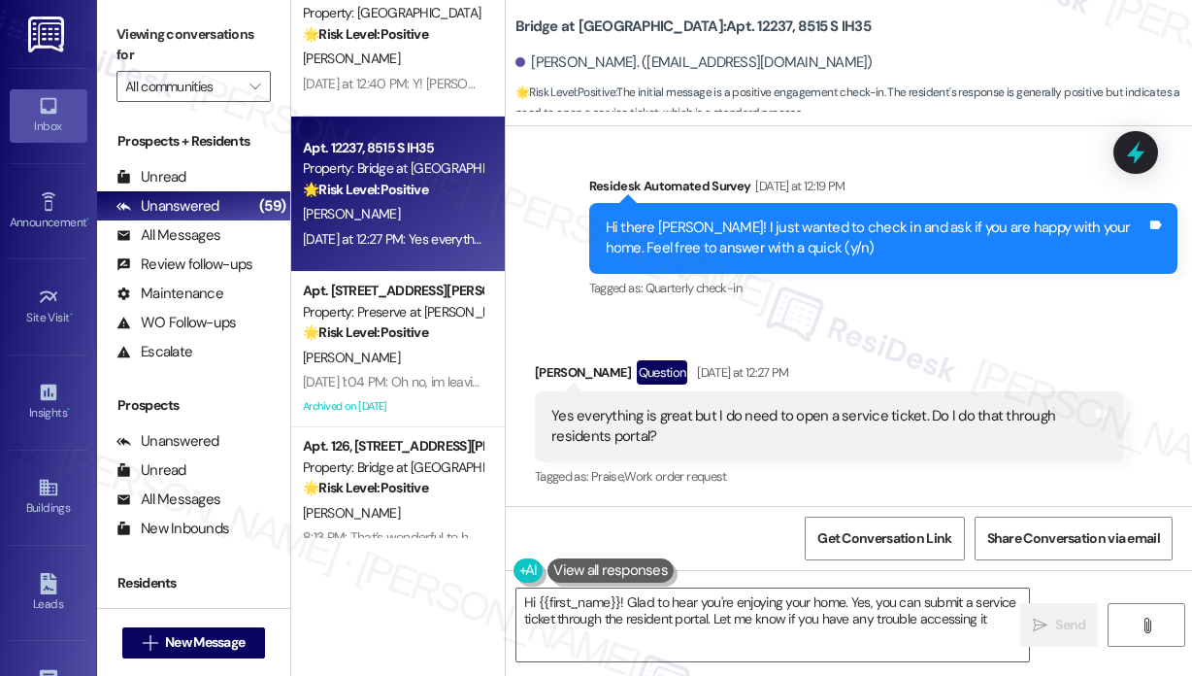
type textarea "Hi {{first_name}}! Glad to hear you're enjoying your home. Yes, you can submit …"
click at [944, 346] on div "Received via SMS Benito Rosales Question Yesterday at 12:27 PM Yes everything i…" at bounding box center [828, 425] width 617 height 159
click at [943, 320] on div "Received via SMS Benito Rosales Question Yesterday at 12:27 PM Yes everything i…" at bounding box center [849, 410] width 686 height 188
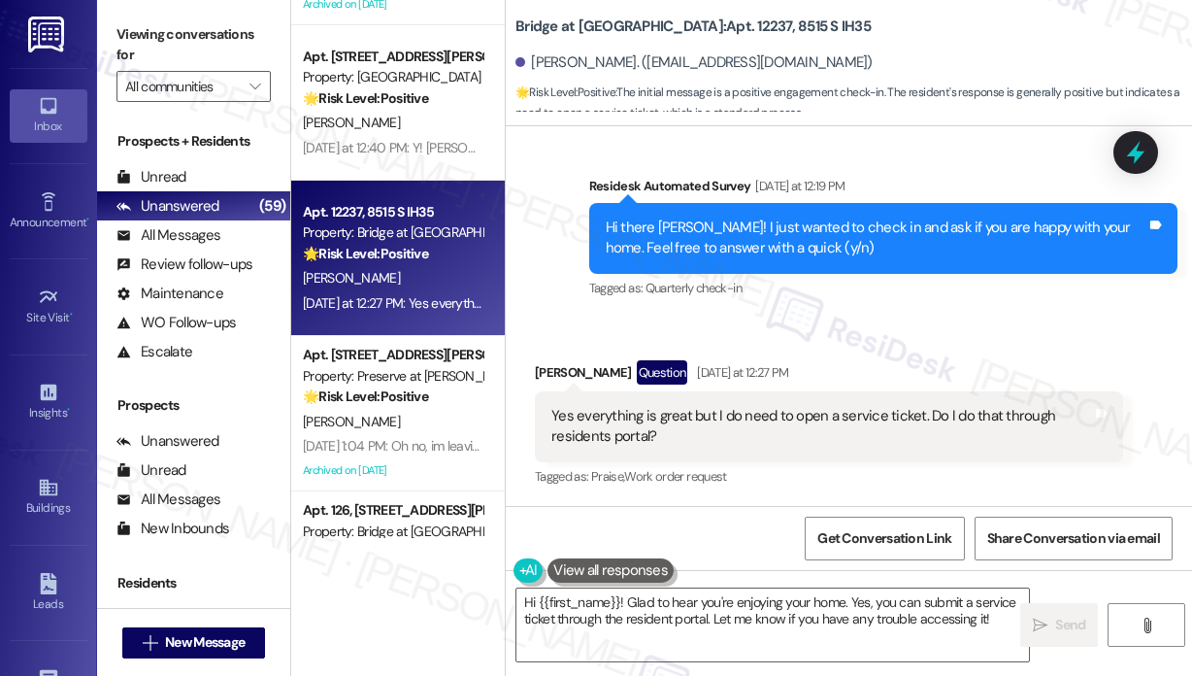
scroll to position [1650, 0]
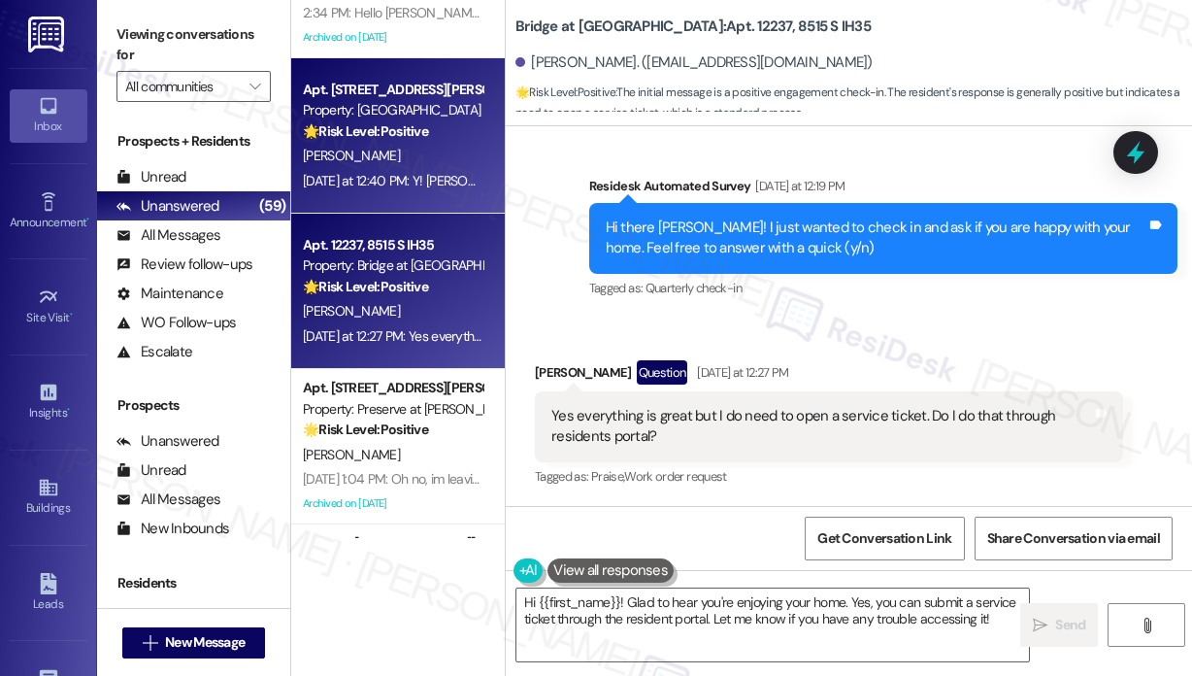
click at [454, 180] on div "Yesterday at 12:40 PM: Y! Elliott is the best! Yesterday at 12:40 PM: Y! Elliot…" at bounding box center [445, 180] width 285 height 17
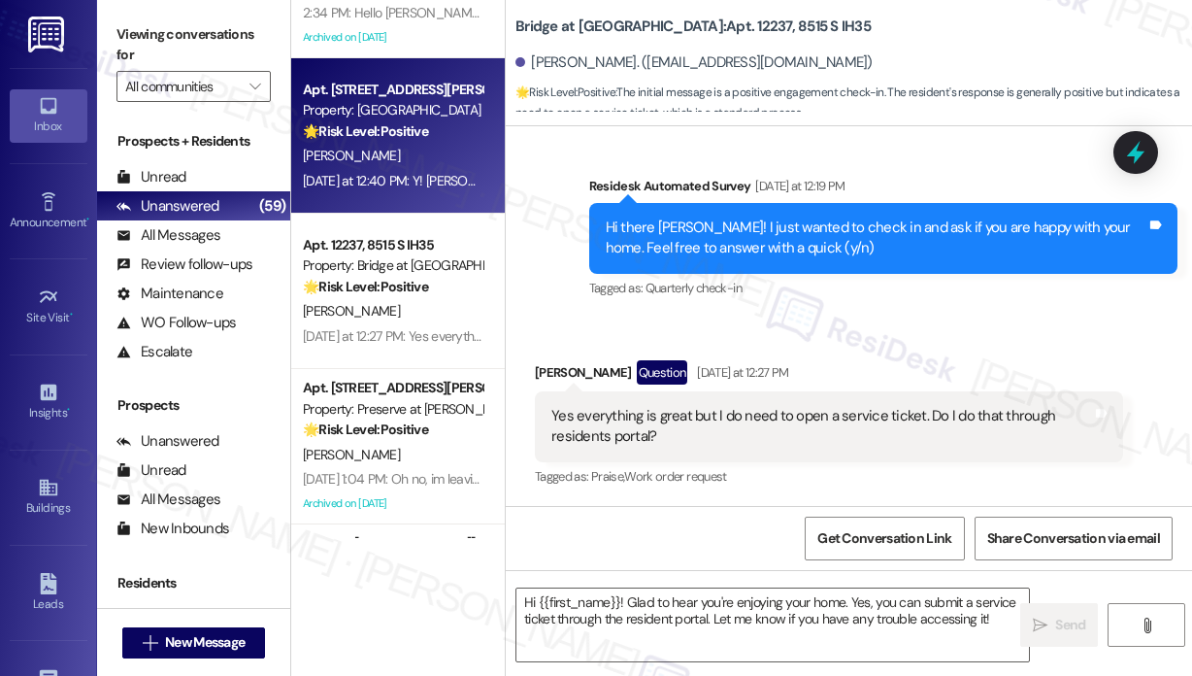
type textarea "Fetching suggested responses. Please feel free to read through the conversation…"
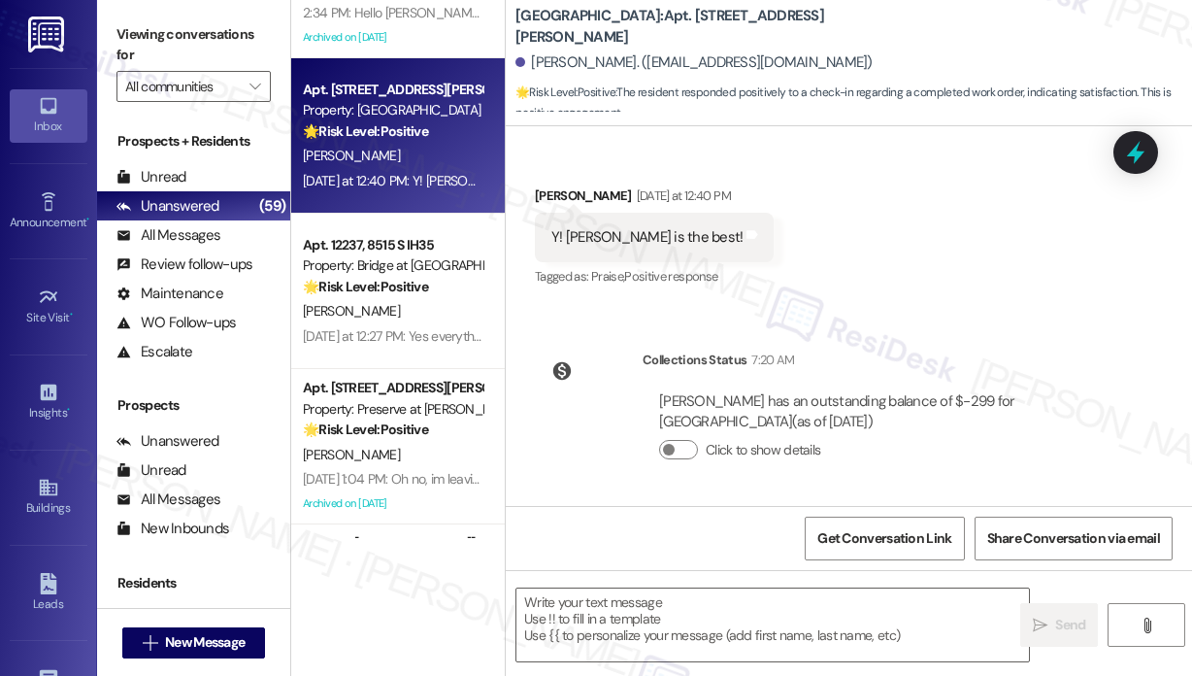
scroll to position [470, 0]
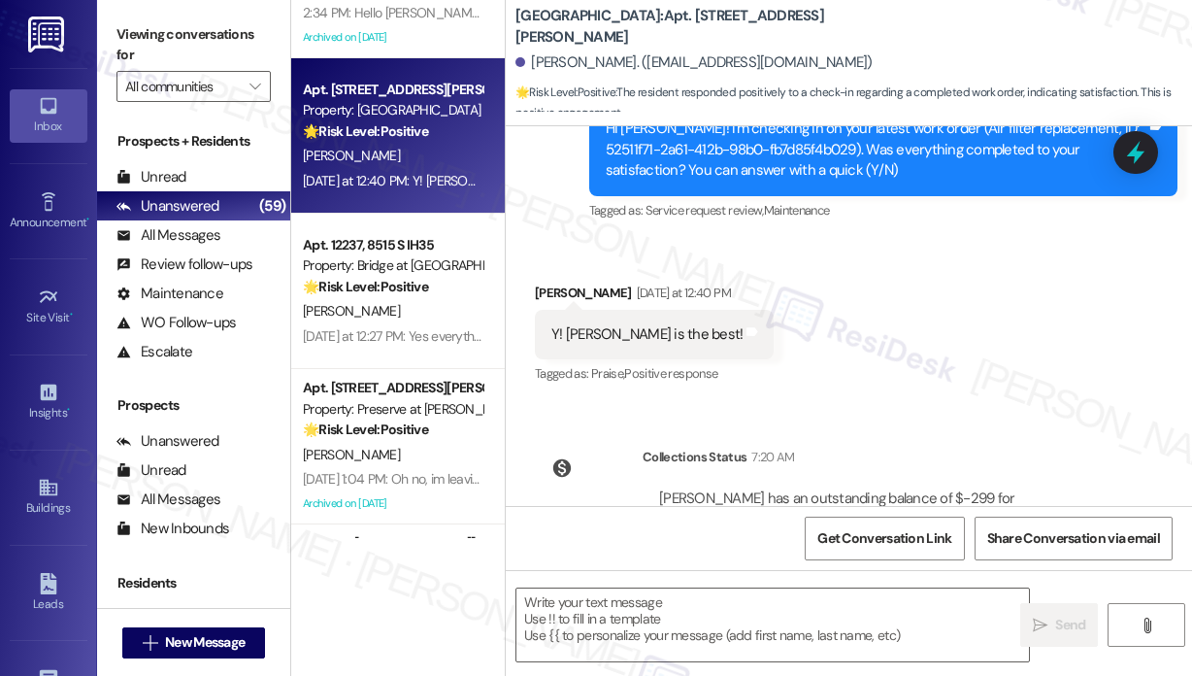
click at [946, 340] on div "Received via SMS [PERSON_NAME] [DATE] at 12:40 PM Y! [PERSON_NAME] is the best!…" at bounding box center [849, 321] width 686 height 164
click at [1130, 150] on icon at bounding box center [1135, 152] width 33 height 33
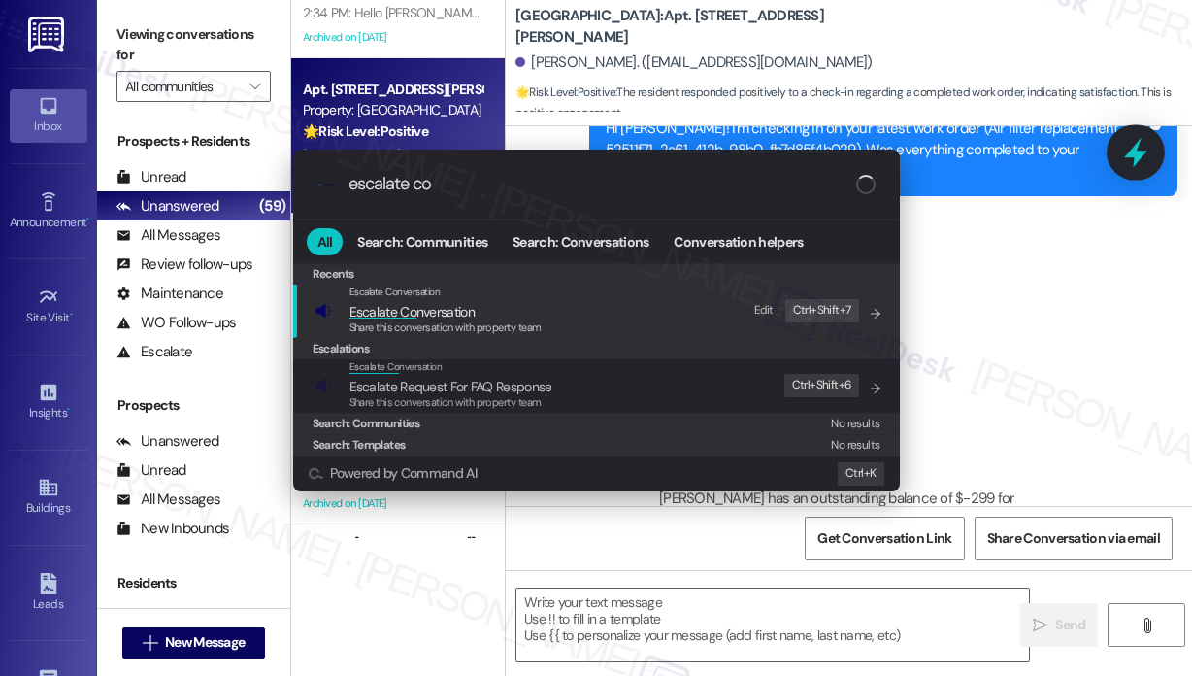
type input "escalate con"
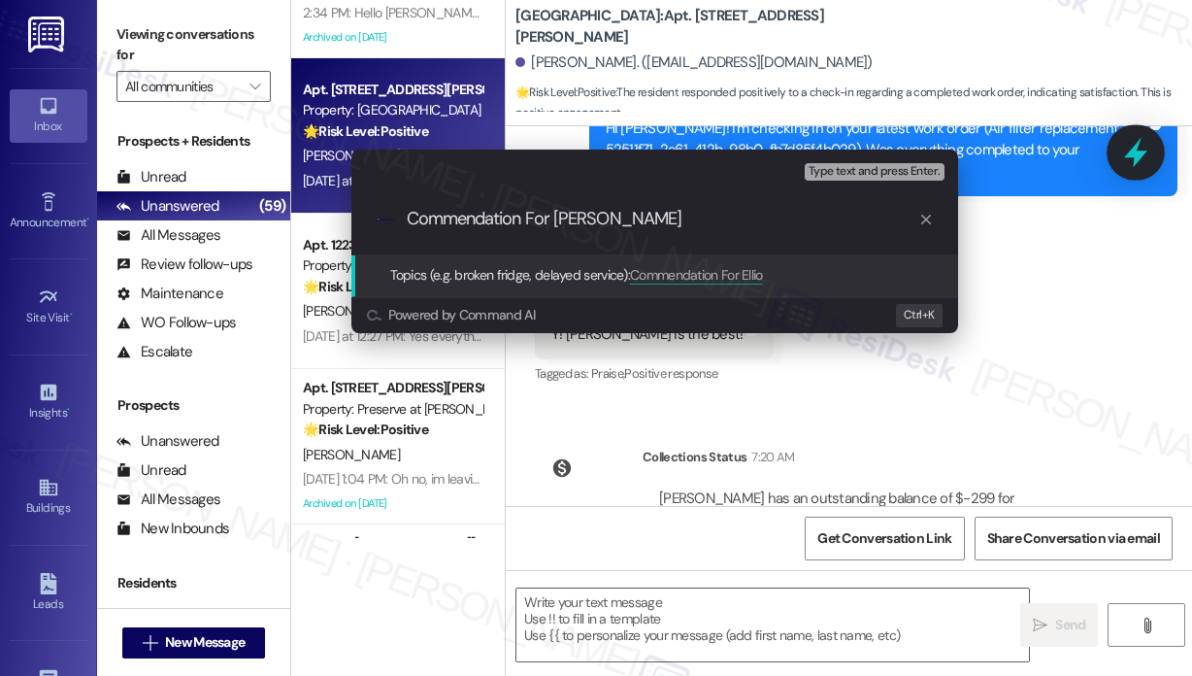
type input "Commendation For Elliott"
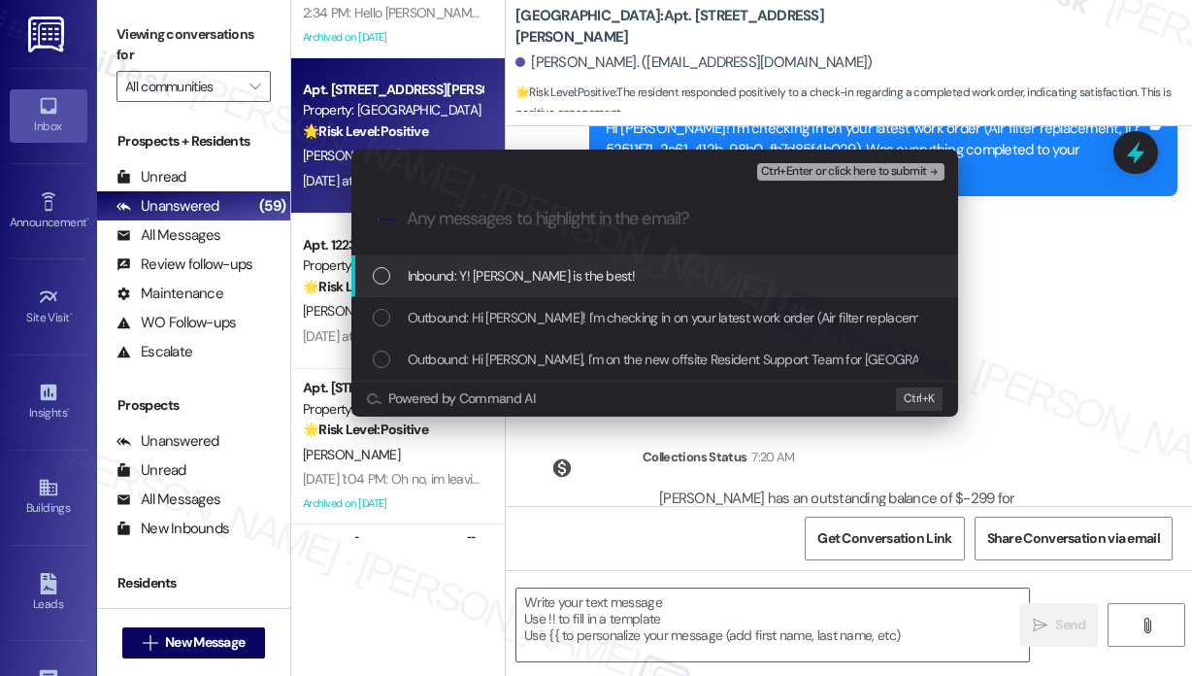
click at [619, 283] on div "Inbound: Y! Elliott is the best!" at bounding box center [657, 275] width 568 height 21
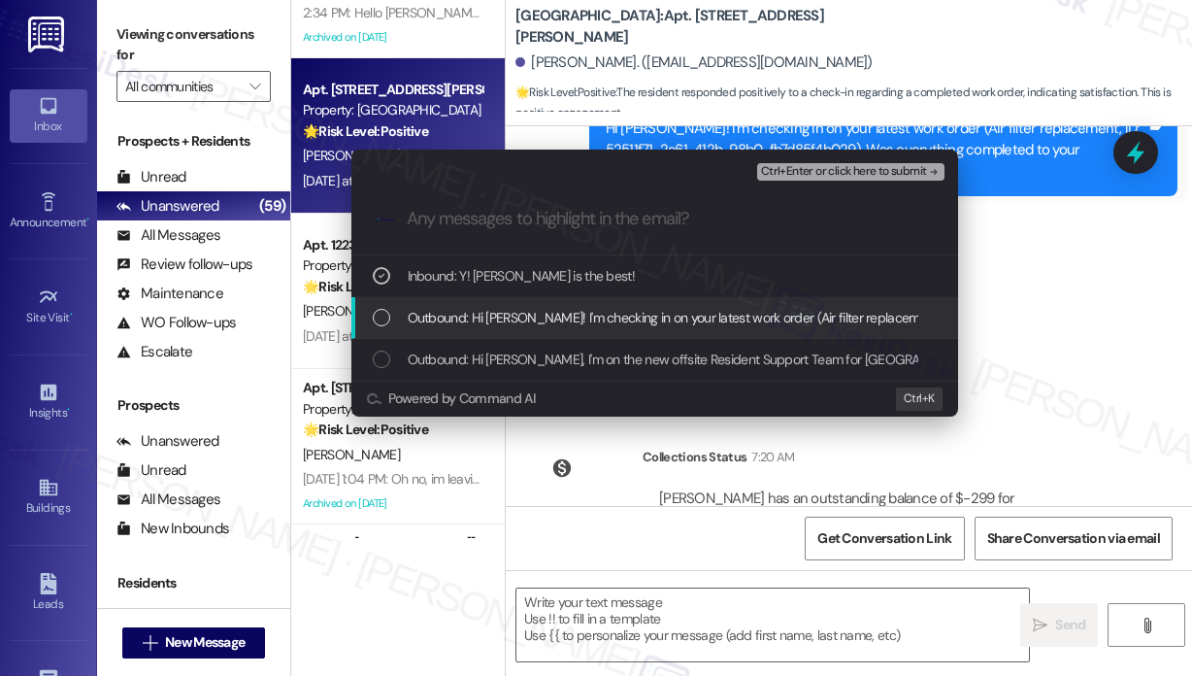
click at [624, 314] on span "Outbound: Hi Dana! I'm checking in on your latest work order (Air filter replac…" at bounding box center [1042, 317] width 1269 height 21
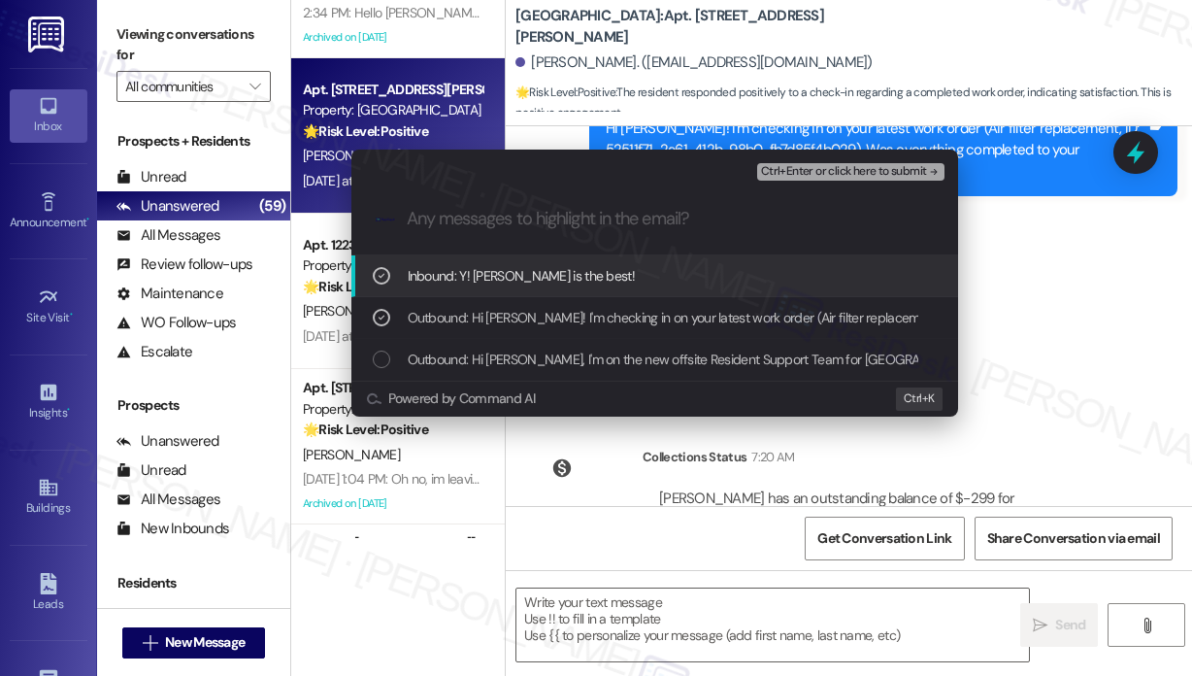
click at [837, 170] on span "Ctrl+Enter or click here to submit" at bounding box center [844, 172] width 166 height 14
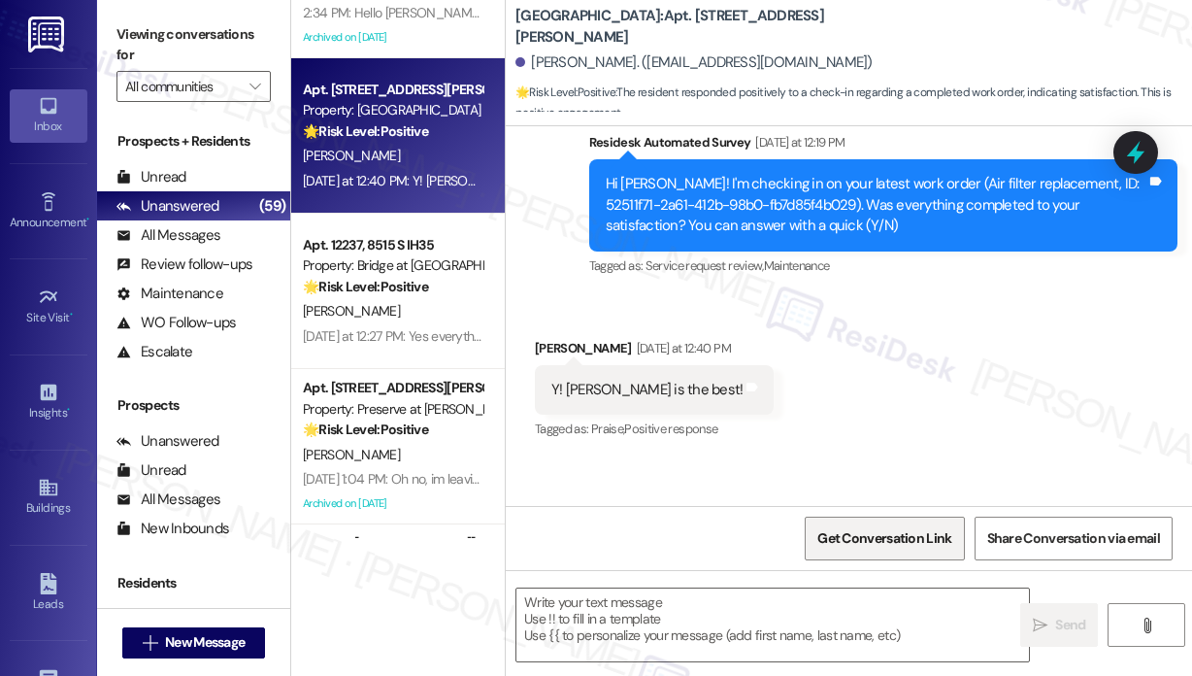
scroll to position [366, 0]
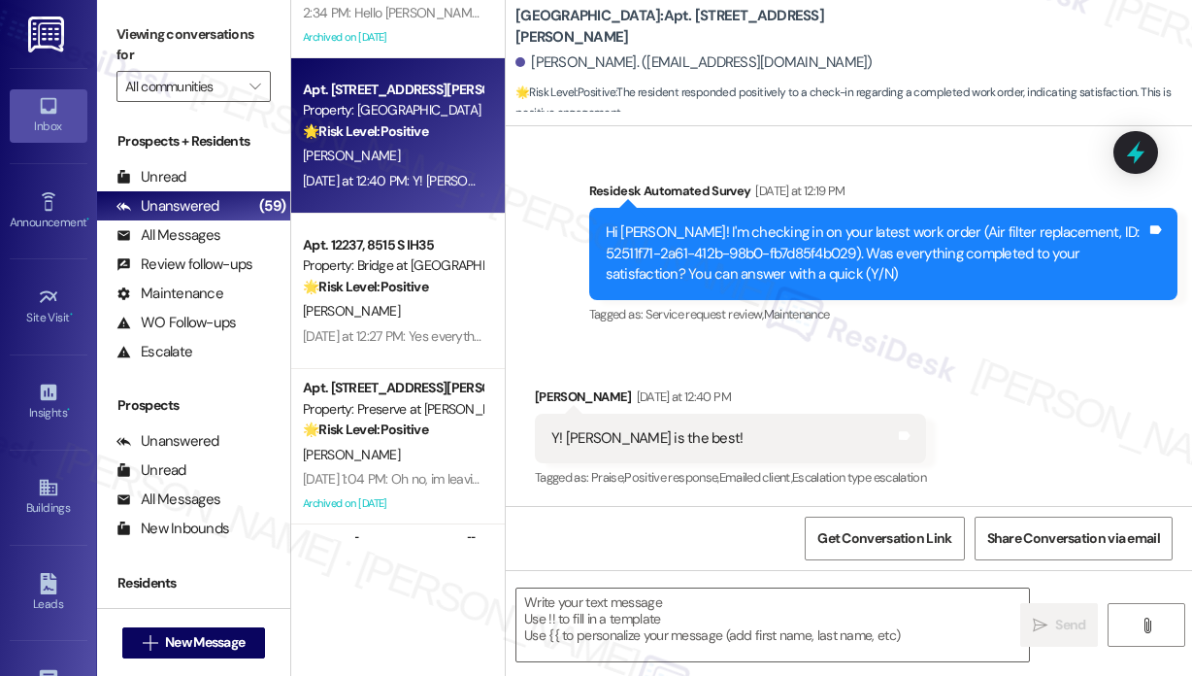
click at [917, 318] on div "Tagged as: Service request review , Click to highlight conversations about Serv…" at bounding box center [883, 314] width 588 height 28
drag, startPoint x: 694, startPoint y: 439, endPoint x: 567, endPoint y: 435, distance: 127.2
click at [567, 435] on div "Y! Elliott is the best! Tags and notes" at bounding box center [730, 439] width 391 height 50
copy div "Elliott is the best!"
click at [768, 602] on textarea at bounding box center [772, 624] width 513 height 73
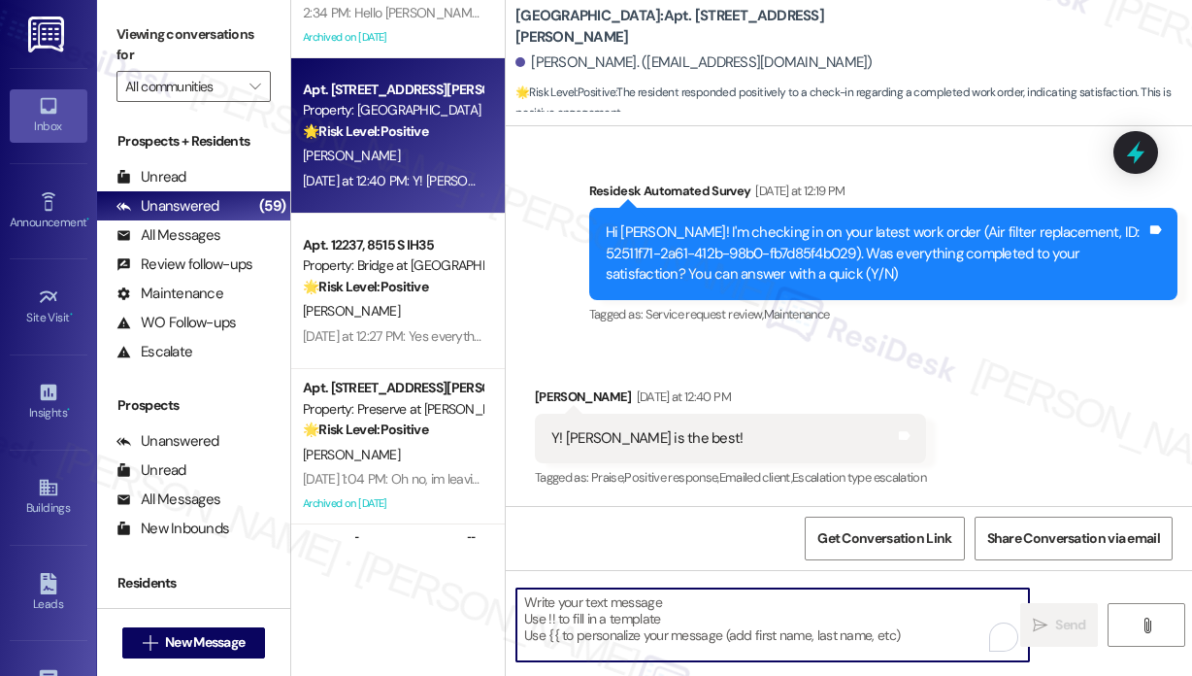
paste textarea "Thank you for reaching out. We’re so glad to hear that—you think Elliott is the…"
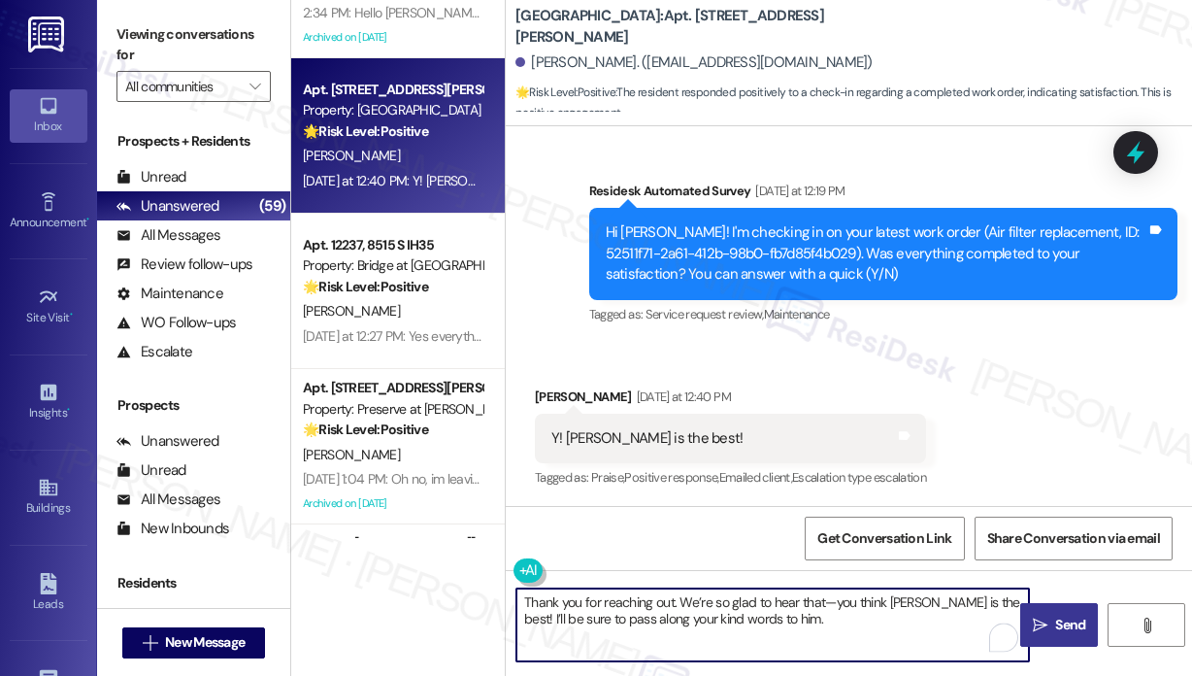
type textarea "Thank you for reaching out. We’re so glad to hear that—you think Elliott is the…"
click at [1061, 608] on button " Send" at bounding box center [1059, 625] width 78 height 44
